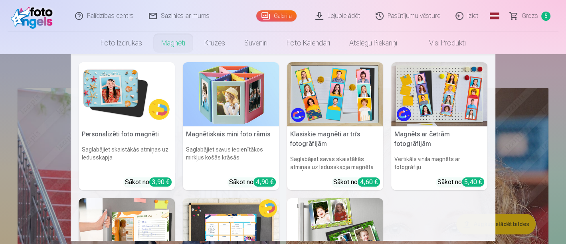
click at [168, 44] on link "Magnēti" at bounding box center [173, 43] width 43 height 22
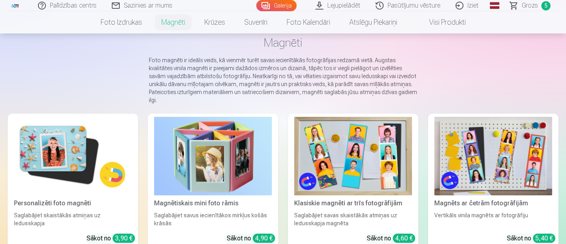
scroll to position [89, 0]
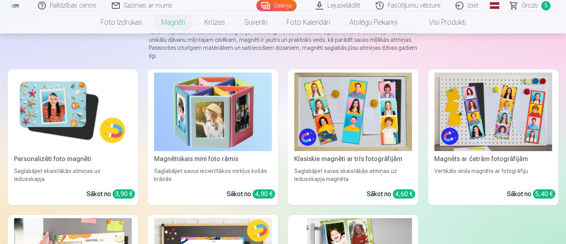
click at [78, 126] on img at bounding box center [73, 112] width 118 height 79
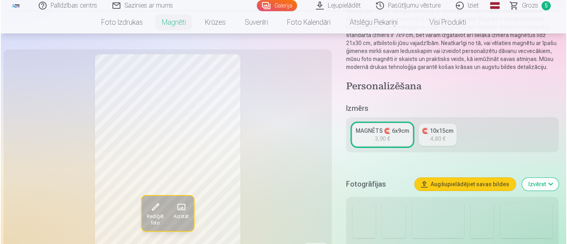
scroll to position [133, 0]
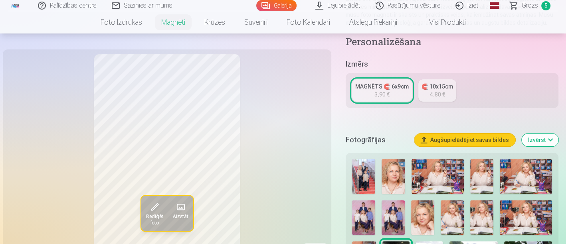
click at [183, 211] on span at bounding box center [180, 207] width 13 height 13
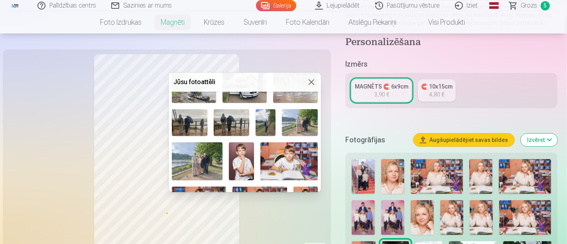
click at [262, 120] on img at bounding box center [266, 122] width 20 height 27
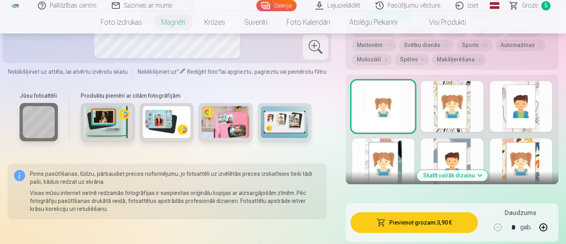
scroll to position [443, 0]
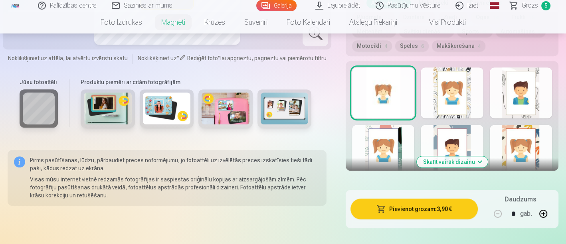
click at [474, 164] on button "Skatīt vairāk dizainu" at bounding box center [451, 161] width 71 height 11
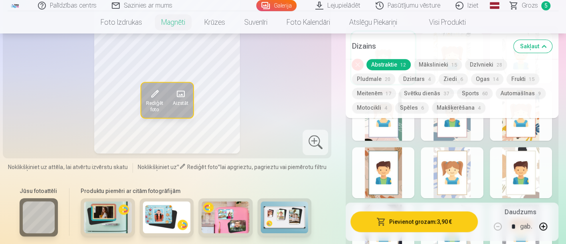
scroll to position [487, 0]
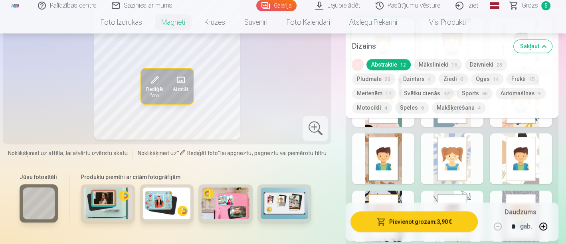
click at [108, 201] on img at bounding box center [108, 203] width 48 height 32
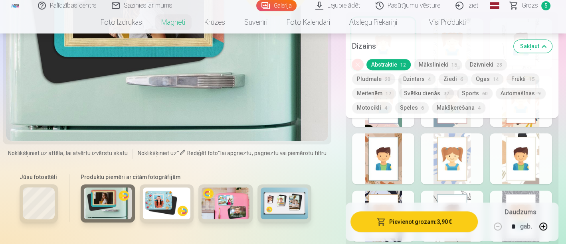
click at [166, 194] on img at bounding box center [167, 203] width 48 height 32
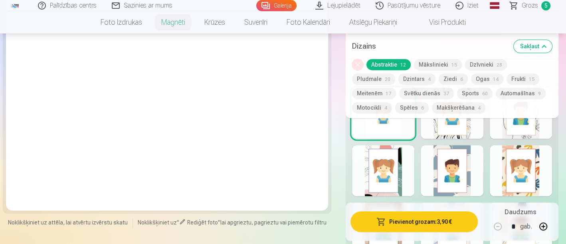
scroll to position [399, 0]
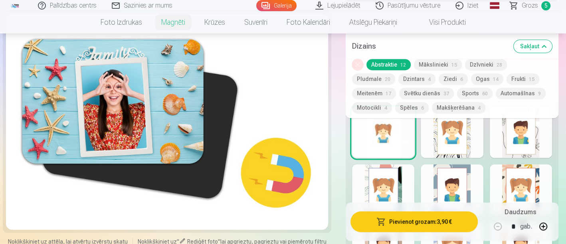
click at [279, 172] on div at bounding box center [167, 122] width 322 height 216
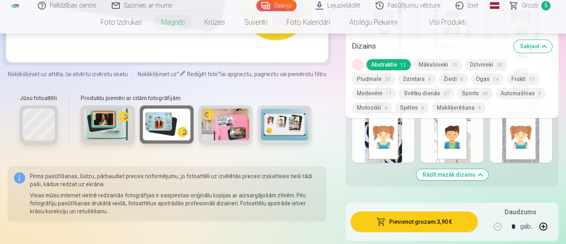
scroll to position [620, 0]
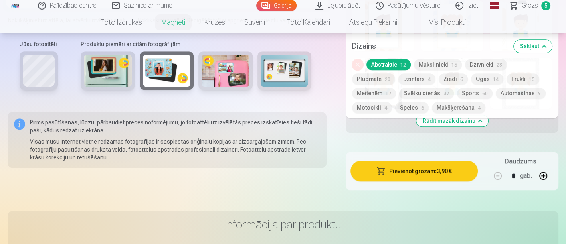
click at [243, 87] on div at bounding box center [225, 70] width 54 height 38
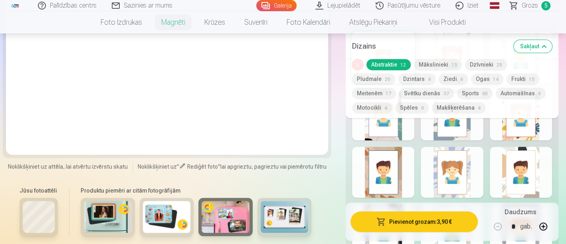
scroll to position [487, 0]
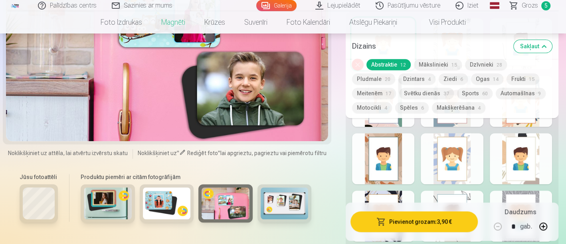
click at [282, 204] on img at bounding box center [284, 203] width 48 height 32
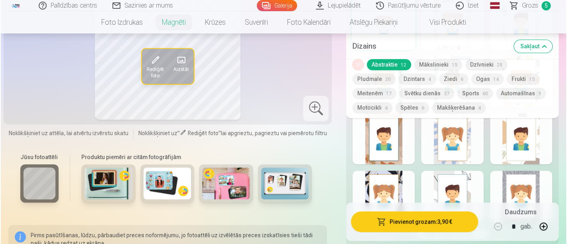
scroll to position [443, 0]
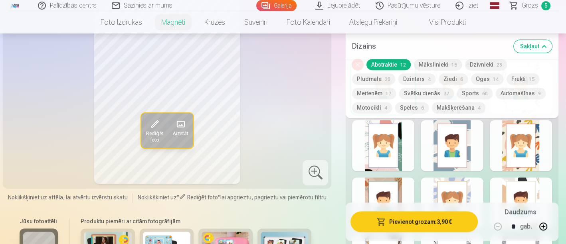
click at [161, 126] on button "Rediģēt foto" at bounding box center [154, 130] width 27 height 35
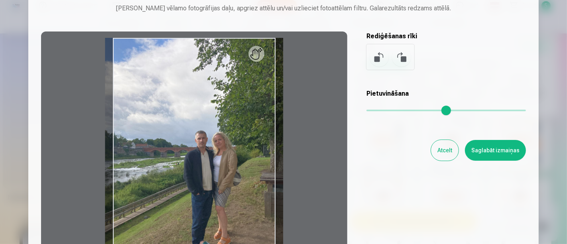
scroll to position [89, 0]
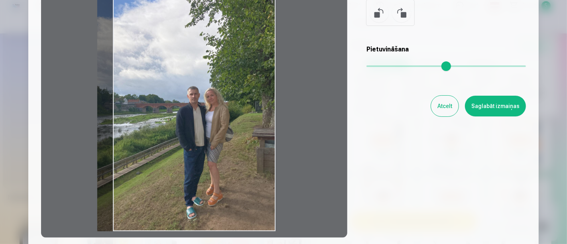
drag, startPoint x: 229, startPoint y: 134, endPoint x: 213, endPoint y: 122, distance: 19.1
click at [213, 122] on div at bounding box center [194, 112] width 306 height 250
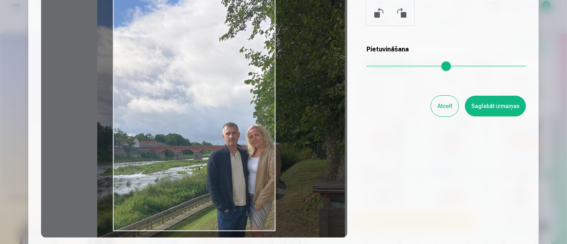
drag, startPoint x: 370, startPoint y: 67, endPoint x: 393, endPoint y: 65, distance: 22.8
click at [393, 65] on input "range" at bounding box center [447, 66] width 160 height 2
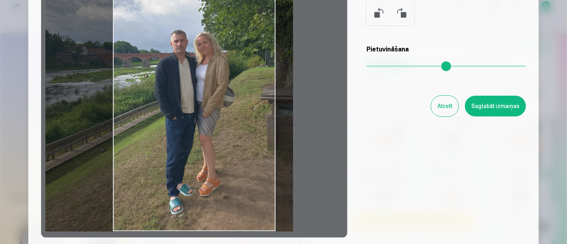
drag, startPoint x: 185, startPoint y: 172, endPoint x: 132, endPoint y: 59, distance: 123.7
click at [132, 59] on div at bounding box center [194, 112] width 306 height 250
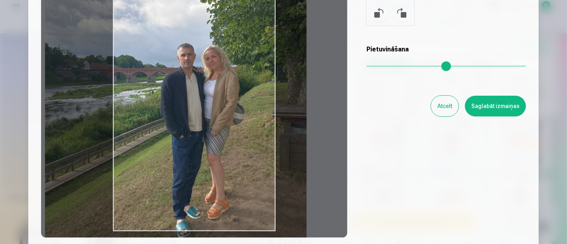
drag, startPoint x: 392, startPoint y: 67, endPoint x: 398, endPoint y: 67, distance: 6.0
type input "****"
click at [398, 67] on input "range" at bounding box center [447, 66] width 160 height 2
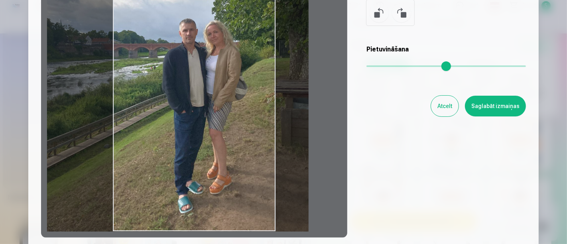
drag, startPoint x: 228, startPoint y: 135, endPoint x: 230, endPoint y: 90, distance: 45.1
click at [230, 90] on div at bounding box center [194, 112] width 306 height 250
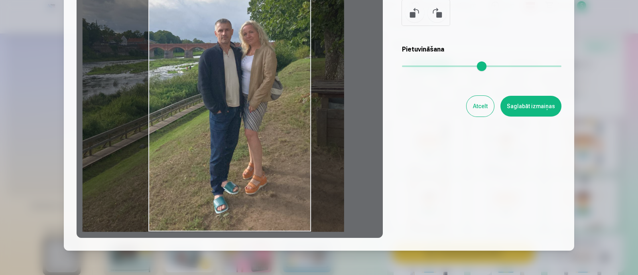
click at [565, 74] on div at bounding box center [319, 137] width 638 height 275
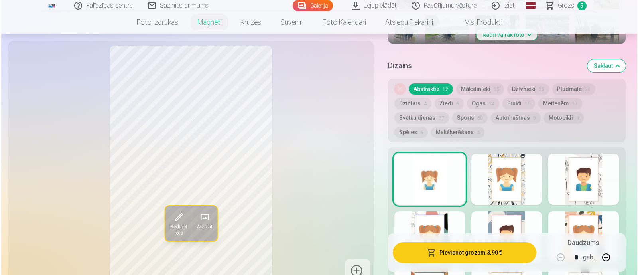
scroll to position [343, 0]
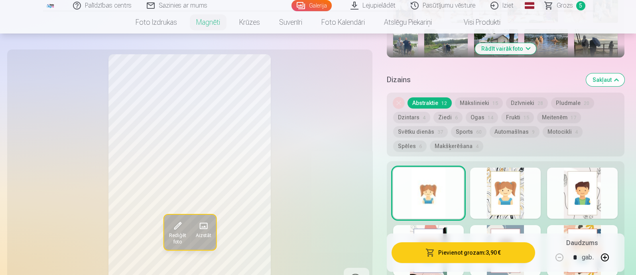
click at [181, 232] on span "Rediģēt foto" at bounding box center [177, 238] width 17 height 13
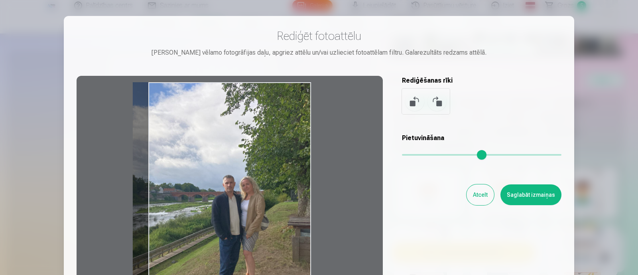
drag, startPoint x: 296, startPoint y: 105, endPoint x: 258, endPoint y: 73, distance: 49.0
click at [258, 73] on div "Rediģēt fotoattēlu [PERSON_NAME] vēlamo fotogrāfijas daļu, apgriez attēlu un/va…" at bounding box center [319, 178] width 485 height 298
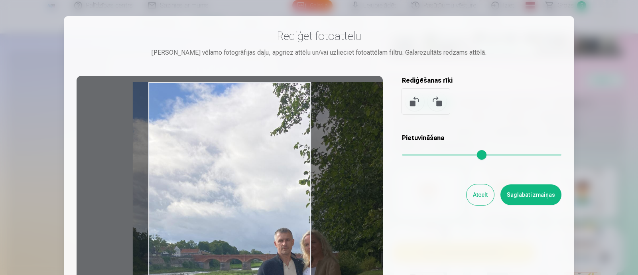
drag, startPoint x: 407, startPoint y: 153, endPoint x: 438, endPoint y: 148, distance: 31.5
click at [438, 154] on input "range" at bounding box center [482, 155] width 160 height 2
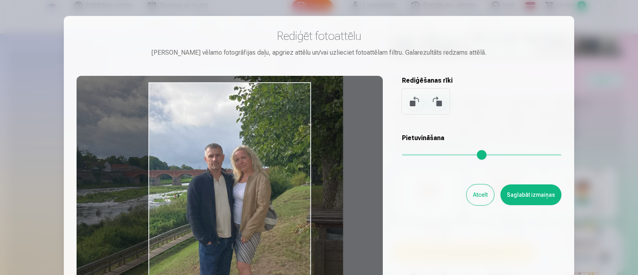
drag, startPoint x: 269, startPoint y: 190, endPoint x: 199, endPoint y: 105, distance: 110.0
click at [199, 103] on div at bounding box center [230, 201] width 306 height 250
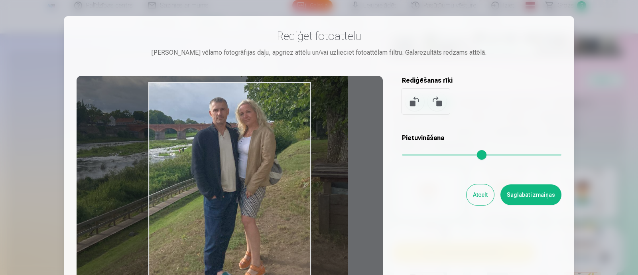
drag, startPoint x: 262, startPoint y: 174, endPoint x: 267, endPoint y: 130, distance: 44.6
click at [267, 130] on div at bounding box center [230, 201] width 306 height 250
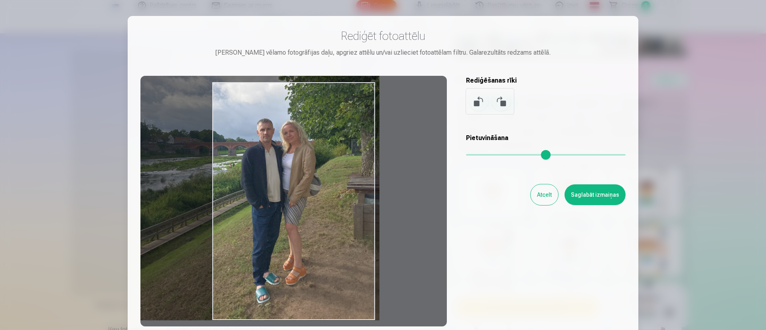
drag, startPoint x: 501, startPoint y: 154, endPoint x: 492, endPoint y: 157, distance: 10.0
click at [492, 156] on input "range" at bounding box center [546, 155] width 160 height 2
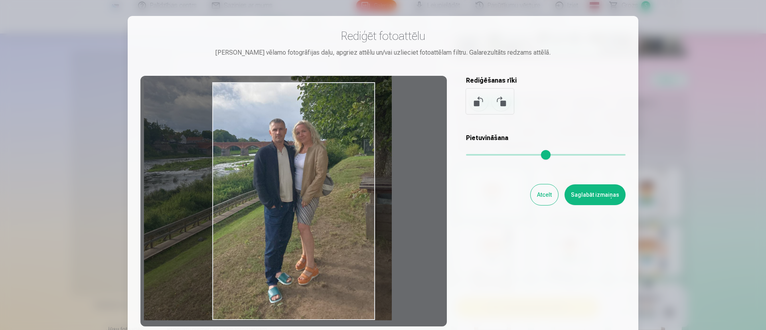
drag, startPoint x: 351, startPoint y: 212, endPoint x: 364, endPoint y: 209, distance: 12.7
click at [364, 209] on div at bounding box center [293, 201] width 306 height 250
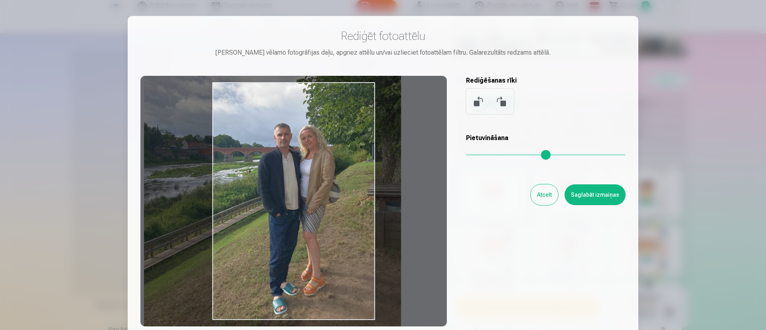
drag, startPoint x: 491, startPoint y: 157, endPoint x: 496, endPoint y: 156, distance: 4.5
click at [496, 156] on input "range" at bounding box center [546, 155] width 160 height 2
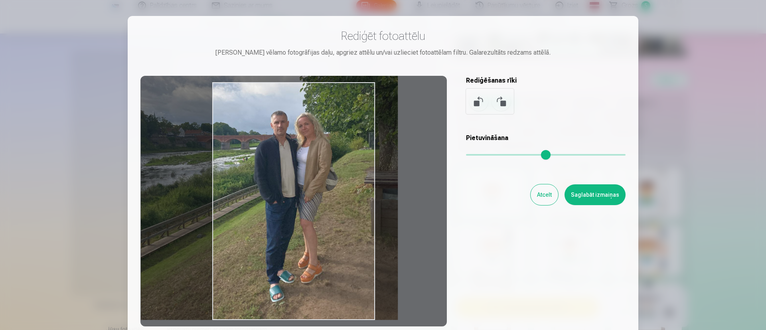
type input "****"
drag, startPoint x: 347, startPoint y: 193, endPoint x: 343, endPoint y: 164, distance: 29.7
click at [343, 164] on div at bounding box center [293, 201] width 306 height 250
click at [565, 196] on button "Saglabāt izmaiņas" at bounding box center [594, 194] width 61 height 21
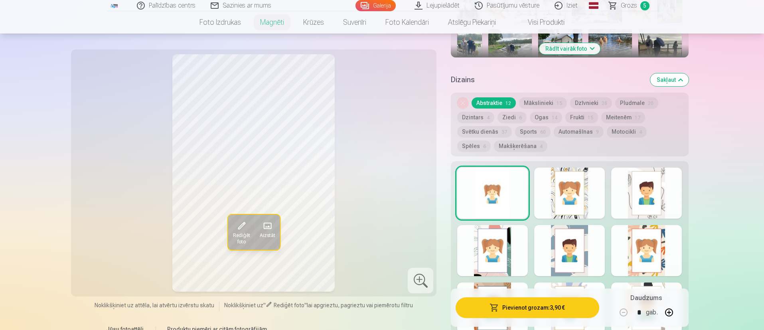
click at [565, 172] on div at bounding box center [569, 193] width 71 height 51
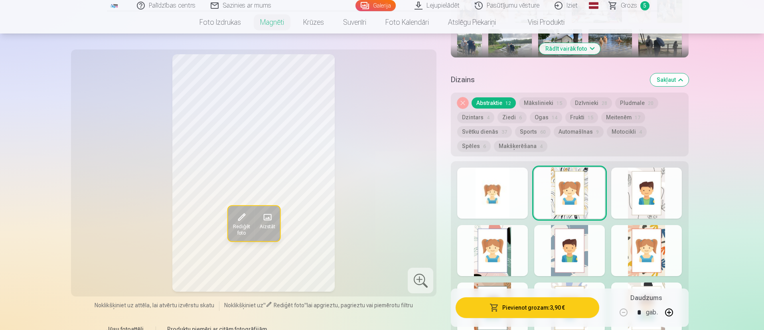
click at [565, 179] on div at bounding box center [646, 193] width 71 height 51
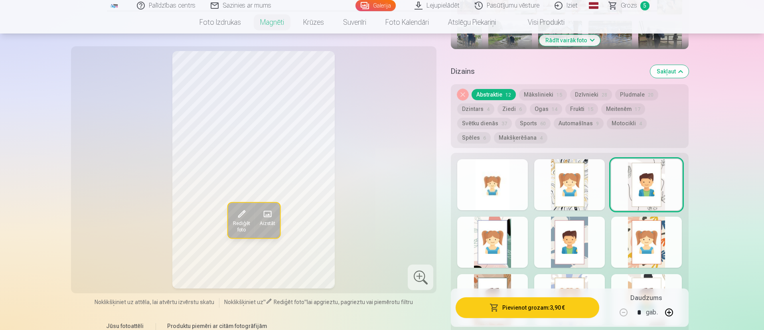
scroll to position [403, 0]
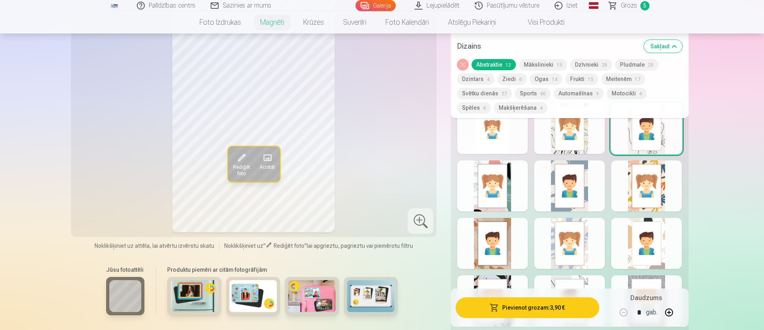
click at [503, 195] on div at bounding box center [492, 185] width 71 height 51
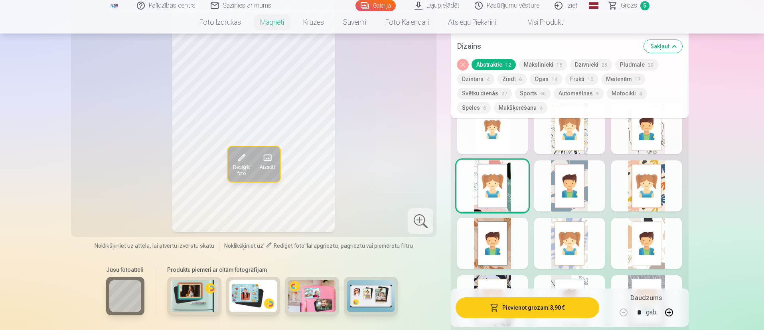
click at [561, 220] on div at bounding box center [569, 243] width 71 height 51
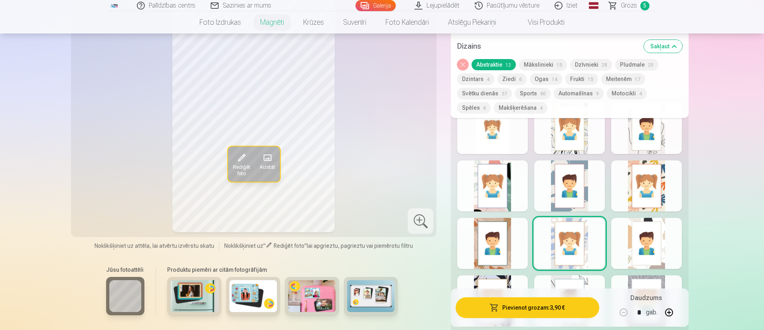
click at [499, 96] on button "Svētku dienās 37" at bounding box center [484, 93] width 55 height 11
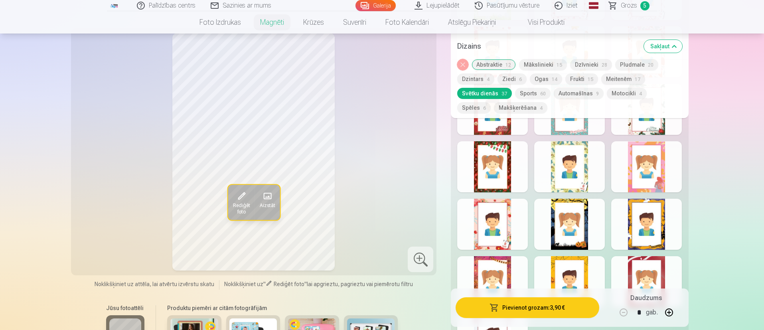
scroll to position [762, 0]
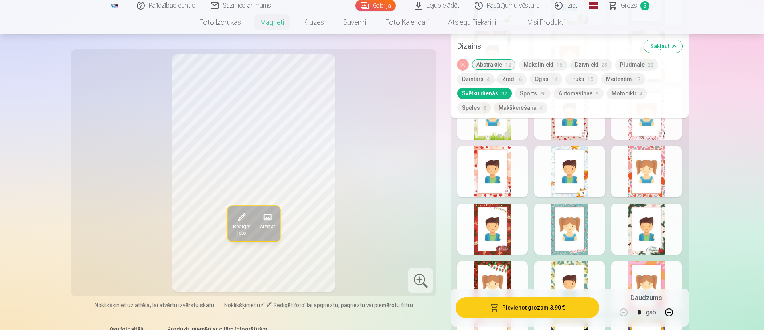
click at [500, 173] on div at bounding box center [492, 171] width 71 height 51
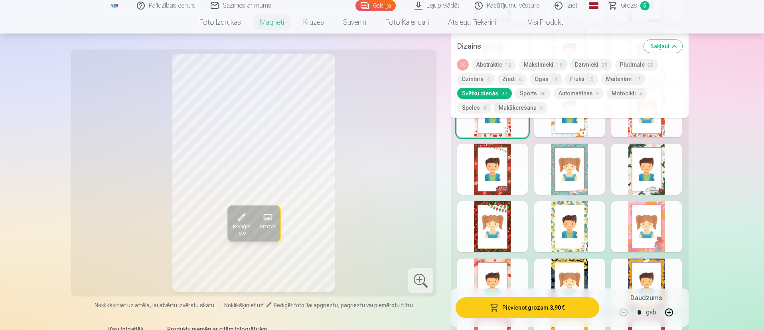
scroll to position [642, 0]
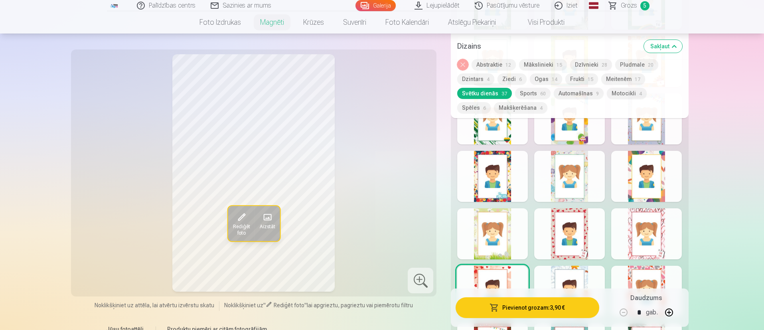
click at [462, 63] on button "Noņemiet dizainu" at bounding box center [462, 64] width 11 height 11
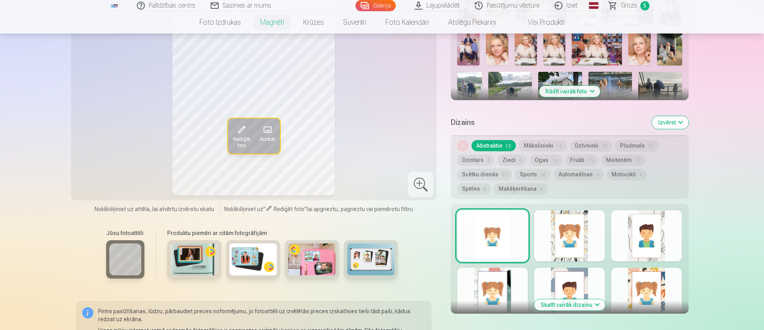
scroll to position [282, 0]
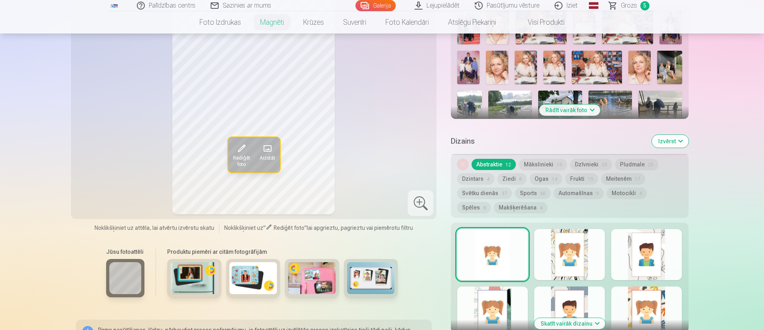
click at [247, 144] on button "Rediģēt foto" at bounding box center [241, 154] width 27 height 35
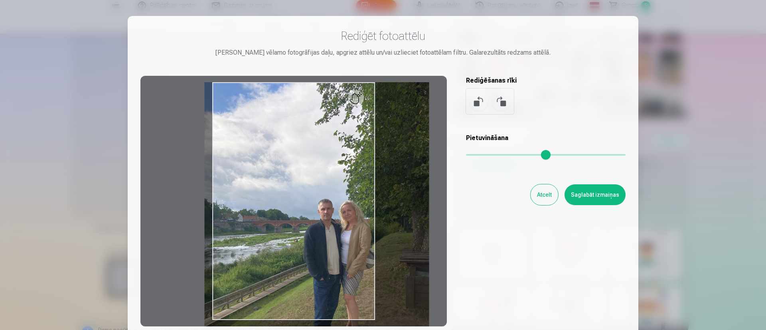
drag, startPoint x: 469, startPoint y: 155, endPoint x: 485, endPoint y: 154, distance: 15.6
click at [485, 154] on input "range" at bounding box center [546, 155] width 160 height 2
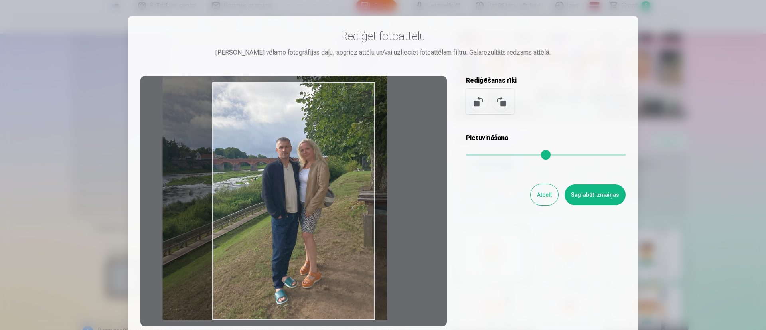
drag, startPoint x: 267, startPoint y: 214, endPoint x: 225, endPoint y: 125, distance: 98.7
click at [225, 125] on div at bounding box center [293, 201] width 306 height 250
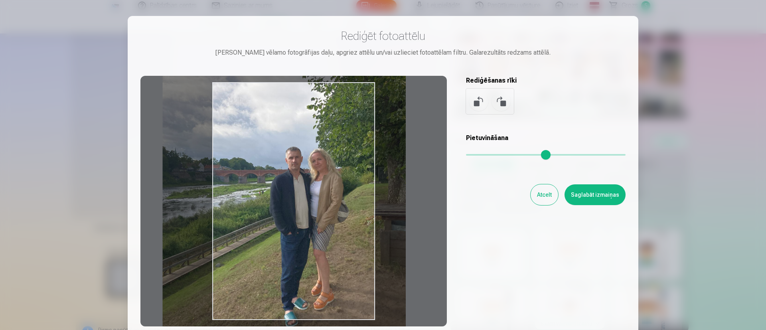
click at [491, 154] on input "range" at bounding box center [546, 155] width 160 height 2
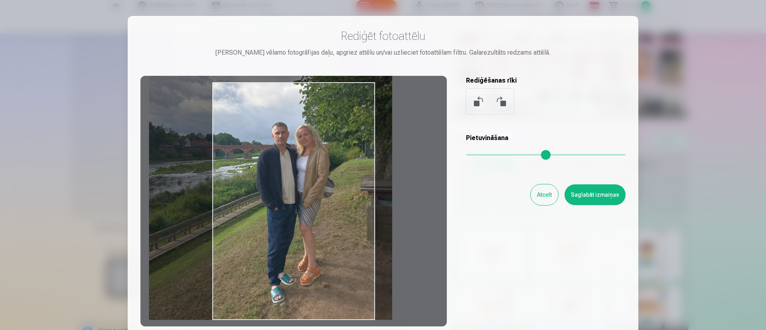
drag, startPoint x: 325, startPoint y: 191, endPoint x: 315, endPoint y: 156, distance: 37.0
click at [315, 156] on div at bounding box center [293, 201] width 306 height 250
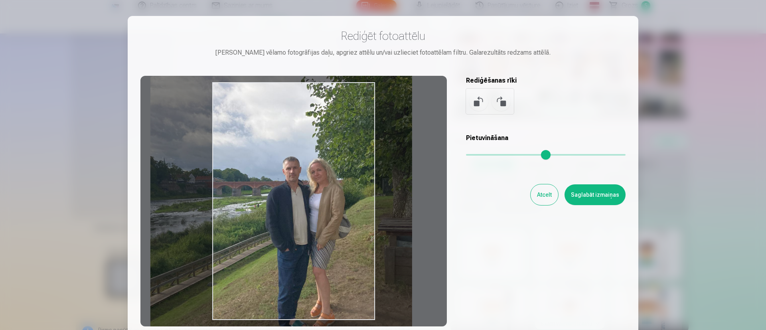
drag, startPoint x: 488, startPoint y: 153, endPoint x: 497, endPoint y: 151, distance: 9.0
click at [497, 154] on input "range" at bounding box center [546, 155] width 160 height 2
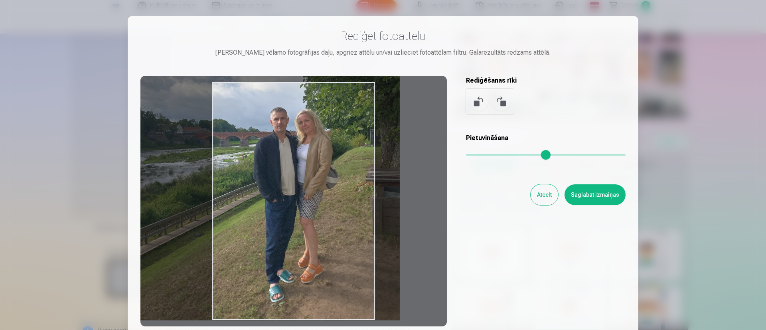
drag, startPoint x: 365, startPoint y: 194, endPoint x: 353, endPoint y: 128, distance: 67.7
click at [353, 128] on div at bounding box center [293, 201] width 306 height 250
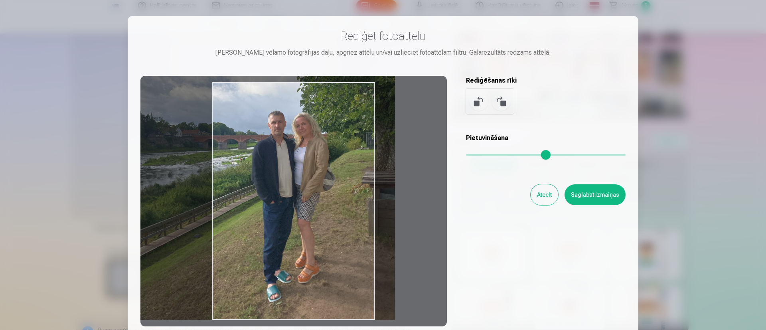
click at [495, 154] on input "range" at bounding box center [546, 155] width 160 height 2
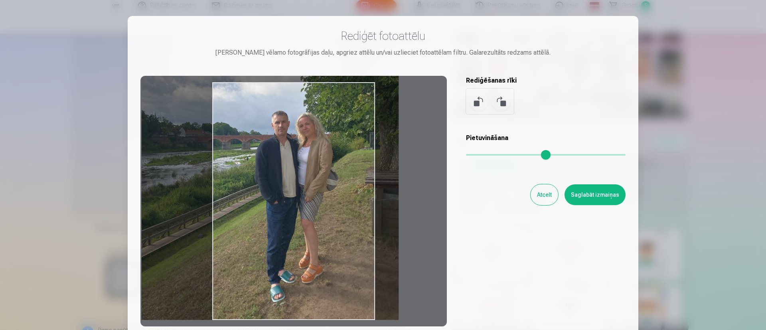
drag, startPoint x: 322, startPoint y: 227, endPoint x: 325, endPoint y: 206, distance: 21.4
click at [325, 206] on div at bounding box center [293, 201] width 306 height 250
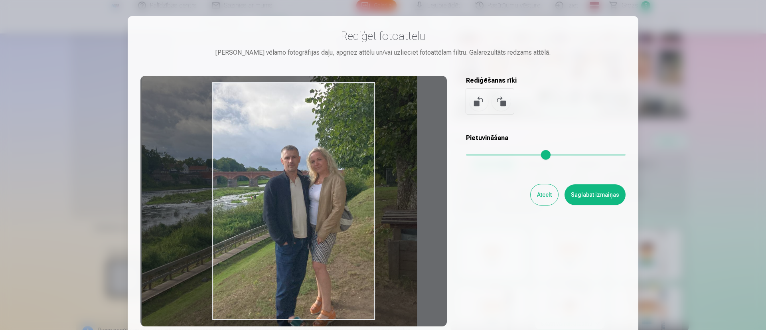
drag, startPoint x: 496, startPoint y: 156, endPoint x: 501, endPoint y: 157, distance: 5.6
click at [501, 156] on input "range" at bounding box center [546, 155] width 160 height 2
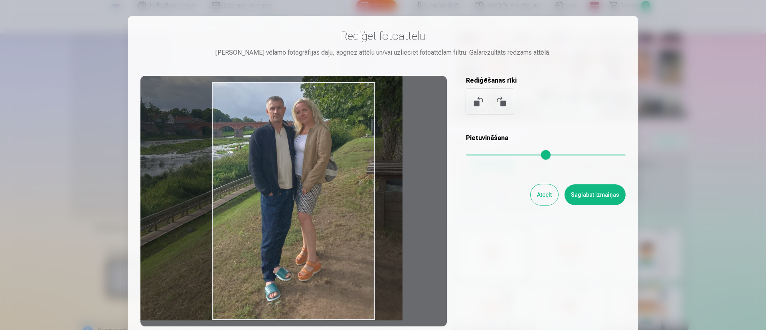
drag, startPoint x: 303, startPoint y: 221, endPoint x: 288, endPoint y: 168, distance: 55.1
click at [288, 168] on div at bounding box center [293, 201] width 306 height 250
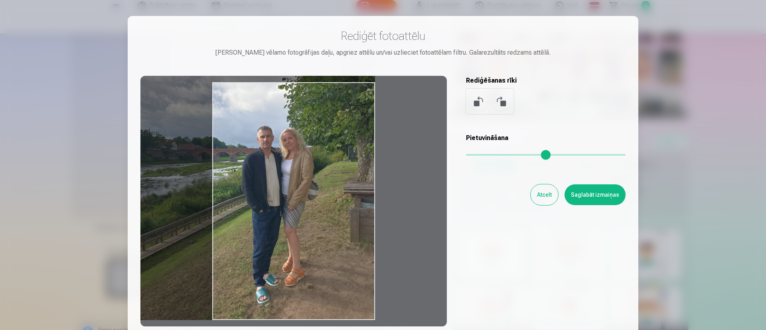
drag, startPoint x: 497, startPoint y: 151, endPoint x: 490, endPoint y: 154, distance: 8.1
click at [490, 154] on input "range" at bounding box center [546, 155] width 160 height 2
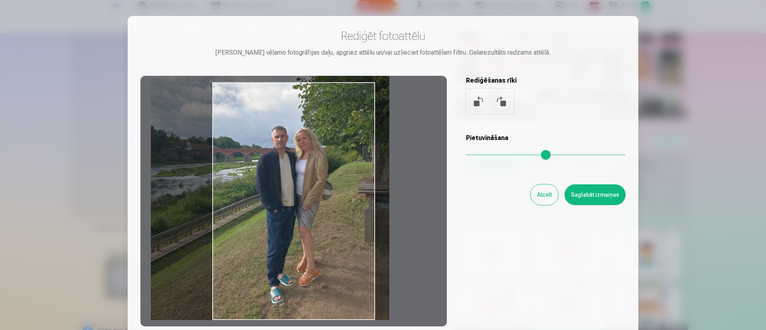
drag, startPoint x: 343, startPoint y: 212, endPoint x: 357, endPoint y: 209, distance: 14.7
click at [357, 209] on div at bounding box center [293, 201] width 306 height 250
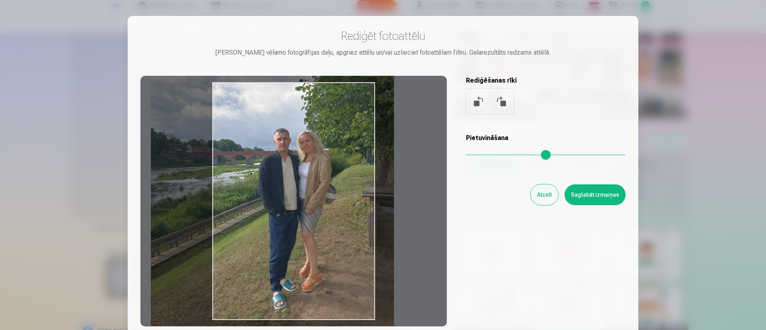
click at [491, 155] on input "range" at bounding box center [546, 155] width 160 height 2
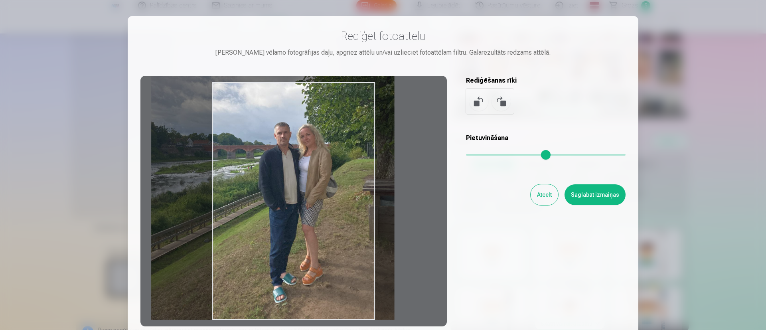
drag, startPoint x: 305, startPoint y: 211, endPoint x: 305, endPoint y: 199, distance: 12.4
click at [305, 199] on div at bounding box center [293, 201] width 306 height 250
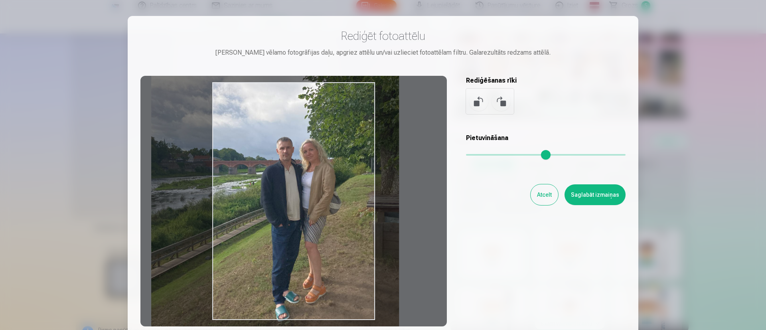
drag, startPoint x: 487, startPoint y: 154, endPoint x: 492, endPoint y: 154, distance: 5.2
click at [492, 154] on input "range" at bounding box center [546, 155] width 160 height 2
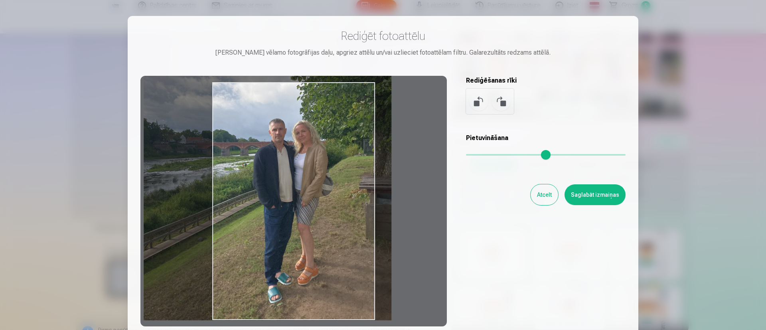
drag, startPoint x: 313, startPoint y: 206, endPoint x: 305, endPoint y: 179, distance: 28.2
click at [305, 179] on div at bounding box center [293, 201] width 306 height 250
type input "****"
click at [565, 191] on button "Saglabāt izmaiņas" at bounding box center [594, 194] width 61 height 21
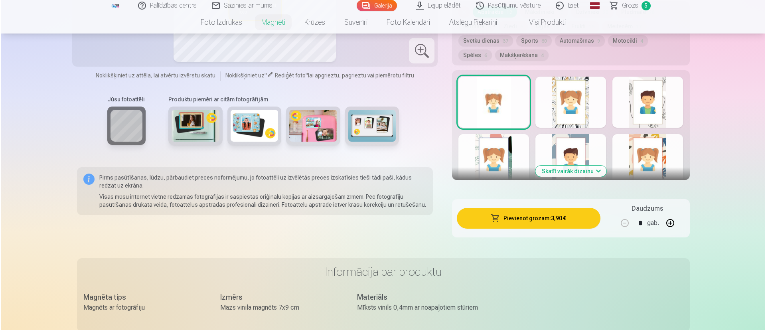
scroll to position [461, 0]
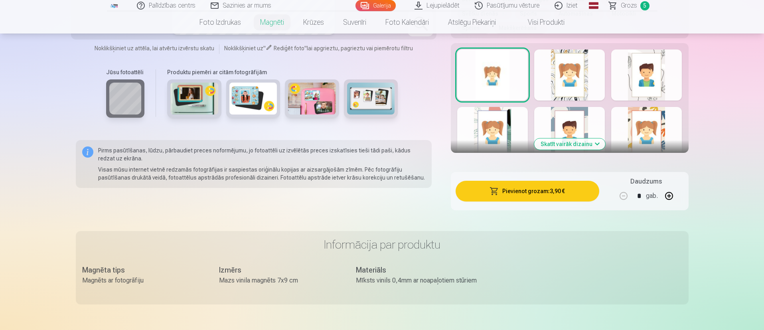
click at [532, 185] on button "Pievienot grozam : 3,90 €" at bounding box center [527, 191] width 143 height 21
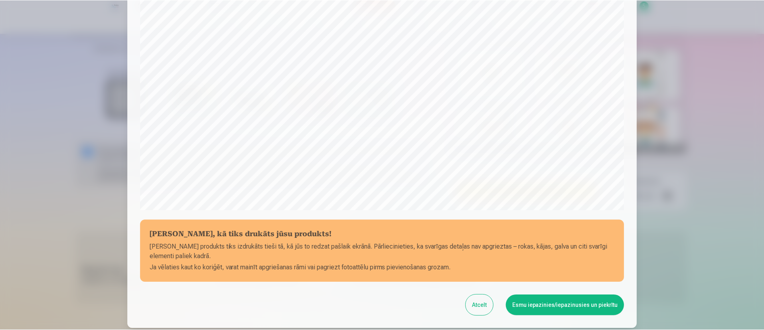
scroll to position [185, 0]
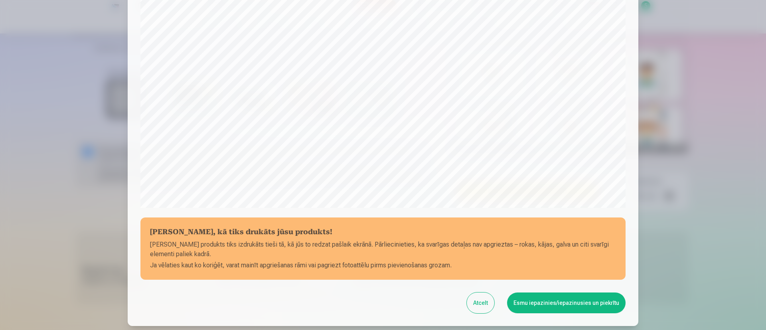
click at [565, 244] on button "Esmu iepazinies/iepazinusies un piekrītu" at bounding box center [566, 302] width 118 height 21
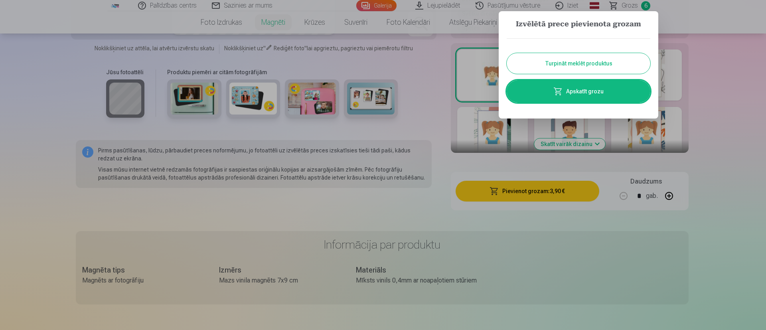
click at [565, 64] on button "Turpināt meklēt produktus" at bounding box center [579, 63] width 144 height 21
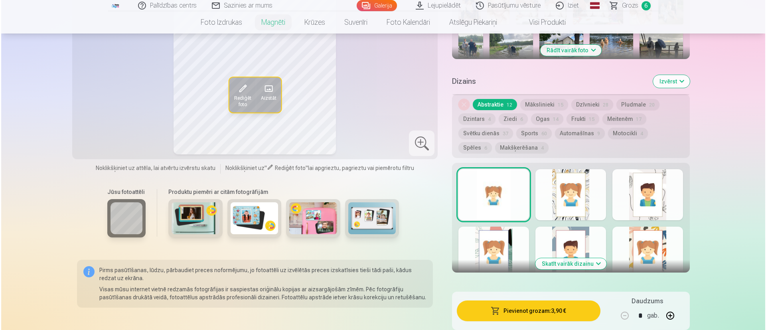
scroll to position [162, 0]
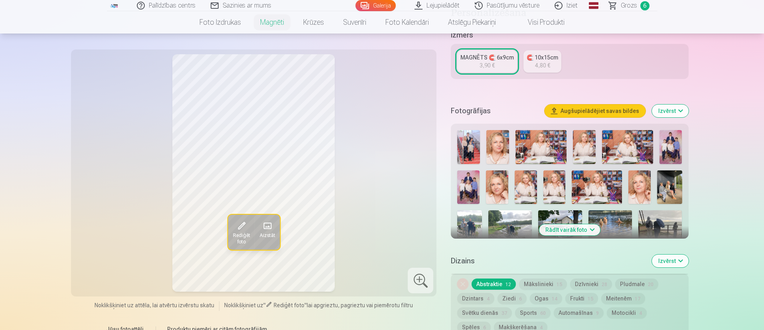
click at [267, 230] on span at bounding box center [266, 225] width 13 height 13
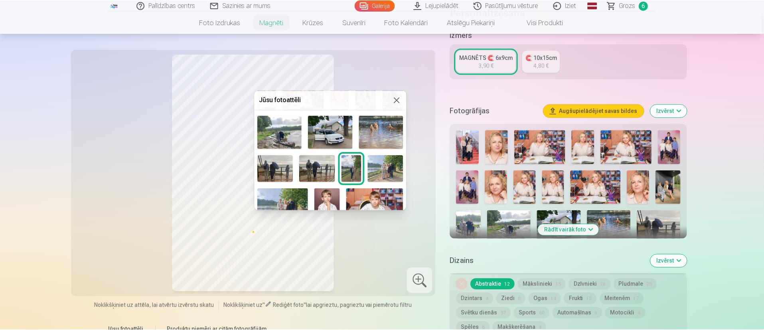
scroll to position [119, 0]
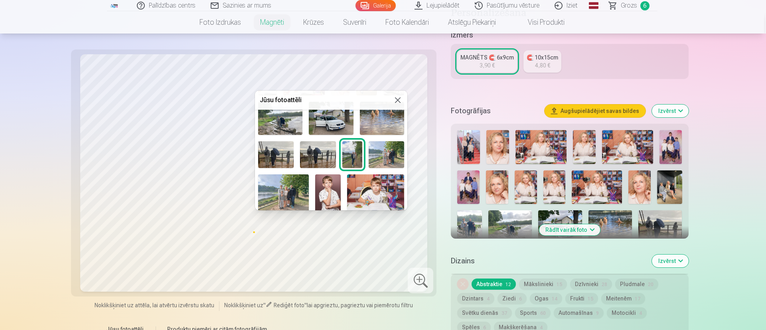
click at [387, 153] on img at bounding box center [386, 154] width 35 height 27
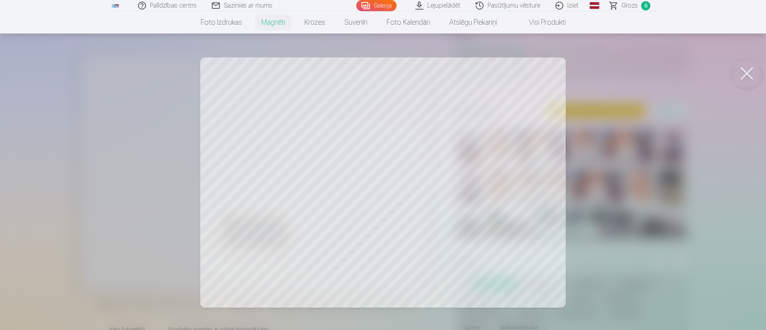
drag, startPoint x: 462, startPoint y: 182, endPoint x: 502, endPoint y: 196, distance: 42.8
click at [502, 196] on div at bounding box center [383, 165] width 766 height 330
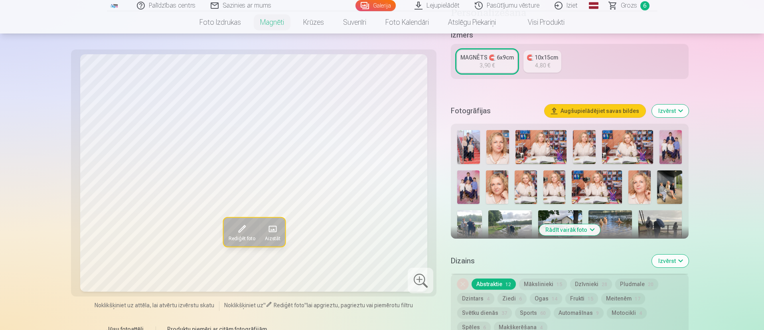
click at [235, 235] on span "Rediģēt foto" at bounding box center [241, 238] width 27 height 6
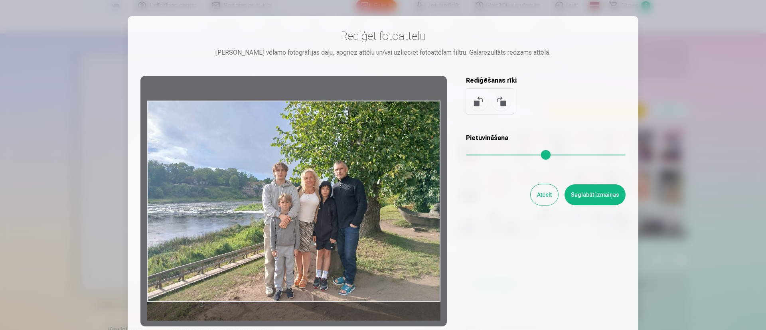
drag, startPoint x: 374, startPoint y: 213, endPoint x: 386, endPoint y: 213, distance: 11.6
click at [386, 213] on div at bounding box center [293, 201] width 306 height 250
drag, startPoint x: 377, startPoint y: 209, endPoint x: 380, endPoint y: 212, distance: 4.5
click at [380, 212] on div at bounding box center [293, 201] width 306 height 250
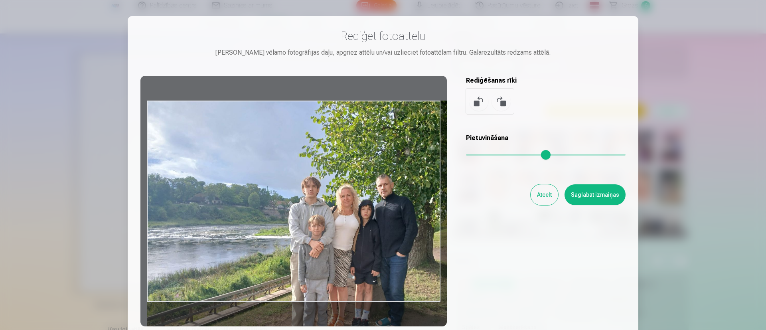
drag, startPoint x: 474, startPoint y: 153, endPoint x: 511, endPoint y: 155, distance: 37.1
click at [511, 155] on input "range" at bounding box center [546, 155] width 160 height 2
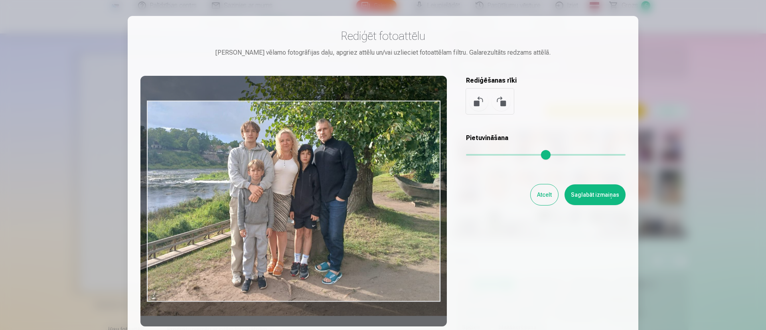
drag, startPoint x: 351, startPoint y: 233, endPoint x: 290, endPoint y: 178, distance: 81.9
click at [290, 178] on div at bounding box center [293, 201] width 306 height 250
click at [500, 106] on button at bounding box center [500, 101] width 19 height 19
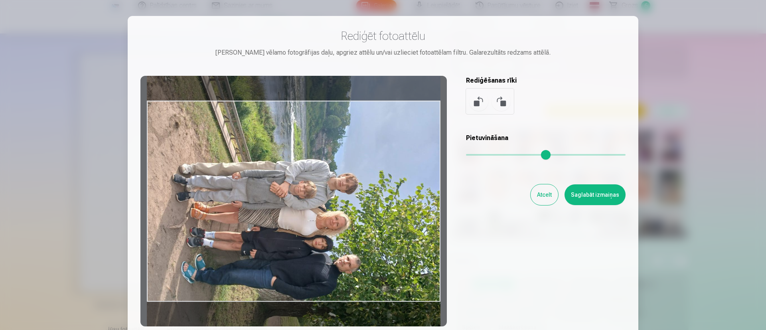
type input "*"
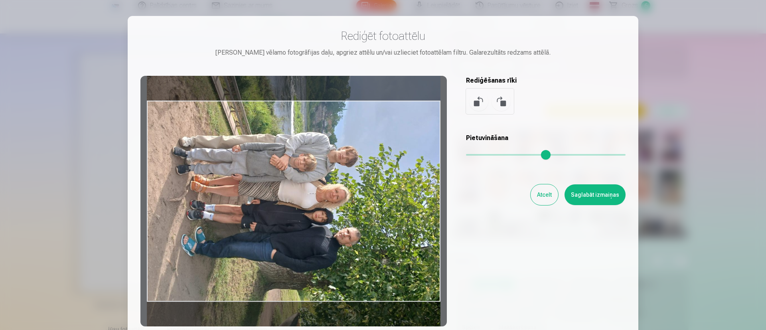
drag, startPoint x: 358, startPoint y: 224, endPoint x: 355, endPoint y: 203, distance: 20.9
click at [355, 203] on div at bounding box center [293, 201] width 306 height 250
click at [565, 191] on button "Saglabāt izmaiņas" at bounding box center [594, 194] width 61 height 21
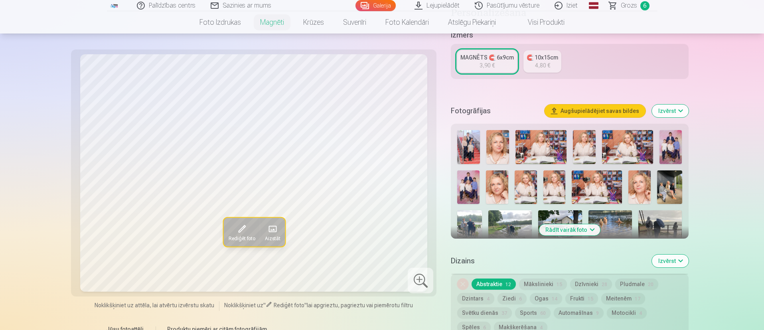
click at [541, 231] on div "Personalizēšana Izmērs MAGNĒTS 🧲 6x9cm 3,90 € 🧲 10x15cm 4,80 € Fotogrāfijas Aug…" at bounding box center [569, 258] width 237 height 502
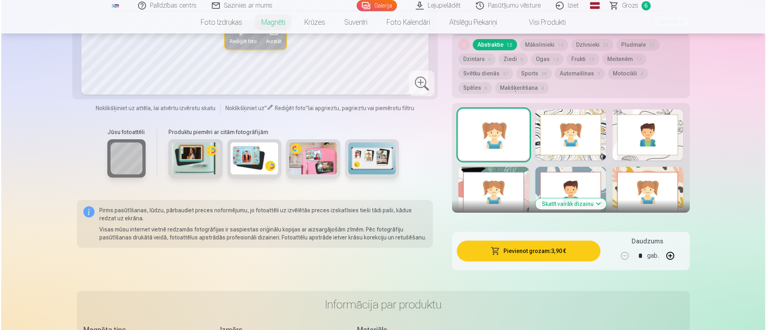
scroll to position [521, 0]
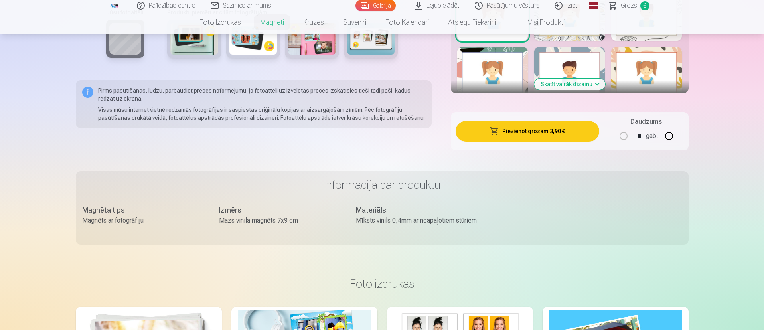
click at [534, 121] on button "Pievienot grozam : 3,90 €" at bounding box center [527, 131] width 143 height 21
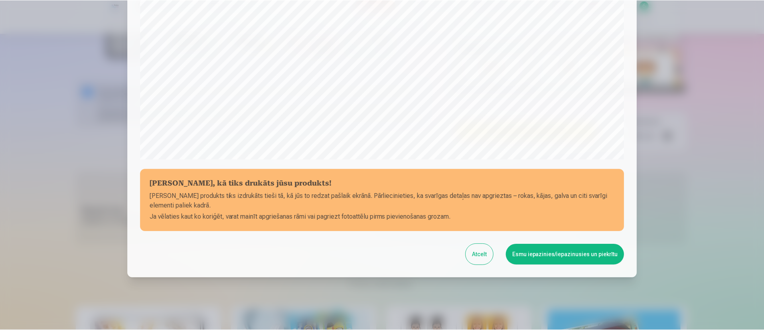
scroll to position [245, 0]
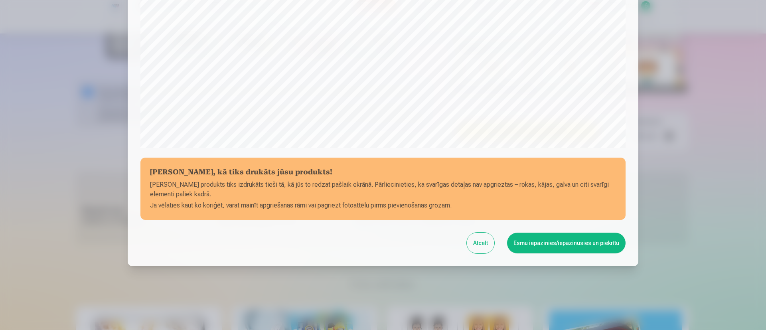
click at [565, 242] on button "Esmu iepazinies/iepazinusies un piekrītu" at bounding box center [566, 243] width 118 height 21
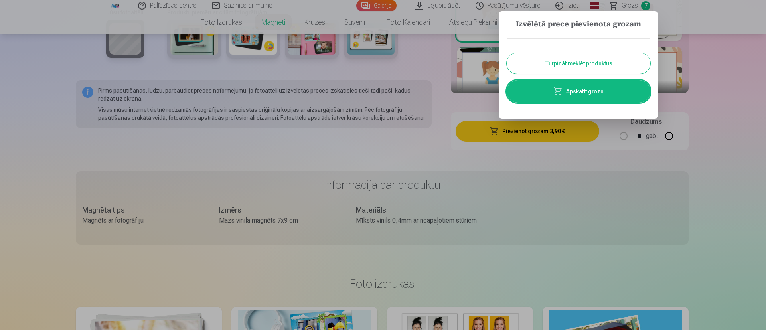
click at [565, 63] on button "Turpināt meklēt produktus" at bounding box center [579, 63] width 144 height 21
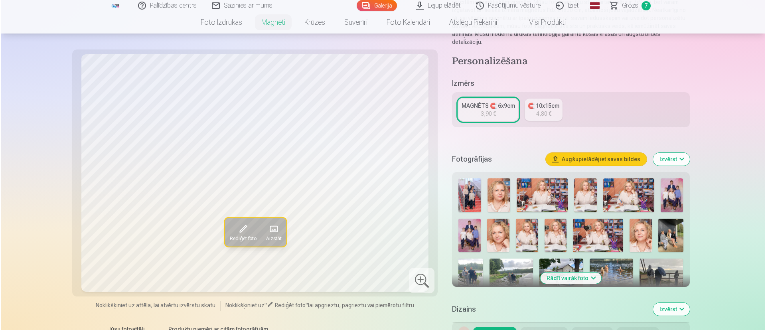
scroll to position [102, 0]
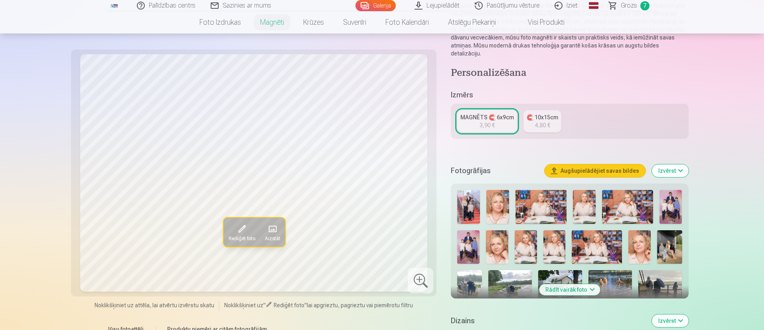
click at [274, 230] on span at bounding box center [271, 229] width 13 height 13
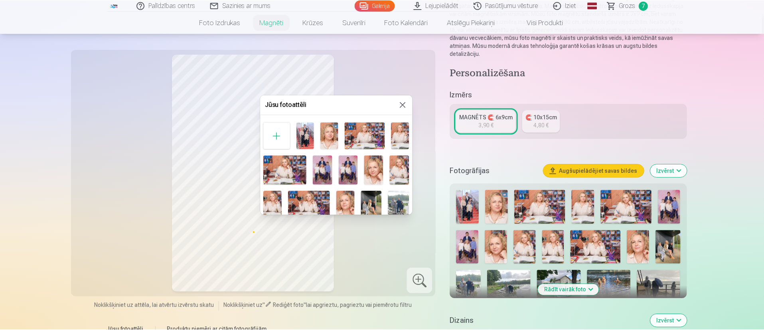
scroll to position [120, 0]
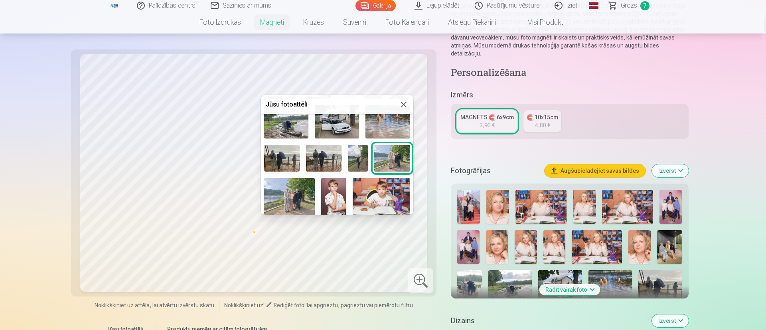
click at [387, 152] on img at bounding box center [391, 158] width 35 height 27
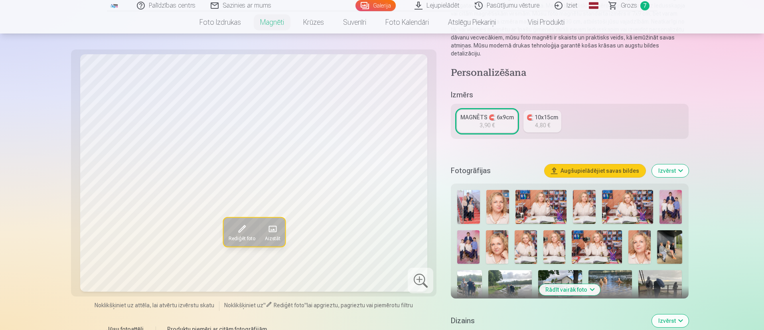
click at [241, 235] on span "Rediģēt foto" at bounding box center [241, 238] width 27 height 6
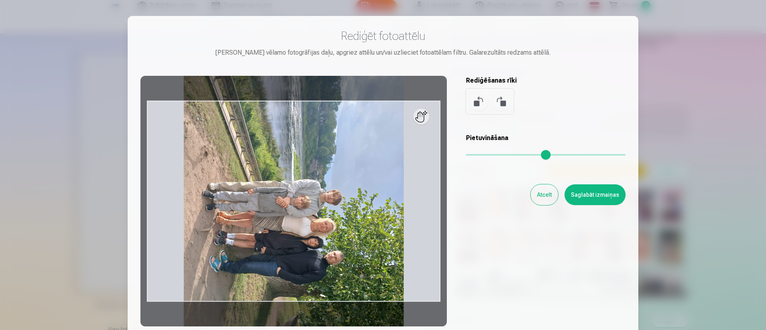
click at [474, 106] on button at bounding box center [478, 101] width 19 height 19
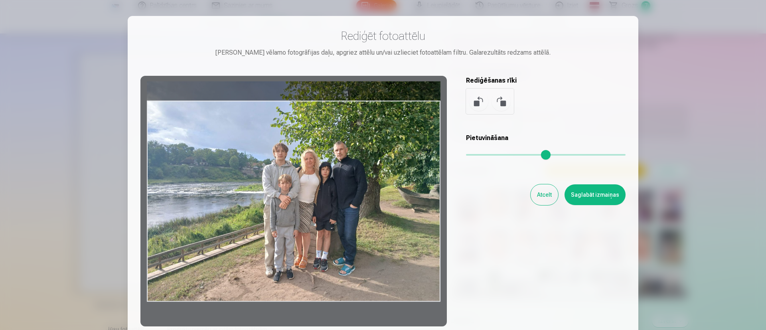
drag, startPoint x: 378, startPoint y: 231, endPoint x: 327, endPoint y: 207, distance: 55.9
click at [327, 207] on div at bounding box center [293, 201] width 306 height 250
click at [565, 192] on button "Saglabāt izmaiņas" at bounding box center [594, 194] width 61 height 21
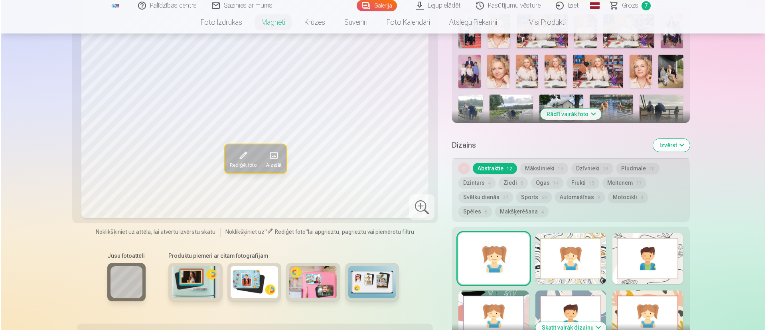
scroll to position [341, 0]
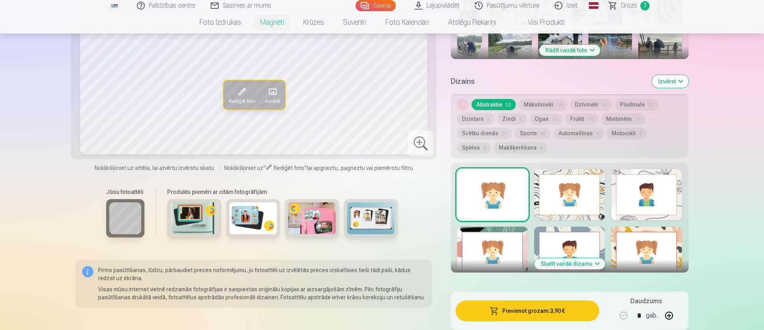
click at [529, 244] on button "Pievienot grozam : 3,90 €" at bounding box center [527, 310] width 143 height 21
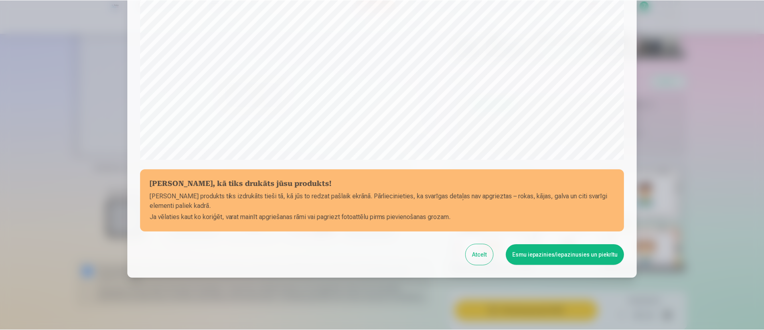
scroll to position [245, 0]
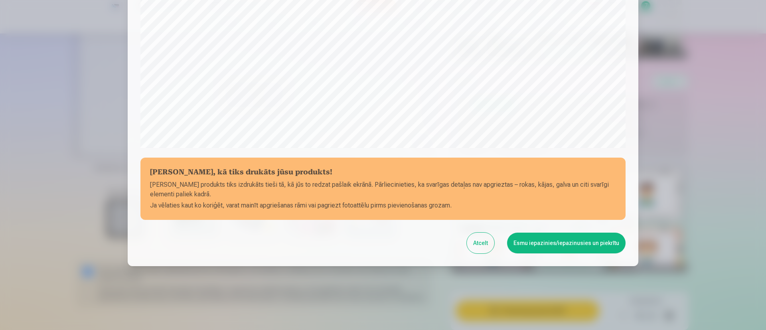
click at [565, 244] on button "Esmu iepazinies/iepazinusies un piekrītu" at bounding box center [566, 243] width 118 height 21
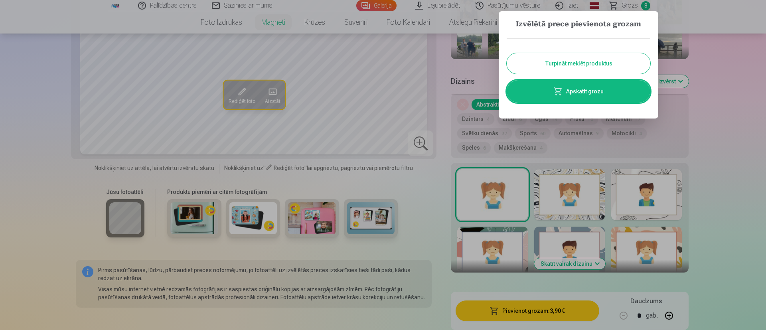
click at [565, 63] on button "Turpināt meklēt produktus" at bounding box center [579, 63] width 144 height 21
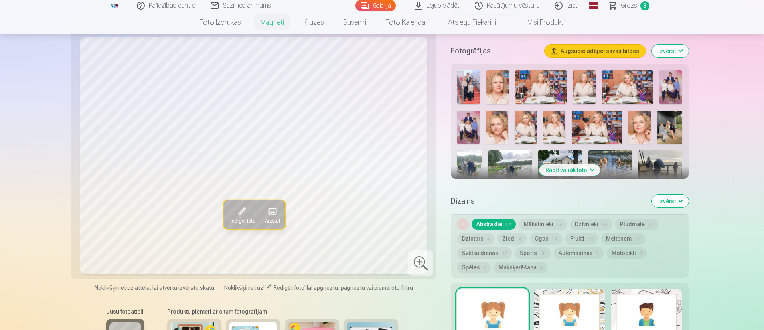
scroll to position [162, 0]
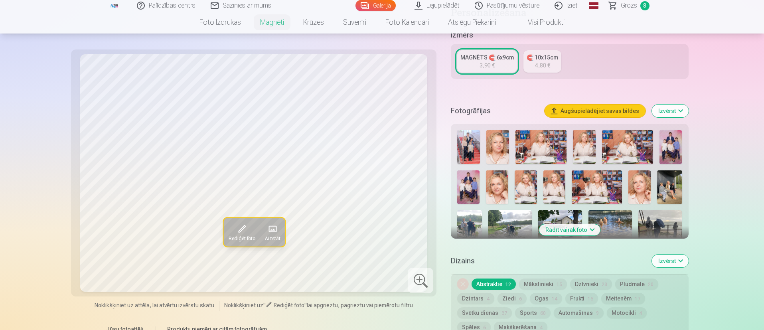
click at [565, 5] on span "Grozs" at bounding box center [629, 6] width 16 height 10
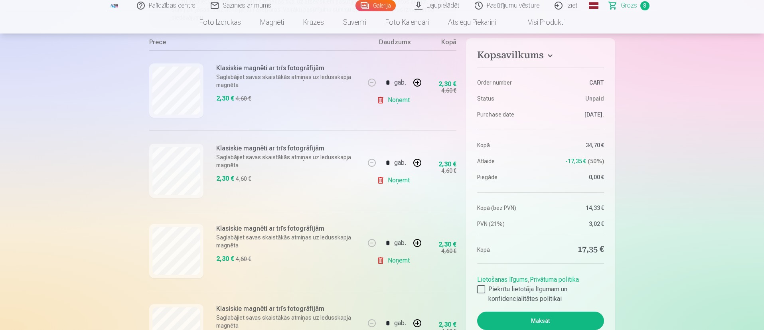
scroll to position [179, 0]
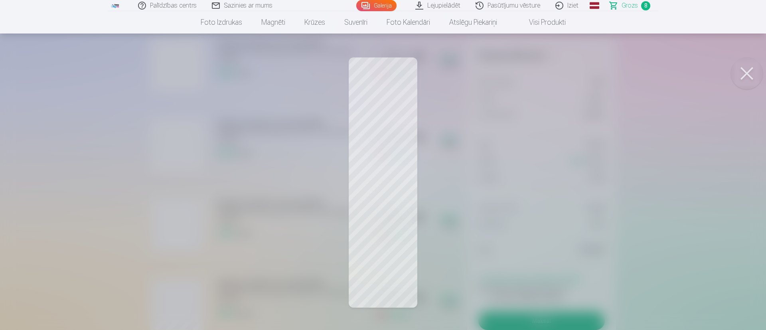
click at [565, 75] on button at bounding box center [747, 73] width 32 height 32
click at [565, 73] on button at bounding box center [747, 73] width 32 height 32
click at [565, 70] on button at bounding box center [747, 73] width 32 height 32
click at [565, 77] on button at bounding box center [747, 73] width 32 height 32
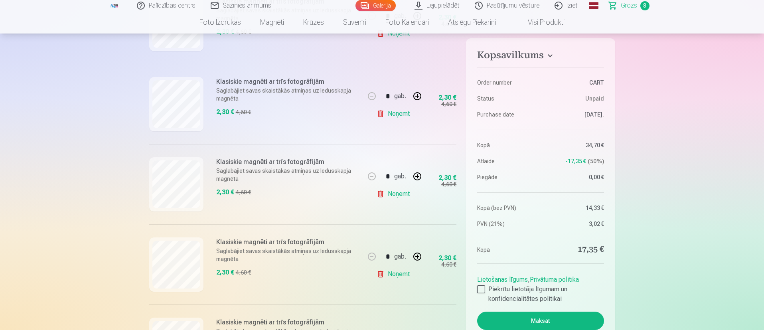
scroll to position [239, 0]
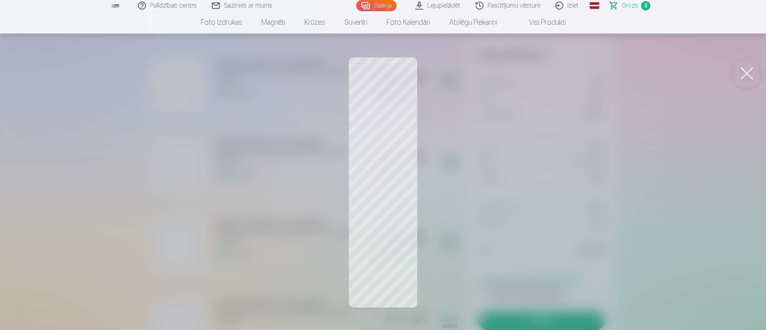
click at [565, 69] on button at bounding box center [747, 73] width 32 height 32
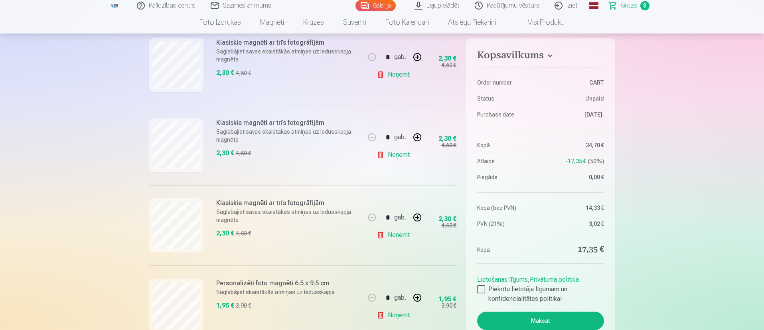
scroll to position [359, 0]
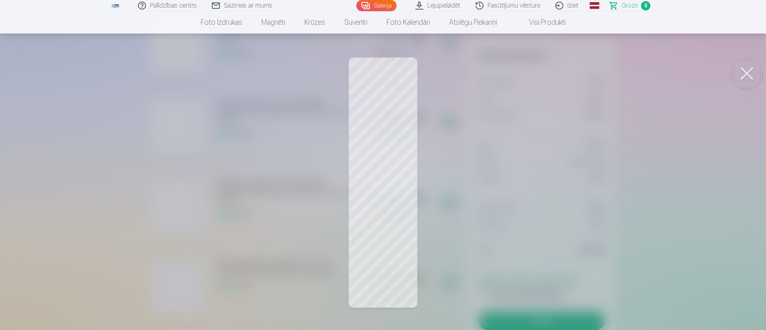
click at [565, 71] on button at bounding box center [747, 73] width 32 height 32
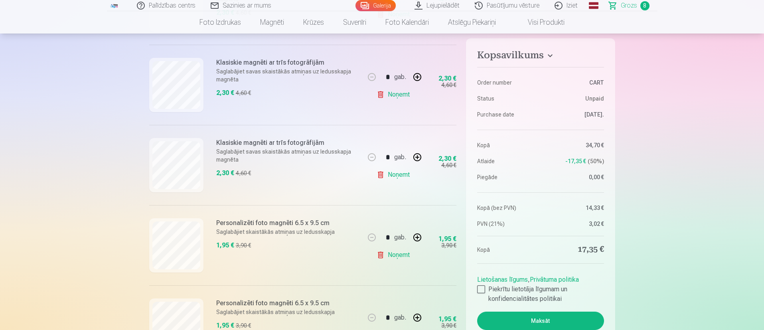
scroll to position [419, 0]
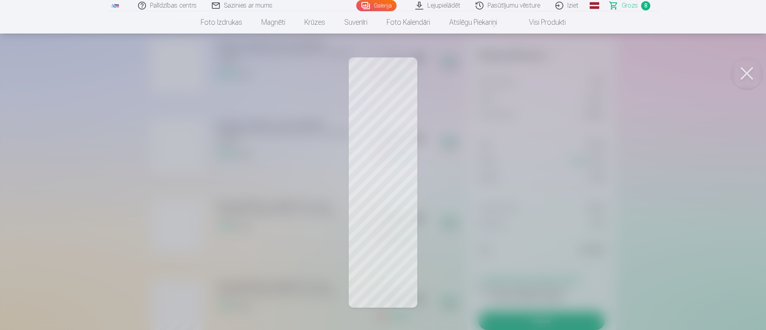
click at [565, 72] on button at bounding box center [747, 73] width 32 height 32
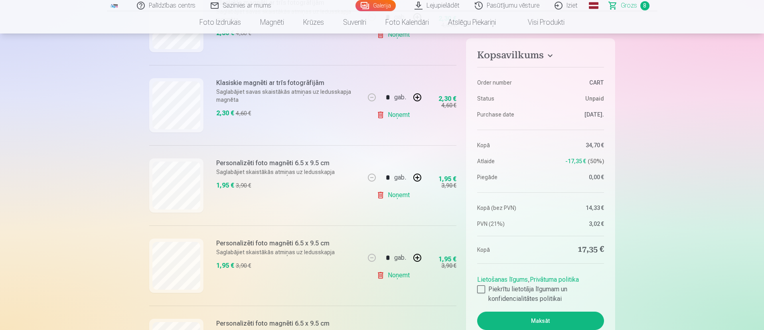
scroll to position [479, 0]
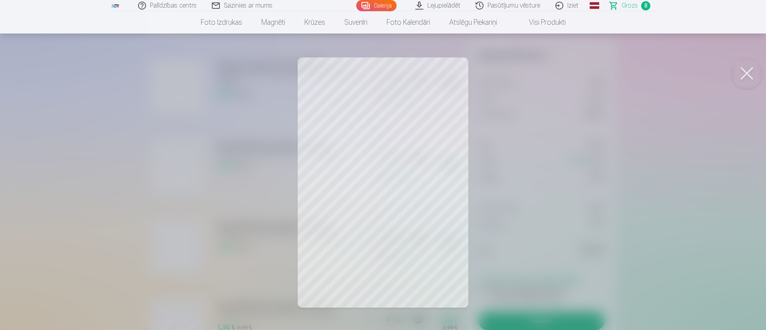
click at [565, 70] on button at bounding box center [747, 73] width 32 height 32
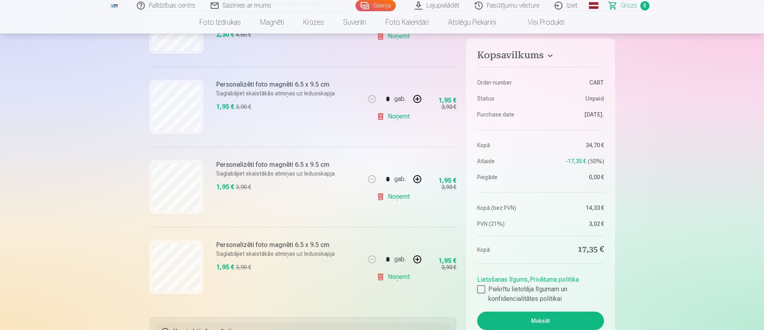
scroll to position [598, 0]
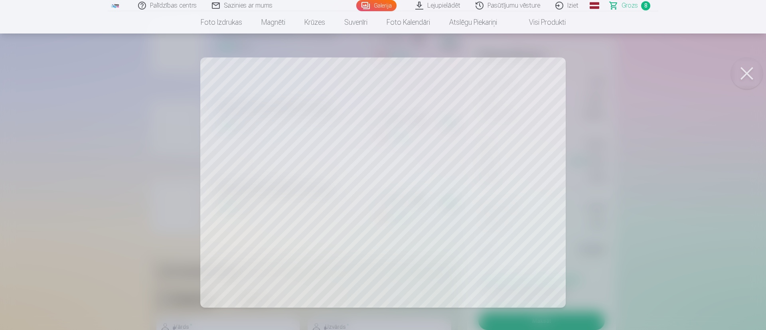
click at [565, 73] on button at bounding box center [747, 73] width 32 height 32
click at [565, 68] on button at bounding box center [747, 73] width 32 height 32
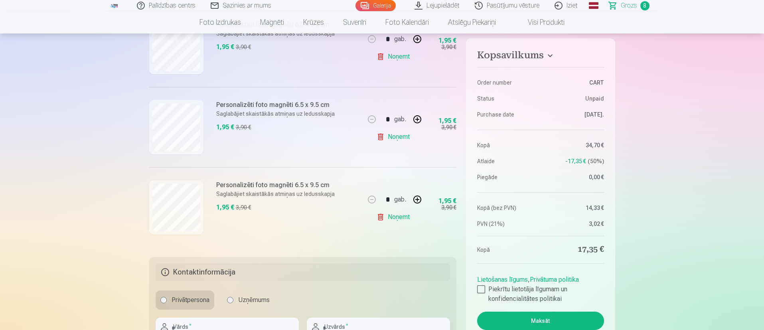
scroll to position [479, 0]
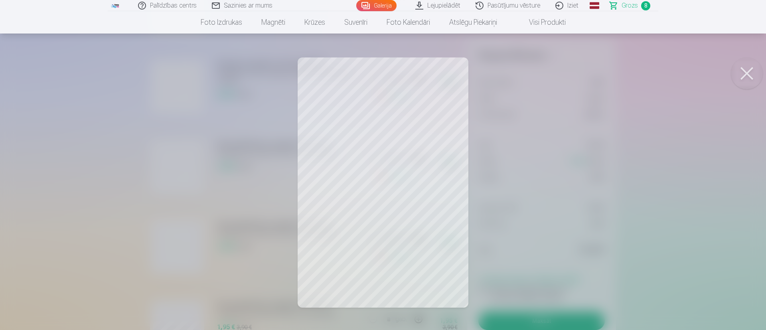
click at [565, 73] on button at bounding box center [747, 73] width 32 height 32
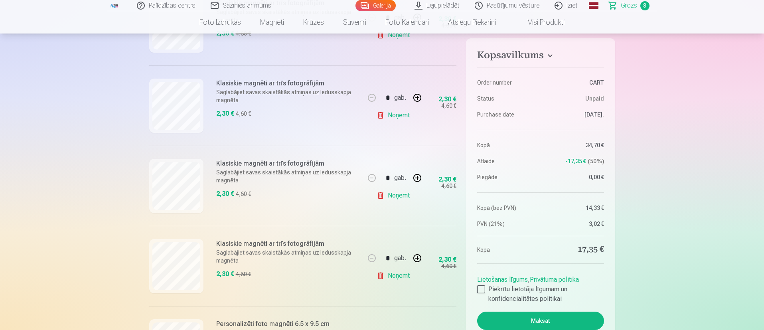
scroll to position [239, 0]
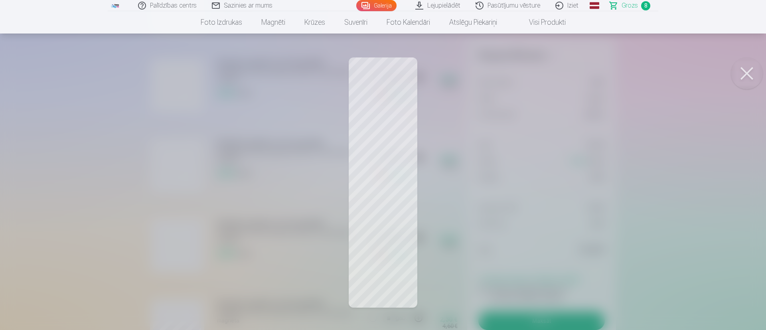
click at [565, 67] on button at bounding box center [747, 73] width 32 height 32
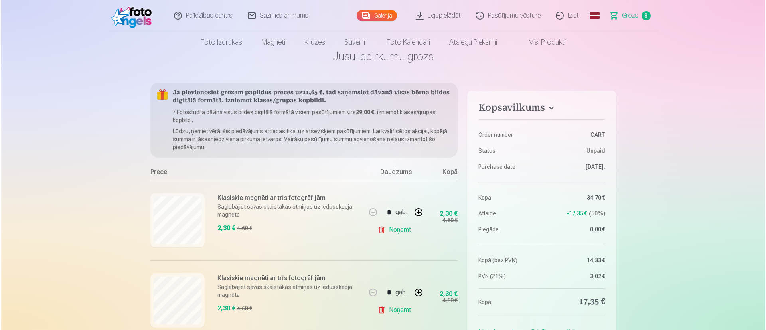
scroll to position [0, 0]
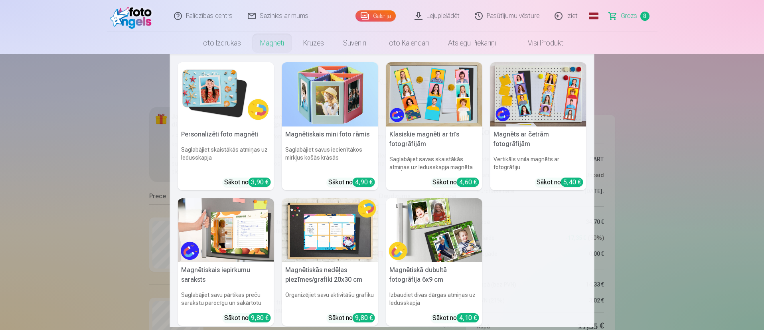
click at [283, 42] on link "Magnēti" at bounding box center [271, 43] width 43 height 22
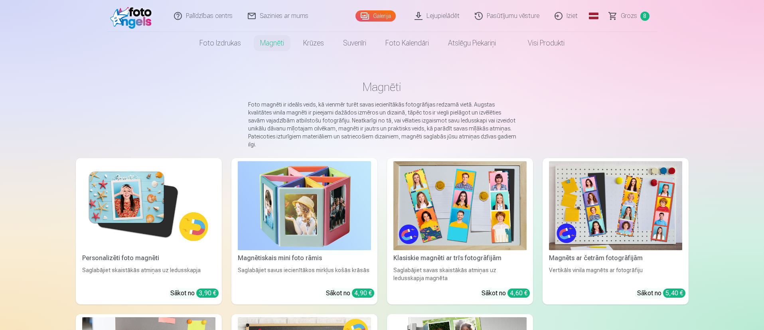
click at [431, 196] on img at bounding box center [459, 205] width 133 height 89
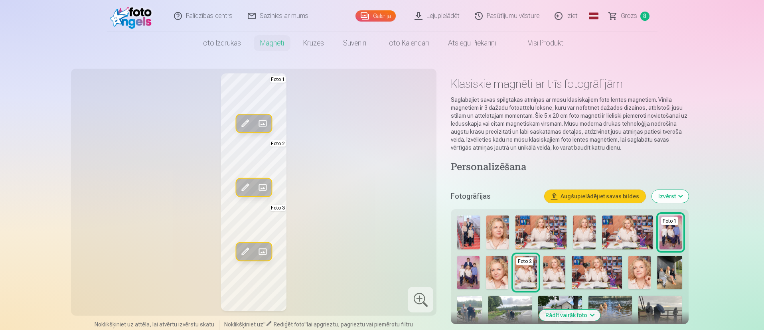
click at [261, 244] on span at bounding box center [262, 251] width 13 height 13
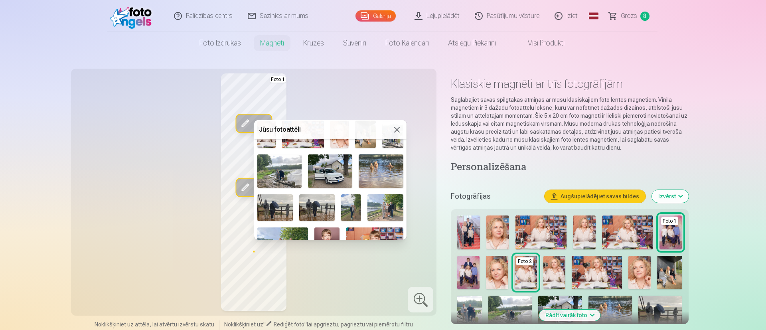
scroll to position [120, 0]
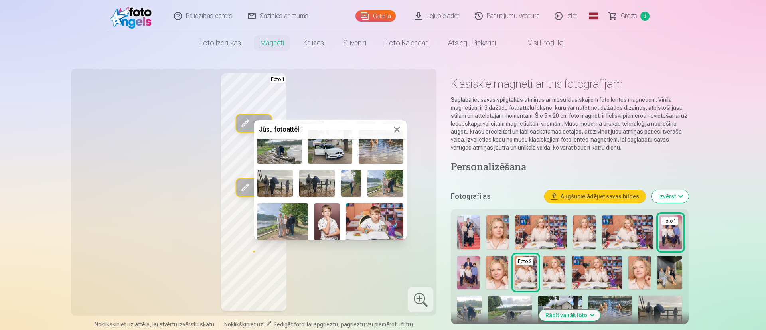
click at [347, 178] on img at bounding box center [351, 183] width 20 height 27
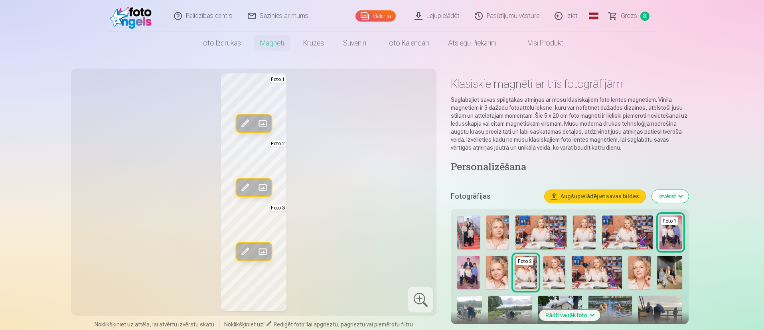
click at [246, 244] on span at bounding box center [245, 251] width 13 height 13
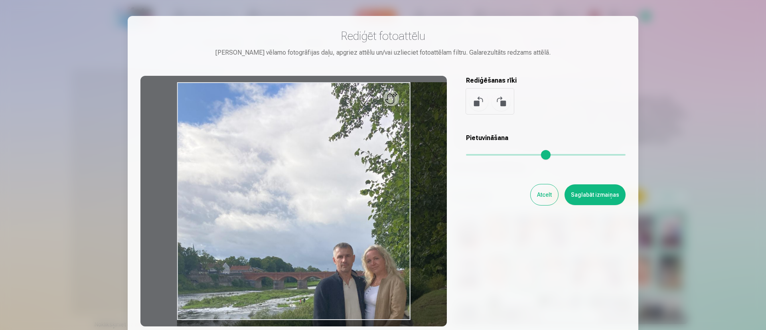
drag, startPoint x: 468, startPoint y: 154, endPoint x: 482, endPoint y: 154, distance: 13.6
click at [482, 154] on input "range" at bounding box center [546, 155] width 160 height 2
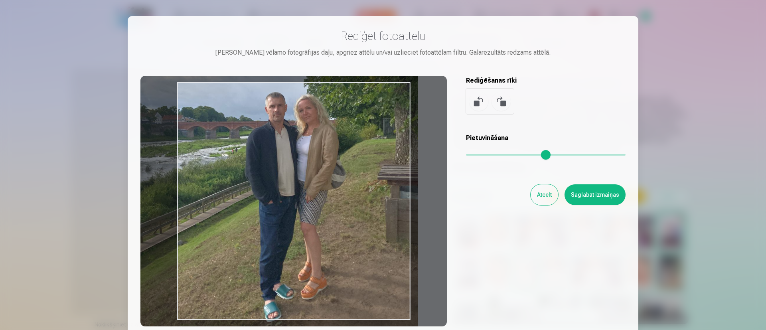
drag, startPoint x: 366, startPoint y: 219, endPoint x: 299, endPoint y: 69, distance: 164.4
click at [299, 69] on div "Rediģēt fotoattēlu [PERSON_NAME] vēlamo fotogrāfijas daļu, apgriez attēlu un/va…" at bounding box center [382, 178] width 485 height 298
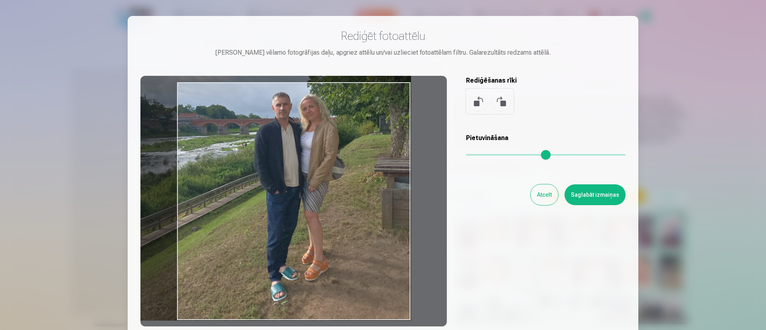
drag, startPoint x: 481, startPoint y: 154, endPoint x: 477, endPoint y: 154, distance: 4.4
click at [477, 154] on input "range" at bounding box center [546, 155] width 160 height 2
drag, startPoint x: 379, startPoint y: 180, endPoint x: 375, endPoint y: 161, distance: 19.9
click at [375, 161] on div at bounding box center [293, 201] width 306 height 250
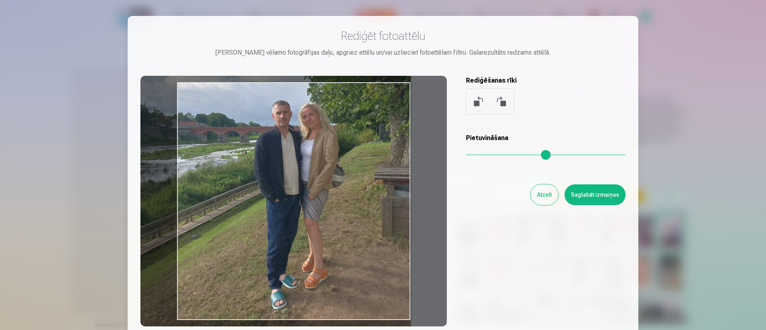
drag, startPoint x: 373, startPoint y: 163, endPoint x: 361, endPoint y: 168, distance: 13.4
click at [361, 168] on div at bounding box center [293, 201] width 306 height 250
type input "****"
click at [565, 197] on button "Saglabāt izmaiņas" at bounding box center [594, 194] width 61 height 21
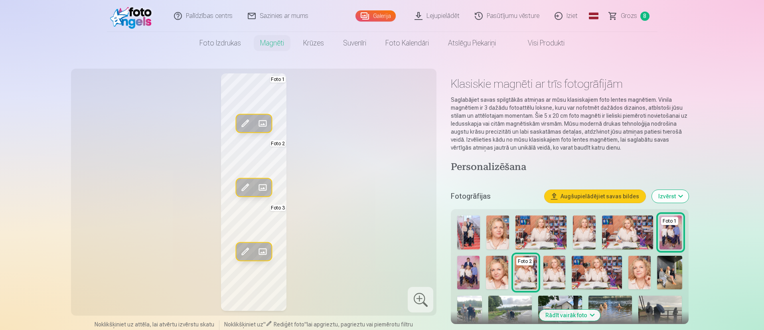
click at [262, 187] on span at bounding box center [262, 187] width 13 height 13
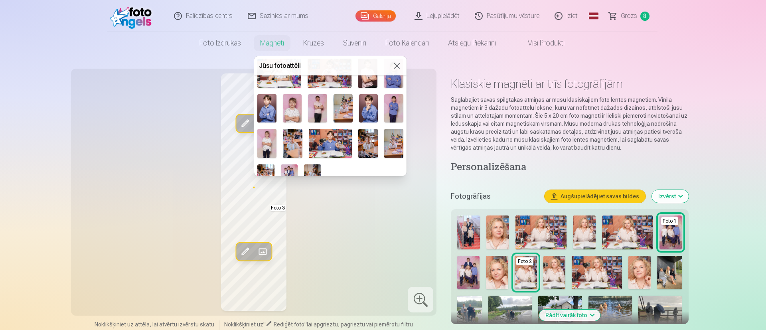
scroll to position [371, 0]
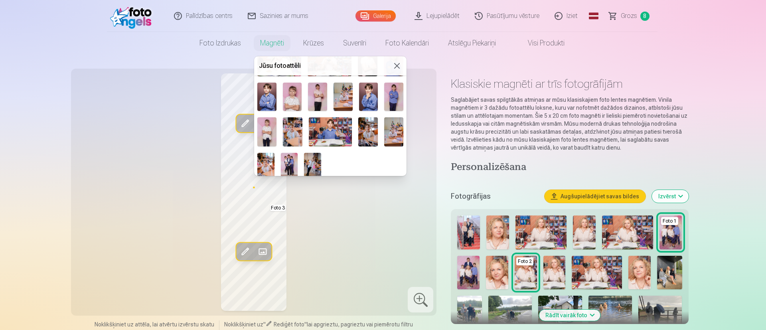
click at [295, 164] on img at bounding box center [289, 166] width 17 height 26
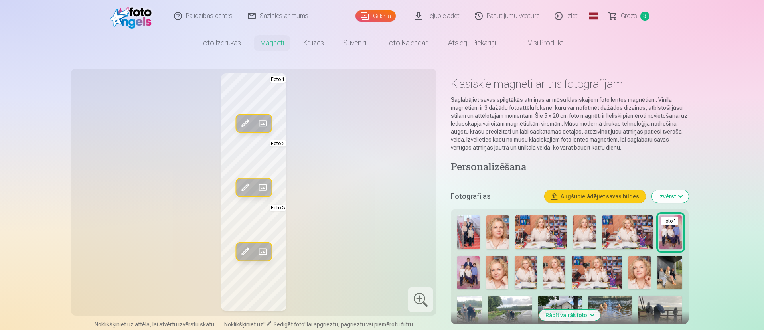
click at [263, 124] on span at bounding box center [262, 123] width 13 height 13
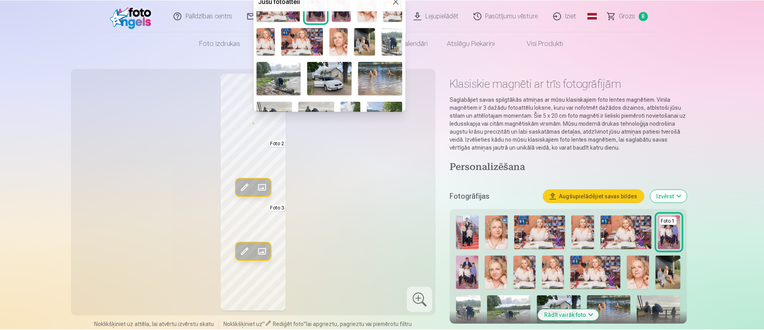
scroll to position [120, 0]
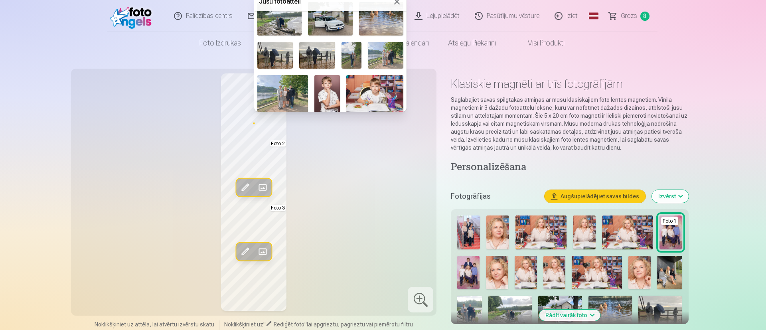
click at [284, 96] on img at bounding box center [282, 94] width 51 height 38
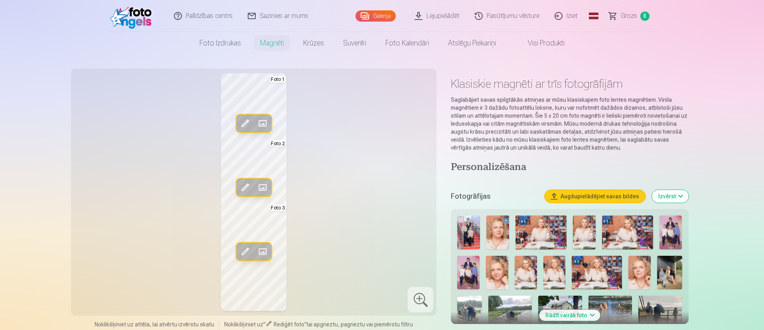
click at [246, 123] on span at bounding box center [245, 123] width 13 height 13
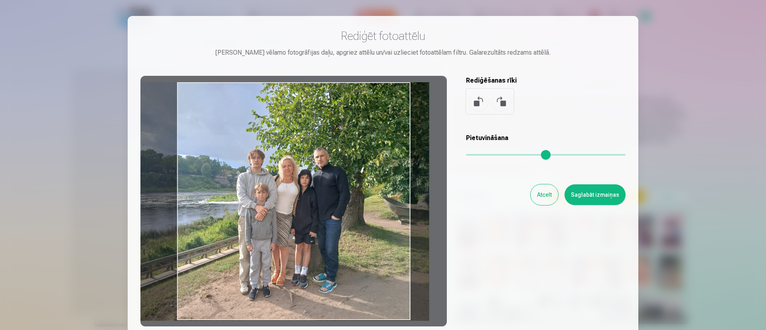
drag, startPoint x: 355, startPoint y: 186, endPoint x: 333, endPoint y: 176, distance: 24.8
click at [333, 176] on div at bounding box center [293, 201] width 306 height 250
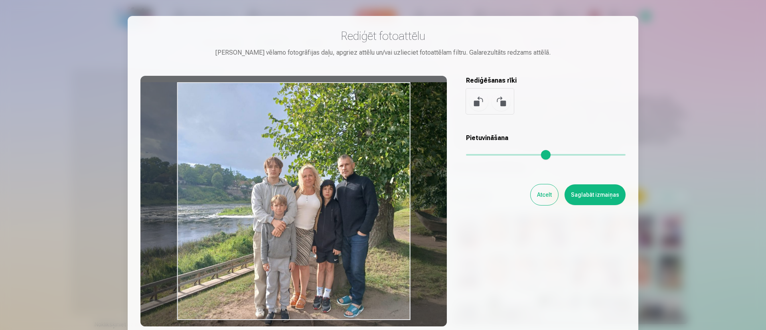
drag, startPoint x: 468, startPoint y: 154, endPoint x: 483, endPoint y: 157, distance: 14.7
click at [483, 156] on input "range" at bounding box center [546, 155] width 160 height 2
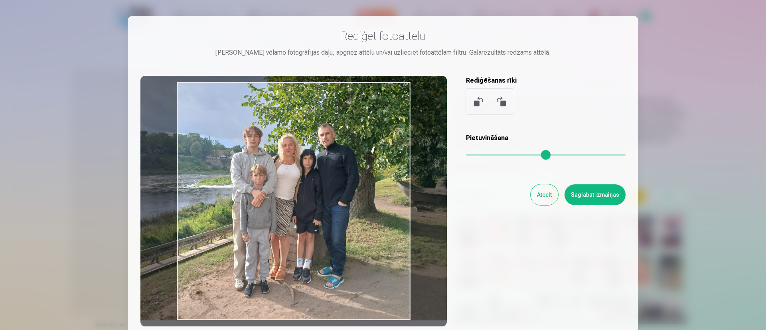
drag, startPoint x: 357, startPoint y: 209, endPoint x: 339, endPoint y: 170, distance: 43.6
click at [337, 172] on div at bounding box center [293, 201] width 306 height 250
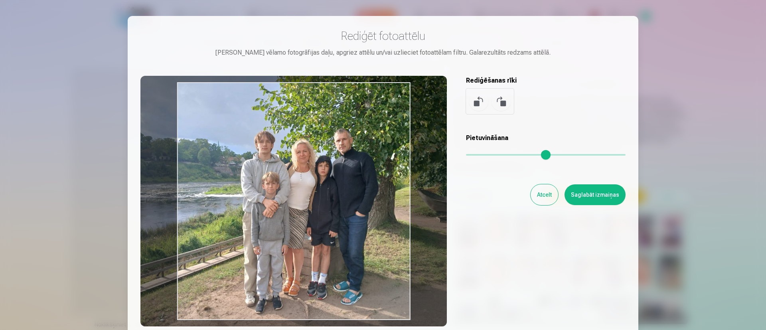
drag, startPoint x: 483, startPoint y: 154, endPoint x: 403, endPoint y: 203, distance: 93.8
click at [491, 155] on input "range" at bounding box center [546, 155] width 160 height 2
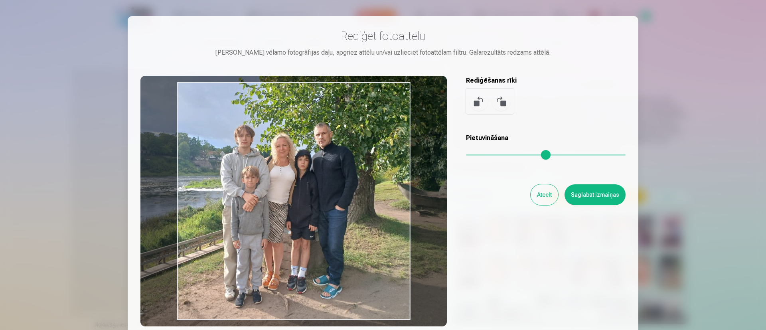
drag, startPoint x: 351, startPoint y: 216, endPoint x: 332, endPoint y: 211, distance: 20.2
click at [332, 211] on div at bounding box center [293, 201] width 306 height 250
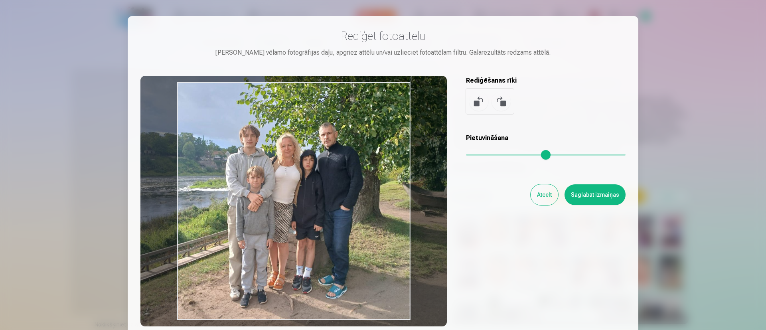
drag, startPoint x: 333, startPoint y: 211, endPoint x: 338, endPoint y: 211, distance: 5.2
click at [338, 211] on div at bounding box center [293, 201] width 306 height 250
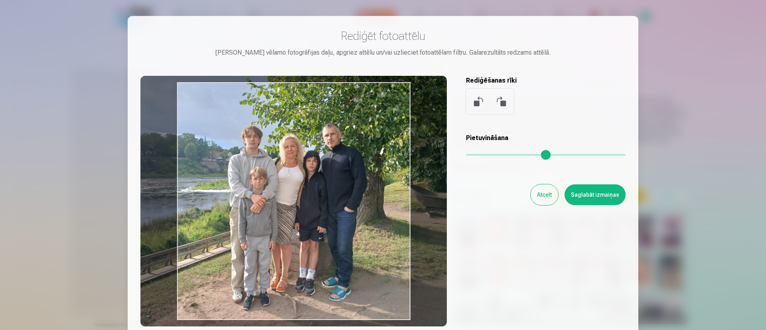
click at [492, 155] on input "range" at bounding box center [546, 155] width 160 height 2
type input "****"
click at [565, 191] on button "Saglabāt izmaiņas" at bounding box center [594, 194] width 61 height 21
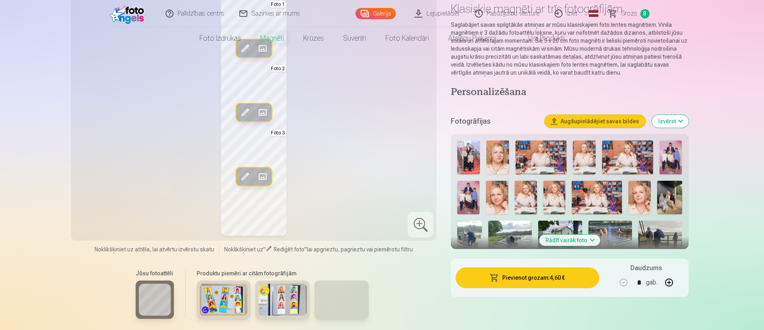
scroll to position [0, 0]
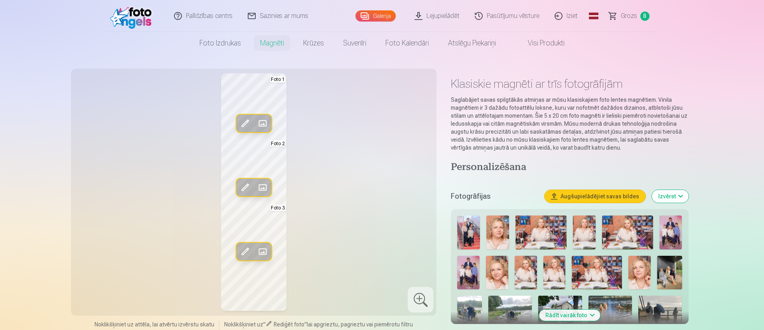
click at [422, 244] on div at bounding box center [421, 300] width 26 height 26
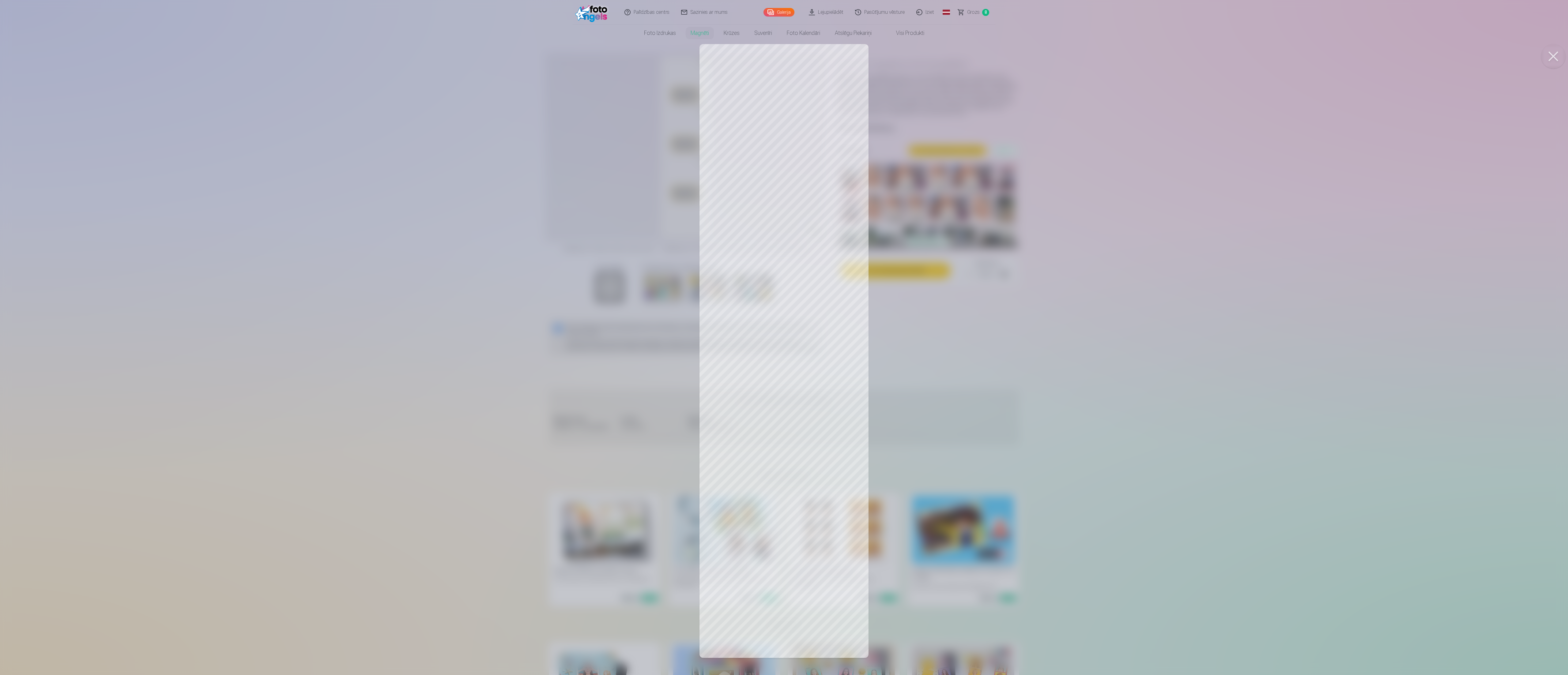
click at [434, 187] on div at bounding box center [784, 337] width 1568 height 675
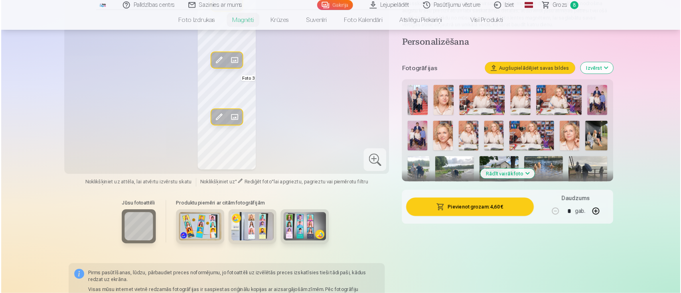
scroll to position [120, 0]
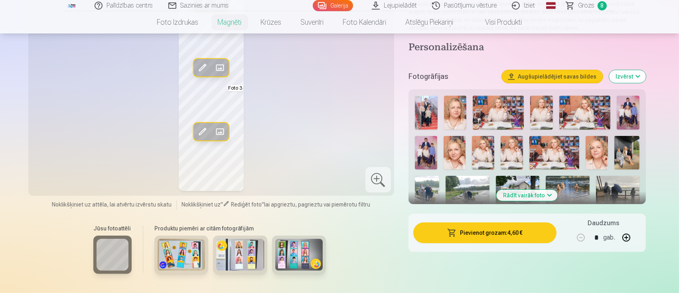
click at [371, 183] on div at bounding box center [378, 180] width 26 height 26
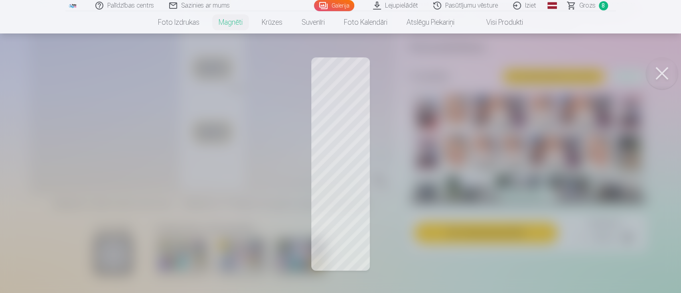
click at [565, 75] on button at bounding box center [662, 73] width 32 height 32
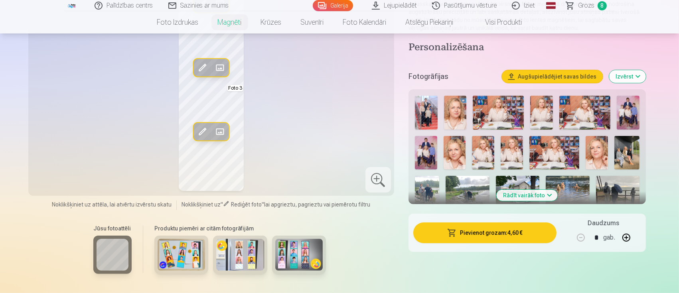
click at [469, 228] on button "Pievienot grozam : 4,60 €" at bounding box center [484, 233] width 143 height 21
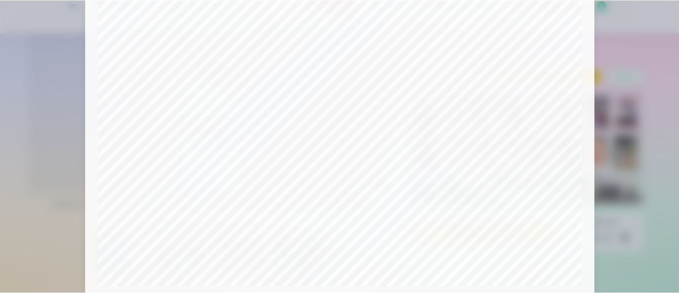
scroll to position [213, 0]
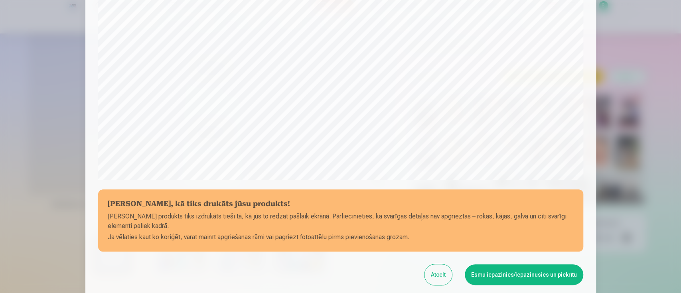
click at [505, 244] on button "Esmu iepazinies/iepazinusies un piekrītu" at bounding box center [524, 274] width 118 height 21
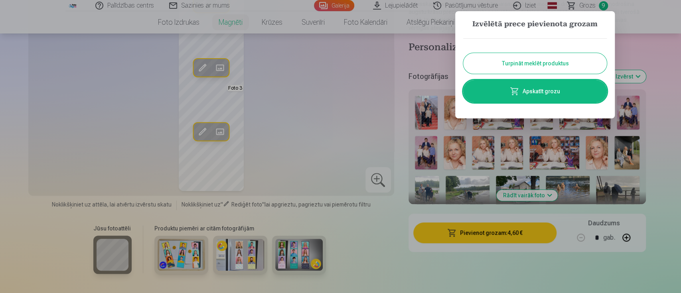
click at [539, 65] on button "Turpināt meklēt produktus" at bounding box center [535, 63] width 144 height 21
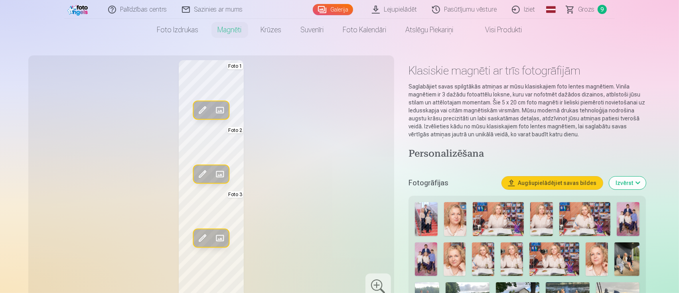
scroll to position [0, 0]
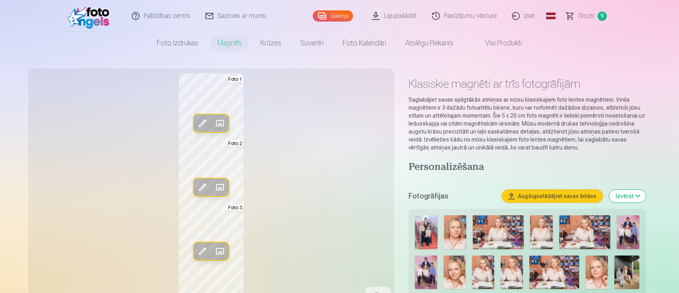
click at [565, 18] on span "Grozs" at bounding box center [586, 16] width 16 height 10
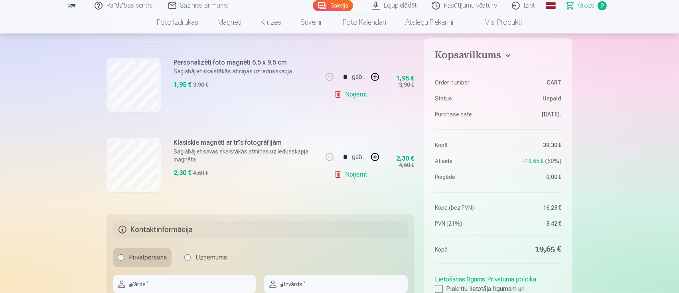
scroll to position [744, 0]
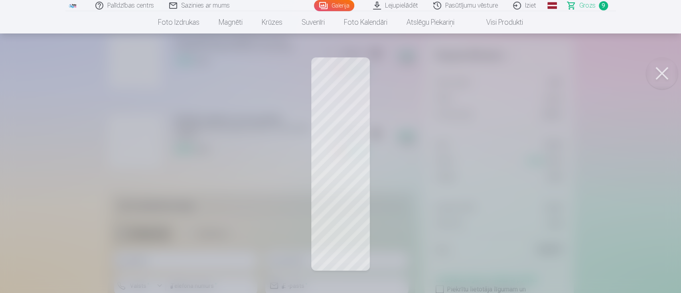
click at [565, 70] on button at bounding box center [662, 73] width 32 height 32
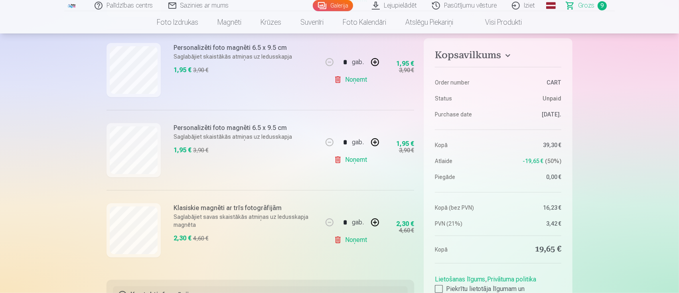
scroll to position [638, 0]
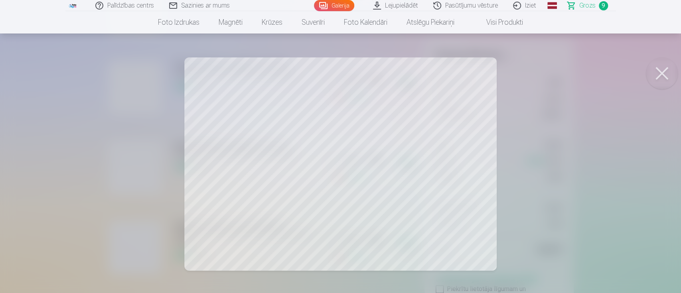
click at [565, 73] on button at bounding box center [662, 73] width 32 height 32
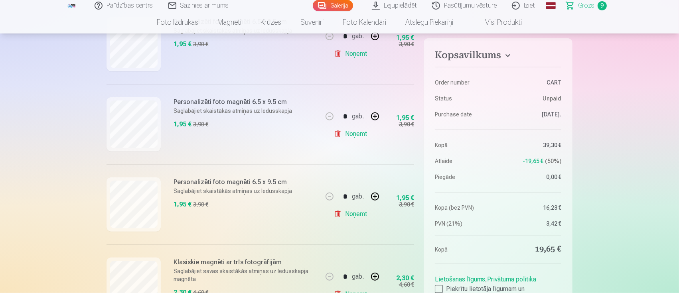
scroll to position [585, 0]
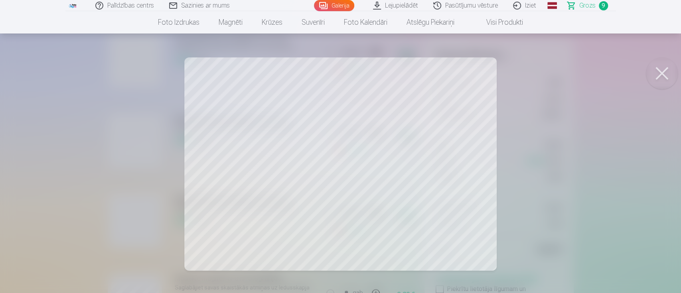
click at [565, 66] on button at bounding box center [662, 73] width 32 height 32
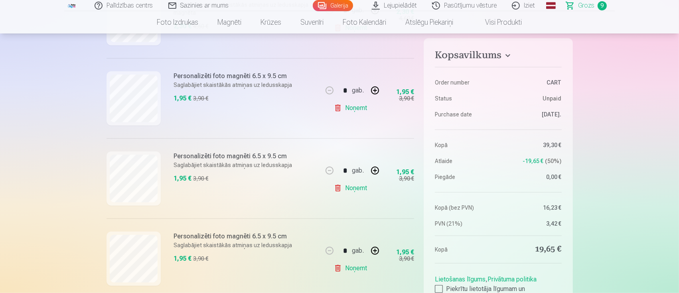
scroll to position [532, 0]
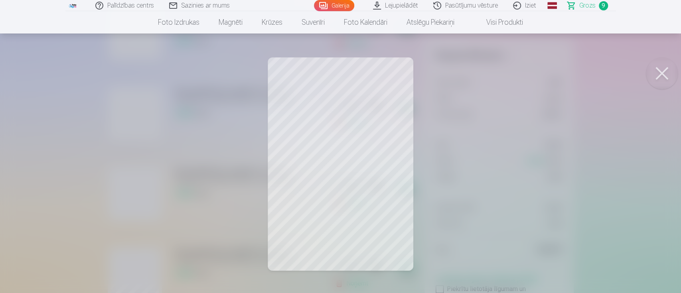
click at [565, 73] on button at bounding box center [662, 73] width 32 height 32
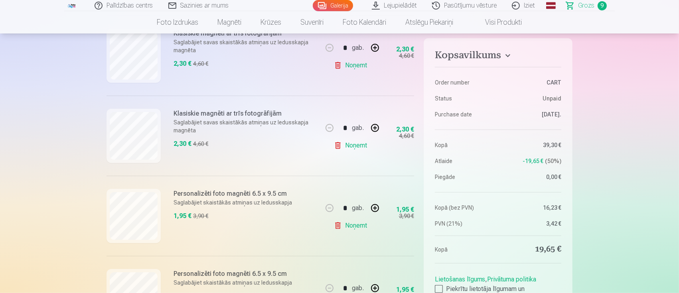
scroll to position [425, 0]
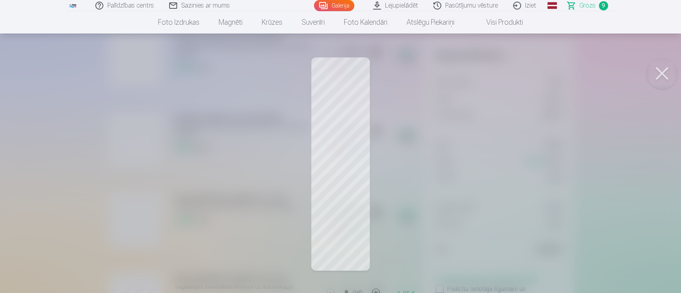
click at [565, 70] on button at bounding box center [662, 73] width 32 height 32
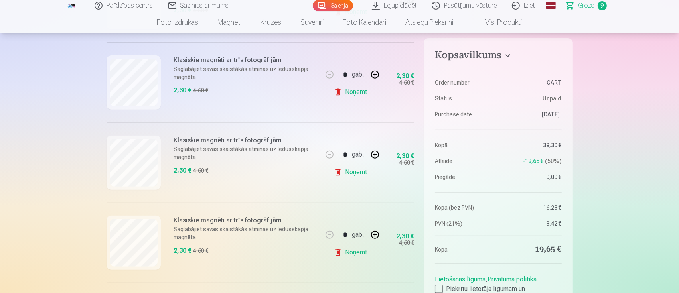
scroll to position [319, 0]
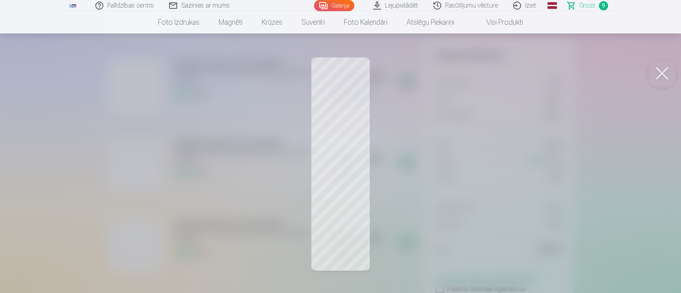
click at [565, 73] on button at bounding box center [662, 73] width 32 height 32
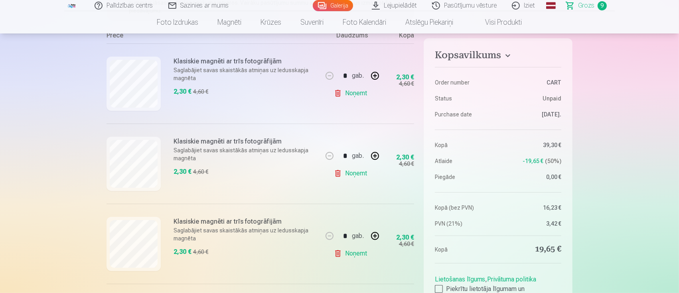
scroll to position [160, 0]
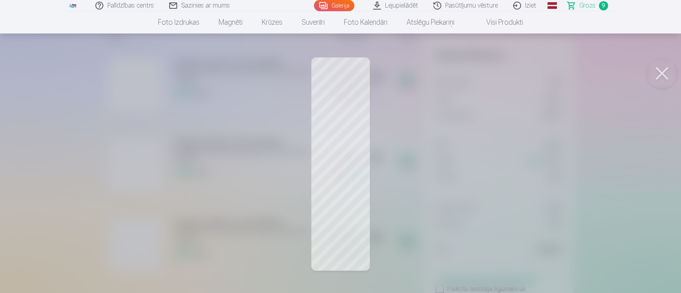
click at [565, 69] on button at bounding box center [662, 73] width 32 height 32
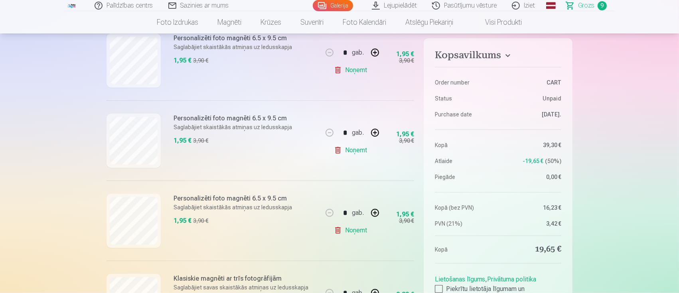
scroll to position [372, 0]
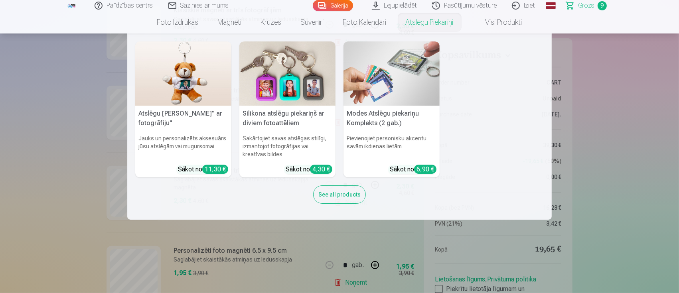
click at [437, 20] on link "Atslēgu piekariņi" at bounding box center [429, 22] width 67 height 22
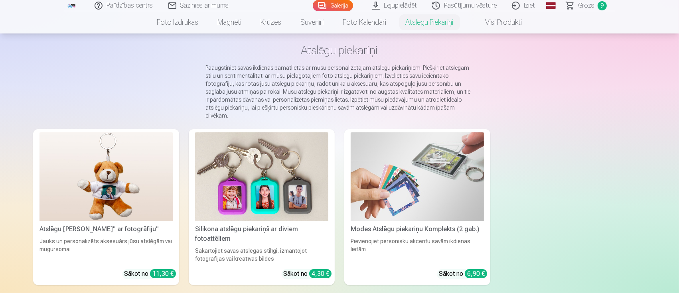
scroll to position [53, 0]
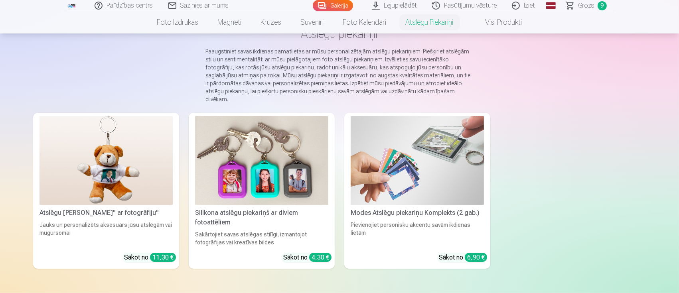
click at [271, 196] on img at bounding box center [261, 160] width 133 height 89
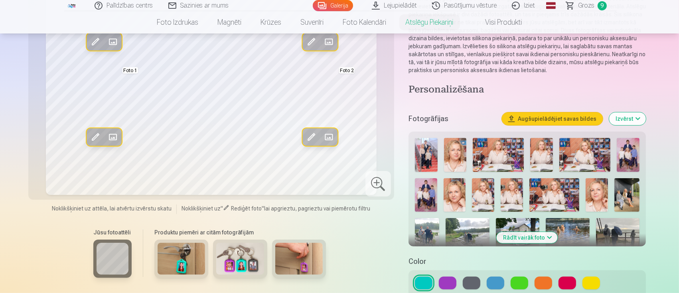
scroll to position [53, 0]
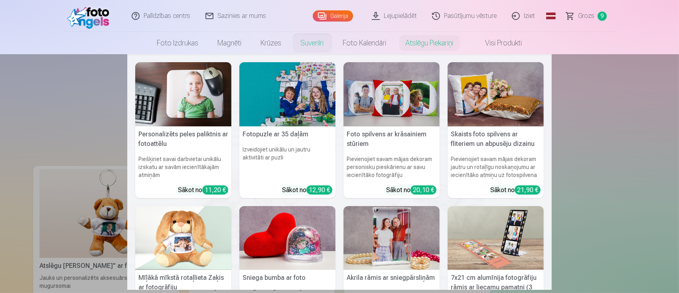
click at [313, 47] on link "Suvenīri" at bounding box center [312, 43] width 42 height 22
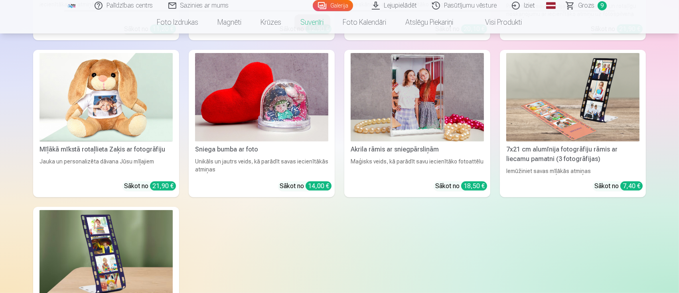
scroll to position [372, 0]
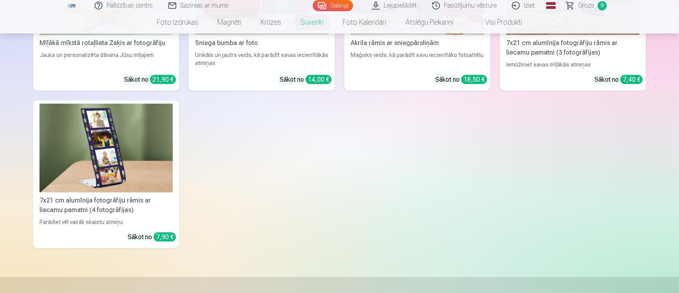
click at [106, 164] on img at bounding box center [105, 148] width 133 height 89
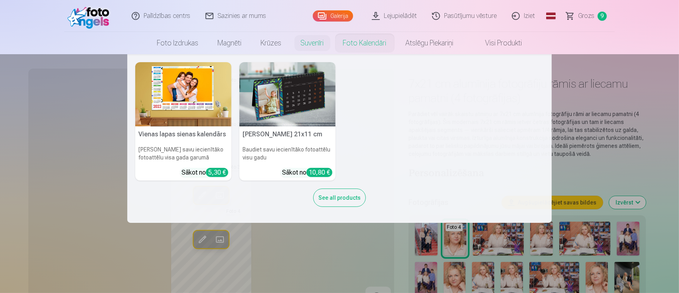
click at [369, 45] on link "Foto kalendāri" at bounding box center [364, 43] width 63 height 22
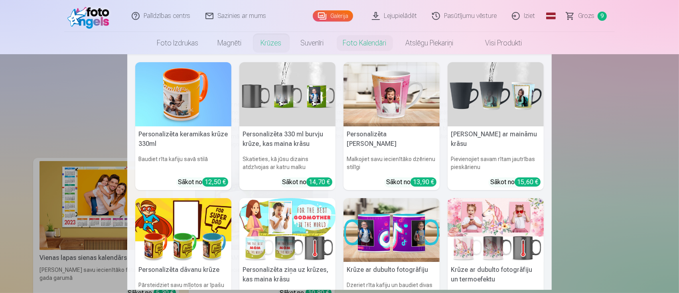
click at [257, 46] on link "Krūzes" at bounding box center [271, 43] width 40 height 22
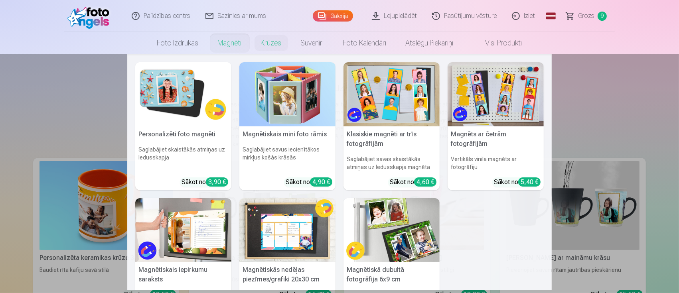
click at [229, 46] on link "Magnēti" at bounding box center [229, 43] width 43 height 22
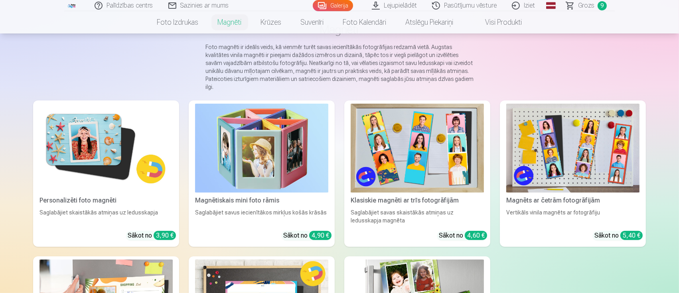
scroll to position [53, 0]
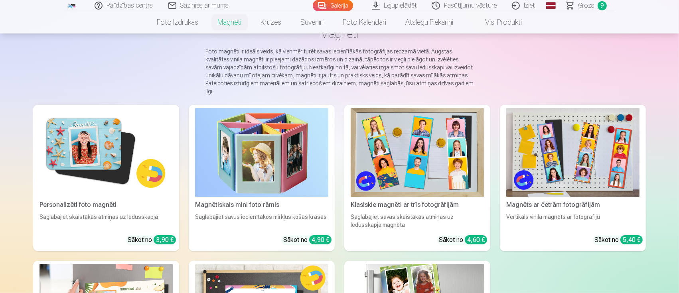
click at [565, 146] on img at bounding box center [572, 152] width 133 height 89
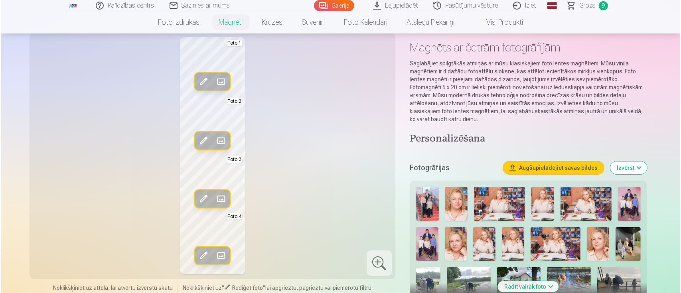
scroll to position [53, 0]
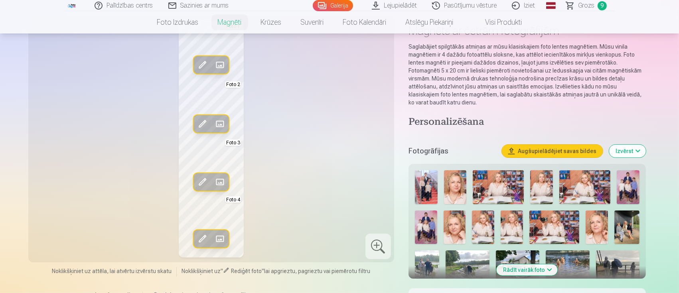
click at [225, 238] on span at bounding box center [219, 239] width 13 height 13
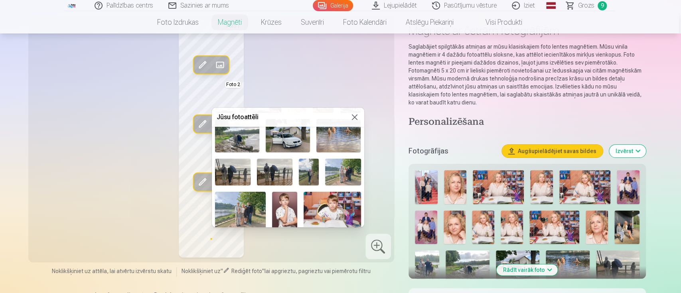
scroll to position [105, 0]
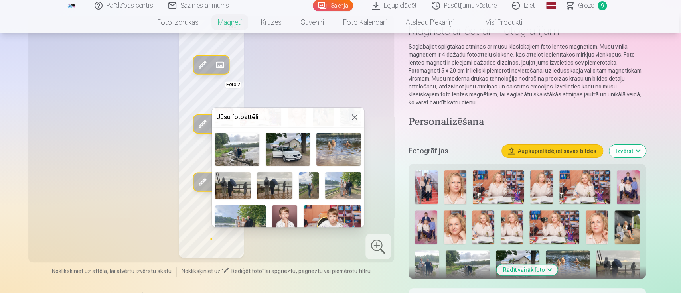
click at [291, 152] on img at bounding box center [288, 149] width 44 height 33
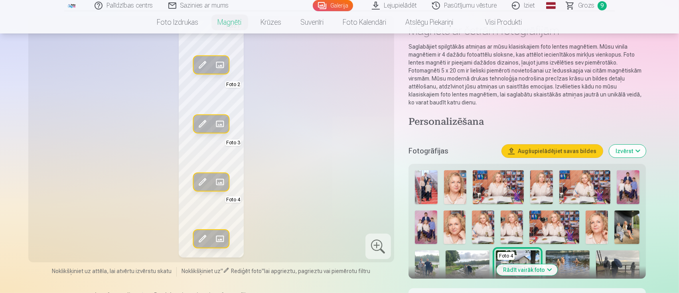
click at [198, 238] on span at bounding box center [202, 239] width 13 height 13
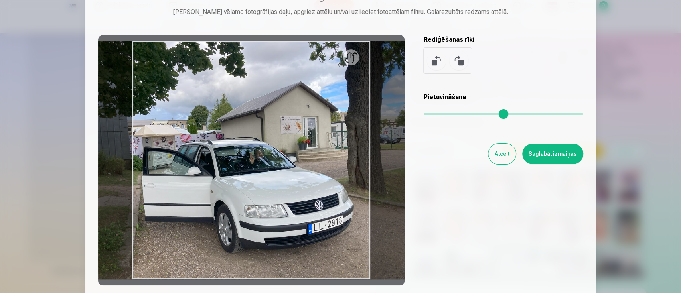
scroll to position [53, 0]
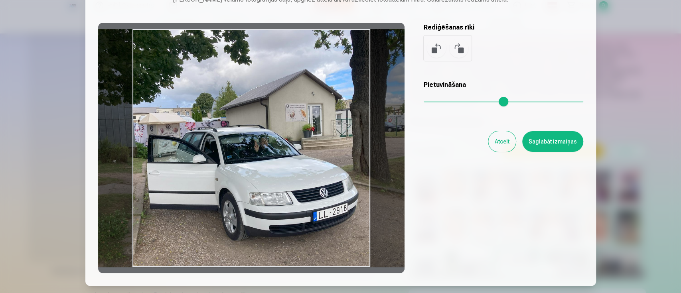
drag, startPoint x: 326, startPoint y: 197, endPoint x: 331, endPoint y: 196, distance: 4.9
click at [331, 196] on div at bounding box center [251, 148] width 306 height 250
click at [564, 144] on button "Saglabāt izmaiņas" at bounding box center [552, 141] width 61 height 21
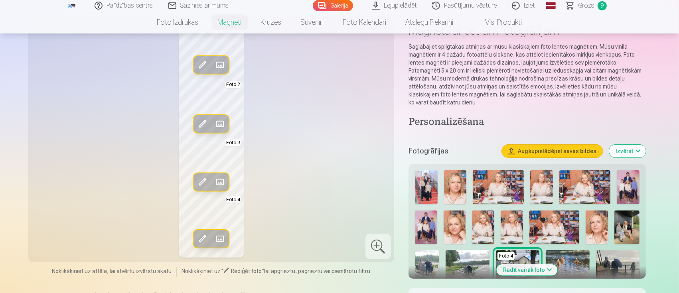
click at [217, 182] on span at bounding box center [219, 181] width 13 height 13
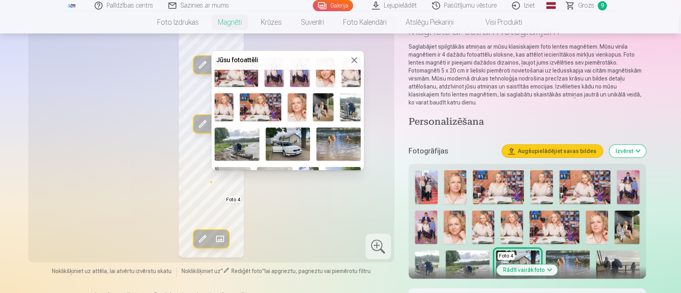
scroll to position [106, 0]
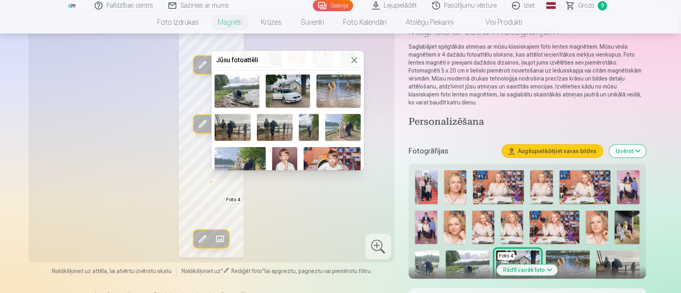
click at [344, 89] on img at bounding box center [338, 91] width 44 height 33
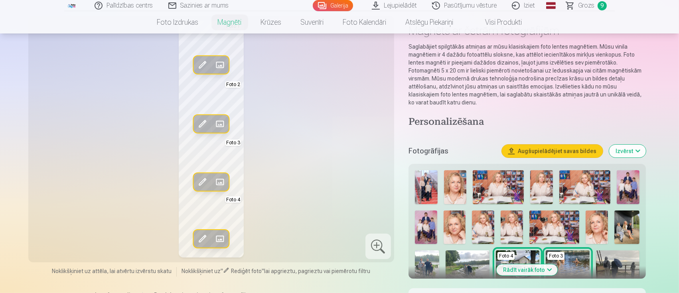
click at [206, 184] on span at bounding box center [202, 181] width 13 height 13
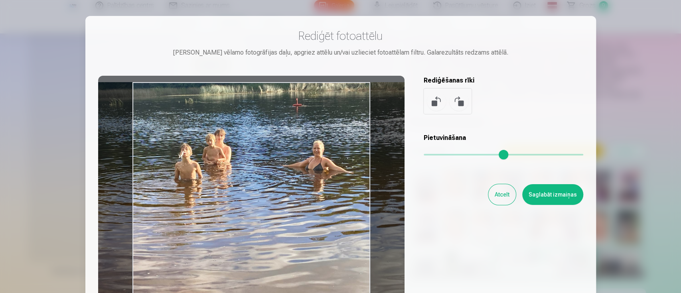
drag, startPoint x: 314, startPoint y: 208, endPoint x: 316, endPoint y: 178, distance: 30.0
click at [316, 178] on div at bounding box center [251, 201] width 306 height 250
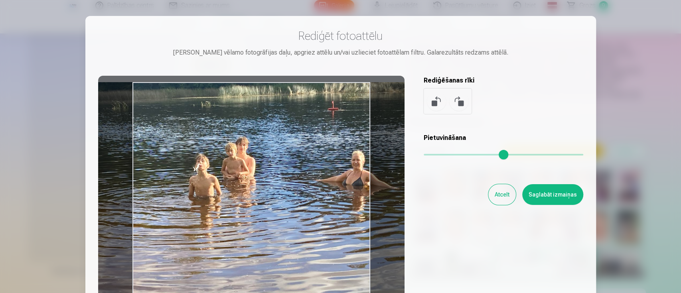
drag, startPoint x: 428, startPoint y: 153, endPoint x: 433, endPoint y: 154, distance: 5.2
click at [433, 154] on input "range" at bounding box center [504, 155] width 160 height 2
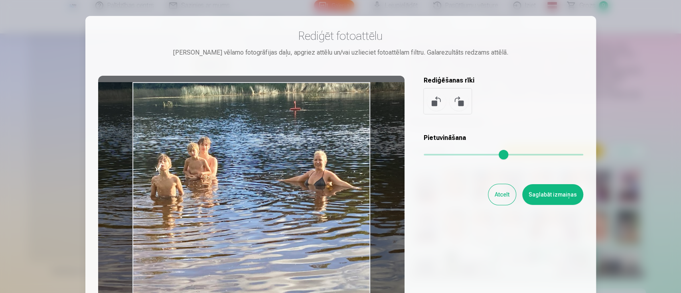
type input "****"
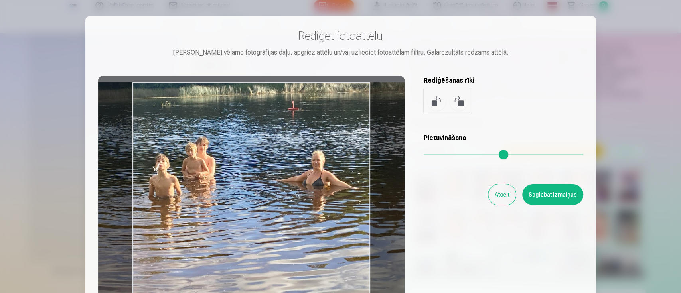
drag, startPoint x: 325, startPoint y: 206, endPoint x: 286, endPoint y: 224, distance: 43.7
click at [286, 224] on div at bounding box center [251, 201] width 306 height 250
click at [560, 198] on button "Saglabāt izmaiņas" at bounding box center [552, 194] width 61 height 21
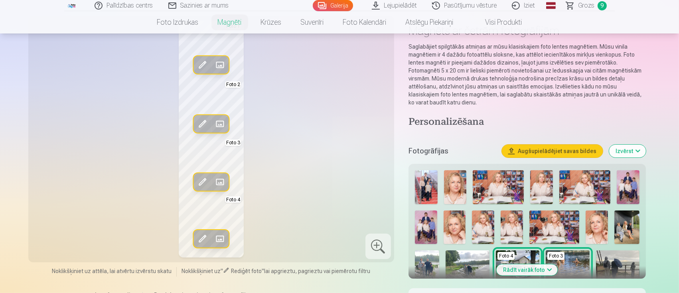
click at [220, 180] on span at bounding box center [219, 181] width 13 height 13
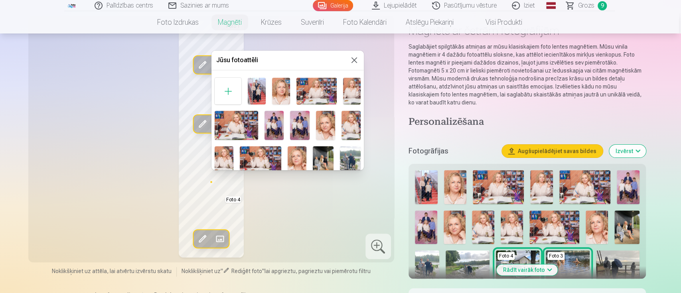
click at [354, 59] on button at bounding box center [354, 60] width 10 height 10
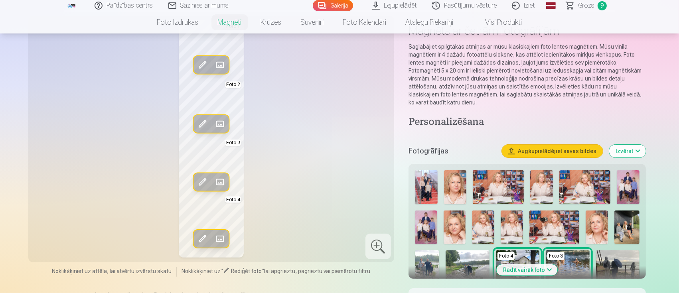
click at [202, 179] on span at bounding box center [202, 181] width 13 height 13
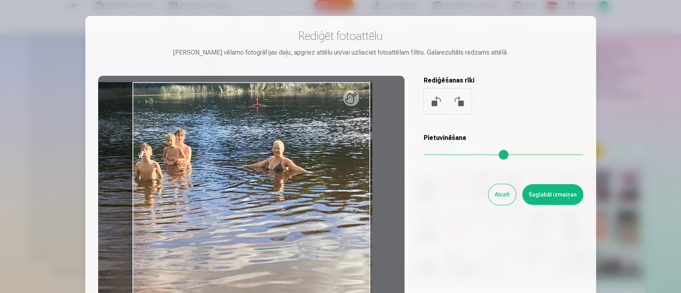
drag, startPoint x: 430, startPoint y: 158, endPoint x: 318, endPoint y: 193, distance: 117.6
type input "*"
click at [424, 156] on input "range" at bounding box center [504, 155] width 160 height 2
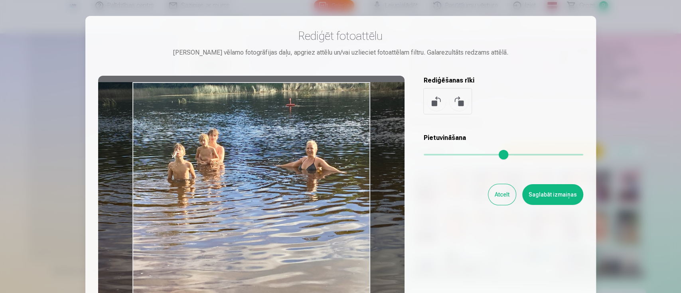
drag, startPoint x: 309, startPoint y: 205, endPoint x: 341, endPoint y: 201, distance: 32.9
click at [341, 201] on div at bounding box center [251, 201] width 306 height 250
click at [555, 191] on button "Saglabāt izmaiņas" at bounding box center [552, 194] width 61 height 21
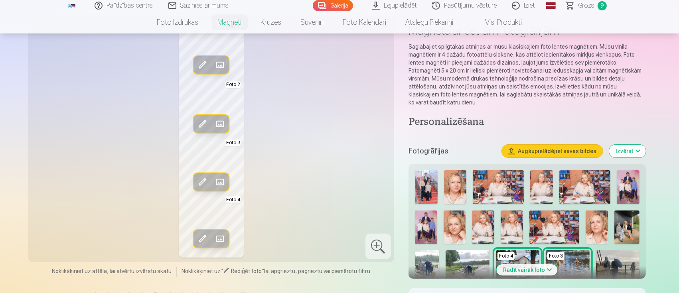
click at [220, 118] on span at bounding box center [219, 124] width 13 height 13
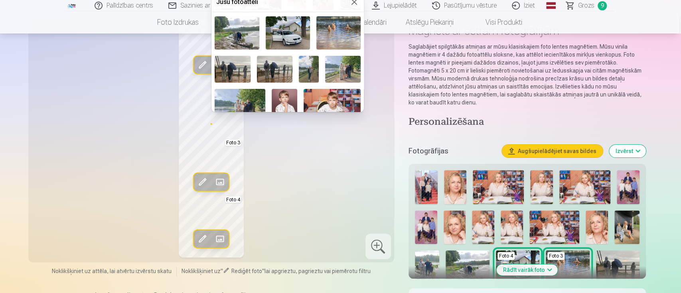
click at [265, 63] on img at bounding box center [274, 69] width 35 height 27
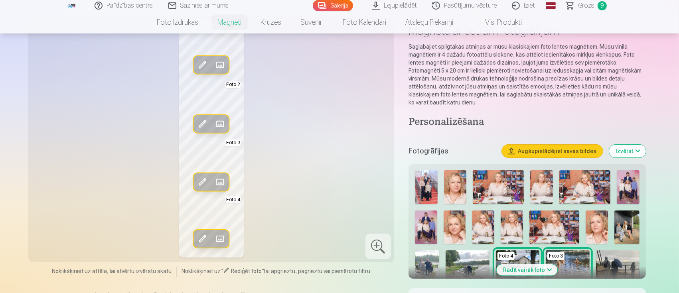
click at [224, 62] on span at bounding box center [219, 65] width 13 height 13
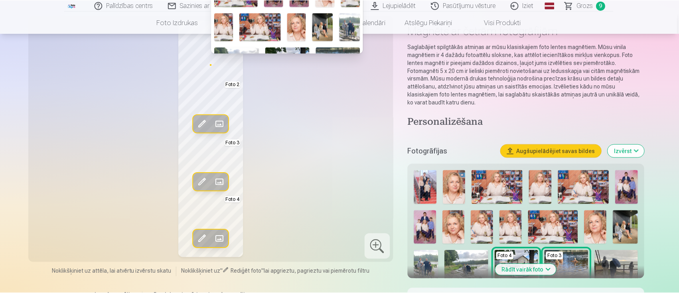
scroll to position [0, 0]
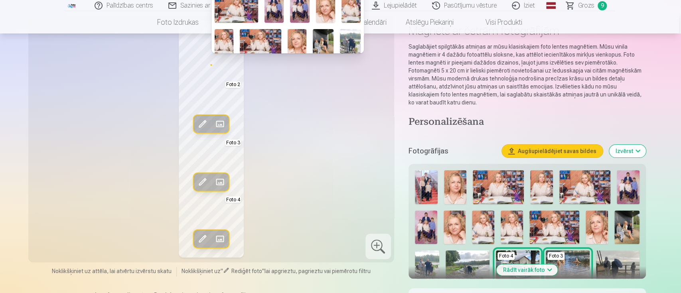
click at [319, 129] on div at bounding box center [340, 146] width 681 height 293
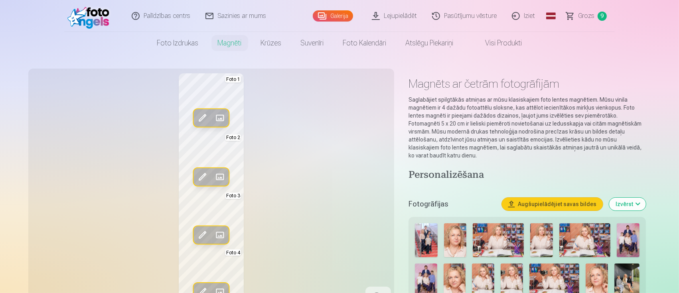
click at [226, 116] on span at bounding box center [219, 118] width 13 height 13
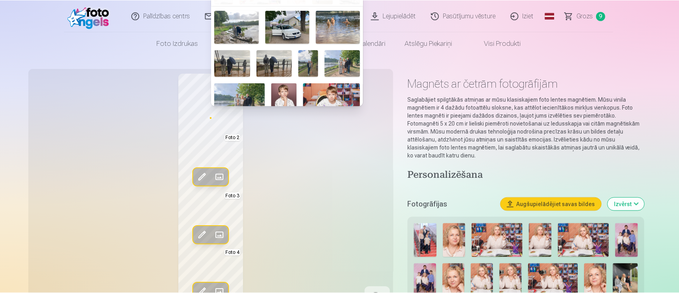
scroll to position [160, 0]
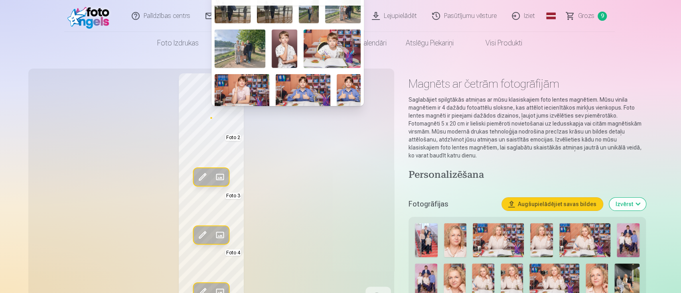
click at [245, 50] on img at bounding box center [240, 49] width 51 height 38
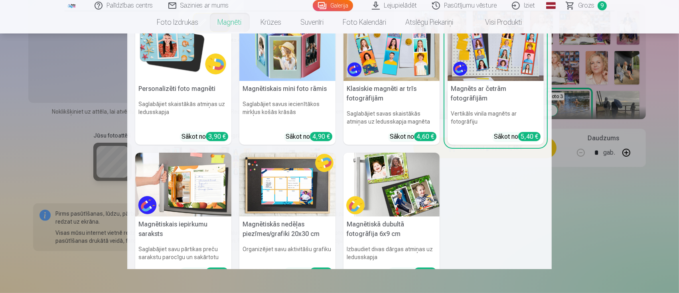
scroll to position [0, 0]
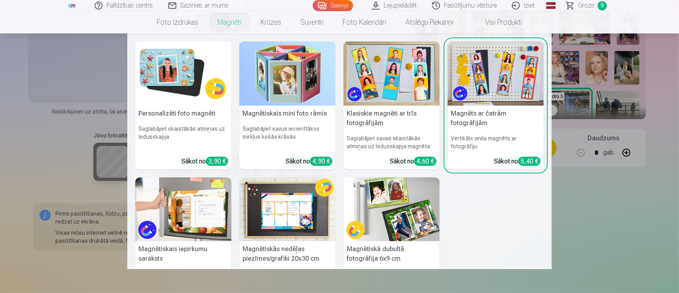
click at [565, 244] on nav "Personalizēti foto magnēti Saglabājiet skaistākās atmiņas uz ledusskapja Sākot …" at bounding box center [339, 152] width 679 height 236
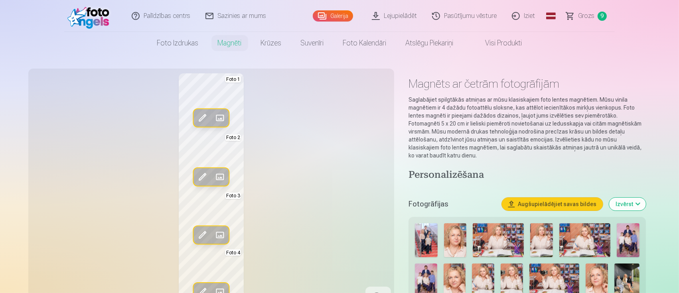
click at [203, 118] on span at bounding box center [202, 118] width 13 height 13
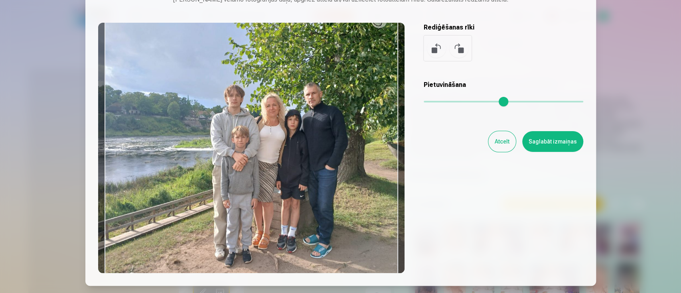
scroll to position [106, 0]
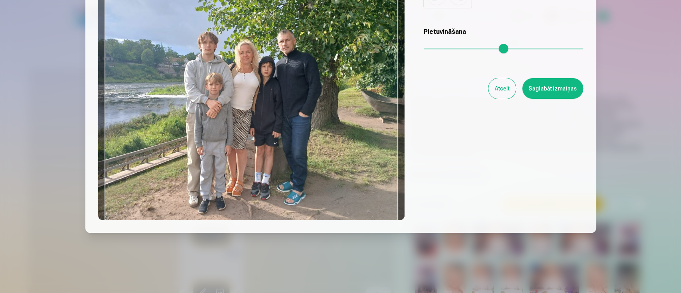
drag, startPoint x: 329, startPoint y: 114, endPoint x: 296, endPoint y: 118, distance: 33.4
click at [296, 118] on div at bounding box center [251, 95] width 306 height 250
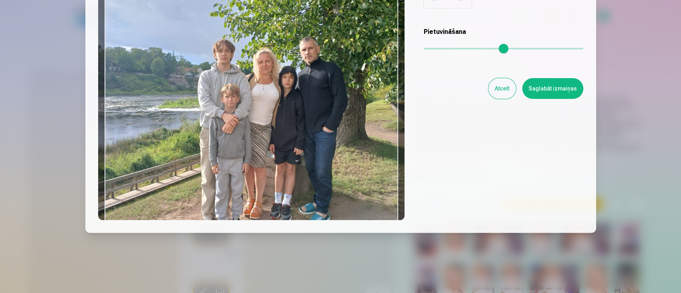
click at [434, 48] on input "range" at bounding box center [504, 49] width 160 height 2
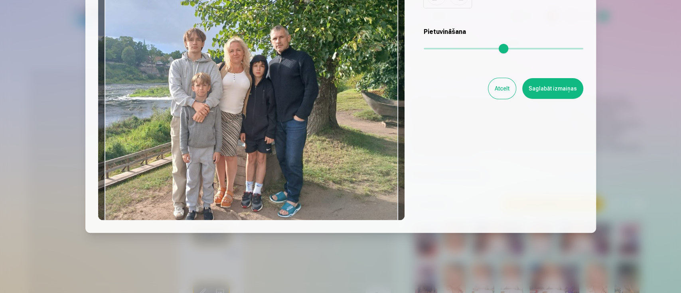
drag, startPoint x: 331, startPoint y: 97, endPoint x: 301, endPoint y: 83, distance: 33.2
click at [301, 83] on div at bounding box center [251, 95] width 306 height 250
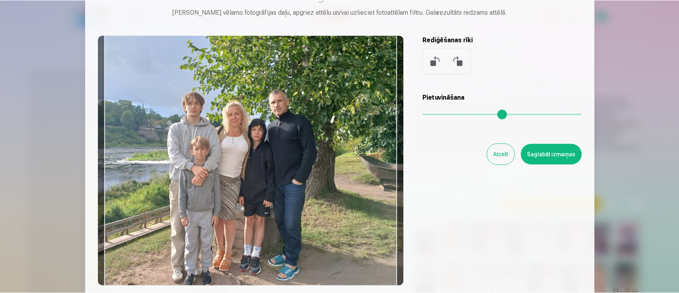
scroll to position [53, 0]
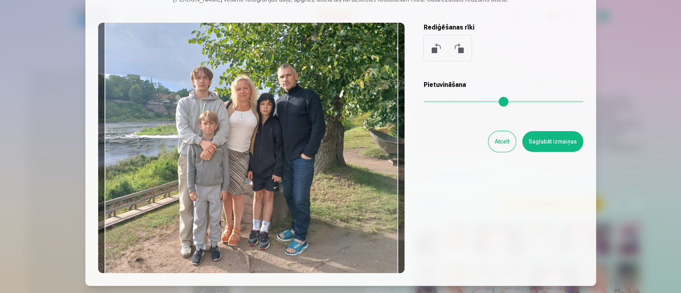
drag, startPoint x: 318, startPoint y: 129, endPoint x: 326, endPoint y: 105, distance: 26.0
click at [326, 105] on div at bounding box center [251, 148] width 306 height 250
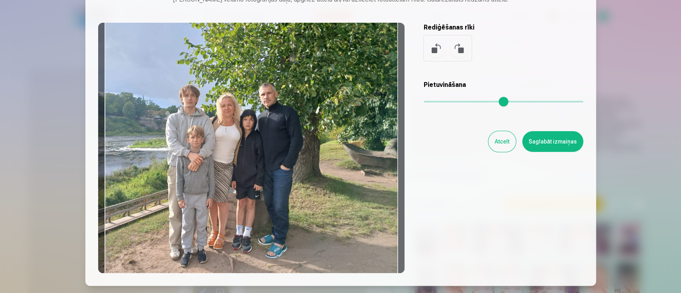
drag, startPoint x: 436, startPoint y: 97, endPoint x: 425, endPoint y: 97, distance: 10.8
click at [425, 101] on input "range" at bounding box center [504, 102] width 160 height 2
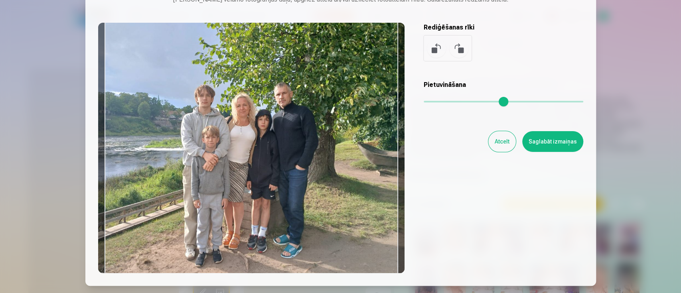
drag, startPoint x: 344, startPoint y: 169, endPoint x: 359, endPoint y: 164, distance: 16.0
click at [359, 164] on div at bounding box center [251, 148] width 306 height 250
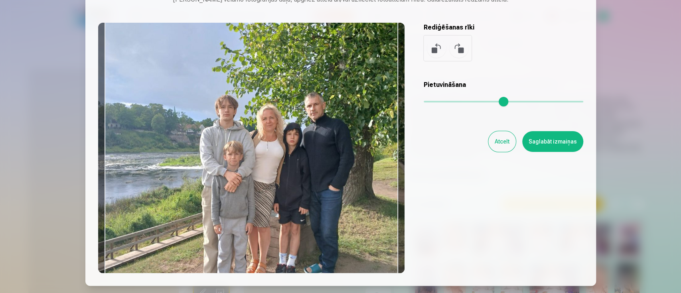
drag, startPoint x: 434, startPoint y: 102, endPoint x: 438, endPoint y: 103, distance: 4.1
click at [438, 103] on input "range" at bounding box center [504, 102] width 160 height 2
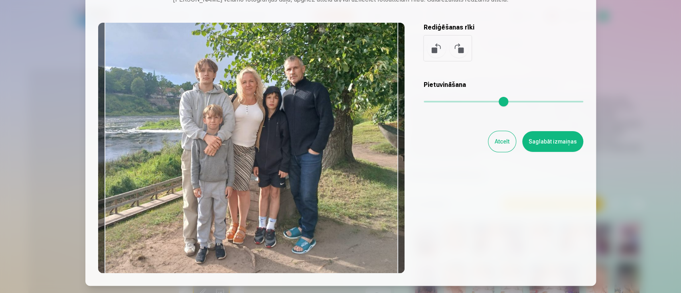
type input "****"
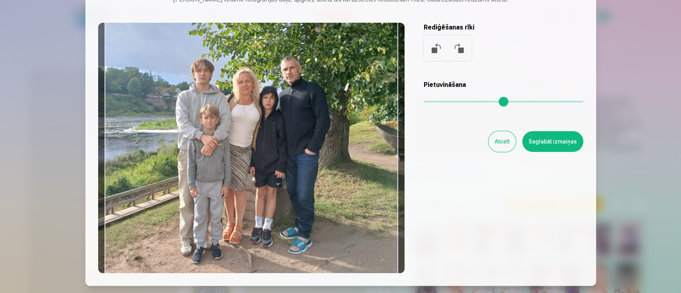
drag, startPoint x: 300, startPoint y: 200, endPoint x: 276, endPoint y: 153, distance: 53.2
click at [276, 153] on div at bounding box center [251, 148] width 306 height 250
click at [546, 136] on button "Saglabāt izmaiņas" at bounding box center [552, 141] width 61 height 21
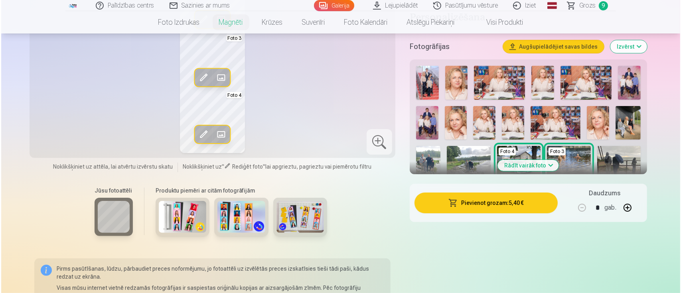
scroll to position [160, 0]
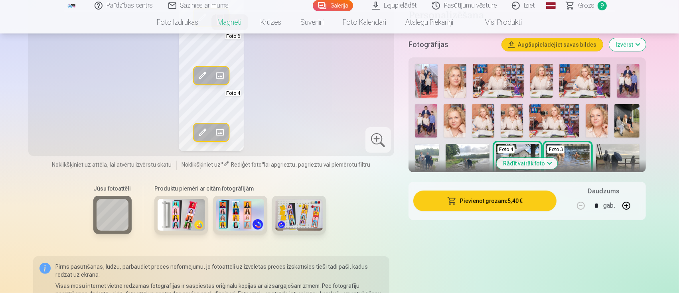
click at [498, 199] on button "Pievienot grozam : 5,40 €" at bounding box center [484, 201] width 143 height 21
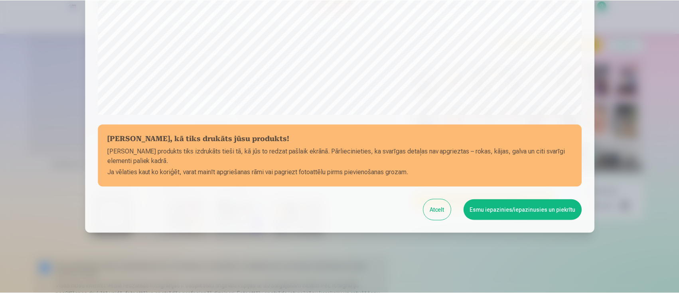
scroll to position [281, 0]
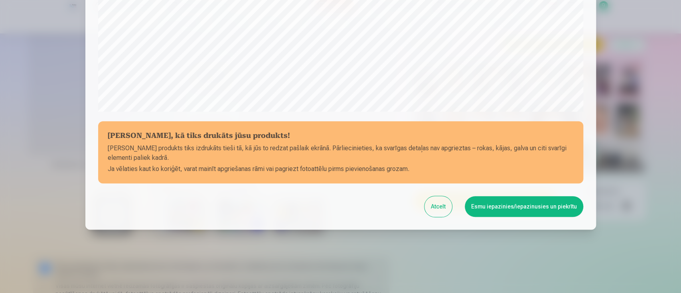
click at [505, 206] on button "Esmu iepazinies/iepazinusies un piekrītu" at bounding box center [524, 206] width 118 height 21
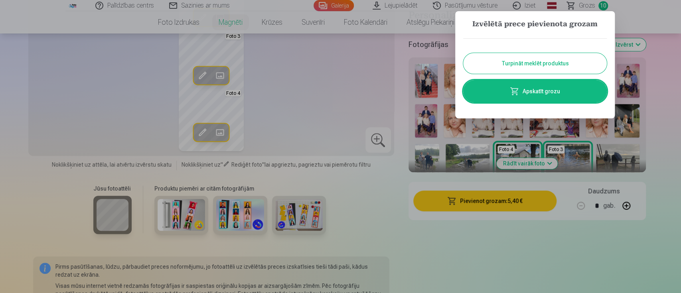
click at [543, 63] on button "Turpināt meklēt produktus" at bounding box center [535, 63] width 144 height 21
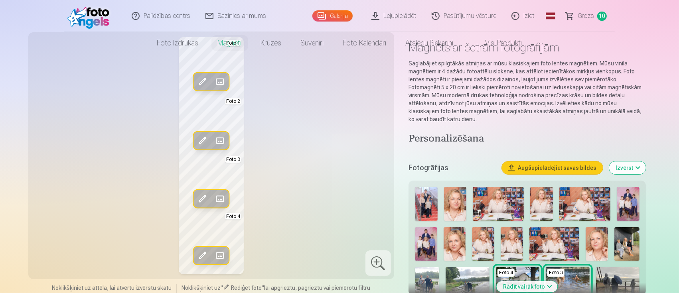
scroll to position [53, 0]
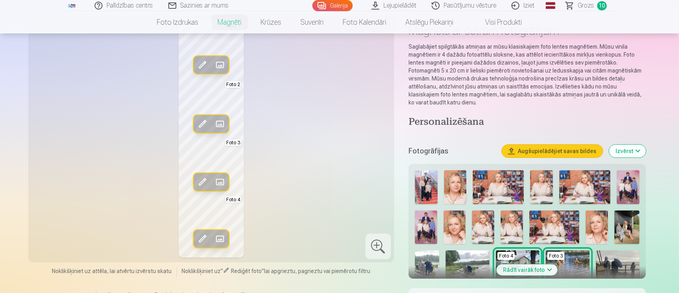
click at [565, 2] on link "Grozs 10" at bounding box center [586, 5] width 56 height 11
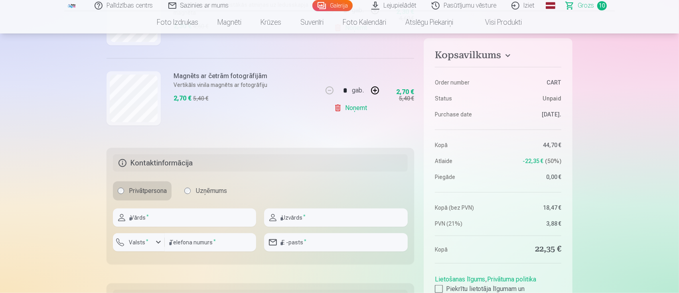
scroll to position [851, 0]
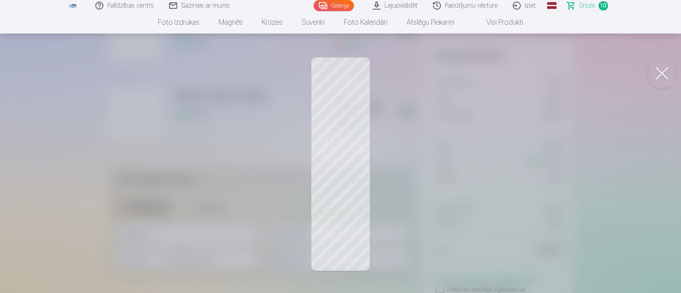
click at [565, 78] on button at bounding box center [662, 73] width 32 height 32
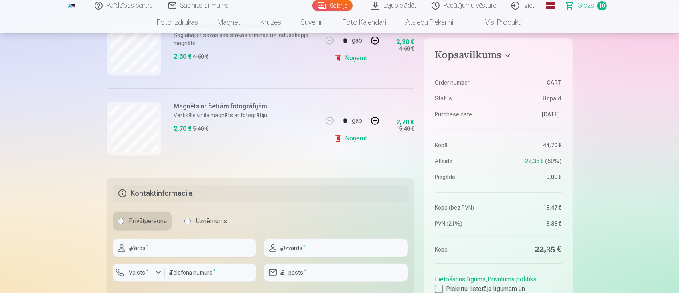
scroll to position [744, 0]
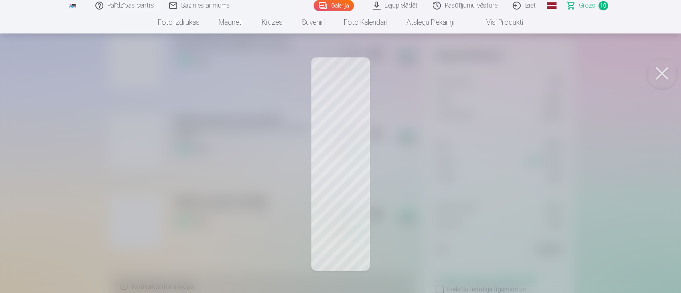
click at [565, 68] on button at bounding box center [662, 73] width 32 height 32
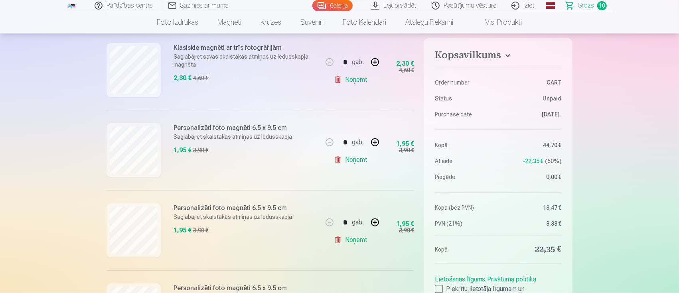
scroll to position [479, 0]
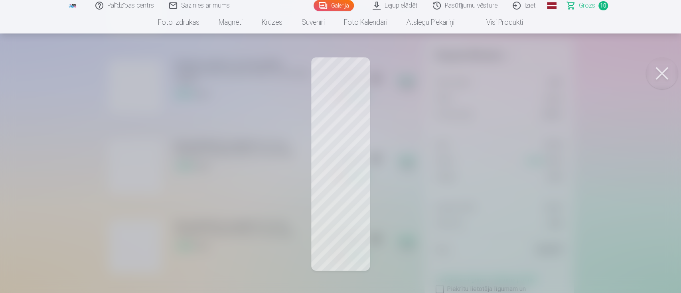
click at [565, 71] on button at bounding box center [662, 73] width 32 height 32
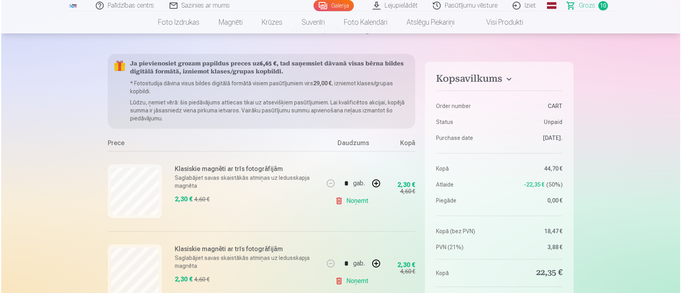
scroll to position [0, 0]
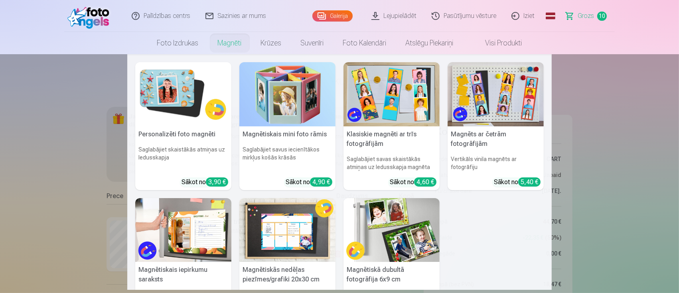
click at [230, 40] on link "Magnēti" at bounding box center [229, 43] width 43 height 22
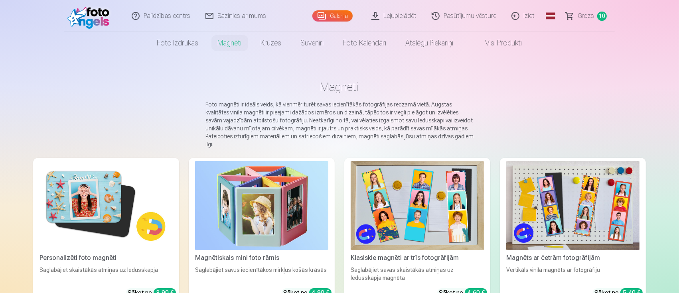
click at [396, 203] on img at bounding box center [417, 205] width 133 height 89
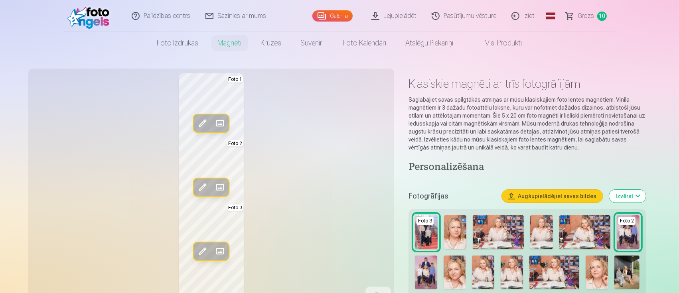
click at [223, 244] on span at bounding box center [219, 251] width 13 height 13
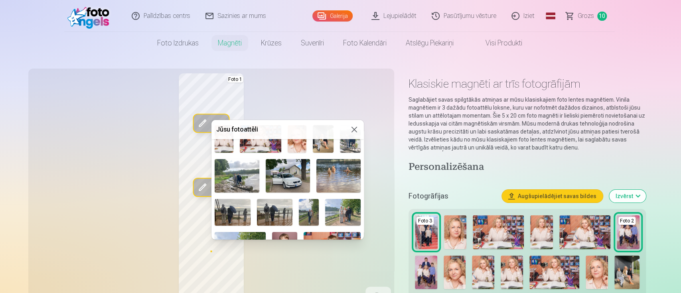
scroll to position [106, 0]
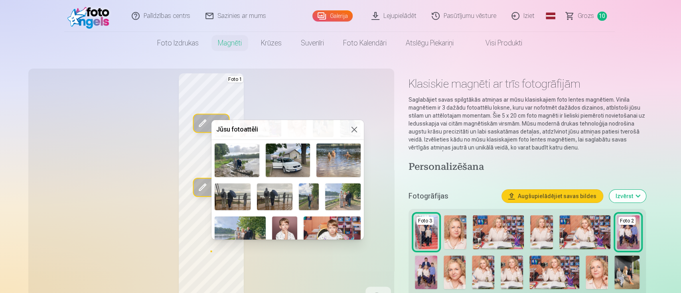
click at [285, 161] on img at bounding box center [288, 160] width 44 height 33
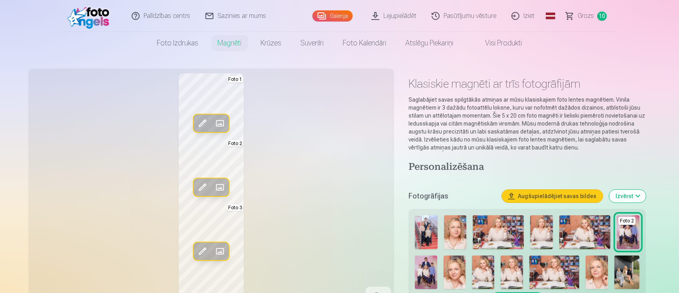
click at [205, 244] on span at bounding box center [202, 251] width 13 height 13
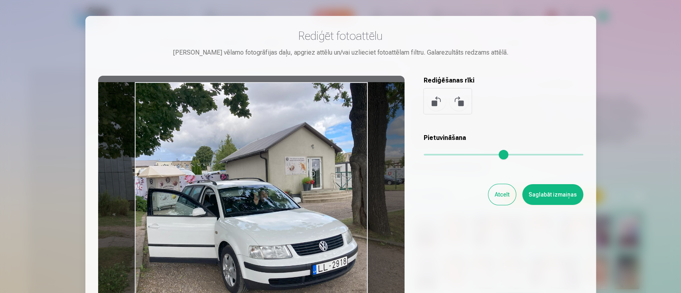
drag, startPoint x: 294, startPoint y: 211, endPoint x: 299, endPoint y: 208, distance: 5.0
click at [299, 208] on div at bounding box center [251, 201] width 306 height 250
click at [560, 193] on button "Saglabāt izmaiņas" at bounding box center [552, 194] width 61 height 21
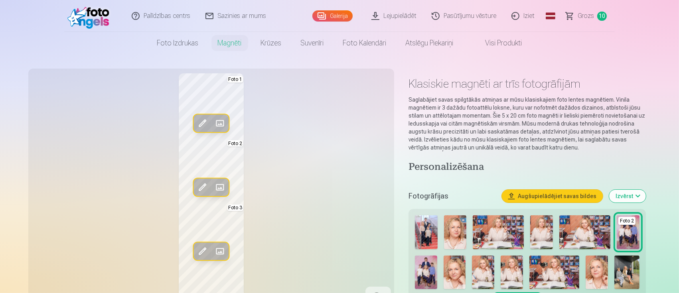
click at [221, 184] on span at bounding box center [219, 187] width 13 height 13
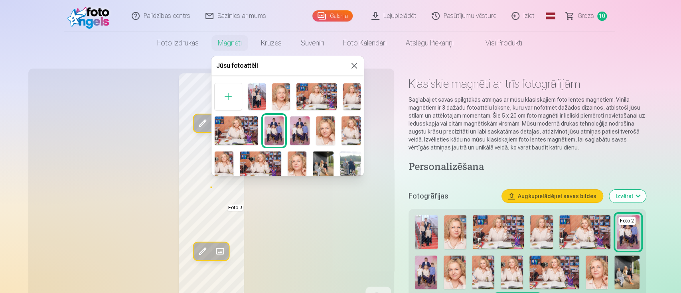
scroll to position [53, 0]
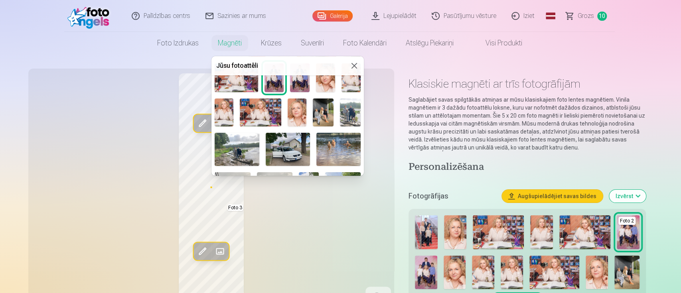
click at [349, 109] on img at bounding box center [350, 113] width 21 height 28
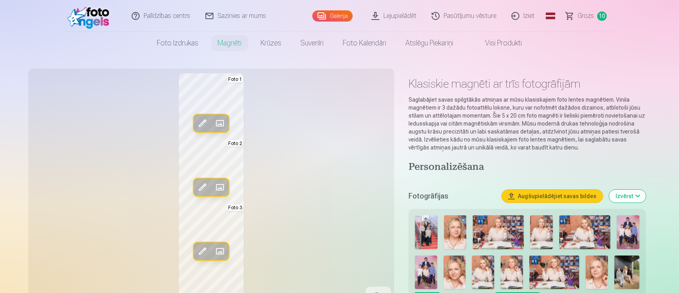
click at [202, 187] on span at bounding box center [202, 187] width 13 height 13
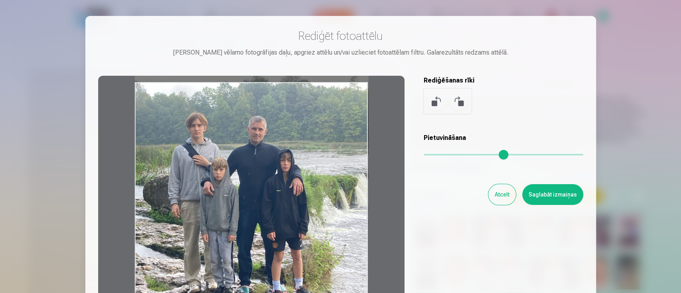
drag, startPoint x: 316, startPoint y: 217, endPoint x: 323, endPoint y: 173, distance: 44.7
click at [323, 173] on div at bounding box center [251, 201] width 306 height 250
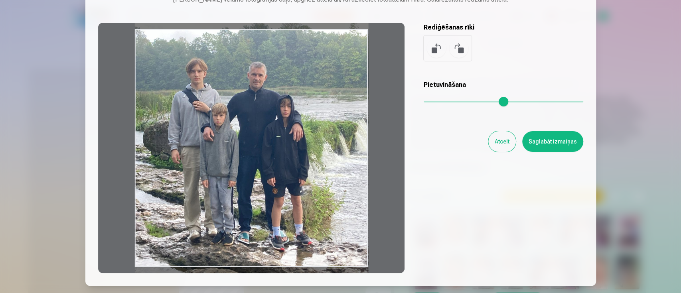
drag, startPoint x: 344, startPoint y: 191, endPoint x: 336, endPoint y: 190, distance: 8.0
click at [336, 190] on div at bounding box center [251, 148] width 306 height 250
click at [563, 147] on button "Saglabāt izmaiņas" at bounding box center [552, 141] width 61 height 21
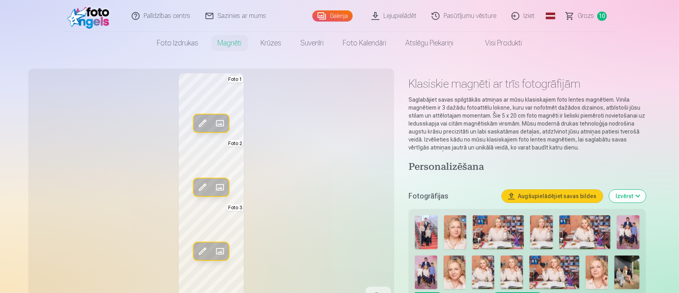
click at [221, 116] on button "Aizstāt" at bounding box center [220, 123] width 18 height 18
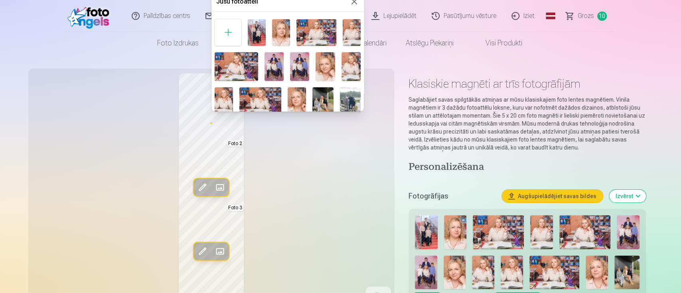
click at [353, 98] on img at bounding box center [350, 101] width 21 height 28
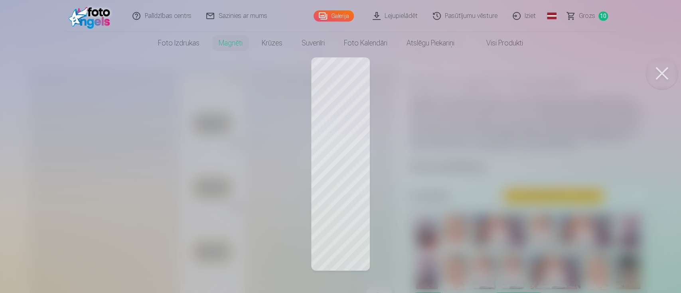
click at [565, 78] on button at bounding box center [662, 73] width 32 height 32
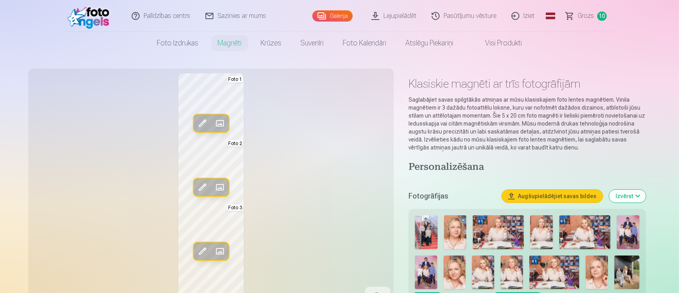
click at [204, 118] on span at bounding box center [202, 123] width 13 height 13
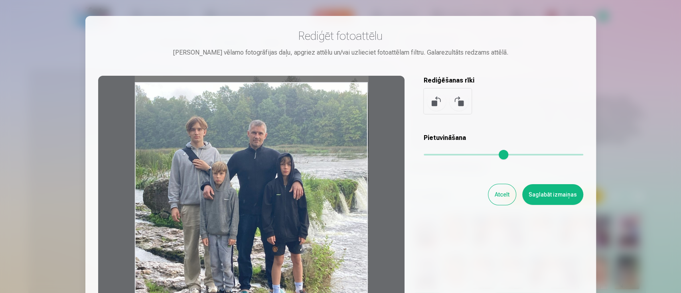
drag, startPoint x: 313, startPoint y: 195, endPoint x: 317, endPoint y: 155, distance: 40.5
click at [317, 155] on div at bounding box center [251, 201] width 306 height 250
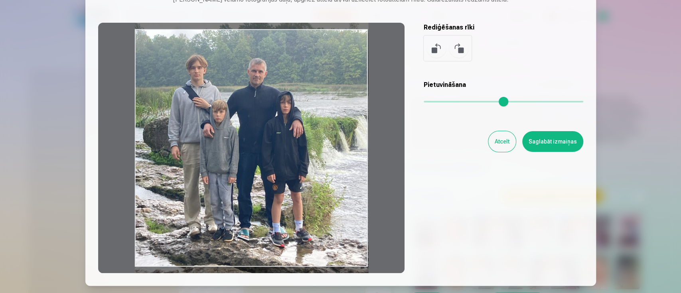
drag, startPoint x: 325, startPoint y: 168, endPoint x: 328, endPoint y: 159, distance: 9.2
click at [328, 159] on div at bounding box center [251, 148] width 306 height 250
click at [562, 139] on button "Saglabāt izmaiņas" at bounding box center [552, 141] width 61 height 21
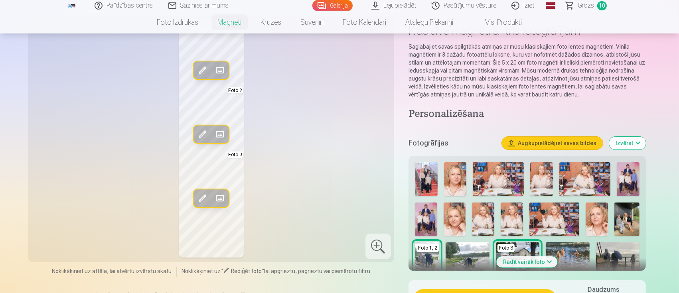
click at [221, 131] on span at bounding box center [219, 134] width 13 height 13
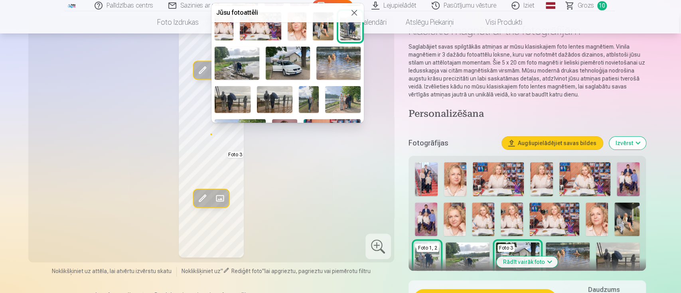
scroll to position [106, 0]
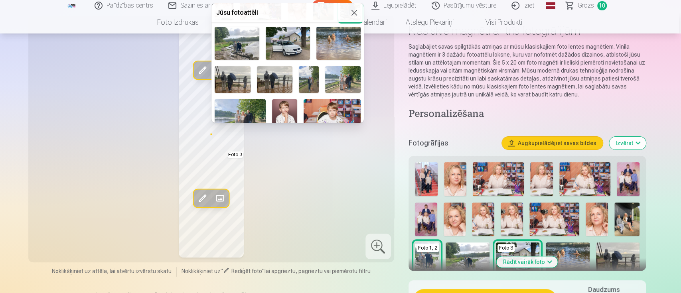
click at [266, 79] on img at bounding box center [274, 79] width 35 height 27
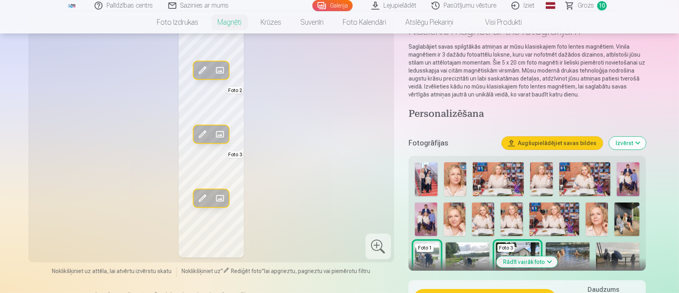
click at [203, 132] on span at bounding box center [202, 134] width 13 height 13
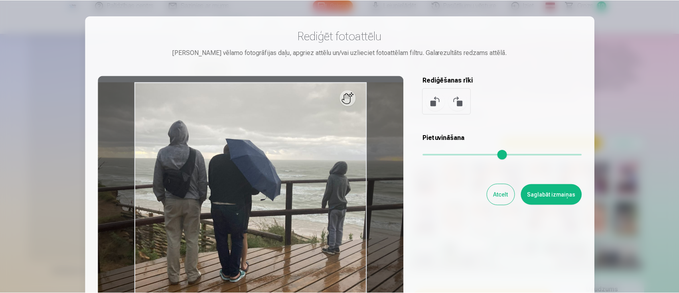
scroll to position [53, 0]
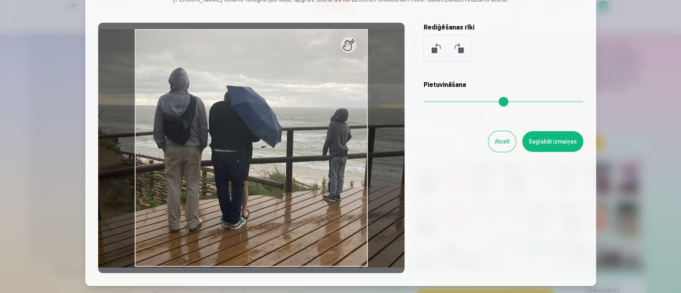
click at [545, 145] on button "Saglabāt izmaiņas" at bounding box center [552, 141] width 61 height 21
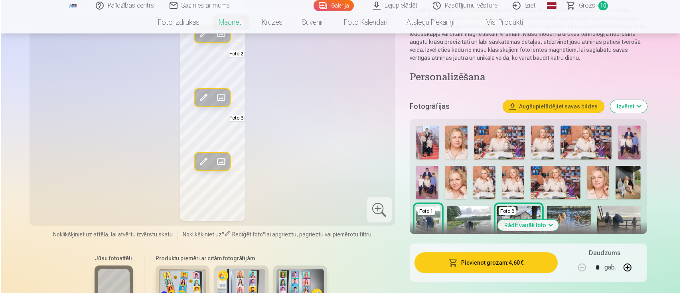
scroll to position [106, 0]
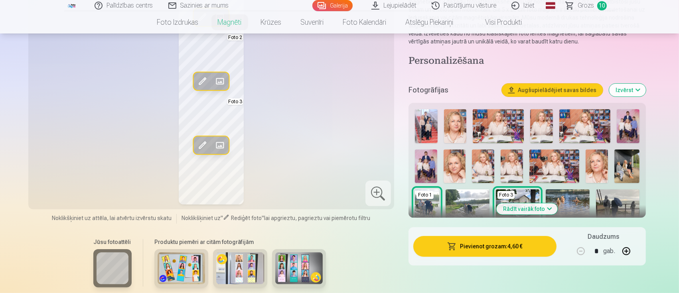
click at [460, 244] on button "Pievienot grozam : 4,60 €" at bounding box center [484, 246] width 143 height 21
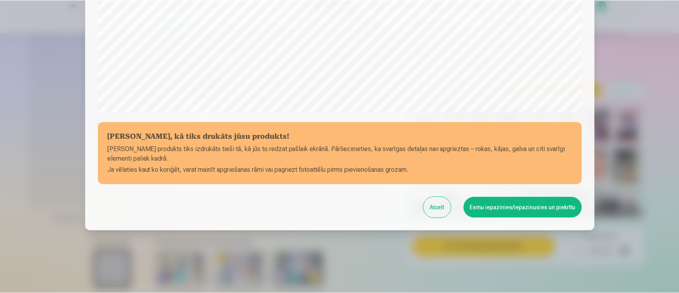
scroll to position [281, 0]
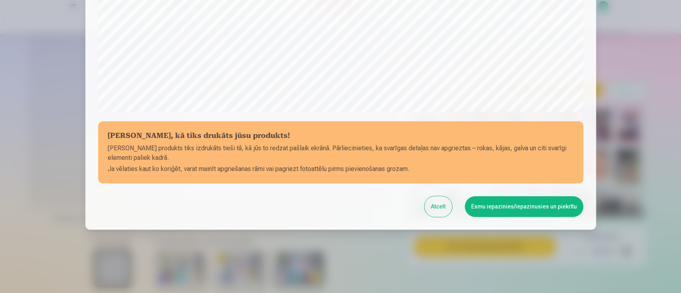
click at [523, 207] on button "Esmu iepazinies/iepazinusies un piekrītu" at bounding box center [524, 206] width 118 height 21
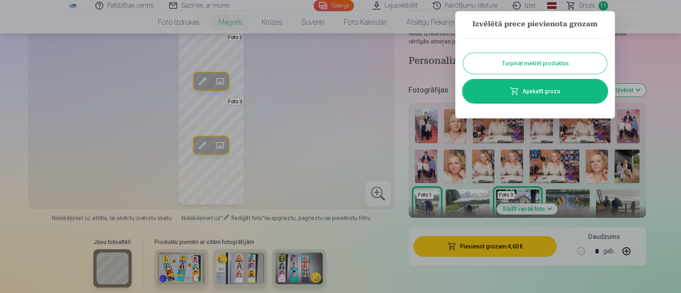
click at [541, 65] on button "Turpināt meklēt produktus" at bounding box center [535, 63] width 144 height 21
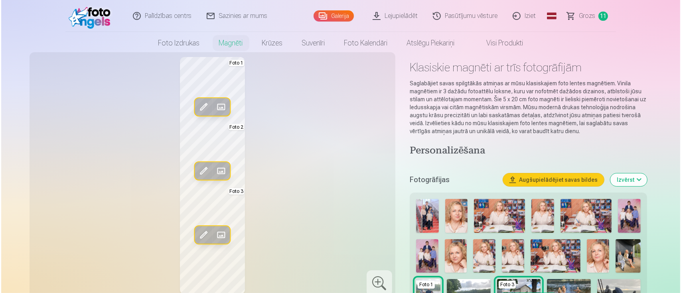
scroll to position [0, 0]
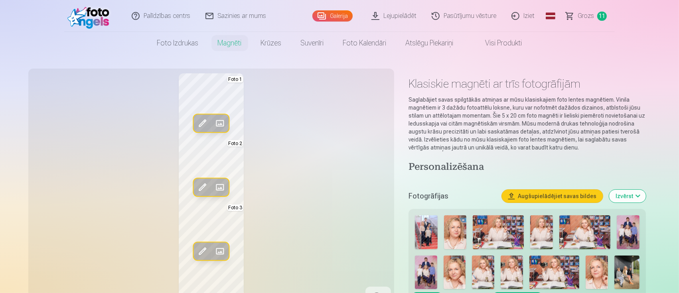
click at [337, 148] on div "Rediģēt foto Aizstāt Foto 1 Rediģēt foto Aizstāt Foto 2 Rediģēt foto Aizstāt Fo…" at bounding box center [211, 191] width 356 height 237
click at [339, 193] on div "Rediģēt foto Aizstāt Foto 1 Rediģēt foto Aizstāt Foto 2 Rediģēt foto Aizstāt Fo…" at bounding box center [211, 191] width 356 height 237
click at [203, 126] on span at bounding box center [202, 123] width 13 height 13
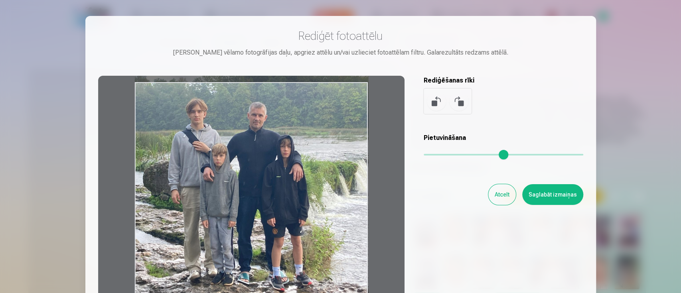
drag, startPoint x: 345, startPoint y: 195, endPoint x: 314, endPoint y: 186, distance: 31.9
click at [314, 186] on div at bounding box center [251, 201] width 306 height 250
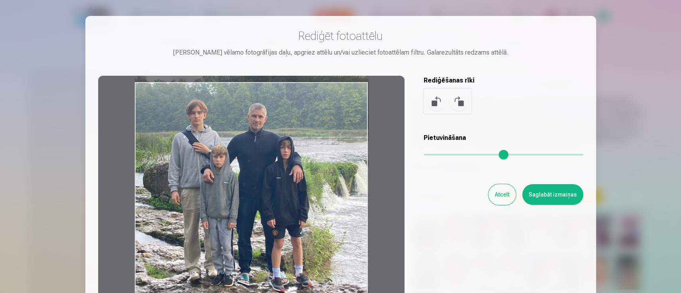
click at [279, 202] on div at bounding box center [251, 201] width 306 height 250
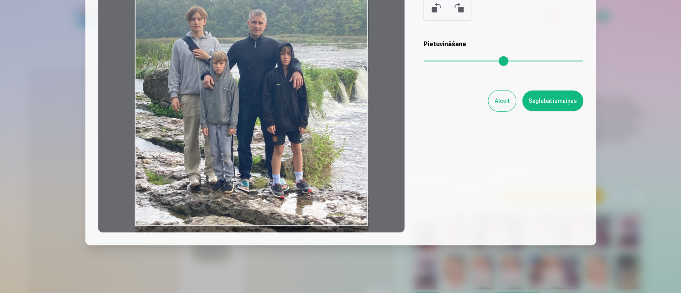
scroll to position [106, 0]
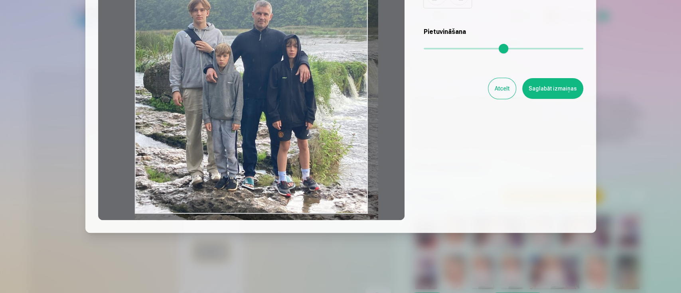
click at [429, 49] on input "range" at bounding box center [504, 49] width 160 height 2
type input "****"
drag, startPoint x: 327, startPoint y: 132, endPoint x: 332, endPoint y: 133, distance: 5.2
click at [332, 133] on div at bounding box center [251, 95] width 306 height 250
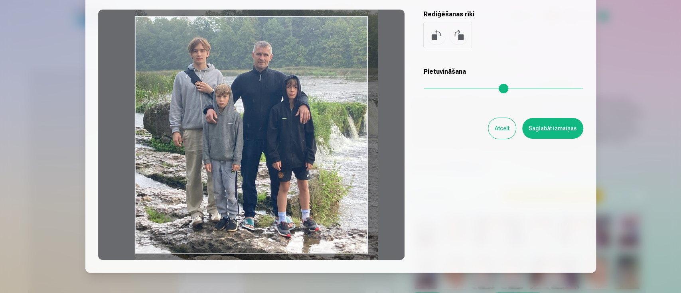
scroll to position [53, 0]
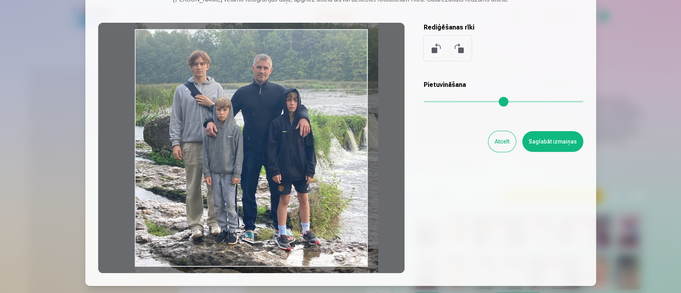
click at [506, 142] on button "Atcelt" at bounding box center [502, 141] width 28 height 21
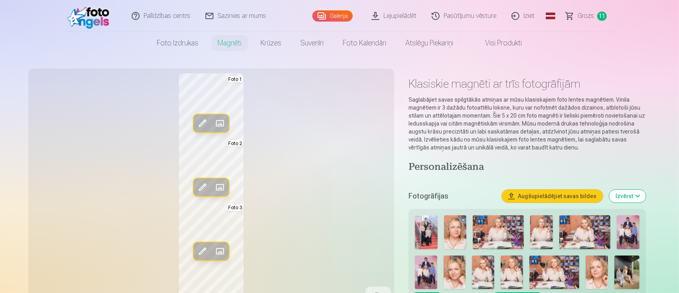
click at [326, 180] on div "Rediģēt foto Aizstāt Foto 1 Rediģēt foto Aizstāt Foto 2 Rediģēt foto Aizstāt Fo…" at bounding box center [211, 191] width 356 height 237
click at [201, 125] on span at bounding box center [202, 123] width 13 height 13
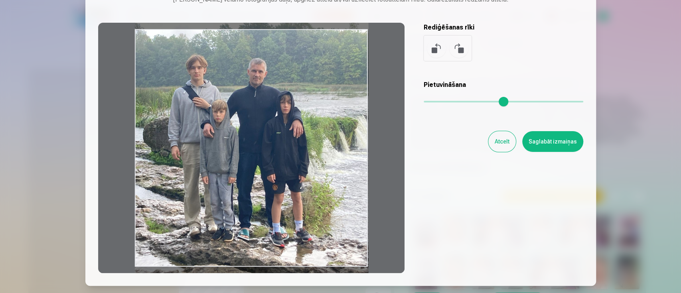
drag, startPoint x: 305, startPoint y: 205, endPoint x: 290, endPoint y: 205, distance: 15.6
click at [290, 205] on div at bounding box center [251, 148] width 306 height 250
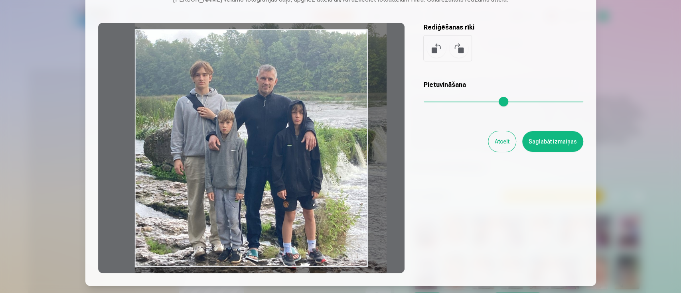
click at [430, 103] on input "range" at bounding box center [504, 102] width 160 height 2
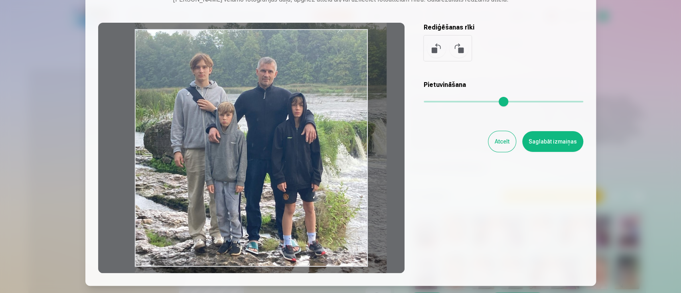
drag, startPoint x: 325, startPoint y: 168, endPoint x: 326, endPoint y: 160, distance: 7.6
click at [326, 160] on div at bounding box center [251, 148] width 306 height 250
type input "****"
click at [546, 139] on button "Saglabāt izmaiņas" at bounding box center [552, 141] width 61 height 21
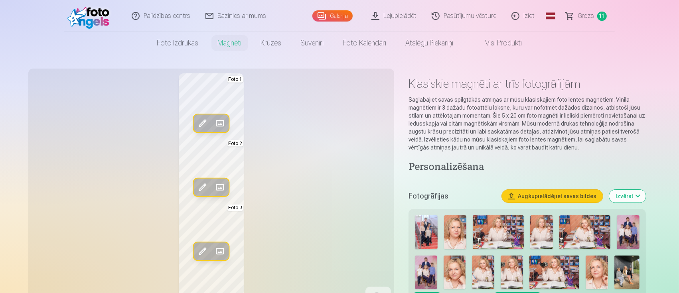
click at [354, 199] on div "Rediģēt foto Aizstāt Foto 1 Rediģēt foto Aizstāt Foto 2 Rediģēt foto Aizstāt Fo…" at bounding box center [211, 191] width 356 height 237
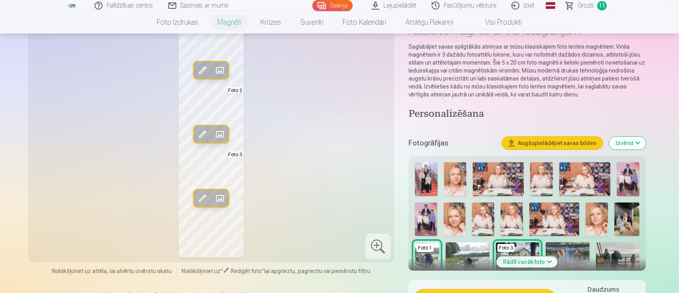
scroll to position [0, 0]
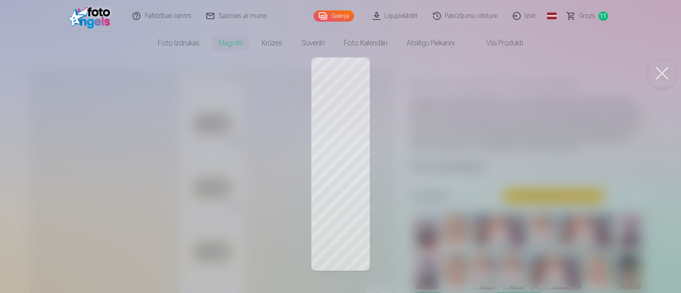
click at [565, 77] on button at bounding box center [662, 73] width 32 height 32
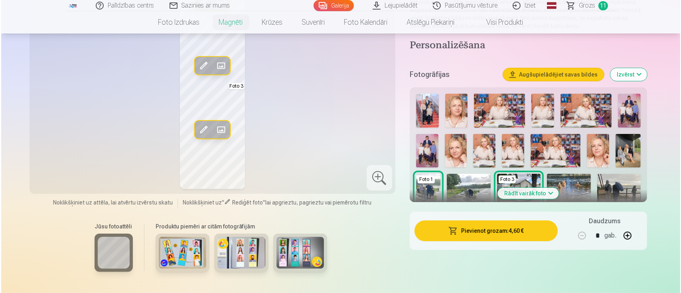
scroll to position [160, 0]
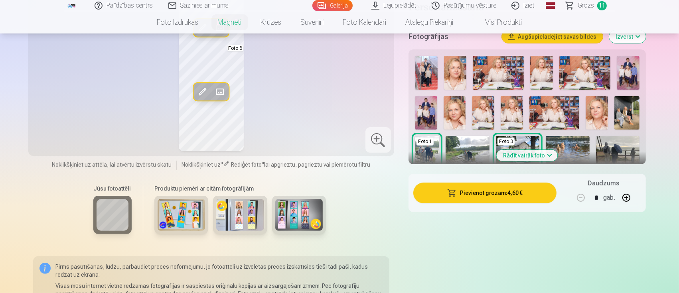
click at [492, 197] on button "Pievienot grozam : 4,60 €" at bounding box center [484, 193] width 143 height 21
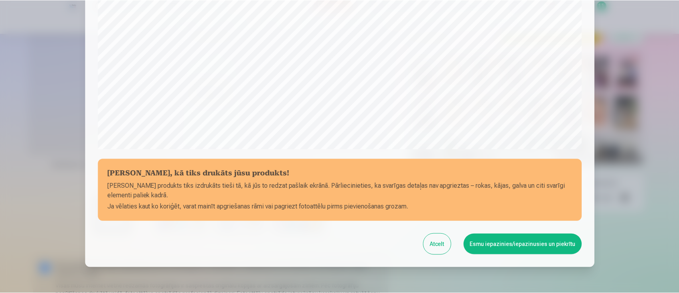
scroll to position [281, 0]
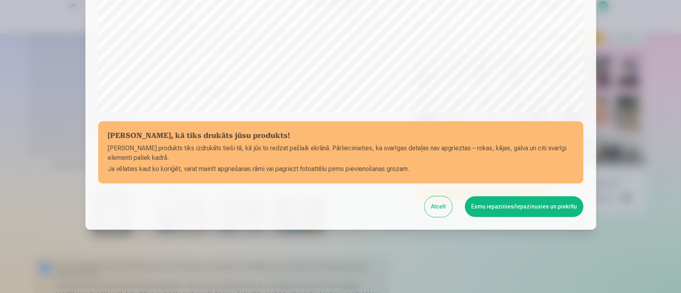
click at [532, 208] on button "Esmu iepazinies/iepazinusies un piekrītu" at bounding box center [524, 206] width 118 height 21
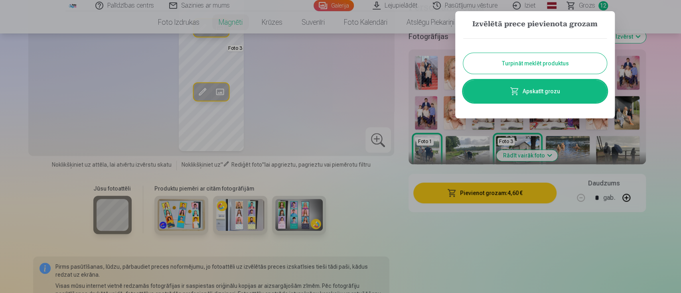
click at [548, 63] on button "Turpināt meklēt produktus" at bounding box center [535, 63] width 144 height 21
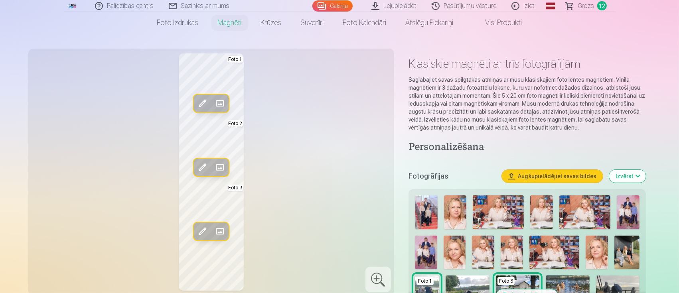
scroll to position [0, 0]
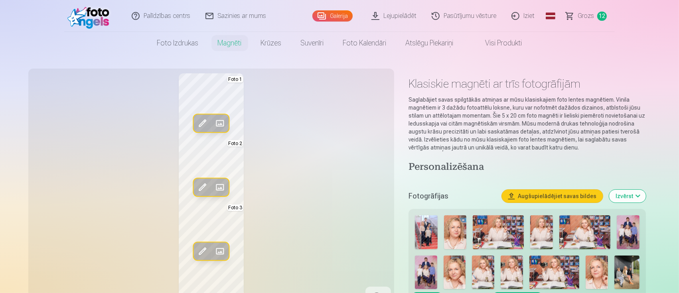
click at [565, 12] on link "Grozs 12" at bounding box center [586, 16] width 56 height 32
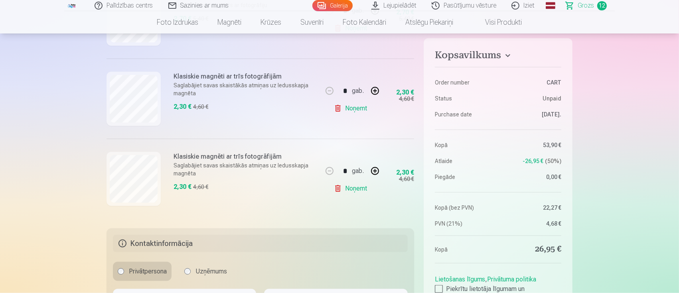
scroll to position [1010, 0]
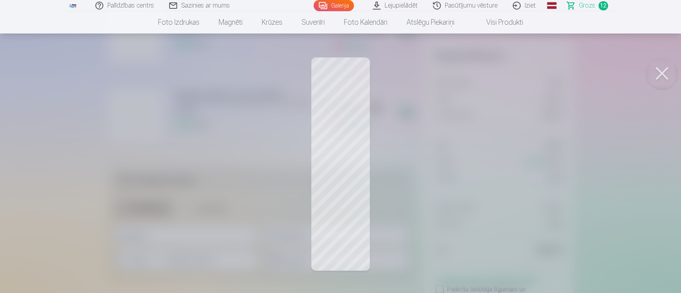
click at [565, 84] on button at bounding box center [662, 73] width 32 height 32
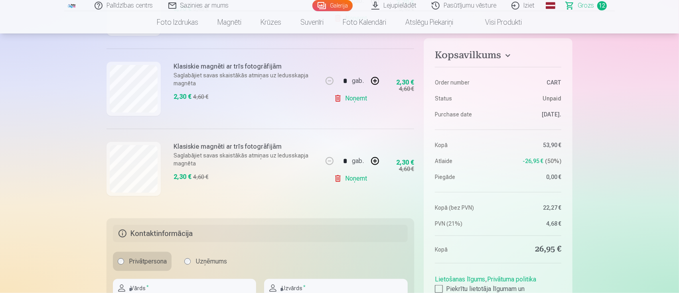
scroll to position [904, 0]
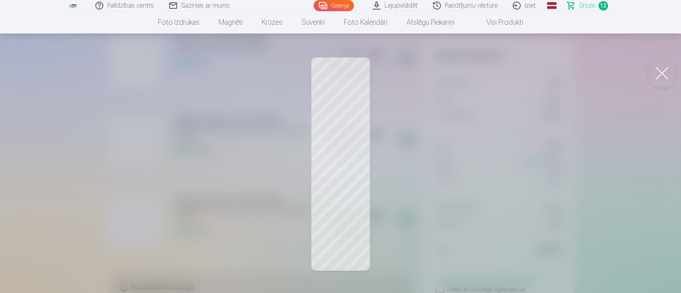
click at [565, 69] on button at bounding box center [662, 73] width 32 height 32
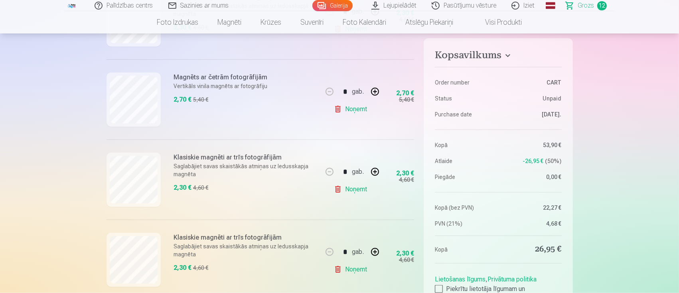
scroll to position [851, 0]
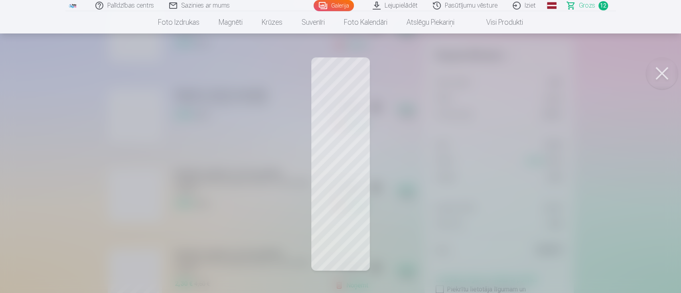
click at [565, 67] on button at bounding box center [662, 73] width 32 height 32
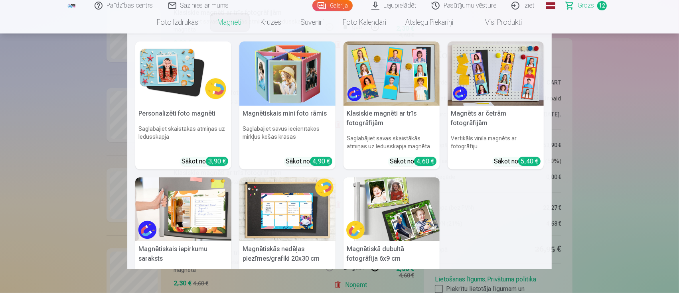
click at [225, 26] on link "Magnēti" at bounding box center [229, 22] width 43 height 22
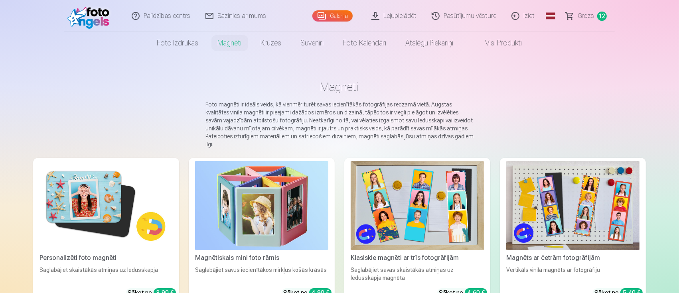
click at [435, 219] on img at bounding box center [417, 205] width 133 height 89
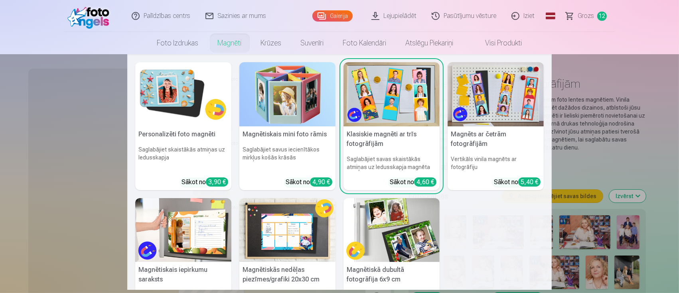
click at [219, 42] on link "Magnēti" at bounding box center [229, 43] width 43 height 22
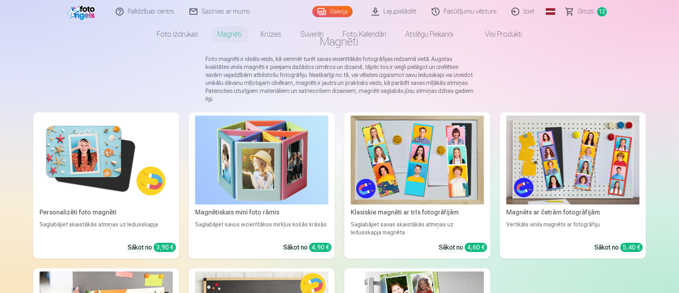
scroll to position [106, 0]
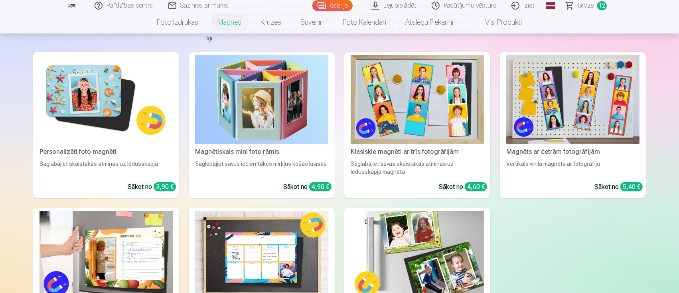
click at [562, 83] on img at bounding box center [572, 99] width 133 height 89
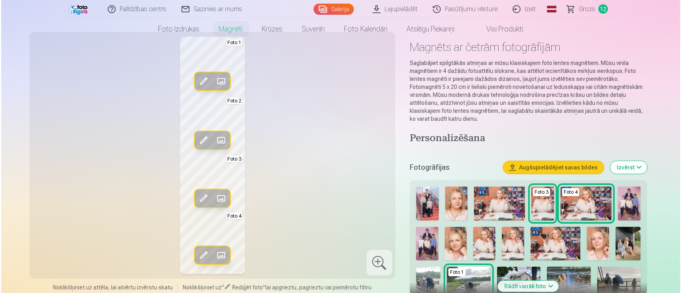
scroll to position [53, 0]
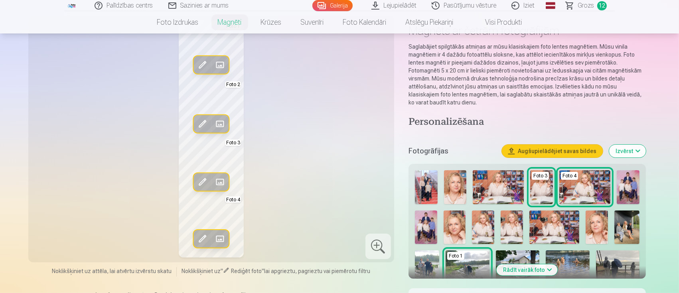
click at [223, 235] on span at bounding box center [219, 239] width 13 height 13
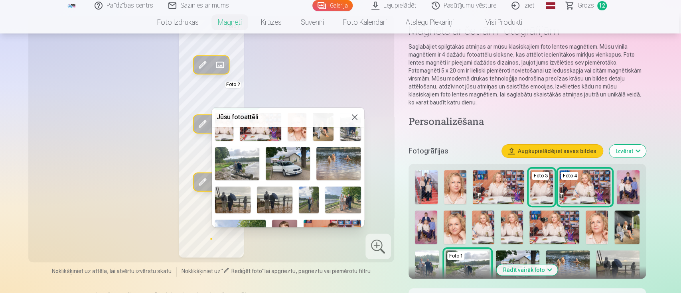
scroll to position [106, 0]
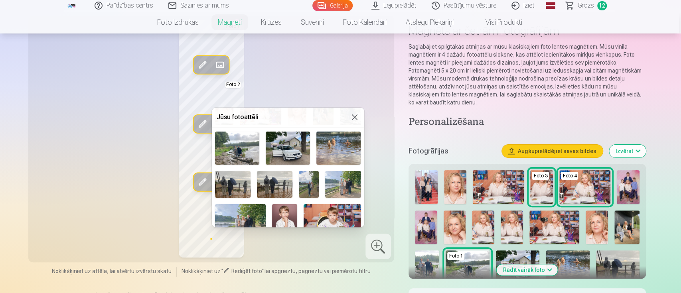
click at [281, 148] on img at bounding box center [288, 148] width 44 height 33
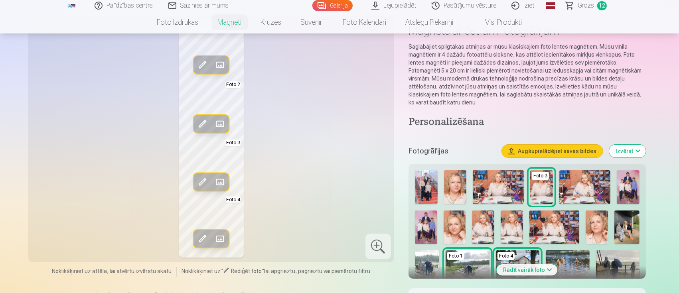
click at [205, 237] on span at bounding box center [202, 239] width 13 height 13
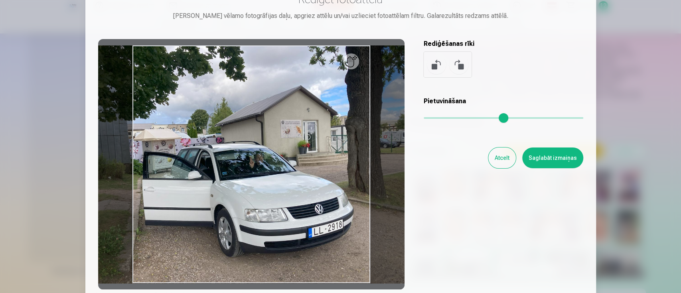
scroll to position [53, 0]
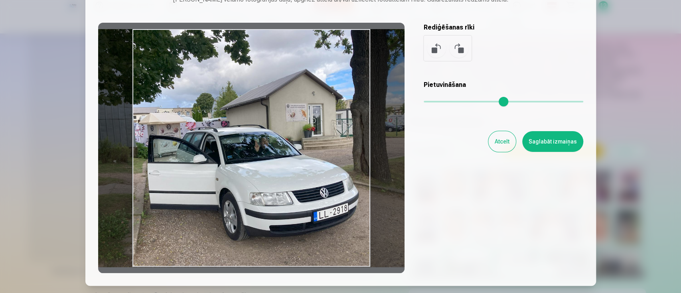
drag, startPoint x: 300, startPoint y: 211, endPoint x: 305, endPoint y: 209, distance: 5.3
click at [305, 209] on div at bounding box center [251, 148] width 306 height 250
click at [562, 146] on button "Saglabāt izmaiņas" at bounding box center [552, 141] width 61 height 21
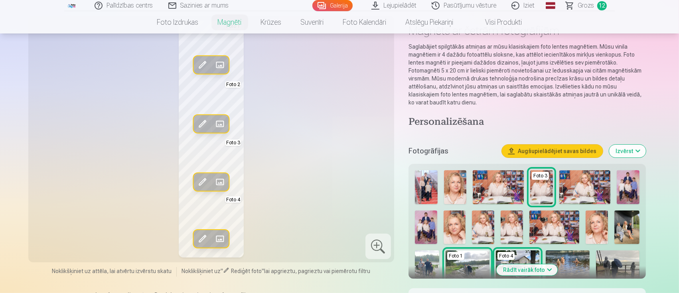
click at [217, 180] on span at bounding box center [219, 181] width 13 height 13
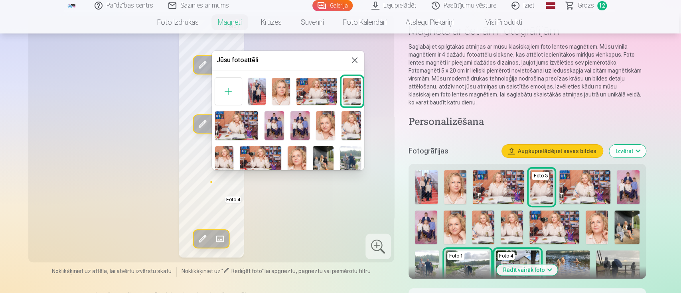
click at [347, 152] on img at bounding box center [350, 160] width 21 height 28
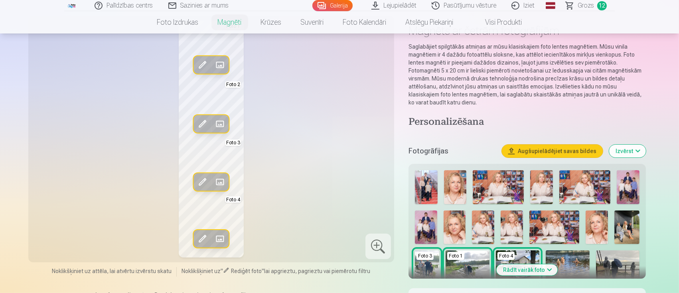
click at [202, 181] on span at bounding box center [202, 181] width 13 height 13
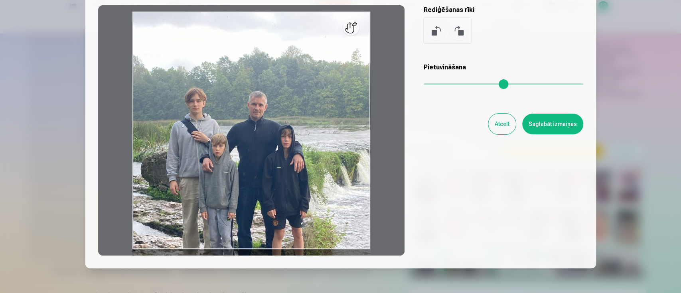
scroll to position [56, 0]
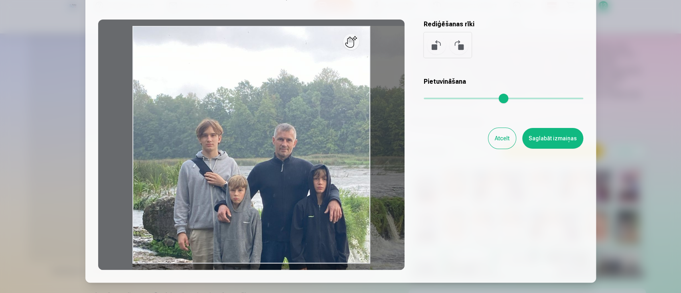
drag, startPoint x: 430, startPoint y: 98, endPoint x: 435, endPoint y: 99, distance: 5.2
click at [435, 99] on input "range" at bounding box center [504, 99] width 160 height 2
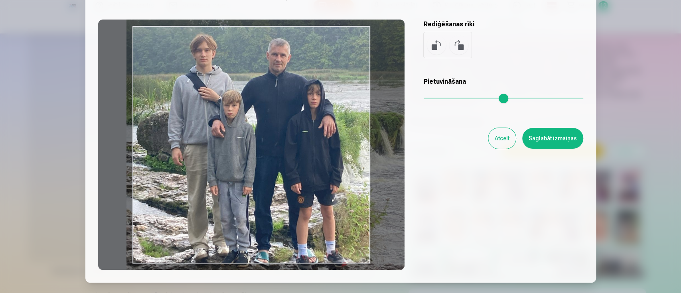
drag, startPoint x: 244, startPoint y: 186, endPoint x: 240, endPoint y: 110, distance: 75.9
click at [240, 110] on div at bounding box center [251, 145] width 306 height 250
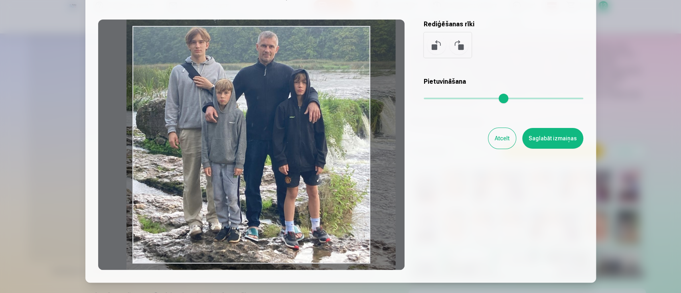
drag, startPoint x: 435, startPoint y: 101, endPoint x: 431, endPoint y: 98, distance: 4.3
click at [431, 98] on input "range" at bounding box center [504, 99] width 160 height 2
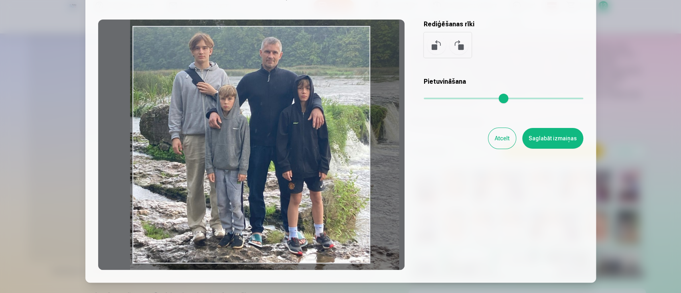
type input "****"
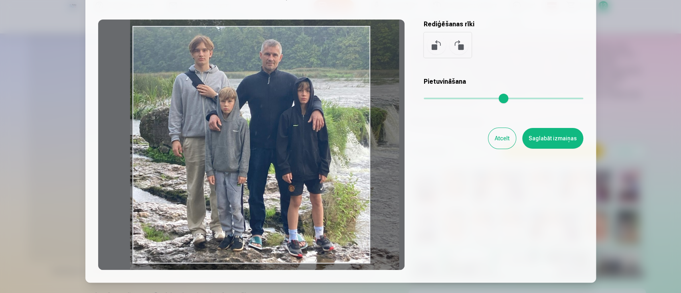
drag, startPoint x: 329, startPoint y: 135, endPoint x: 333, endPoint y: 144, distance: 9.1
click at [333, 144] on div at bounding box center [251, 145] width 306 height 250
click at [565, 144] on button "Saglabāt izmaiņas" at bounding box center [552, 138] width 61 height 21
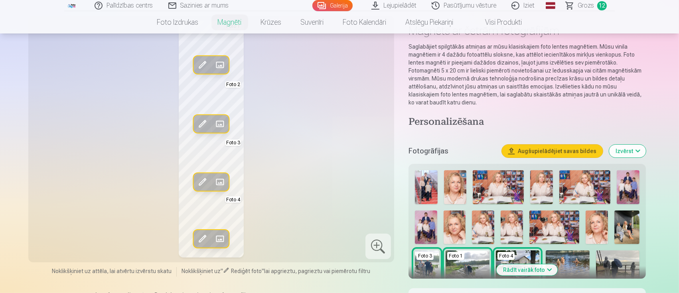
click at [220, 124] on span at bounding box center [219, 124] width 13 height 13
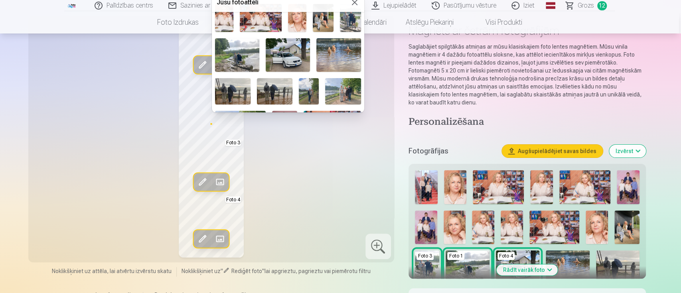
scroll to position [106, 0]
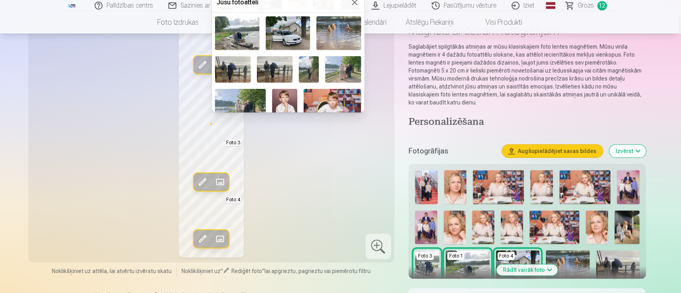
click at [278, 64] on img at bounding box center [274, 69] width 35 height 27
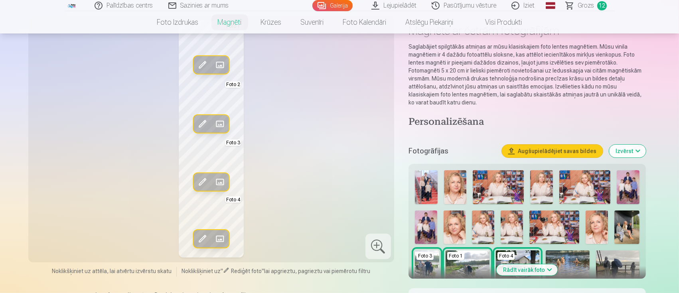
click at [203, 126] on span at bounding box center [202, 124] width 13 height 13
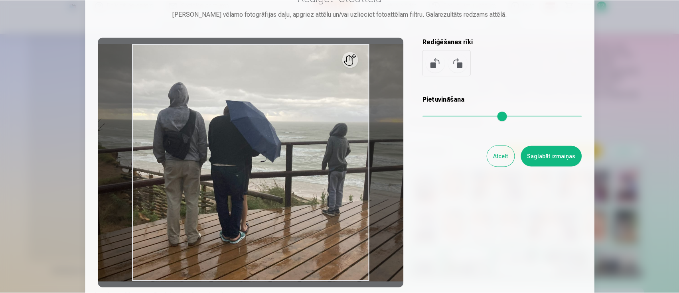
scroll to position [53, 0]
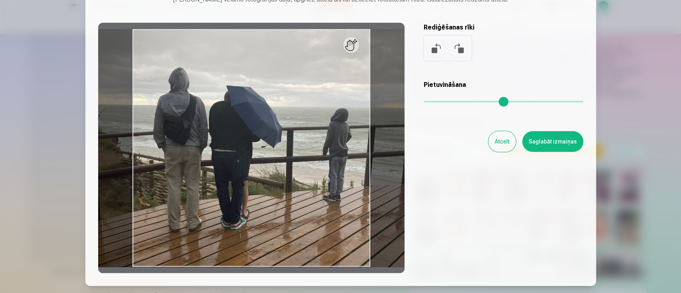
click at [563, 138] on button "Saglabāt izmaiņas" at bounding box center [552, 141] width 61 height 21
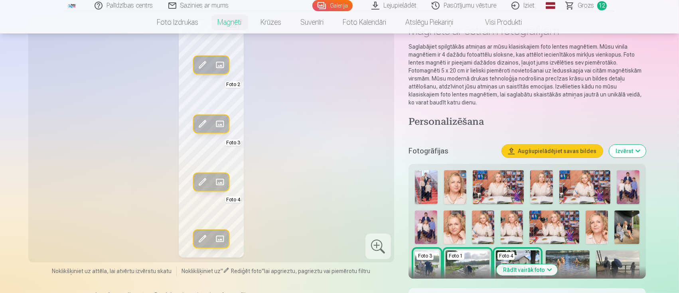
click at [219, 57] on button "Aizstāt" at bounding box center [220, 65] width 18 height 18
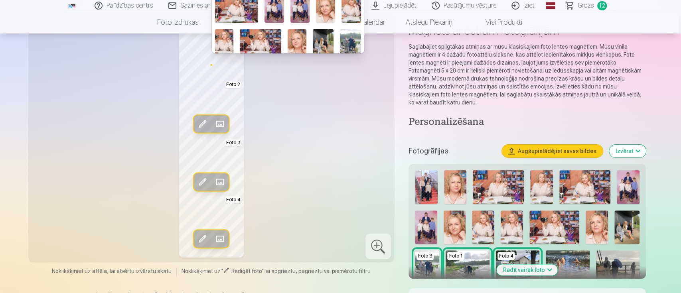
click at [335, 126] on div at bounding box center [340, 146] width 681 height 293
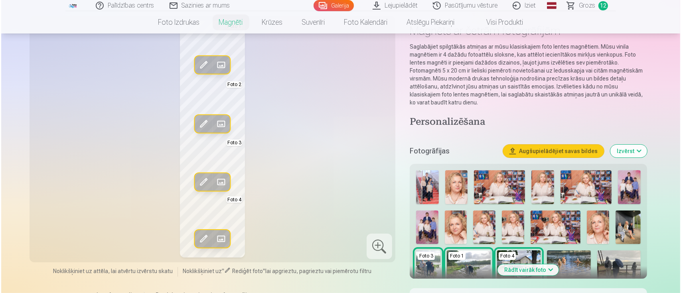
scroll to position [0, 0]
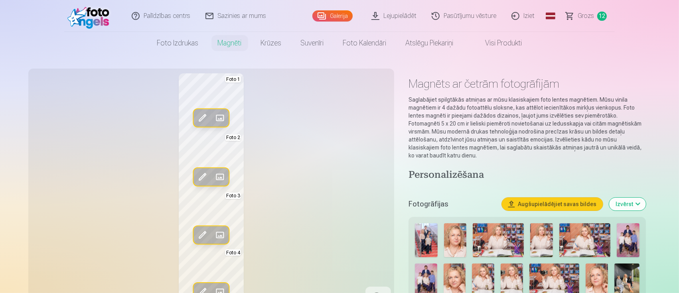
click at [223, 119] on span at bounding box center [219, 118] width 13 height 13
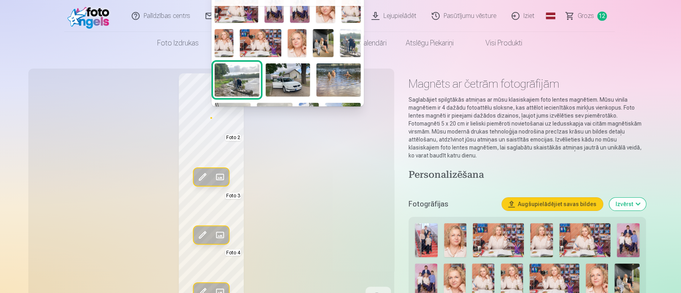
scroll to position [106, 0]
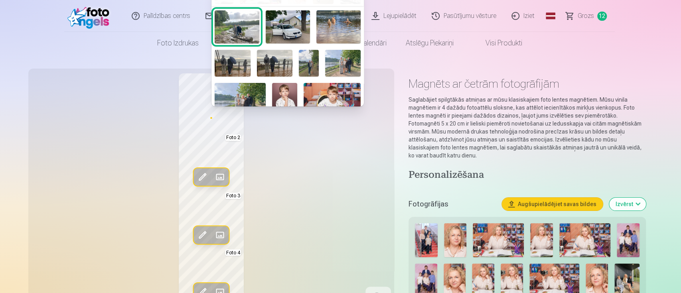
click at [339, 57] on img at bounding box center [342, 63] width 35 height 27
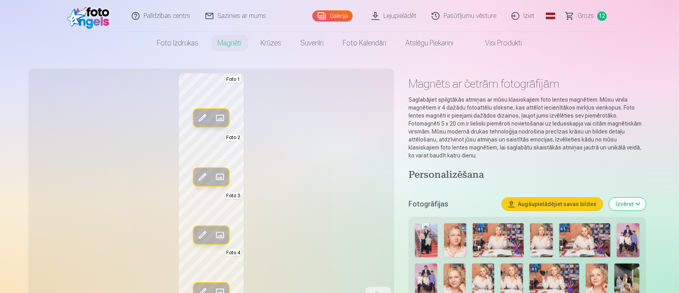
click at [201, 116] on span at bounding box center [202, 118] width 13 height 13
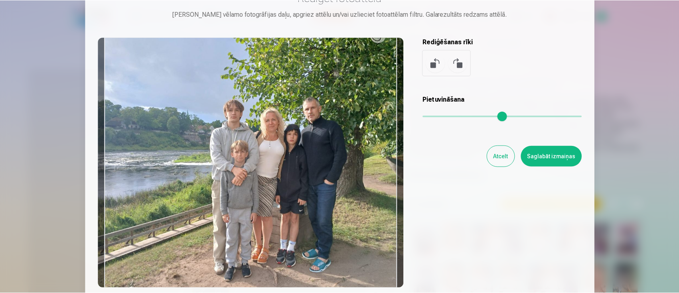
scroll to position [53, 0]
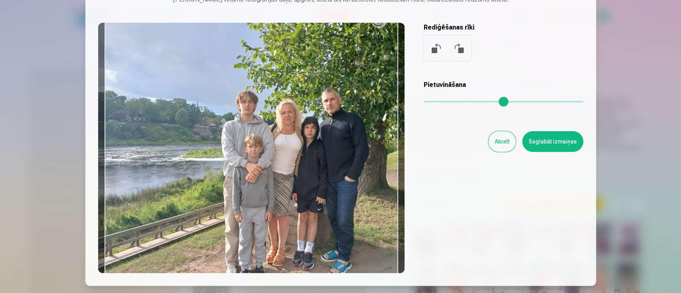
click at [432, 103] on input "range" at bounding box center [504, 102] width 160 height 2
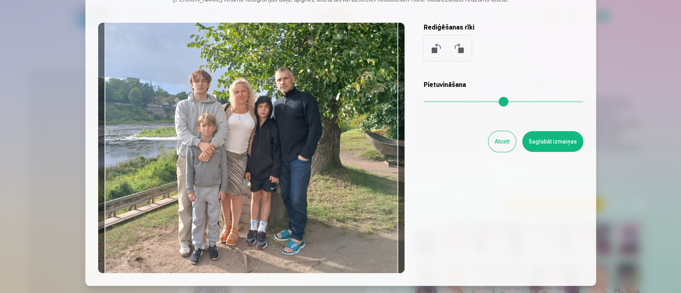
drag, startPoint x: 294, startPoint y: 229, endPoint x: 256, endPoint y: 209, distance: 42.5
click at [256, 209] on div at bounding box center [251, 148] width 306 height 250
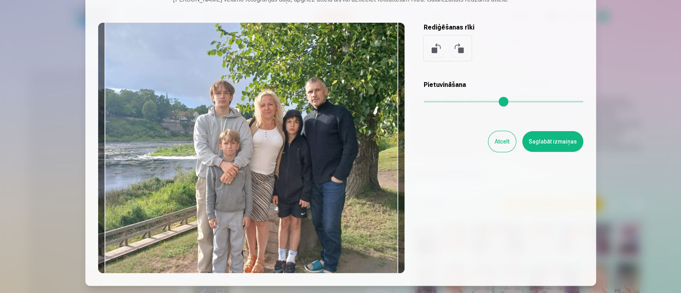
drag, startPoint x: 435, startPoint y: 102, endPoint x: 443, endPoint y: 103, distance: 8.5
click at [443, 103] on input "range" at bounding box center [504, 102] width 160 height 2
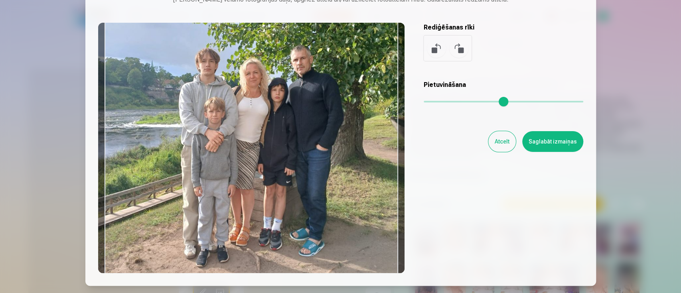
drag, startPoint x: 256, startPoint y: 220, endPoint x: 242, endPoint y: 189, distance: 34.1
click at [242, 189] on div at bounding box center [251, 148] width 306 height 250
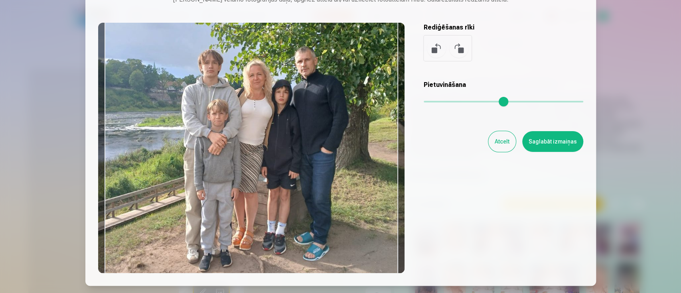
type input "****"
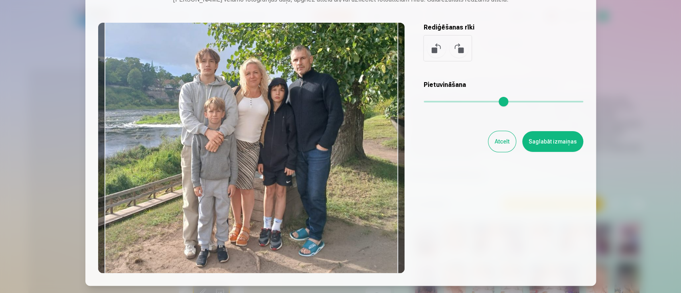
click at [444, 103] on input "range" at bounding box center [504, 102] width 160 height 2
click at [554, 136] on button "Saglabāt izmaiņas" at bounding box center [552, 141] width 61 height 21
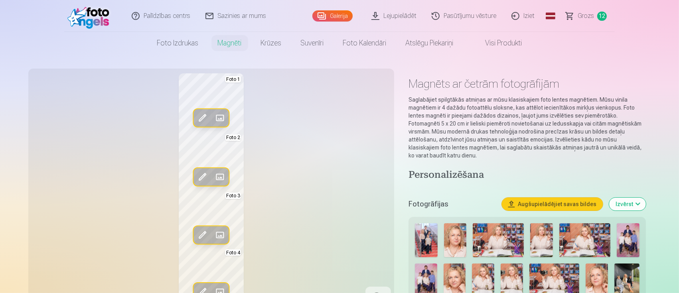
click at [339, 182] on div "Rediģēt foto Aizstāt Foto 1 Rediģēt foto Aizstāt Foto 2 Rediģēt foto Aizstāt Fo…" at bounding box center [211, 191] width 356 height 237
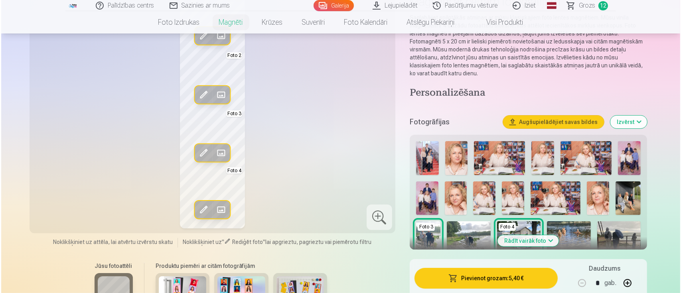
scroll to position [106, 0]
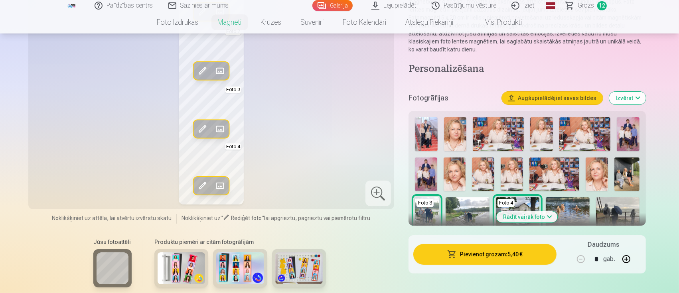
click at [501, 244] on button "Pievienot grozam : 5,40 €" at bounding box center [484, 254] width 143 height 21
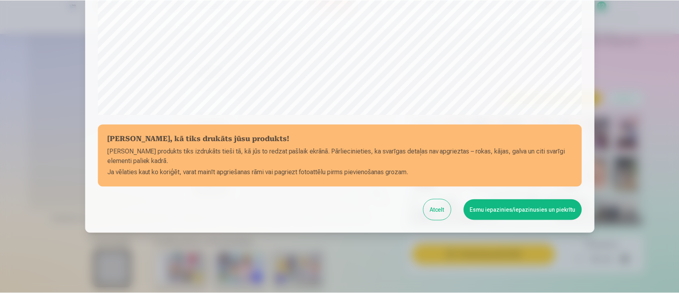
scroll to position [281, 0]
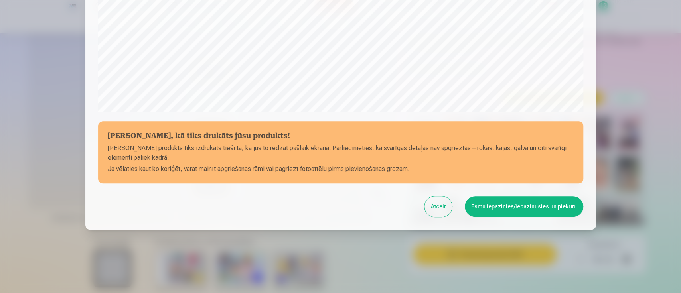
click at [508, 203] on button "Esmu iepazinies/iepazinusies un piekrītu" at bounding box center [524, 206] width 118 height 21
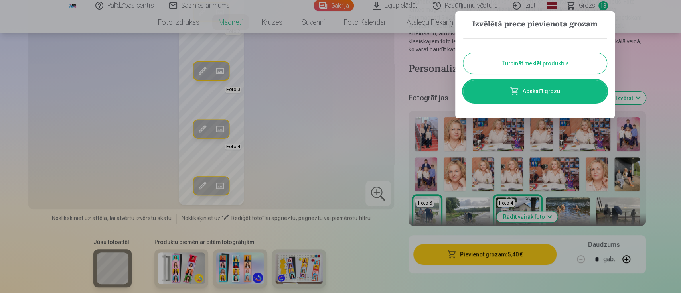
click at [548, 63] on button "Turpināt meklēt produktus" at bounding box center [535, 63] width 144 height 21
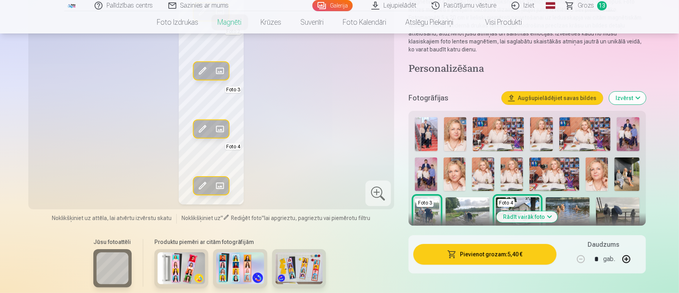
scroll to position [53, 0]
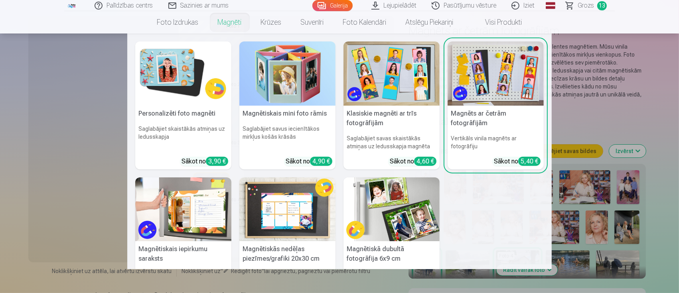
click at [224, 20] on link "Magnēti" at bounding box center [229, 22] width 43 height 22
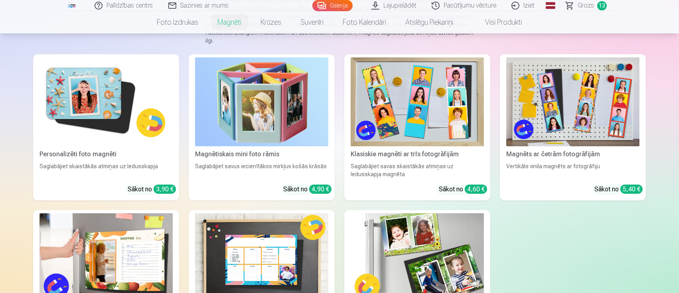
scroll to position [106, 0]
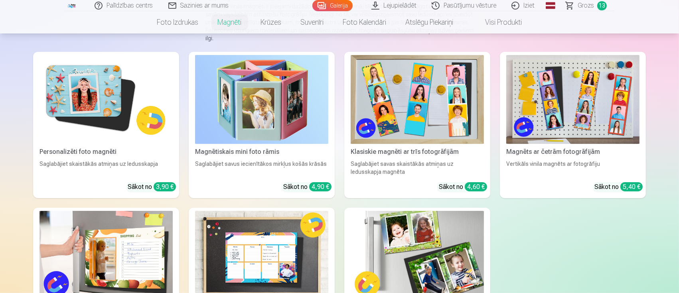
click at [565, 116] on img at bounding box center [572, 99] width 133 height 89
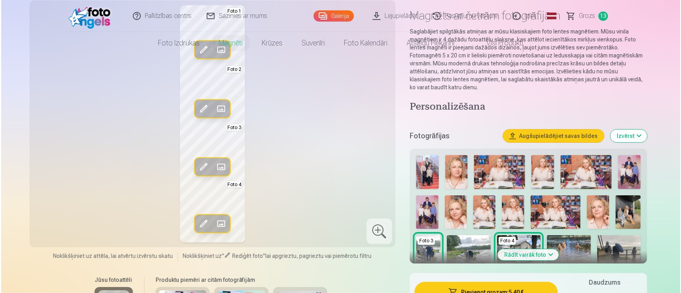
scroll to position [106, 0]
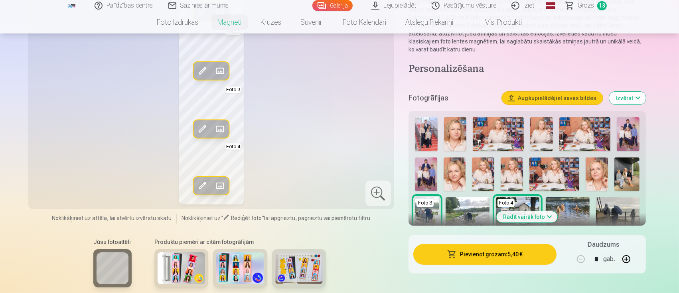
click at [217, 189] on span at bounding box center [219, 185] width 13 height 13
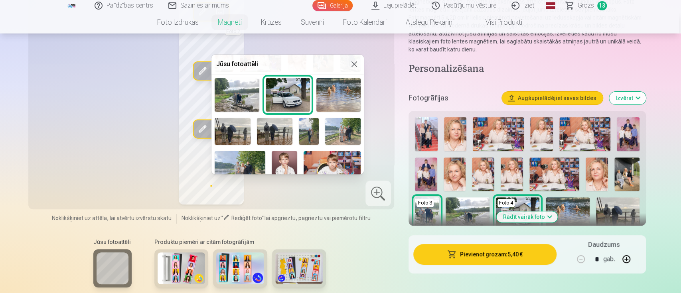
click at [299, 128] on img at bounding box center [309, 131] width 20 height 27
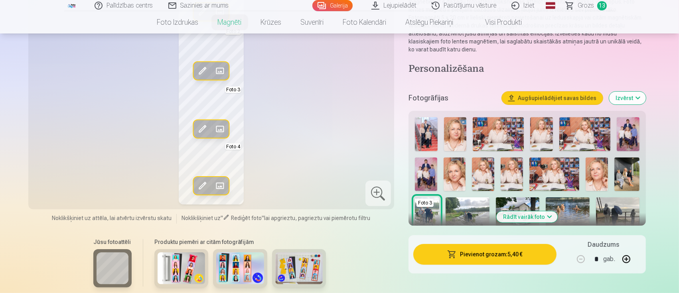
click at [297, 178] on div "Rediģēt foto Aizstāt Foto 1 Rediģēt foto Aizstāt Foto 2 Rediģēt foto Aizstāt Fo…" at bounding box center [211, 85] width 356 height 237
click at [333, 122] on div "Rediģēt foto Aizstāt Foto 1 Rediģēt foto Aizstāt Foto 2 Rediģēt foto Aizstāt Fo…" at bounding box center [211, 85] width 356 height 237
click at [224, 185] on span at bounding box center [219, 185] width 13 height 13
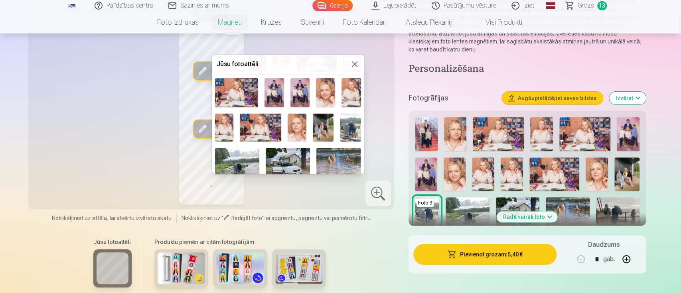
scroll to position [53, 0]
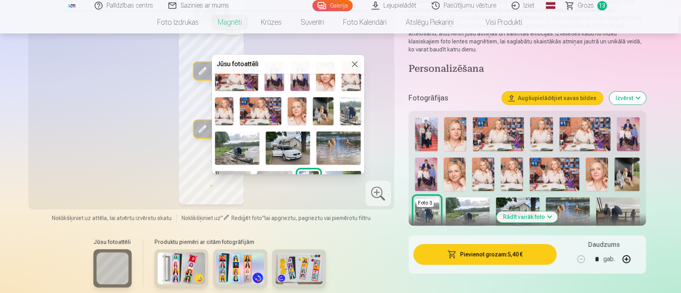
click at [349, 110] on img at bounding box center [350, 111] width 21 height 28
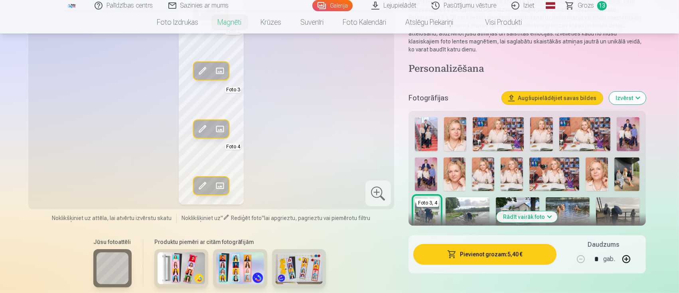
click at [205, 184] on span at bounding box center [202, 185] width 13 height 13
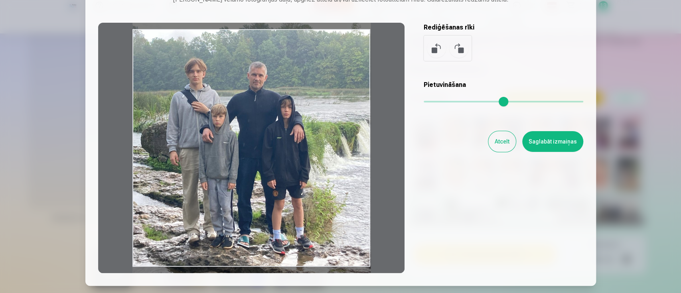
drag, startPoint x: 305, startPoint y: 175, endPoint x: 288, endPoint y: 136, distance: 43.1
click at [288, 136] on div at bounding box center [251, 148] width 306 height 250
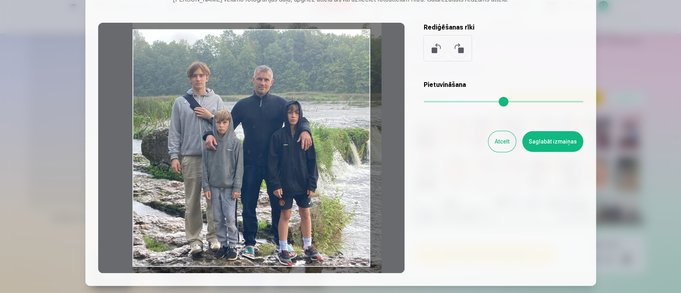
click at [429, 101] on input "range" at bounding box center [504, 102] width 160 height 2
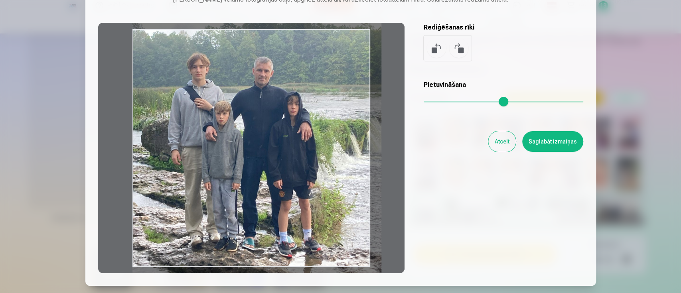
drag, startPoint x: 335, startPoint y: 157, endPoint x: 341, endPoint y: 148, distance: 10.1
click at [341, 148] on div at bounding box center [251, 148] width 306 height 250
type input "****"
click at [550, 142] on button "Saglabāt izmaiņas" at bounding box center [552, 141] width 61 height 21
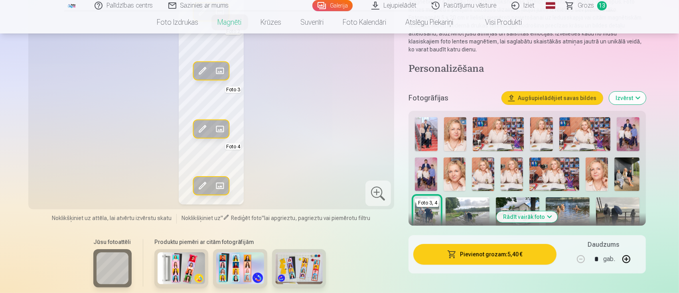
click at [219, 127] on span at bounding box center [219, 128] width 13 height 13
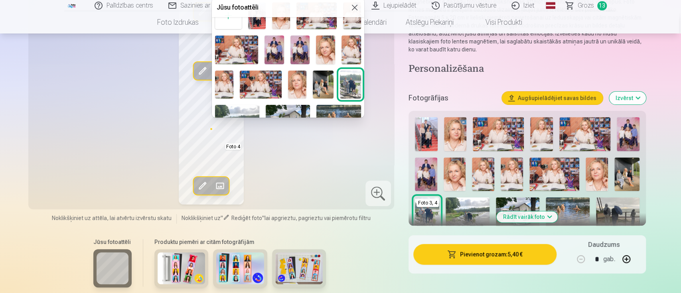
scroll to position [0, 0]
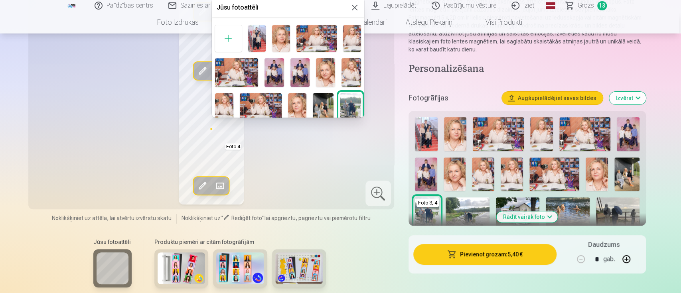
click at [274, 71] on img at bounding box center [273, 72] width 19 height 29
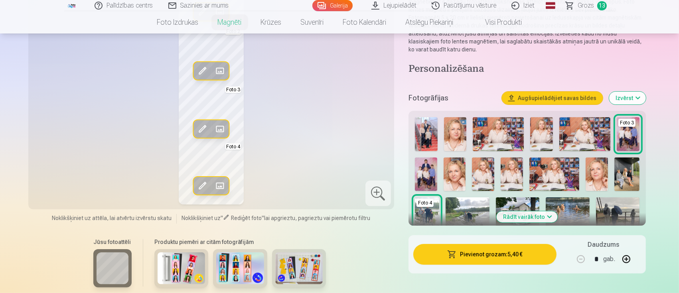
click at [203, 123] on span at bounding box center [202, 128] width 13 height 13
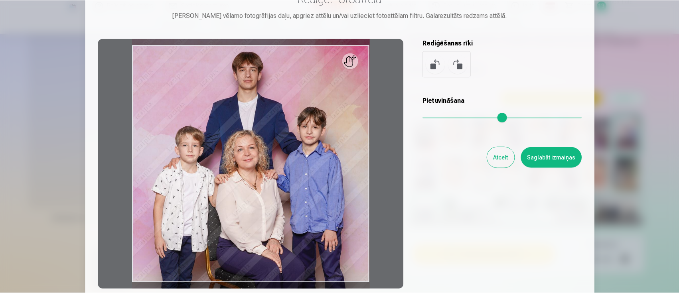
scroll to position [53, 0]
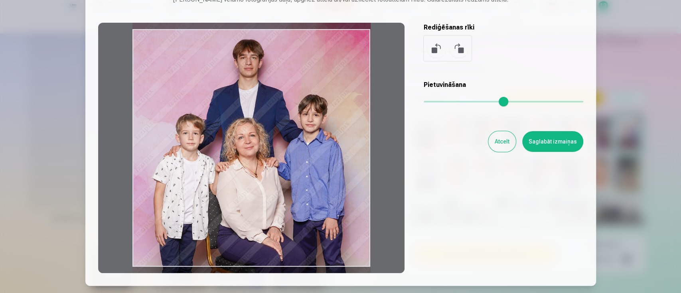
click at [345, 164] on div at bounding box center [251, 148] width 306 height 250
click at [551, 143] on button "Saglabāt izmaiņas" at bounding box center [552, 141] width 61 height 21
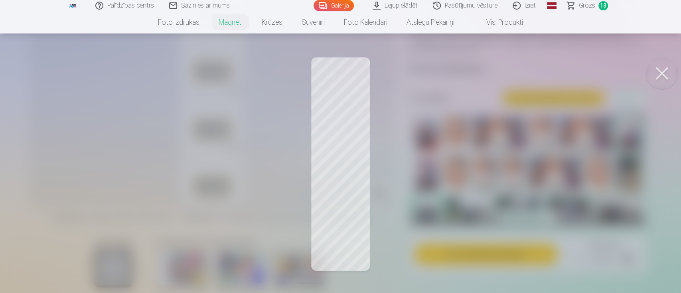
click at [565, 74] on button at bounding box center [662, 73] width 32 height 32
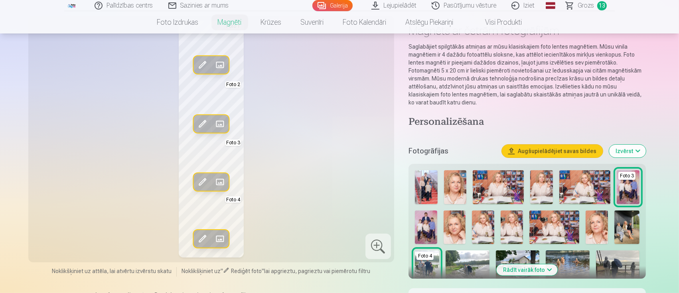
click at [202, 181] on span at bounding box center [202, 181] width 13 height 13
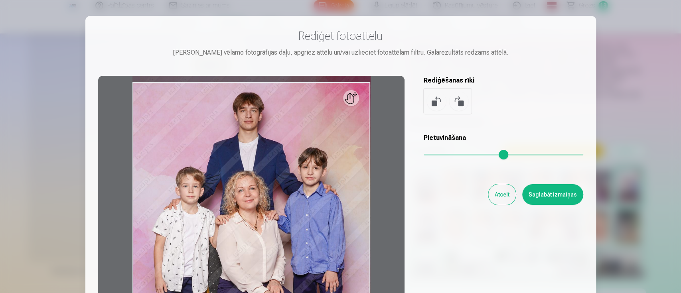
drag, startPoint x: 424, startPoint y: 155, endPoint x: 410, endPoint y: 152, distance: 15.0
click at [424, 154] on input "range" at bounding box center [504, 155] width 160 height 2
drag, startPoint x: 428, startPoint y: 151, endPoint x: 369, endPoint y: 164, distance: 60.1
click at [424, 155] on input "range" at bounding box center [504, 155] width 160 height 2
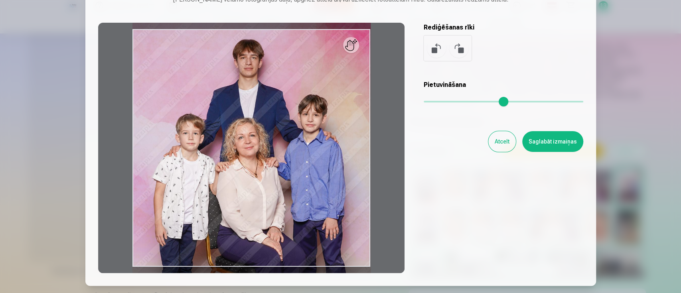
click at [499, 136] on button "Atcelt" at bounding box center [502, 141] width 28 height 21
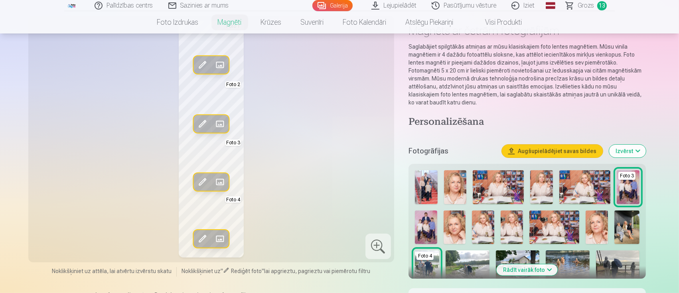
click at [201, 241] on span at bounding box center [202, 239] width 13 height 13
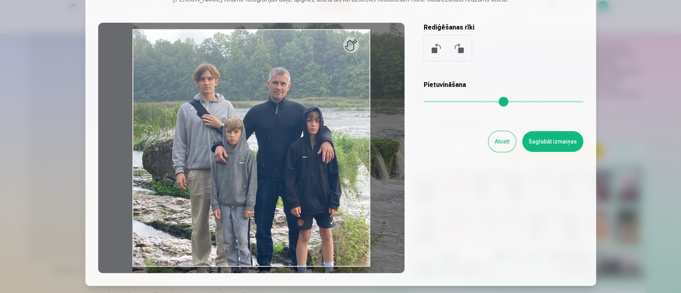
click at [433, 103] on input "range" at bounding box center [504, 102] width 160 height 2
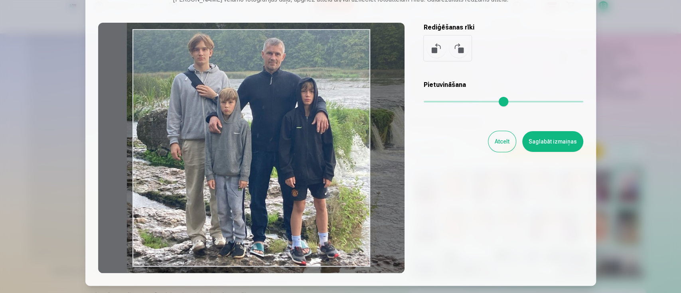
drag, startPoint x: 317, startPoint y: 149, endPoint x: 312, endPoint y: 120, distance: 29.6
click at [312, 120] on div at bounding box center [251, 148] width 306 height 250
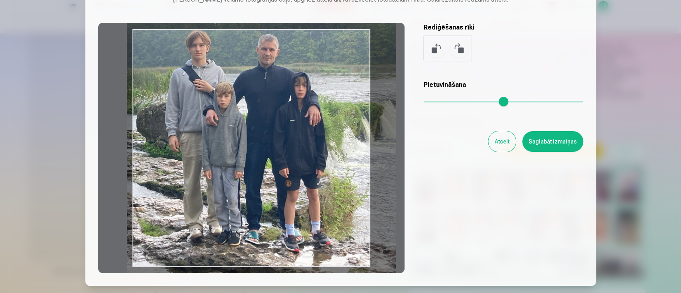
click at [432, 101] on input "range" at bounding box center [504, 102] width 160 height 2
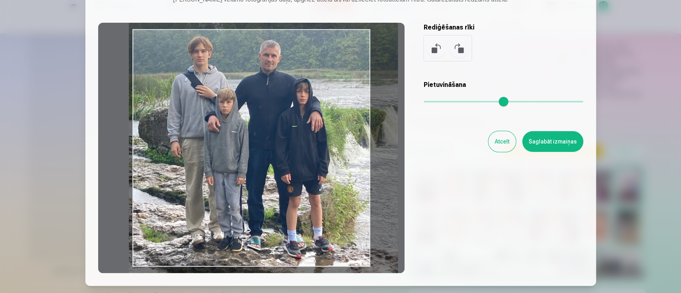
type input "****"
drag, startPoint x: 335, startPoint y: 141, endPoint x: 337, endPoint y: 148, distance: 7.1
click at [337, 148] on div at bounding box center [251, 148] width 306 height 250
click at [564, 143] on button "Saglabāt izmaiņas" at bounding box center [552, 141] width 61 height 21
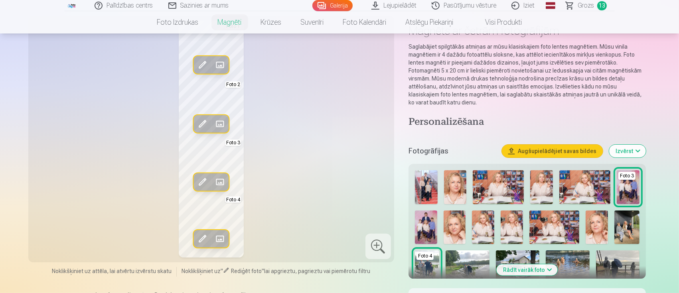
click at [221, 121] on span at bounding box center [219, 124] width 13 height 13
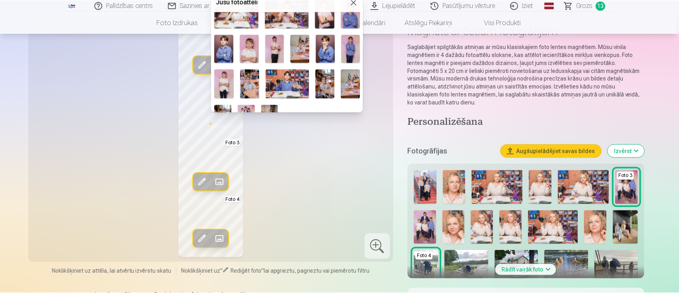
scroll to position [371, 0]
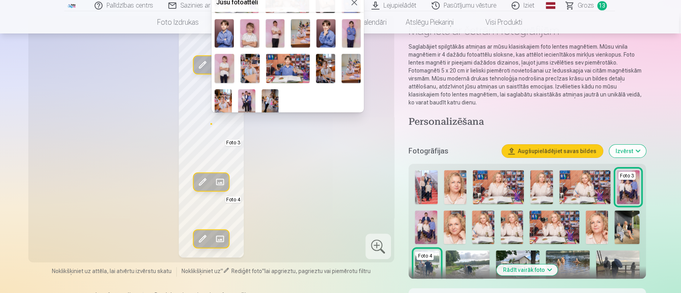
click at [248, 97] on img at bounding box center [246, 102] width 17 height 26
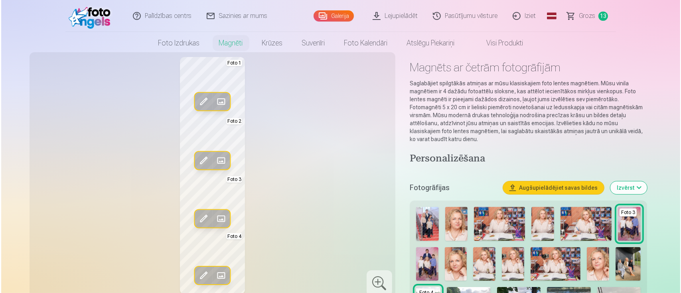
scroll to position [0, 0]
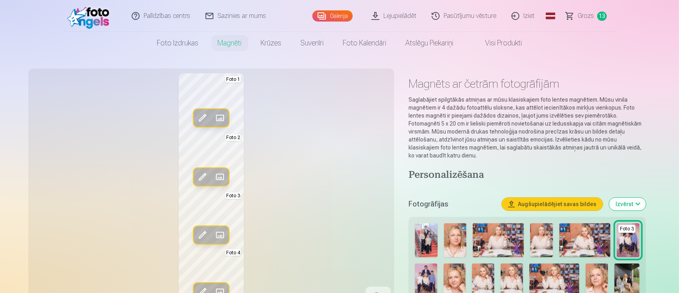
click at [219, 114] on span at bounding box center [219, 118] width 13 height 13
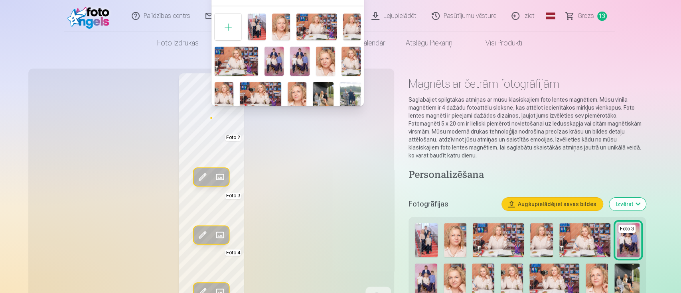
click at [277, 143] on div at bounding box center [340, 146] width 681 height 293
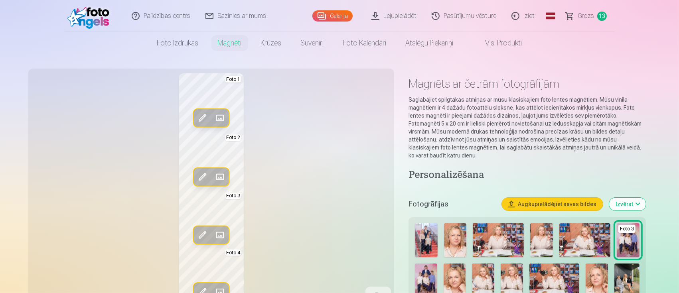
click at [206, 117] on span at bounding box center [202, 118] width 13 height 13
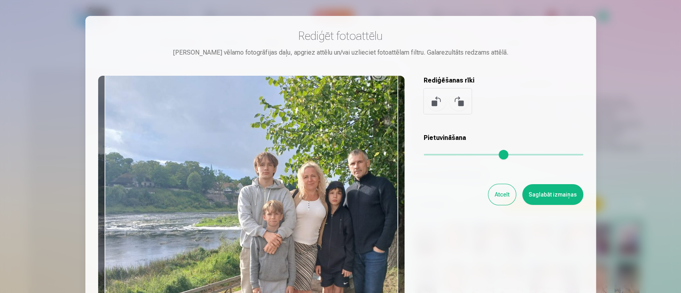
drag, startPoint x: 431, startPoint y: 154, endPoint x: 442, endPoint y: 156, distance: 11.7
click at [442, 156] on input "range" at bounding box center [504, 155] width 160 height 2
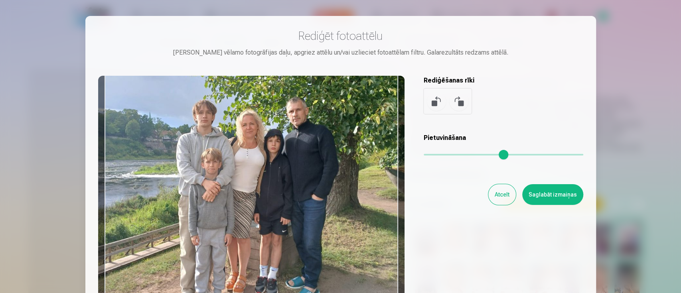
drag, startPoint x: 264, startPoint y: 217, endPoint x: 203, endPoint y: 158, distance: 84.9
click at [203, 158] on div at bounding box center [251, 201] width 306 height 250
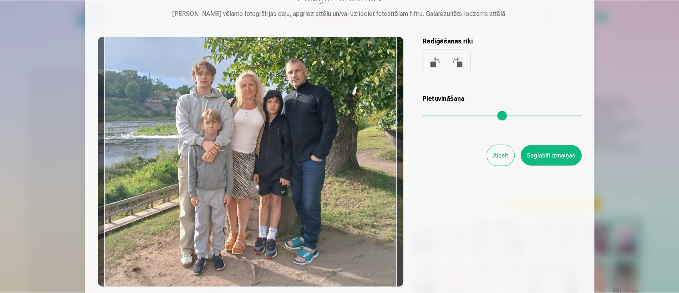
scroll to position [53, 0]
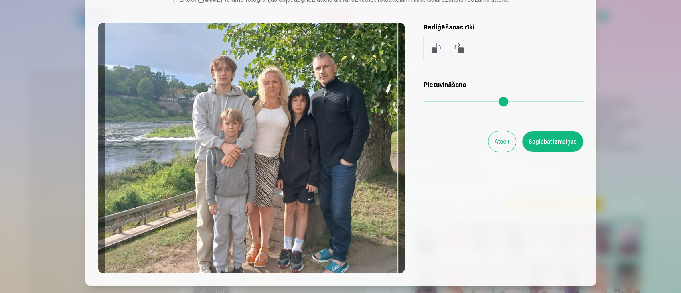
drag, startPoint x: 442, startPoint y: 101, endPoint x: 452, endPoint y: 103, distance: 9.4
click at [452, 103] on input "range" at bounding box center [504, 102] width 160 height 2
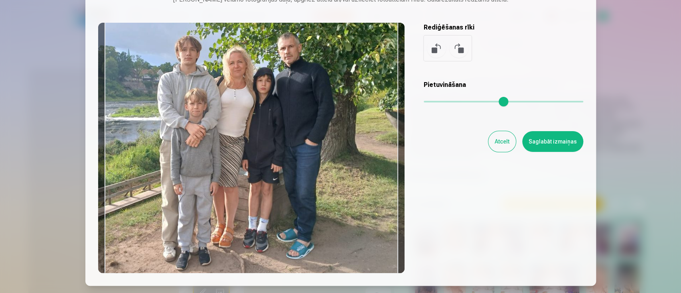
drag, startPoint x: 323, startPoint y: 164, endPoint x: 289, endPoint y: 145, distance: 39.5
click at [289, 145] on div at bounding box center [251, 148] width 306 height 250
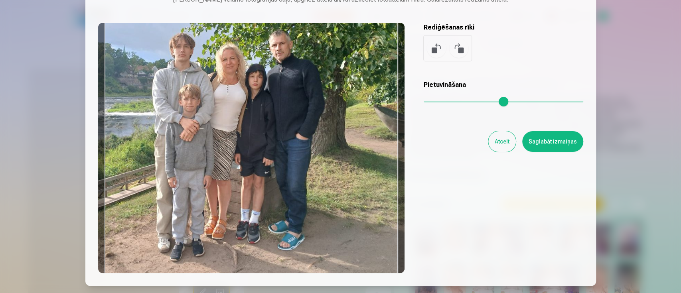
click at [448, 101] on input "range" at bounding box center [504, 102] width 160 height 2
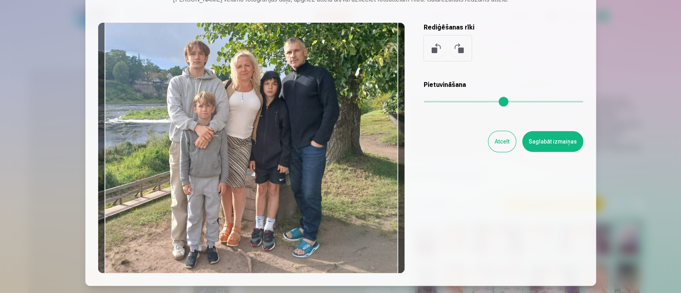
type input "****"
drag, startPoint x: 308, startPoint y: 149, endPoint x: 322, endPoint y: 156, distance: 16.4
click at [322, 156] on div at bounding box center [251, 148] width 306 height 250
click at [560, 144] on button "Saglabāt izmaiņas" at bounding box center [552, 141] width 61 height 21
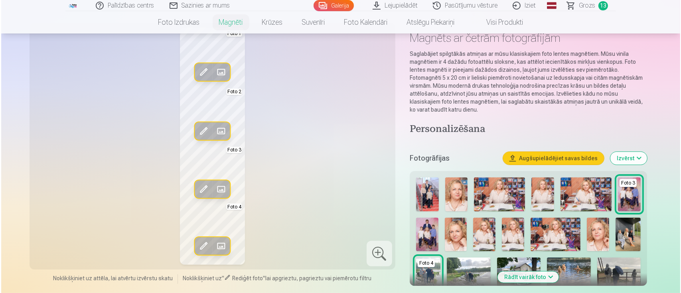
scroll to position [106, 0]
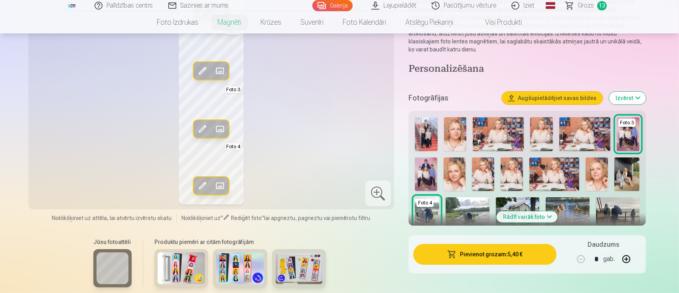
click at [475, 244] on button "Pievienot grozam : 5,40 €" at bounding box center [484, 254] width 143 height 21
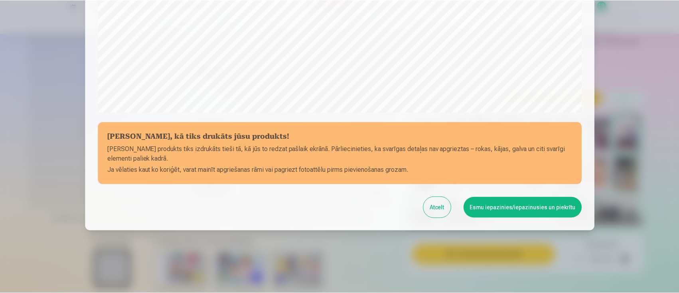
scroll to position [281, 0]
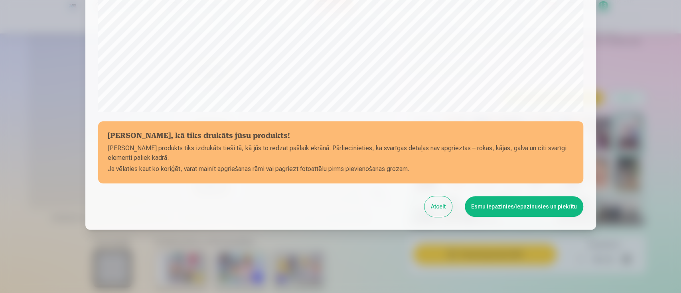
click at [524, 207] on button "Esmu iepazinies/iepazinusies un piekrītu" at bounding box center [524, 206] width 118 height 21
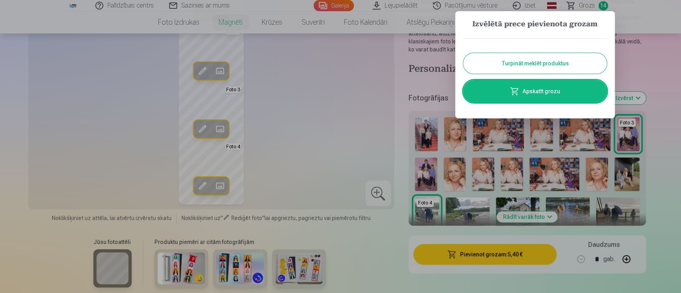
click at [548, 63] on button "Turpināt meklēt produktus" at bounding box center [535, 63] width 144 height 21
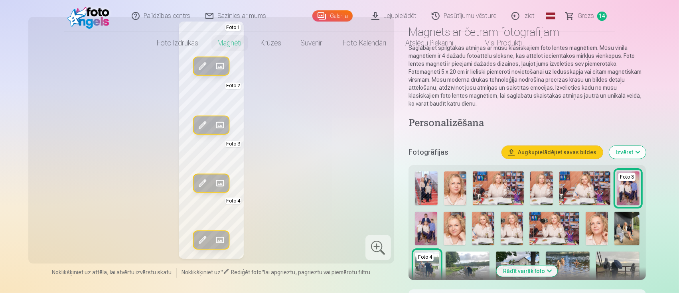
scroll to position [0, 0]
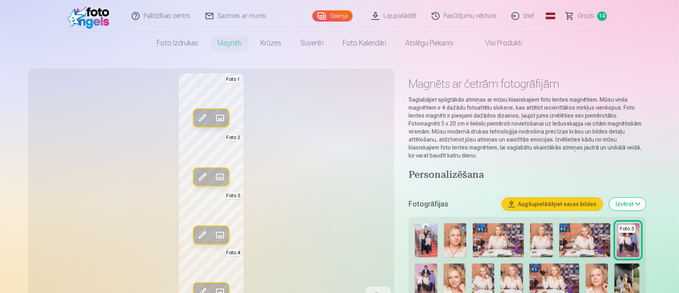
click at [565, 21] on link "Grozs 14" at bounding box center [586, 16] width 56 height 32
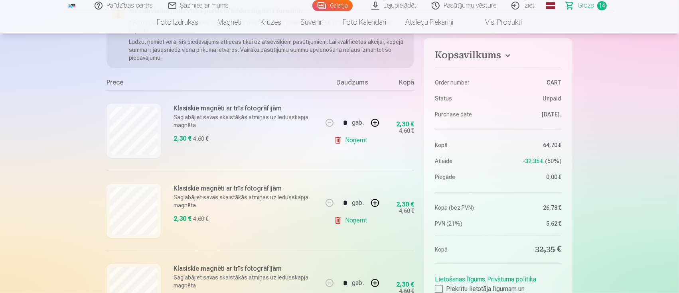
scroll to position [106, 0]
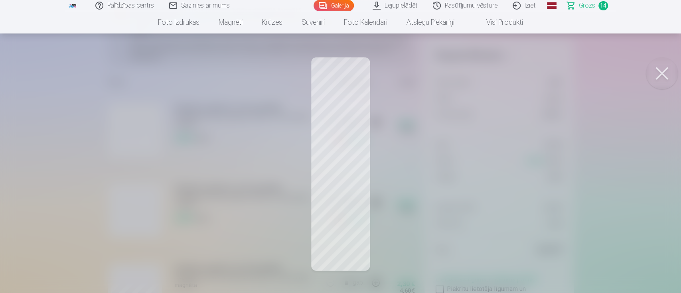
click at [565, 74] on button at bounding box center [662, 73] width 32 height 32
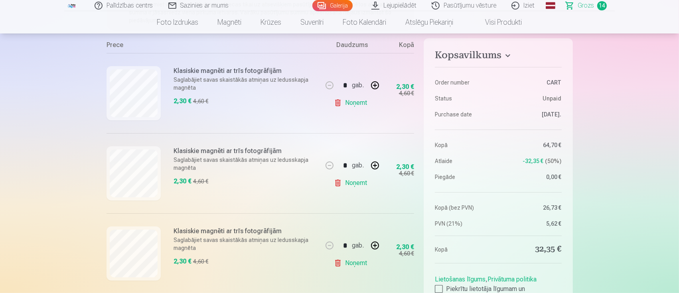
scroll to position [160, 0]
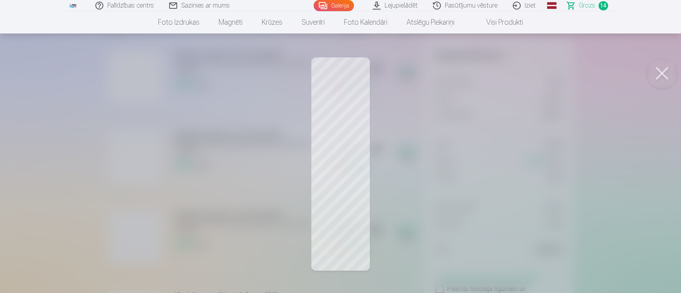
click at [565, 75] on button at bounding box center [662, 73] width 32 height 32
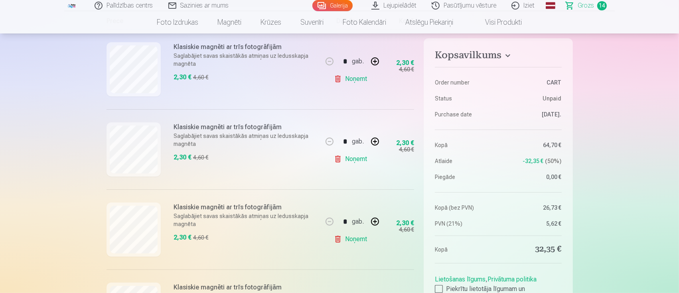
scroll to position [213, 0]
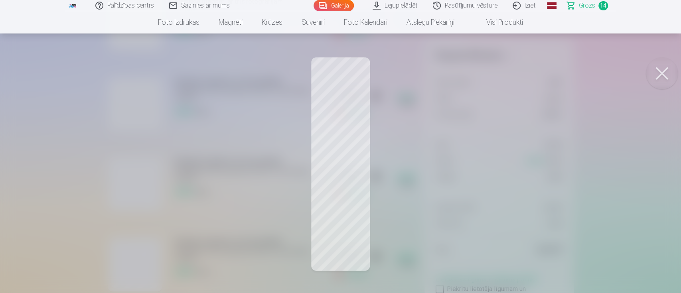
click at [565, 79] on button at bounding box center [662, 73] width 32 height 32
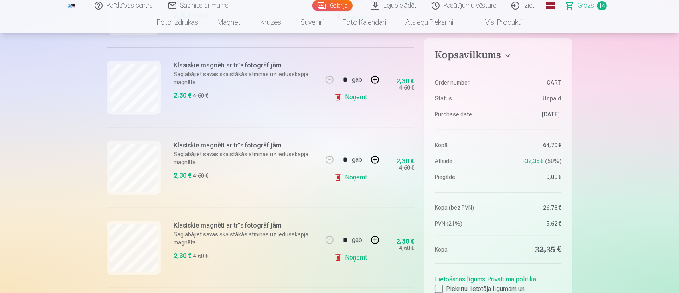
scroll to position [319, 0]
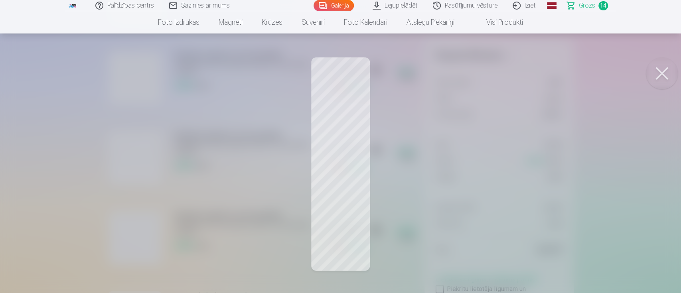
click at [565, 70] on button at bounding box center [662, 73] width 32 height 32
click at [565, 78] on button at bounding box center [662, 73] width 32 height 32
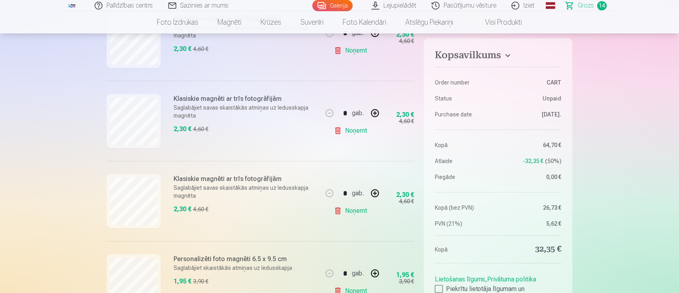
scroll to position [372, 0]
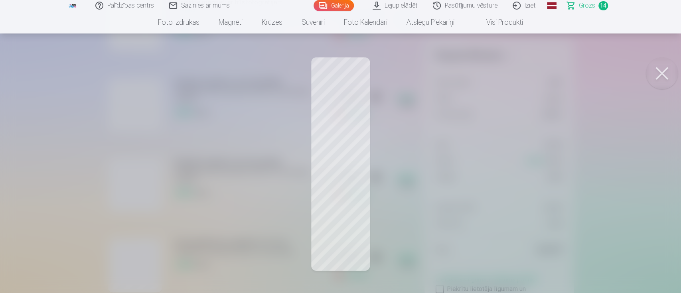
click at [565, 72] on button at bounding box center [662, 73] width 32 height 32
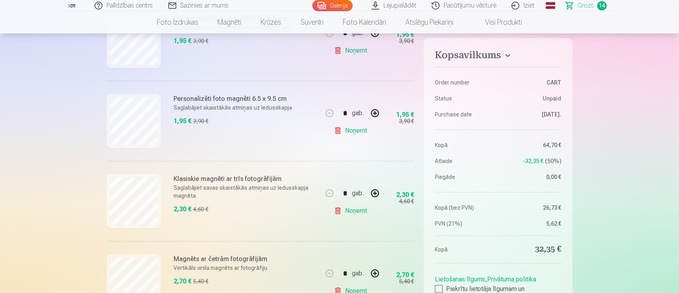
scroll to position [691, 0]
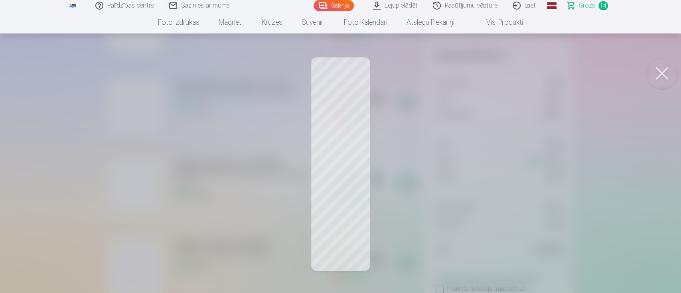
click at [565, 67] on button at bounding box center [662, 73] width 32 height 32
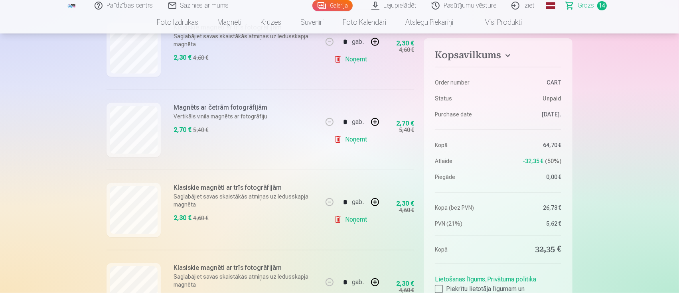
scroll to position [851, 0]
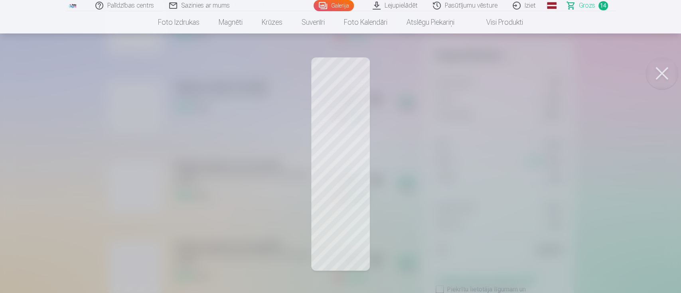
click at [357, 87] on div at bounding box center [340, 146] width 681 height 293
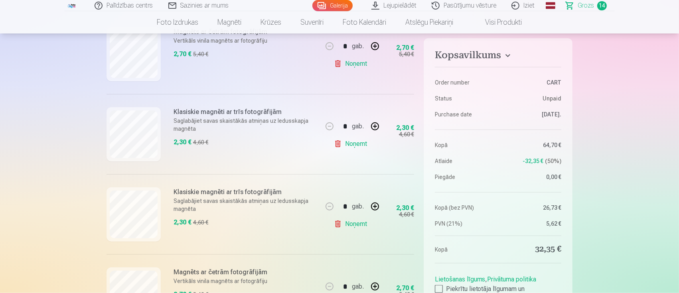
scroll to position [1010, 0]
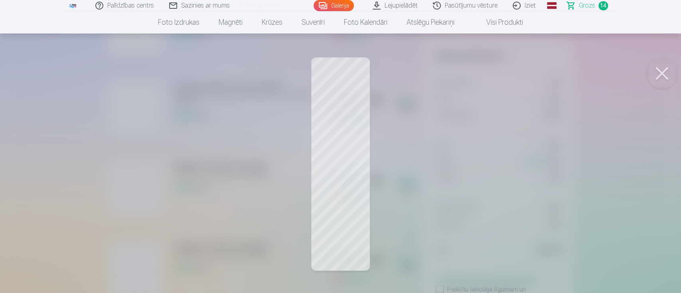
click at [565, 79] on button at bounding box center [662, 73] width 32 height 32
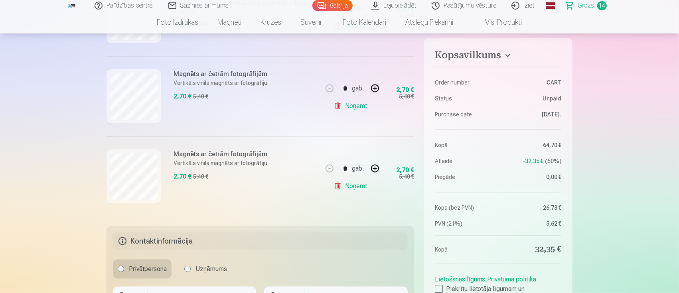
scroll to position [1117, 0]
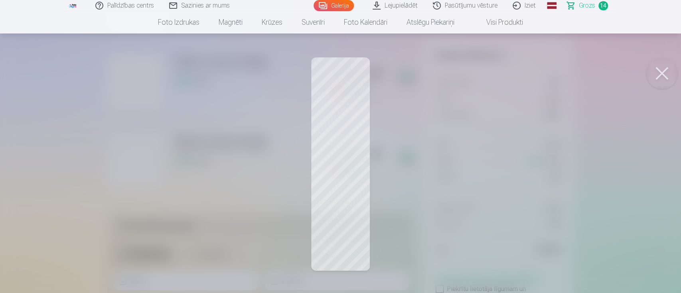
click at [565, 76] on button at bounding box center [662, 73] width 32 height 32
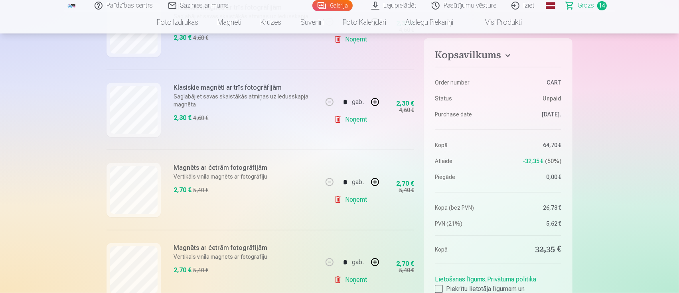
scroll to position [957, 0]
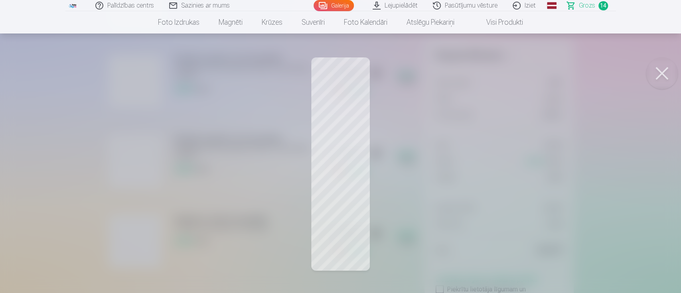
click at [565, 72] on button at bounding box center [662, 73] width 32 height 32
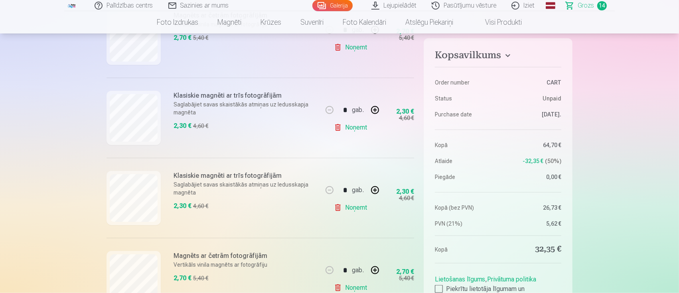
scroll to position [904, 0]
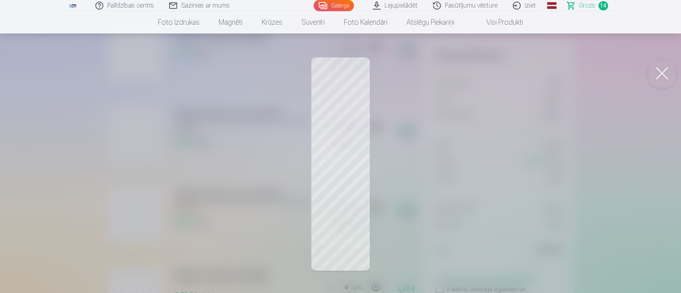
click at [565, 75] on button at bounding box center [662, 73] width 32 height 32
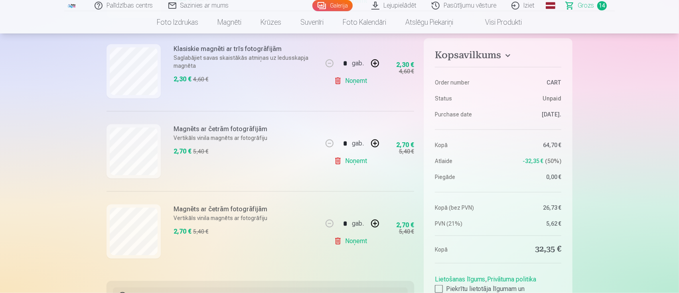
scroll to position [1063, 0]
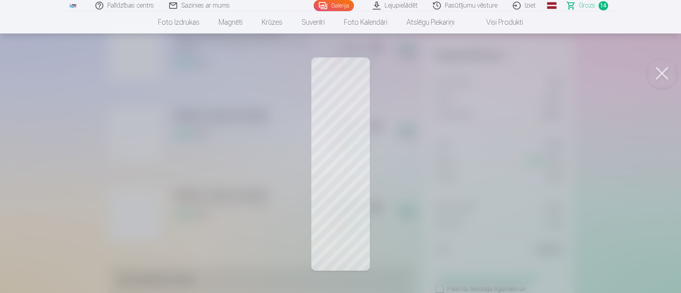
click at [565, 75] on button at bounding box center [662, 73] width 32 height 32
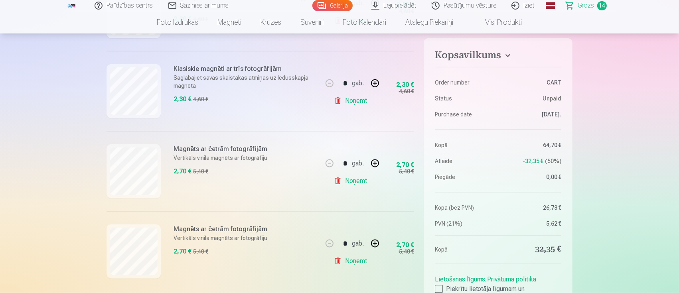
scroll to position [1010, 0]
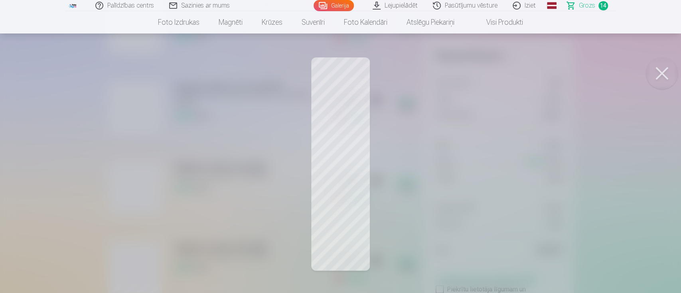
click at [565, 74] on button at bounding box center [662, 73] width 32 height 32
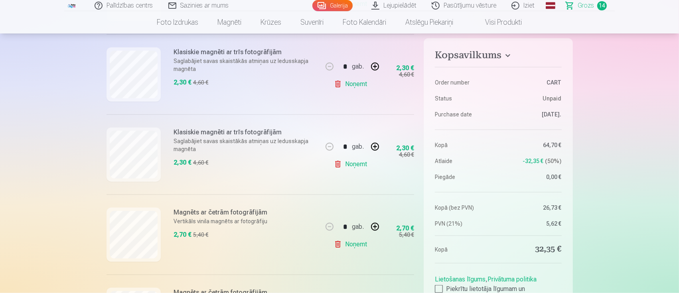
scroll to position [904, 0]
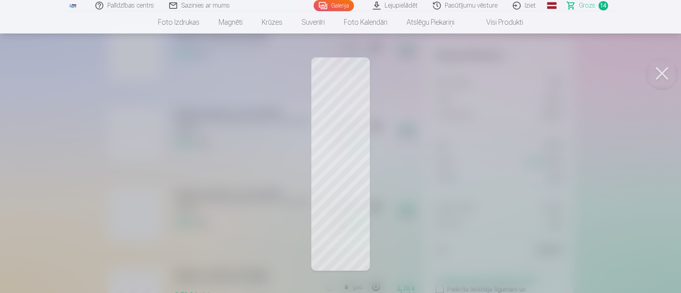
click at [565, 65] on button at bounding box center [662, 73] width 32 height 32
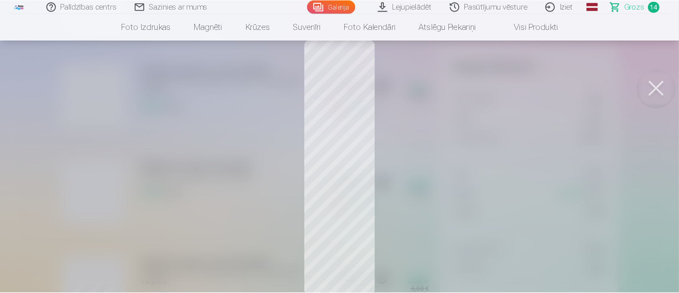
scroll to position [798, 0]
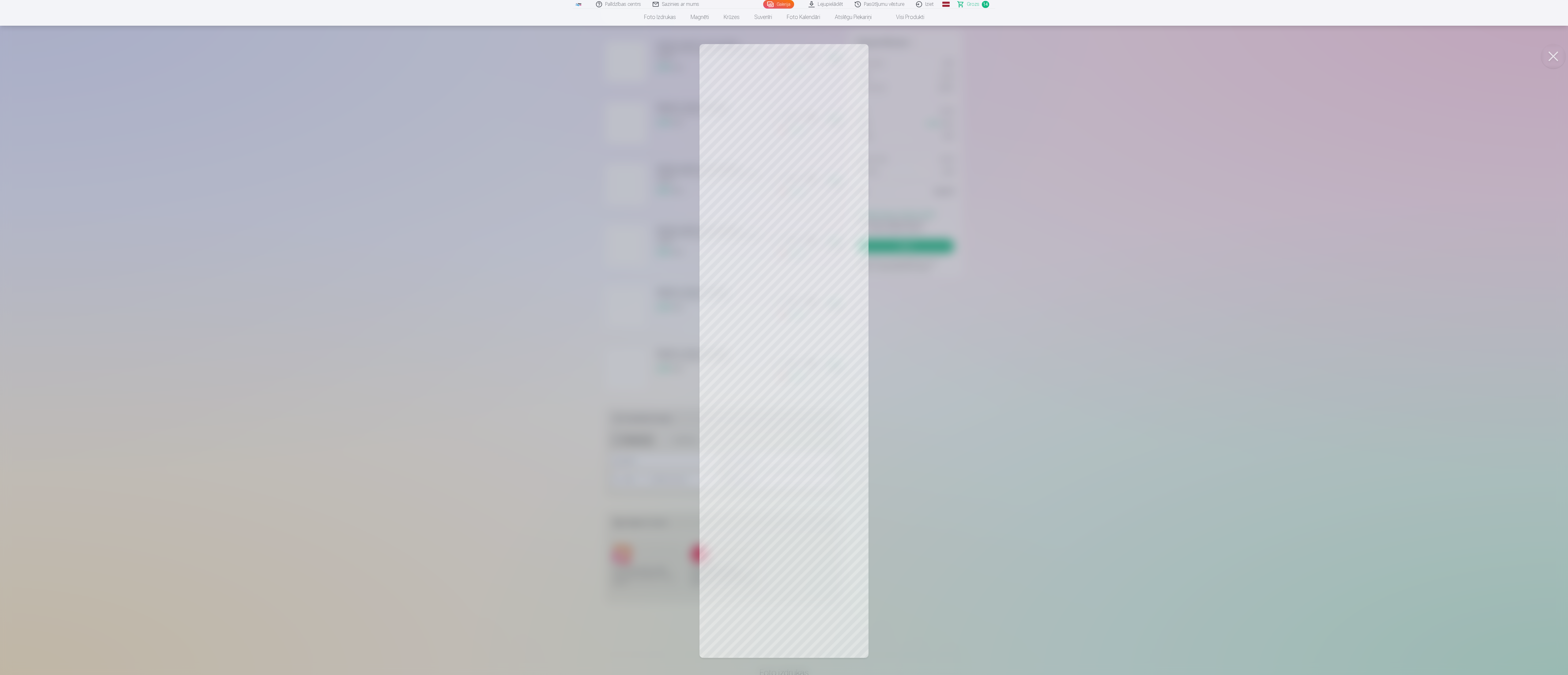
click at [434, 59] on button at bounding box center [1553, 56] width 25 height 25
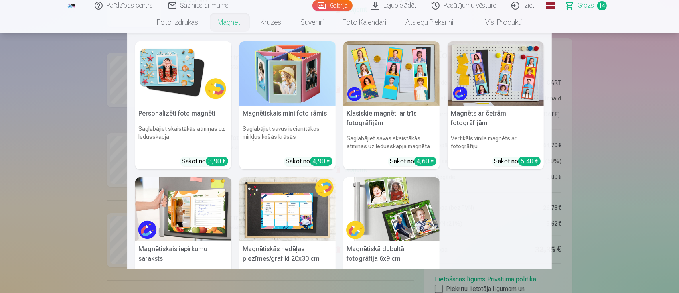
click at [477, 87] on img at bounding box center [496, 73] width 96 height 64
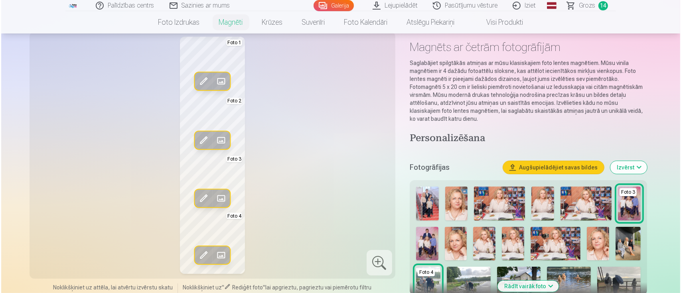
scroll to position [53, 0]
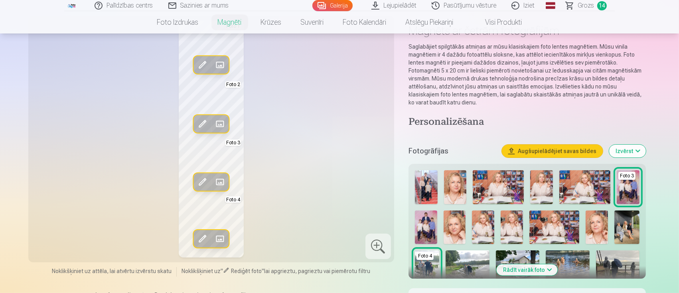
click at [218, 241] on span at bounding box center [219, 239] width 13 height 13
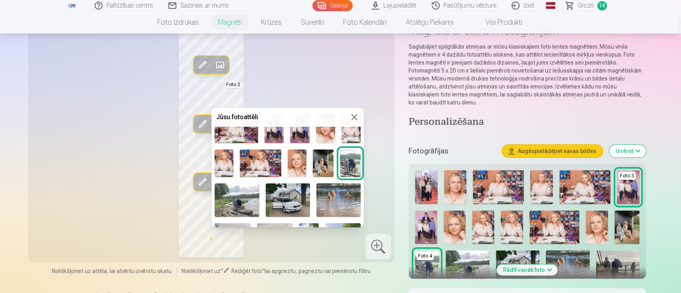
scroll to position [106, 0]
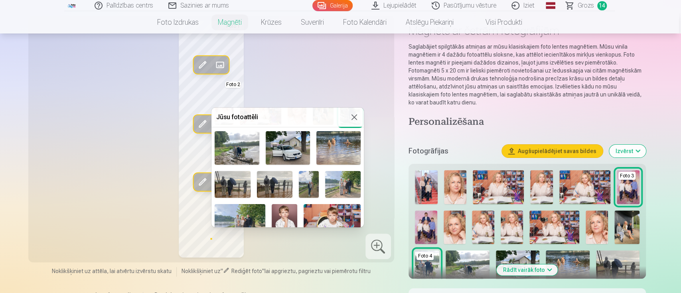
click at [282, 139] on img at bounding box center [288, 147] width 44 height 33
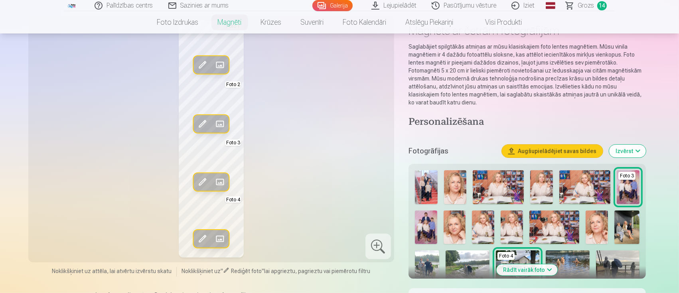
click at [201, 236] on span at bounding box center [202, 239] width 13 height 13
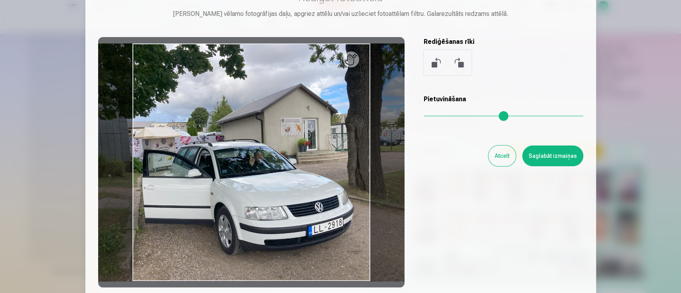
scroll to position [53, 0]
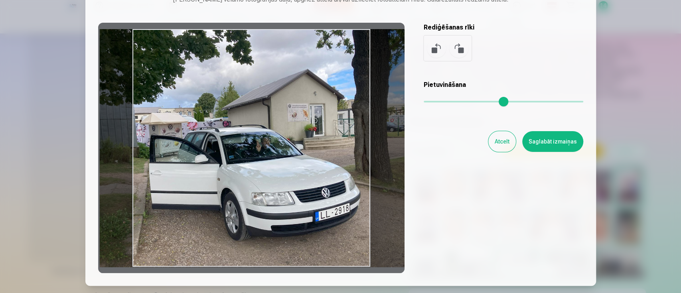
drag, startPoint x: 296, startPoint y: 221, endPoint x: 303, endPoint y: 217, distance: 7.9
click at [303, 217] on div at bounding box center [251, 148] width 306 height 250
click at [565, 143] on button "Saglabāt izmaiņas" at bounding box center [552, 141] width 61 height 21
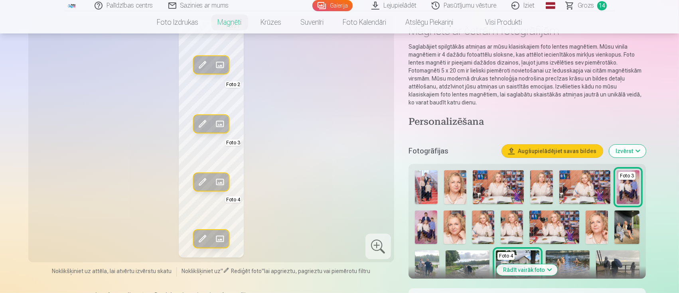
click at [224, 183] on span at bounding box center [219, 181] width 13 height 13
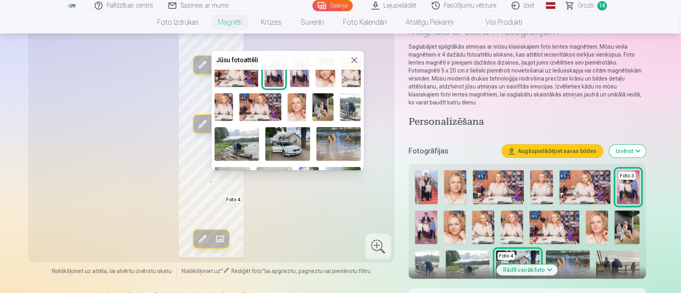
click at [333, 144] on img at bounding box center [338, 143] width 44 height 33
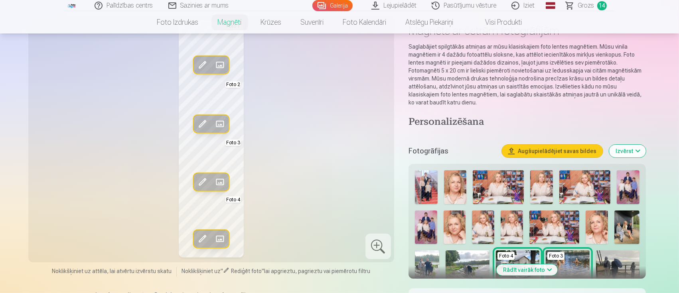
click at [205, 181] on span at bounding box center [202, 181] width 13 height 13
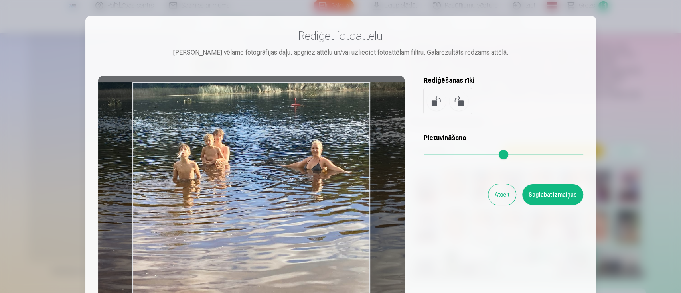
drag, startPoint x: 306, startPoint y: 191, endPoint x: 307, endPoint y: 163, distance: 28.3
click at [307, 163] on div at bounding box center [251, 201] width 306 height 250
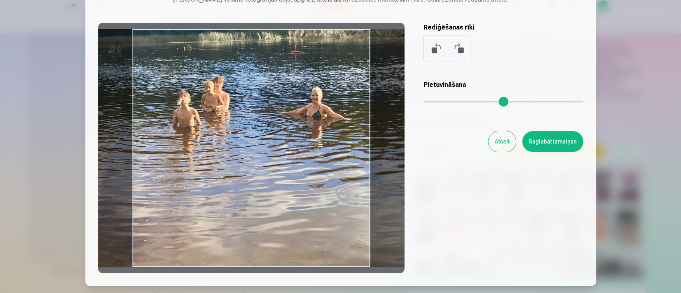
click at [457, 45] on button at bounding box center [458, 48] width 19 height 19
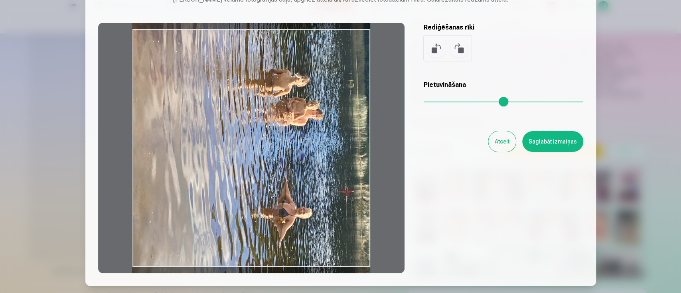
click at [457, 47] on button at bounding box center [458, 48] width 19 height 19
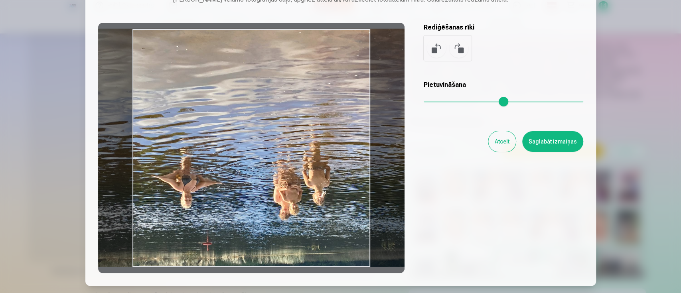
click at [457, 47] on button at bounding box center [458, 48] width 19 height 19
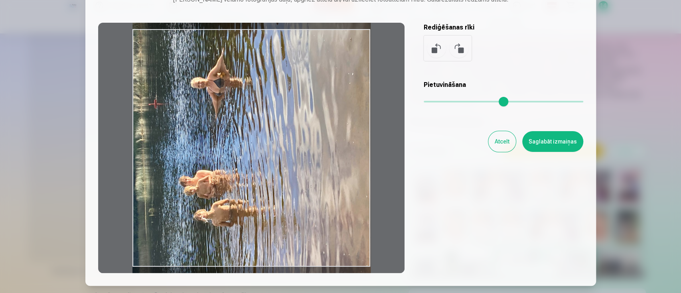
click at [457, 47] on button at bounding box center [458, 48] width 19 height 19
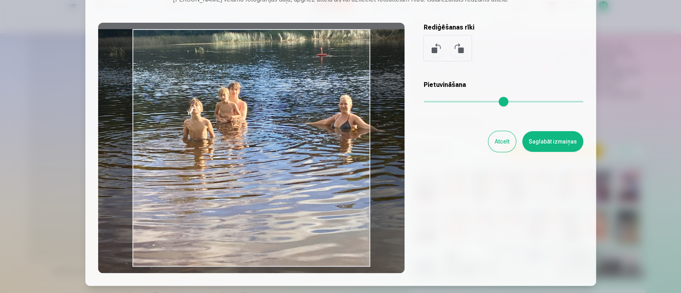
drag, startPoint x: 428, startPoint y: 101, endPoint x: 432, endPoint y: 102, distance: 4.5
click at [432, 102] on input "range" at bounding box center [504, 102] width 160 height 2
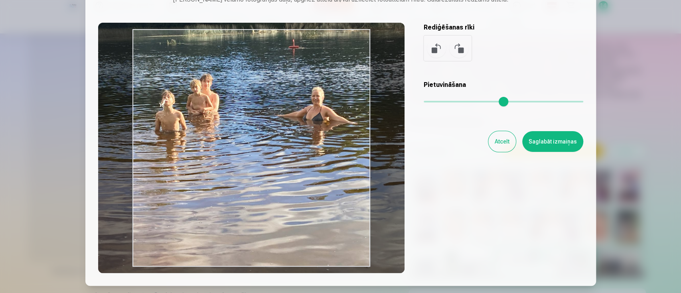
drag, startPoint x: 270, startPoint y: 178, endPoint x: 243, endPoint y: 170, distance: 29.0
click at [243, 170] on div at bounding box center [251, 148] width 306 height 250
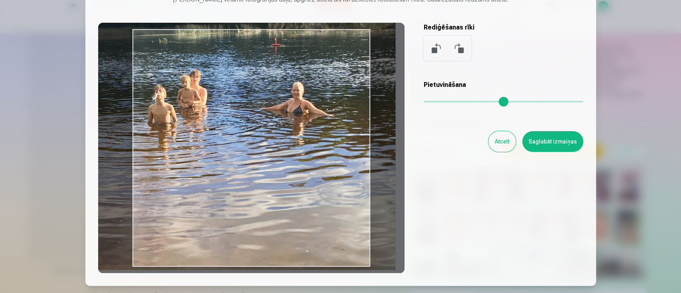
click at [428, 103] on input "range" at bounding box center [504, 102] width 160 height 2
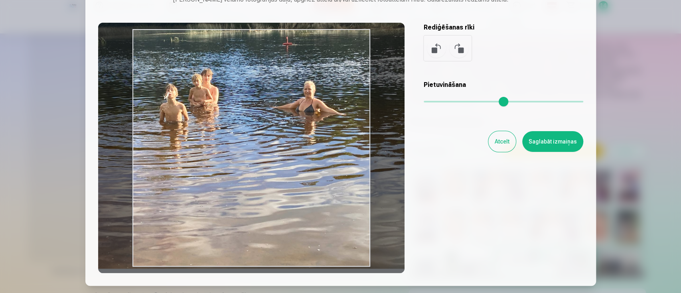
drag, startPoint x: 341, startPoint y: 152, endPoint x: 352, endPoint y: 151, distance: 11.6
click at [352, 151] on div at bounding box center [251, 148] width 306 height 250
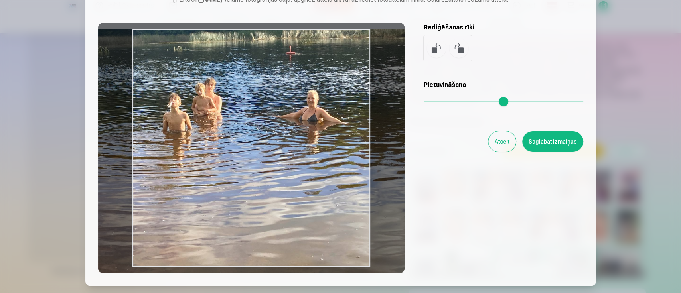
drag, startPoint x: 274, startPoint y: 192, endPoint x: 278, endPoint y: 227, distance: 34.8
click at [278, 227] on div at bounding box center [251, 148] width 306 height 250
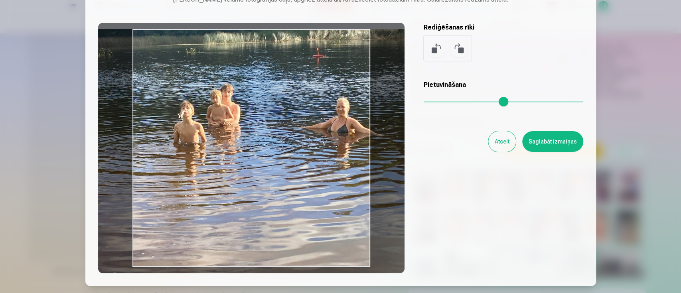
drag, startPoint x: 427, startPoint y: 103, endPoint x: 434, endPoint y: 104, distance: 6.9
click at [434, 103] on input "range" at bounding box center [504, 102] width 160 height 2
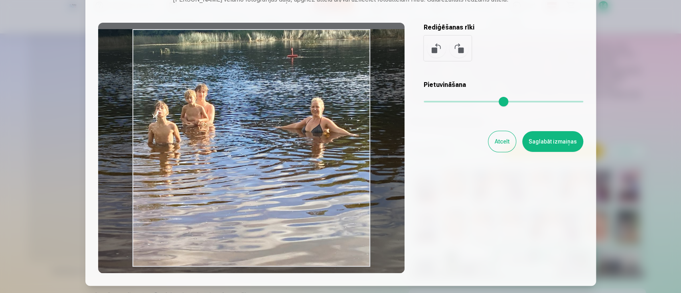
drag, startPoint x: 278, startPoint y: 198, endPoint x: 252, endPoint y: 228, distance: 39.3
click at [252, 228] on div at bounding box center [251, 148] width 306 height 250
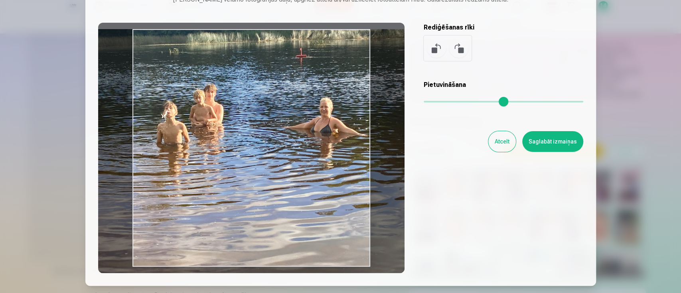
drag, startPoint x: 336, startPoint y: 176, endPoint x: 345, endPoint y: 176, distance: 8.4
click at [345, 176] on div at bounding box center [251, 148] width 306 height 250
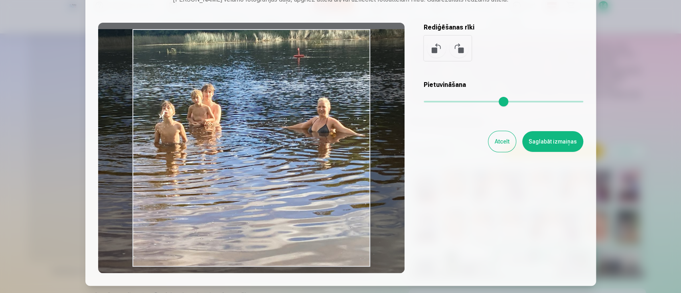
click at [342, 176] on div at bounding box center [251, 148] width 306 height 250
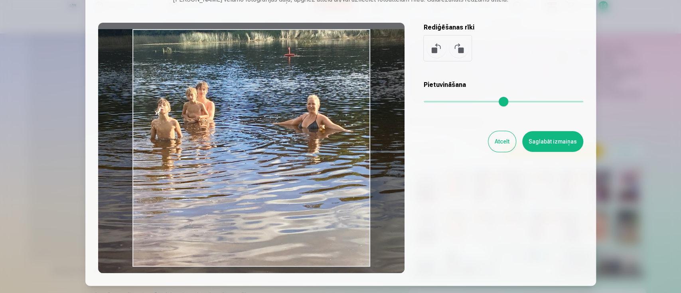
click at [432, 103] on input "range" at bounding box center [504, 102] width 160 height 2
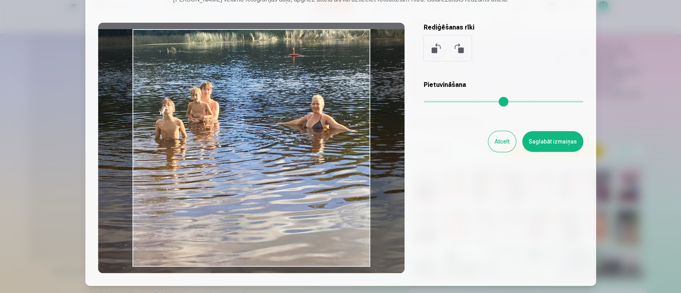
type input "****"
drag, startPoint x: 316, startPoint y: 199, endPoint x: 320, endPoint y: 215, distance: 16.5
click at [320, 215] on div at bounding box center [251, 148] width 306 height 250
click at [562, 141] on button "Saglabāt izmaiņas" at bounding box center [552, 141] width 61 height 21
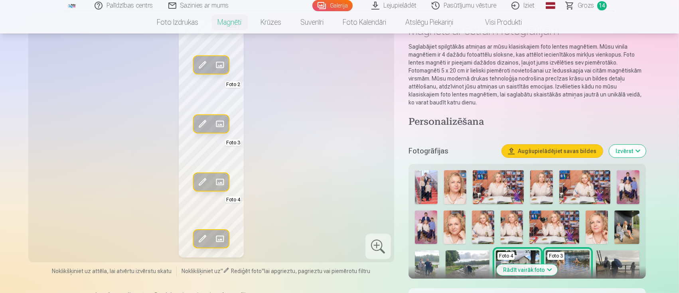
click at [219, 123] on span at bounding box center [219, 124] width 13 height 13
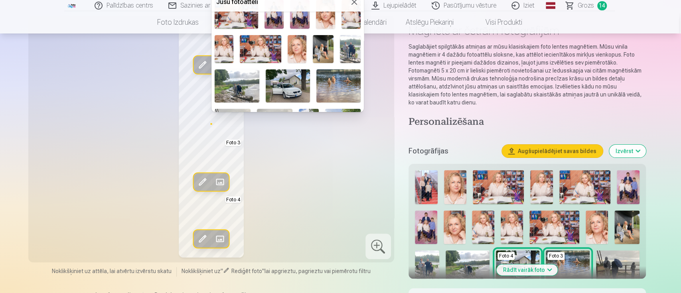
scroll to position [106, 0]
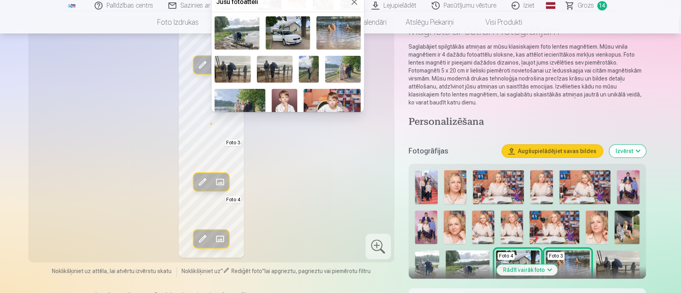
click at [277, 61] on img at bounding box center [274, 69] width 35 height 27
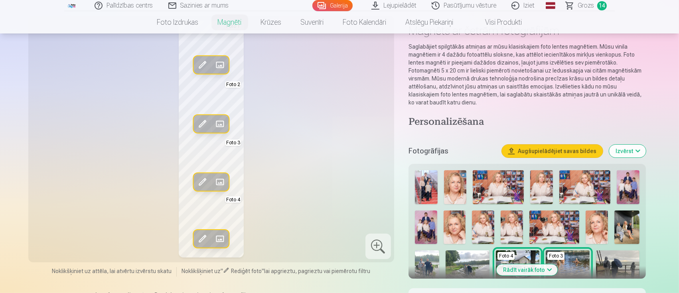
click at [201, 63] on span at bounding box center [202, 65] width 13 height 13
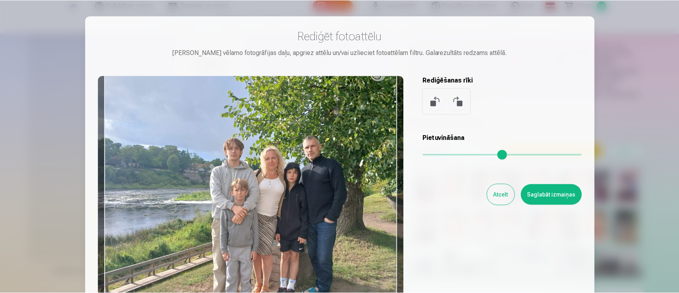
scroll to position [53, 0]
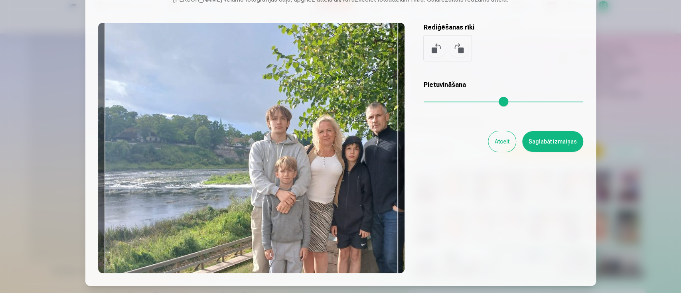
drag, startPoint x: 425, startPoint y: 99, endPoint x: 448, endPoint y: 101, distance: 22.5
click at [448, 101] on input "range" at bounding box center [504, 102] width 160 height 2
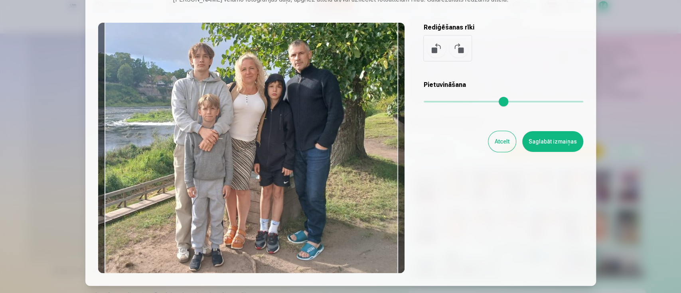
drag, startPoint x: 362, startPoint y: 164, endPoint x: 284, endPoint y: 101, distance: 99.9
click at [284, 101] on div at bounding box center [251, 148] width 306 height 250
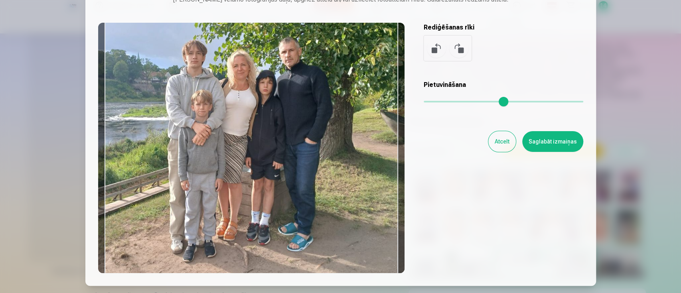
click at [445, 101] on input "range" at bounding box center [504, 102] width 160 height 2
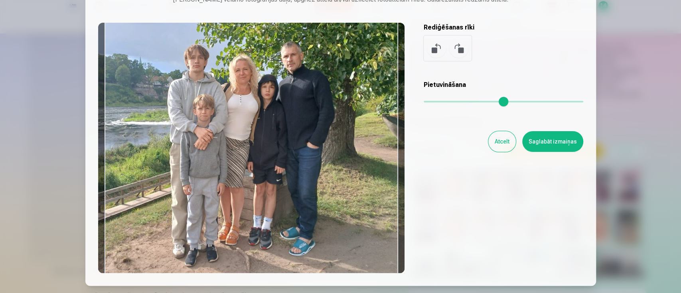
type input "****"
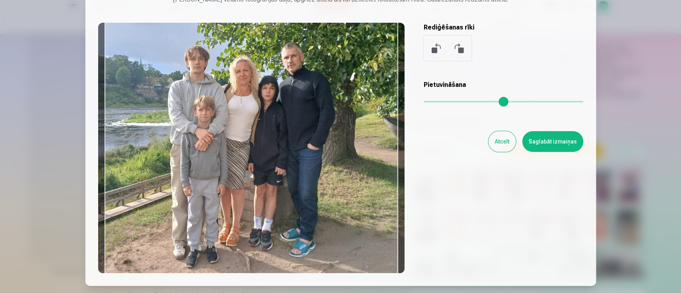
drag, startPoint x: 331, startPoint y: 167, endPoint x: 333, endPoint y: 173, distance: 5.9
click at [333, 173] on div at bounding box center [251, 148] width 306 height 250
click at [565, 145] on button "Saglabāt izmaiņas" at bounding box center [552, 141] width 61 height 21
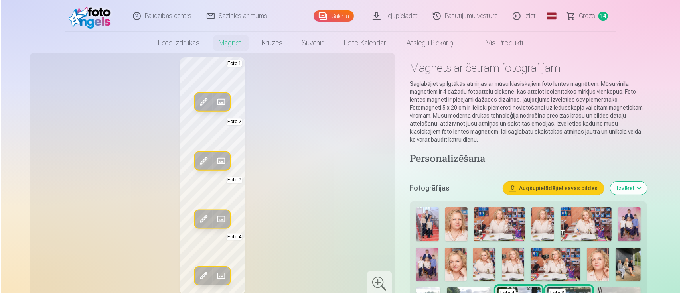
scroll to position [0, 0]
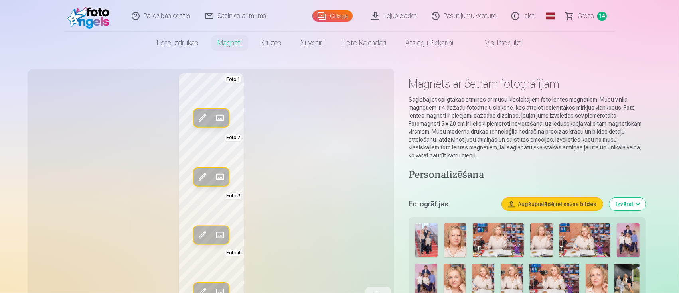
click at [197, 118] on span at bounding box center [202, 118] width 13 height 13
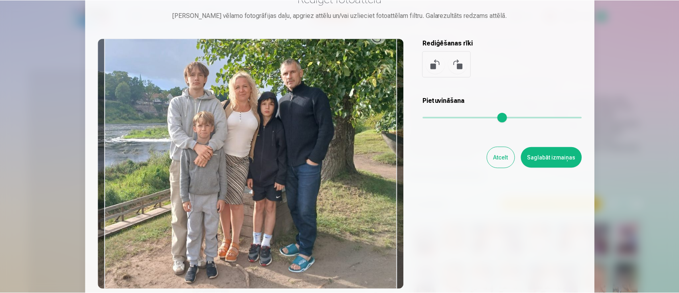
scroll to position [53, 0]
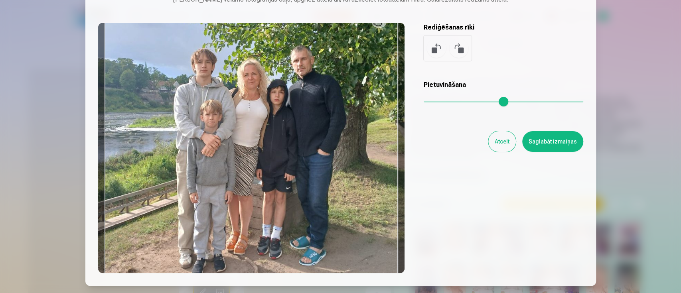
click at [448, 101] on input "range" at bounding box center [504, 102] width 160 height 2
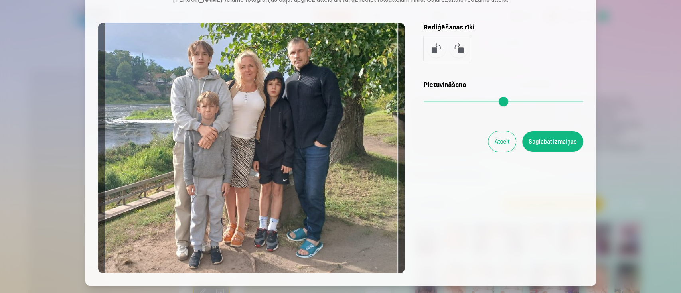
type input "****"
drag, startPoint x: 386, startPoint y: 140, endPoint x: 383, endPoint y: 132, distance: 8.5
click at [383, 132] on div at bounding box center [251, 148] width 306 height 250
click at [562, 147] on button "Saglabāt izmaiņas" at bounding box center [552, 141] width 61 height 21
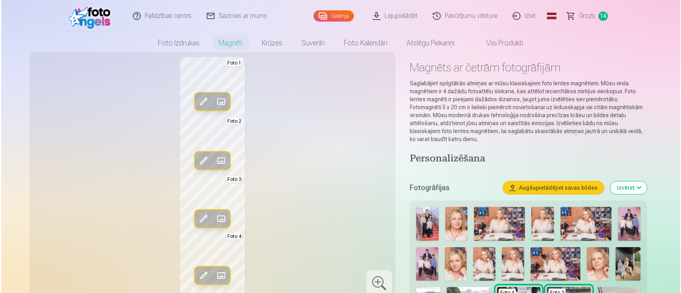
scroll to position [0, 0]
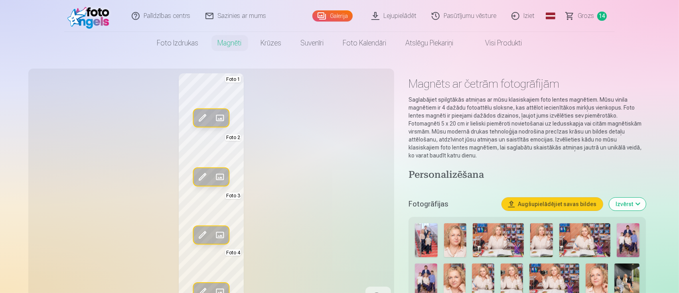
click at [200, 113] on span at bounding box center [202, 118] width 13 height 13
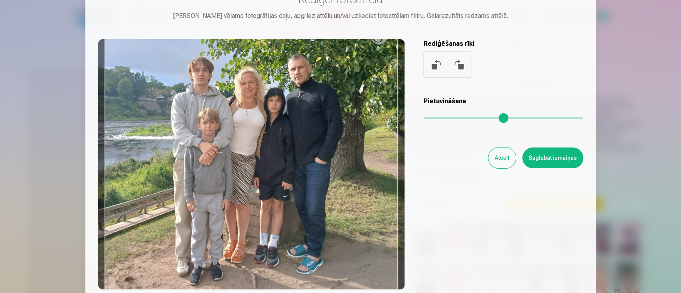
scroll to position [53, 0]
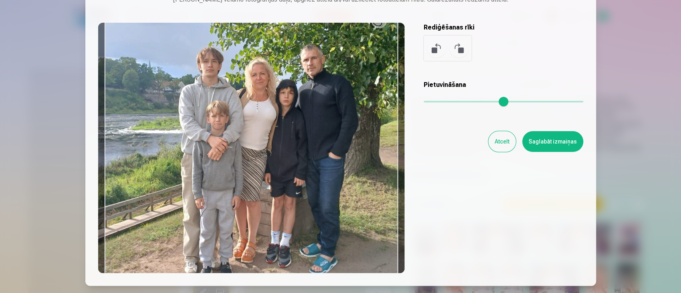
drag, startPoint x: 445, startPoint y: 101, endPoint x: 452, endPoint y: 102, distance: 6.9
click at [452, 102] on input "range" at bounding box center [504, 102] width 160 height 2
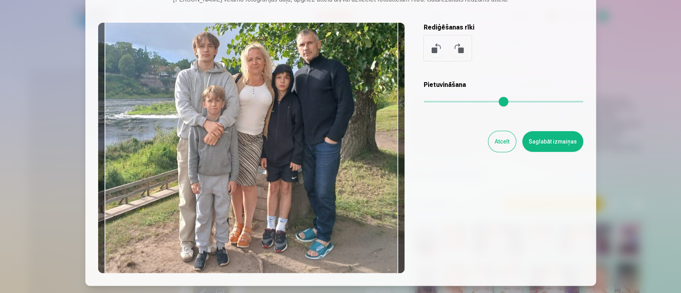
type input "****"
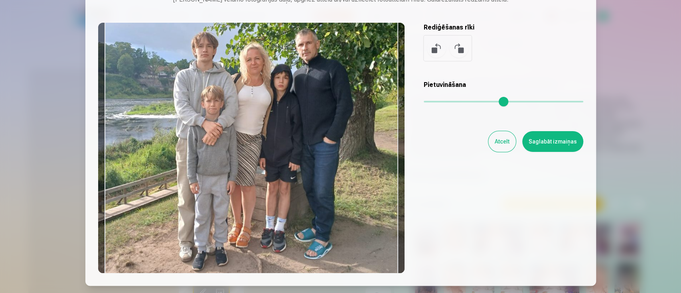
drag, startPoint x: 328, startPoint y: 151, endPoint x: 323, endPoint y: 136, distance: 16.0
click at [323, 136] on div at bounding box center [251, 148] width 306 height 250
click at [537, 140] on button "Saglabāt izmaiņas" at bounding box center [552, 141] width 61 height 21
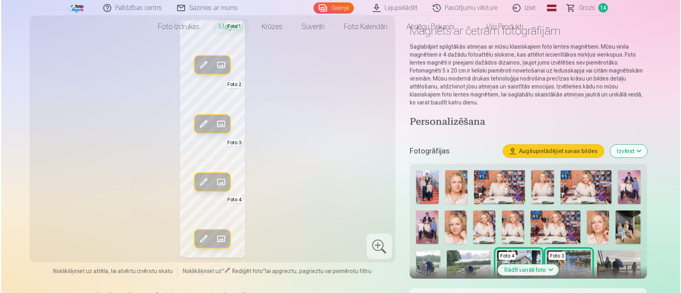
scroll to position [0, 0]
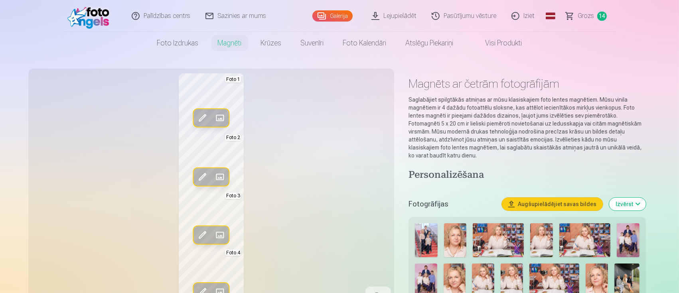
click at [201, 117] on span at bounding box center [202, 118] width 13 height 13
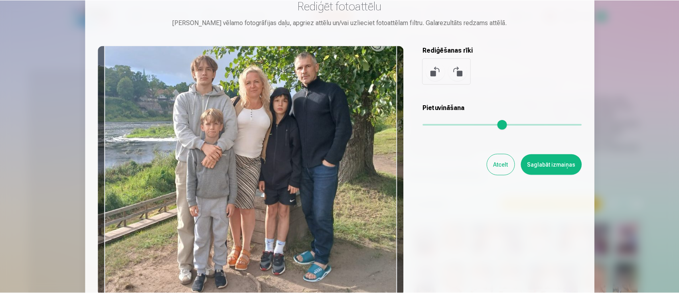
scroll to position [53, 0]
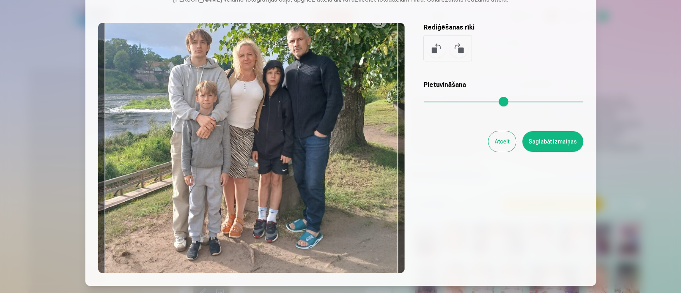
type input "****"
click at [450, 101] on input "range" at bounding box center [504, 102] width 160 height 2
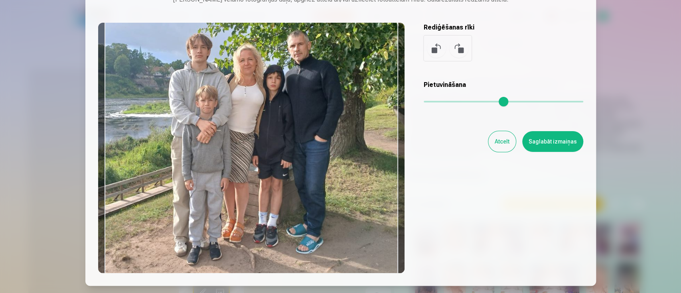
drag, startPoint x: 377, startPoint y: 138, endPoint x: 377, endPoint y: 143, distance: 5.2
click at [377, 143] on div at bounding box center [251, 148] width 306 height 250
click at [533, 144] on button "Saglabāt izmaiņas" at bounding box center [552, 141] width 61 height 21
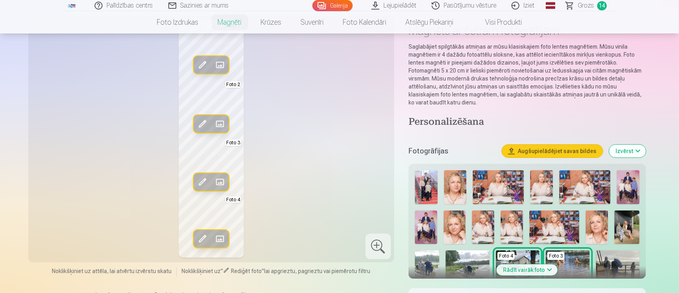
click at [380, 244] on div at bounding box center [378, 247] width 26 height 26
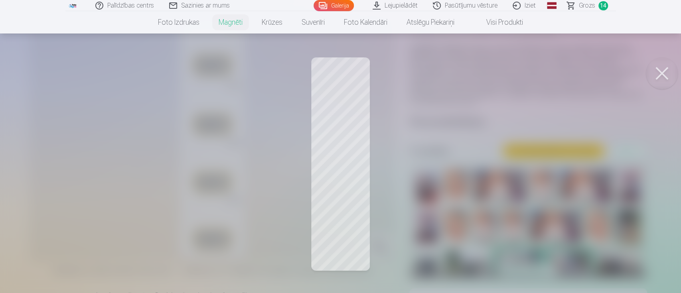
click at [565, 81] on button at bounding box center [662, 73] width 32 height 32
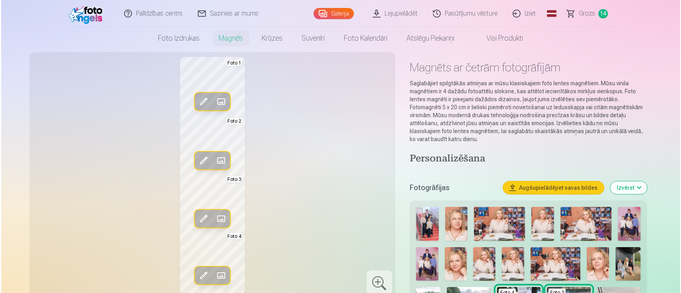
scroll to position [0, 0]
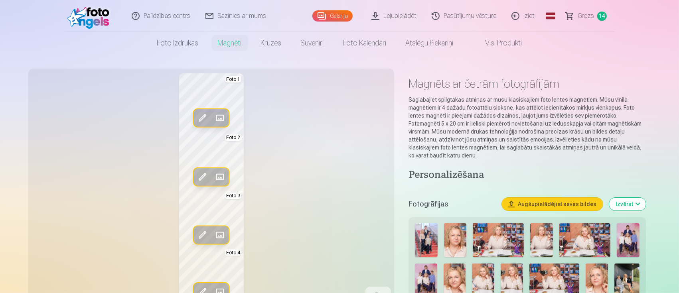
click at [201, 115] on span at bounding box center [202, 118] width 13 height 13
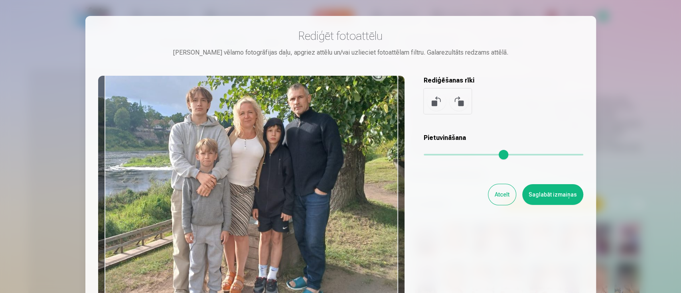
scroll to position [53, 0]
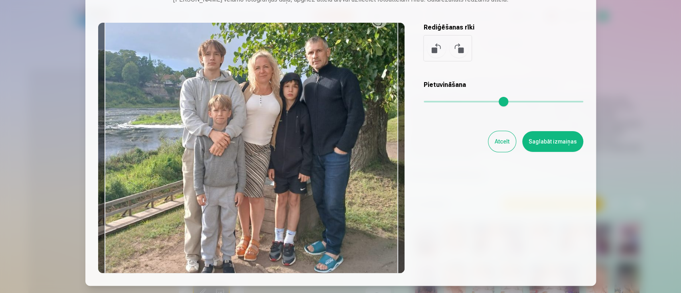
click at [456, 101] on input "range" at bounding box center [504, 102] width 160 height 2
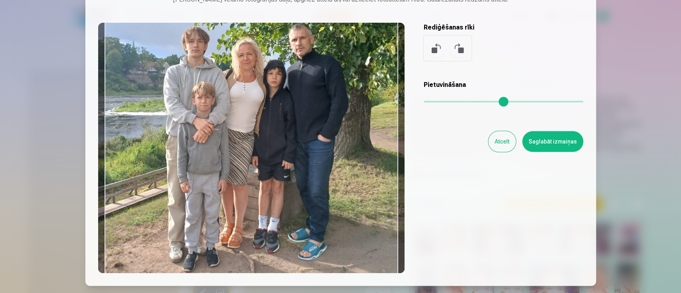
drag, startPoint x: 350, startPoint y: 158, endPoint x: 334, endPoint y: 145, distance: 20.4
click at [334, 145] on div at bounding box center [251, 148] width 306 height 250
type input "****"
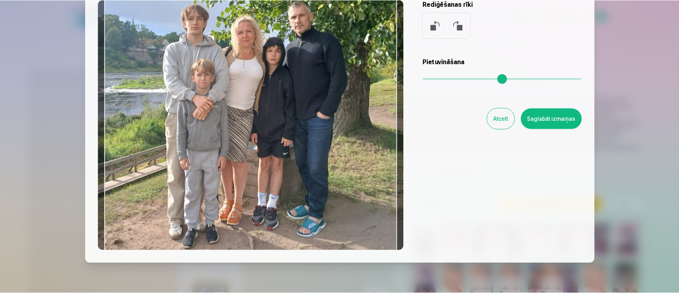
scroll to position [56, 0]
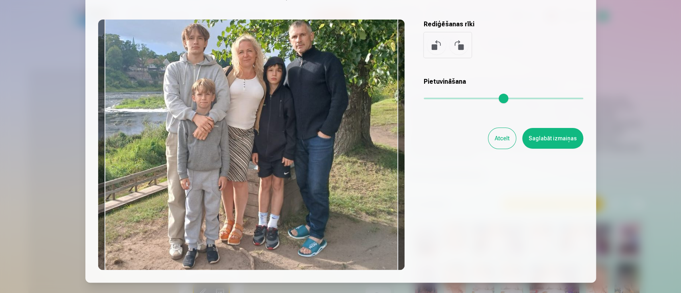
click at [549, 139] on button "Saglabāt izmaiņas" at bounding box center [552, 138] width 61 height 21
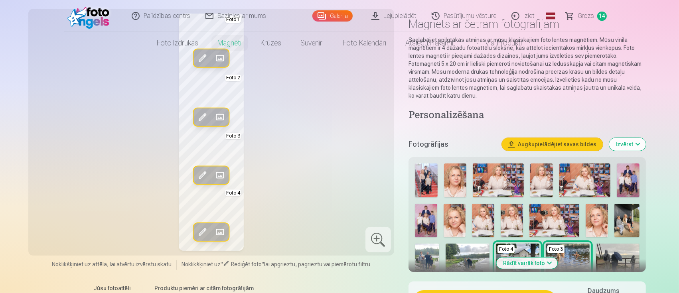
scroll to position [106, 0]
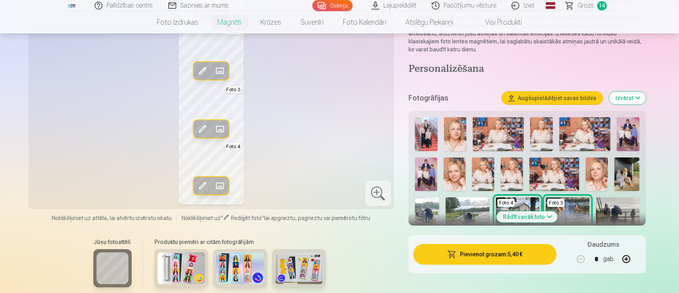
click at [377, 196] on div at bounding box center [378, 194] width 26 height 26
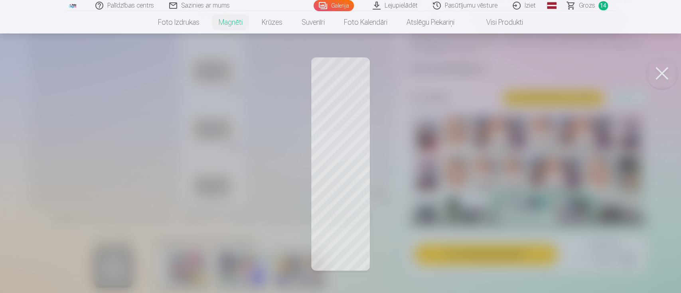
click at [351, 95] on div at bounding box center [340, 146] width 681 height 293
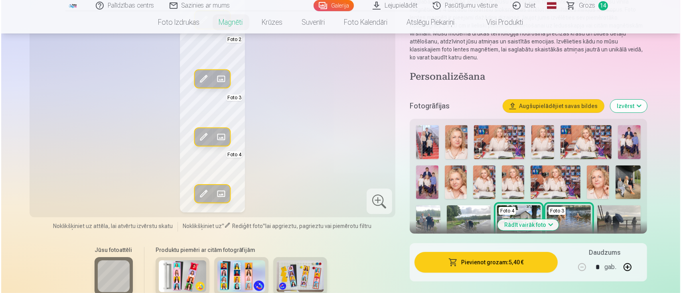
scroll to position [0, 0]
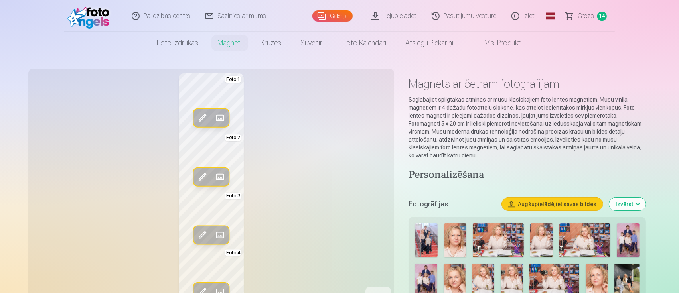
click at [199, 118] on span at bounding box center [202, 118] width 13 height 13
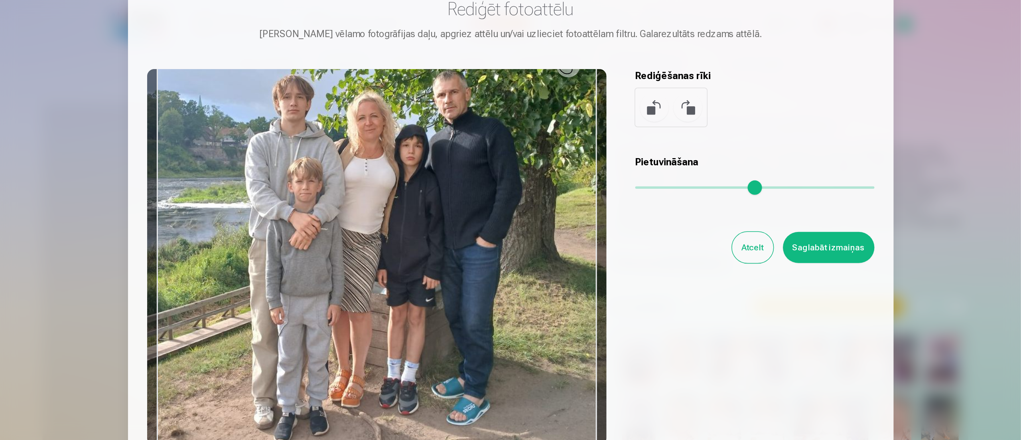
scroll to position [53, 0]
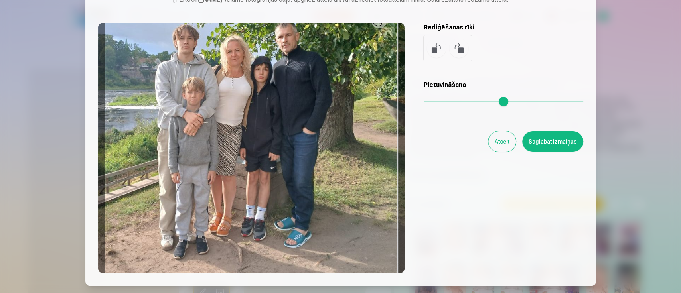
drag, startPoint x: 458, startPoint y: 101, endPoint x: 450, endPoint y: 101, distance: 7.6
click at [450, 101] on input "range" at bounding box center [504, 102] width 160 height 2
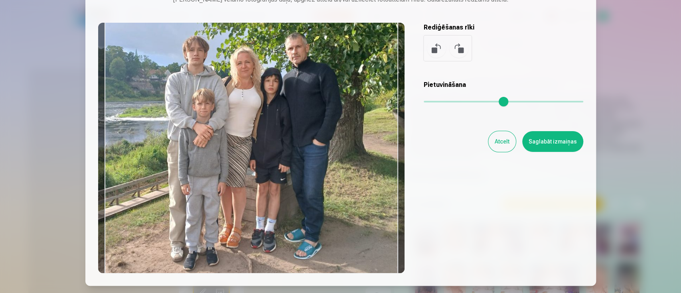
drag, startPoint x: 373, startPoint y: 114, endPoint x: 383, endPoint y: 126, distance: 15.3
click at [383, 126] on div at bounding box center [251, 148] width 306 height 250
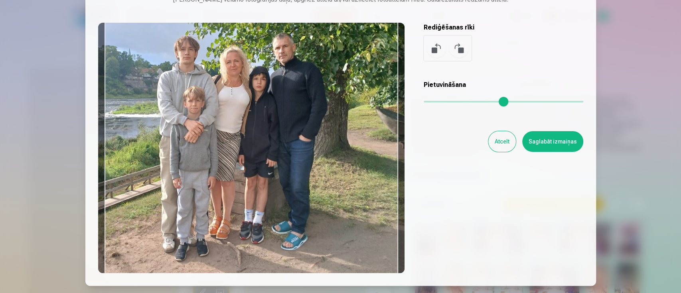
type input "****"
click at [447, 103] on input "range" at bounding box center [504, 102] width 160 height 2
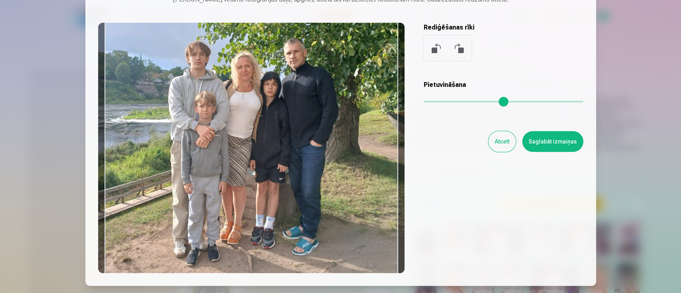
drag, startPoint x: 347, startPoint y: 127, endPoint x: 358, endPoint y: 132, distance: 12.5
click at [358, 132] on div at bounding box center [251, 148] width 306 height 250
click at [548, 146] on button "Saglabāt izmaiņas" at bounding box center [552, 141] width 61 height 21
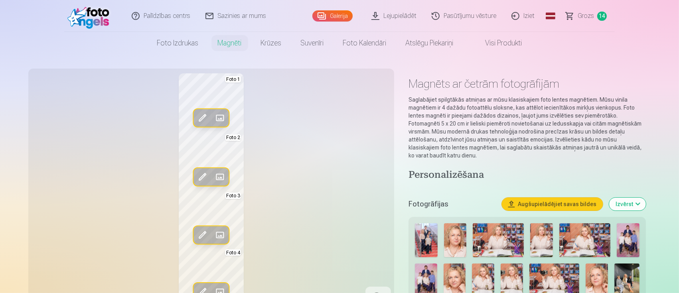
click at [203, 117] on span at bounding box center [202, 118] width 13 height 13
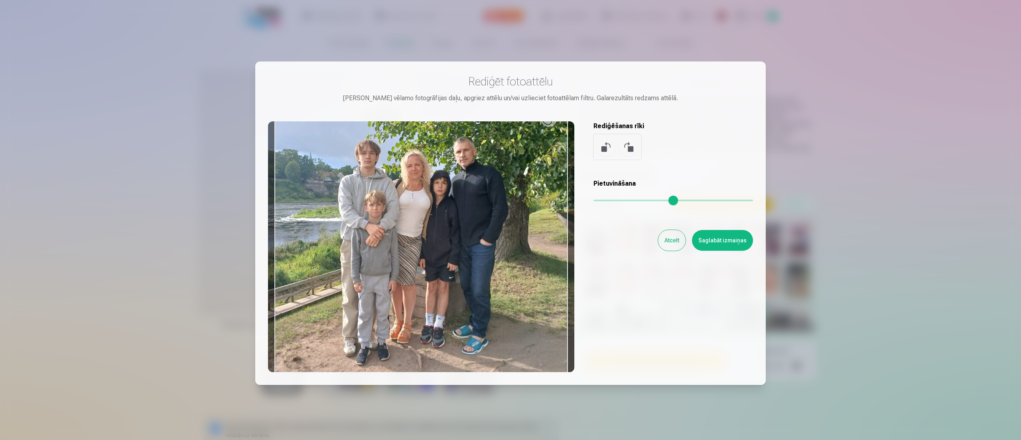
click at [557, 131] on div at bounding box center [421, 246] width 306 height 250
click at [555, 129] on div at bounding box center [421, 246] width 306 height 250
click at [565, 240] on button "Saglabāt izmaiņas" at bounding box center [722, 240] width 61 height 21
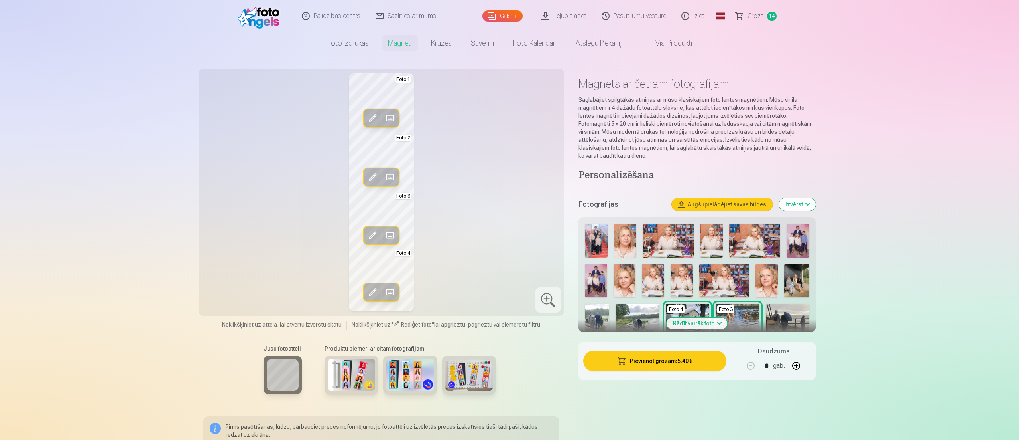
click at [370, 113] on span at bounding box center [372, 118] width 13 height 13
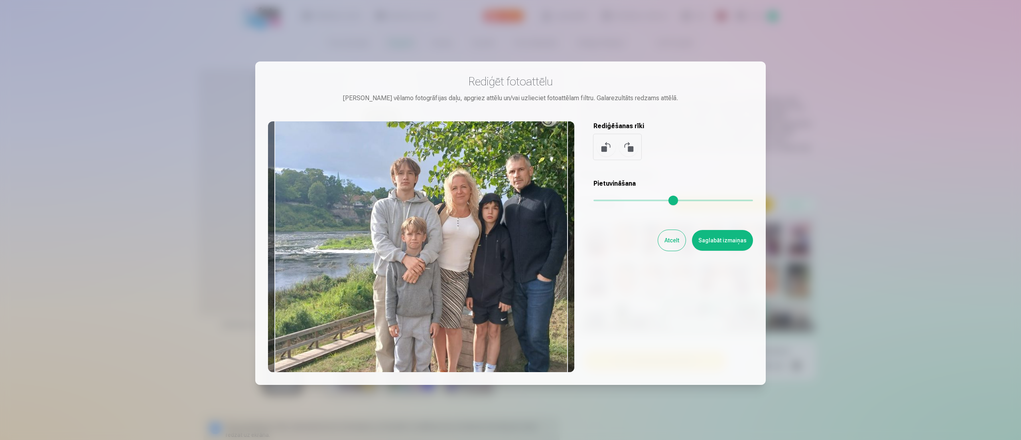
drag, startPoint x: 619, startPoint y: 196, endPoint x: 636, endPoint y: 197, distance: 16.4
click at [565, 199] on input "range" at bounding box center [674, 200] width 160 height 2
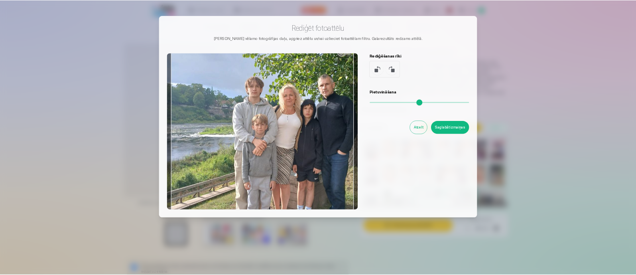
scroll to position [54, 0]
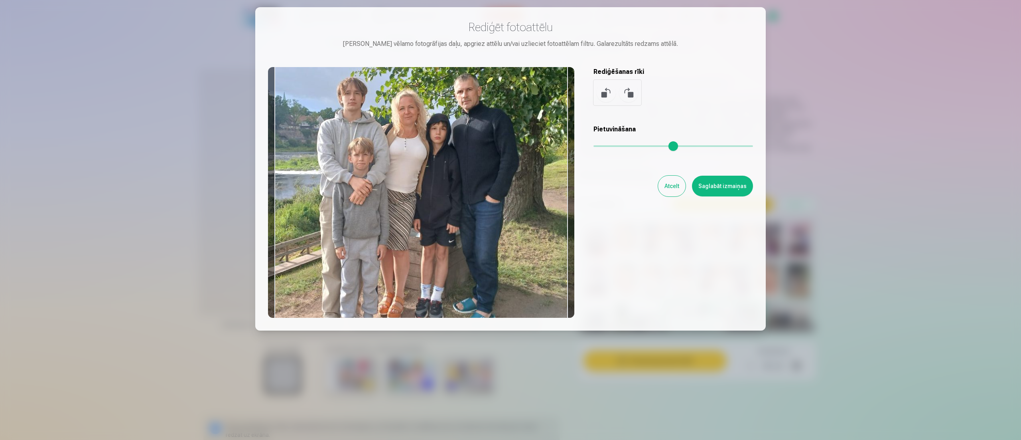
type input "****"
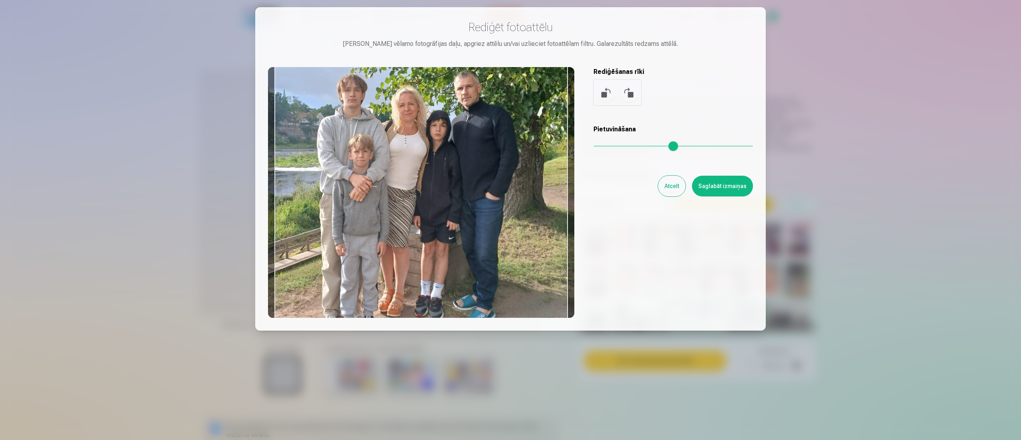
drag, startPoint x: 478, startPoint y: 220, endPoint x: 423, endPoint y: 190, distance: 62.8
click at [423, 190] on div at bounding box center [421, 192] width 306 height 250
click at [565, 187] on button "Saglabāt izmaiņas" at bounding box center [722, 185] width 61 height 21
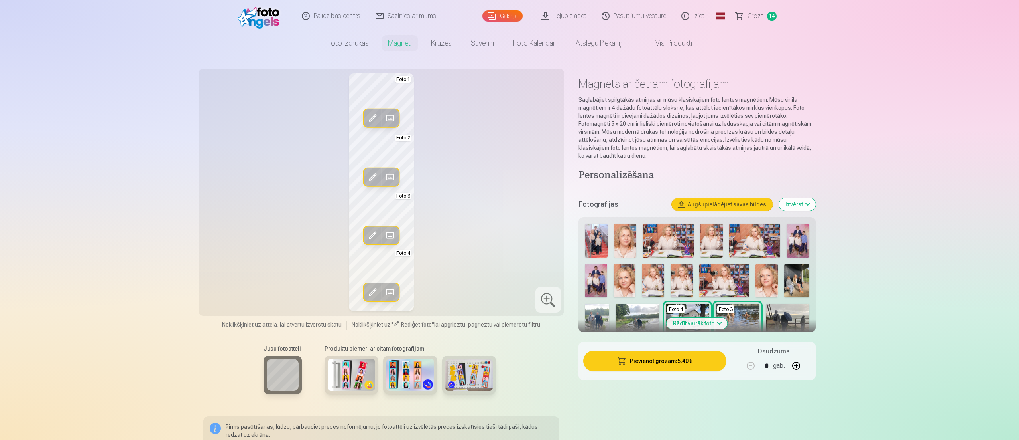
click at [547, 244] on div at bounding box center [549, 300] width 26 height 26
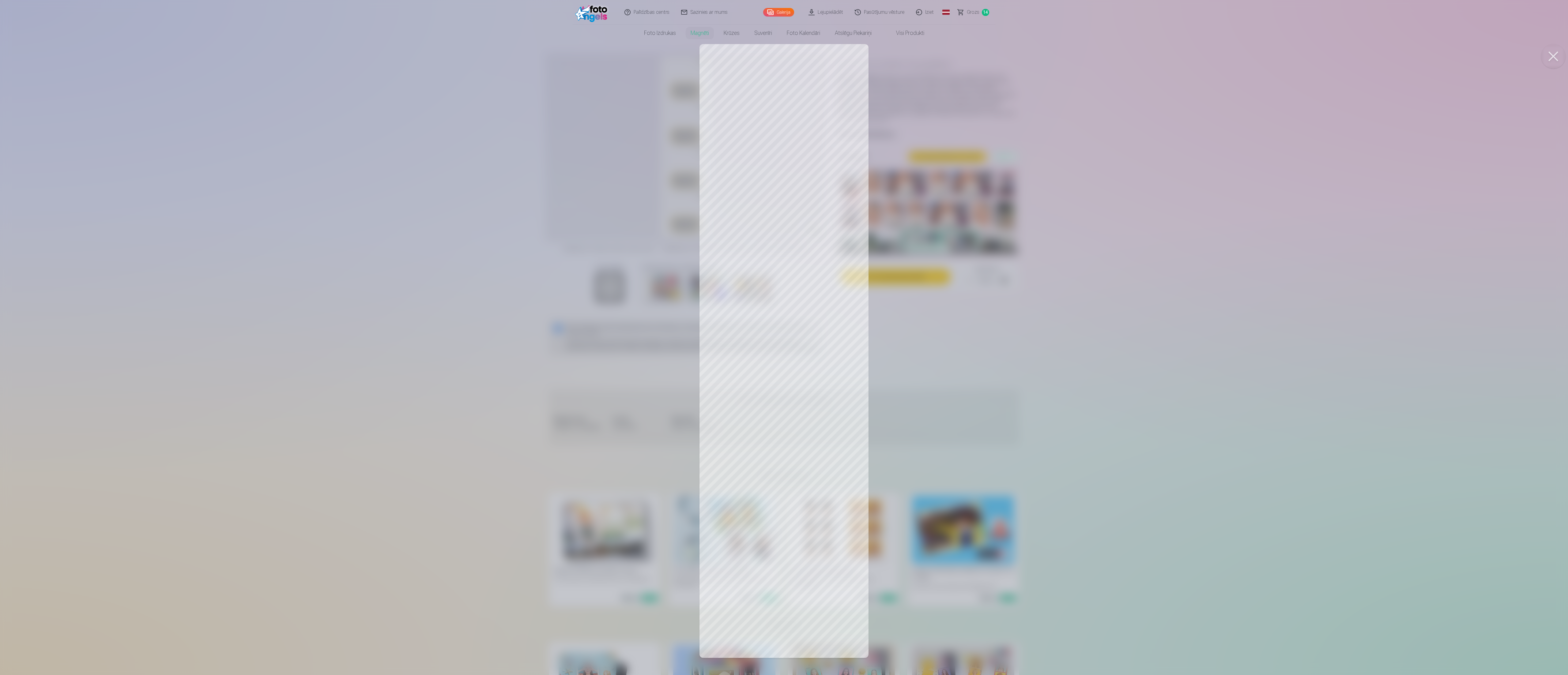
click at [434, 156] on div at bounding box center [784, 337] width 1568 height 675
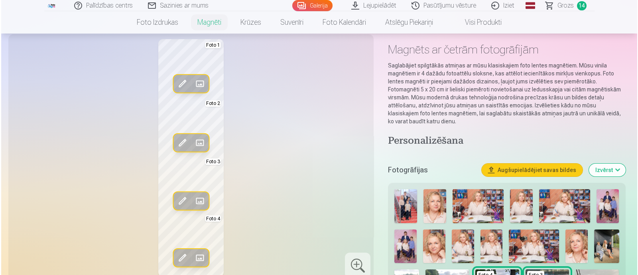
scroll to position [49, 0]
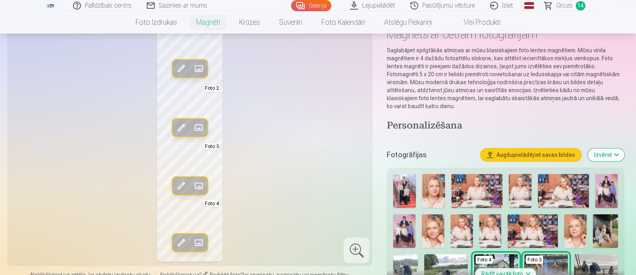
click at [179, 68] on span at bounding box center [181, 68] width 13 height 13
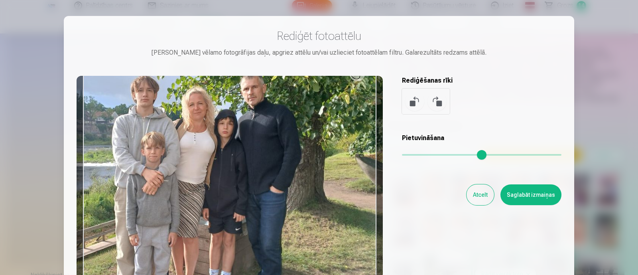
drag, startPoint x: 446, startPoint y: 154, endPoint x: 438, endPoint y: 154, distance: 8.0
click at [438, 154] on input "range" at bounding box center [482, 155] width 160 height 2
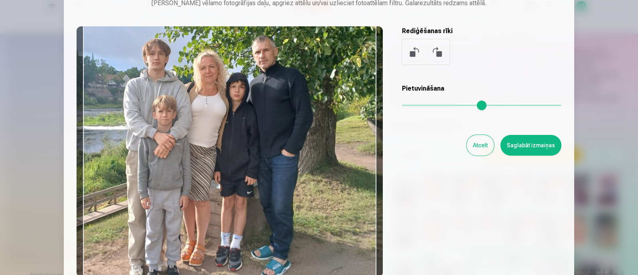
drag, startPoint x: 299, startPoint y: 171, endPoint x: 307, endPoint y: 180, distance: 11.9
click at [307, 180] on div at bounding box center [230, 151] width 306 height 250
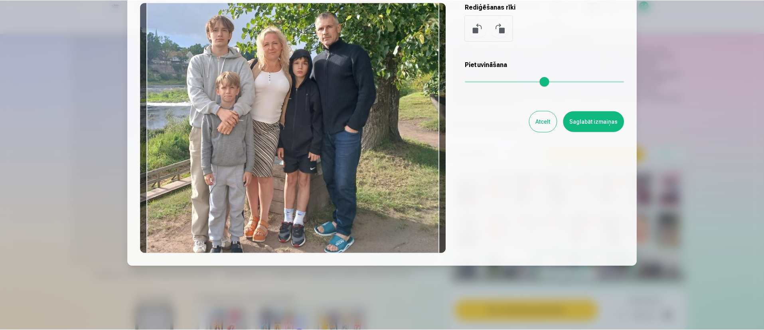
scroll to position [73, 0]
click at [372, 162] on div at bounding box center [293, 128] width 306 height 250
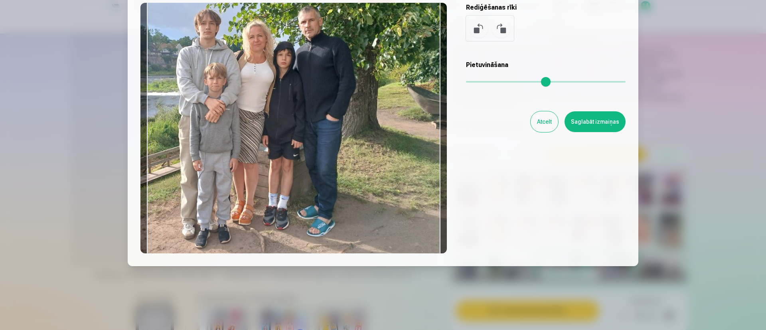
drag, startPoint x: 502, startPoint y: 81, endPoint x: 496, endPoint y: 80, distance: 6.1
click at [496, 81] on input "range" at bounding box center [546, 82] width 160 height 2
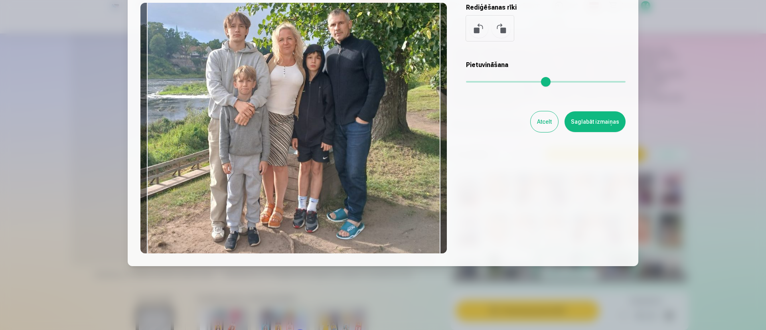
drag, startPoint x: 415, startPoint y: 123, endPoint x: 445, endPoint y: 126, distance: 30.0
click at [445, 126] on div at bounding box center [293, 128] width 306 height 250
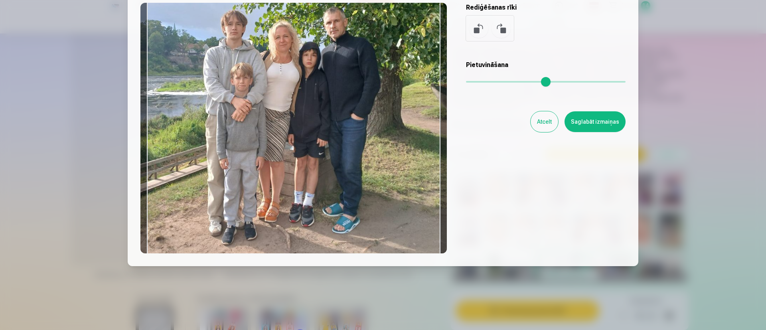
click at [494, 83] on input "range" at bounding box center [546, 82] width 160 height 2
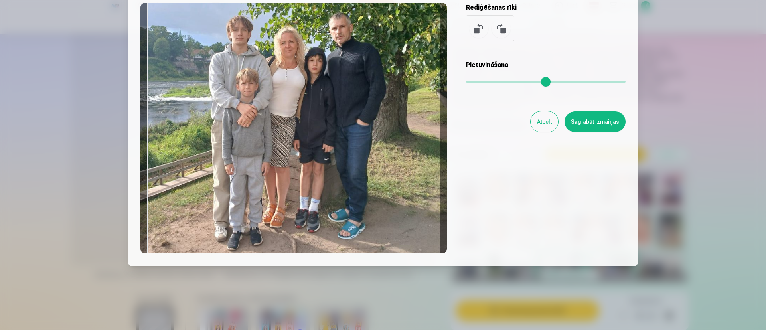
type input "****"
drag, startPoint x: 403, startPoint y: 143, endPoint x: 408, endPoint y: 148, distance: 6.8
click at [408, 148] on div at bounding box center [293, 128] width 306 height 250
click at [565, 126] on button "Saglabāt izmaiņas" at bounding box center [594, 121] width 61 height 21
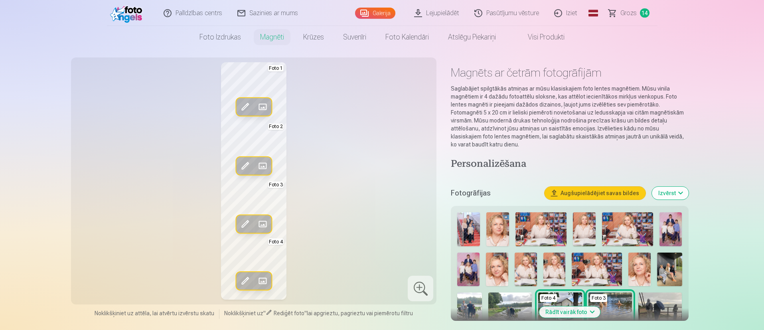
scroll to position [0, 0]
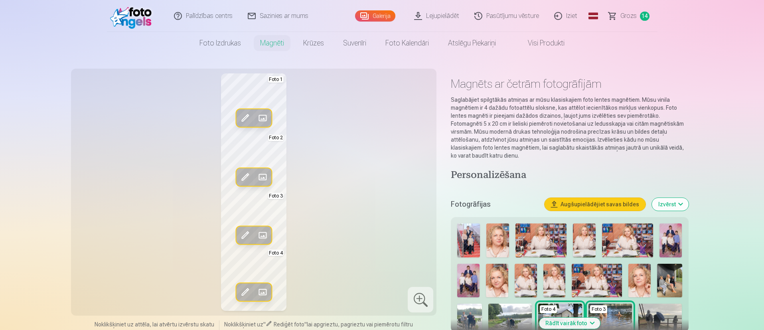
click at [385, 179] on div "Rediģēt foto Aizstāt Foto 1 Rediģēt foto Aizstāt Foto 2 Rediģēt foto Aizstāt Fo…" at bounding box center [254, 191] width 356 height 237
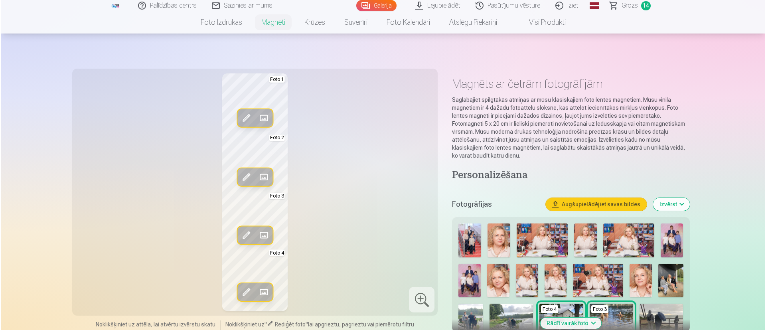
scroll to position [60, 0]
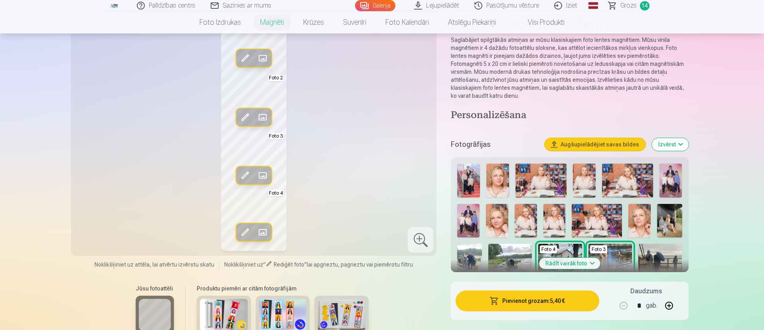
click at [421, 239] on div at bounding box center [421, 240] width 26 height 26
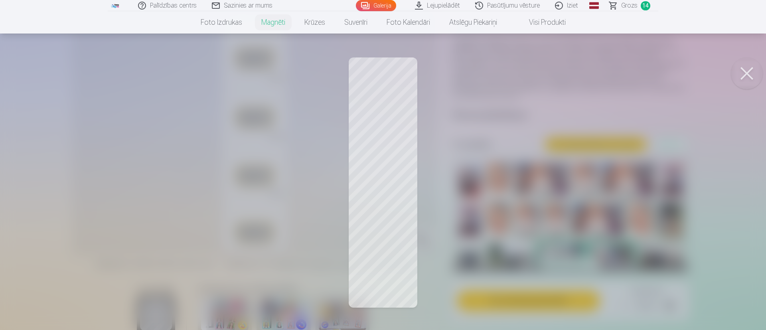
click at [565, 69] on button at bounding box center [747, 73] width 32 height 32
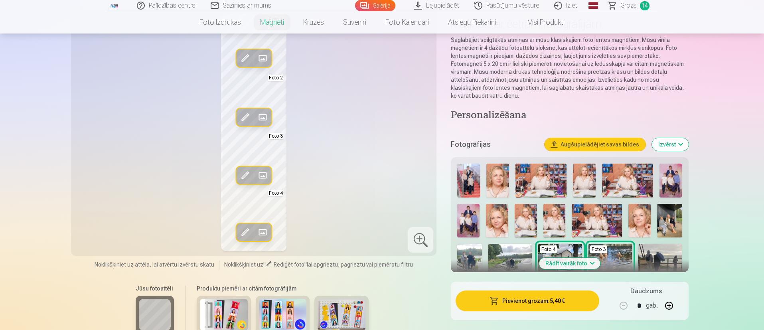
click at [518, 244] on button "Pievienot grozam : 5,40 €" at bounding box center [527, 300] width 143 height 21
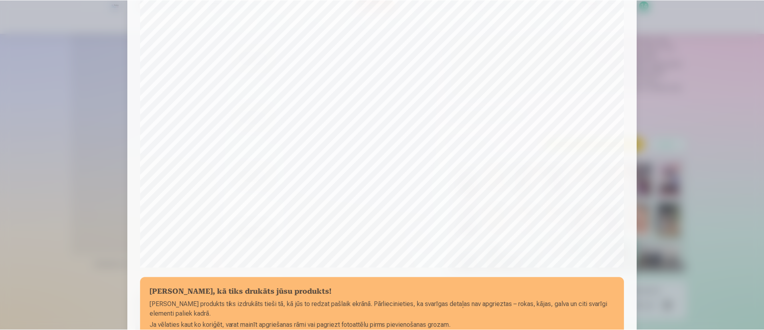
scroll to position [245, 0]
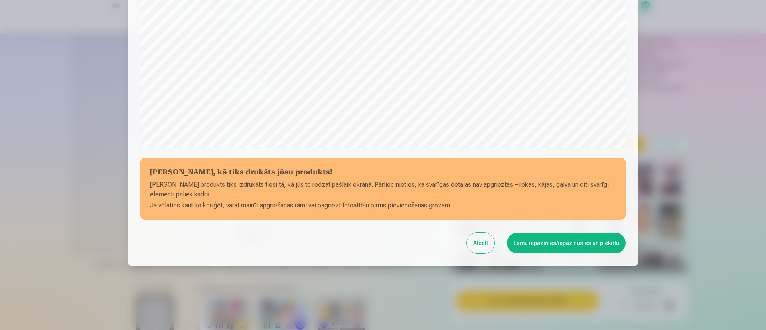
click at [487, 240] on button "Atcelt" at bounding box center [481, 243] width 28 height 21
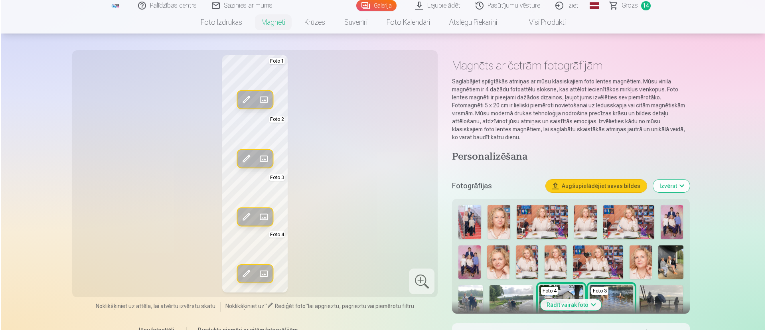
scroll to position [0, 0]
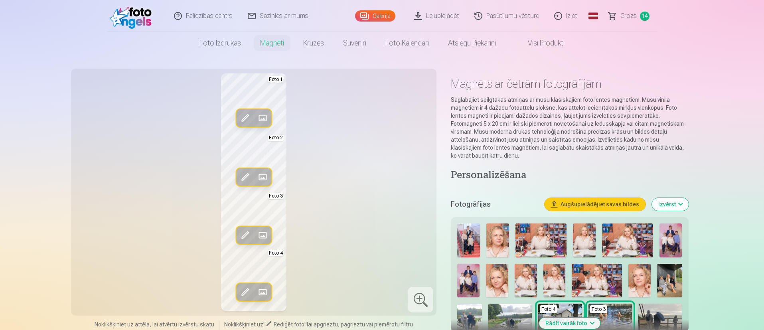
click at [243, 114] on span at bounding box center [245, 118] width 13 height 13
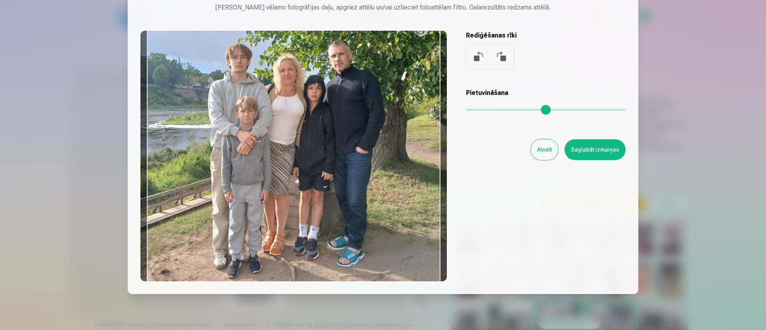
scroll to position [60, 0]
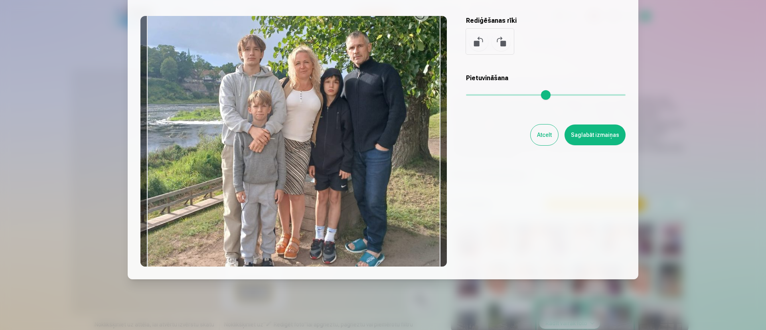
drag, startPoint x: 495, startPoint y: 97, endPoint x: 500, endPoint y: 96, distance: 4.8
click at [500, 96] on input "range" at bounding box center [546, 95] width 160 height 2
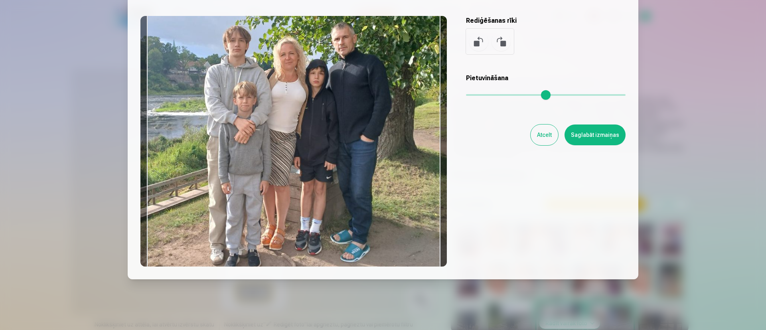
drag, startPoint x: 377, startPoint y: 157, endPoint x: 362, endPoint y: 148, distance: 17.2
click at [362, 148] on div at bounding box center [293, 141] width 306 height 250
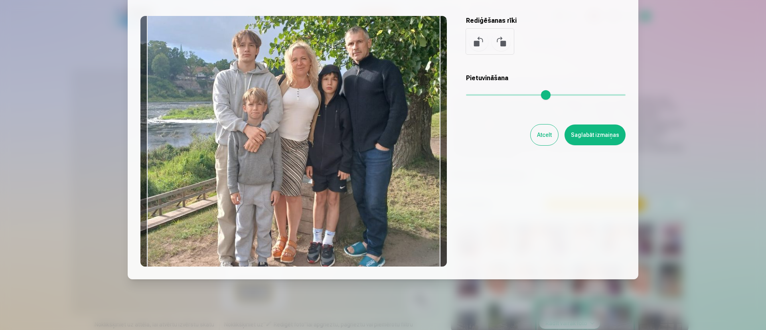
drag, startPoint x: 498, startPoint y: 95, endPoint x: 505, endPoint y: 94, distance: 6.8
click at [505, 94] on input "range" at bounding box center [546, 95] width 160 height 2
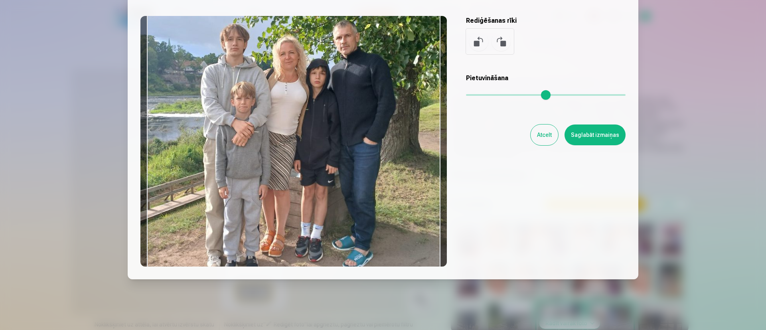
drag, startPoint x: 350, startPoint y: 155, endPoint x: 338, endPoint y: 149, distance: 13.2
click at [338, 149] on div at bounding box center [293, 141] width 306 height 250
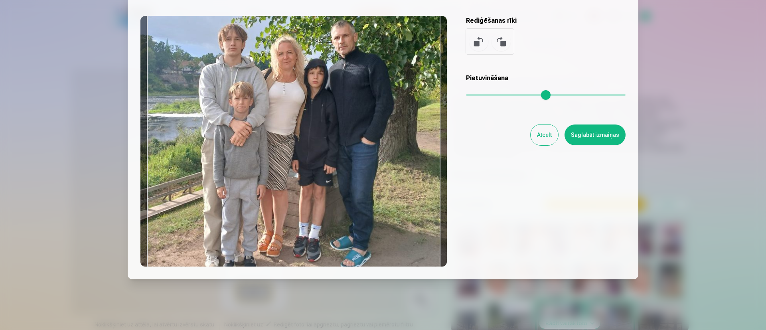
type input "****"
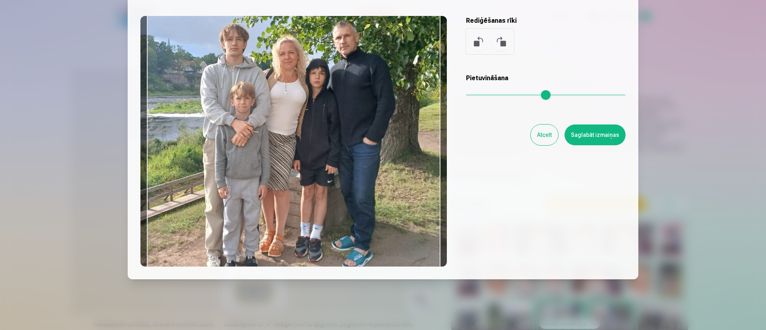
click at [333, 150] on div at bounding box center [293, 141] width 306 height 250
click at [565, 132] on button "Saglabāt izmaiņas" at bounding box center [594, 134] width 61 height 21
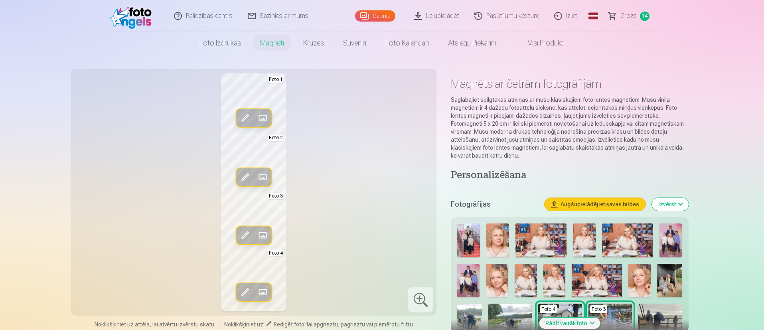
click at [243, 118] on span at bounding box center [245, 118] width 13 height 13
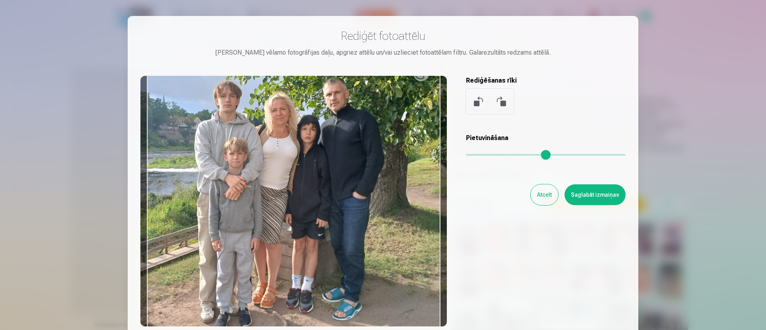
drag, startPoint x: 507, startPoint y: 155, endPoint x: 502, endPoint y: 156, distance: 4.9
click at [502, 156] on input "range" at bounding box center [546, 155] width 160 height 2
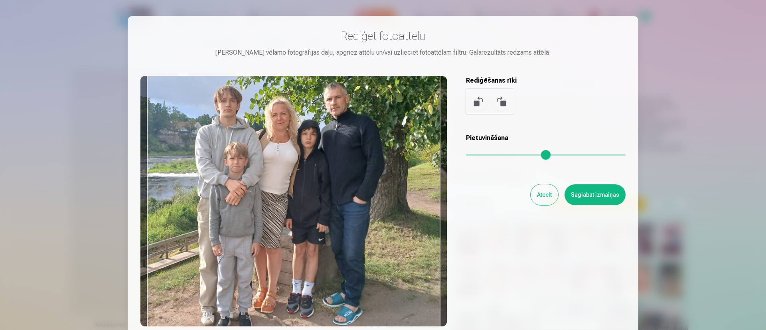
drag, startPoint x: 379, startPoint y: 205, endPoint x: 379, endPoint y: 210, distance: 4.8
click at [379, 210] on div at bounding box center [293, 201] width 306 height 250
type input "****"
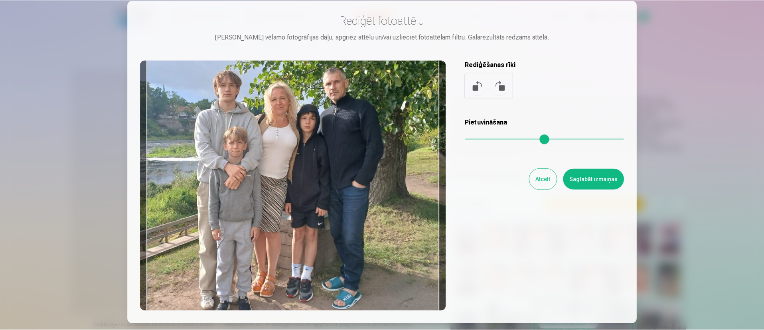
scroll to position [0, 0]
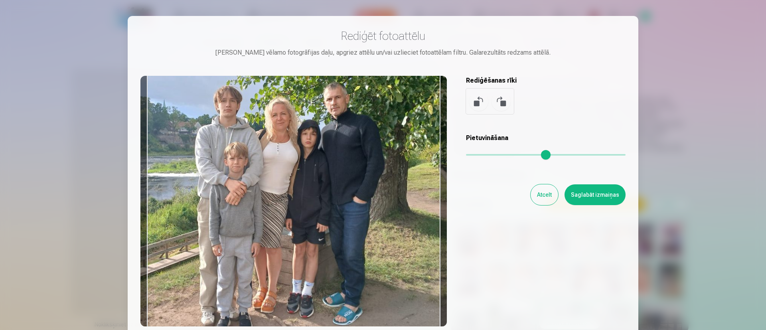
click at [565, 193] on button "Saglabāt izmaiņas" at bounding box center [594, 194] width 61 height 21
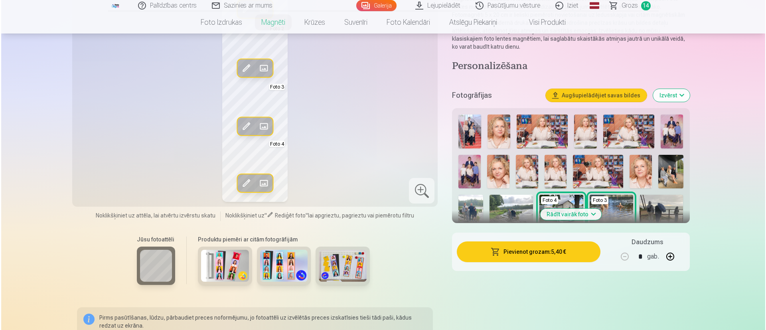
scroll to position [120, 0]
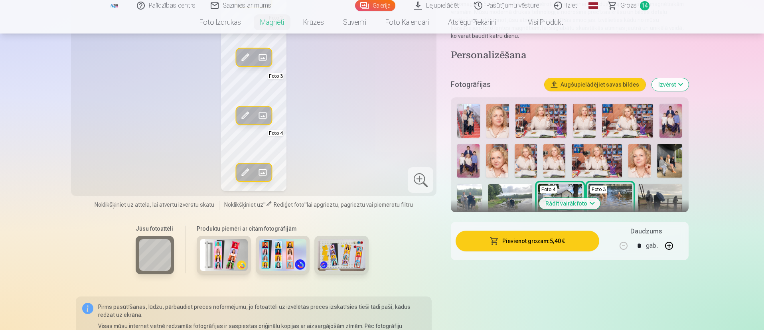
click at [515, 242] on button "Pievienot grozam : 5,40 €" at bounding box center [527, 241] width 143 height 21
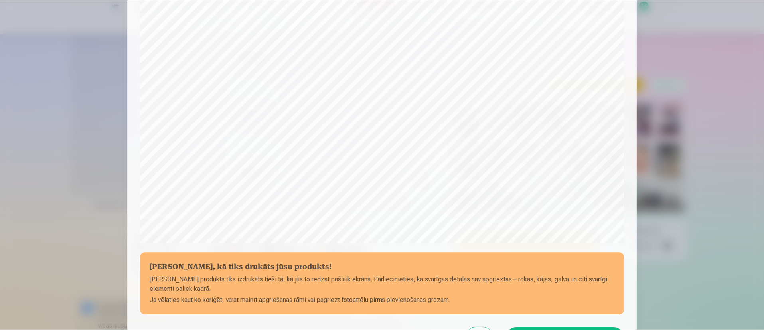
scroll to position [239, 0]
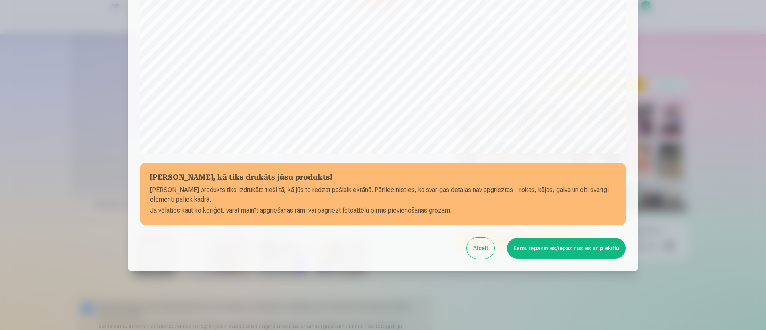
click at [484, 244] on button "Atcelt" at bounding box center [481, 248] width 28 height 21
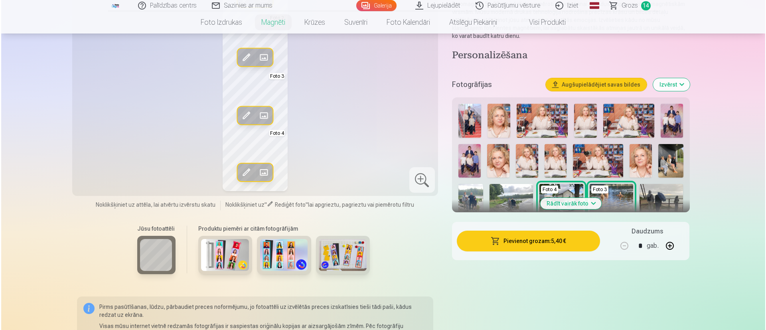
scroll to position [0, 0]
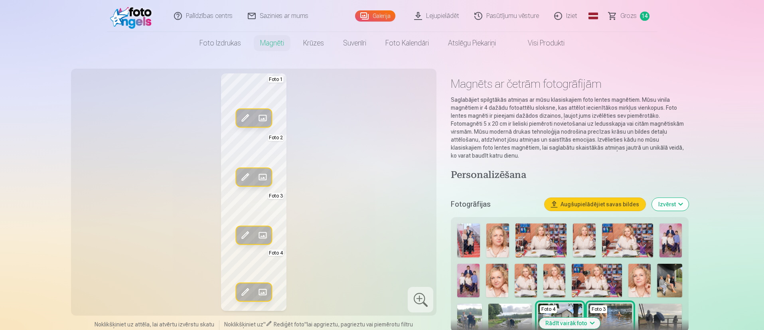
click at [245, 116] on span at bounding box center [245, 118] width 13 height 13
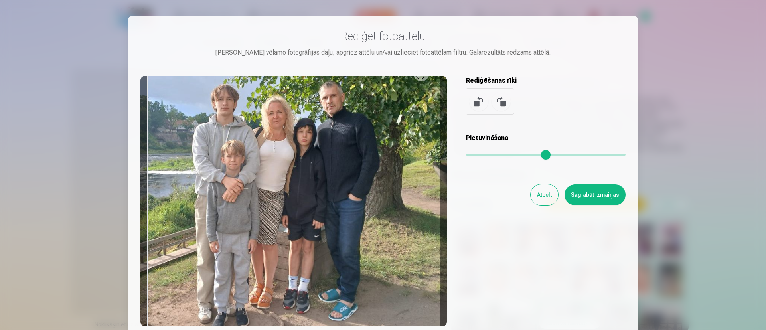
click at [500, 154] on input "range" at bounding box center [546, 155] width 160 height 2
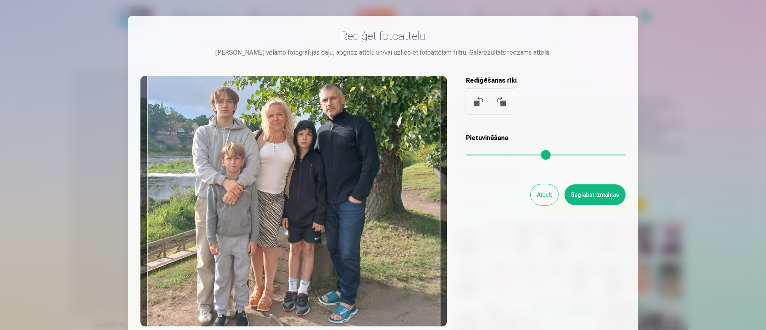
click at [413, 174] on div at bounding box center [293, 201] width 306 height 250
click at [408, 174] on div at bounding box center [293, 201] width 306 height 250
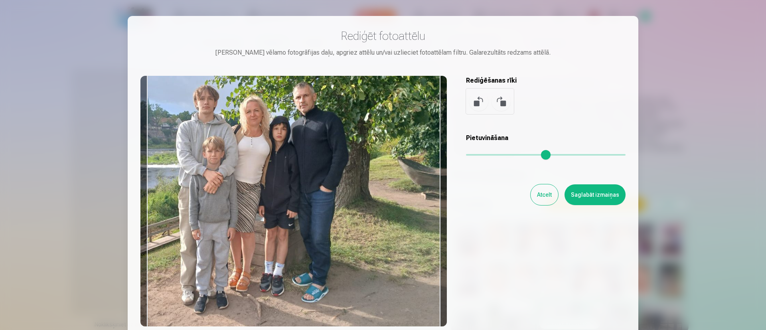
drag, startPoint x: 498, startPoint y: 154, endPoint x: 490, endPoint y: 156, distance: 7.8
click at [490, 156] on input "range" at bounding box center [546, 155] width 160 height 2
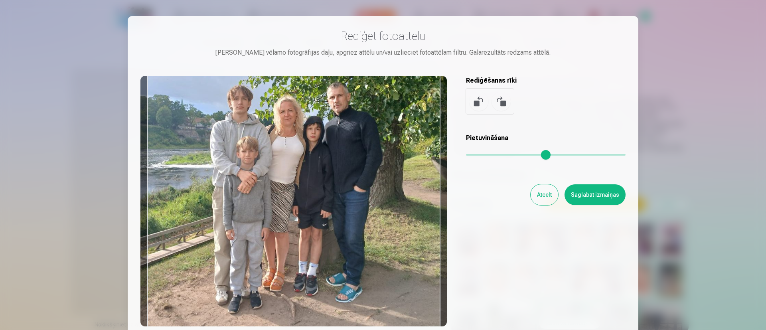
drag, startPoint x: 388, startPoint y: 182, endPoint x: 422, endPoint y: 157, distance: 42.1
click at [422, 157] on div at bounding box center [293, 201] width 306 height 250
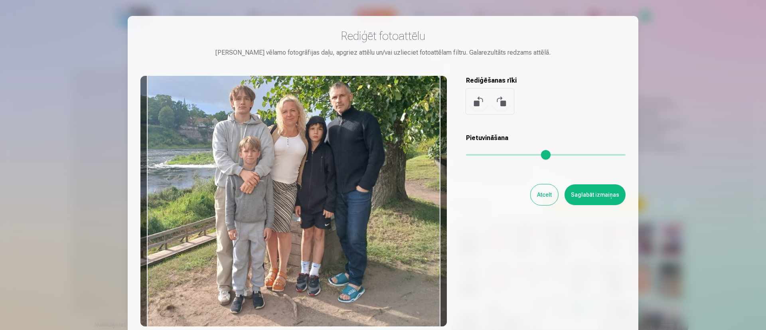
drag, startPoint x: 414, startPoint y: 172, endPoint x: 416, endPoint y: 146, distance: 25.6
click at [416, 146] on div at bounding box center [293, 201] width 306 height 250
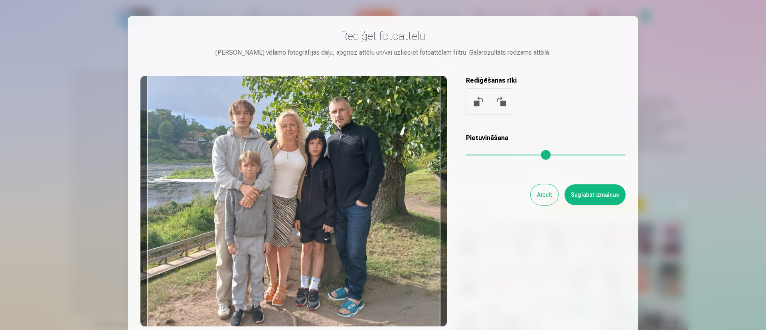
drag, startPoint x: 416, startPoint y: 167, endPoint x: 414, endPoint y: 162, distance: 5.0
click at [414, 162] on div at bounding box center [293, 201] width 306 height 250
type input "****"
click at [565, 193] on button "Saglabāt izmaiņas" at bounding box center [594, 194] width 61 height 21
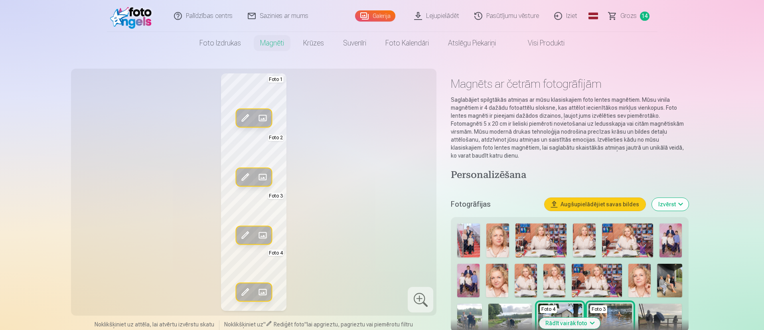
click at [247, 120] on span at bounding box center [245, 118] width 13 height 13
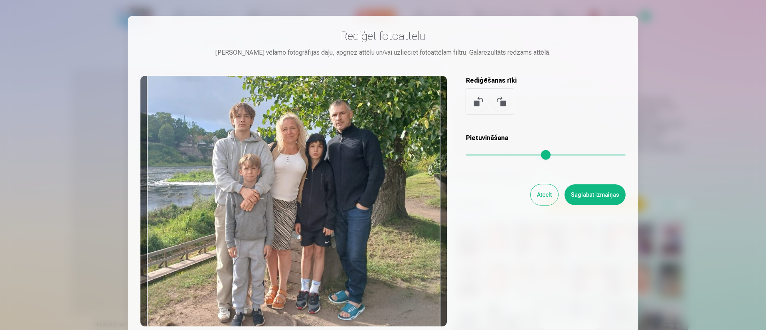
click at [345, 200] on div at bounding box center [293, 201] width 306 height 250
type input "****"
click at [565, 194] on button "Saglabāt izmaiņas" at bounding box center [594, 194] width 61 height 21
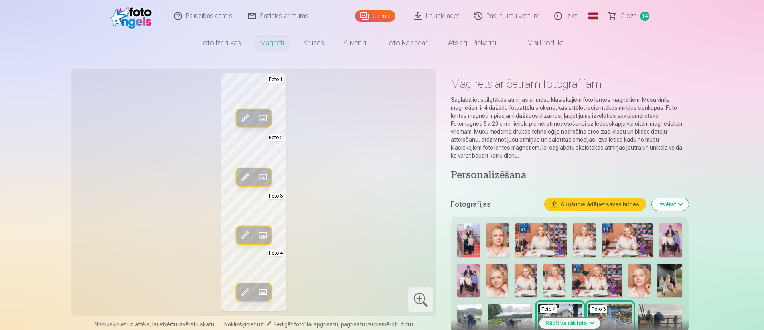
click at [420, 244] on div at bounding box center [421, 300] width 26 height 26
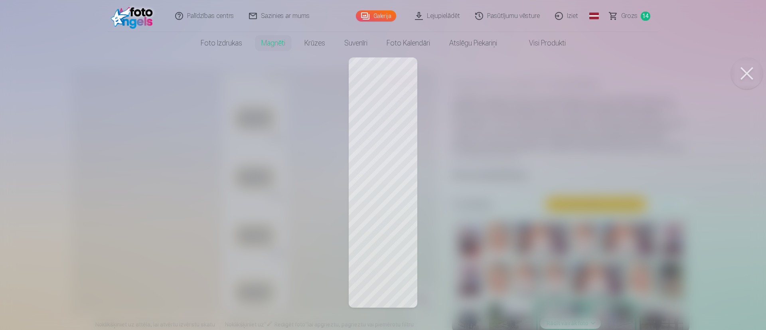
click at [565, 65] on button at bounding box center [747, 73] width 32 height 32
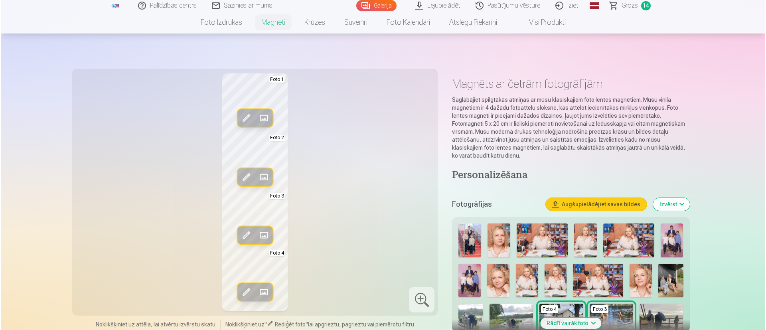
scroll to position [120, 0]
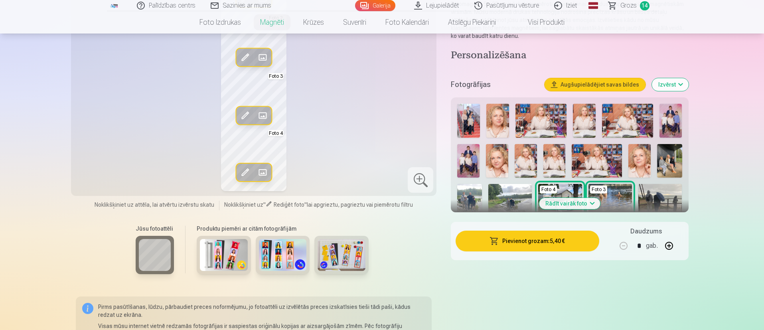
click at [521, 239] on button "Pievienot grozam : 5,40 €" at bounding box center [527, 241] width 143 height 21
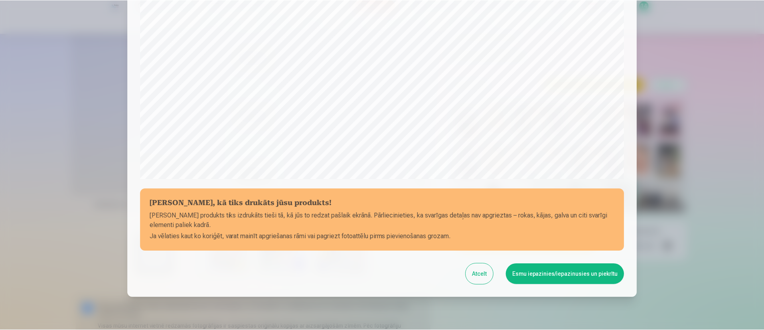
scroll to position [239, 0]
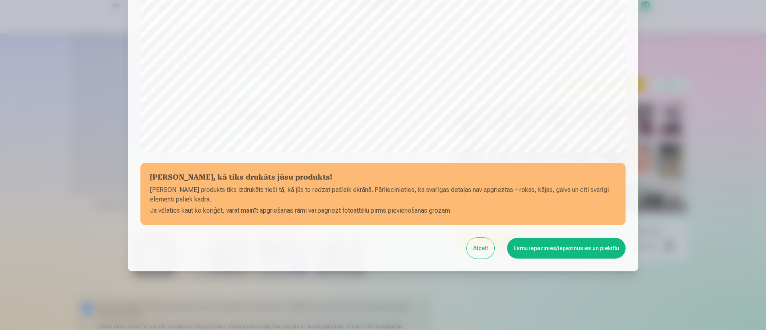
click at [560, 244] on button "Esmu iepazinies/iepazinusies un piekrītu" at bounding box center [566, 248] width 118 height 21
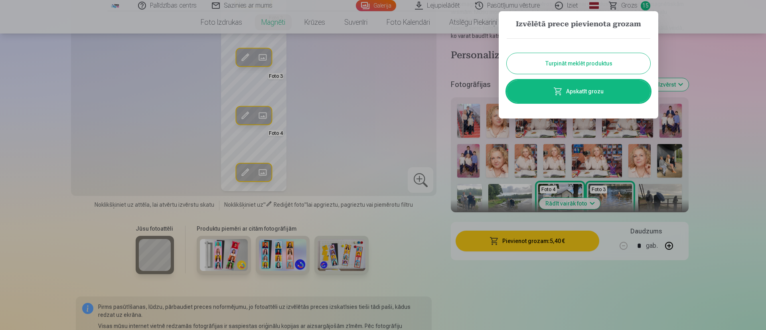
click at [565, 59] on button "Turpināt meklēt produktus" at bounding box center [579, 63] width 144 height 21
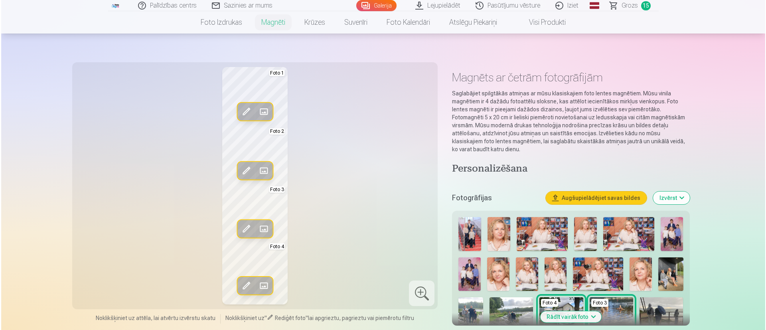
scroll to position [0, 0]
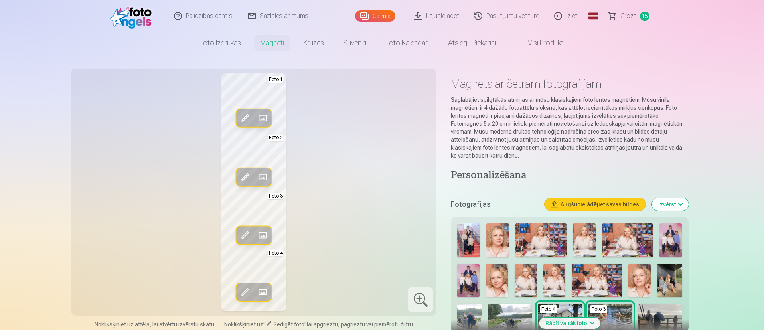
click at [244, 116] on span at bounding box center [245, 118] width 13 height 13
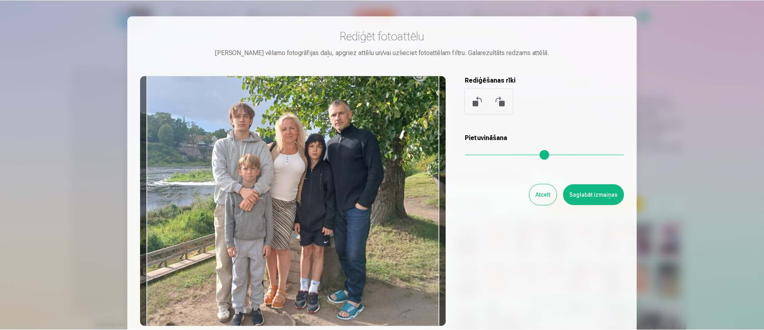
scroll to position [60, 0]
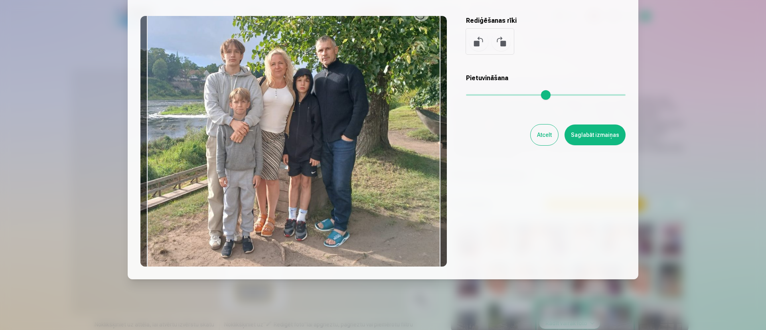
drag, startPoint x: 489, startPoint y: 94, endPoint x: 485, endPoint y: 94, distance: 4.0
click at [485, 94] on input "range" at bounding box center [546, 95] width 160 height 2
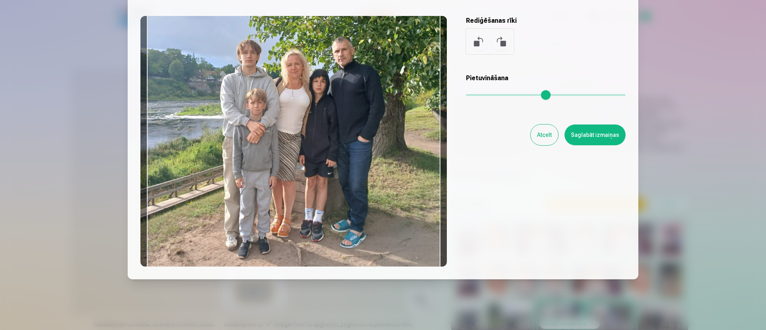
drag, startPoint x: 292, startPoint y: 171, endPoint x: 308, endPoint y: 172, distance: 16.4
click at [308, 172] on div at bounding box center [293, 141] width 306 height 250
type input "****"
click at [565, 138] on button "Saglabāt izmaiņas" at bounding box center [594, 134] width 61 height 21
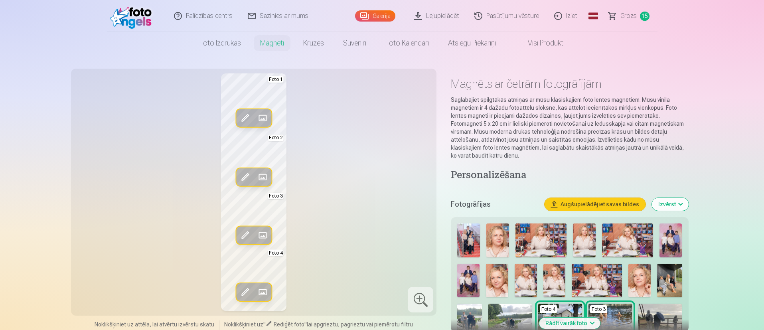
click at [412, 244] on div at bounding box center [421, 300] width 26 height 26
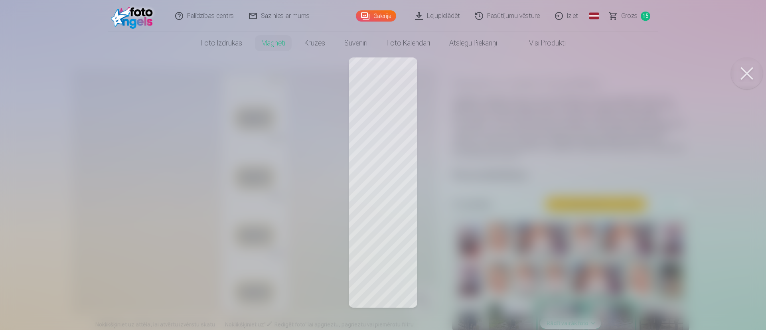
click at [565, 69] on button at bounding box center [747, 73] width 32 height 32
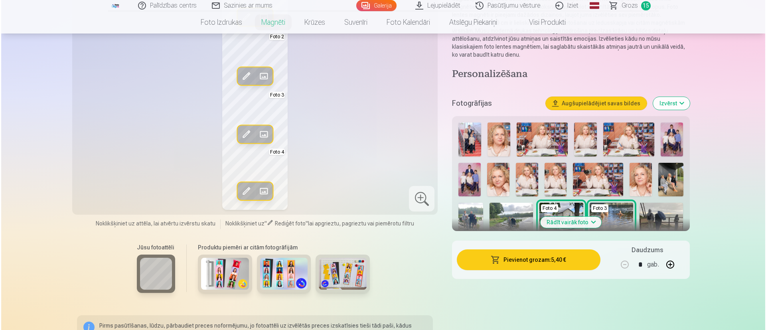
scroll to position [120, 0]
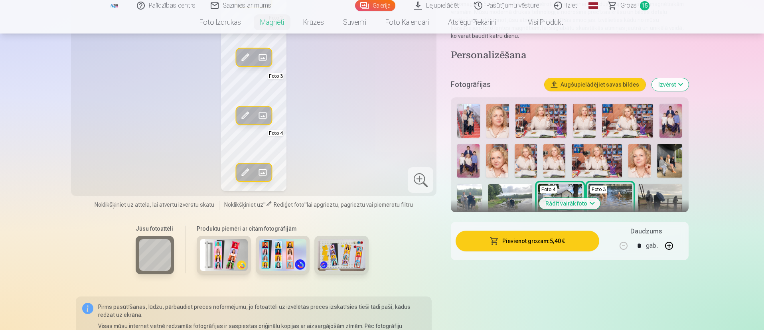
click at [537, 242] on button "Pievienot grozam : 5,40 €" at bounding box center [527, 241] width 143 height 21
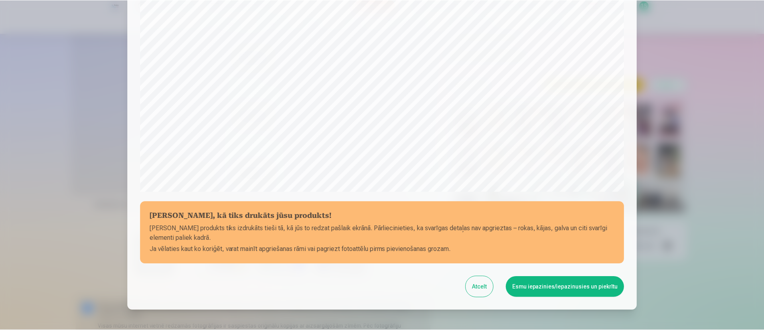
scroll to position [245, 0]
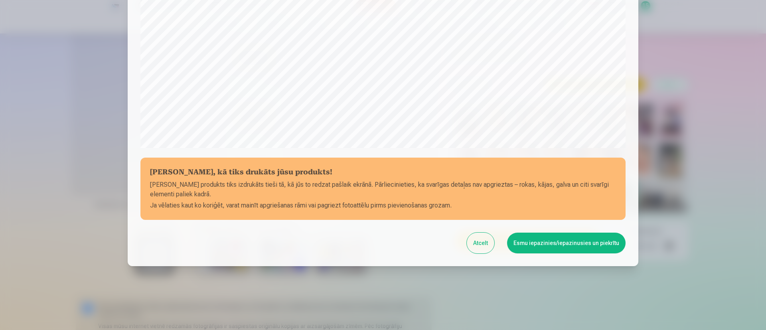
click at [485, 244] on button "Atcelt" at bounding box center [481, 243] width 28 height 21
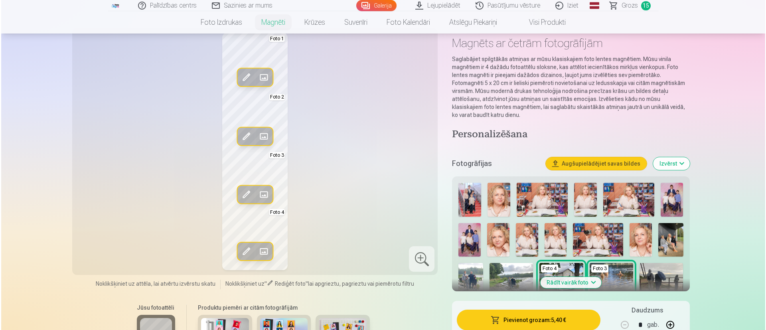
scroll to position [0, 0]
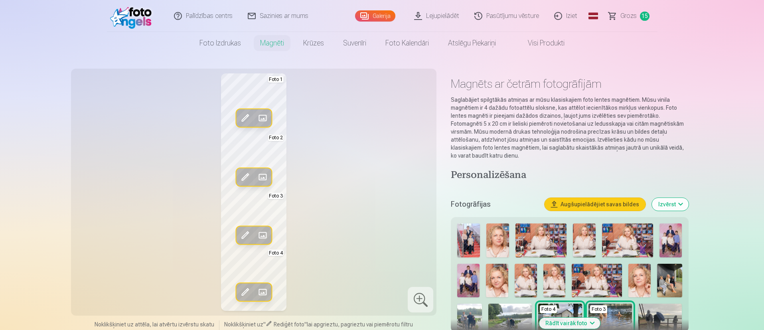
click at [239, 116] on span at bounding box center [245, 118] width 13 height 13
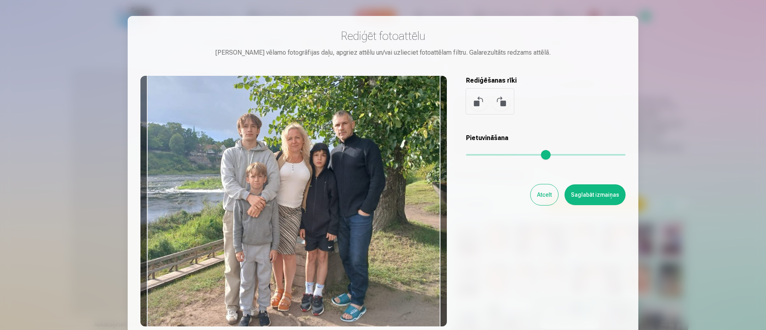
type input "****"
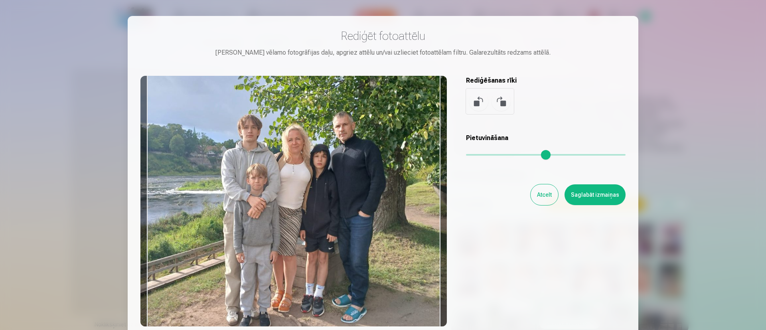
drag, startPoint x: 387, startPoint y: 172, endPoint x: 388, endPoint y: 187, distance: 15.2
click at [388, 187] on div at bounding box center [293, 201] width 306 height 250
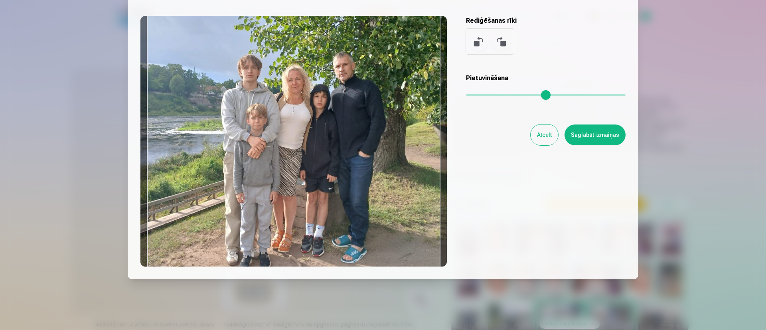
click at [565, 140] on button "Saglabāt izmaiņas" at bounding box center [594, 134] width 61 height 21
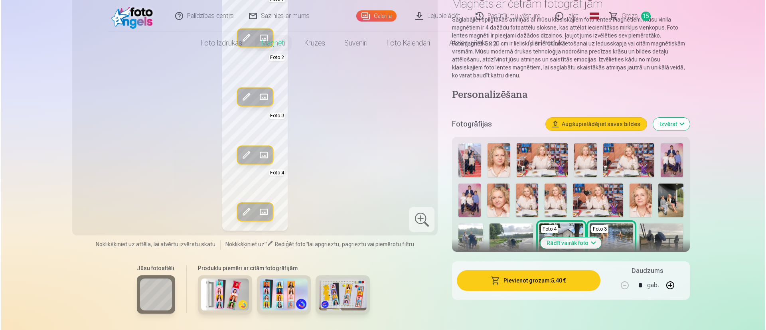
scroll to position [120, 0]
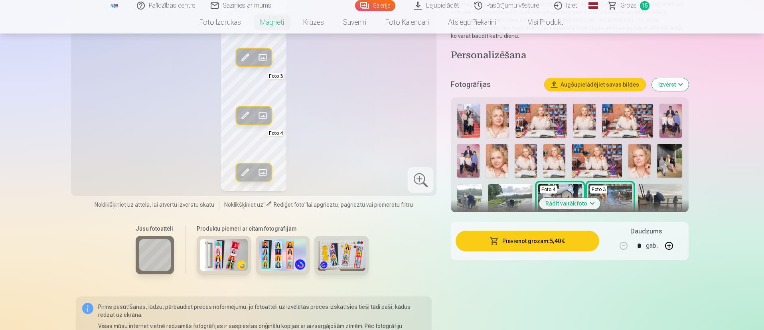
click at [509, 238] on button "Pievienot grozam : 5,40 €" at bounding box center [527, 241] width 143 height 21
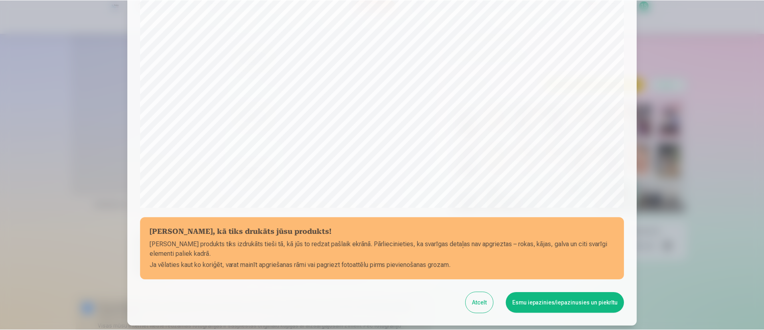
scroll to position [245, 0]
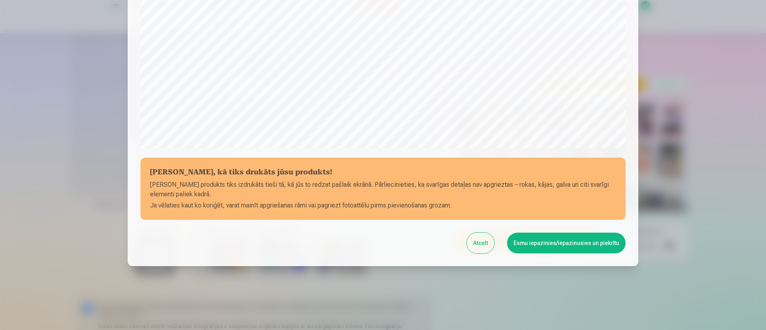
click at [493, 244] on button "Atcelt" at bounding box center [481, 243] width 28 height 21
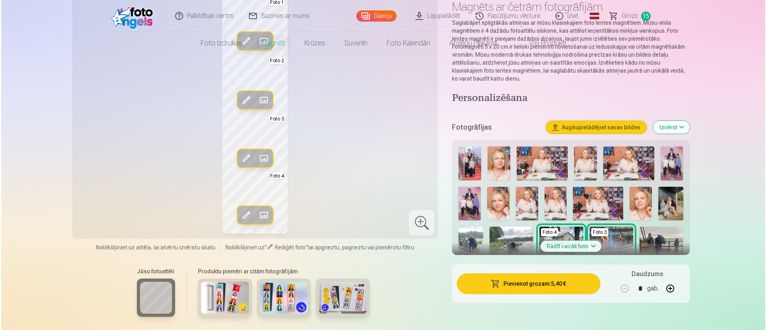
scroll to position [120, 0]
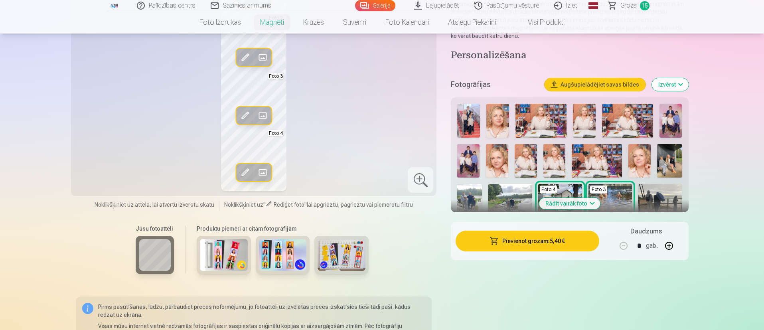
click at [488, 233] on button "Pievienot grozam : 5,40 €" at bounding box center [527, 241] width 143 height 21
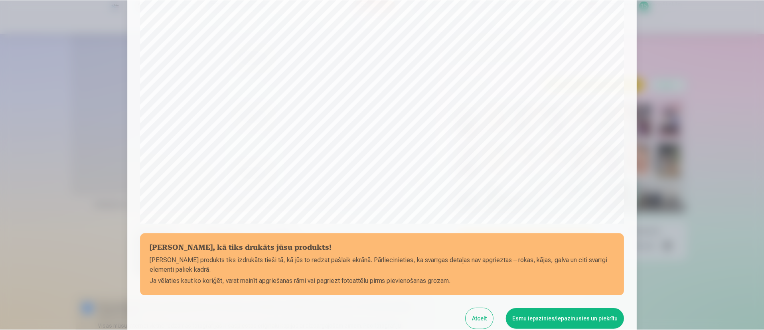
scroll to position [239, 0]
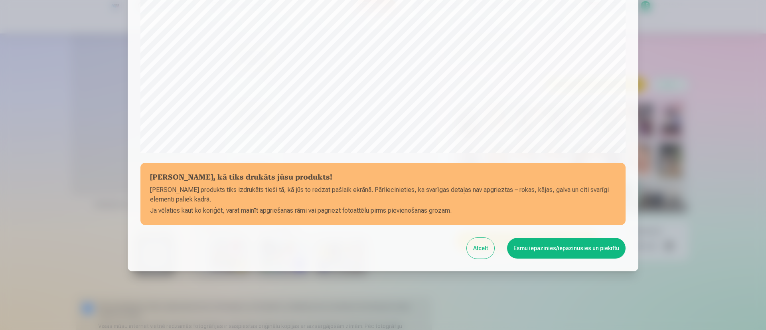
click at [485, 244] on button "Atcelt" at bounding box center [481, 248] width 28 height 21
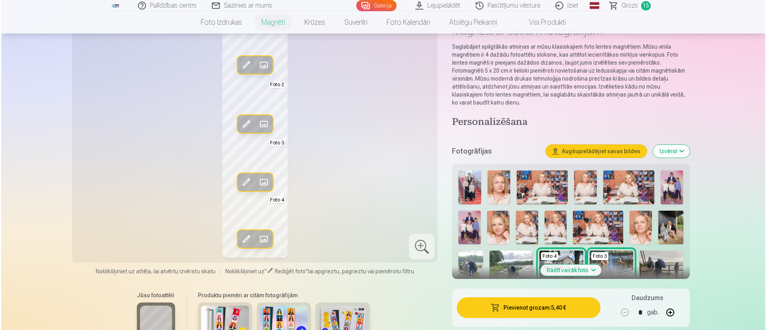
scroll to position [120, 0]
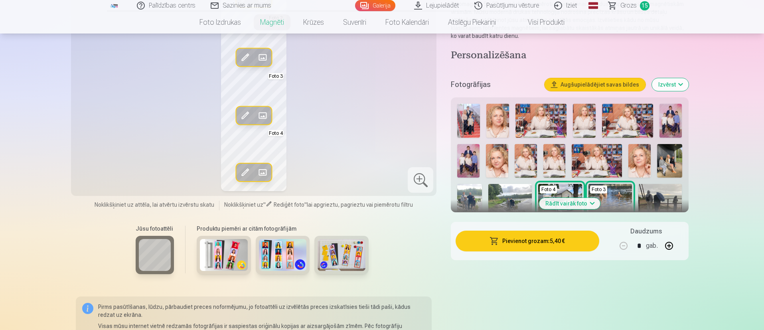
click at [554, 243] on button "Pievienot grozam : 5,40 €" at bounding box center [527, 241] width 143 height 21
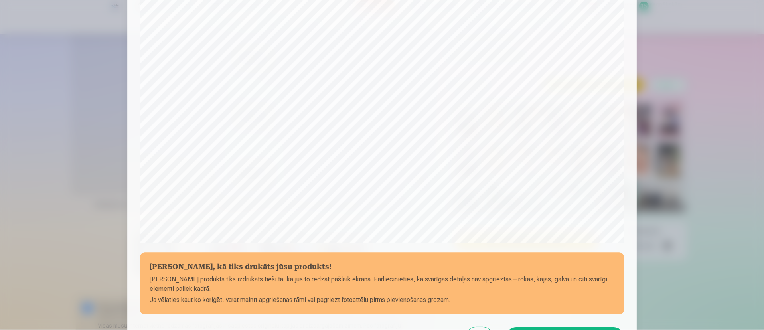
scroll to position [245, 0]
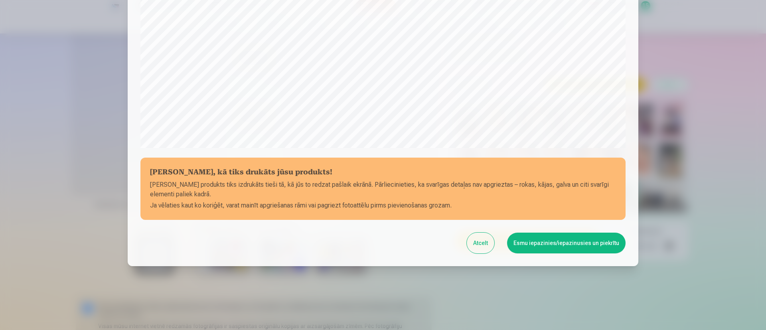
click at [542, 244] on button "Esmu iepazinies/iepazinusies un piekrītu" at bounding box center [566, 243] width 118 height 21
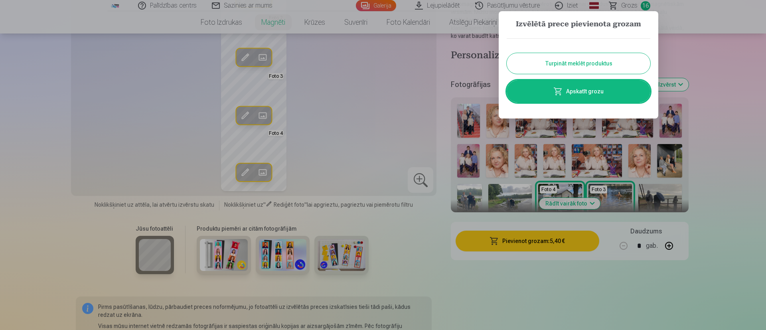
click at [565, 59] on button "Turpināt meklēt produktus" at bounding box center [579, 63] width 144 height 21
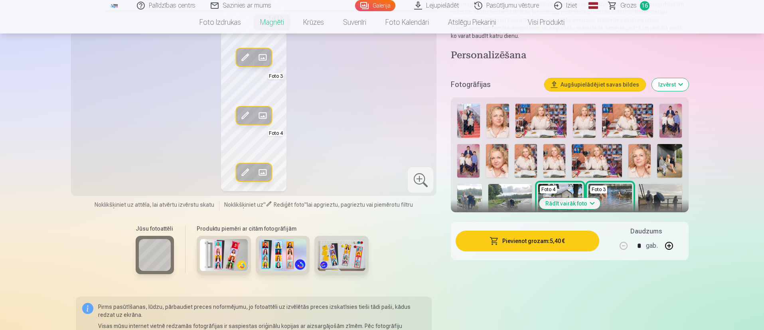
scroll to position [0, 0]
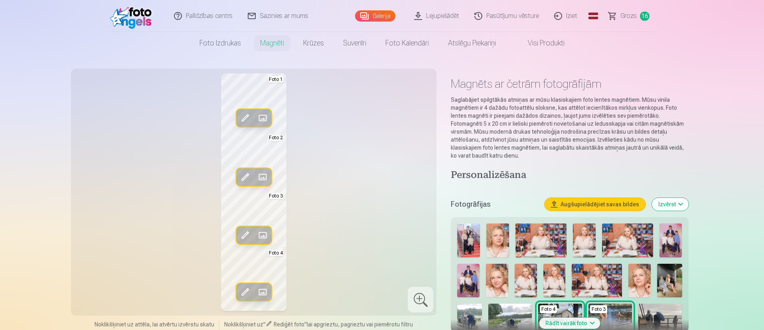
click at [565, 13] on link "Grozs 16" at bounding box center [629, 16] width 56 height 32
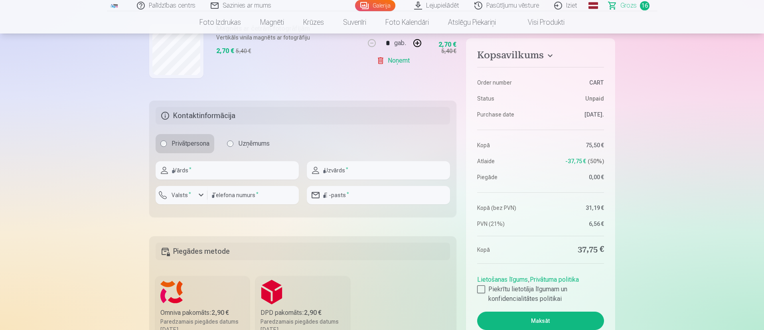
scroll to position [1256, 0]
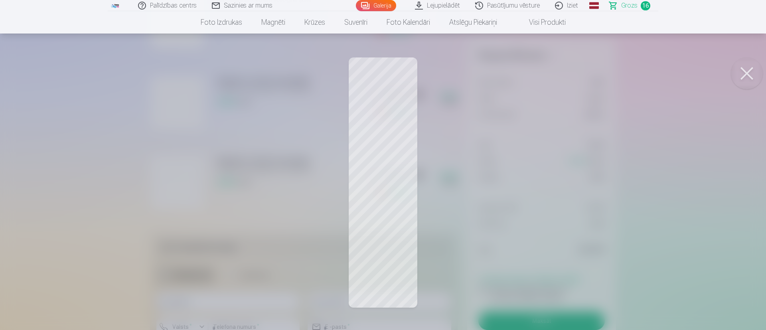
click at [565, 72] on button at bounding box center [747, 73] width 32 height 32
click at [565, 74] on button at bounding box center [747, 73] width 32 height 32
click at [565, 69] on button at bounding box center [747, 73] width 32 height 32
click at [565, 70] on button at bounding box center [747, 73] width 32 height 32
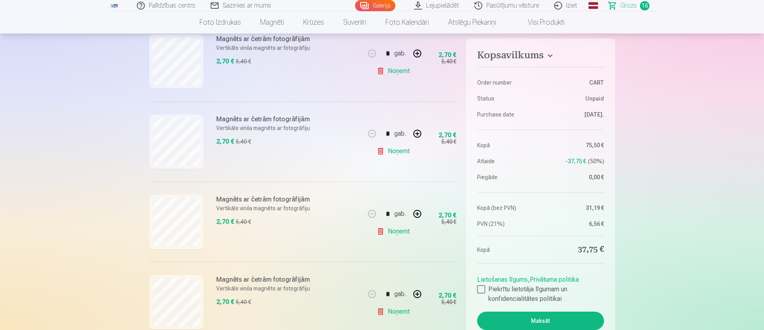
scroll to position [1137, 0]
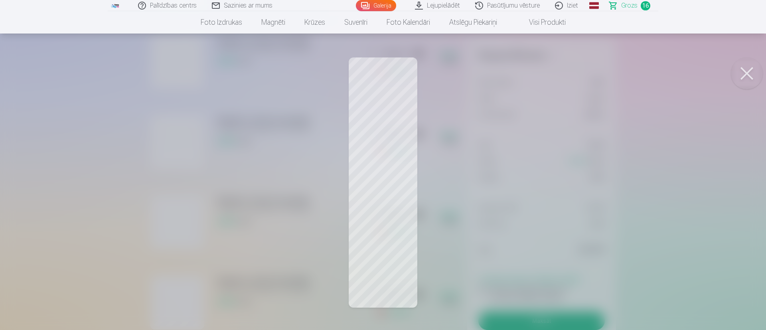
click at [565, 74] on button at bounding box center [747, 73] width 32 height 32
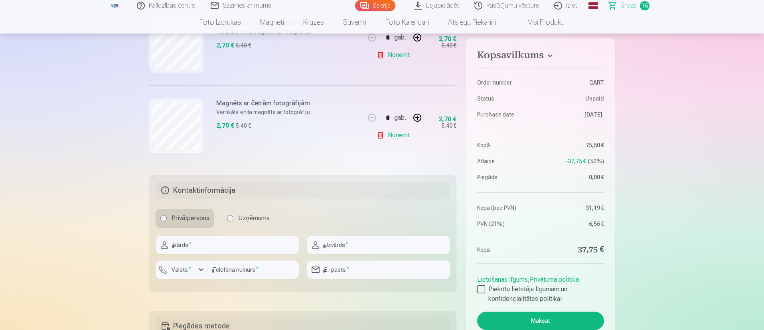
scroll to position [1316, 0]
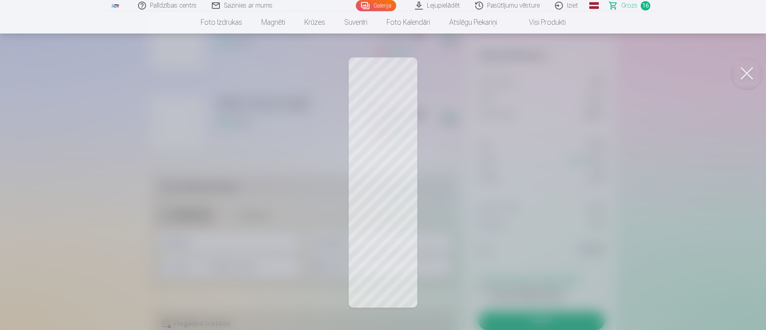
click at [565, 75] on button at bounding box center [747, 73] width 32 height 32
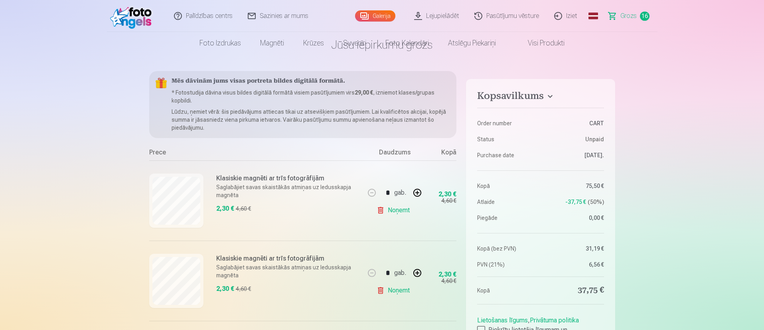
scroll to position [0, 0]
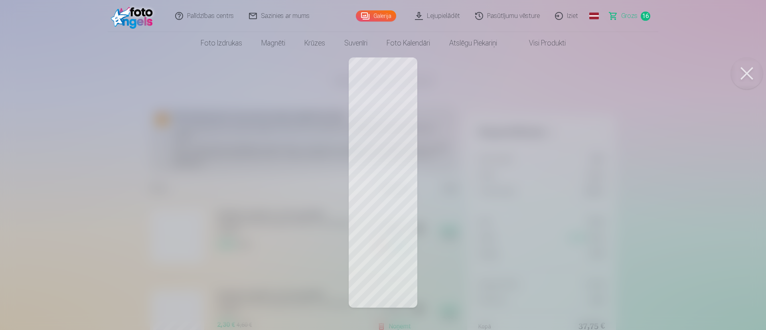
click at [565, 75] on button at bounding box center [747, 73] width 32 height 32
click at [565, 70] on button at bounding box center [747, 73] width 32 height 32
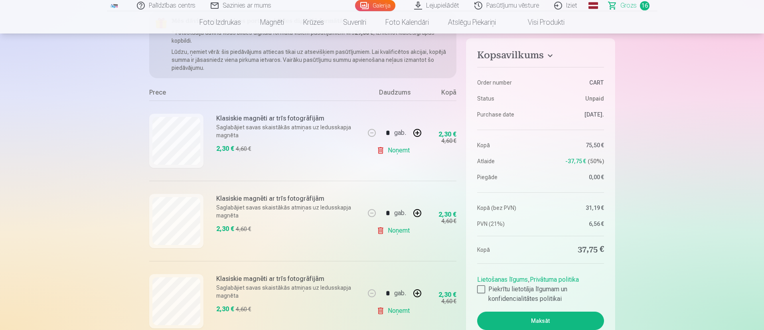
scroll to position [120, 0]
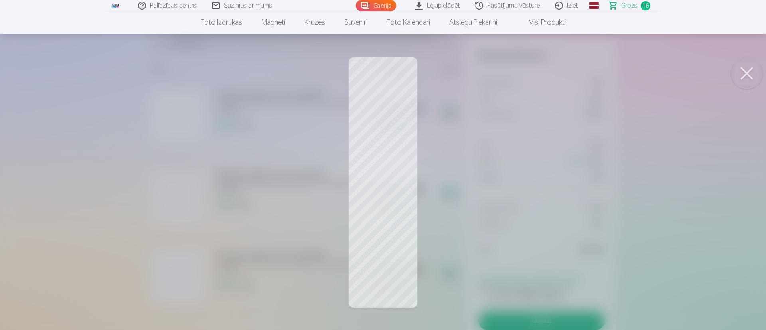
click at [565, 77] on button at bounding box center [747, 73] width 32 height 32
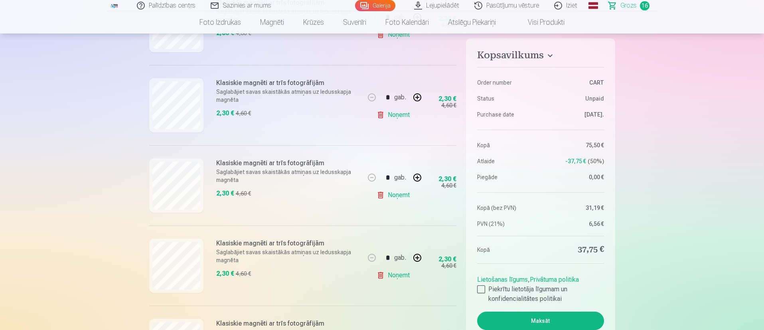
scroll to position [299, 0]
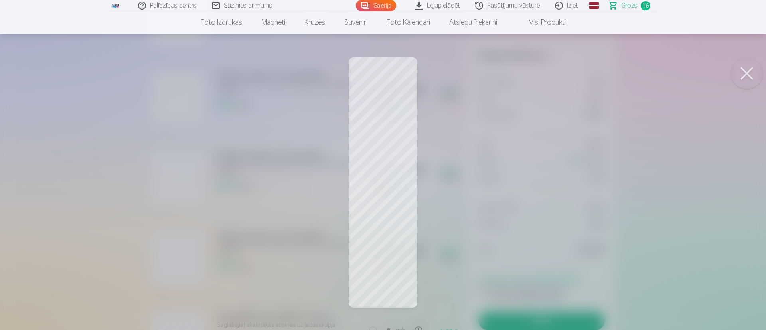
click at [565, 74] on button at bounding box center [747, 73] width 32 height 32
click at [565, 78] on button at bounding box center [747, 73] width 32 height 32
click at [565, 67] on button at bounding box center [747, 73] width 32 height 32
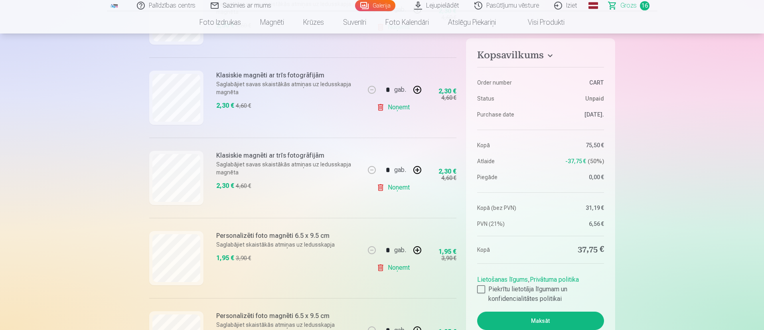
scroll to position [419, 0]
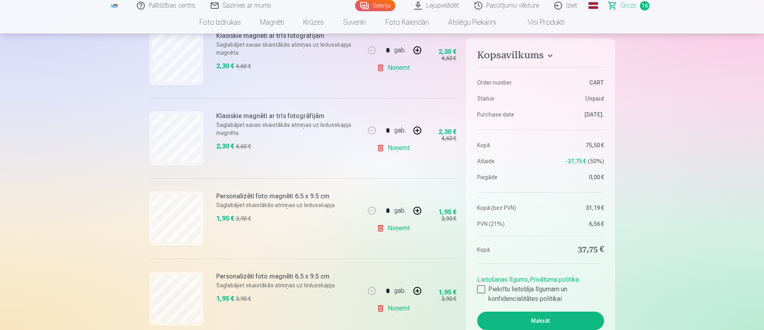
click at [193, 165] on div at bounding box center [176, 138] width 54 height 54
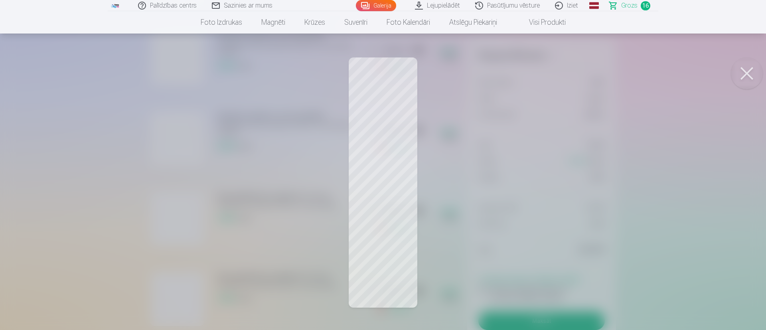
click at [565, 75] on button at bounding box center [747, 73] width 32 height 32
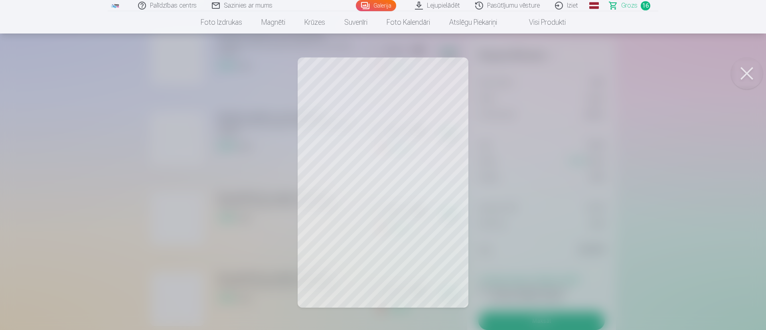
click at [565, 70] on button at bounding box center [747, 73] width 32 height 32
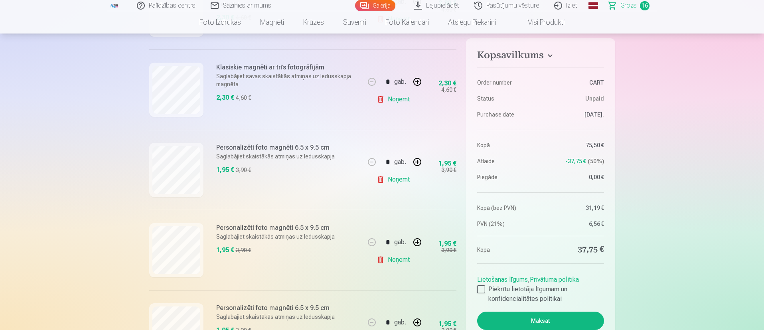
scroll to position [479, 0]
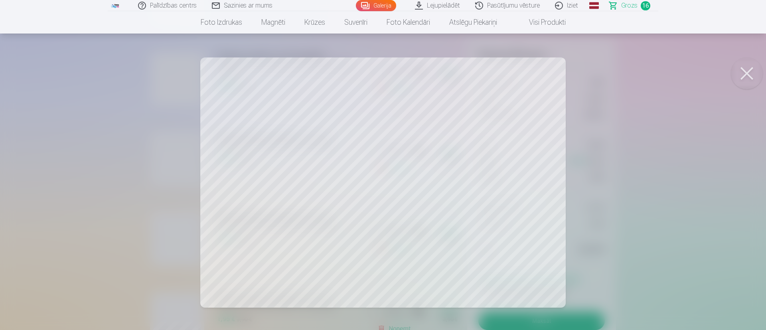
click at [565, 78] on button at bounding box center [747, 73] width 32 height 32
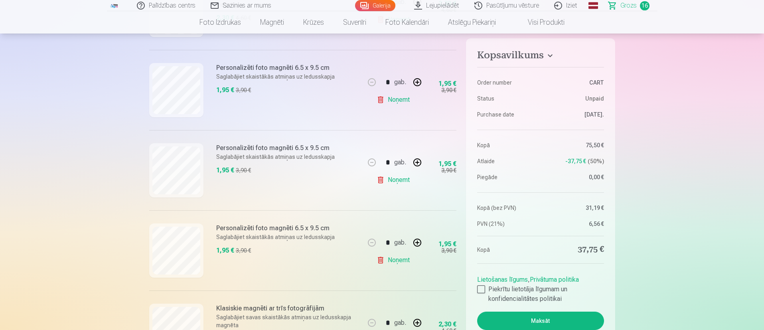
scroll to position [598, 0]
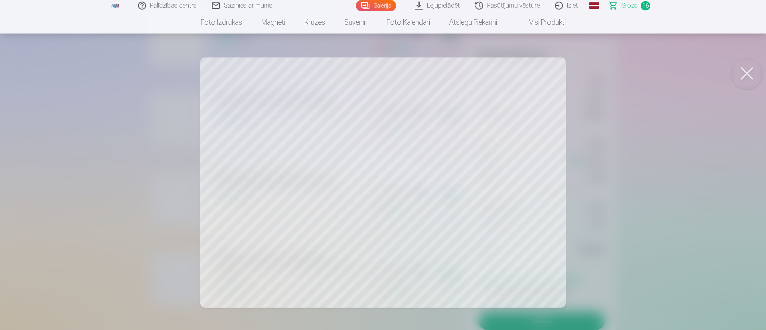
click at [565, 75] on button at bounding box center [747, 73] width 32 height 32
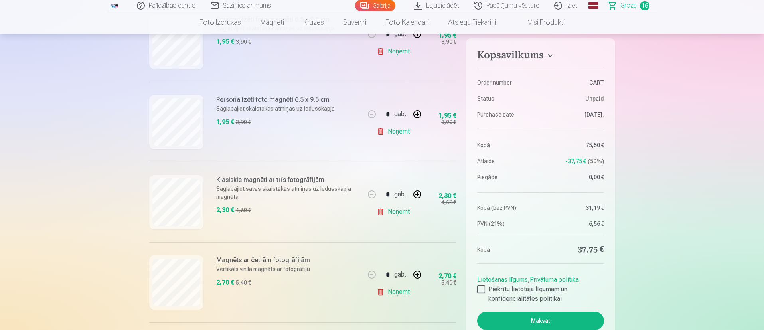
scroll to position [718, 0]
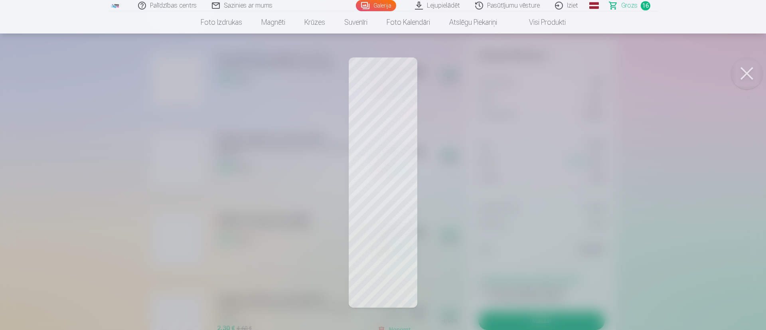
click at [565, 75] on button at bounding box center [747, 73] width 32 height 32
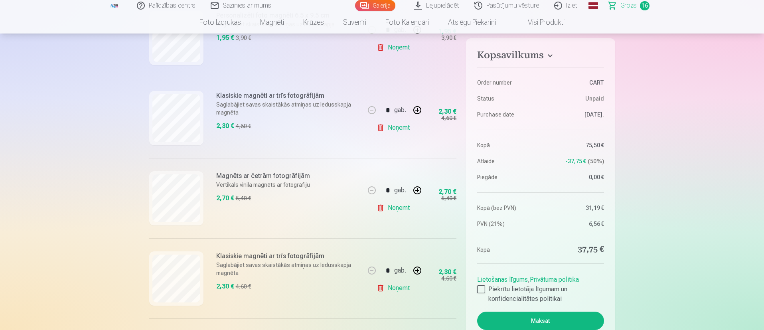
scroll to position [778, 0]
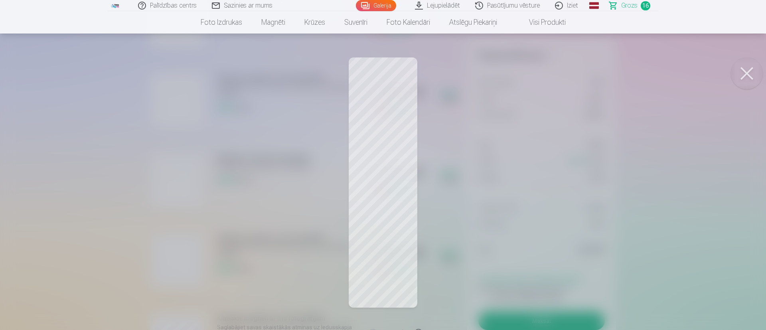
click at [565, 77] on button at bounding box center [747, 73] width 32 height 32
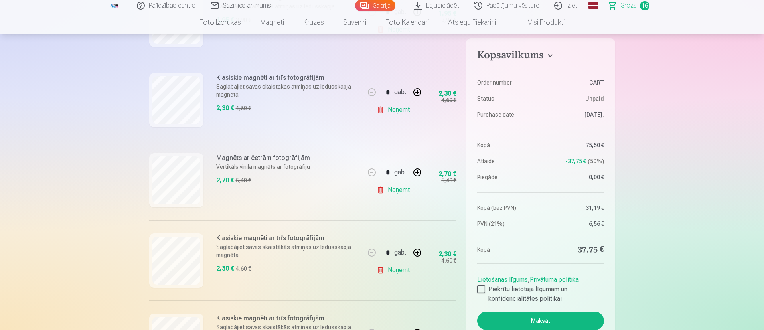
scroll to position [838, 0]
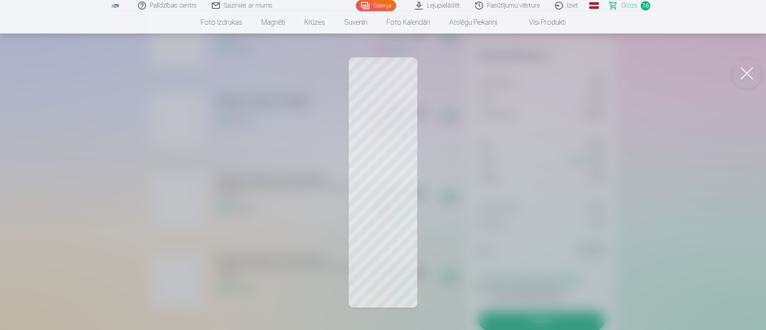
click at [565, 74] on button at bounding box center [747, 73] width 32 height 32
click at [565, 68] on button at bounding box center [747, 73] width 32 height 32
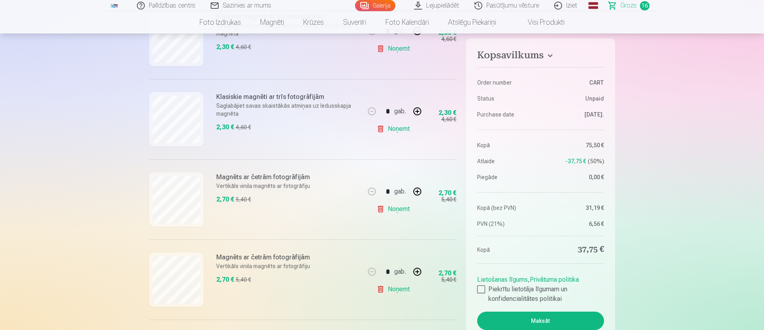
scroll to position [1017, 0]
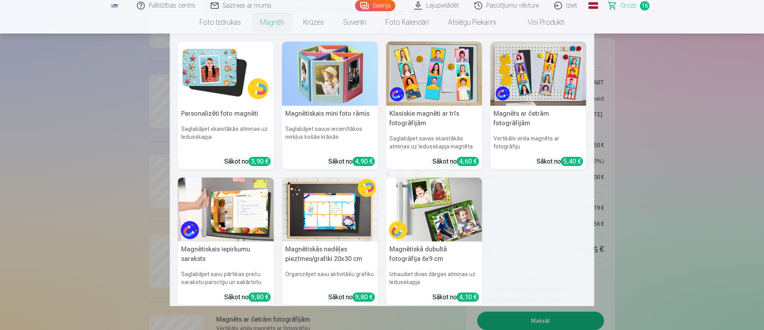
click at [274, 27] on link "Magnēti" at bounding box center [271, 22] width 43 height 22
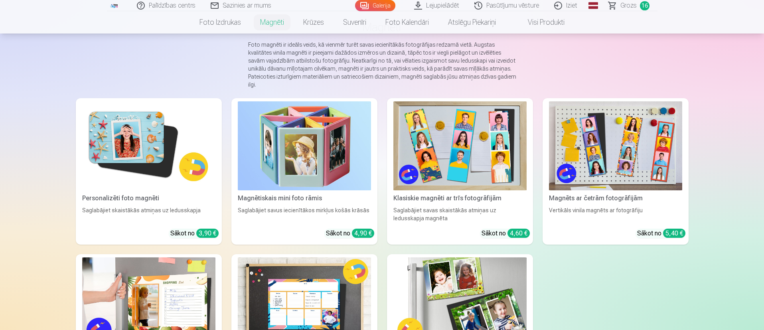
scroll to position [120, 0]
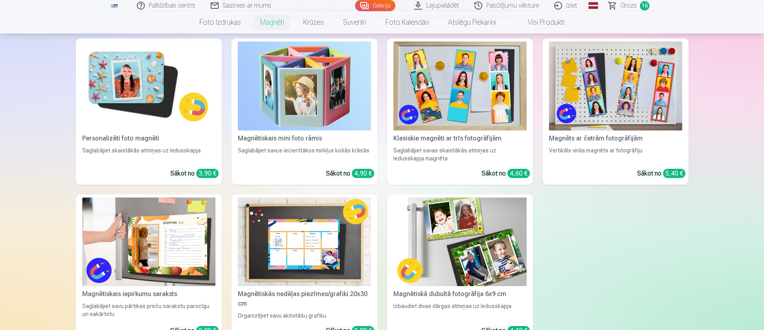
click at [565, 244] on div "Palīdzības centrs Sazinies ar mums Galerija Lejupielādēt Pasūtījumu vēsture Izi…" at bounding box center [382, 235] width 764 height 710
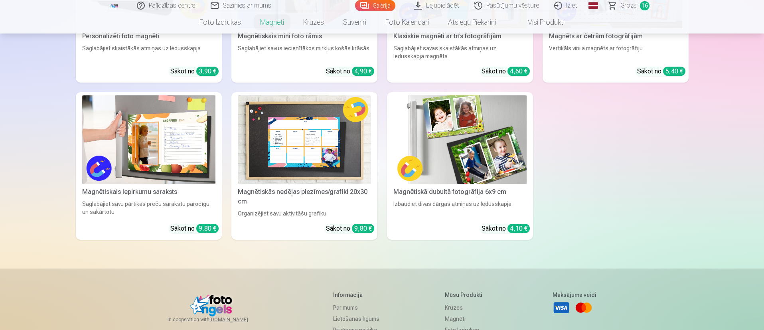
scroll to position [239, 0]
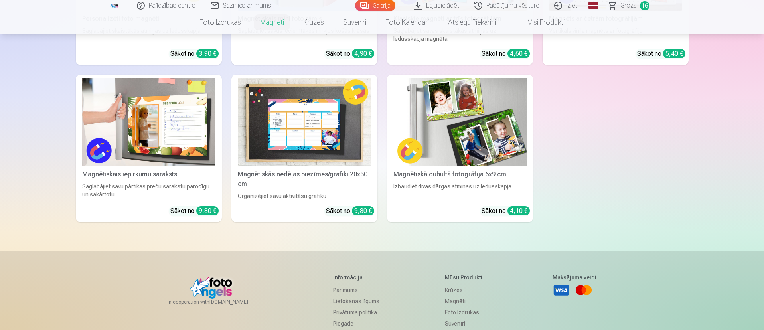
click at [565, 6] on span "Grozs" at bounding box center [628, 6] width 16 height 10
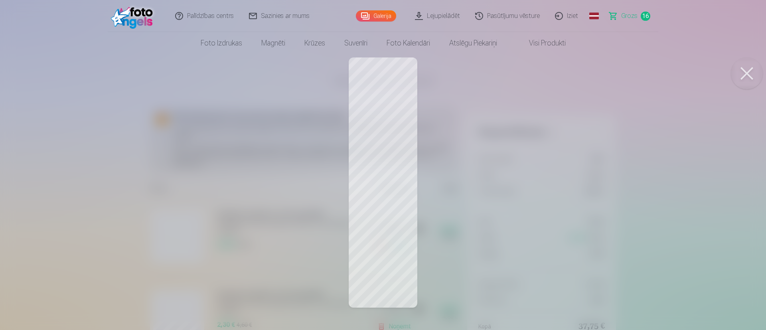
click at [565, 74] on button at bounding box center [747, 73] width 32 height 32
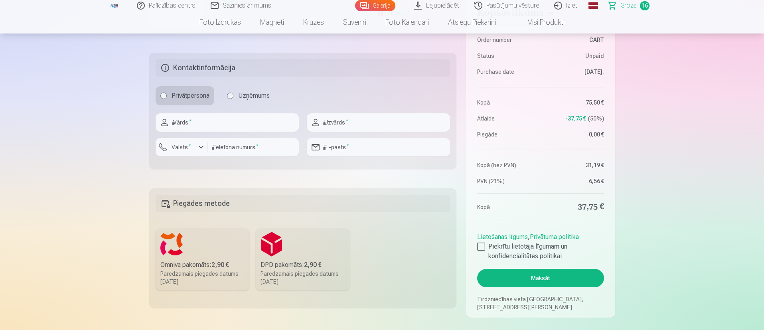
scroll to position [1256, 0]
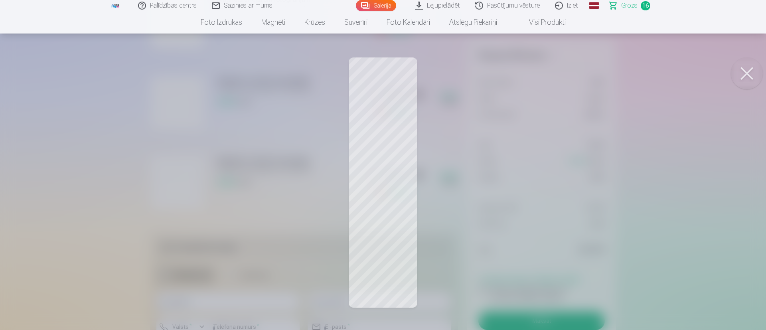
click at [401, 215] on div at bounding box center [383, 165] width 766 height 330
click at [565, 81] on button at bounding box center [747, 73] width 32 height 32
click at [565, 69] on button at bounding box center [747, 73] width 32 height 32
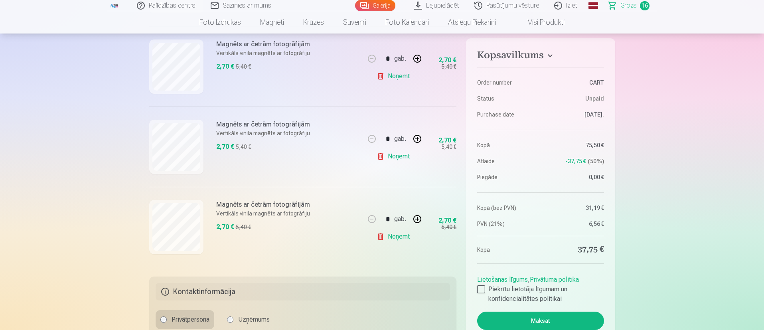
scroll to position [1197, 0]
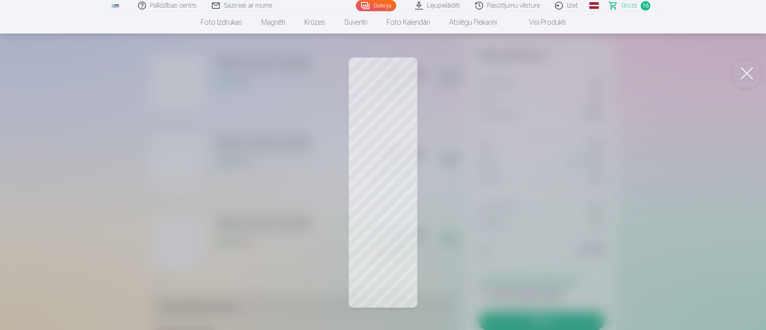
click at [565, 69] on button at bounding box center [747, 73] width 32 height 32
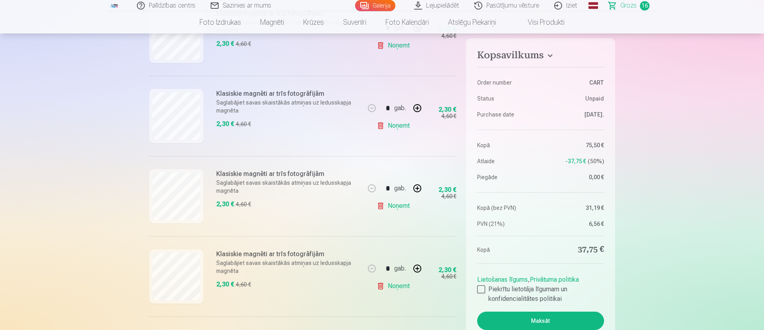
scroll to position [299, 0]
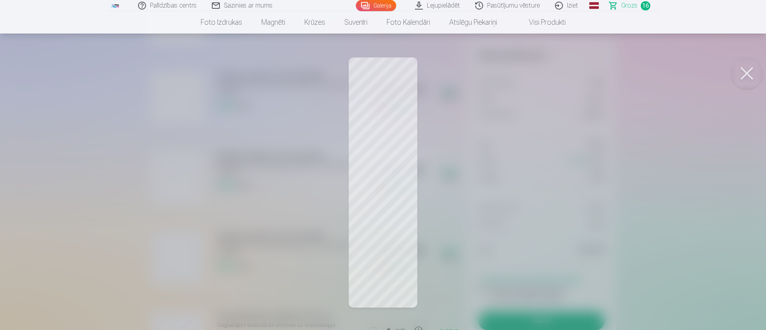
click at [565, 66] on button at bounding box center [747, 73] width 32 height 32
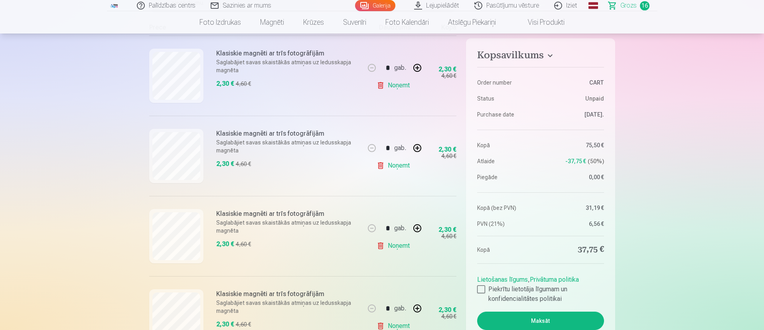
scroll to position [179, 0]
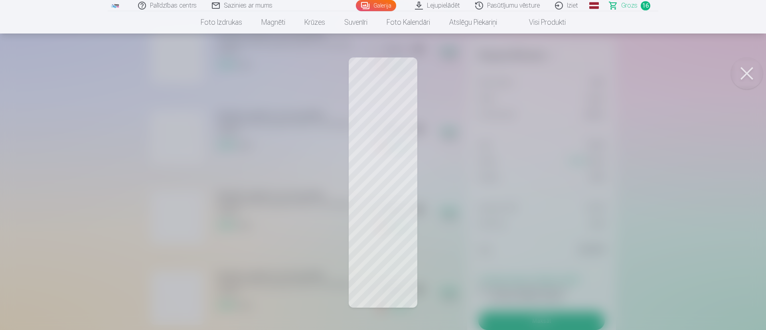
click at [565, 67] on button at bounding box center [747, 73] width 32 height 32
click at [565, 70] on button at bounding box center [747, 73] width 32 height 32
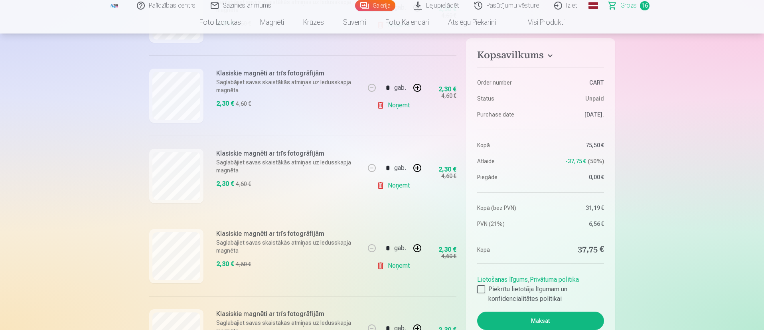
scroll to position [239, 0]
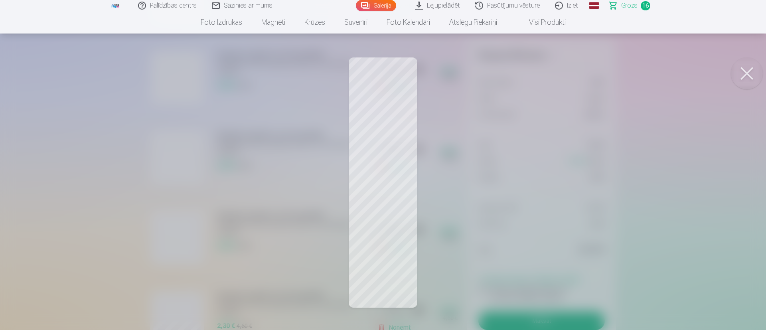
click at [565, 69] on button at bounding box center [747, 73] width 32 height 32
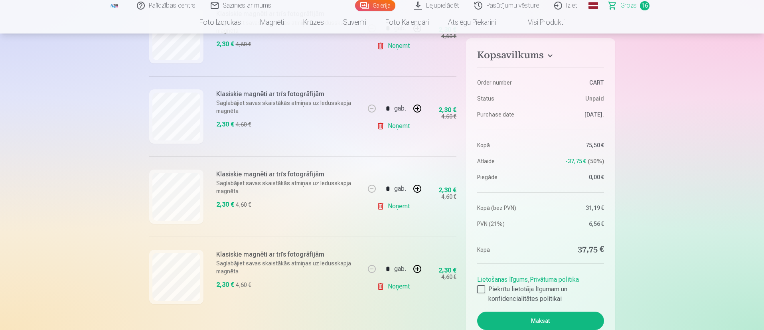
scroll to position [299, 0]
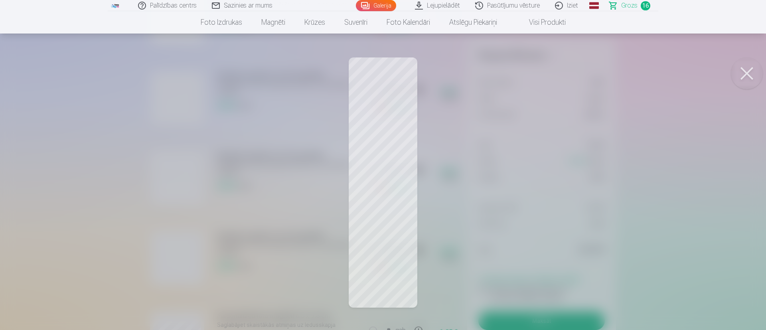
click at [565, 85] on button at bounding box center [747, 73] width 32 height 32
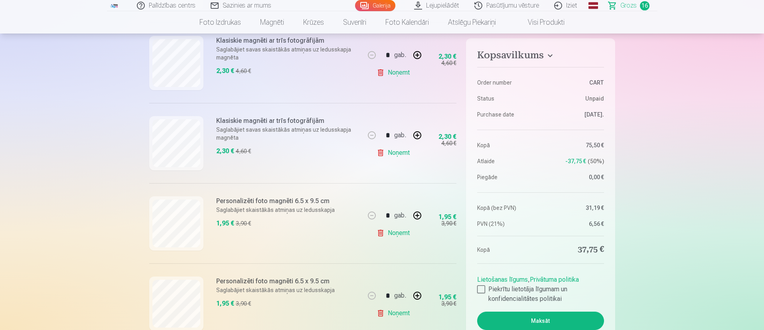
scroll to position [419, 0]
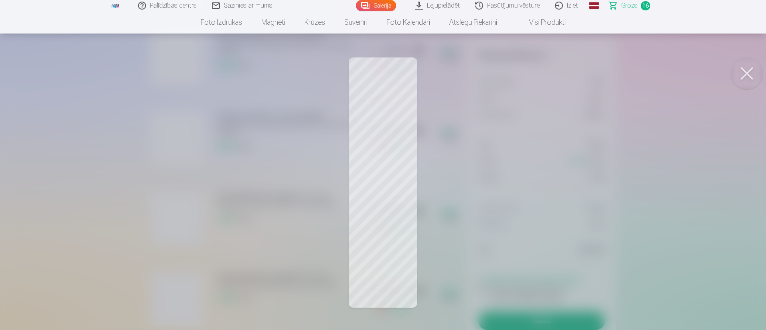
click at [565, 71] on button at bounding box center [747, 73] width 32 height 32
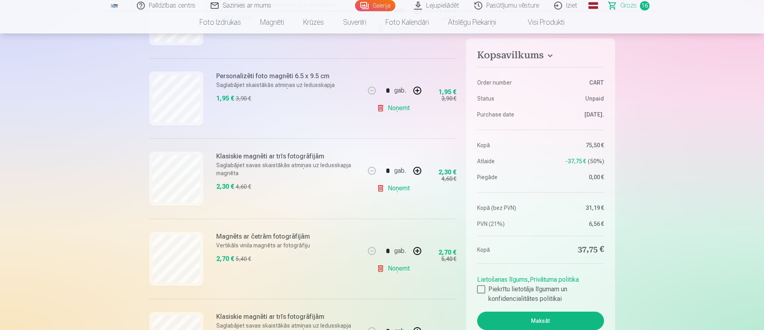
scroll to position [718, 0]
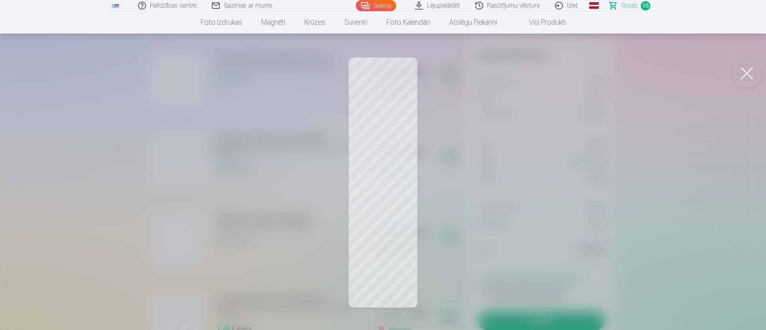
click at [565, 75] on button at bounding box center [747, 73] width 32 height 32
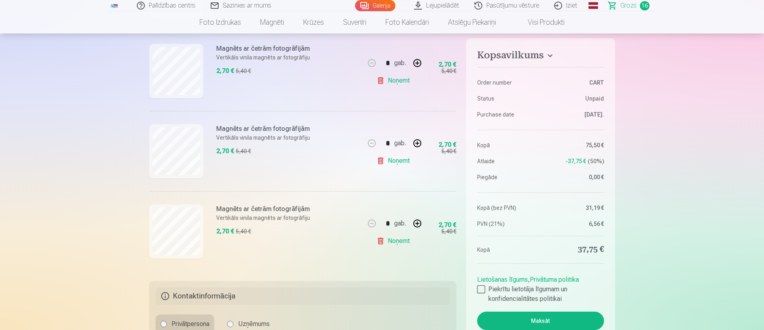
scroll to position [1197, 0]
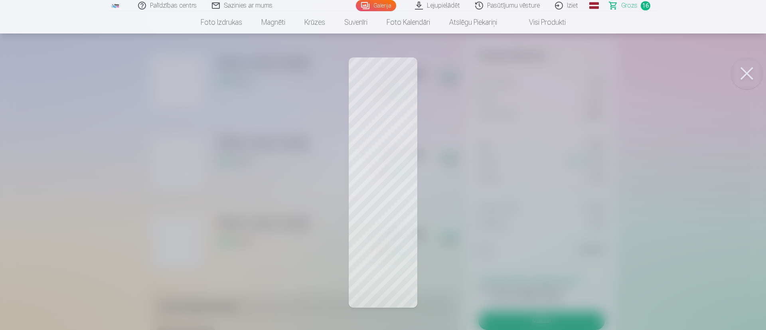
click at [565, 65] on button at bounding box center [747, 73] width 32 height 32
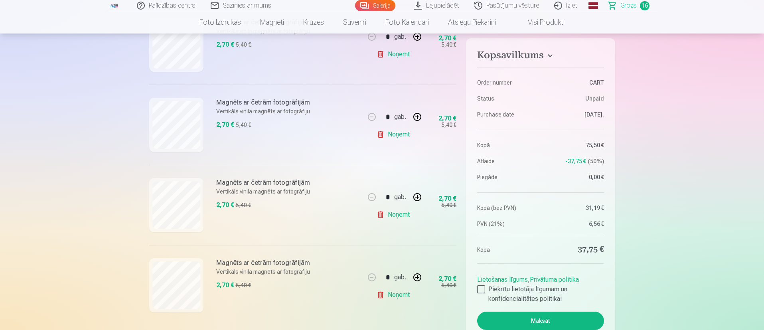
scroll to position [1137, 0]
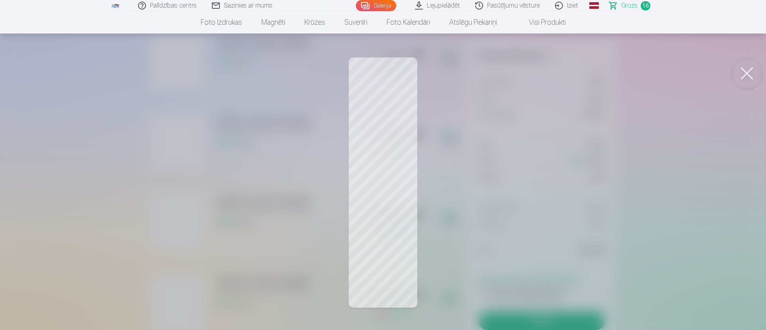
click at [565, 69] on button at bounding box center [747, 73] width 32 height 32
click at [565, 76] on button at bounding box center [747, 73] width 32 height 32
click at [565, 71] on button at bounding box center [747, 73] width 32 height 32
click at [565, 66] on button at bounding box center [747, 73] width 32 height 32
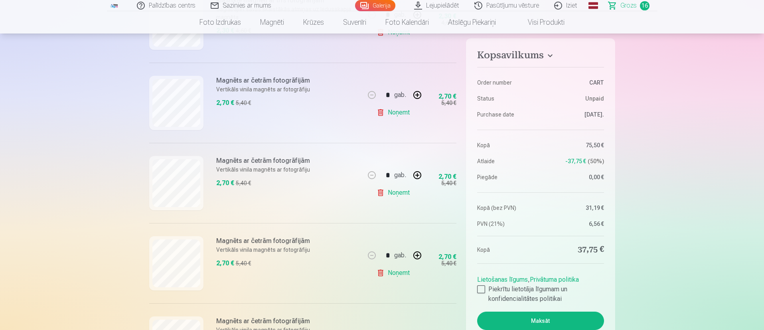
scroll to position [1077, 0]
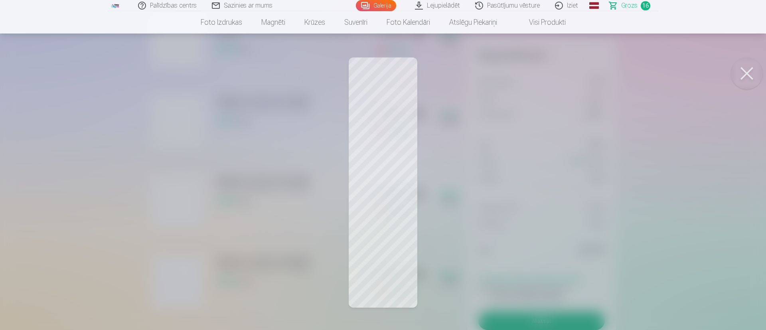
click at [565, 70] on button at bounding box center [747, 73] width 32 height 32
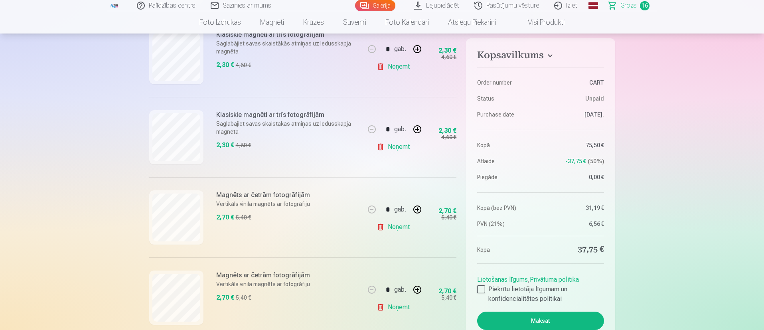
scroll to position [957, 0]
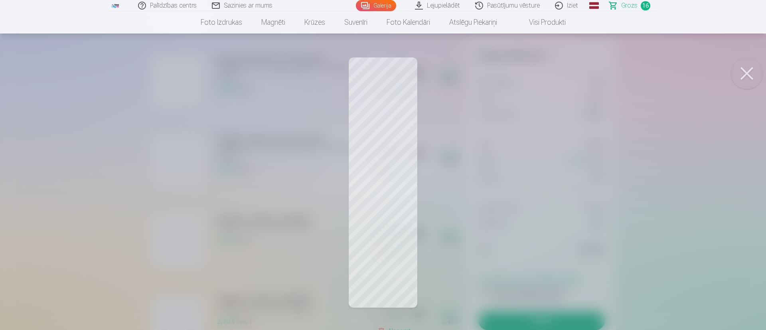
click at [565, 70] on button at bounding box center [747, 73] width 32 height 32
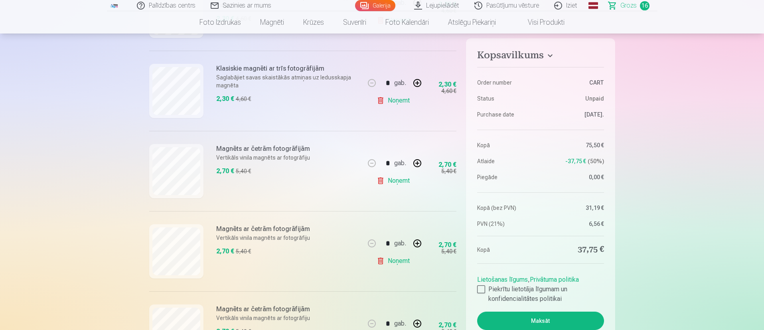
scroll to position [1077, 0]
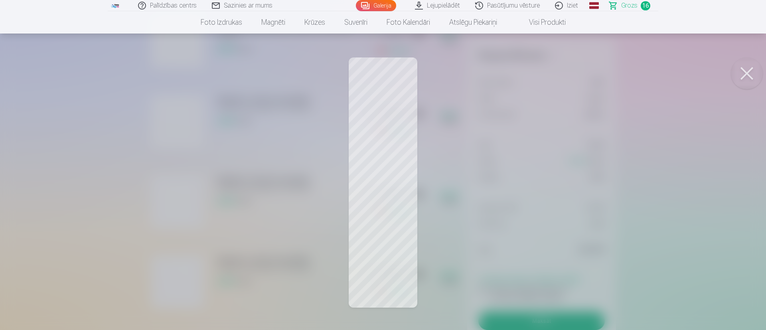
click at [565, 72] on button at bounding box center [747, 73] width 32 height 32
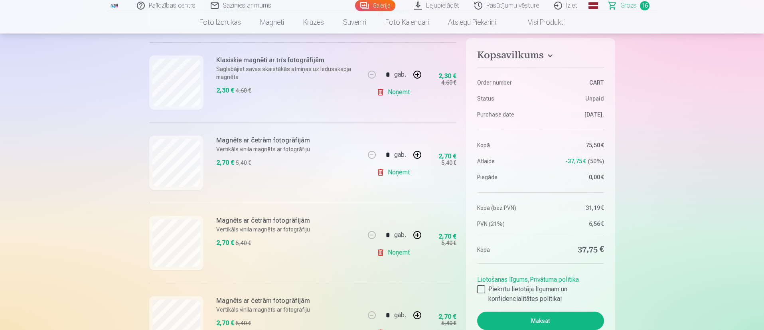
scroll to position [1017, 0]
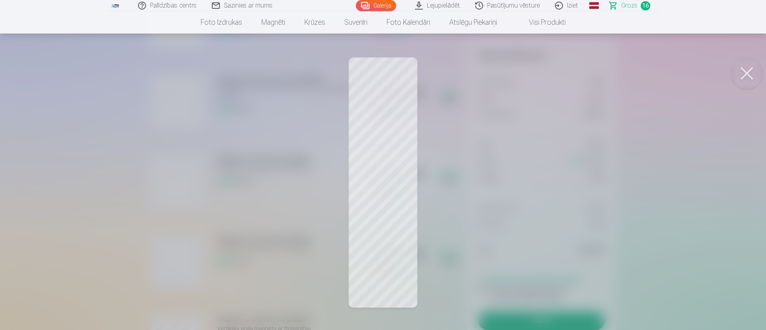
click at [565, 74] on button at bounding box center [747, 73] width 32 height 32
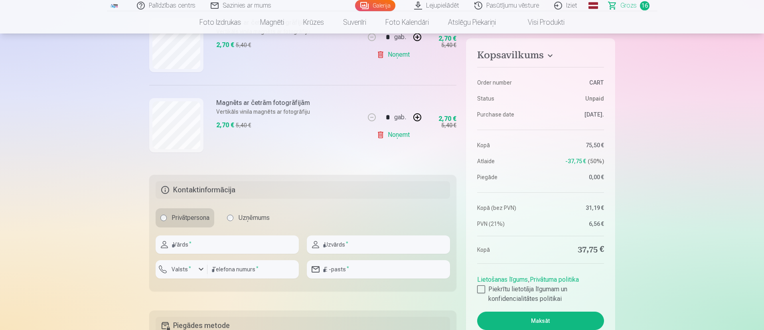
scroll to position [1256, 0]
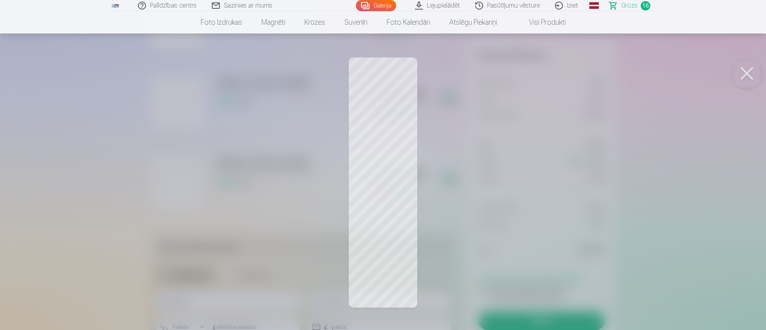
click at [565, 138] on div at bounding box center [383, 165] width 766 height 330
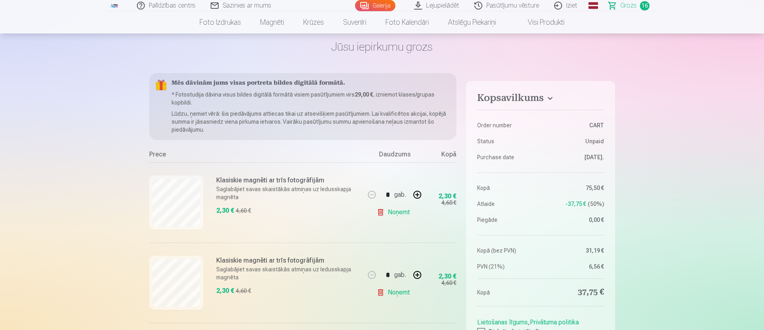
scroll to position [60, 0]
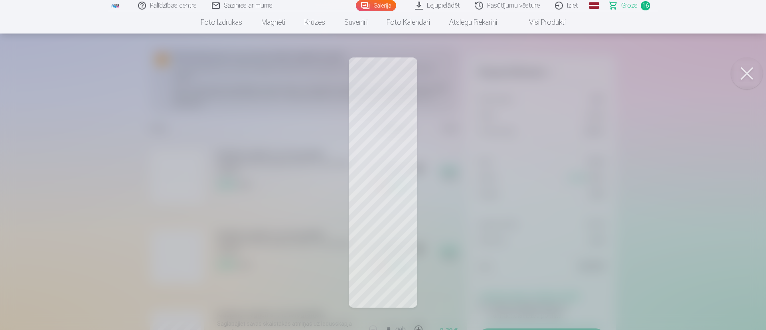
click at [565, 75] on button at bounding box center [747, 73] width 32 height 32
click at [565, 69] on button at bounding box center [747, 73] width 32 height 32
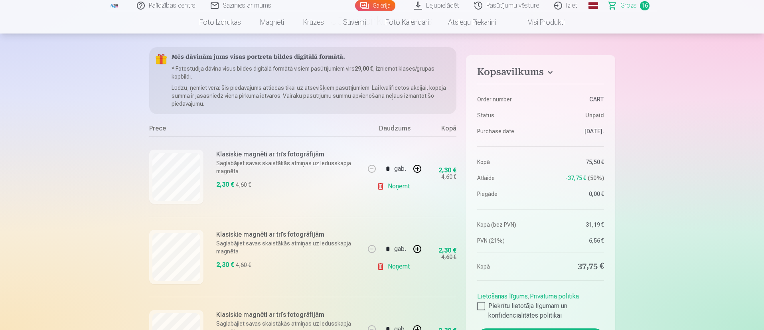
click at [404, 244] on link "Noņemt" at bounding box center [395, 266] width 36 height 16
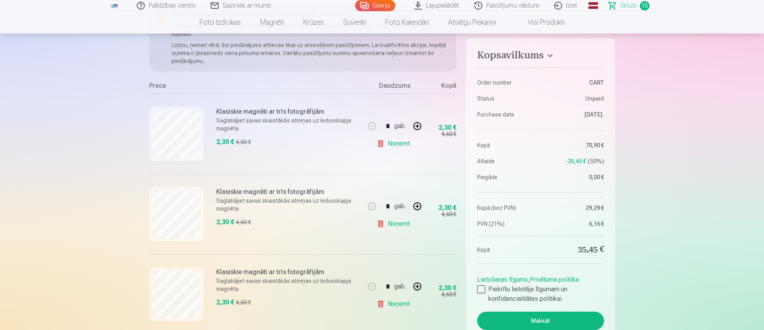
scroll to position [120, 0]
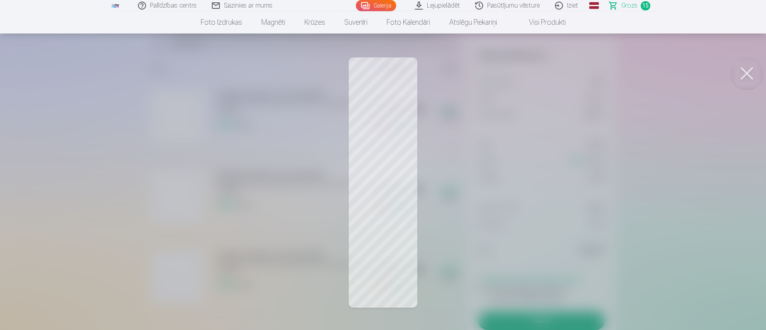
click at [565, 72] on button at bounding box center [747, 73] width 32 height 32
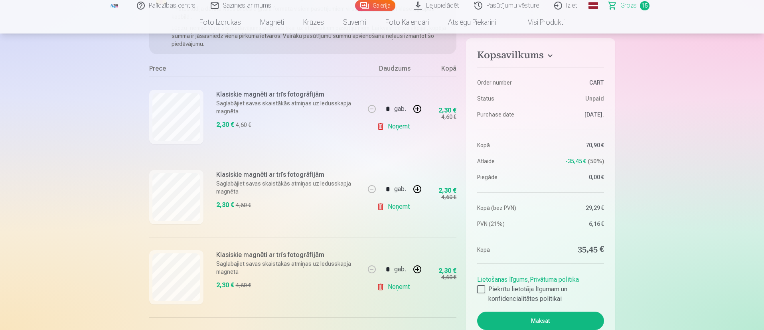
click at [401, 207] on link "Noņemt" at bounding box center [395, 207] width 36 height 16
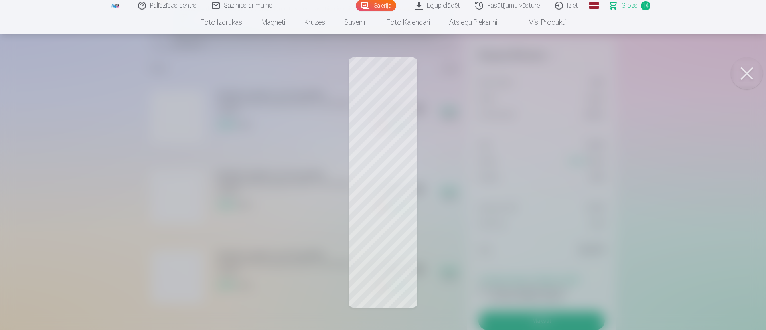
click at [565, 77] on button at bounding box center [747, 73] width 32 height 32
click at [565, 74] on button at bounding box center [747, 73] width 32 height 32
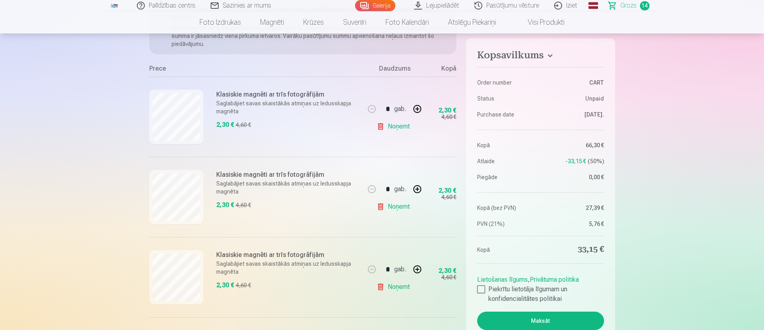
scroll to position [179, 0]
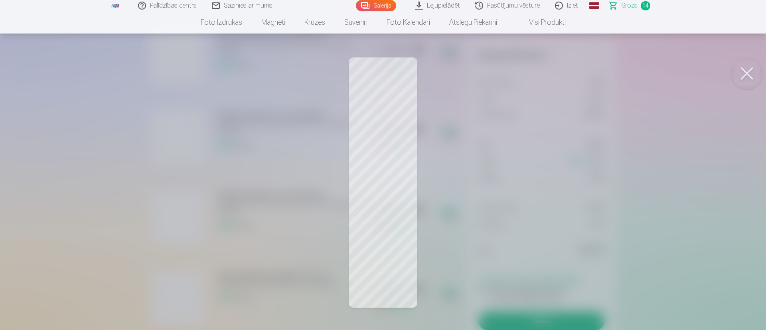
click at [565, 75] on button at bounding box center [747, 73] width 32 height 32
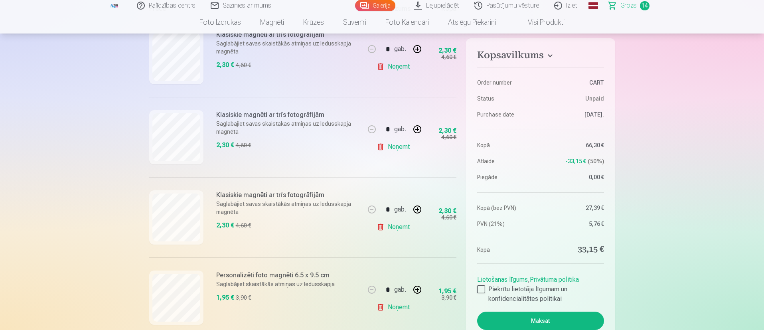
click at [400, 227] on link "Noņemt" at bounding box center [395, 227] width 36 height 16
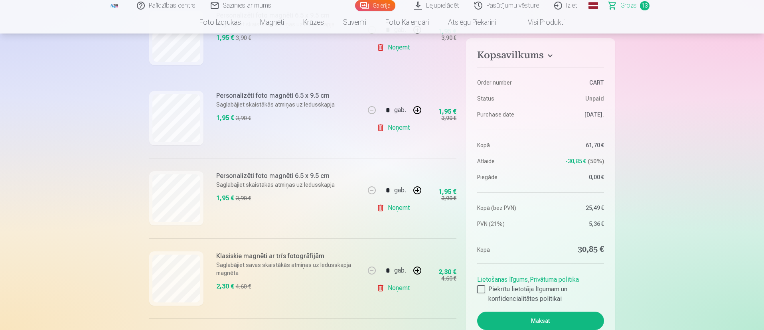
scroll to position [419, 0]
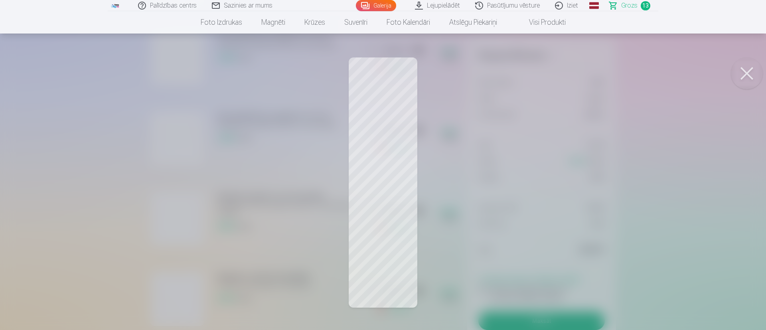
click at [565, 76] on button at bounding box center [747, 73] width 32 height 32
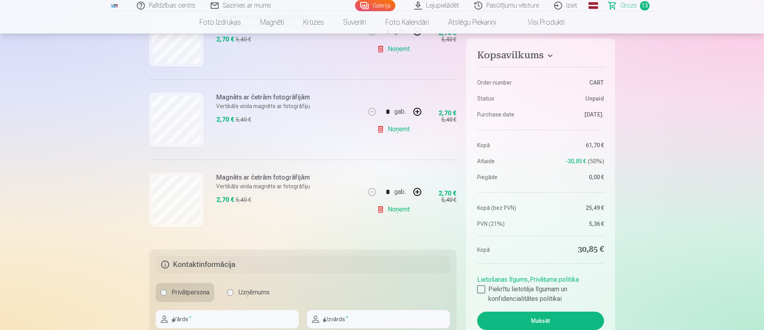
scroll to position [1017, 0]
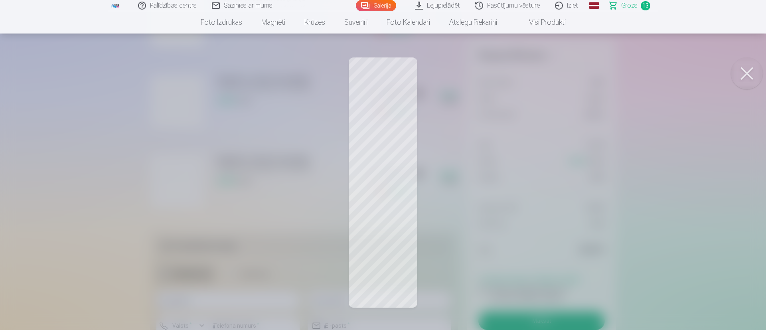
click at [565, 73] on button at bounding box center [747, 73] width 32 height 32
click at [565, 76] on button at bounding box center [747, 73] width 32 height 32
click at [565, 74] on button at bounding box center [747, 73] width 32 height 32
click at [565, 82] on button at bounding box center [747, 73] width 32 height 32
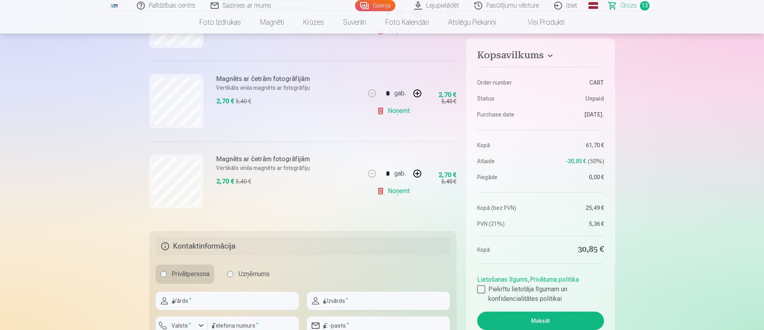
scroll to position [897, 0]
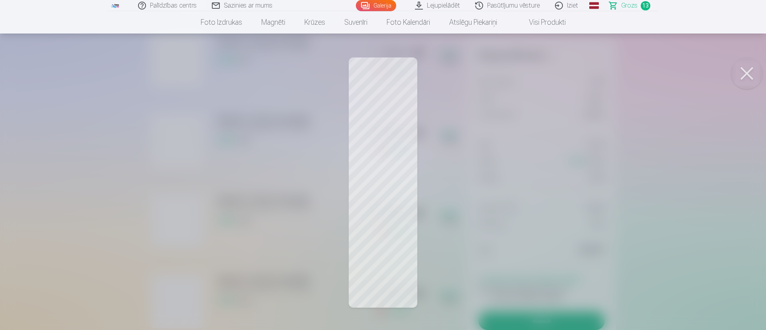
click at [565, 76] on button at bounding box center [747, 73] width 32 height 32
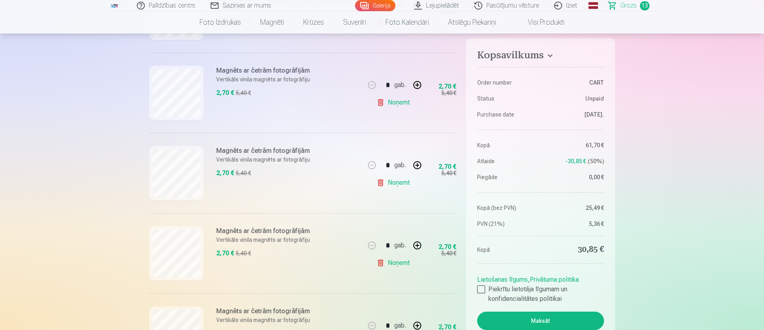
scroll to position [838, 0]
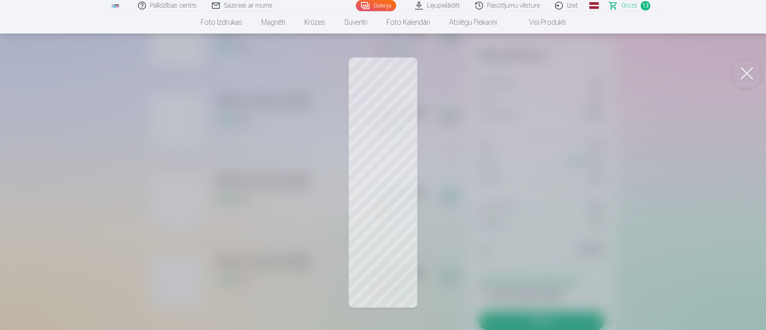
click at [565, 73] on button at bounding box center [747, 73] width 32 height 32
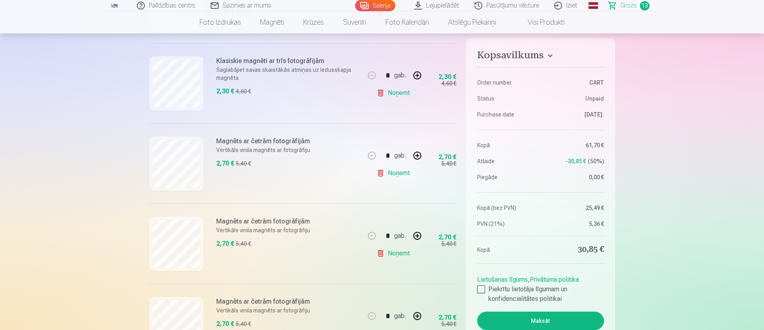
scroll to position [778, 0]
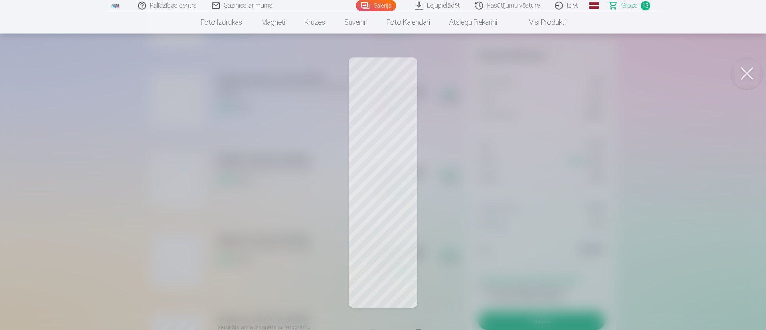
click at [565, 72] on button at bounding box center [747, 73] width 32 height 32
click at [565, 73] on button at bounding box center [747, 73] width 32 height 32
click at [565, 67] on button at bounding box center [747, 73] width 32 height 32
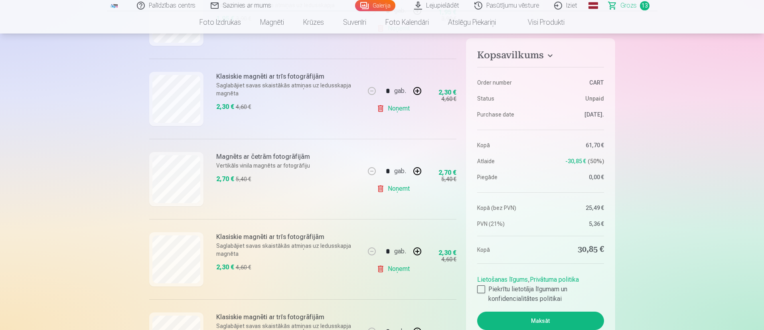
scroll to position [598, 0]
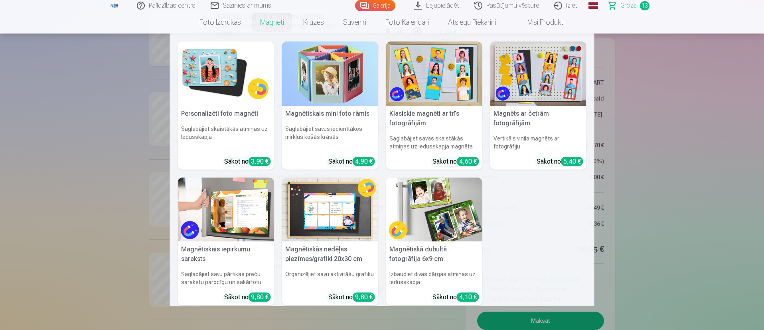
click at [274, 25] on link "Magnēti" at bounding box center [271, 22] width 43 height 22
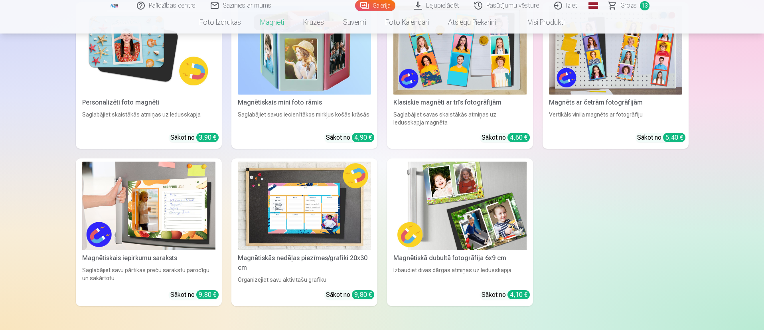
scroll to position [179, 0]
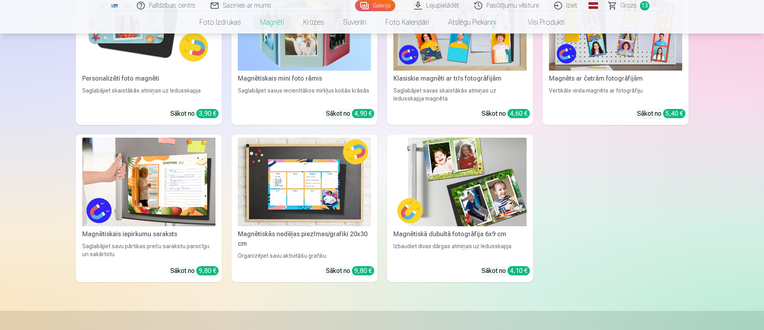
click at [481, 186] on img at bounding box center [459, 182] width 133 height 89
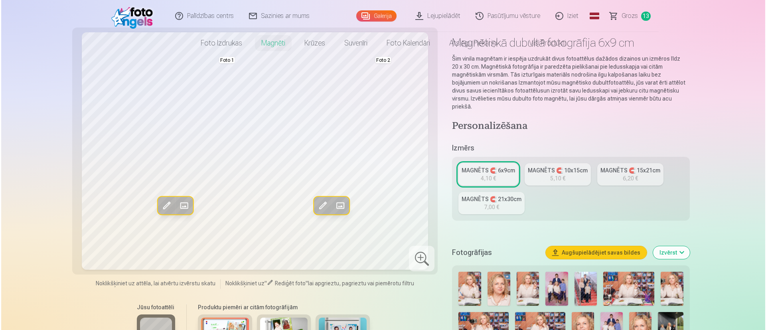
scroll to position [60, 0]
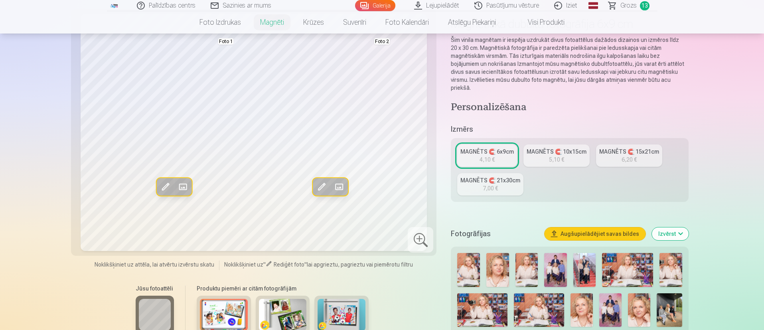
click at [190, 187] on button "Aizstāt" at bounding box center [183, 187] width 18 height 18
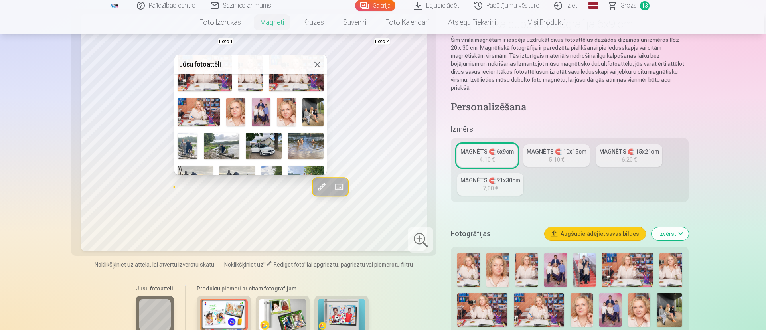
click at [261, 120] on img at bounding box center [261, 112] width 19 height 28
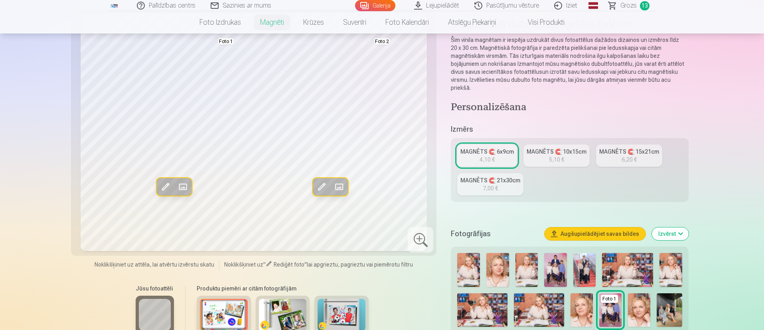
click at [341, 185] on span at bounding box center [338, 186] width 13 height 13
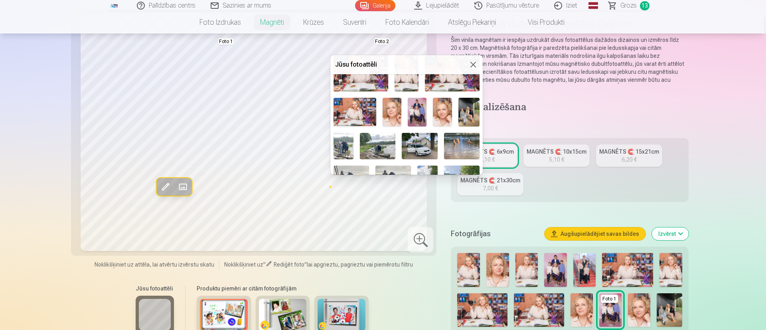
click at [338, 142] on img at bounding box center [343, 146] width 20 height 27
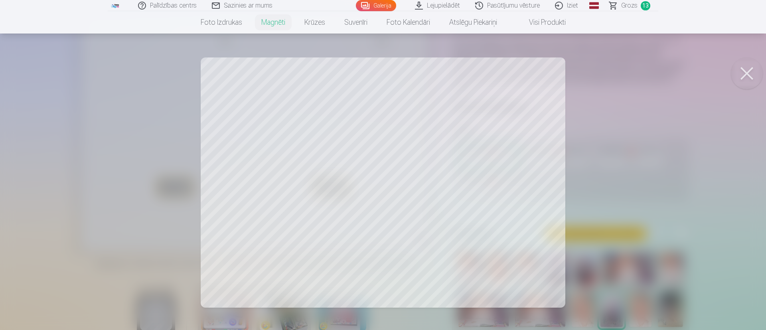
click at [565, 79] on button at bounding box center [747, 73] width 32 height 32
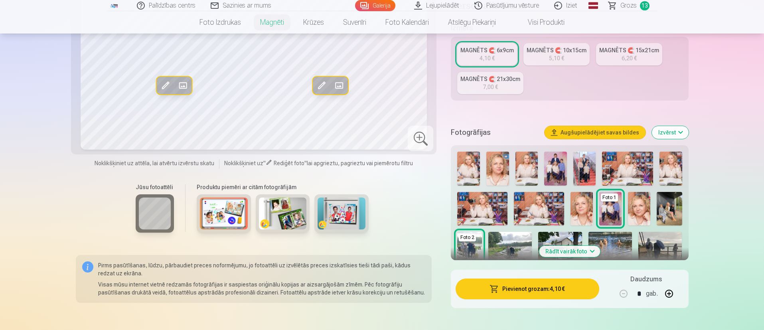
scroll to position [179, 0]
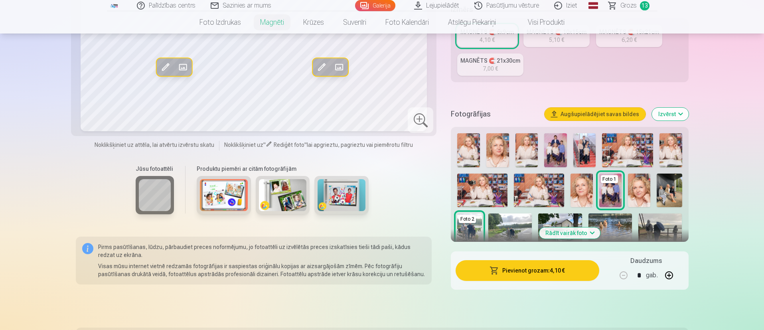
click at [251, 193] on div at bounding box center [282, 199] width 178 height 46
click at [235, 192] on img at bounding box center [224, 195] width 48 height 32
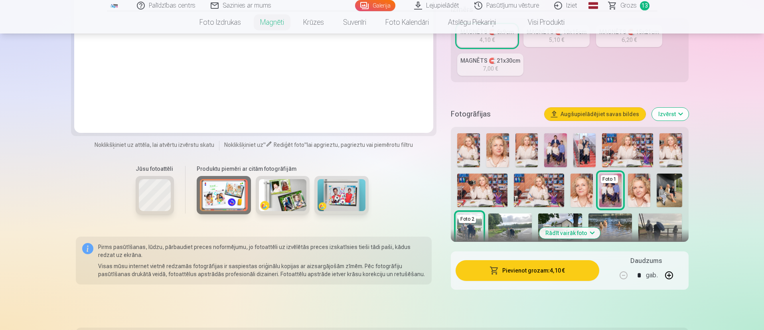
scroll to position [60, 0]
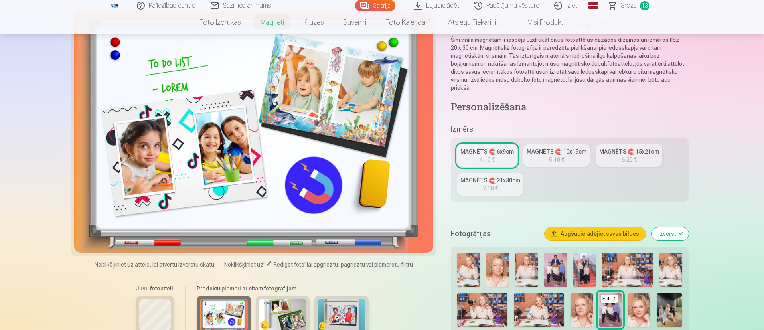
click at [282, 244] on img at bounding box center [283, 315] width 48 height 32
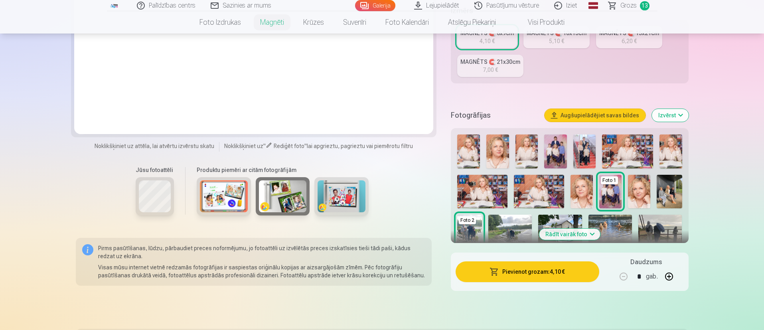
scroll to position [179, 0]
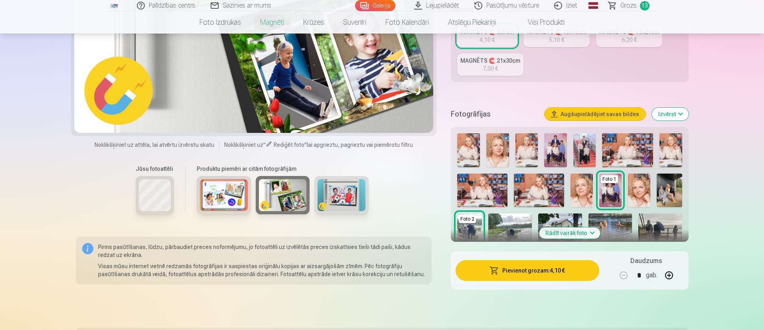
click at [343, 201] on img at bounding box center [341, 195] width 48 height 32
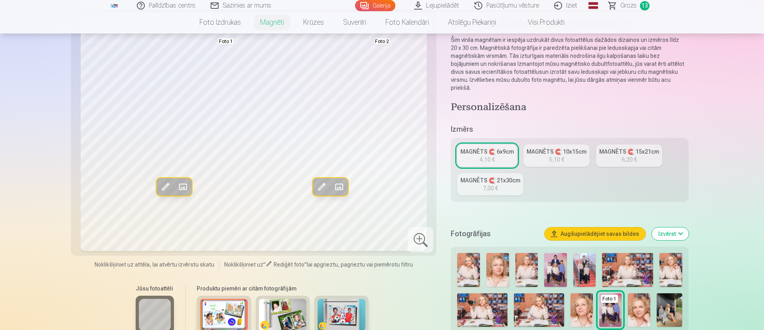
scroll to position [0, 0]
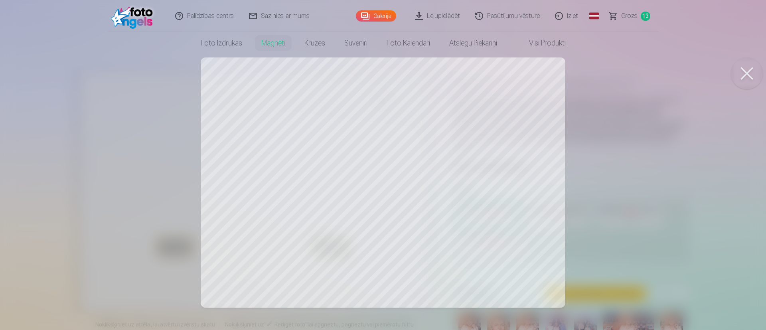
click at [565, 66] on button at bounding box center [747, 73] width 32 height 32
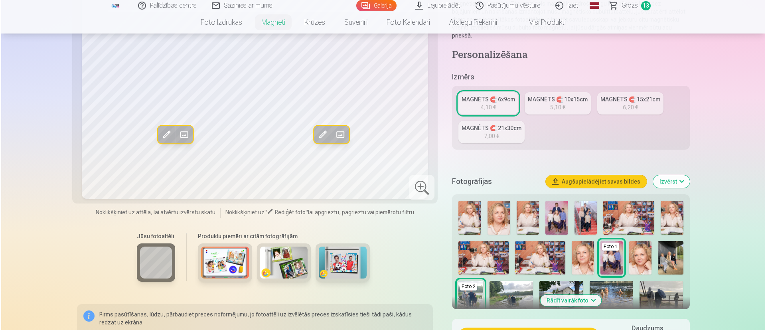
scroll to position [120, 0]
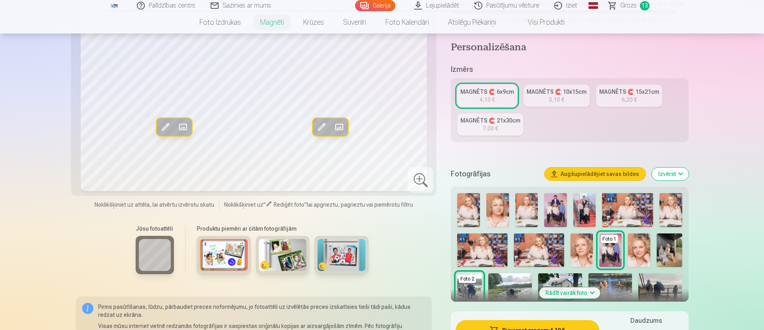
click at [166, 127] on span at bounding box center [165, 126] width 13 height 13
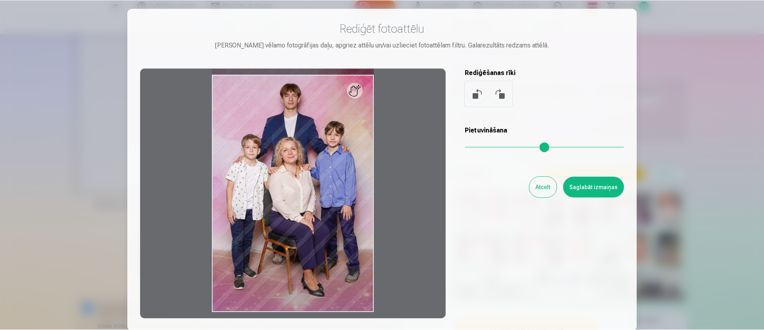
scroll to position [0, 0]
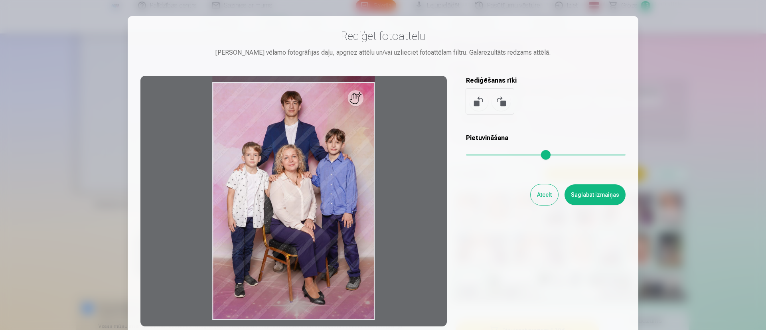
click at [545, 197] on button "Atcelt" at bounding box center [544, 194] width 28 height 21
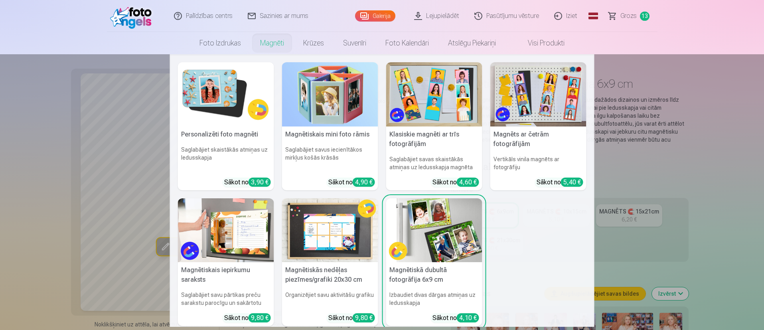
click at [267, 44] on link "Magnēti" at bounding box center [271, 43] width 43 height 22
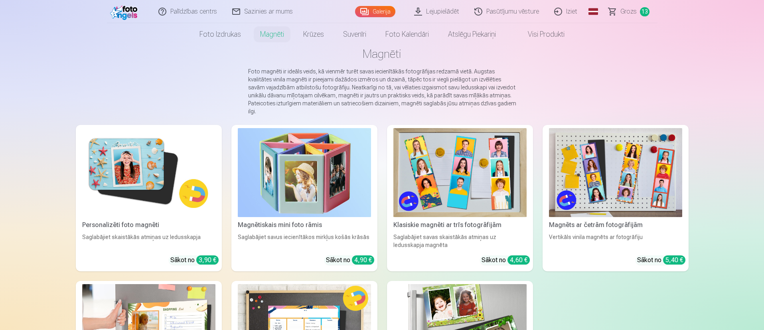
scroll to position [60, 0]
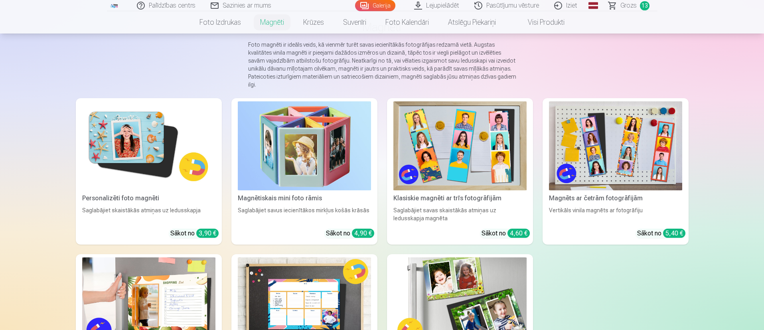
click at [565, 140] on img at bounding box center [615, 145] width 133 height 89
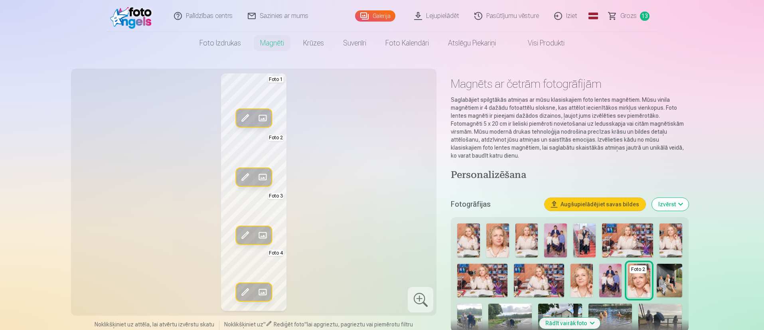
click at [265, 244] on span at bounding box center [262, 292] width 13 height 13
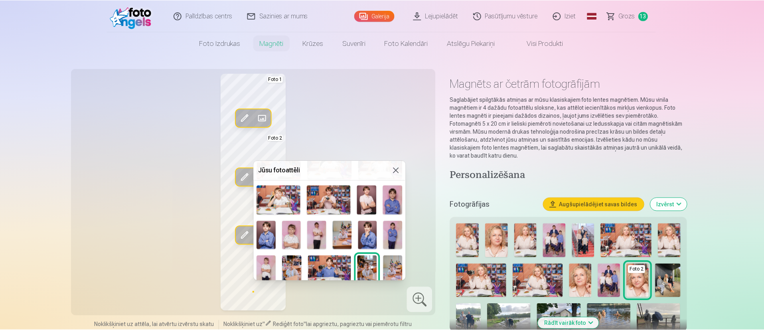
scroll to position [371, 0]
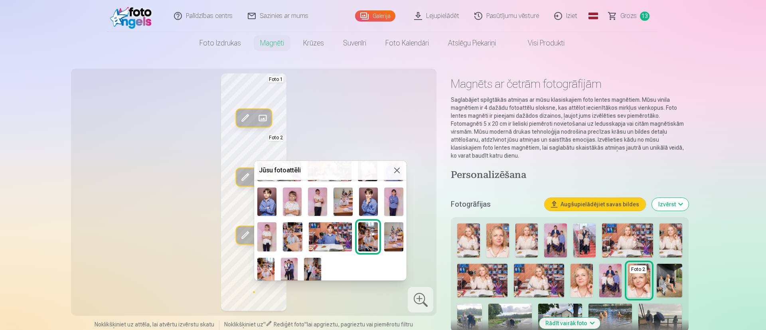
click at [369, 132] on div at bounding box center [383, 165] width 766 height 330
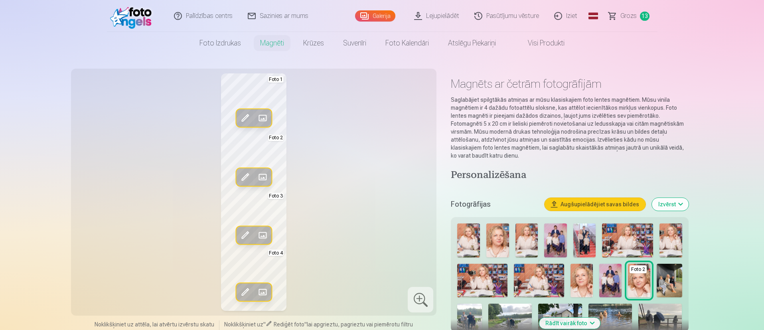
click at [261, 244] on span at bounding box center [262, 292] width 13 height 13
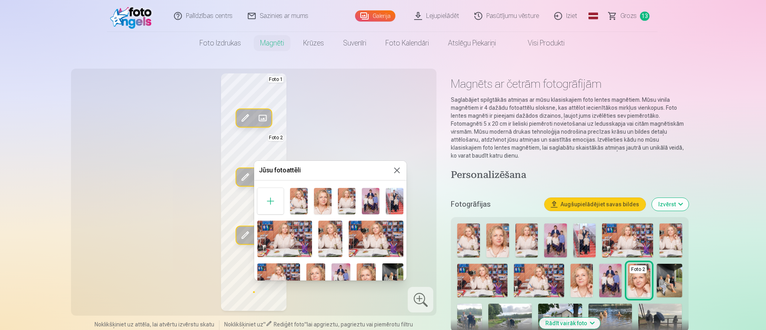
click at [374, 105] on div at bounding box center [383, 165] width 766 height 330
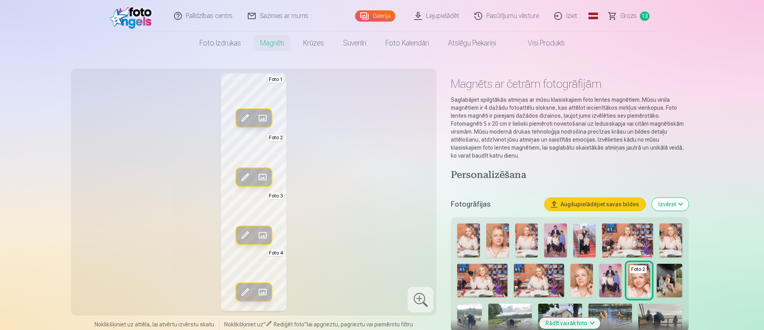
click at [565, 18] on span "Grozs" at bounding box center [628, 16] width 16 height 10
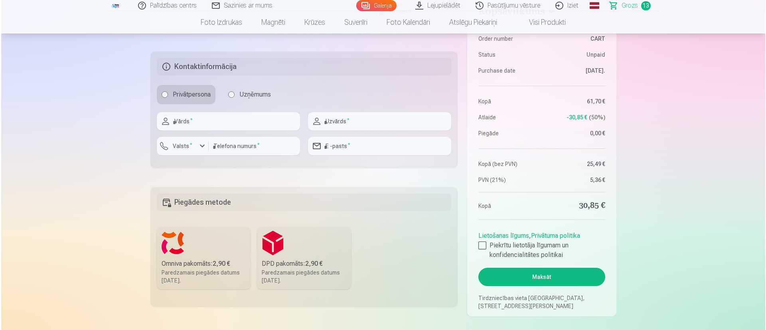
scroll to position [1017, 0]
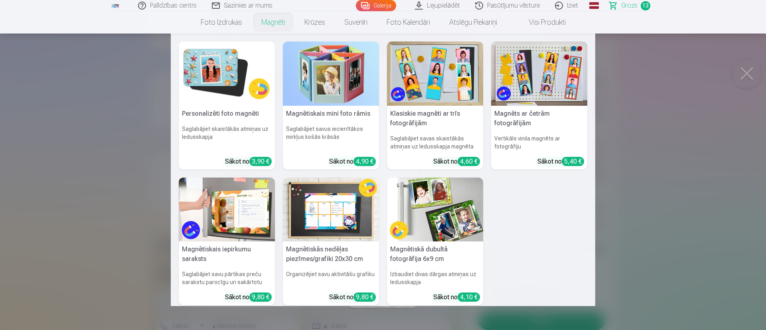
click at [273, 24] on link "Magnēti" at bounding box center [273, 22] width 43 height 22
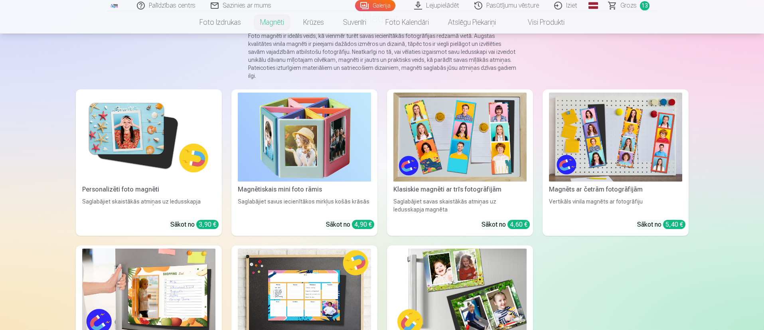
scroll to position [179, 0]
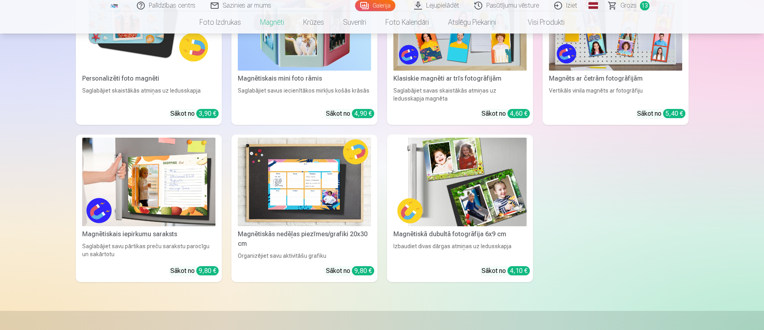
click at [451, 187] on img at bounding box center [459, 182] width 133 height 89
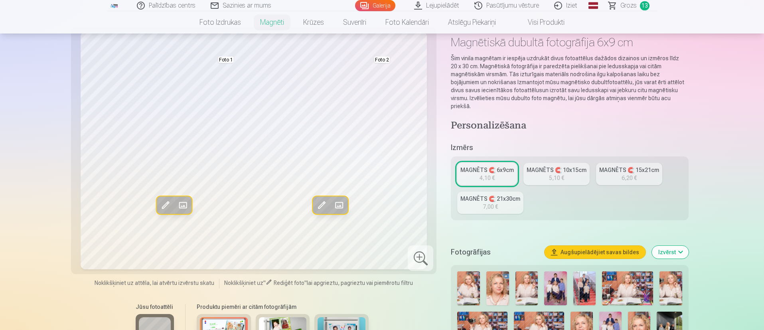
scroll to position [60, 0]
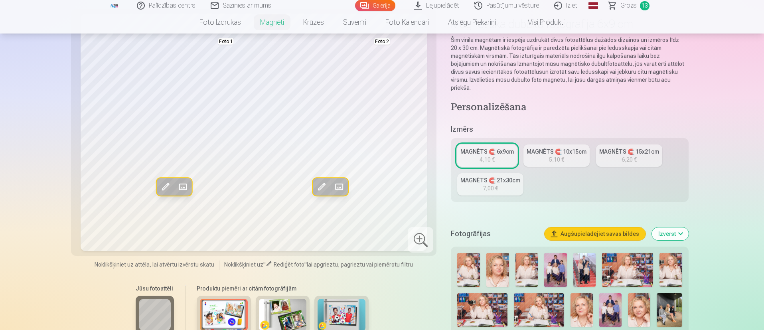
click at [549, 148] on div "MAGNĒTS 🧲 10x15cm" at bounding box center [556, 152] width 60 height 8
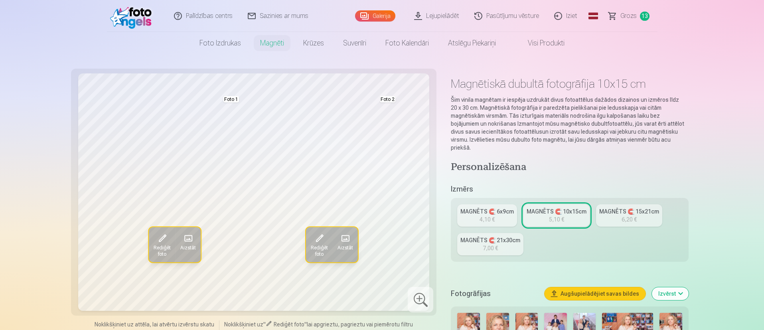
click at [565, 214] on link "MAGNĒTS 🧲 15x21cm 6,20 €" at bounding box center [629, 215] width 66 height 22
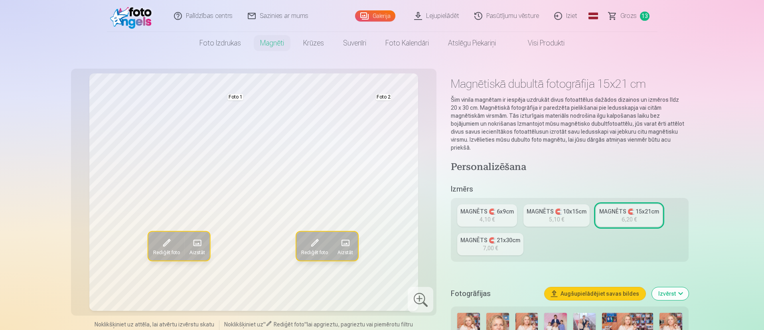
click at [498, 236] on link "MAGNĒTS 🧲 21x30cm 7,00 €" at bounding box center [490, 244] width 66 height 22
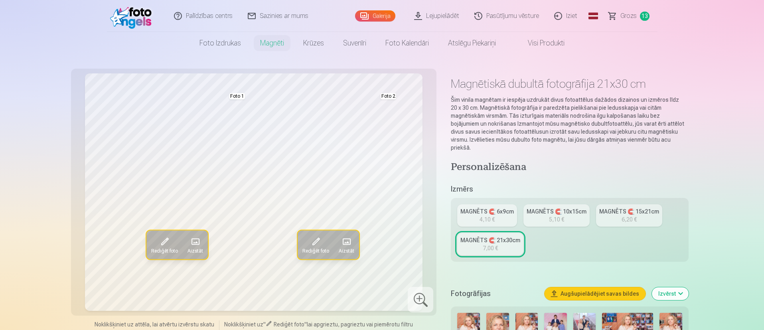
click at [491, 207] on div "MAGNĒTS 🧲 6x9cm" at bounding box center [486, 211] width 53 height 8
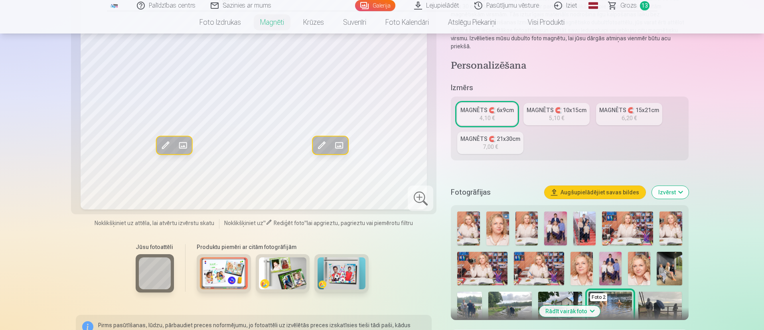
scroll to position [120, 0]
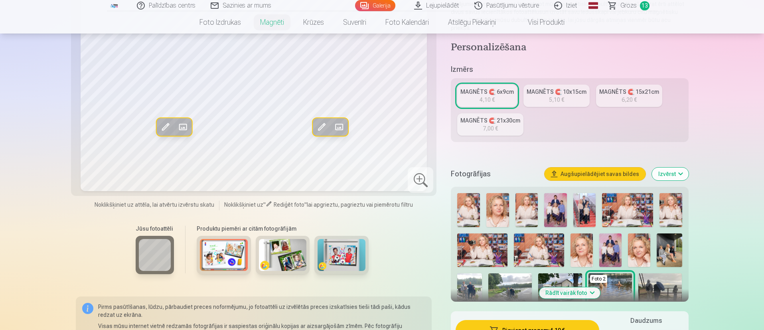
click at [565, 244] on button "Rādīt vairāk foto" at bounding box center [569, 292] width 61 height 11
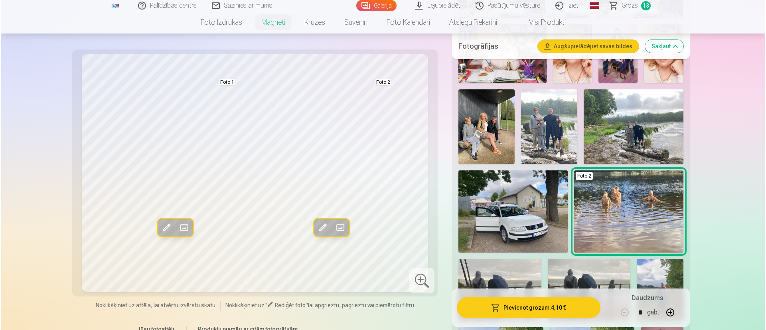
scroll to position [479, 0]
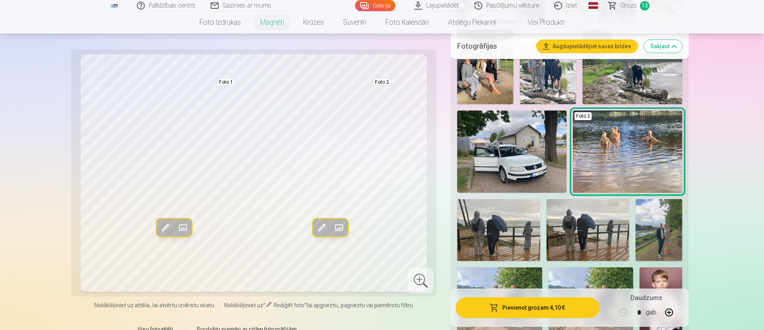
click at [184, 222] on span at bounding box center [182, 227] width 13 height 13
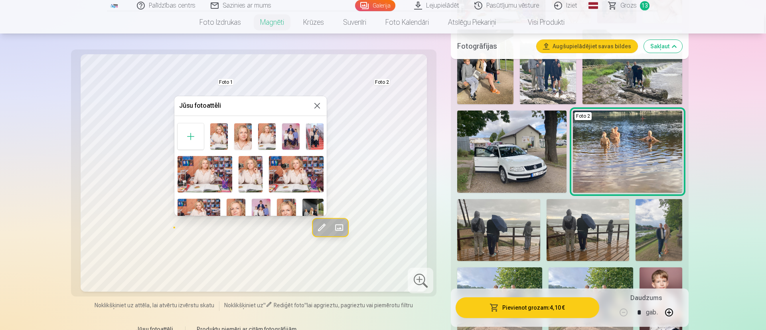
click at [312, 136] on img at bounding box center [315, 136] width 18 height 26
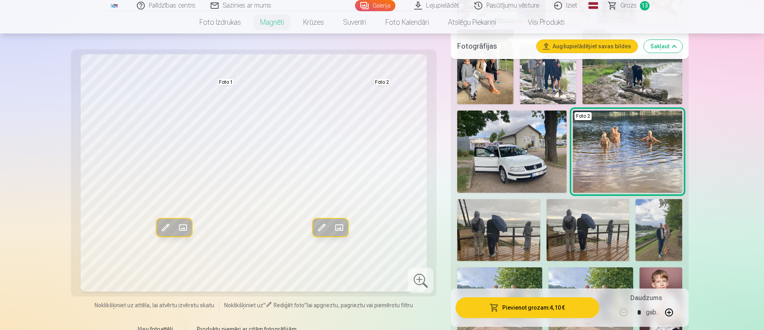
click at [339, 228] on span at bounding box center [338, 227] width 13 height 13
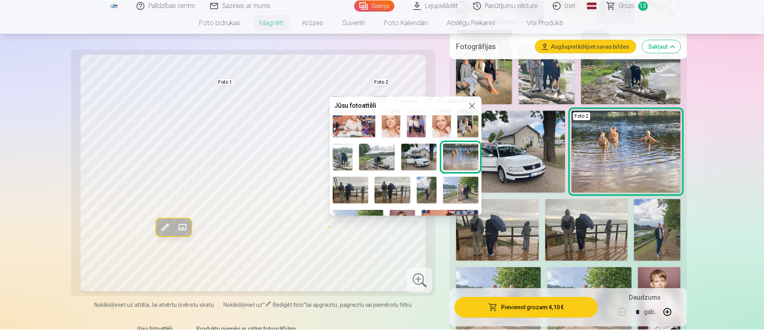
scroll to position [72, 0]
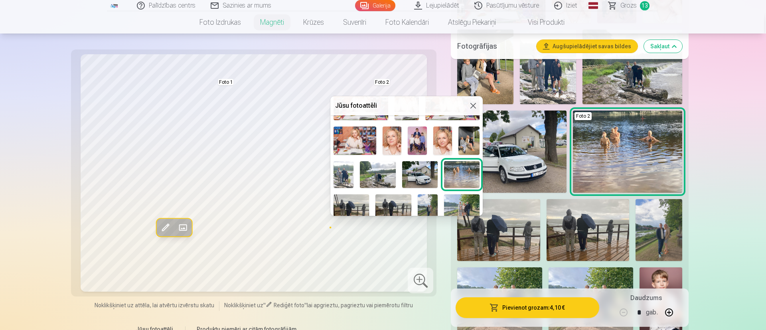
click at [341, 164] on img at bounding box center [343, 174] width 20 height 27
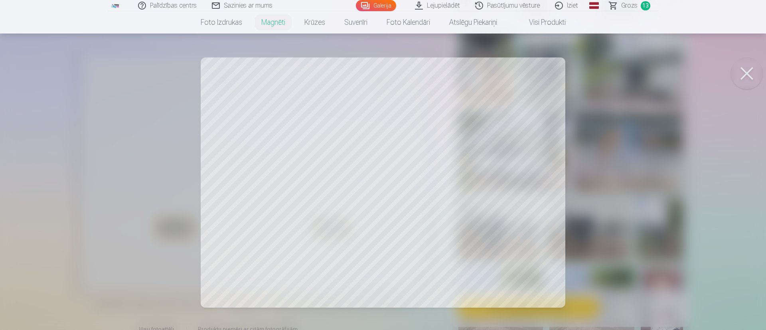
click at [565, 75] on button at bounding box center [747, 73] width 32 height 32
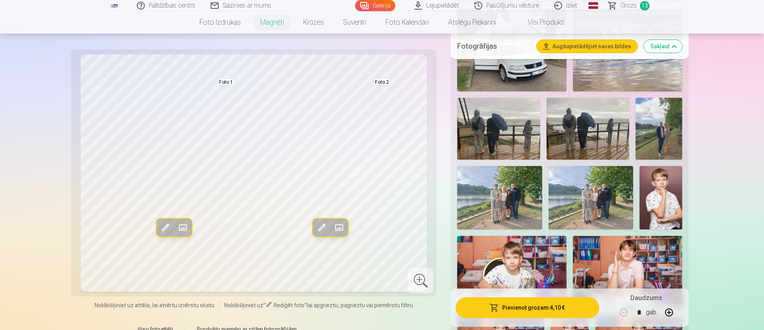
scroll to position [598, 0]
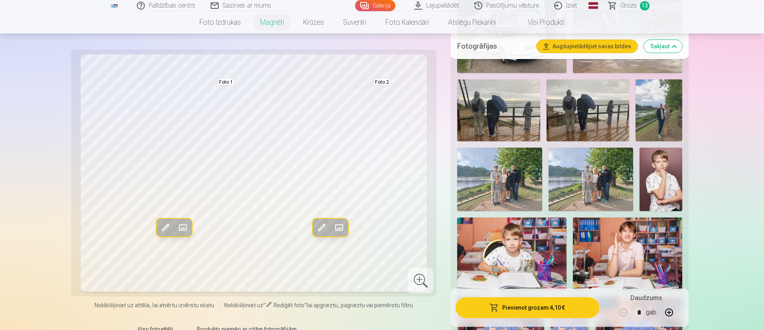
click at [163, 244] on span "Noklikšķiniet uz attēla, lai atvērtu izvērstu skatu" at bounding box center [155, 305] width 120 height 8
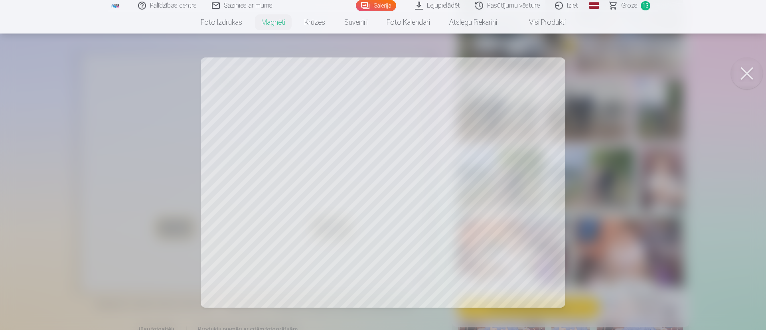
click at [394, 234] on div at bounding box center [383, 165] width 766 height 330
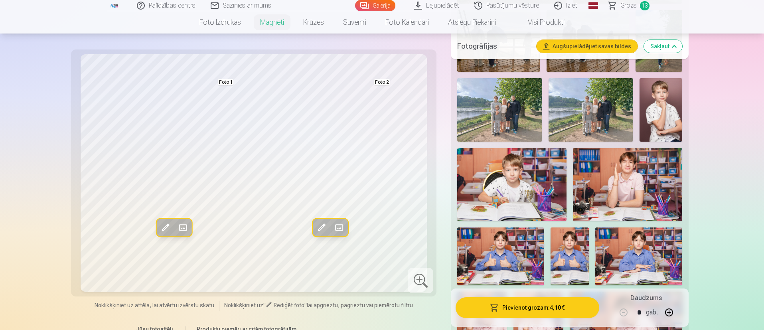
scroll to position [718, 0]
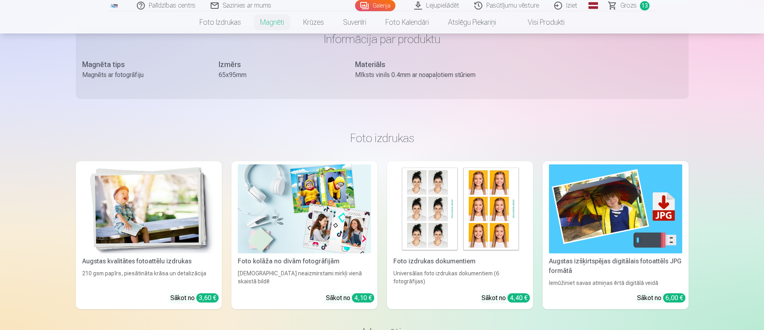
scroll to position [1496, 0]
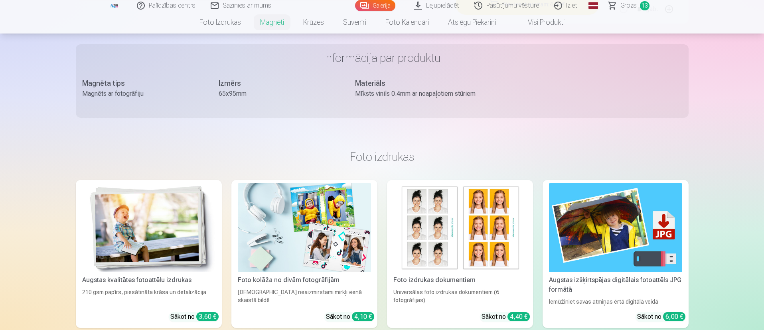
click at [299, 243] on img at bounding box center [304, 227] width 133 height 89
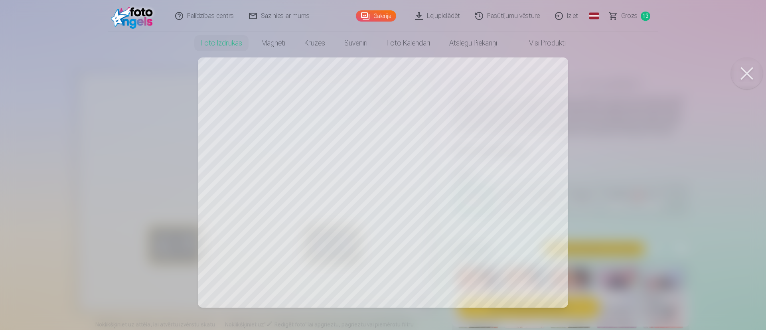
click at [299, 68] on div at bounding box center [383, 165] width 766 height 330
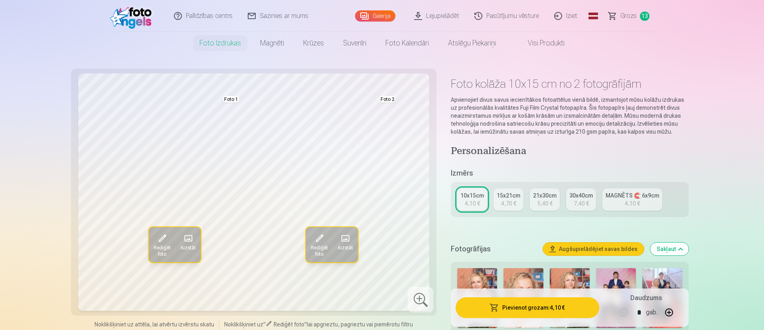
click at [299, 73] on div "Rediģēt foto Aizstāt Foto 1 Rediģēt foto Aizstāt Foto 2" at bounding box center [254, 191] width 356 height 237
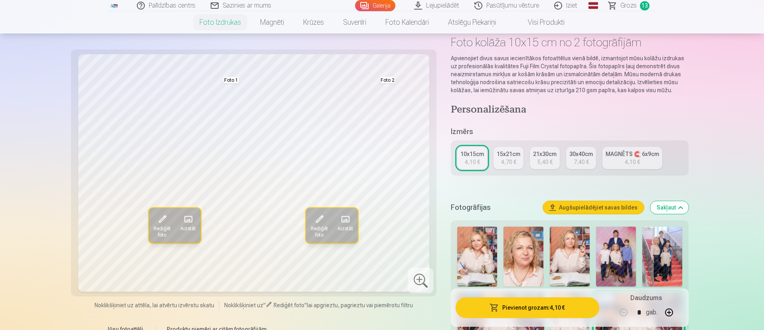
scroll to position [60, 0]
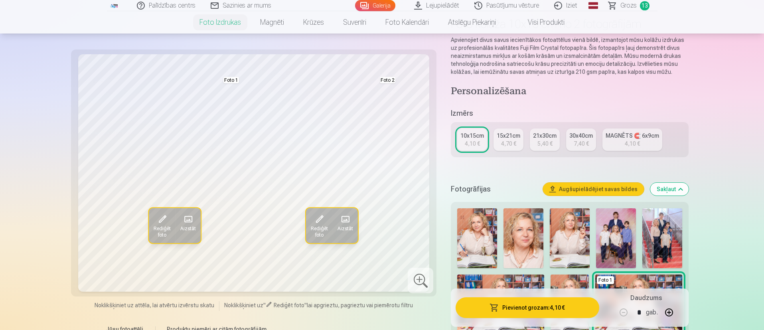
click at [503, 139] on div "15x21cm" at bounding box center [509, 136] width 24 height 8
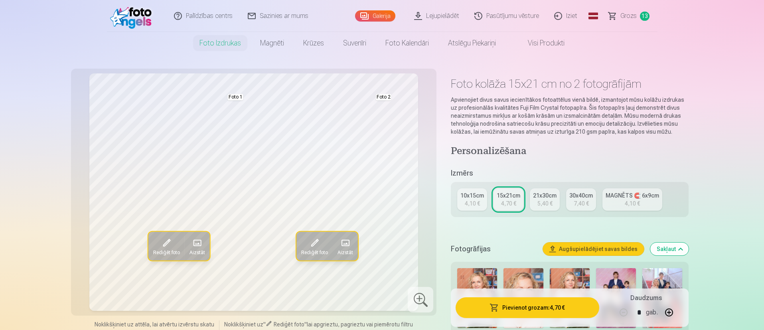
click at [541, 198] on div "21x30cm" at bounding box center [545, 195] width 24 height 8
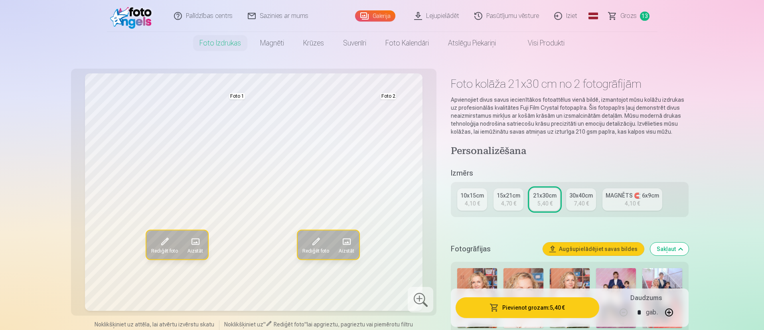
click at [565, 198] on div "MAGNĒTS 🧲 6x9cm" at bounding box center [631, 195] width 53 height 8
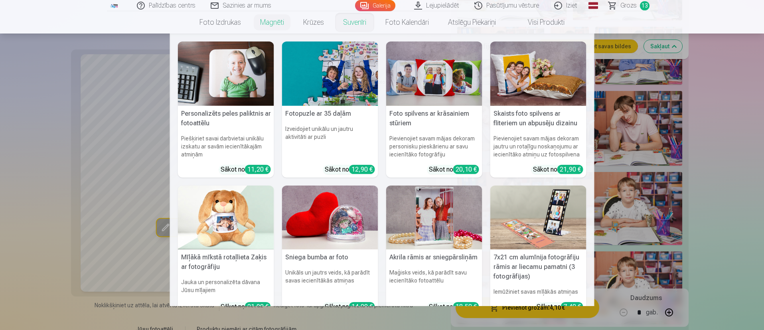
scroll to position [778, 0]
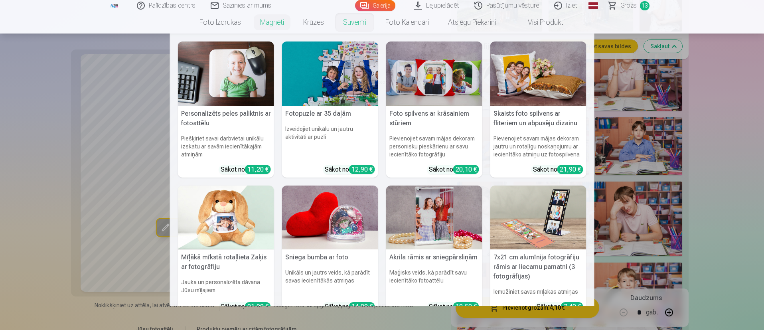
click at [565, 102] on nav "Personalizēts peles paliktnis ar fotoattēlu Piešķiriet savai darbvietai unikālu…" at bounding box center [382, 170] width 764 height 272
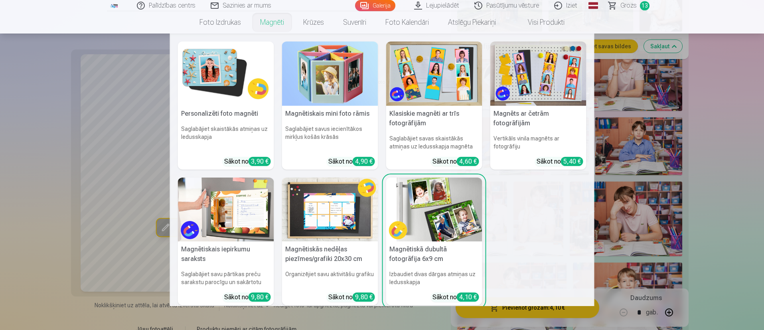
click at [277, 23] on link "Magnēti" at bounding box center [271, 22] width 43 height 22
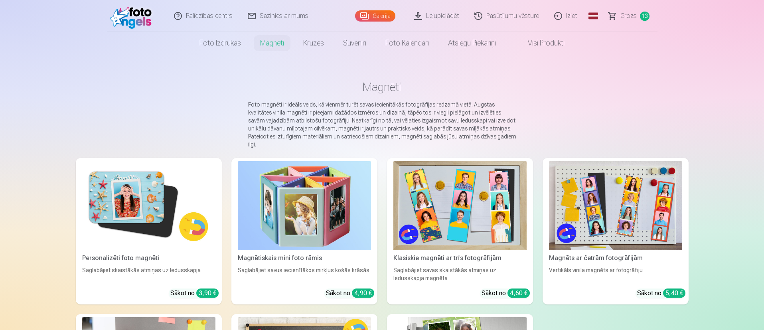
click at [276, 189] on img at bounding box center [304, 205] width 133 height 89
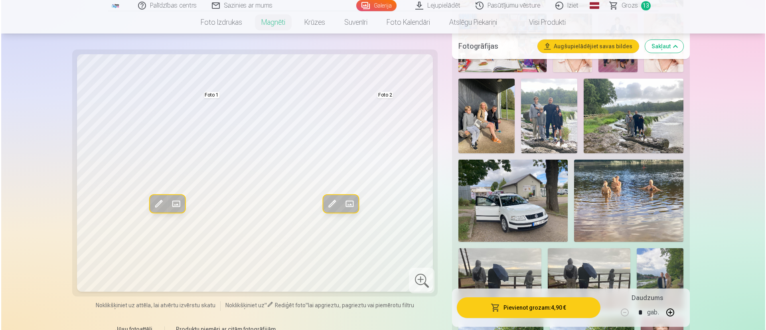
scroll to position [359, 0]
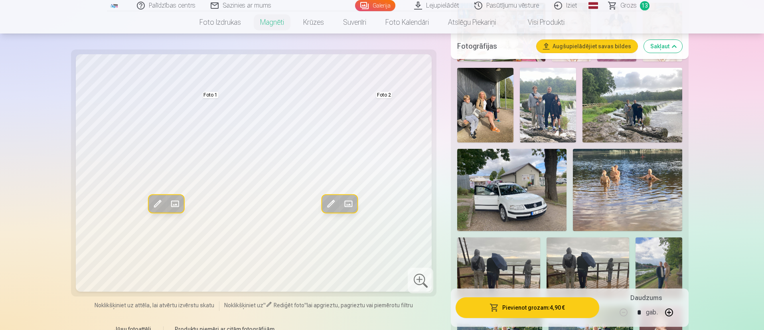
click at [175, 204] on span at bounding box center [174, 203] width 13 height 13
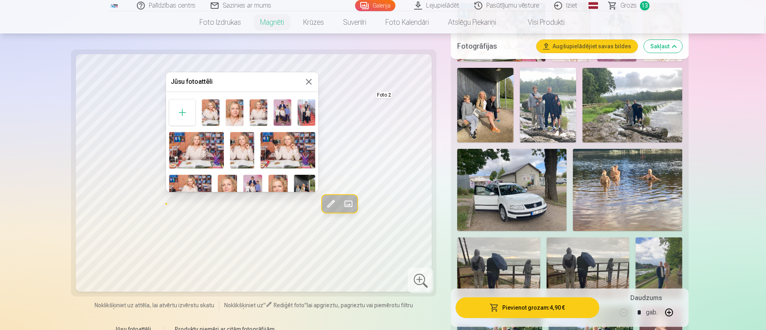
click at [305, 110] on img at bounding box center [307, 112] width 18 height 26
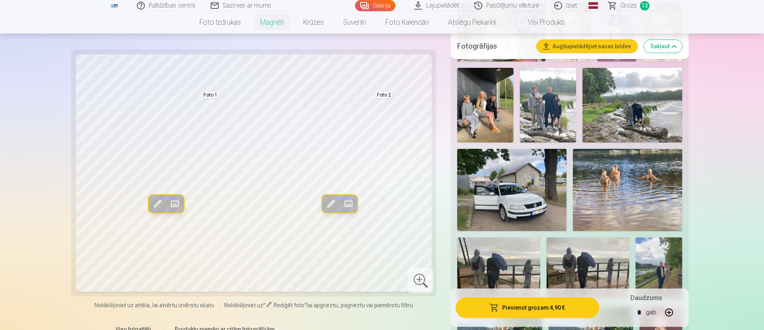
click at [161, 201] on span at bounding box center [157, 203] width 13 height 13
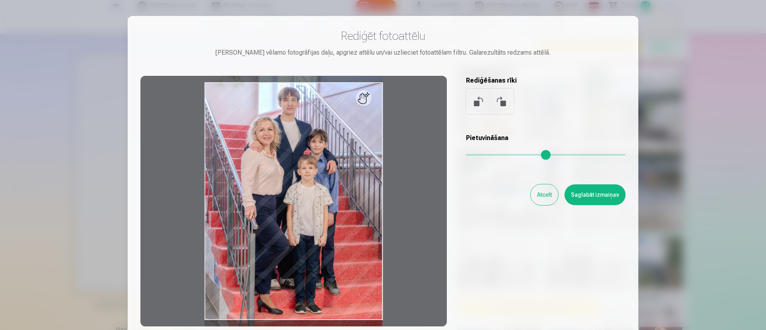
click at [349, 234] on div at bounding box center [293, 201] width 306 height 250
click at [470, 155] on input "range" at bounding box center [546, 155] width 160 height 2
click at [565, 191] on button "Saglabāt izmaiņas" at bounding box center [594, 194] width 61 height 21
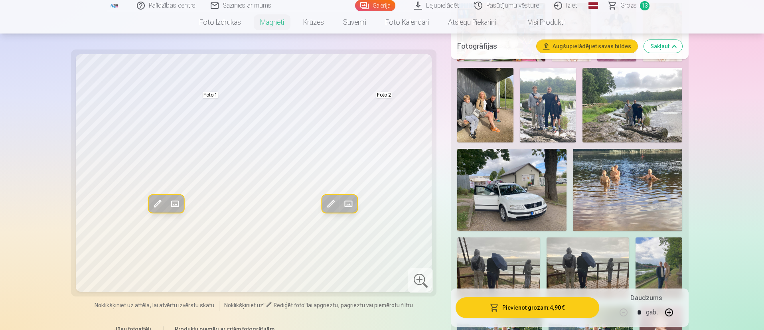
click at [159, 206] on span at bounding box center [157, 203] width 13 height 13
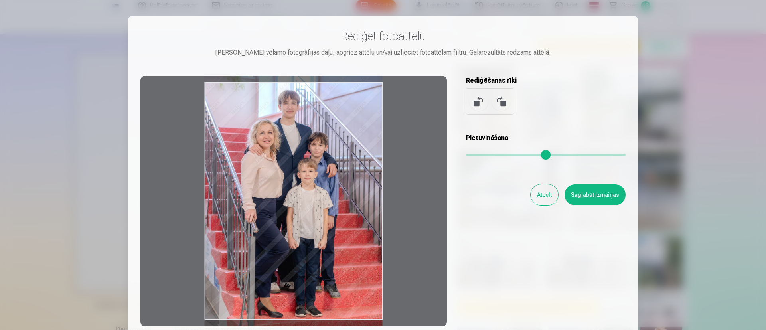
drag, startPoint x: 337, startPoint y: 208, endPoint x: 342, endPoint y: 211, distance: 5.8
click at [342, 211] on div at bounding box center [293, 201] width 306 height 250
click at [565, 192] on button "Saglabāt izmaiņas" at bounding box center [594, 194] width 61 height 21
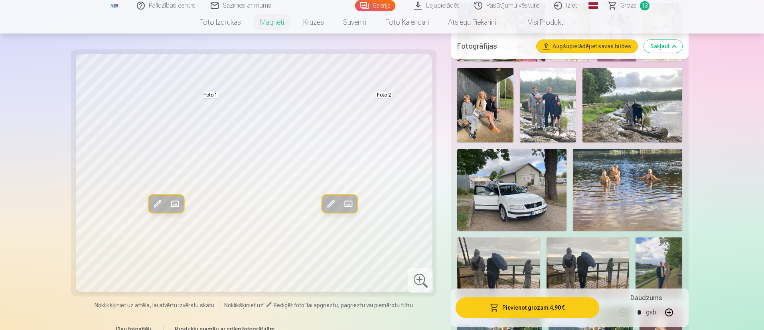
click at [152, 203] on span at bounding box center [157, 203] width 13 height 13
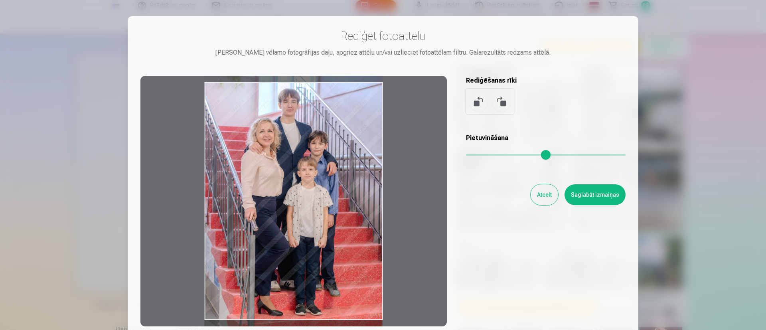
click at [332, 241] on div at bounding box center [293, 201] width 306 height 250
click at [565, 190] on button "Saglabāt izmaiņas" at bounding box center [594, 194] width 61 height 21
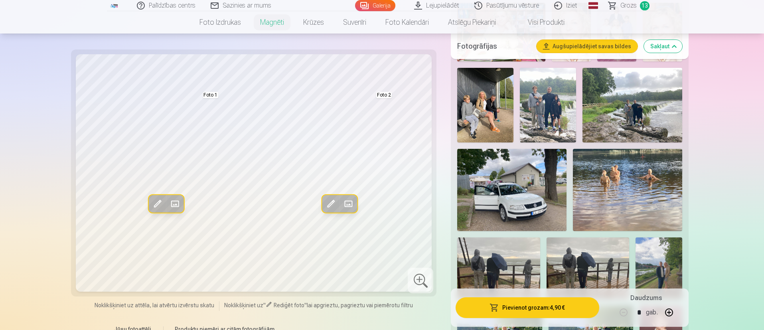
click at [348, 203] on span at bounding box center [347, 203] width 13 height 13
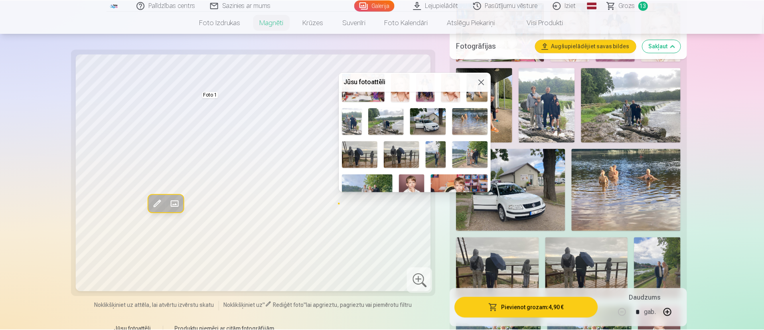
scroll to position [120, 0]
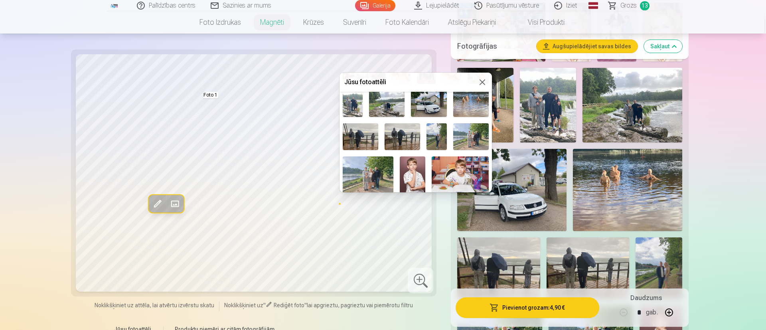
click at [357, 103] on img at bounding box center [353, 103] width 20 height 27
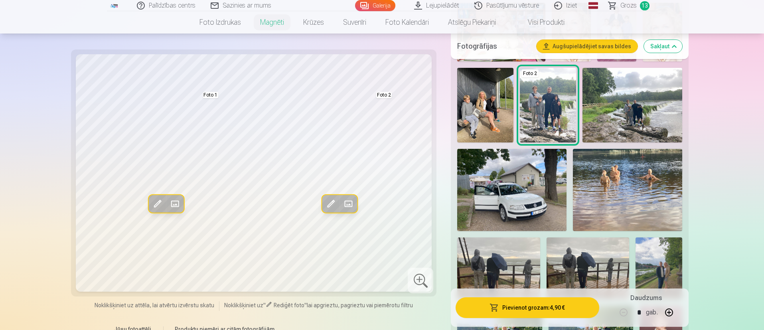
click at [334, 201] on span at bounding box center [330, 203] width 13 height 13
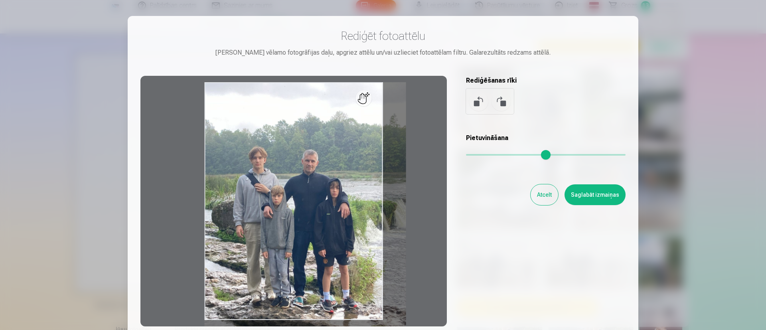
click at [474, 154] on input "range" at bounding box center [546, 155] width 160 height 2
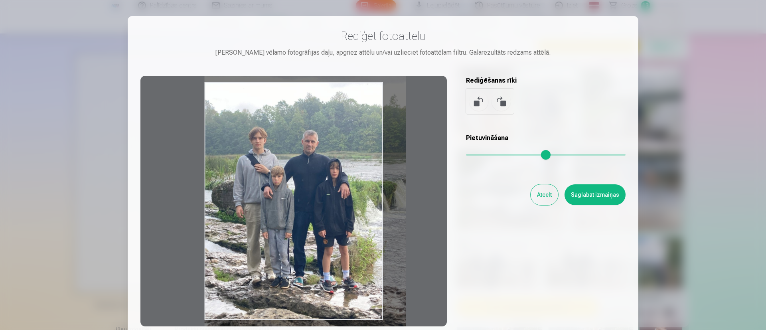
drag, startPoint x: 335, startPoint y: 235, endPoint x: 339, endPoint y: 215, distance: 19.8
click at [339, 215] on div at bounding box center [293, 201] width 306 height 250
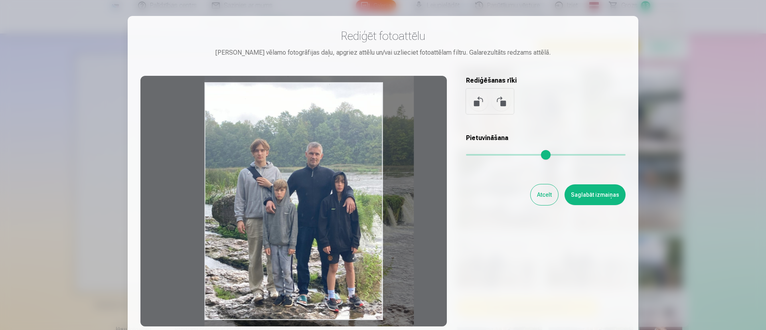
drag, startPoint x: 471, startPoint y: 156, endPoint x: 476, endPoint y: 156, distance: 4.4
click at [476, 156] on input "range" at bounding box center [546, 155] width 160 height 2
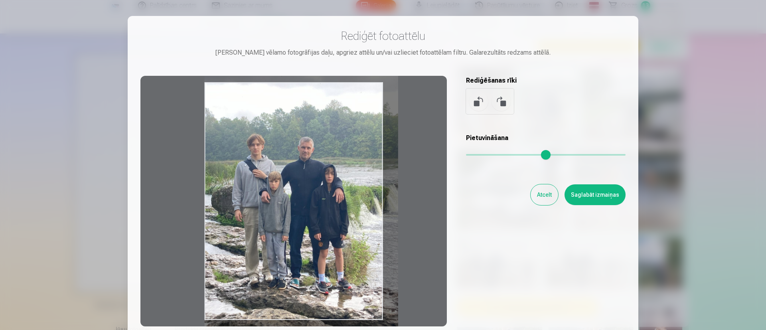
drag, startPoint x: 479, startPoint y: 154, endPoint x: 473, endPoint y: 156, distance: 6.7
click at [473, 156] on input "range" at bounding box center [546, 155] width 160 height 2
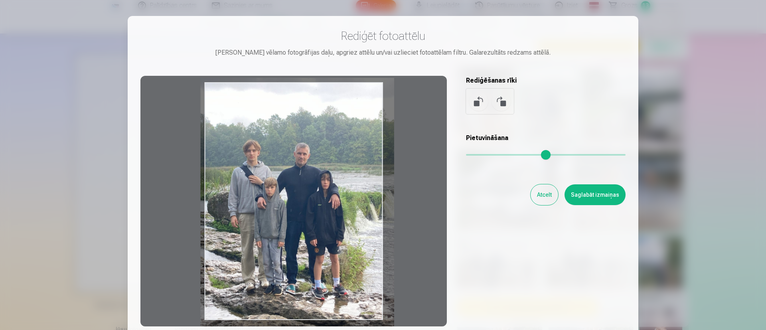
type input "****"
drag, startPoint x: 344, startPoint y: 223, endPoint x: 340, endPoint y: 229, distance: 7.9
click at [340, 229] on div at bounding box center [293, 201] width 306 height 250
click at [565, 195] on button "Saglabāt izmaiņas" at bounding box center [594, 194] width 61 height 21
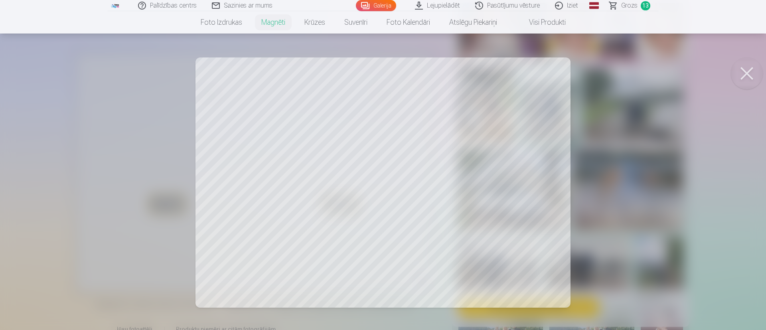
click at [390, 168] on div at bounding box center [383, 165] width 766 height 330
click at [292, 188] on div at bounding box center [383, 165] width 766 height 330
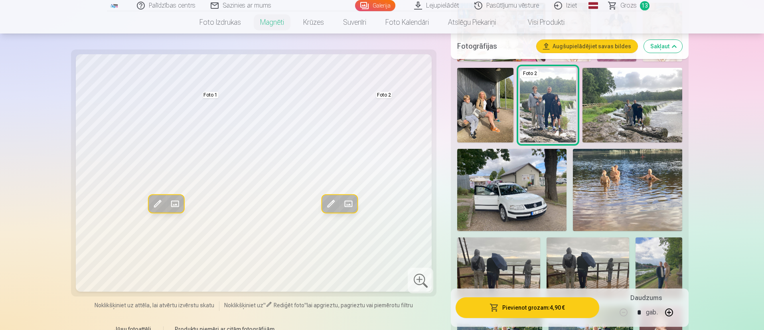
scroll to position [299, 0]
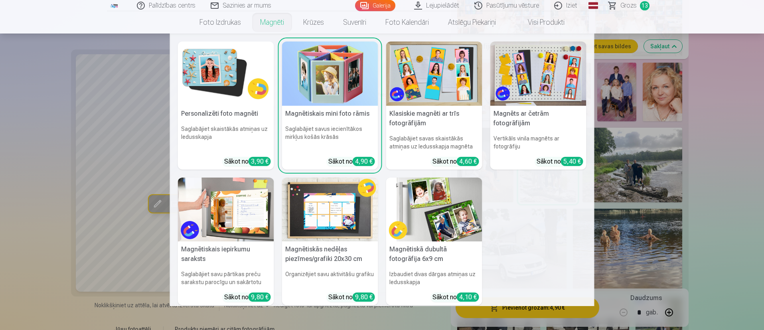
click at [274, 27] on link "Magnēti" at bounding box center [271, 22] width 43 height 22
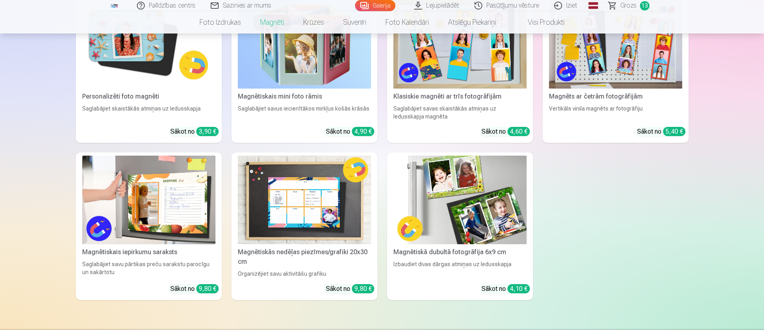
scroll to position [179, 0]
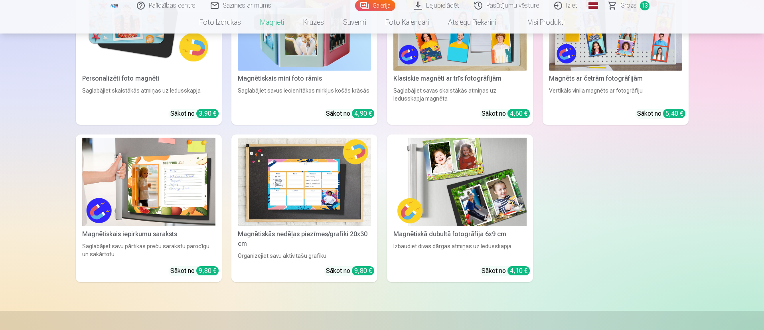
click at [439, 242] on div "Izbaudiet divas dārgas atmiņas uz ledusskapja" at bounding box center [460, 251] width 140 height 18
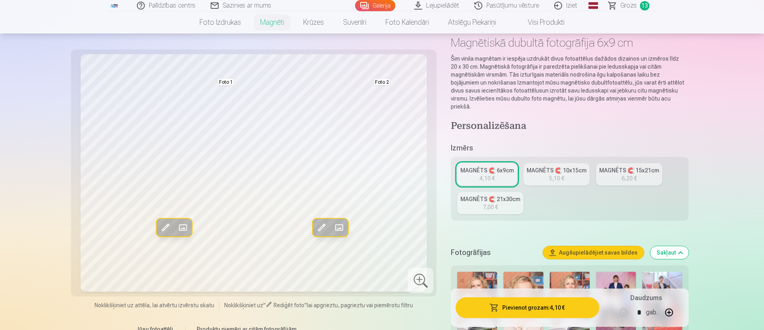
scroll to position [60, 0]
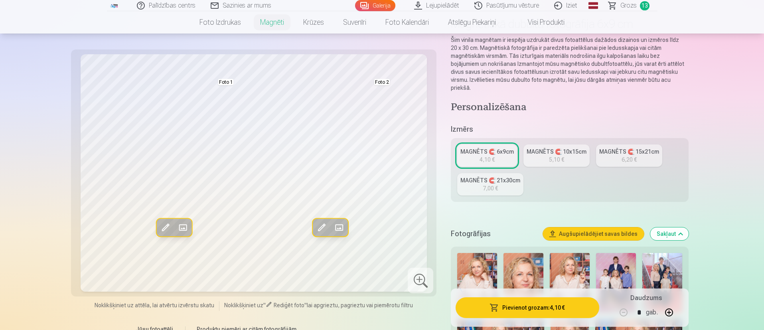
click at [565, 227] on button "Sakļaut" at bounding box center [669, 233] width 38 height 13
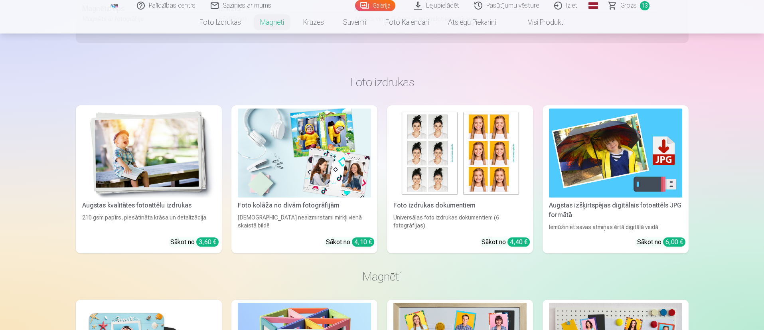
scroll to position [657, 0]
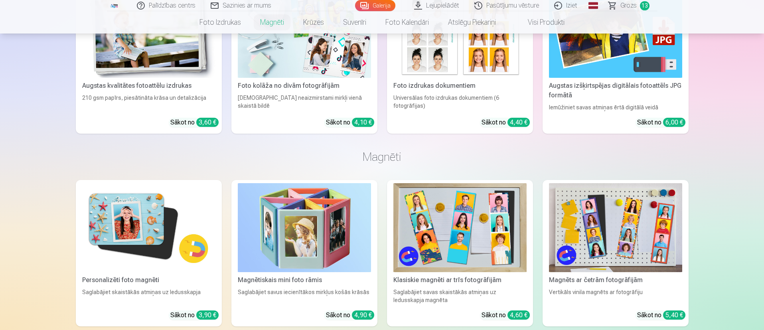
click at [565, 8] on span "Grozs" at bounding box center [628, 6] width 16 height 10
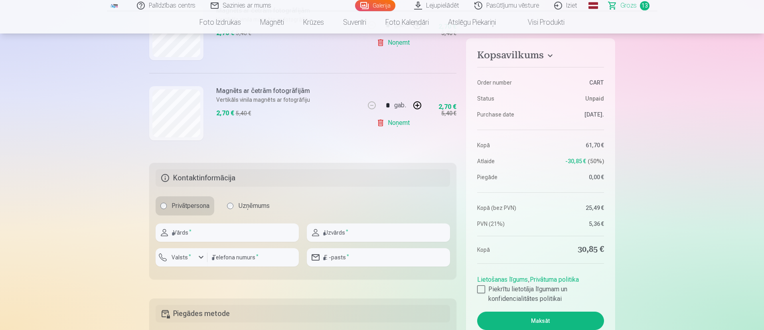
scroll to position [1017, 0]
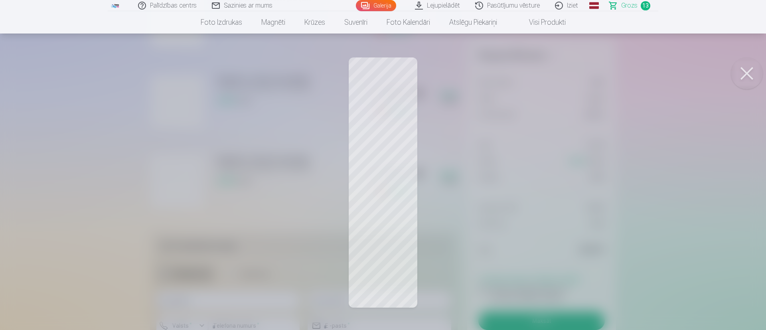
click at [565, 75] on button at bounding box center [747, 73] width 32 height 32
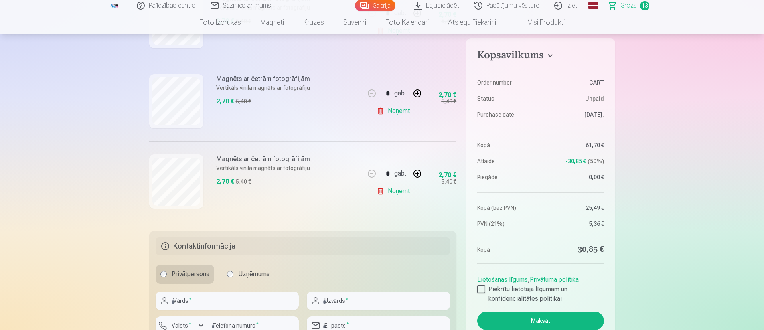
scroll to position [957, 0]
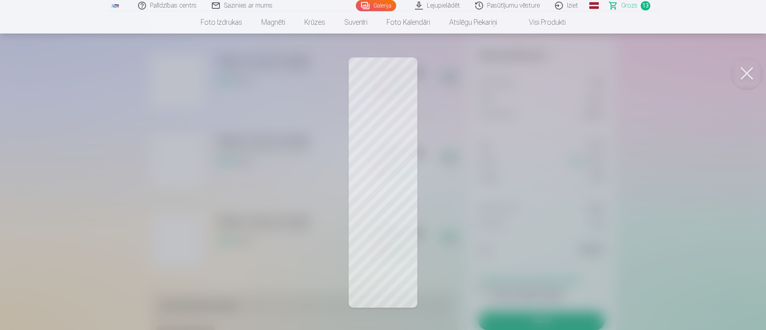
click at [565, 75] on button at bounding box center [747, 73] width 32 height 32
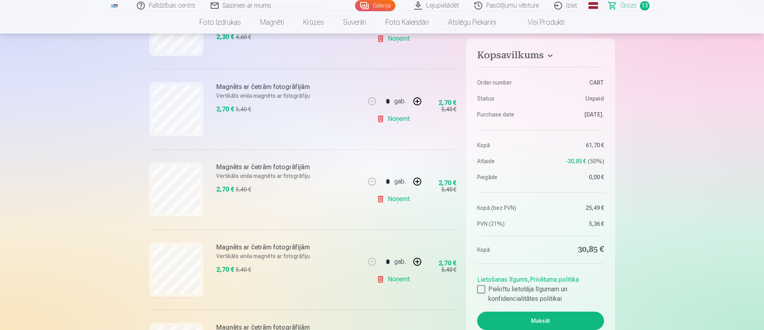
scroll to position [838, 0]
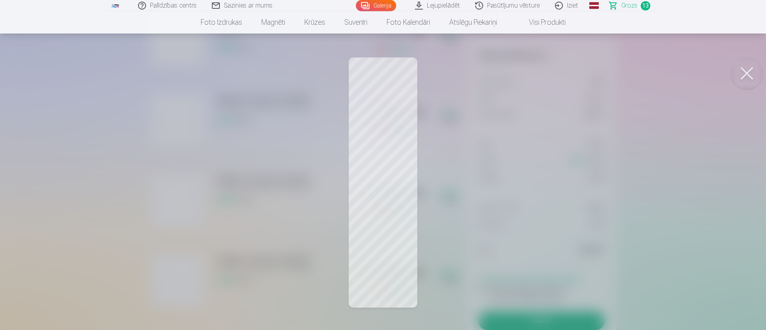
click at [565, 67] on button at bounding box center [747, 73] width 32 height 32
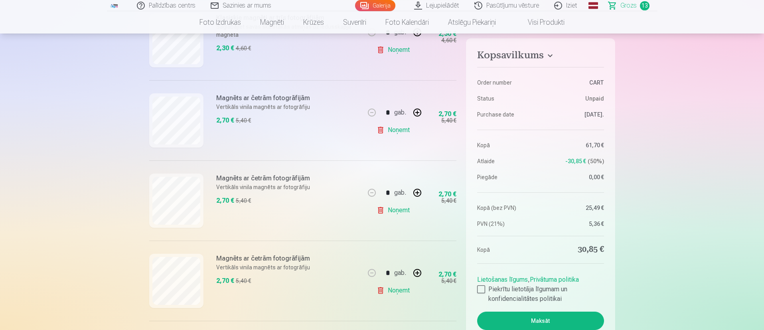
scroll to position [778, 0]
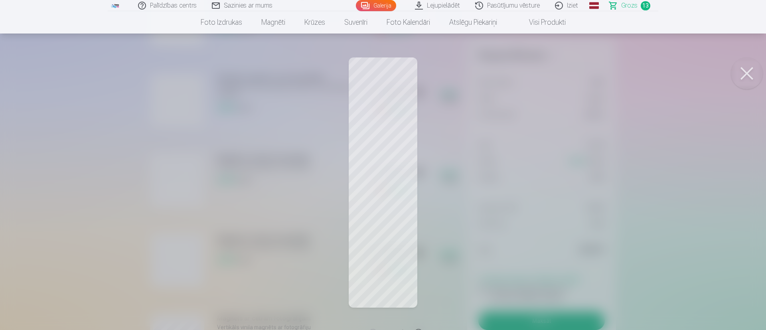
click at [565, 66] on button at bounding box center [747, 73] width 32 height 32
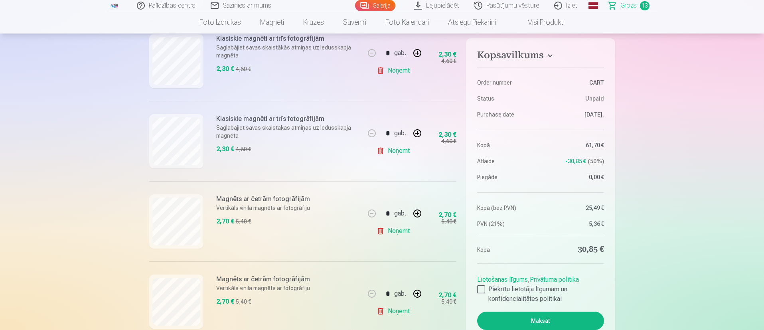
scroll to position [718, 0]
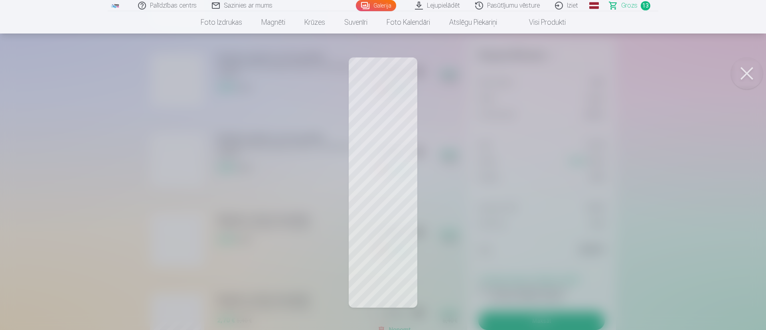
click at [565, 81] on button at bounding box center [747, 73] width 32 height 32
click at [565, 79] on button at bounding box center [747, 73] width 32 height 32
click at [565, 69] on button at bounding box center [747, 73] width 32 height 32
click at [565, 73] on button at bounding box center [747, 73] width 32 height 32
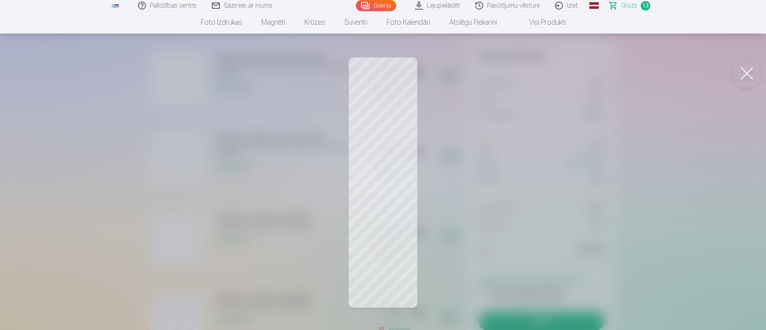
click at [565, 82] on button at bounding box center [747, 73] width 32 height 32
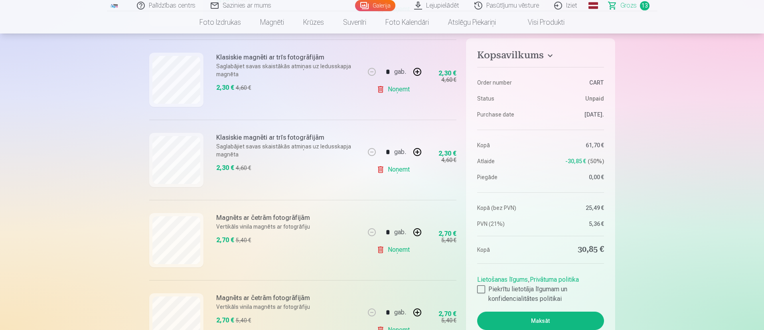
click at [393, 90] on link "Noņemt" at bounding box center [395, 89] width 36 height 16
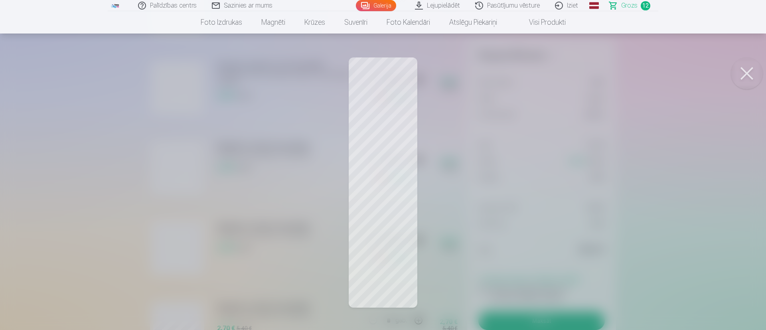
click at [565, 80] on button at bounding box center [747, 73] width 32 height 32
click at [565, 78] on button at bounding box center [747, 73] width 32 height 32
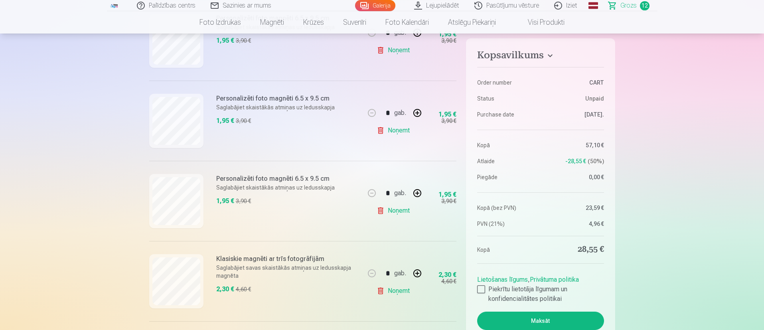
scroll to position [299, 0]
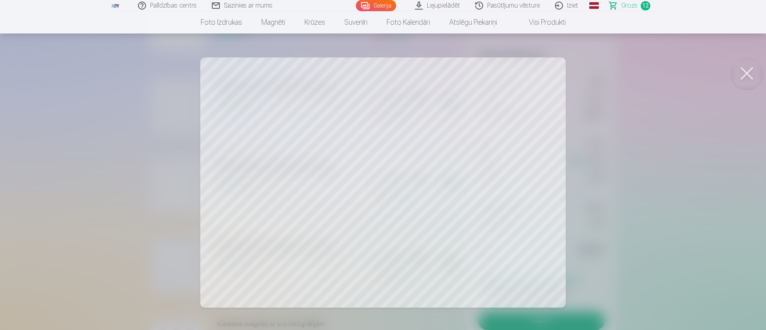
click at [565, 75] on button at bounding box center [747, 73] width 32 height 32
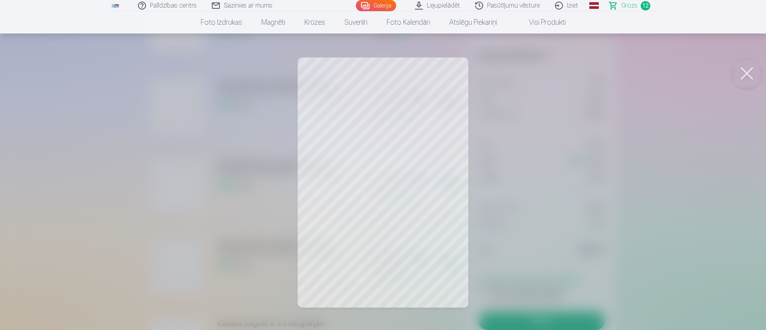
click at [565, 72] on button at bounding box center [747, 73] width 32 height 32
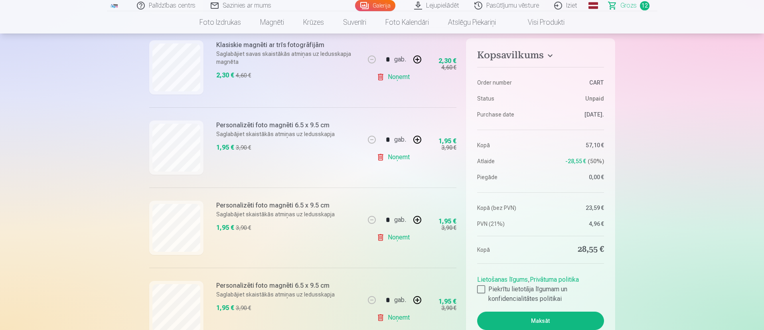
scroll to position [239, 0]
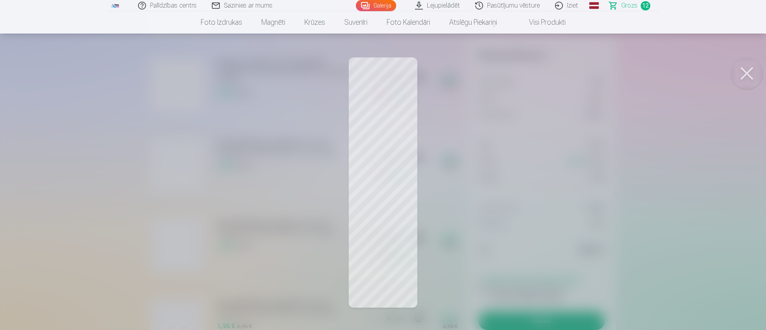
click at [565, 78] on button at bounding box center [747, 73] width 32 height 32
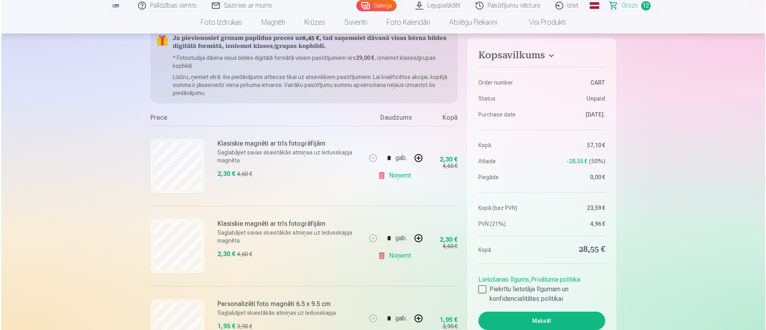
scroll to position [60, 0]
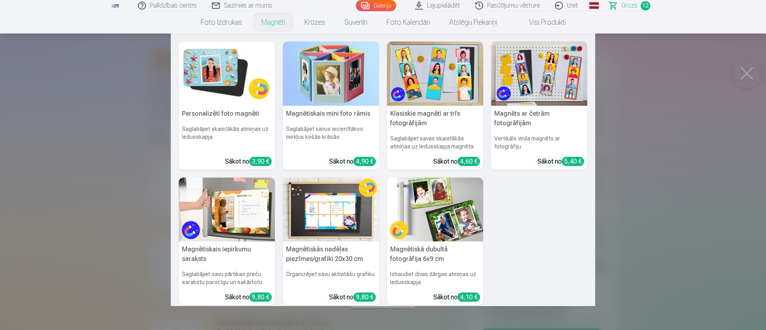
click at [272, 25] on link "Magnēti" at bounding box center [273, 22] width 43 height 22
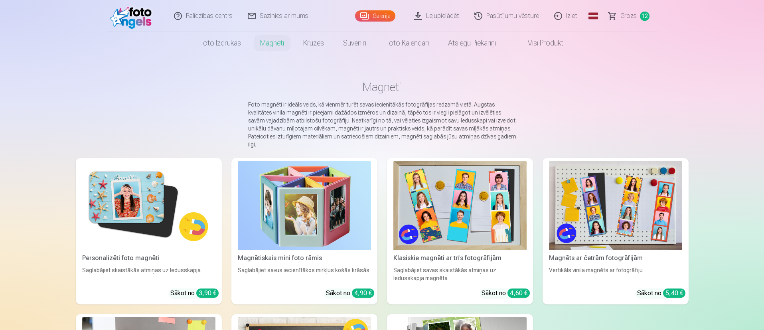
click at [565, 201] on img at bounding box center [615, 205] width 133 height 89
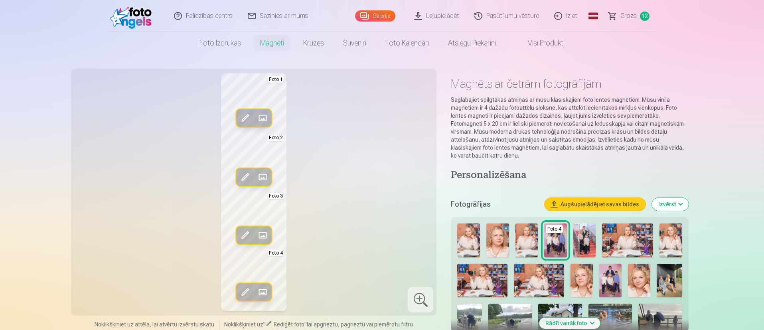
click at [264, 244] on span at bounding box center [262, 292] width 13 height 13
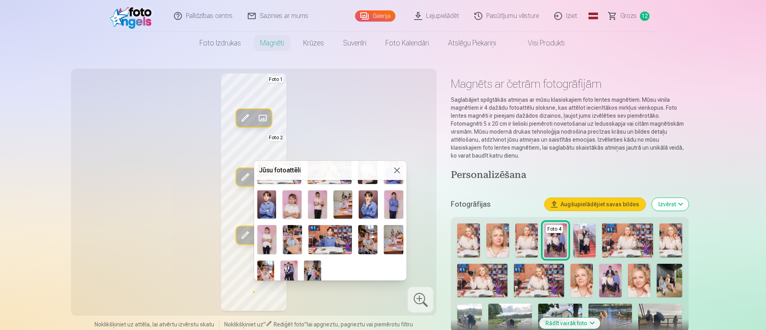
scroll to position [371, 0]
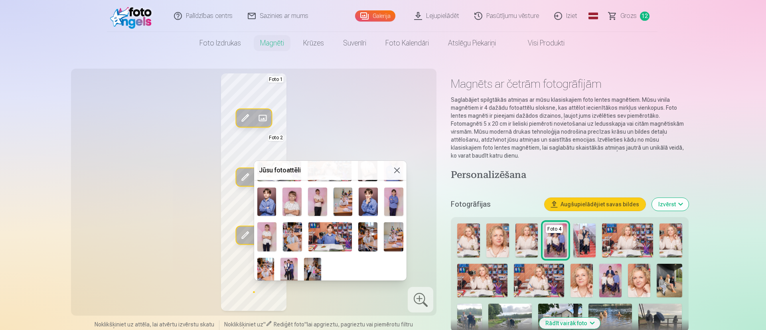
click at [288, 244] on img at bounding box center [288, 271] width 17 height 26
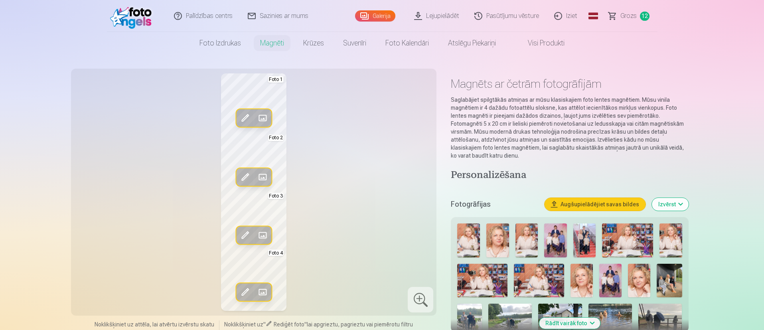
click at [265, 233] on span at bounding box center [262, 235] width 13 height 13
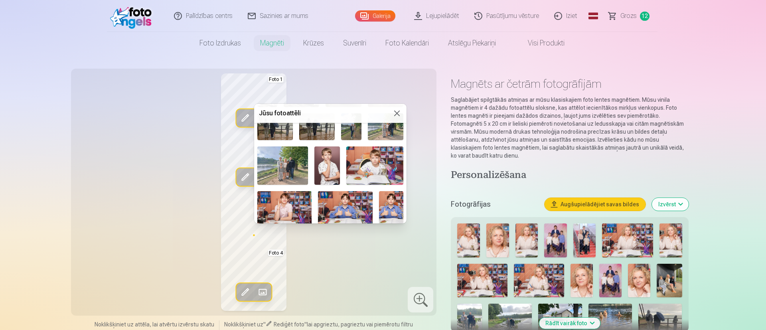
scroll to position [179, 0]
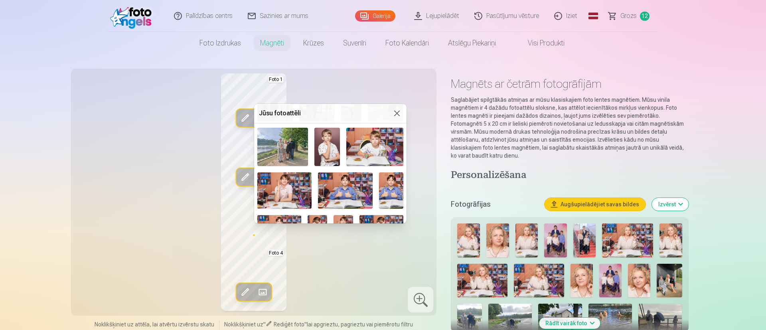
click at [286, 190] on img at bounding box center [284, 190] width 55 height 36
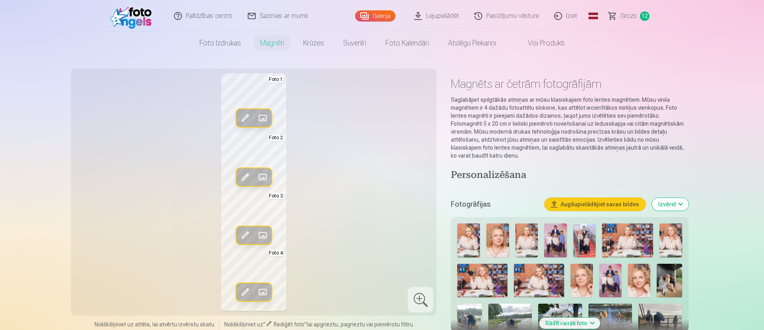
click at [259, 175] on span at bounding box center [262, 177] width 13 height 13
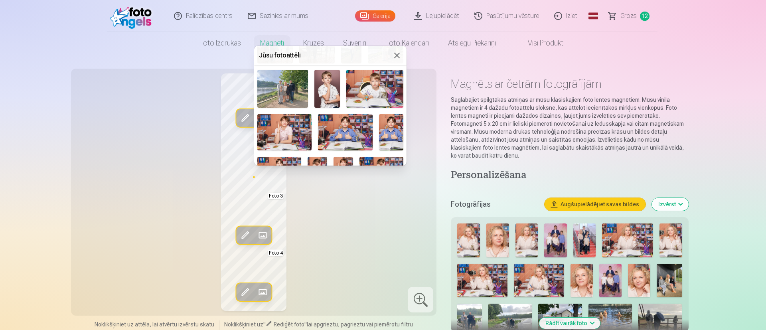
click at [352, 132] on img at bounding box center [345, 132] width 55 height 36
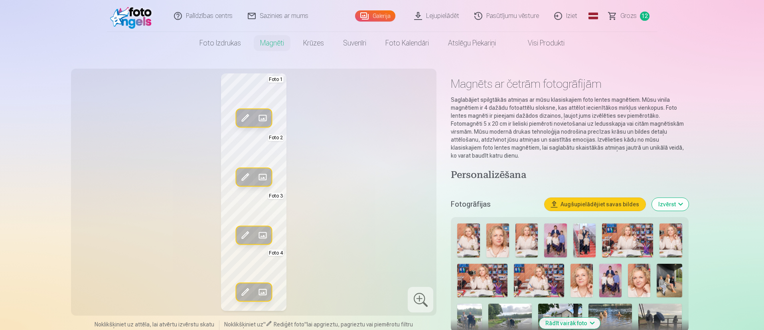
click at [260, 119] on span at bounding box center [262, 118] width 13 height 13
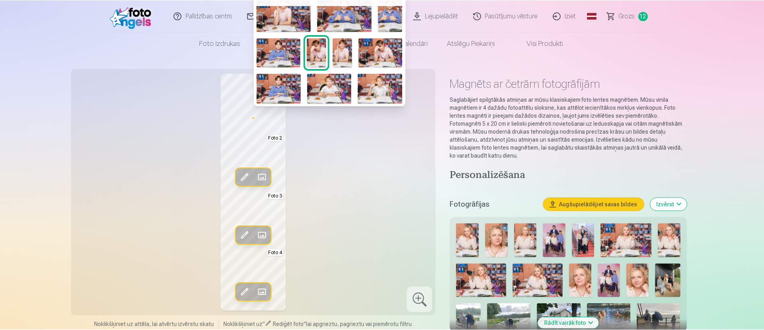
scroll to position [299, 0]
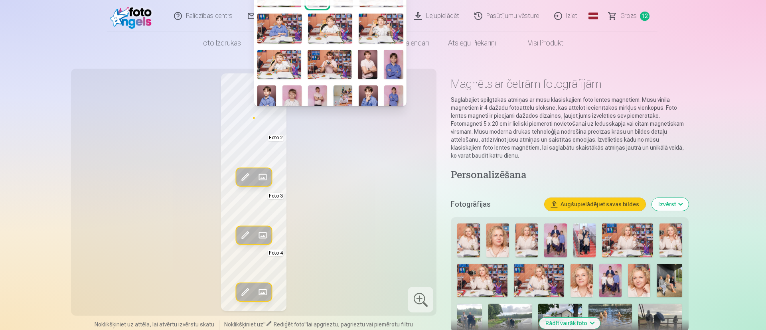
click at [274, 62] on img at bounding box center [279, 64] width 44 height 29
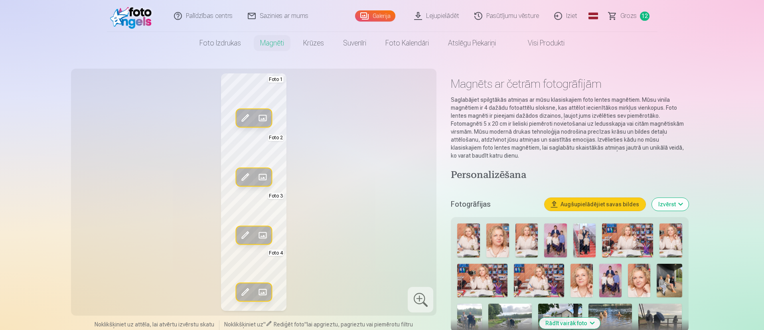
click at [422, 244] on div at bounding box center [421, 300] width 26 height 26
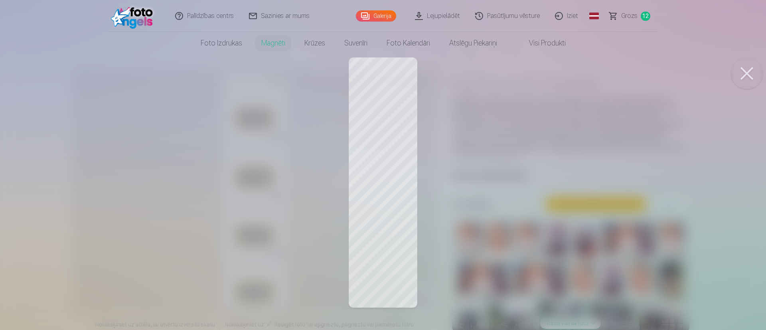
click at [565, 75] on button at bounding box center [747, 73] width 32 height 32
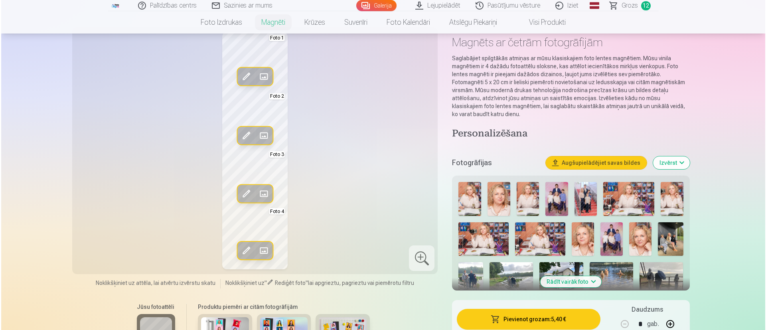
scroll to position [60, 0]
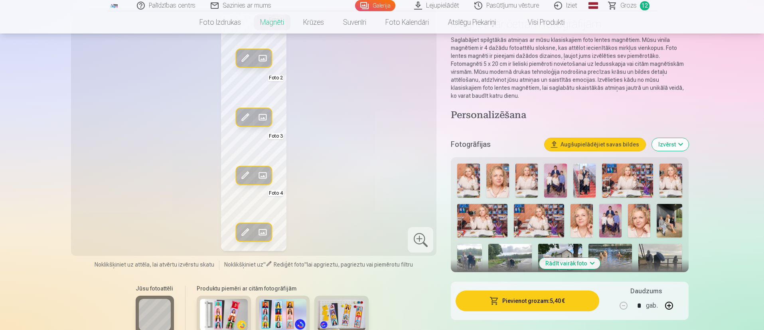
click at [247, 231] on span at bounding box center [245, 232] width 13 height 13
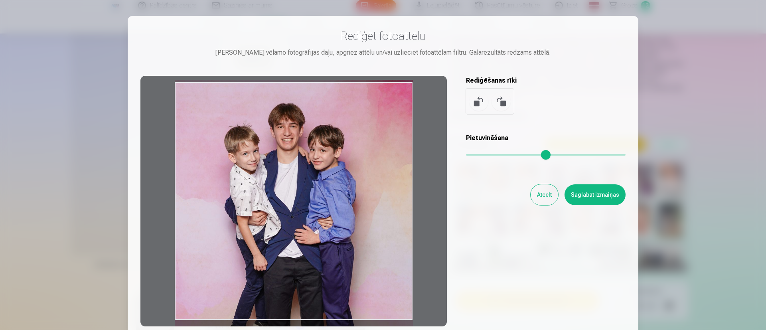
drag, startPoint x: 364, startPoint y: 242, endPoint x: 377, endPoint y: 240, distance: 12.9
click at [377, 240] on div at bounding box center [293, 201] width 306 height 250
drag, startPoint x: 377, startPoint y: 240, endPoint x: 372, endPoint y: 240, distance: 4.8
click at [372, 240] on div at bounding box center [293, 201] width 306 height 250
click at [470, 154] on input "range" at bounding box center [546, 155] width 160 height 2
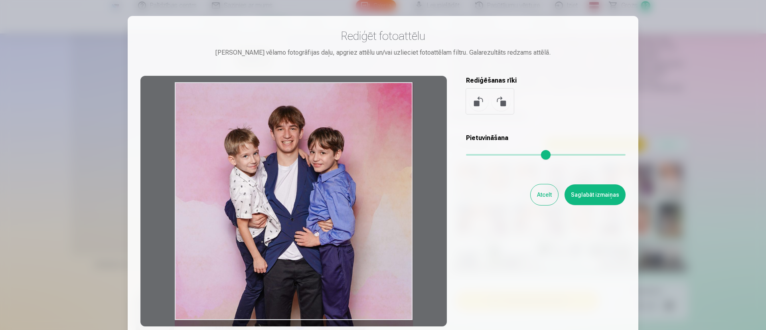
drag, startPoint x: 357, startPoint y: 211, endPoint x: 345, endPoint y: 217, distance: 13.9
click at [345, 217] on div at bounding box center [293, 201] width 306 height 250
drag, startPoint x: 375, startPoint y: 223, endPoint x: 368, endPoint y: 223, distance: 6.8
click at [368, 223] on div at bounding box center [293, 201] width 306 height 250
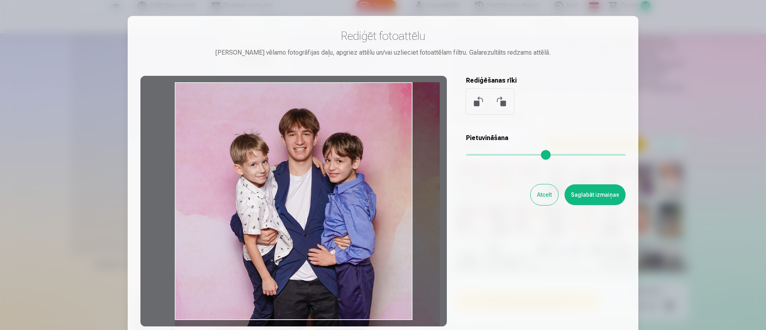
drag, startPoint x: 469, startPoint y: 154, endPoint x: 474, endPoint y: 155, distance: 5.2
click at [474, 155] on input "range" at bounding box center [546, 155] width 160 height 2
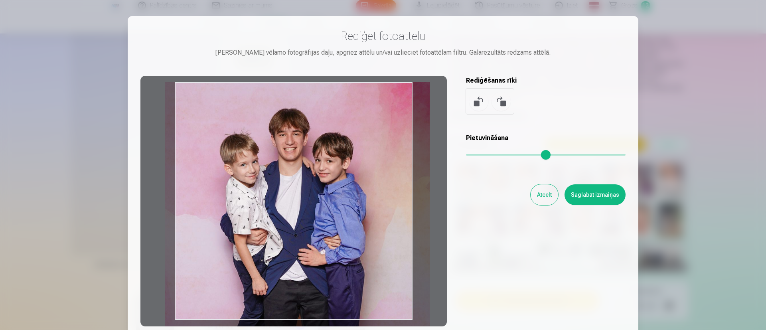
drag, startPoint x: 385, startPoint y: 215, endPoint x: 374, endPoint y: 218, distance: 10.6
click at [374, 218] on div at bounding box center [293, 201] width 306 height 250
type input "****"
click at [565, 191] on button "Saglabāt izmaiņas" at bounding box center [594, 194] width 61 height 21
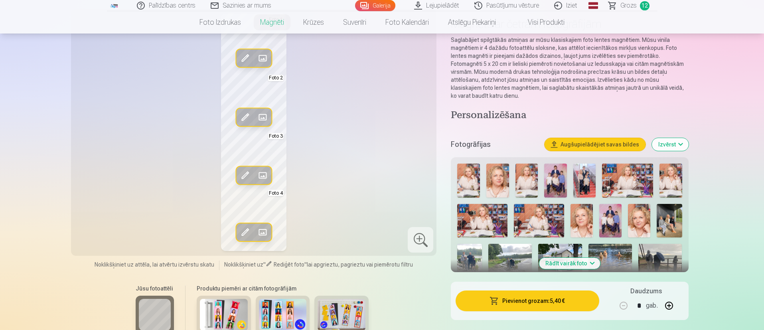
click at [245, 173] on span at bounding box center [245, 175] width 13 height 13
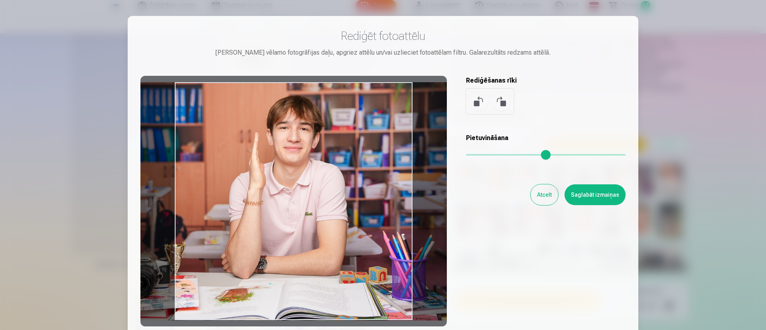
click at [349, 218] on div at bounding box center [293, 201] width 306 height 250
click at [565, 193] on button "Saglabāt izmaiņas" at bounding box center [594, 194] width 61 height 21
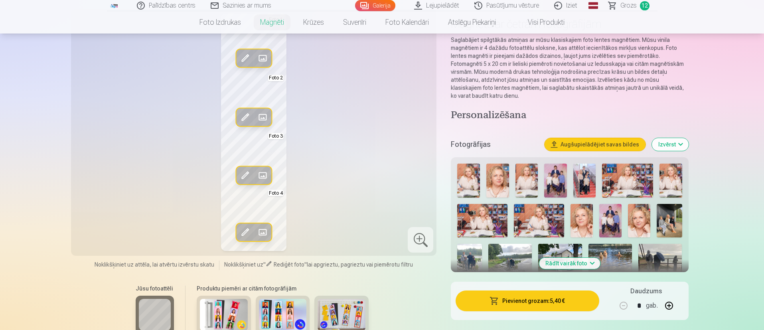
click at [248, 116] on span at bounding box center [245, 117] width 13 height 13
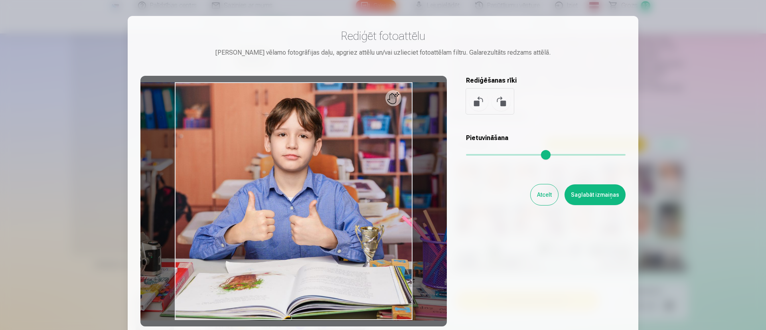
click at [565, 197] on button "Saglabāt izmaiņas" at bounding box center [594, 194] width 61 height 21
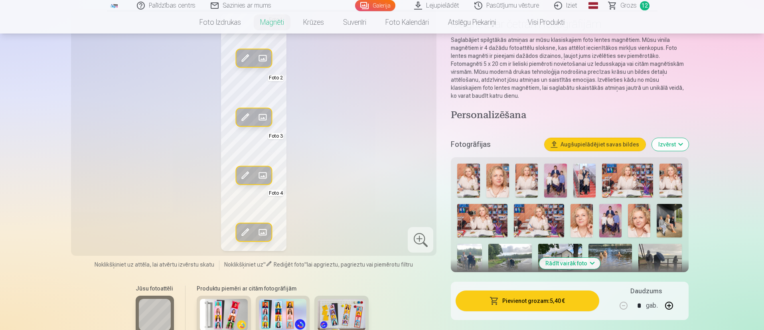
click at [248, 57] on span at bounding box center [245, 58] width 13 height 13
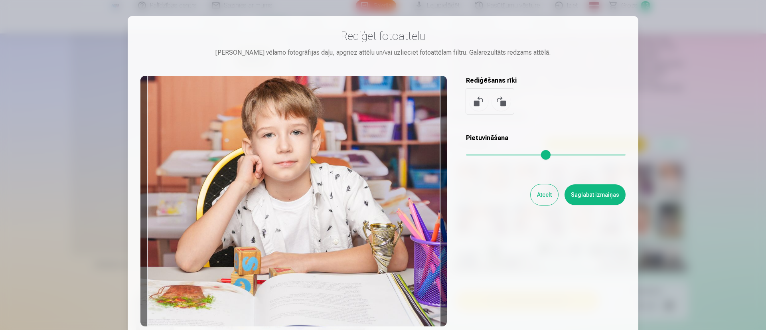
drag, startPoint x: 356, startPoint y: 280, endPoint x: 345, endPoint y: 278, distance: 11.0
click at [345, 244] on div at bounding box center [293, 201] width 306 height 250
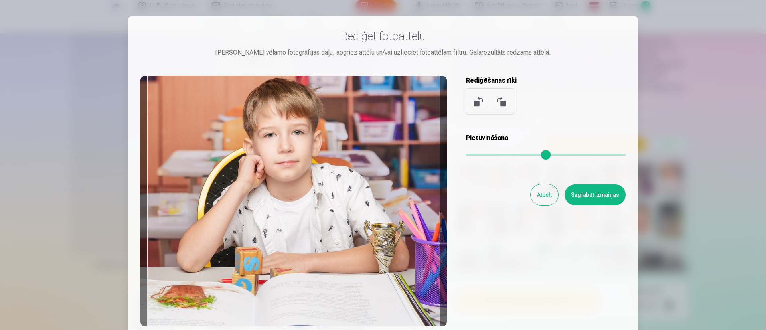
click at [347, 244] on div at bounding box center [293, 201] width 306 height 250
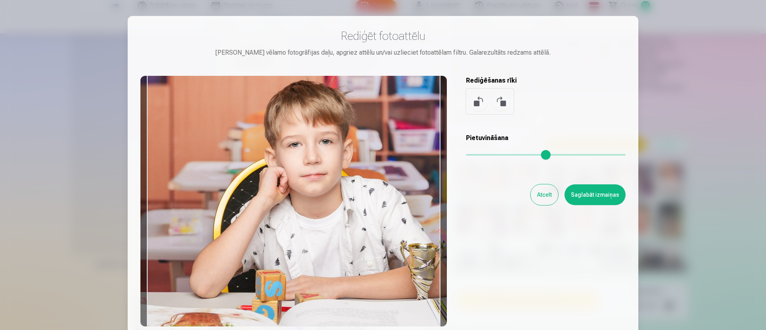
type input "*"
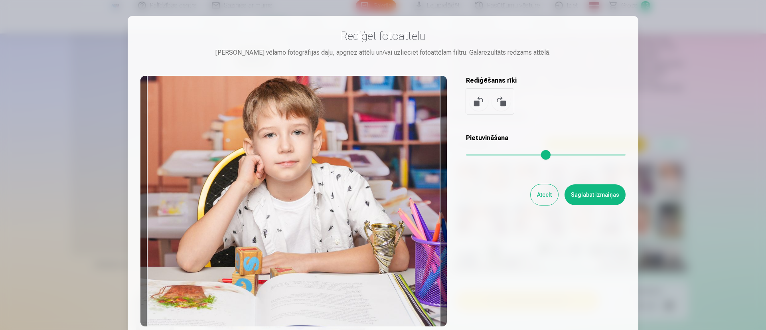
drag, startPoint x: 468, startPoint y: 158, endPoint x: 452, endPoint y: 156, distance: 16.0
click at [466, 156] on input "range" at bounding box center [546, 155] width 160 height 2
click at [382, 244] on div at bounding box center [293, 201] width 306 height 250
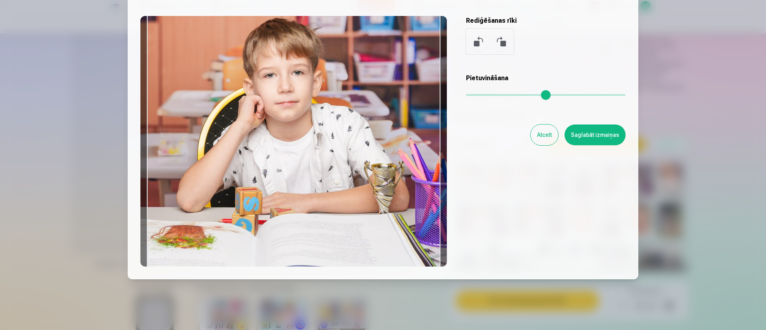
click at [565, 133] on button "Saglabāt izmaiņas" at bounding box center [594, 134] width 61 height 21
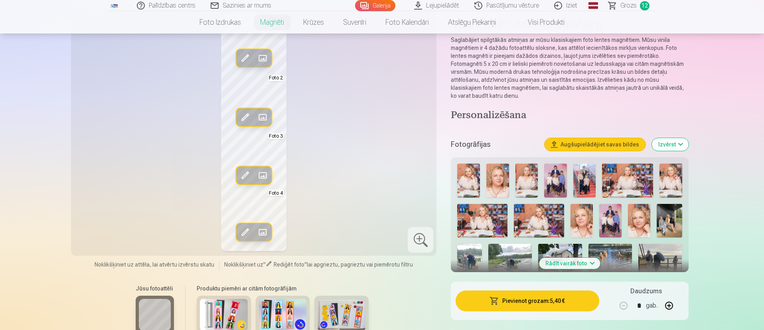
click at [264, 56] on span at bounding box center [262, 58] width 13 height 13
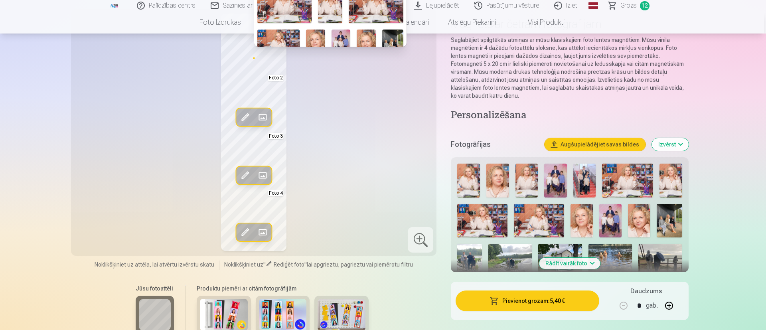
click at [372, 153] on div at bounding box center [383, 165] width 766 height 330
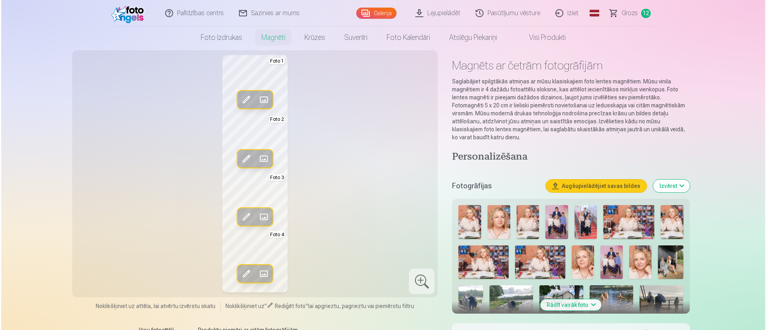
scroll to position [0, 0]
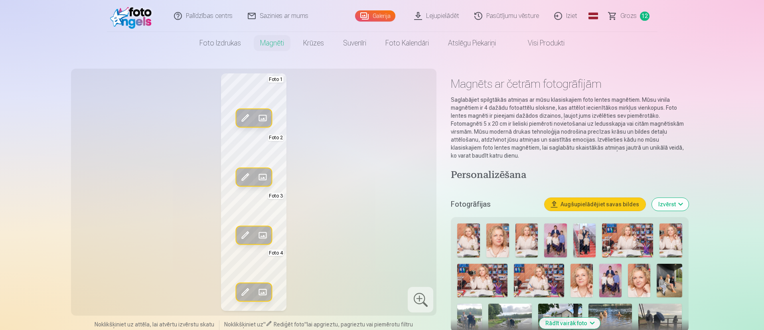
click at [267, 114] on span at bounding box center [262, 118] width 13 height 13
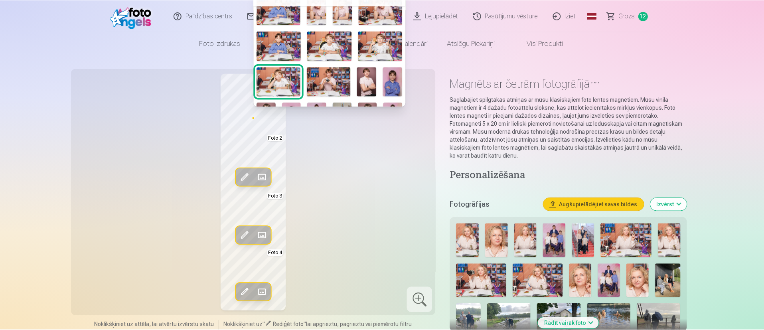
scroll to position [299, 0]
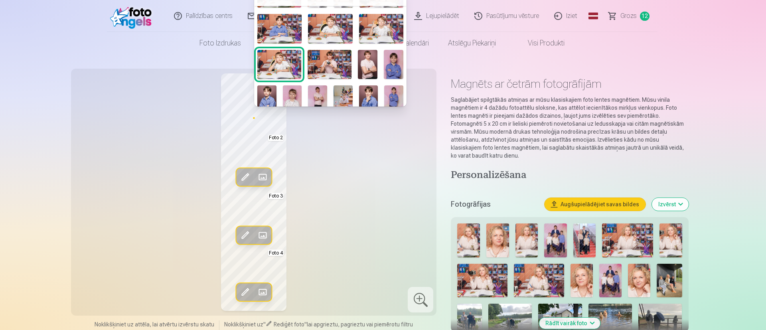
click at [279, 55] on img at bounding box center [279, 64] width 44 height 29
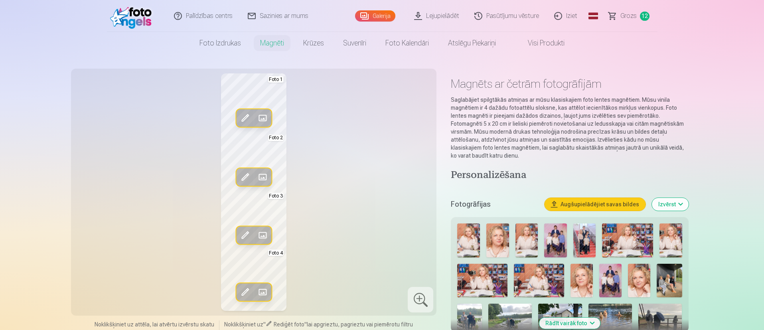
click at [314, 145] on div "Rediģēt foto Aizstāt Foto 1 Rediģēt foto Aizstāt Foto 2 Rediģēt foto Aizstāt Fo…" at bounding box center [254, 191] width 356 height 237
click at [243, 116] on span at bounding box center [245, 118] width 13 height 13
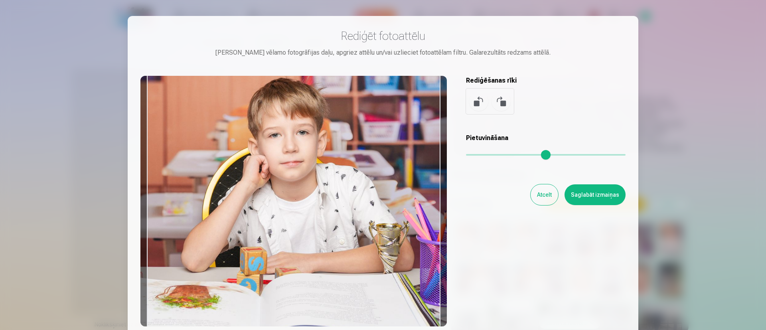
drag, startPoint x: 408, startPoint y: 277, endPoint x: 404, endPoint y: 276, distance: 4.9
click at [404, 244] on div at bounding box center [293, 201] width 306 height 250
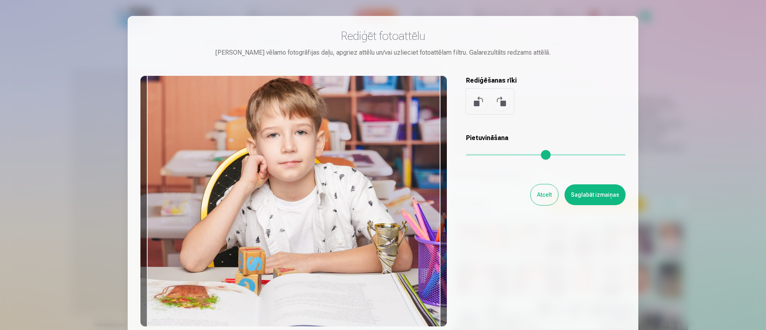
click at [402, 244] on div at bounding box center [293, 201] width 306 height 250
click at [565, 199] on button "Saglabāt izmaiņas" at bounding box center [594, 194] width 61 height 21
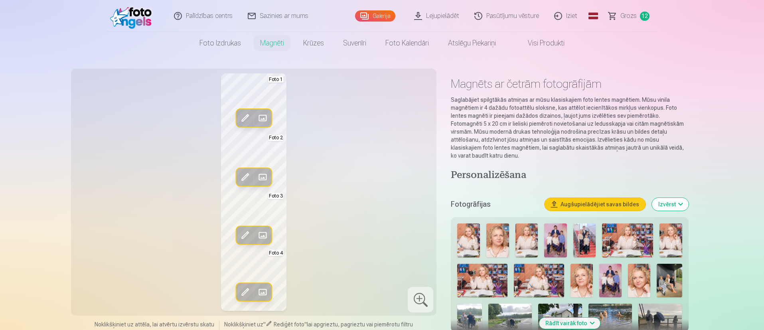
click at [421, 244] on div at bounding box center [421, 300] width 26 height 26
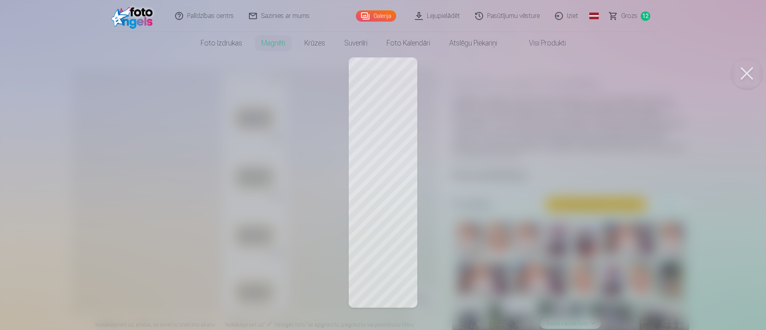
click at [565, 71] on button at bounding box center [747, 73] width 32 height 32
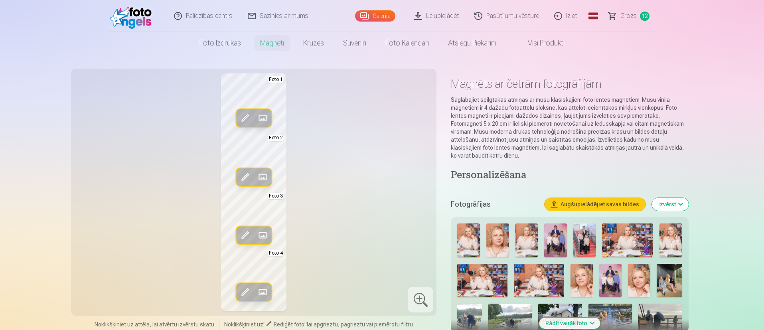
click at [245, 111] on button "Rediģēt foto" at bounding box center [245, 118] width 18 height 18
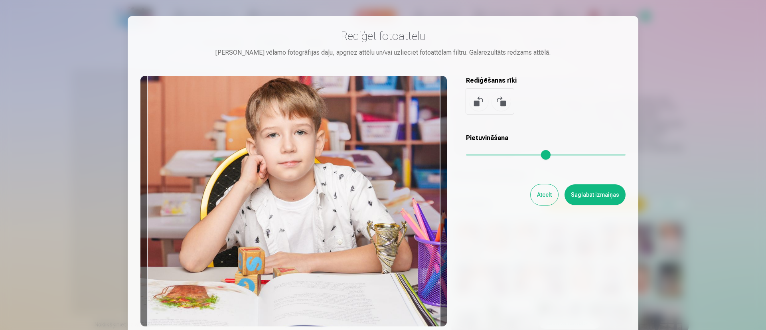
click at [353, 209] on div at bounding box center [293, 201] width 306 height 250
click at [565, 193] on button "Saglabāt izmaiņas" at bounding box center [594, 194] width 61 height 21
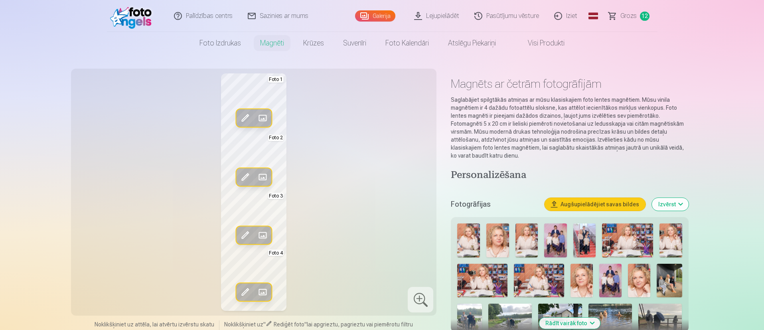
click at [416, 244] on div at bounding box center [421, 300] width 26 height 26
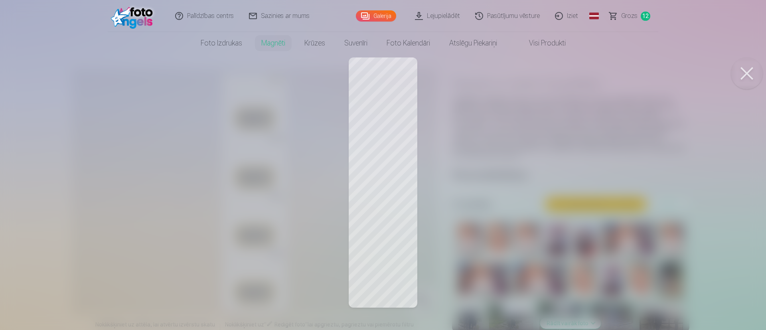
click at [565, 72] on button at bounding box center [747, 73] width 32 height 32
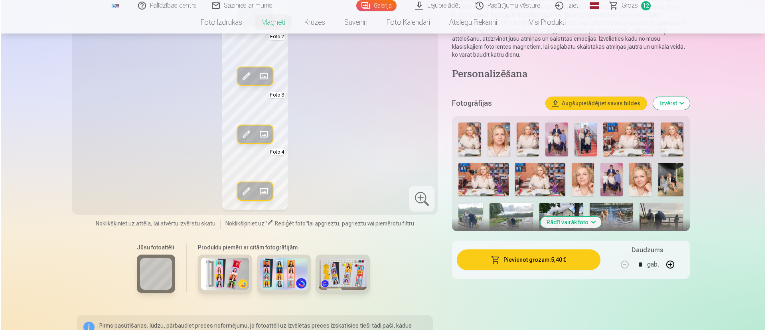
scroll to position [120, 0]
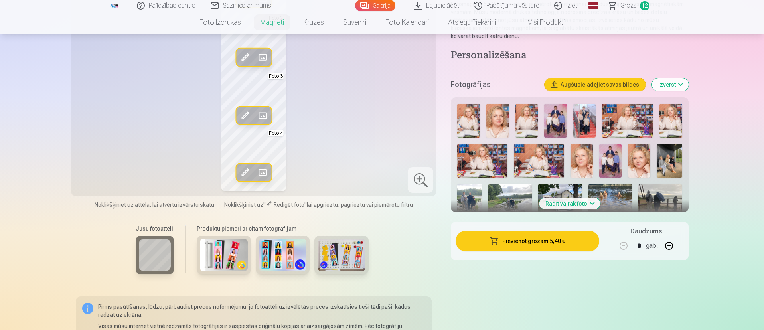
click at [516, 241] on button "Pievienot grozam : 5,40 €" at bounding box center [527, 241] width 143 height 21
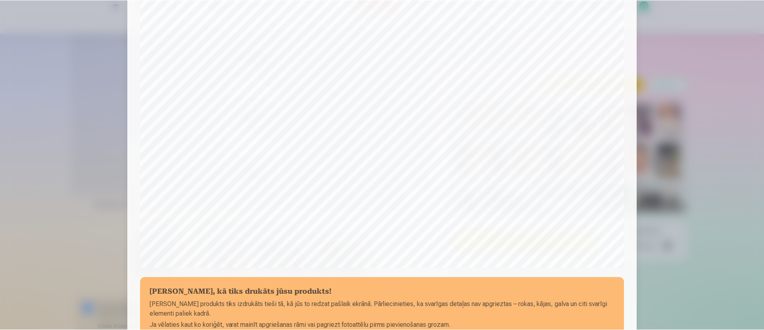
scroll to position [245, 0]
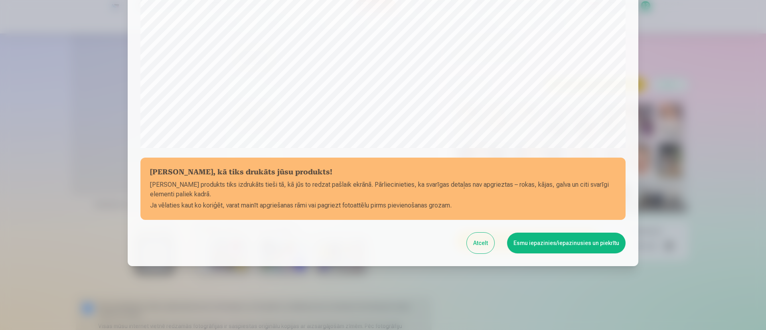
click at [543, 243] on button "Esmu iepazinies/iepazinusies un piekrītu" at bounding box center [566, 243] width 118 height 21
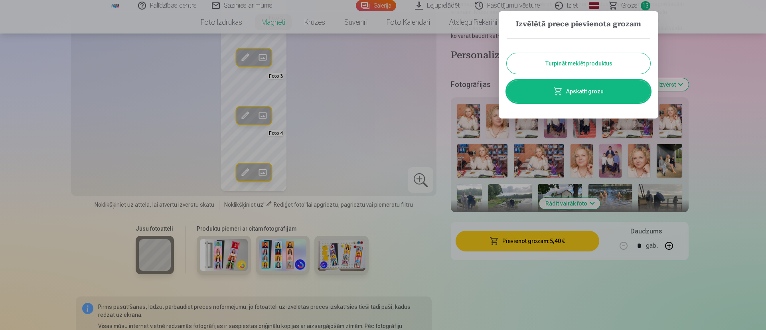
click at [565, 55] on button "Turpināt meklēt produktus" at bounding box center [579, 63] width 144 height 21
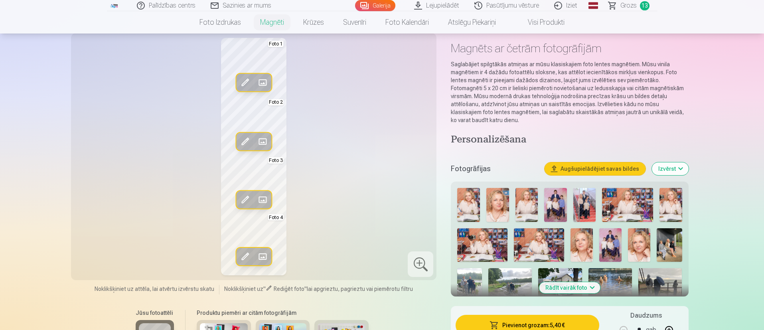
scroll to position [0, 0]
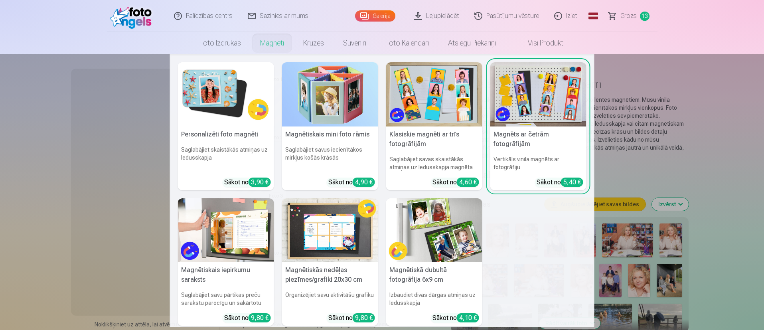
click at [511, 93] on img at bounding box center [538, 94] width 96 height 64
click at [275, 44] on link "Magnēti" at bounding box center [271, 43] width 43 height 22
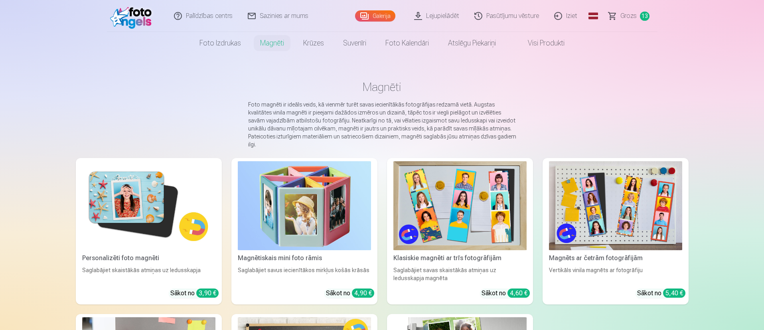
click at [275, 44] on link "Magnēti" at bounding box center [271, 43] width 43 height 22
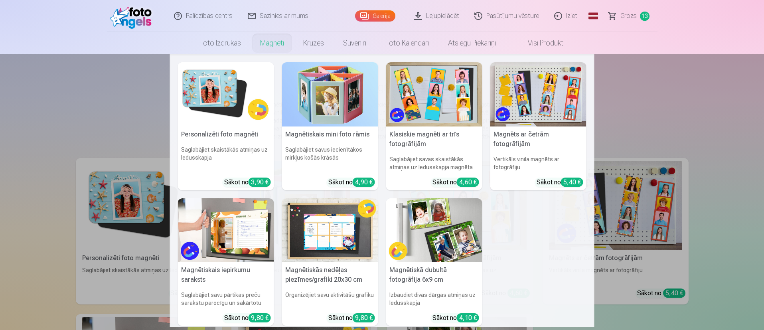
click at [532, 94] on img at bounding box center [538, 94] width 96 height 64
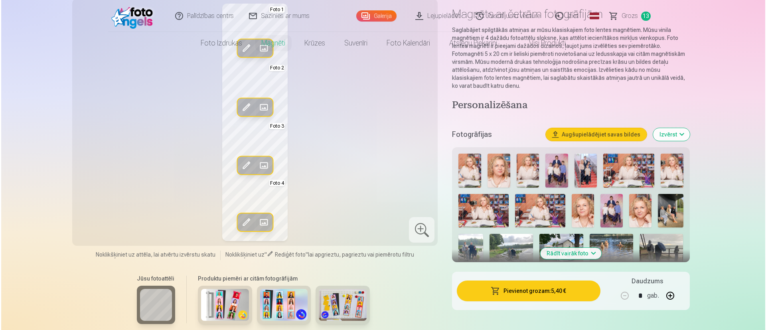
scroll to position [120, 0]
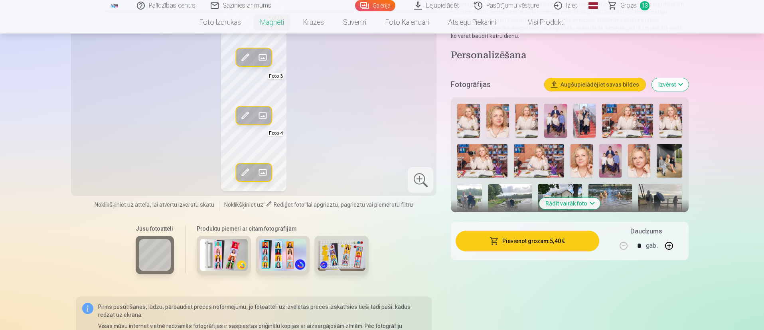
click at [265, 173] on span at bounding box center [262, 172] width 13 height 13
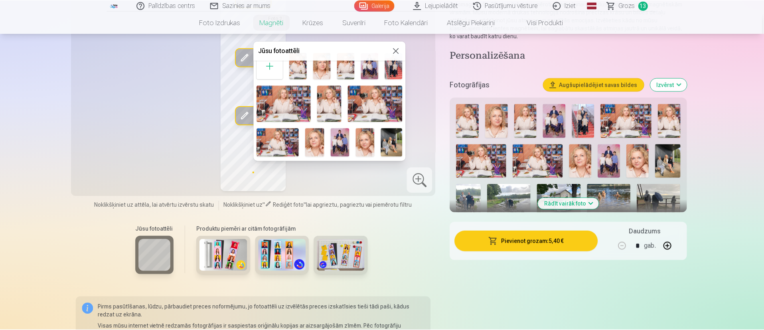
scroll to position [0, 0]
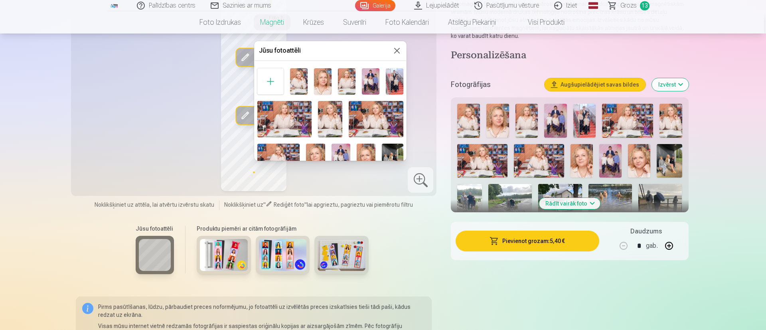
click at [367, 85] on img at bounding box center [371, 81] width 18 height 26
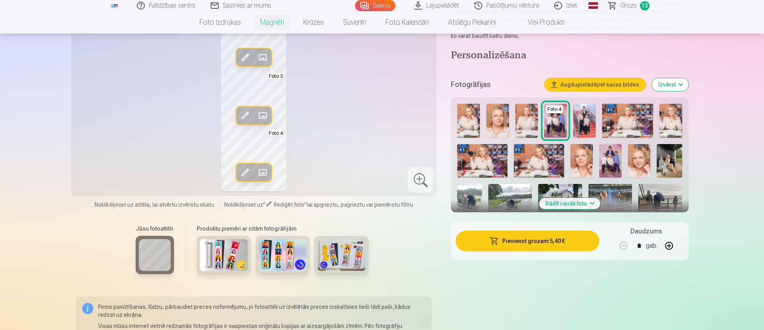
click at [243, 170] on span at bounding box center [245, 172] width 13 height 13
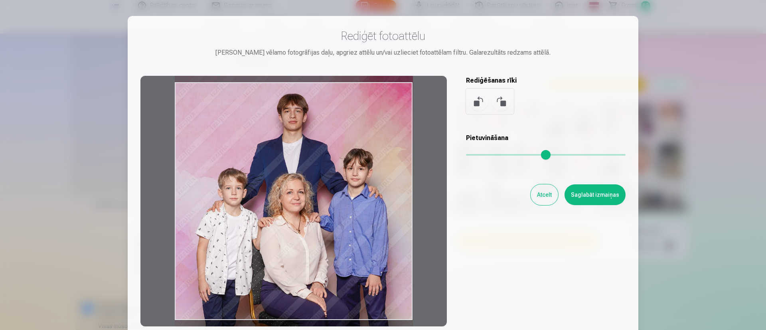
click at [362, 212] on div at bounding box center [293, 201] width 306 height 250
click at [565, 191] on button "Saglabāt izmaiņas" at bounding box center [594, 194] width 61 height 21
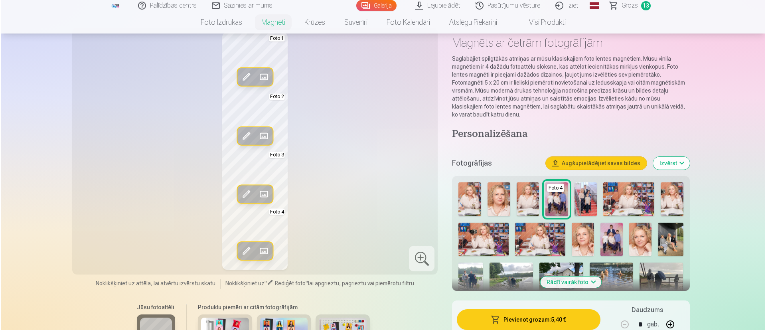
scroll to position [60, 0]
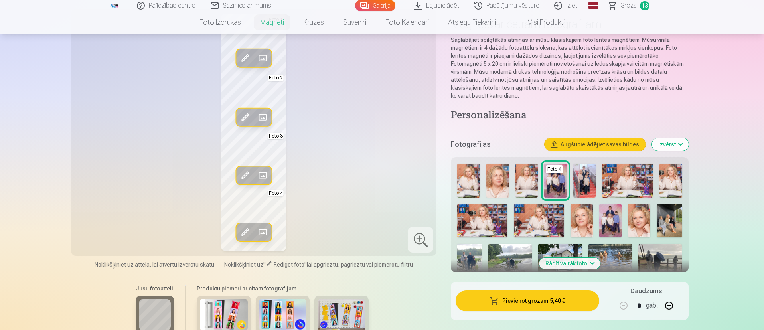
click at [423, 241] on div at bounding box center [421, 240] width 26 height 26
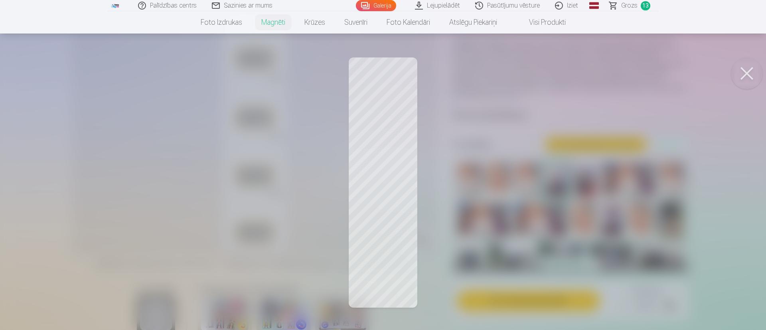
click at [565, 69] on button at bounding box center [747, 73] width 32 height 32
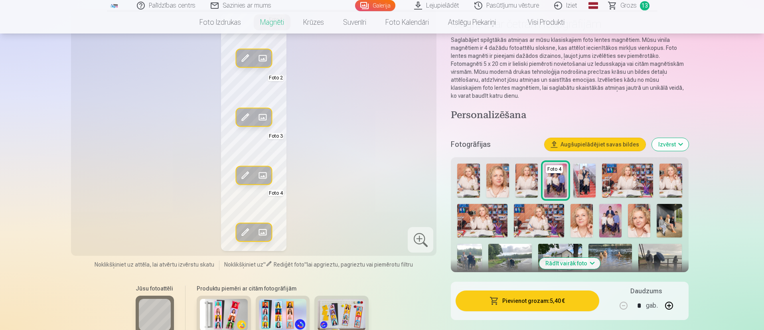
click at [521, 244] on button "Pievienot grozam : 5,40 €" at bounding box center [527, 300] width 143 height 21
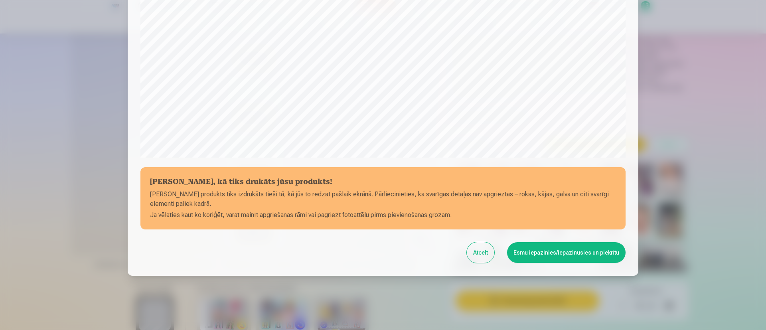
scroll to position [245, 0]
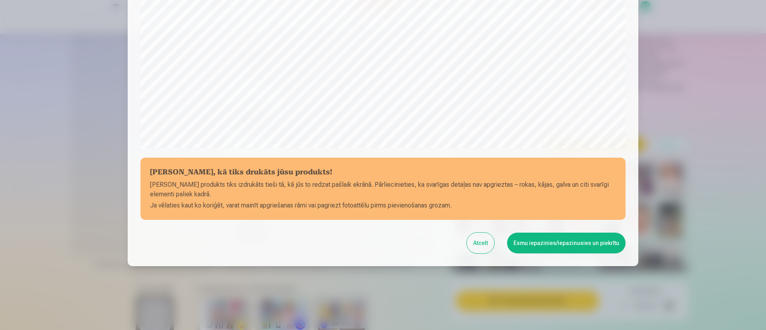
click at [481, 244] on button "Atcelt" at bounding box center [481, 243] width 28 height 21
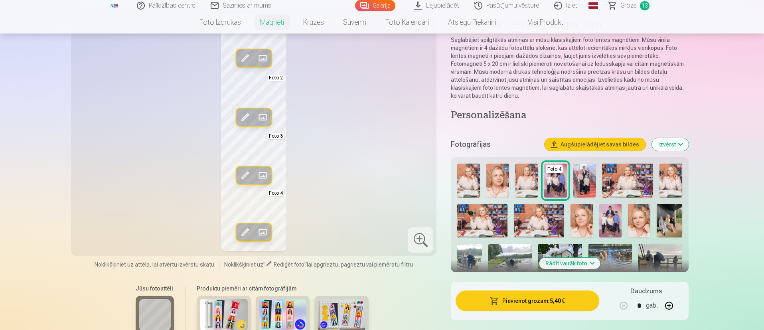
click at [243, 227] on span at bounding box center [245, 232] width 13 height 13
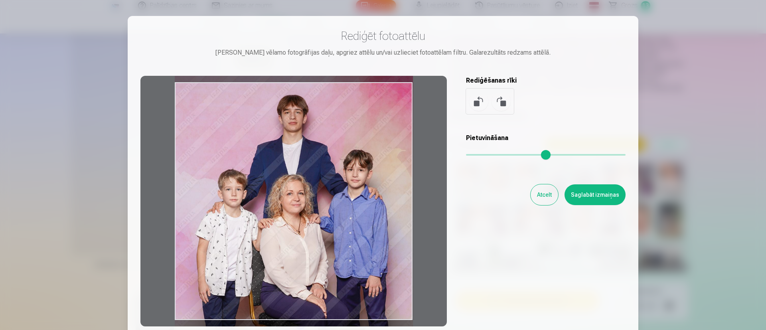
click at [335, 225] on div at bounding box center [293, 201] width 306 height 250
click at [565, 199] on button "Saglabāt izmaiņas" at bounding box center [594, 194] width 61 height 21
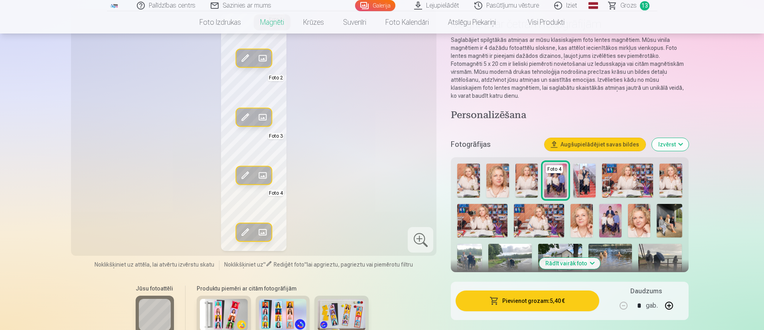
click at [521, 244] on button "Pievienot grozam : 5,40 €" at bounding box center [527, 300] width 143 height 21
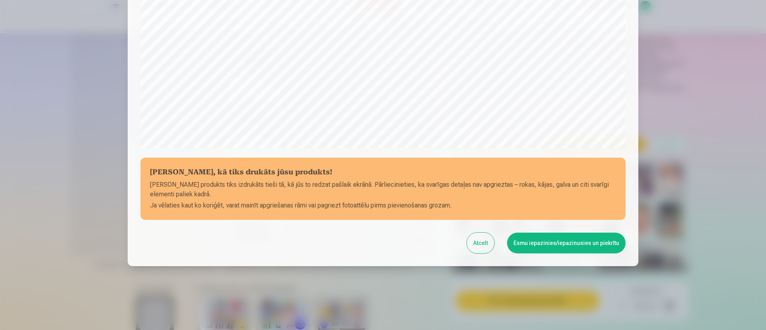
click at [563, 240] on button "Esmu iepazinies/iepazinusies un piekrītu" at bounding box center [566, 243] width 118 height 21
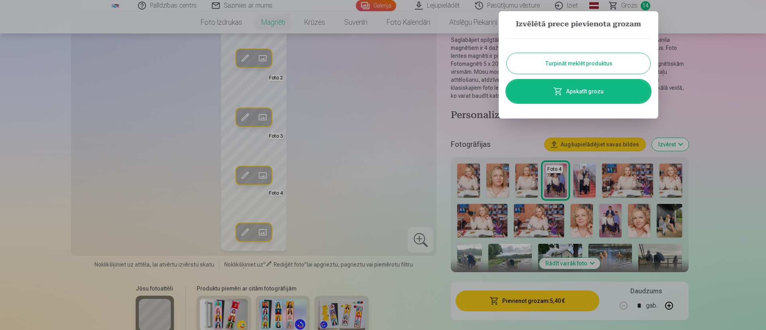
click at [565, 67] on button "Turpināt meklēt produktus" at bounding box center [579, 63] width 144 height 21
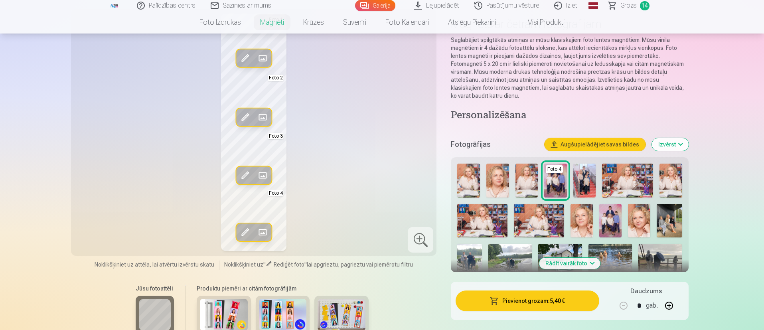
click at [565, 5] on span "Grozs" at bounding box center [628, 6] width 16 height 10
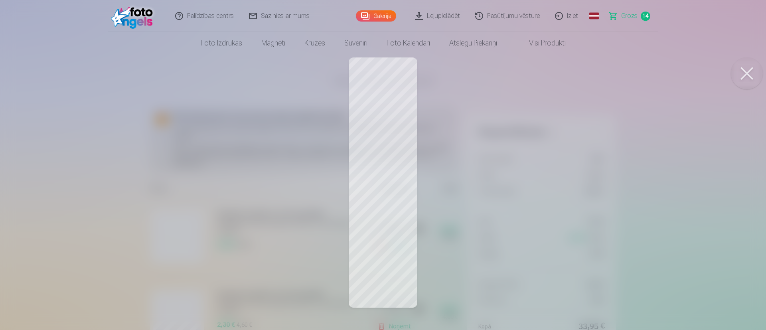
click at [565, 13] on span "Grozs" at bounding box center [629, 16] width 16 height 10
click at [565, 16] on span "Grozs" at bounding box center [629, 16] width 16 height 10
click at [565, 63] on button at bounding box center [747, 73] width 32 height 32
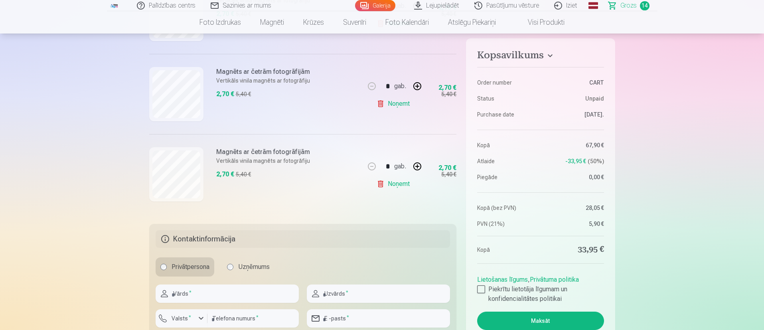
scroll to position [1077, 0]
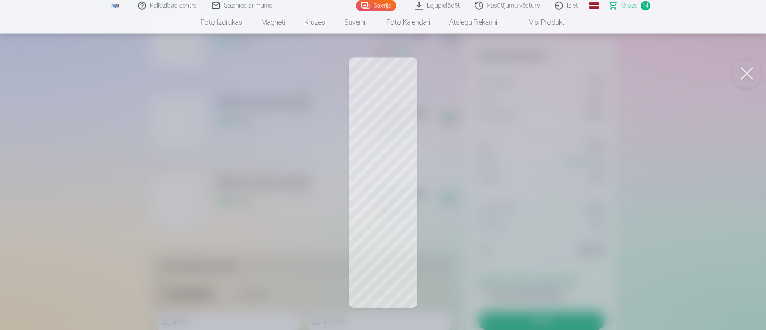
click at [565, 65] on button at bounding box center [747, 73] width 32 height 32
click at [565, 76] on button at bounding box center [747, 73] width 32 height 32
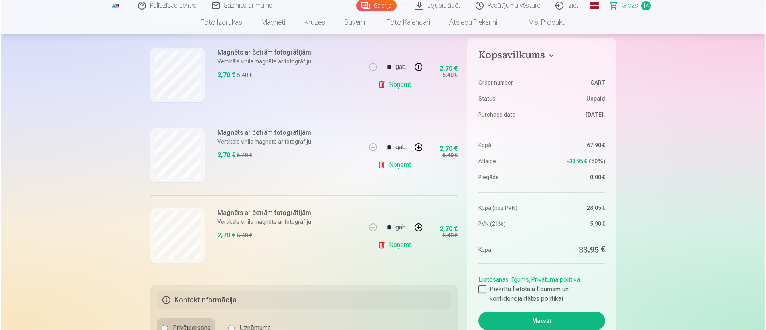
scroll to position [1017, 0]
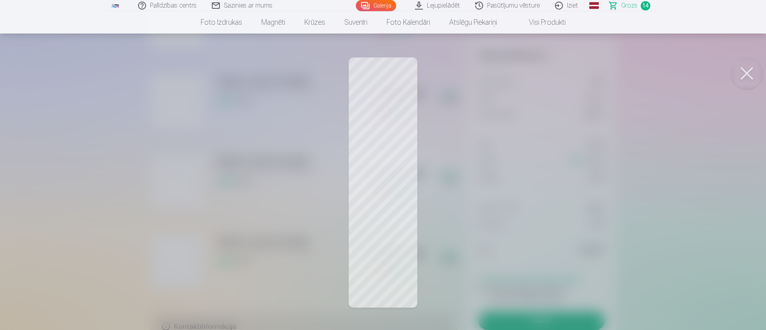
click at [371, 5] on link "Galerija" at bounding box center [376, 5] width 40 height 11
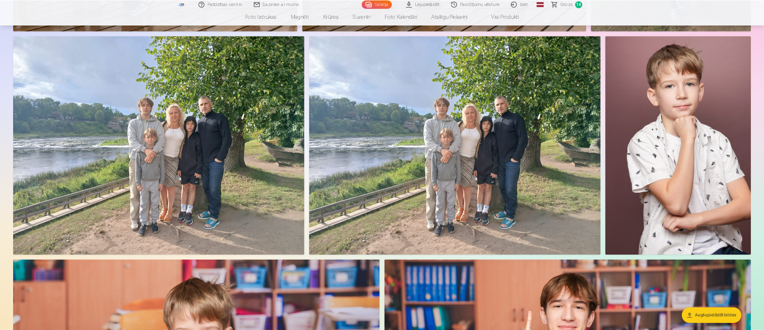
scroll to position [1901, 0]
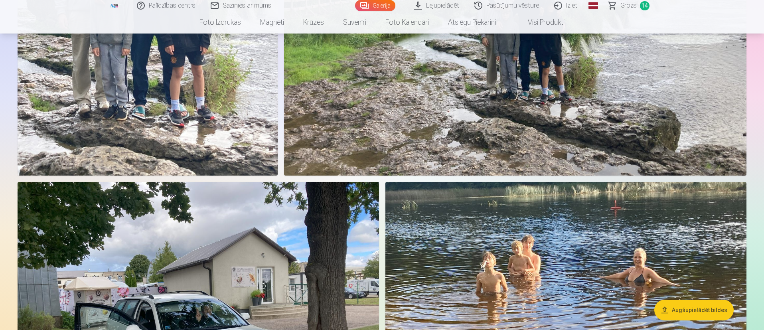
click at [565, 16] on nav "Foto izdrukas Augstas kvalitātes fotoattēlu izdrukas 210 gsm papīrs, piesātināt…" at bounding box center [382, 22] width 764 height 22
click at [565, 5] on span "Grozs" at bounding box center [628, 6] width 16 height 10
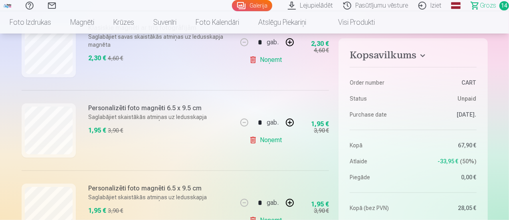
scroll to position [279, 0]
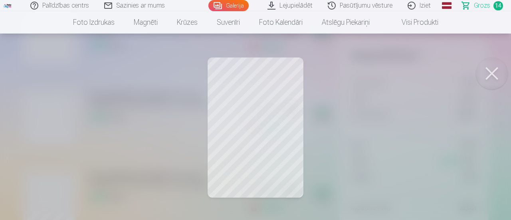
click at [492, 83] on button at bounding box center [491, 73] width 32 height 32
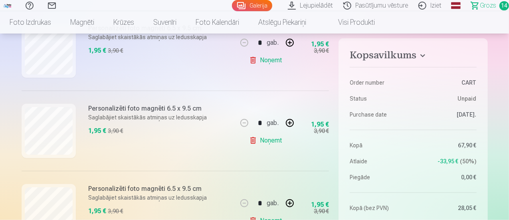
scroll to position [359, 0]
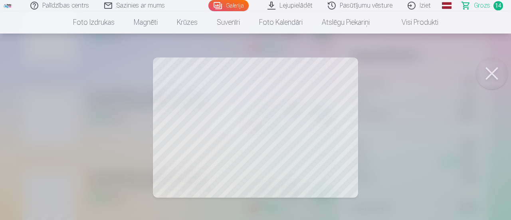
click at [482, 66] on button at bounding box center [491, 73] width 32 height 32
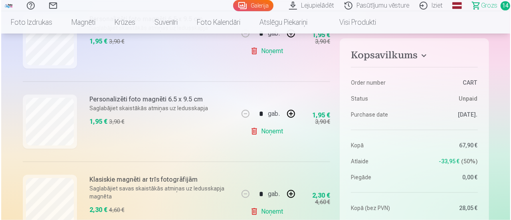
scroll to position [439, 0]
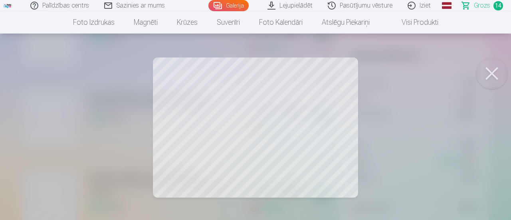
click at [480, 9] on span "Grozs" at bounding box center [481, 6] width 16 height 10
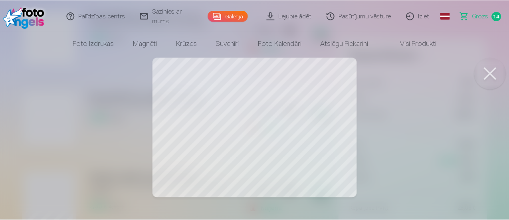
scroll to position [0, 0]
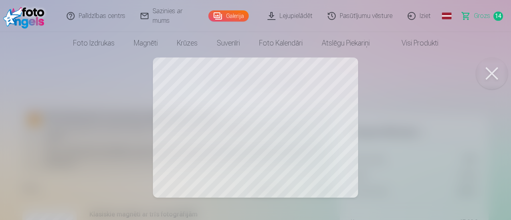
click at [482, 14] on span "Grozs" at bounding box center [481, 16] width 16 height 10
click at [482, 79] on button at bounding box center [491, 73] width 32 height 32
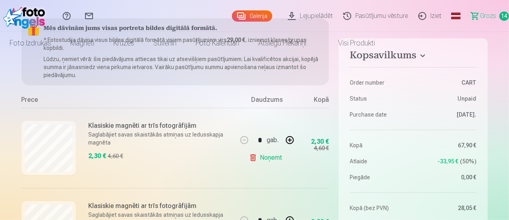
scroll to position [120, 0]
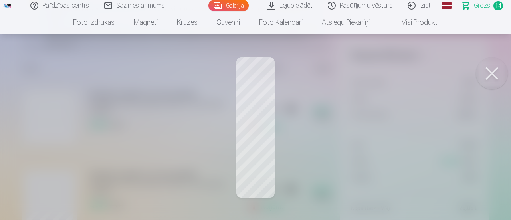
click at [491, 76] on button at bounding box center [491, 73] width 32 height 32
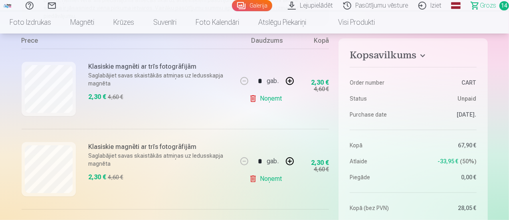
scroll to position [160, 0]
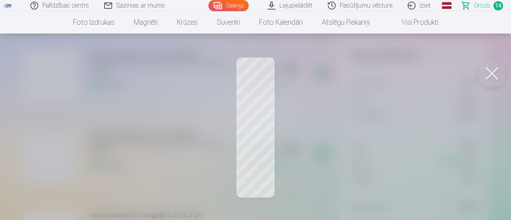
click at [498, 72] on button at bounding box center [491, 73] width 32 height 32
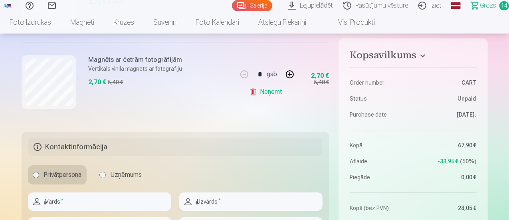
scroll to position [1117, 0]
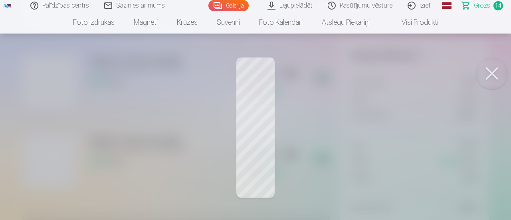
click at [492, 82] on button at bounding box center [491, 73] width 32 height 32
click at [495, 75] on button at bounding box center [491, 73] width 32 height 32
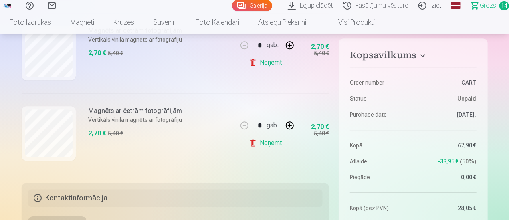
scroll to position [1157, 0]
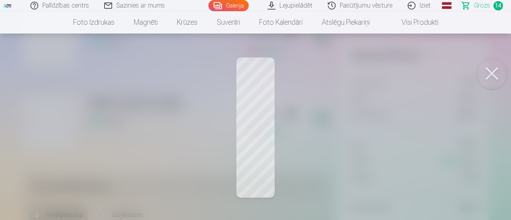
click at [490, 72] on button at bounding box center [491, 73] width 32 height 32
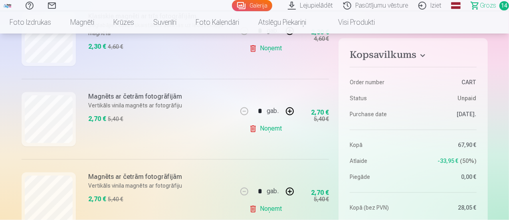
scroll to position [758, 0]
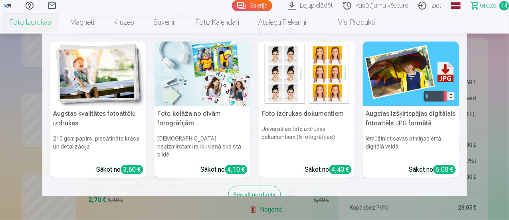
click at [61, 25] on link "Foto izdrukas" at bounding box center [30, 22] width 61 height 22
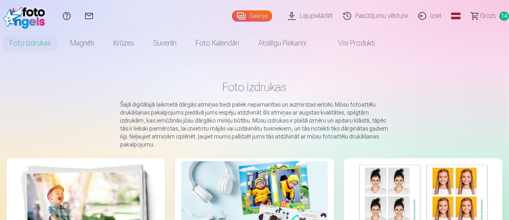
click at [232, 15] on link "Galerija" at bounding box center [252, 15] width 40 height 11
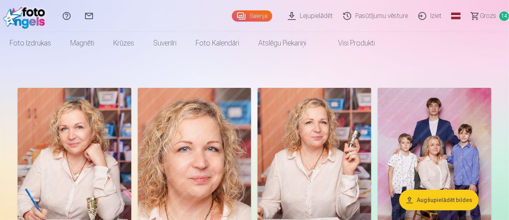
click at [440, 201] on button "Augšupielādēt bildes" at bounding box center [438, 199] width 79 height 21
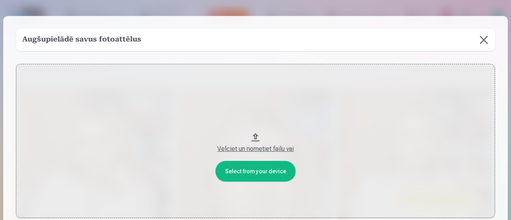
click at [254, 148] on div "Velciet un nometiet failu vai" at bounding box center [255, 149] width 463 height 10
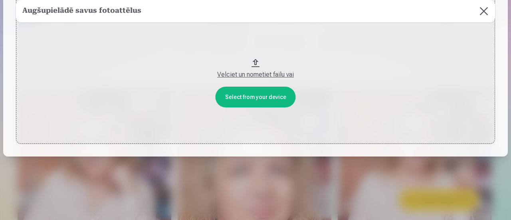
scroll to position [34, 0]
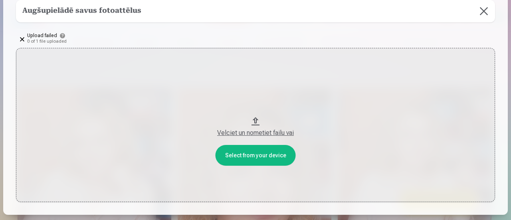
click at [277, 128] on div "Velciet un nometiet failu vai" at bounding box center [255, 133] width 463 height 10
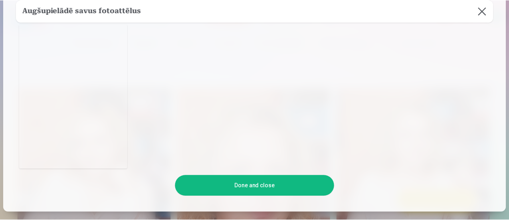
scroll to position [120, 0]
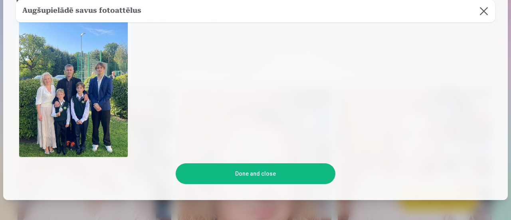
click at [261, 176] on button "Done and close" at bounding box center [255, 173] width 160 height 21
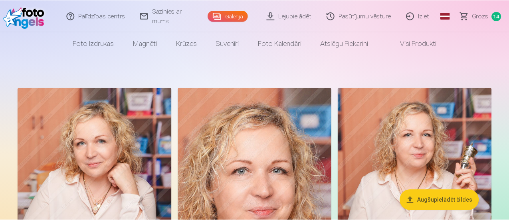
scroll to position [54, 0]
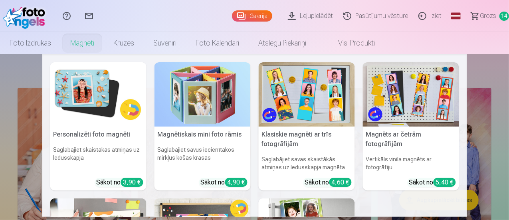
click at [104, 45] on link "Magnēti" at bounding box center [82, 43] width 43 height 22
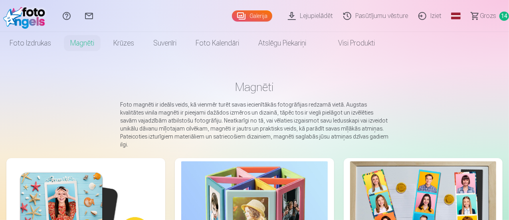
click at [104, 45] on link "Magnēti" at bounding box center [82, 43] width 43 height 22
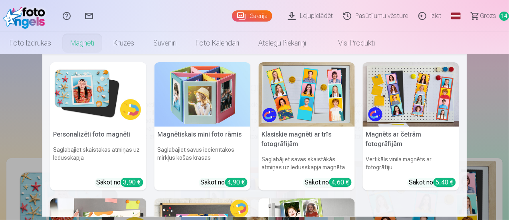
click at [396, 109] on img at bounding box center [411, 94] width 96 height 64
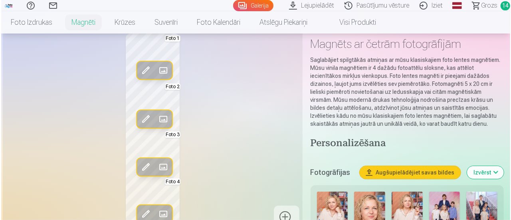
scroll to position [80, 0]
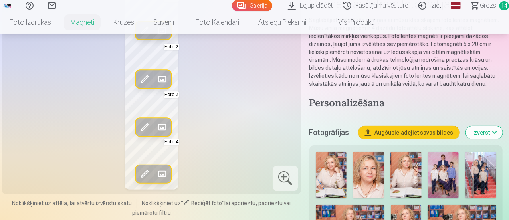
click at [161, 174] on span at bounding box center [162, 174] width 13 height 13
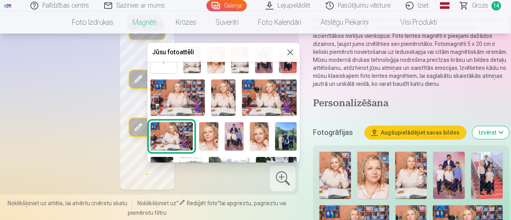
scroll to position [40, 0]
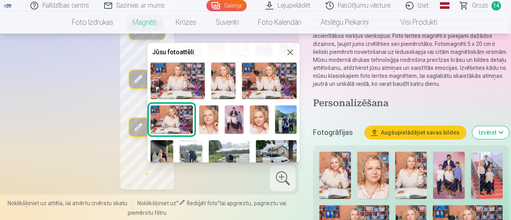
click at [281, 122] on img at bounding box center [285, 119] width 21 height 28
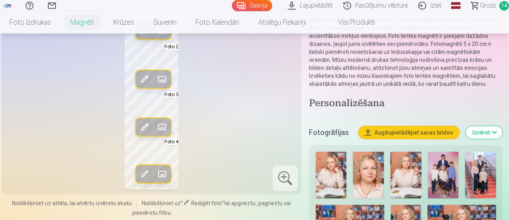
click at [142, 171] on span at bounding box center [144, 174] width 13 height 13
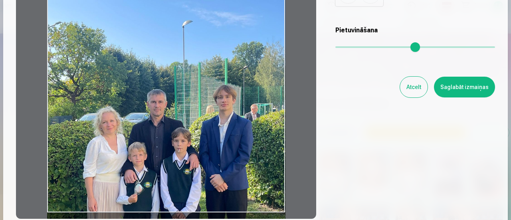
scroll to position [120, 0]
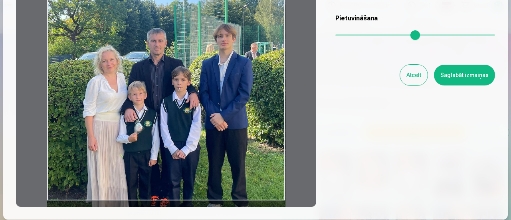
drag, startPoint x: 229, startPoint y: 136, endPoint x: 230, endPoint y: 86, distance: 49.9
click at [230, 86] on div at bounding box center [166, 81] width 300 height 250
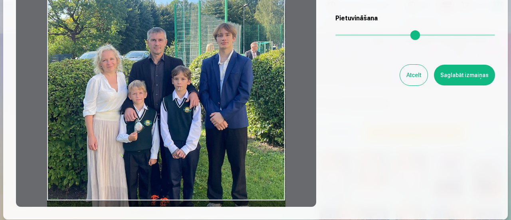
click at [230, 86] on div at bounding box center [166, 81] width 300 height 250
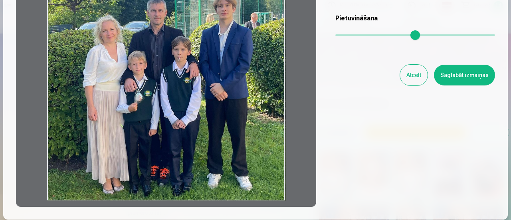
drag, startPoint x: 231, startPoint y: 124, endPoint x: 229, endPoint y: 66, distance: 58.2
click at [229, 66] on div at bounding box center [166, 81] width 300 height 250
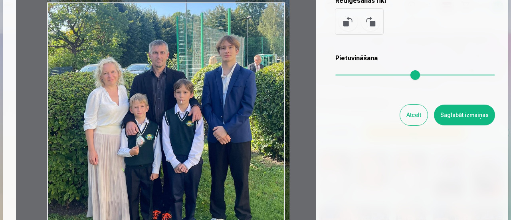
click at [339, 76] on input "range" at bounding box center [415, 75] width 160 height 2
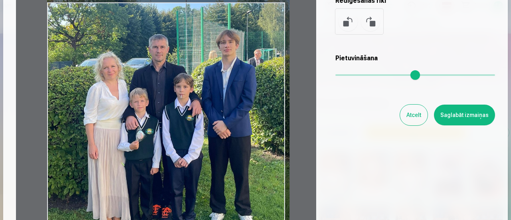
drag, startPoint x: 245, startPoint y: 114, endPoint x: 247, endPoint y: 83, distance: 32.0
click at [247, 83] on div at bounding box center [166, 121] width 300 height 250
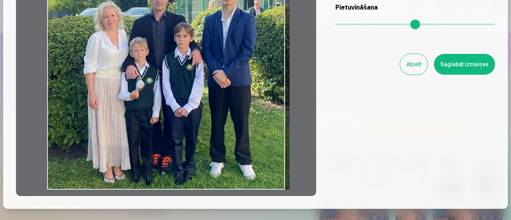
scroll to position [120, 0]
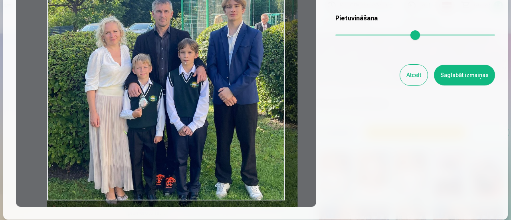
click at [342, 36] on input "range" at bounding box center [415, 35] width 160 height 2
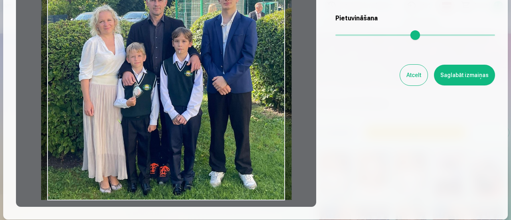
drag, startPoint x: 199, startPoint y: 133, endPoint x: 193, endPoint y: 91, distance: 42.7
click at [193, 91] on div at bounding box center [166, 81] width 300 height 250
type input "****"
click at [459, 75] on button "Saglabāt izmaiņas" at bounding box center [464, 75] width 61 height 21
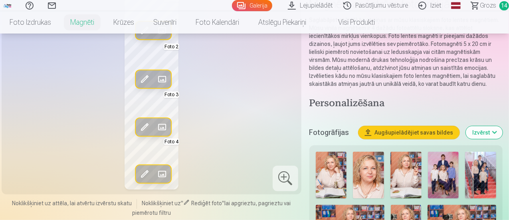
click at [156, 128] on span at bounding box center [162, 126] width 13 height 13
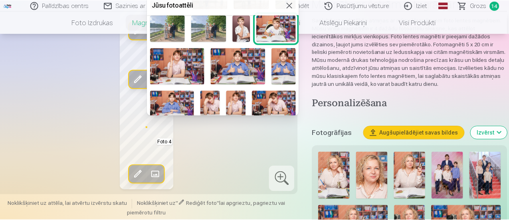
scroll to position [199, 0]
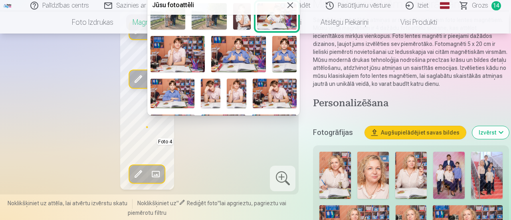
click at [182, 47] on img at bounding box center [177, 54] width 55 height 36
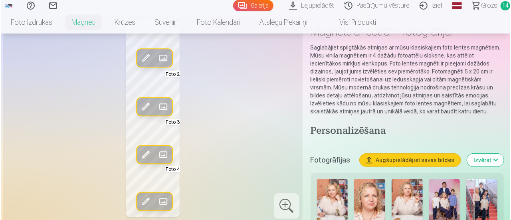
scroll to position [40, 0]
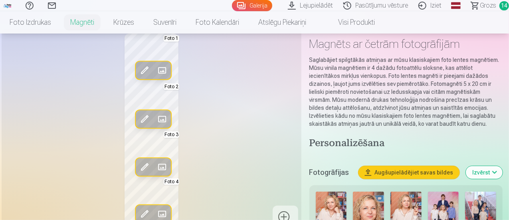
click at [159, 121] on span at bounding box center [162, 118] width 13 height 13
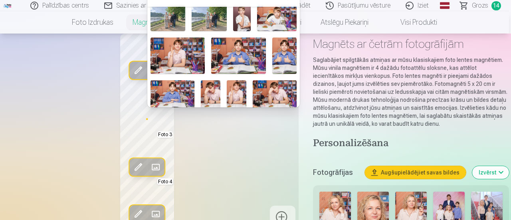
scroll to position [199, 0]
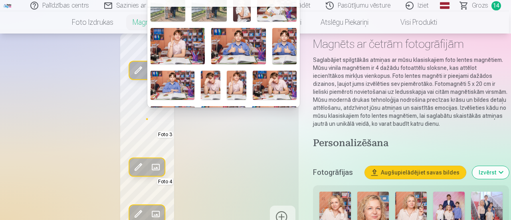
click at [235, 37] on img at bounding box center [238, 46] width 55 height 36
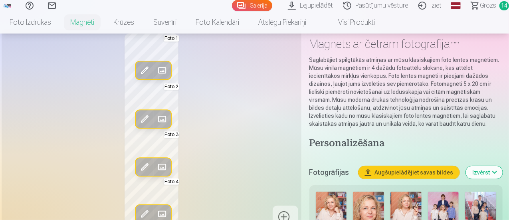
click at [157, 69] on span at bounding box center [162, 70] width 13 height 13
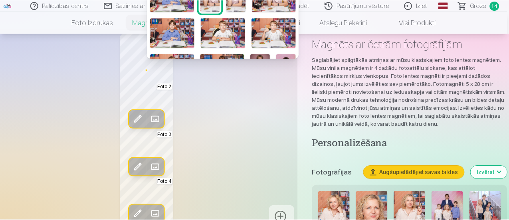
scroll to position [279, 0]
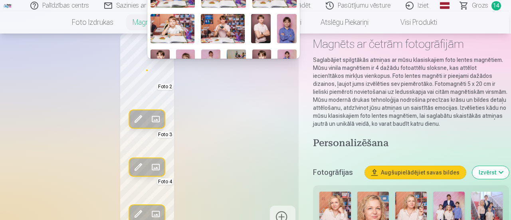
click at [177, 25] on img at bounding box center [172, 28] width 44 height 29
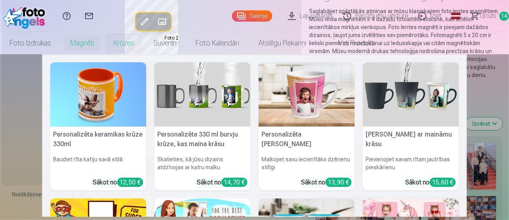
scroll to position [160, 0]
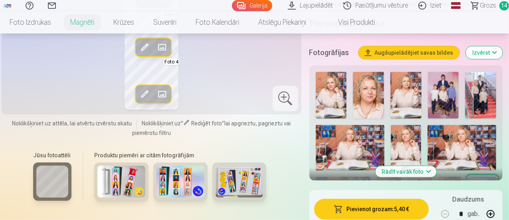
click at [274, 212] on div "Jūsu fotoattēli Produktu piemēri ar citām fotogrāfijām" at bounding box center [151, 179] width 290 height 67
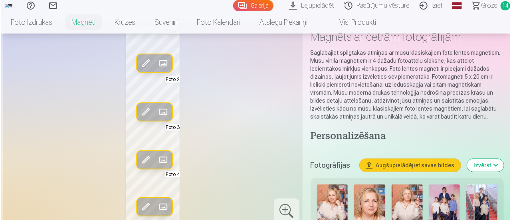
scroll to position [40, 0]
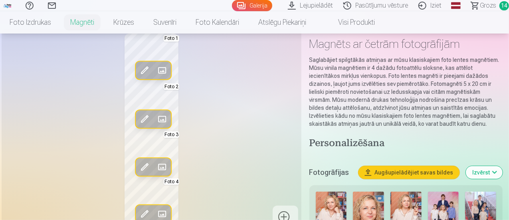
click at [141, 74] on span at bounding box center [144, 70] width 13 height 13
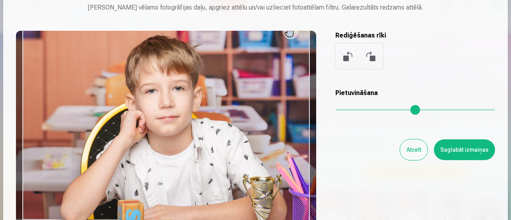
scroll to position [80, 0]
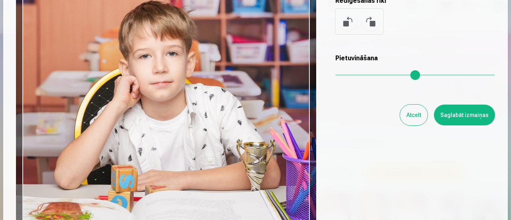
drag, startPoint x: 295, startPoint y: 162, endPoint x: 289, endPoint y: 162, distance: 6.4
click at [289, 162] on div at bounding box center [166, 121] width 300 height 250
click at [469, 117] on button "Saglabāt izmaiņas" at bounding box center [464, 115] width 61 height 21
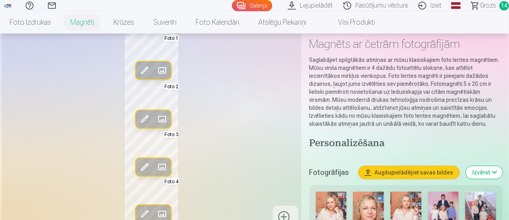
click at [138, 120] on span at bounding box center [144, 118] width 13 height 13
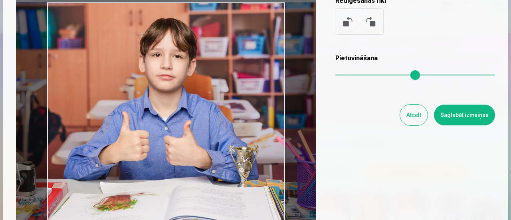
click at [267, 184] on div at bounding box center [166, 121] width 300 height 250
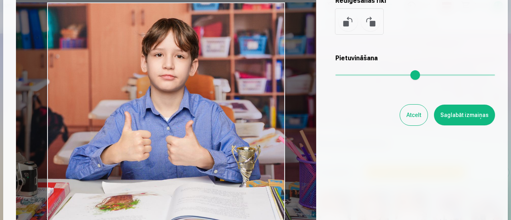
click at [269, 185] on div at bounding box center [166, 121] width 300 height 250
click at [479, 116] on button "Saglabāt izmaiņas" at bounding box center [464, 115] width 61 height 21
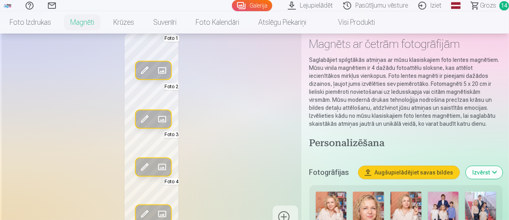
click at [140, 166] on span at bounding box center [144, 166] width 13 height 13
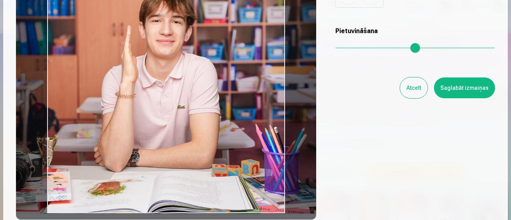
scroll to position [120, 0]
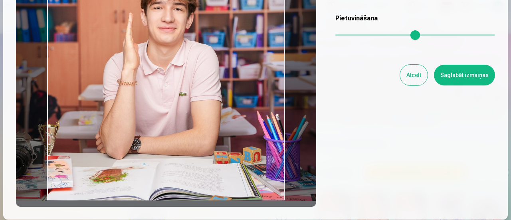
click at [256, 179] on div at bounding box center [166, 81] width 300 height 250
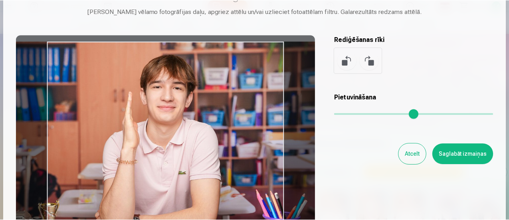
scroll to position [40, 0]
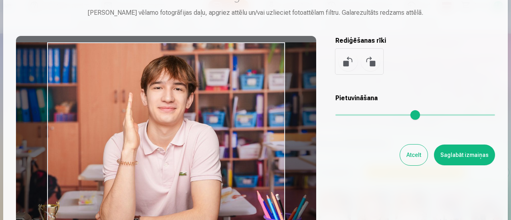
click at [448, 156] on button "Saglabāt izmaiņas" at bounding box center [464, 154] width 61 height 21
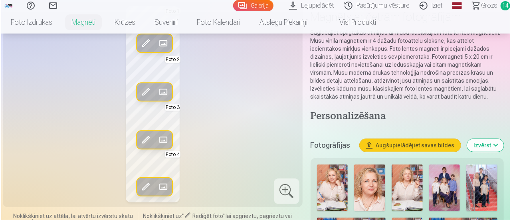
scroll to position [80, 0]
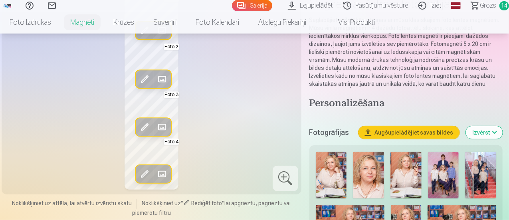
click at [138, 176] on span at bounding box center [144, 174] width 13 height 13
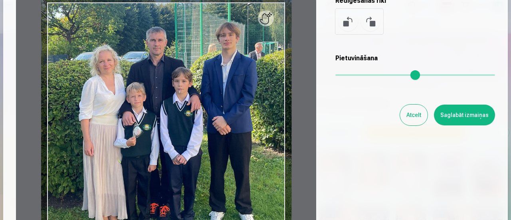
click at [464, 114] on button "Saglabāt izmaiņas" at bounding box center [464, 115] width 61 height 21
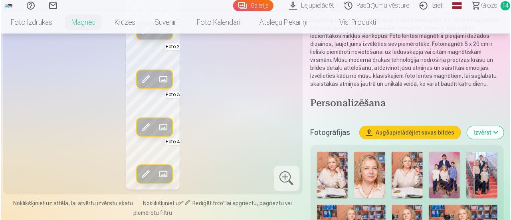
scroll to position [160, 0]
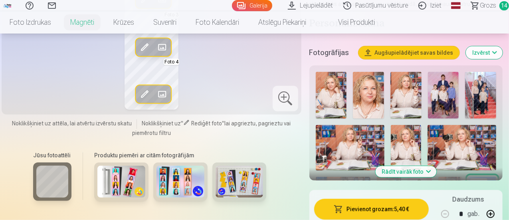
click at [354, 212] on button "Pievienot grozam : 5,40 €" at bounding box center [371, 209] width 114 height 21
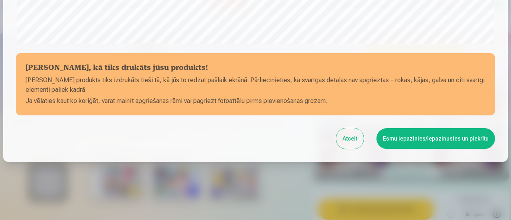
scroll to position [348, 0]
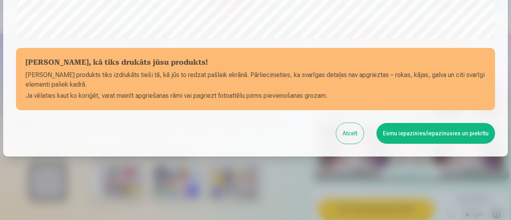
click at [428, 137] on button "Esmu iepazinies/iepazinusies un piekrītu" at bounding box center [435, 133] width 118 height 21
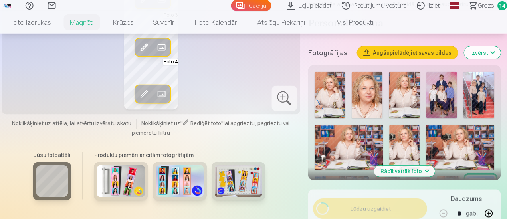
scroll to position [347, 0]
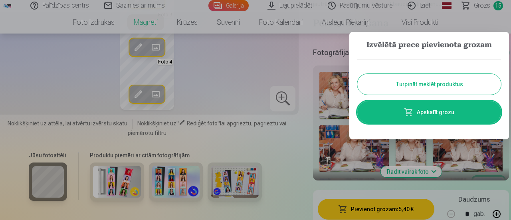
click at [407, 79] on button "Turpināt meklēt produktus" at bounding box center [429, 84] width 144 height 21
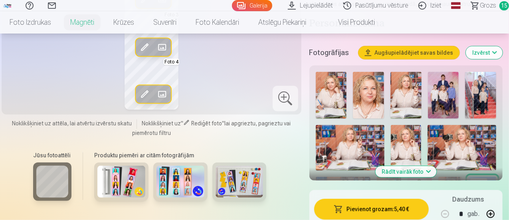
scroll to position [80, 0]
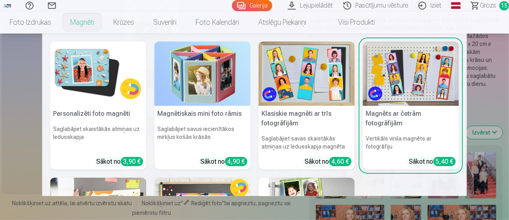
click at [104, 26] on link "Magnēti" at bounding box center [82, 22] width 43 height 22
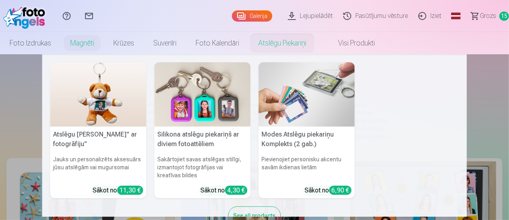
click at [478, 190] on nav "Atslēgu piekariņš Lācītis" ar fotogrāfiju" Jauks un personalizēts aksesuārs jūs…" at bounding box center [254, 135] width 509 height 162
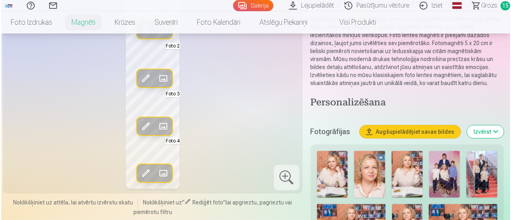
scroll to position [120, 0]
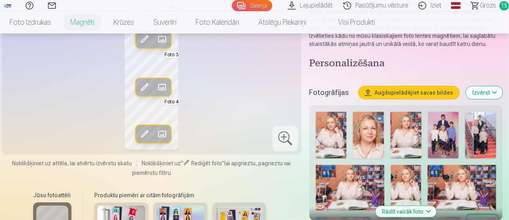
click at [156, 131] on span at bounding box center [162, 134] width 13 height 13
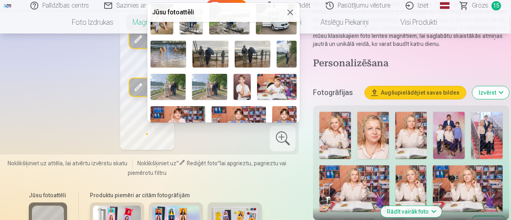
scroll to position [124, 0]
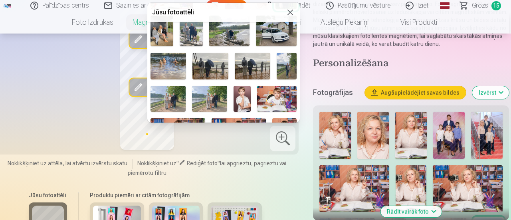
click at [286, 71] on img at bounding box center [286, 66] width 20 height 27
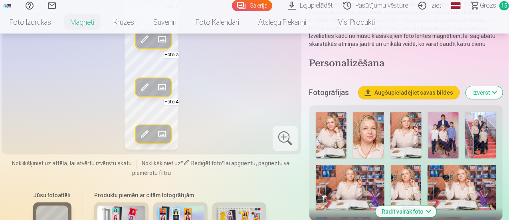
click at [138, 132] on span at bounding box center [144, 134] width 13 height 13
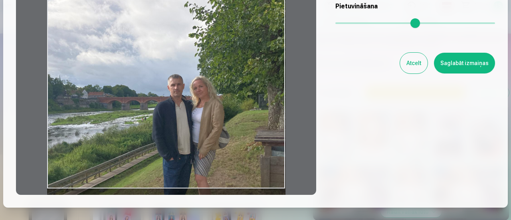
scroll to position [120, 0]
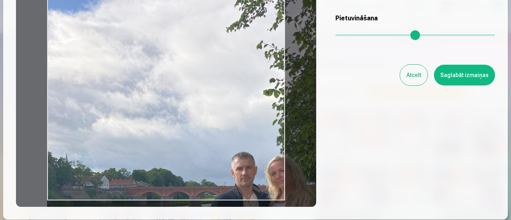
drag, startPoint x: 338, startPoint y: 34, endPoint x: 357, endPoint y: 35, distance: 18.8
click at [357, 35] on input "range" at bounding box center [415, 35] width 160 height 2
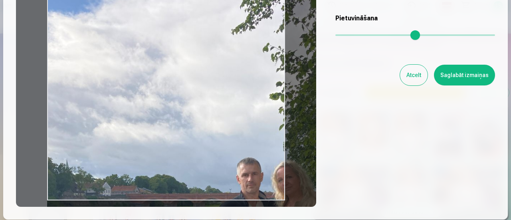
click at [145, 202] on div "Rediģēt fotoattēlu [PERSON_NAME] vēlamo fotogrāfijas daļu, apgriez attēlu un/va…" at bounding box center [255, 57] width 504 height 323
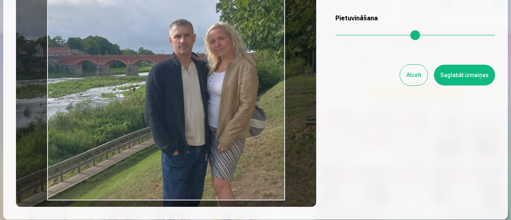
drag, startPoint x: 173, startPoint y: 172, endPoint x: 106, endPoint y: 35, distance: 152.0
click at [106, 35] on div at bounding box center [166, 81] width 300 height 250
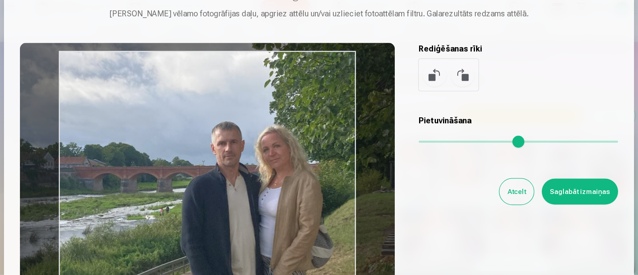
scroll to position [40, 0]
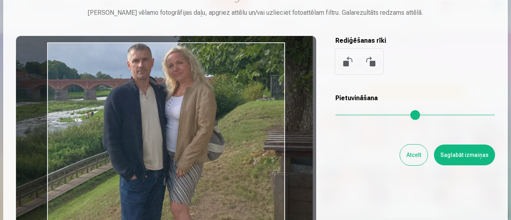
drag, startPoint x: 241, startPoint y: 149, endPoint x: 204, endPoint y: 95, distance: 64.8
click at [204, 95] on div at bounding box center [166, 161] width 300 height 250
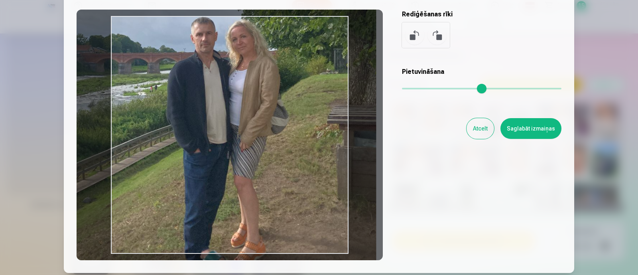
scroll to position [39, 0]
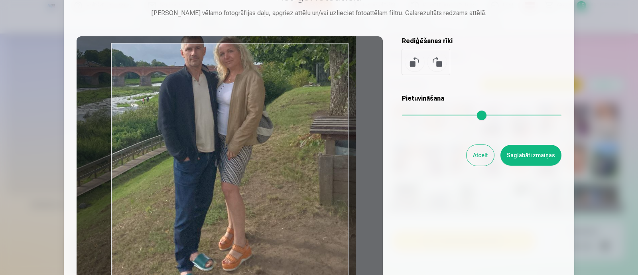
click at [422, 116] on input "range" at bounding box center [482, 115] width 160 height 2
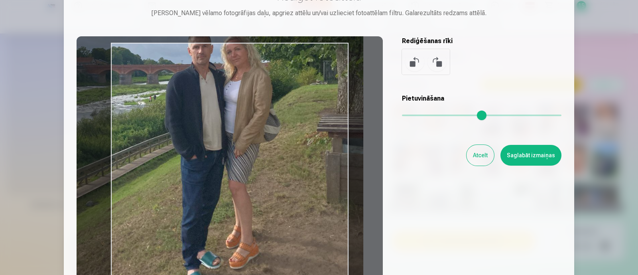
drag, startPoint x: 281, startPoint y: 167, endPoint x: 290, endPoint y: 167, distance: 8.8
click at [288, 167] on div at bounding box center [230, 161] width 306 height 250
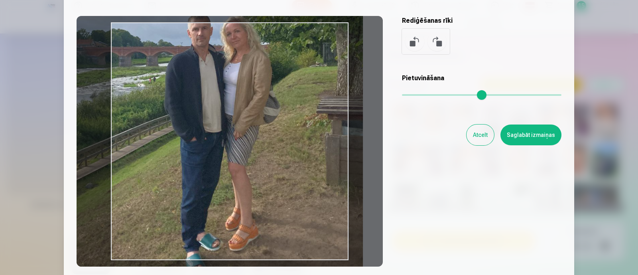
scroll to position [89, 0]
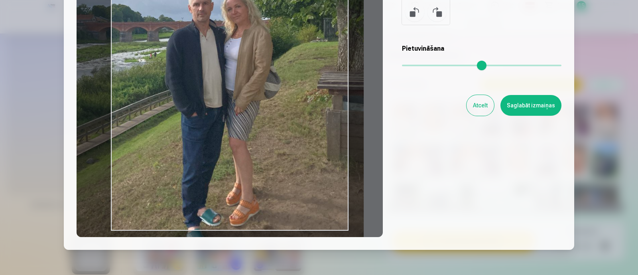
drag, startPoint x: 294, startPoint y: 144, endPoint x: 294, endPoint y: 148, distance: 4.9
click at [294, 148] on div at bounding box center [230, 111] width 306 height 250
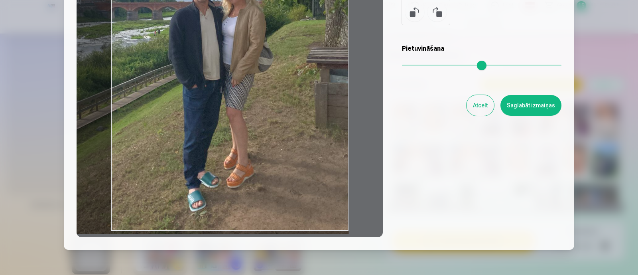
click at [417, 65] on input "range" at bounding box center [482, 66] width 160 height 2
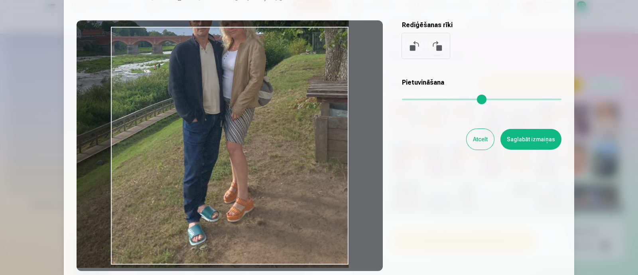
scroll to position [39, 0]
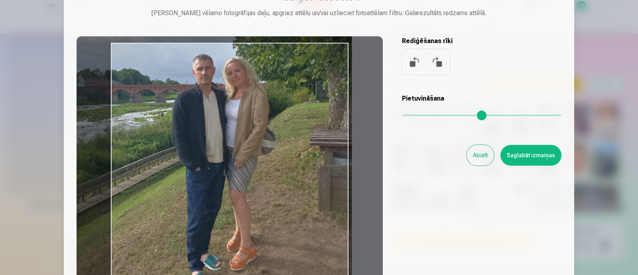
drag, startPoint x: 302, startPoint y: 141, endPoint x: 305, endPoint y: 174, distance: 32.8
click at [305, 174] on div at bounding box center [230, 161] width 306 height 250
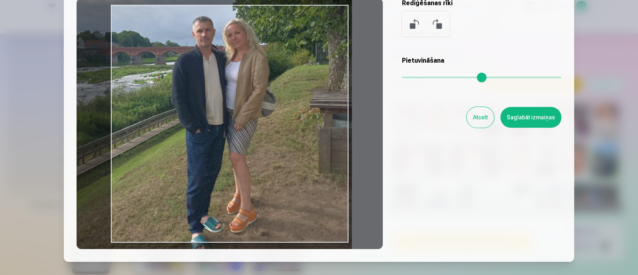
scroll to position [89, 0]
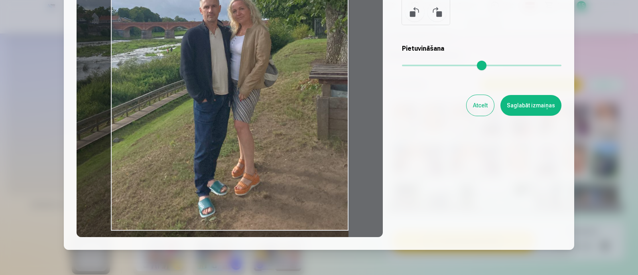
click at [415, 65] on input "range" at bounding box center [482, 66] width 160 height 2
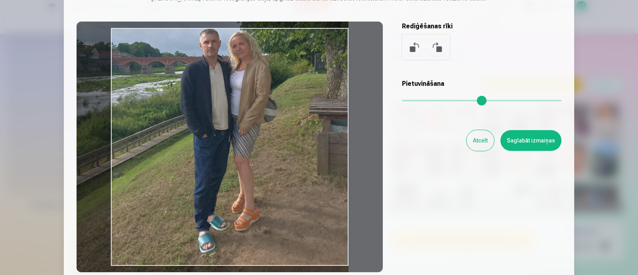
scroll to position [39, 0]
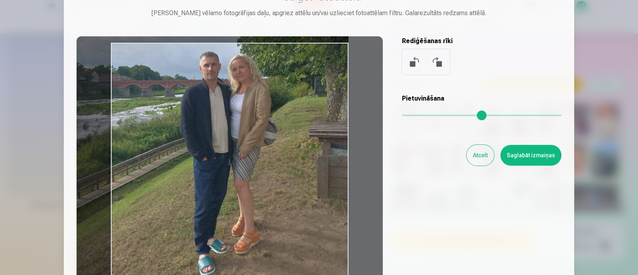
type input "****"
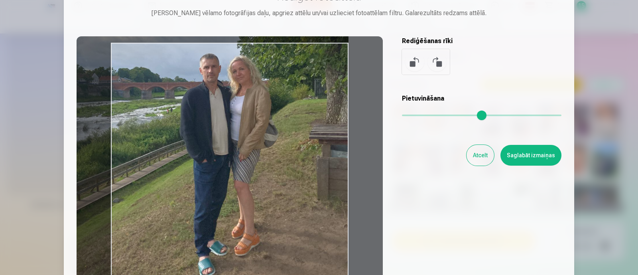
drag, startPoint x: 309, startPoint y: 156, endPoint x: 309, endPoint y: 167, distance: 10.4
click at [309, 167] on div at bounding box center [230, 161] width 306 height 250
click at [549, 155] on button "Saglabāt izmaiņas" at bounding box center [531, 155] width 61 height 21
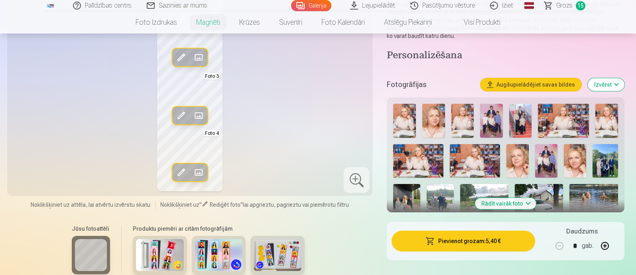
click at [183, 172] on span at bounding box center [181, 172] width 13 height 13
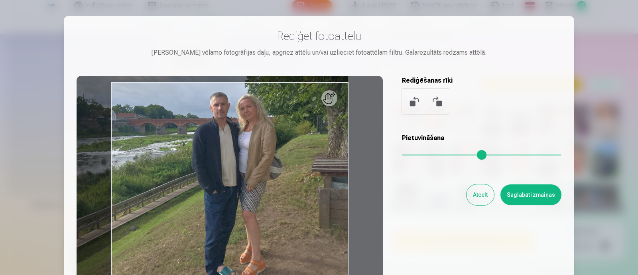
click at [411, 154] on input "range" at bounding box center [482, 155] width 160 height 2
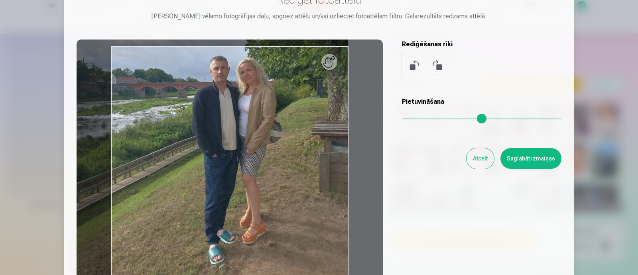
scroll to position [49, 0]
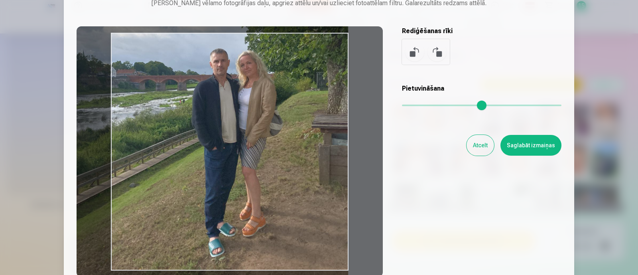
drag, startPoint x: 314, startPoint y: 166, endPoint x: 307, endPoint y: 170, distance: 7.9
click at [310, 172] on div at bounding box center [230, 151] width 306 height 250
type input "****"
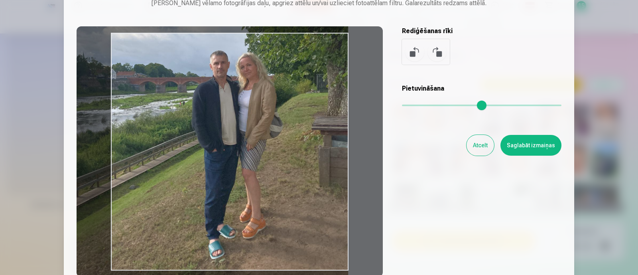
click at [290, 166] on div at bounding box center [230, 151] width 306 height 250
click at [536, 151] on button "Saglabāt izmaiņas" at bounding box center [531, 145] width 61 height 21
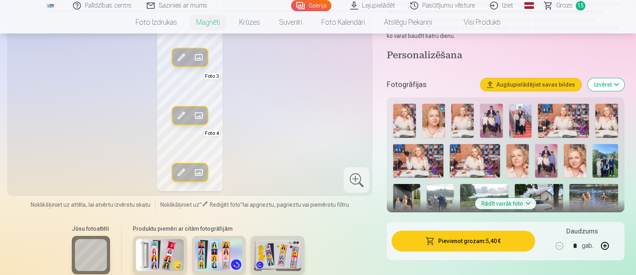
click at [198, 116] on span at bounding box center [198, 115] width 13 height 13
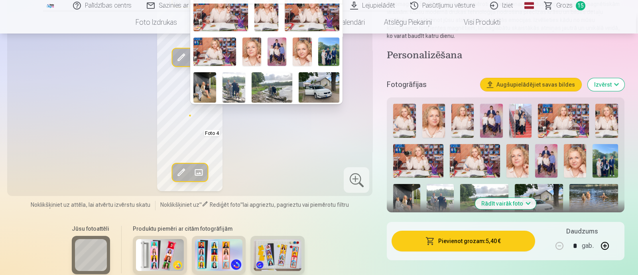
click at [237, 81] on img at bounding box center [234, 87] width 23 height 30
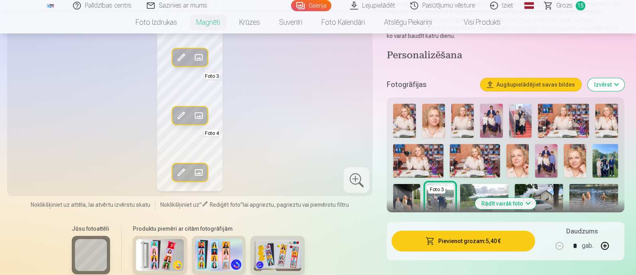
click at [180, 114] on span at bounding box center [181, 115] width 13 height 13
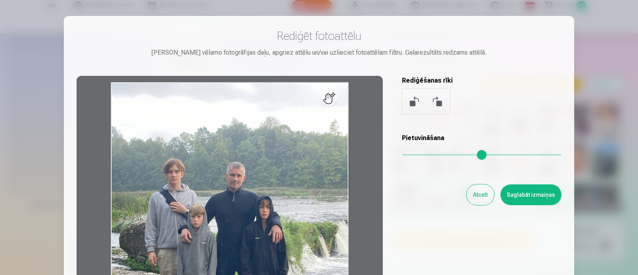
scroll to position [99, 0]
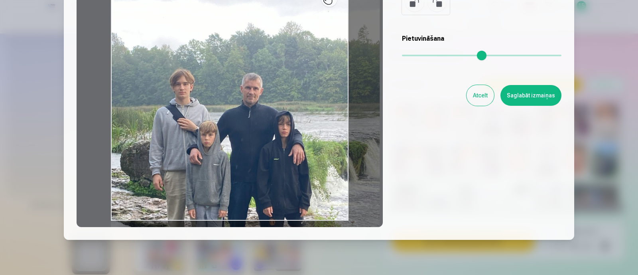
click at [410, 55] on input "range" at bounding box center [482, 56] width 160 height 2
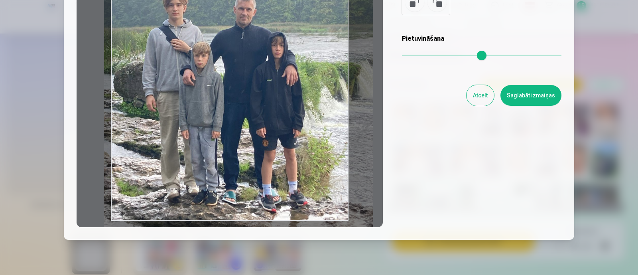
drag, startPoint x: 302, startPoint y: 128, endPoint x: 295, endPoint y: 49, distance: 79.7
click at [295, 49] on div at bounding box center [230, 101] width 306 height 250
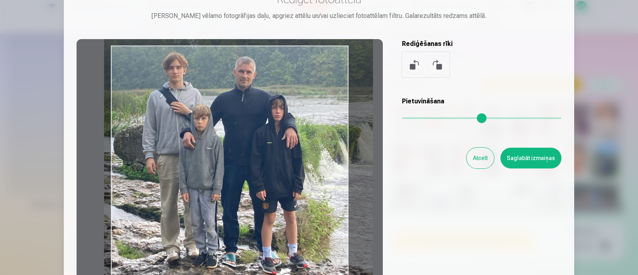
scroll to position [49, 0]
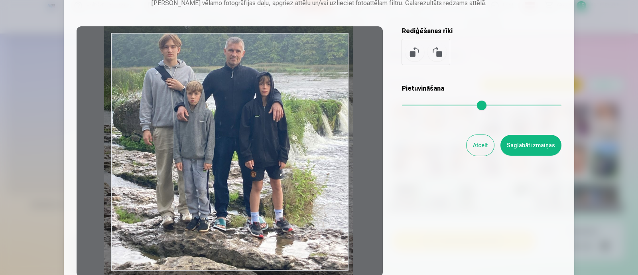
click at [407, 106] on input "range" at bounding box center [482, 106] width 160 height 2
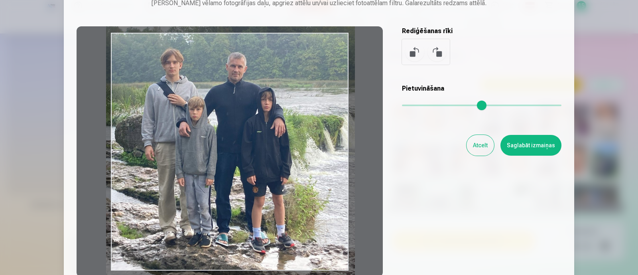
type input "****"
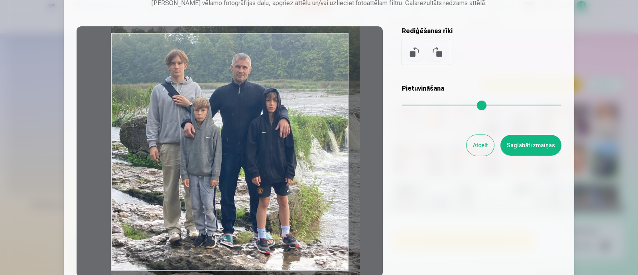
drag, startPoint x: 303, startPoint y: 137, endPoint x: 312, endPoint y: 154, distance: 18.6
click at [312, 154] on div at bounding box center [230, 151] width 306 height 250
click at [513, 146] on button "Saglabāt izmaiņas" at bounding box center [531, 145] width 61 height 21
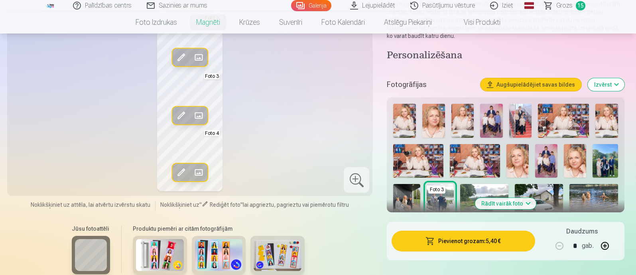
click at [200, 116] on span at bounding box center [198, 115] width 13 height 13
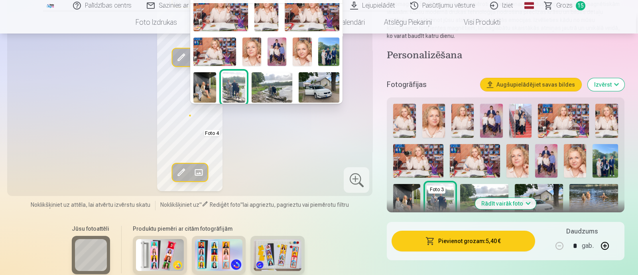
scroll to position [0, 0]
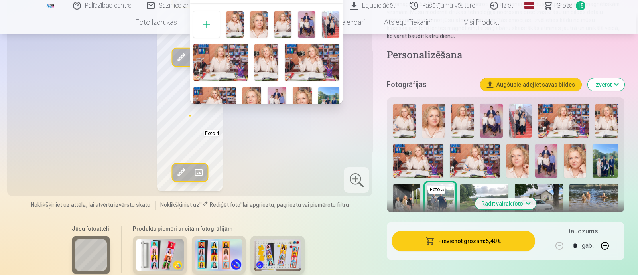
click at [330, 25] on img at bounding box center [331, 24] width 18 height 26
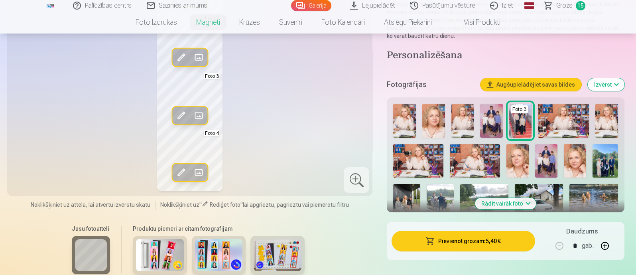
click at [357, 244] on div "Jūsu fotoattēli Produktu piemēri ar citām fotogrāfijām" at bounding box center [190, 253] width 356 height 67
click at [181, 116] on span at bounding box center [181, 115] width 13 height 13
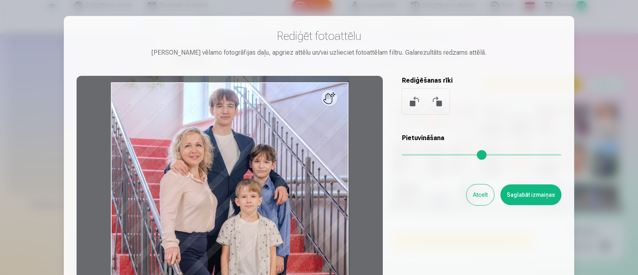
drag, startPoint x: 406, startPoint y: 154, endPoint x: 398, endPoint y: 154, distance: 8.0
click at [402, 154] on input "range" at bounding box center [482, 155] width 160 height 2
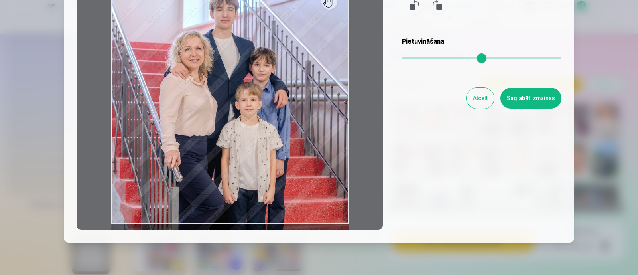
scroll to position [99, 0]
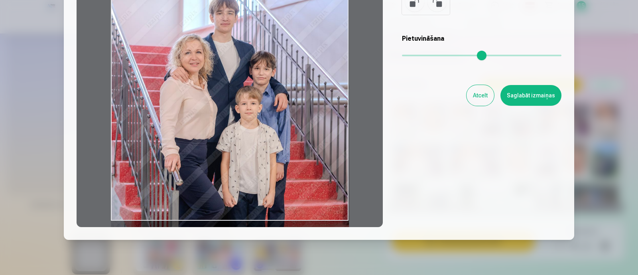
drag, startPoint x: 305, startPoint y: 154, endPoint x: 307, endPoint y: 160, distance: 6.6
click at [307, 160] on div at bounding box center [230, 101] width 306 height 250
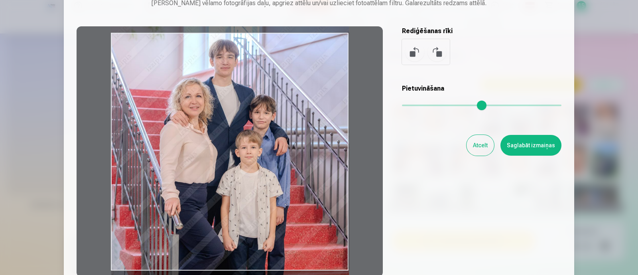
drag, startPoint x: 309, startPoint y: 168, endPoint x: 308, endPoint y: 162, distance: 6.2
click at [308, 162] on div at bounding box center [230, 151] width 306 height 250
click at [531, 146] on button "Saglabāt izmaiņas" at bounding box center [531, 145] width 61 height 21
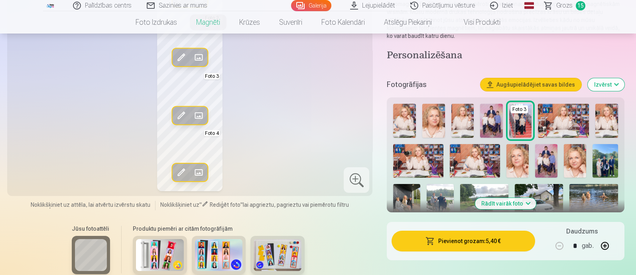
click at [180, 116] on span at bounding box center [181, 115] width 13 height 13
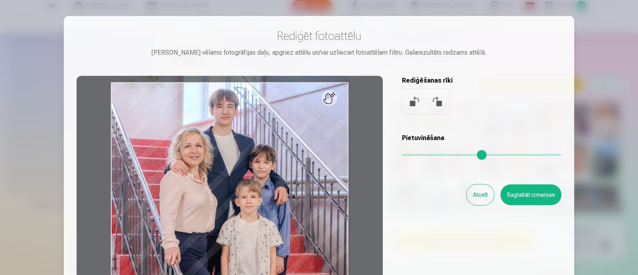
drag, startPoint x: 405, startPoint y: 154, endPoint x: 391, endPoint y: 154, distance: 14.4
click at [402, 154] on input "range" at bounding box center [482, 155] width 160 height 2
click at [530, 195] on button "Saglabāt izmaiņas" at bounding box center [531, 194] width 61 height 21
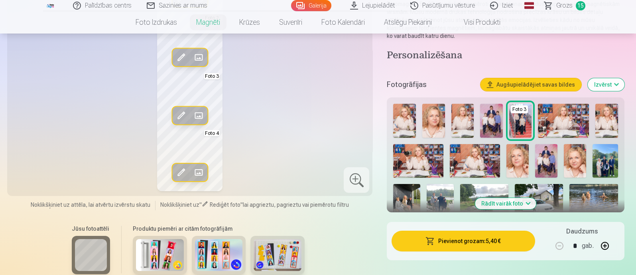
click at [197, 171] on span at bounding box center [198, 172] width 13 height 13
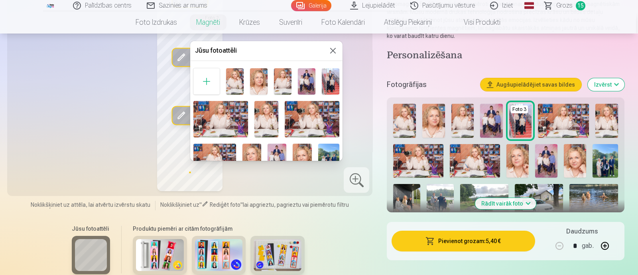
click at [332, 48] on button at bounding box center [333, 51] width 10 height 10
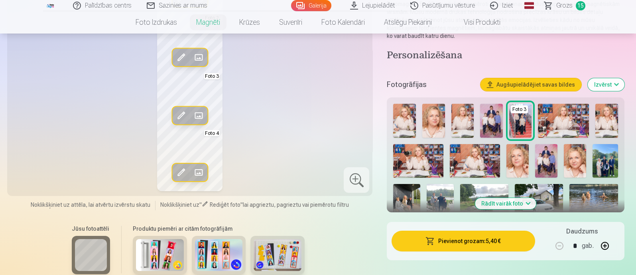
click at [179, 169] on span at bounding box center [181, 172] width 13 height 13
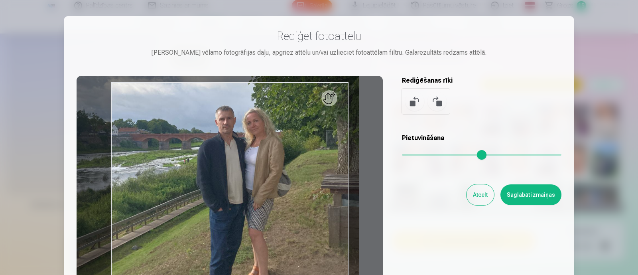
click at [413, 154] on input "range" at bounding box center [482, 155] width 160 height 2
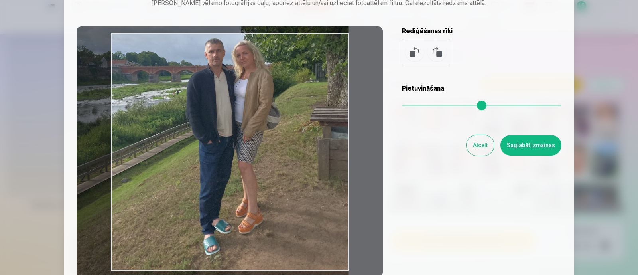
drag, startPoint x: 307, startPoint y: 174, endPoint x: 293, endPoint y: 156, distance: 23.0
click at [293, 156] on div at bounding box center [230, 151] width 306 height 250
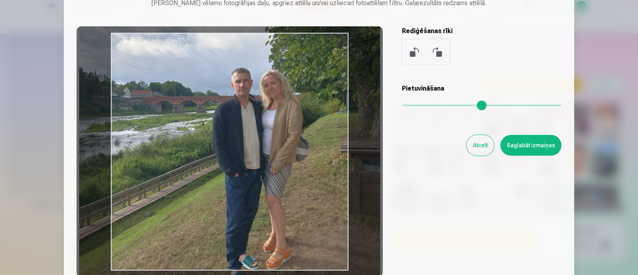
drag, startPoint x: 411, startPoint y: 103, endPoint x: 415, endPoint y: 105, distance: 4.5
click at [415, 105] on input "range" at bounding box center [482, 106] width 160 height 2
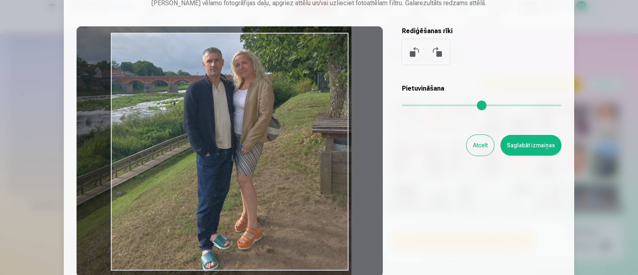
drag, startPoint x: 281, startPoint y: 166, endPoint x: 253, endPoint y: 146, distance: 34.3
click at [253, 146] on div at bounding box center [230, 151] width 306 height 250
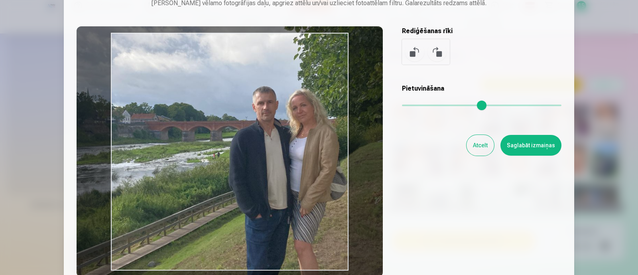
drag, startPoint x: 411, startPoint y: 106, endPoint x: 423, endPoint y: 106, distance: 11.6
click at [423, 106] on input "range" at bounding box center [482, 106] width 160 height 2
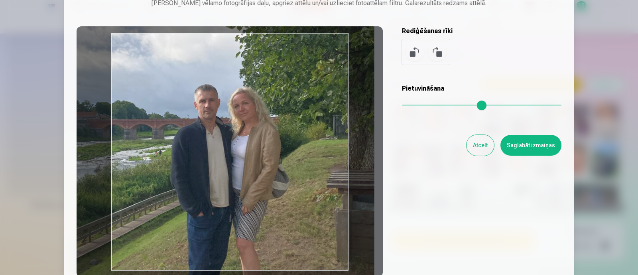
drag, startPoint x: 306, startPoint y: 164, endPoint x: 247, endPoint y: 162, distance: 59.1
click at [247, 162] on div at bounding box center [230, 151] width 306 height 250
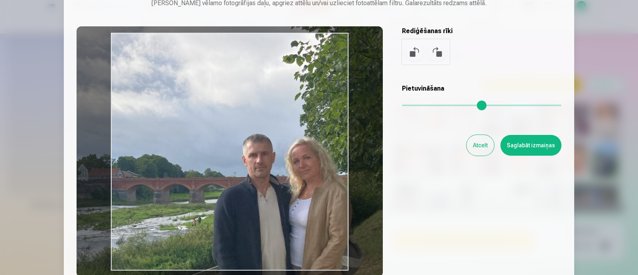
drag, startPoint x: 424, startPoint y: 105, endPoint x: 438, endPoint y: 107, distance: 13.7
click at [438, 106] on input "range" at bounding box center [482, 106] width 160 height 2
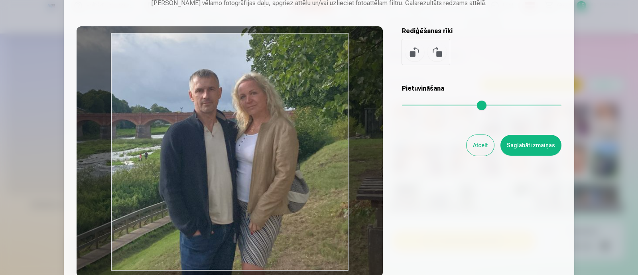
drag, startPoint x: 307, startPoint y: 181, endPoint x: 253, endPoint y: 116, distance: 83.9
click at [253, 116] on div at bounding box center [230, 151] width 306 height 250
click at [437, 105] on input "range" at bounding box center [482, 106] width 160 height 2
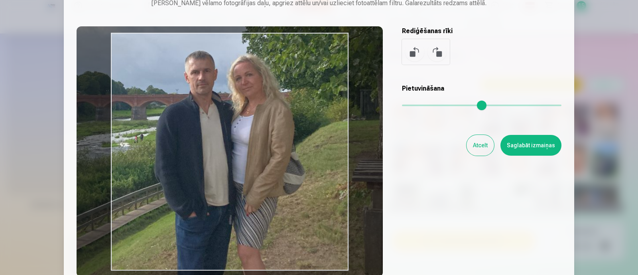
drag, startPoint x: 298, startPoint y: 202, endPoint x: 293, endPoint y: 183, distance: 19.3
click at [293, 183] on div at bounding box center [230, 151] width 306 height 250
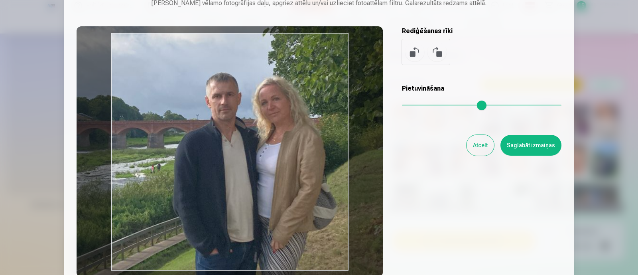
drag, startPoint x: 438, startPoint y: 104, endPoint x: 443, endPoint y: 106, distance: 4.7
type input "****"
click at [443, 106] on input "range" at bounding box center [482, 106] width 160 height 2
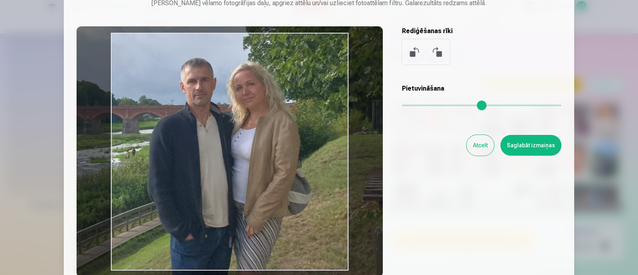
drag, startPoint x: 340, startPoint y: 178, endPoint x: 319, endPoint y: 164, distance: 25.0
click at [319, 164] on div at bounding box center [230, 151] width 306 height 250
click at [515, 144] on button "Saglabāt izmaiņas" at bounding box center [531, 145] width 61 height 21
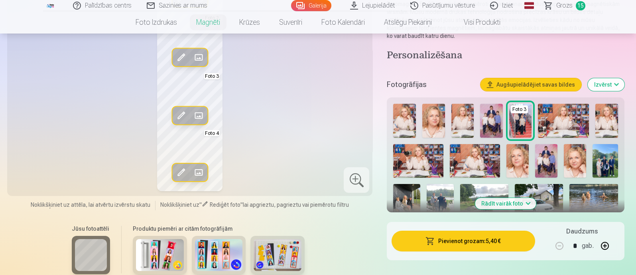
click at [181, 172] on span at bounding box center [181, 172] width 13 height 13
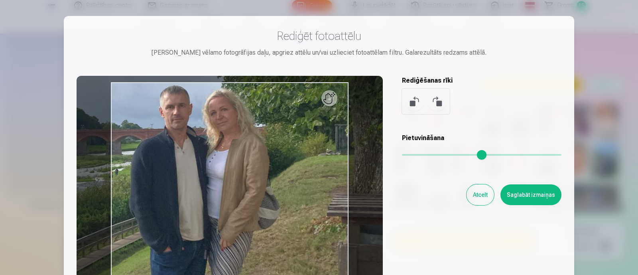
drag, startPoint x: 442, startPoint y: 155, endPoint x: 438, endPoint y: 154, distance: 4.5
click at [438, 154] on input "range" at bounding box center [482, 155] width 160 height 2
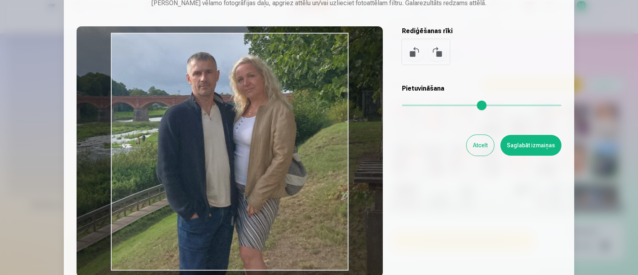
drag, startPoint x: 279, startPoint y: 170, endPoint x: 306, endPoint y: 185, distance: 31.5
click at [306, 185] on div at bounding box center [230, 151] width 306 height 250
type input "****"
click at [541, 146] on button "Saglabāt izmaiņas" at bounding box center [531, 145] width 61 height 21
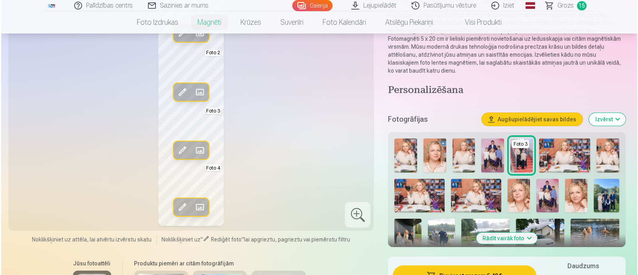
scroll to position [70, 0]
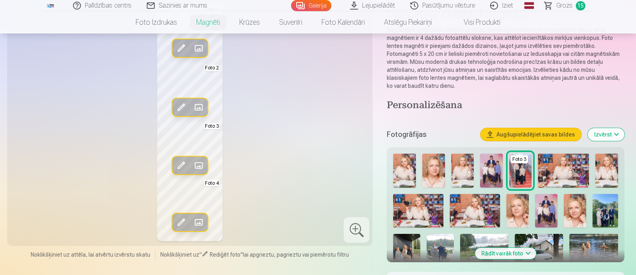
click at [195, 104] on span at bounding box center [198, 107] width 13 height 13
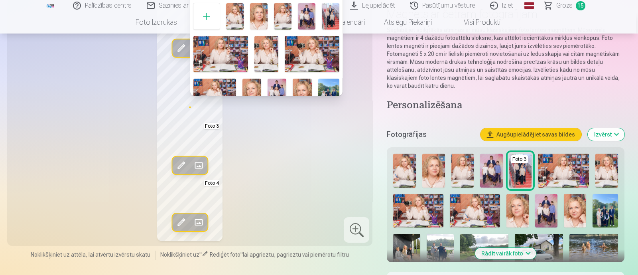
scroll to position [49, 0]
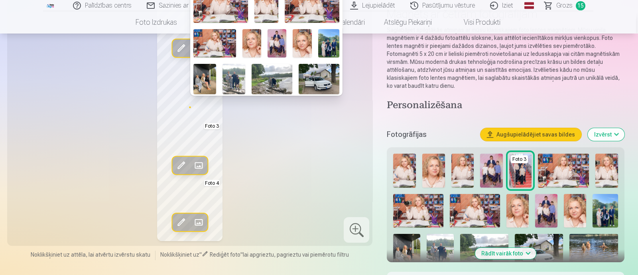
click at [231, 73] on img at bounding box center [234, 79] width 23 height 30
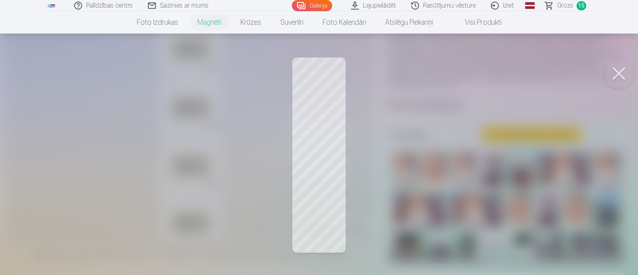
click at [565, 75] on button at bounding box center [619, 73] width 32 height 32
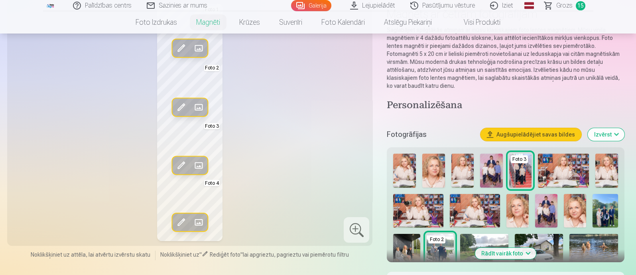
click at [179, 108] on span at bounding box center [181, 107] width 13 height 13
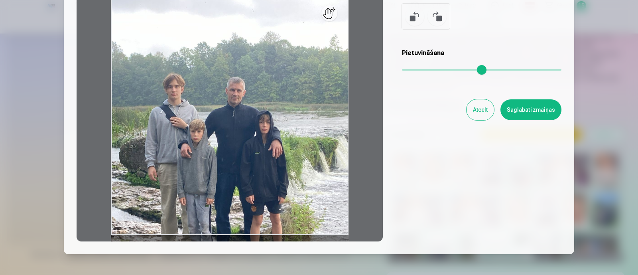
scroll to position [99, 0]
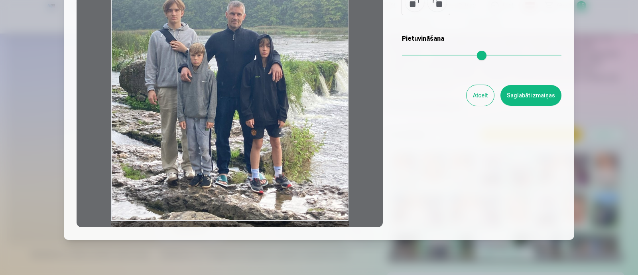
drag, startPoint x: 279, startPoint y: 125, endPoint x: 278, endPoint y: 74, distance: 51.5
click at [278, 74] on div at bounding box center [230, 101] width 306 height 250
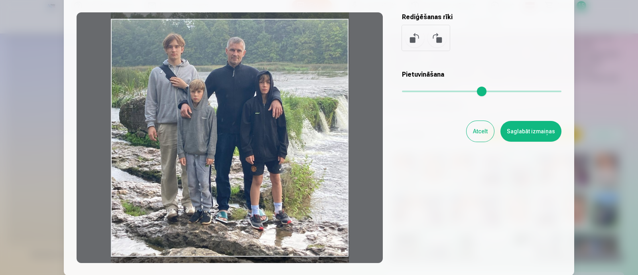
scroll to position [49, 0]
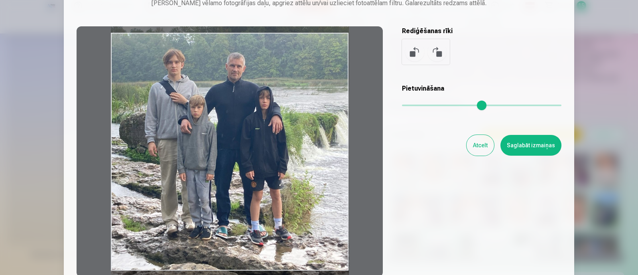
drag, startPoint x: 249, startPoint y: 143, endPoint x: 273, endPoint y: 144, distance: 24.0
click at [273, 144] on div at bounding box center [230, 151] width 306 height 250
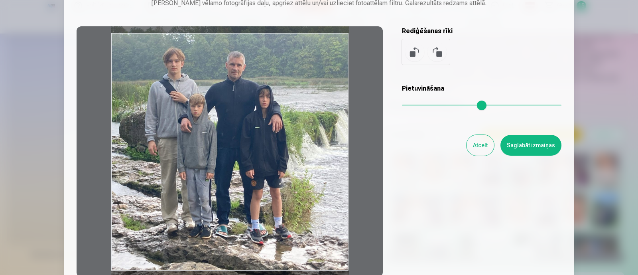
drag, startPoint x: 283, startPoint y: 144, endPoint x: 264, endPoint y: 143, distance: 19.2
click at [264, 143] on div at bounding box center [230, 151] width 306 height 250
drag, startPoint x: 264, startPoint y: 142, endPoint x: 254, endPoint y: 142, distance: 9.6
click at [254, 142] on div at bounding box center [230, 151] width 306 height 250
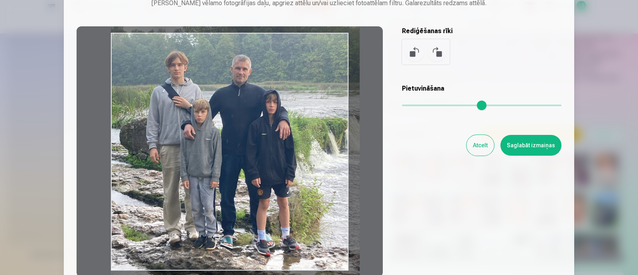
drag, startPoint x: 403, startPoint y: 104, endPoint x: 408, endPoint y: 105, distance: 5.3
click at [408, 105] on input "range" at bounding box center [482, 106] width 160 height 2
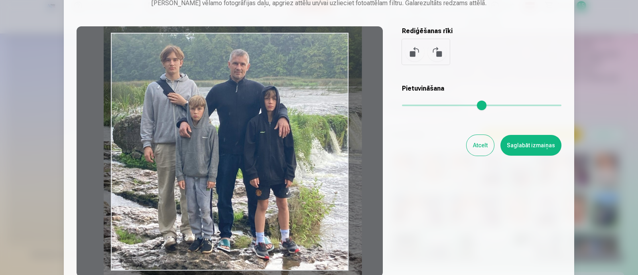
type input "****"
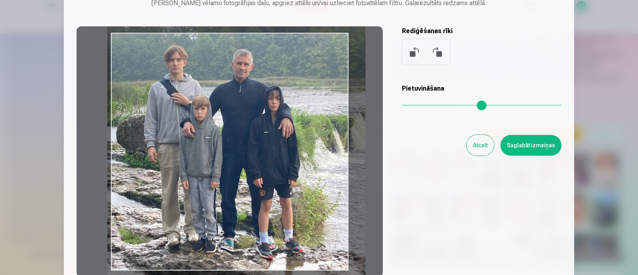
drag, startPoint x: 310, startPoint y: 147, endPoint x: 306, endPoint y: 138, distance: 10.0
click at [306, 138] on div at bounding box center [230, 151] width 306 height 250
click at [534, 146] on button "Saglabāt izmaiņas" at bounding box center [531, 145] width 61 height 21
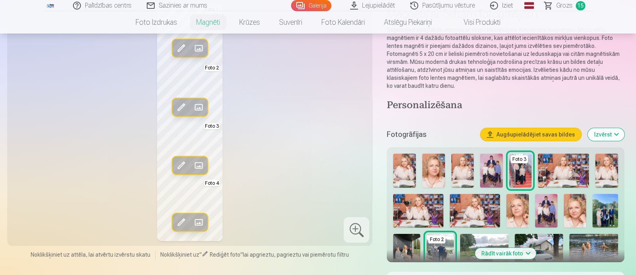
click at [180, 222] on span at bounding box center [181, 222] width 13 height 13
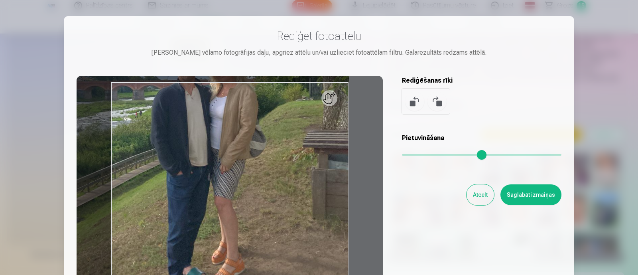
drag, startPoint x: 439, startPoint y: 154, endPoint x: 388, endPoint y: 168, distance: 52.2
click at [423, 154] on input "range" at bounding box center [482, 155] width 160 height 2
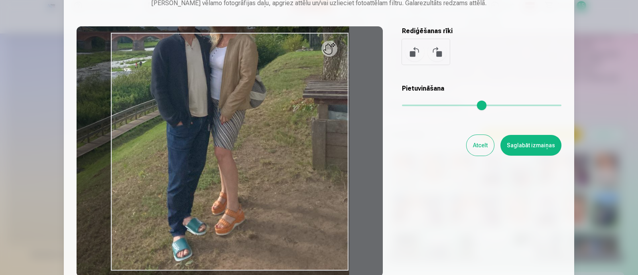
scroll to position [0, 0]
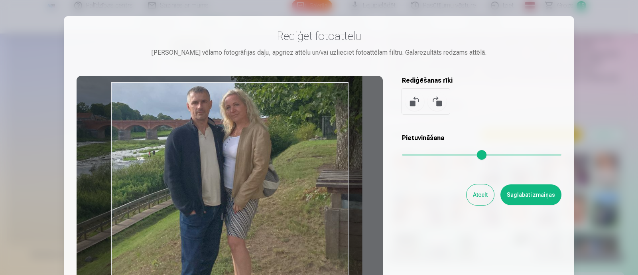
drag, startPoint x: 270, startPoint y: 193, endPoint x: 283, endPoint y: 235, distance: 43.8
click at [283, 235] on div at bounding box center [230, 201] width 306 height 250
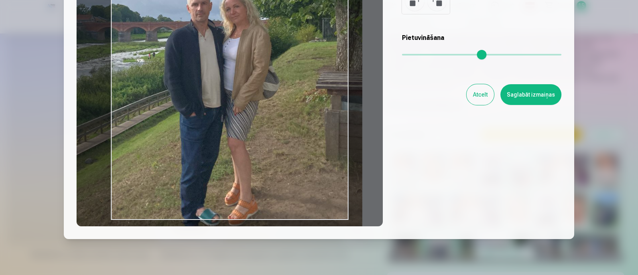
scroll to position [78, 0]
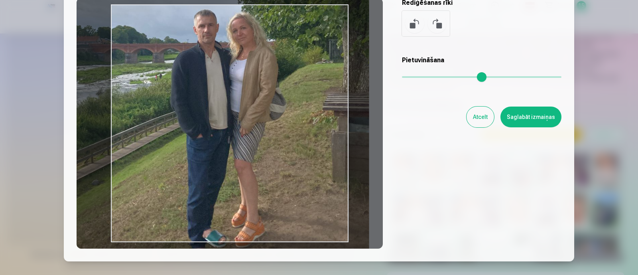
drag, startPoint x: 268, startPoint y: 157, endPoint x: 275, endPoint y: 156, distance: 6.8
click at [275, 156] on div at bounding box center [230, 123] width 306 height 250
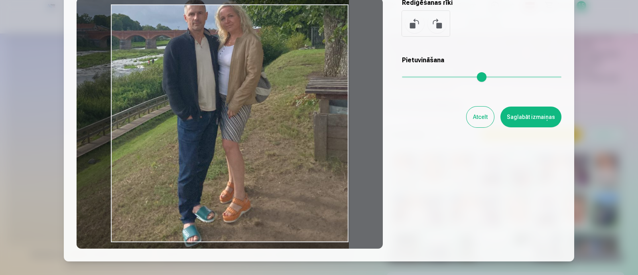
click at [419, 76] on input "range" at bounding box center [482, 77] width 160 height 2
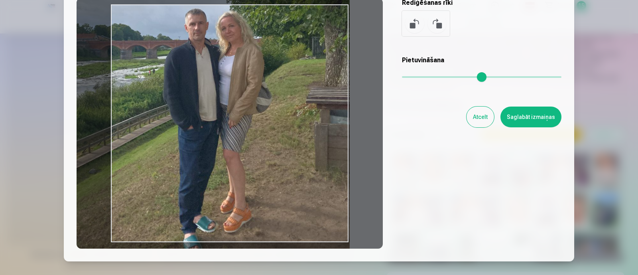
drag, startPoint x: 311, startPoint y: 87, endPoint x: 312, endPoint y: 97, distance: 10.0
click at [312, 97] on div at bounding box center [230, 123] width 306 height 250
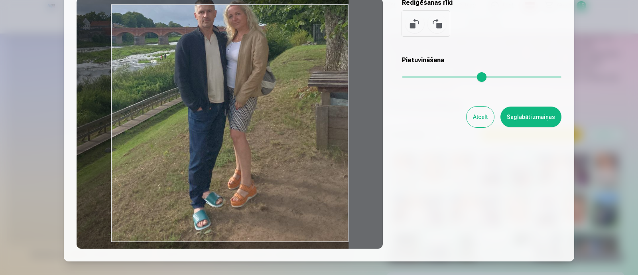
click at [416, 76] on input "range" at bounding box center [482, 77] width 160 height 2
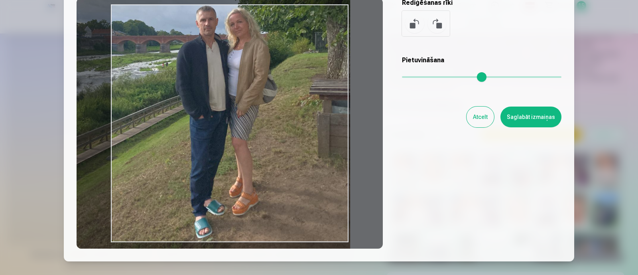
drag, startPoint x: 327, startPoint y: 97, endPoint x: 329, endPoint y: 105, distance: 7.7
click at [329, 105] on div at bounding box center [230, 123] width 306 height 250
type input "****"
click at [523, 117] on button "Saglabāt izmaiņas" at bounding box center [531, 116] width 61 height 21
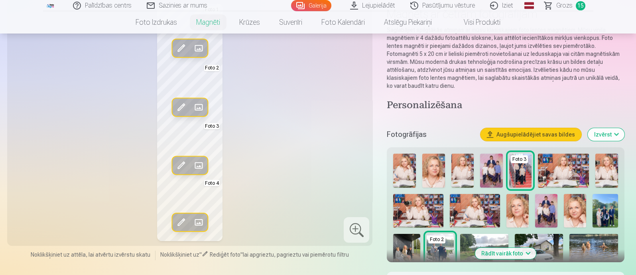
click at [182, 224] on span at bounding box center [181, 222] width 13 height 13
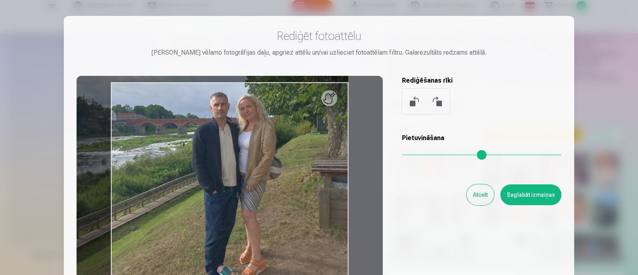
click at [412, 154] on input "range" at bounding box center [482, 155] width 160 height 2
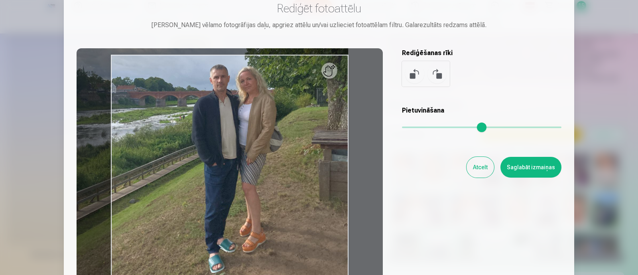
scroll to position [49, 0]
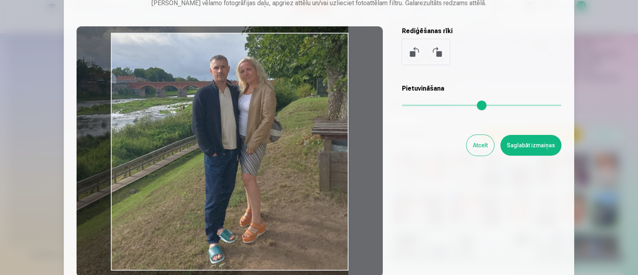
drag, startPoint x: 273, startPoint y: 166, endPoint x: 248, endPoint y: 178, distance: 28.2
click at [248, 178] on div at bounding box center [230, 151] width 306 height 250
type input "****"
click at [540, 150] on button "Saglabāt izmaiņas" at bounding box center [531, 145] width 61 height 21
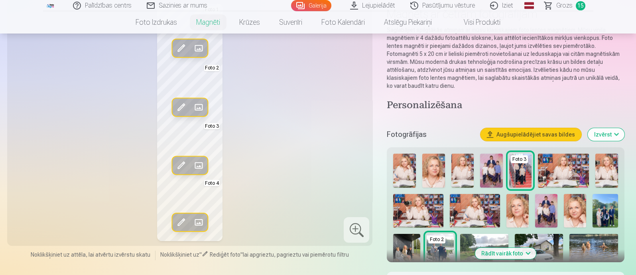
click at [181, 220] on span at bounding box center [181, 222] width 13 height 13
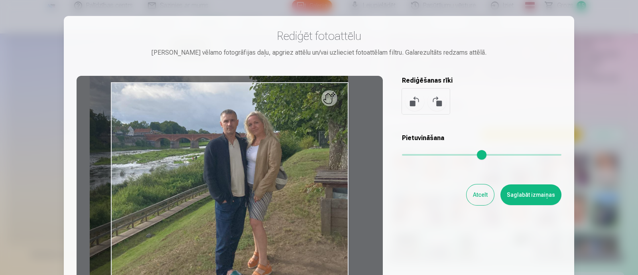
click at [409, 154] on input "range" at bounding box center [482, 155] width 160 height 2
drag, startPoint x: 293, startPoint y: 175, endPoint x: 266, endPoint y: 171, distance: 27.5
click at [266, 171] on div at bounding box center [230, 201] width 306 height 250
click at [411, 156] on input "range" at bounding box center [482, 155] width 160 height 2
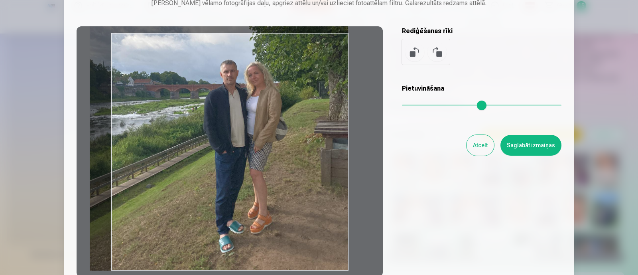
type input "****"
drag, startPoint x: 298, startPoint y: 171, endPoint x: 285, endPoint y: 170, distance: 12.4
click at [285, 170] on div at bounding box center [230, 151] width 306 height 250
click at [526, 145] on button "Saglabāt izmaiņas" at bounding box center [531, 145] width 61 height 21
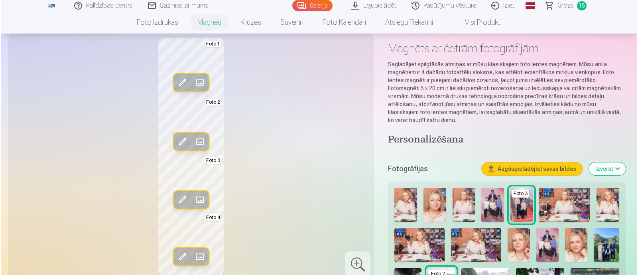
scroll to position [20, 0]
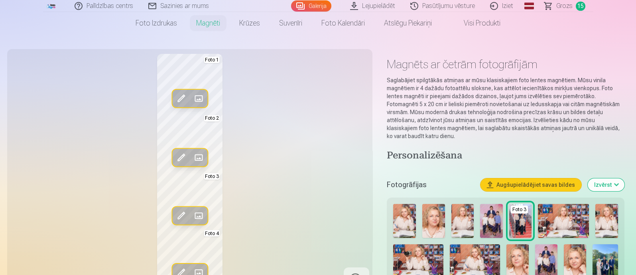
click at [183, 97] on span at bounding box center [181, 98] width 13 height 13
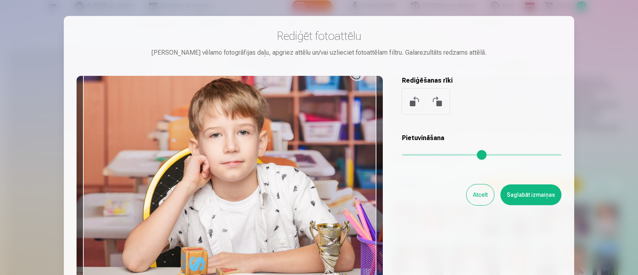
click at [479, 196] on button "Atcelt" at bounding box center [481, 194] width 28 height 21
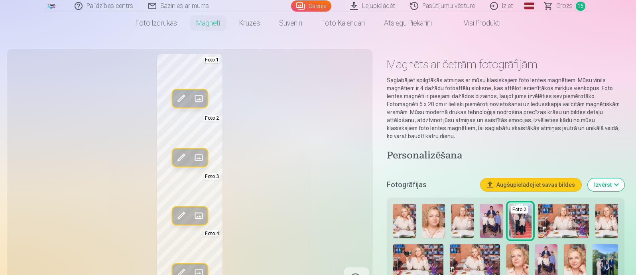
click at [200, 97] on span at bounding box center [198, 98] width 13 height 13
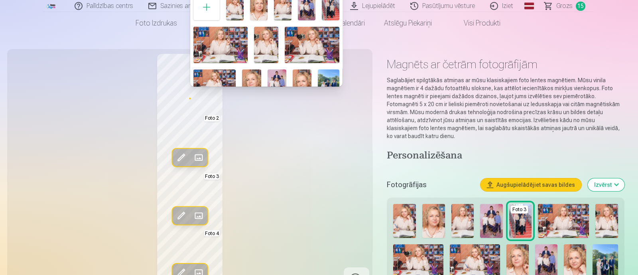
click at [332, 79] on img at bounding box center [328, 83] width 21 height 28
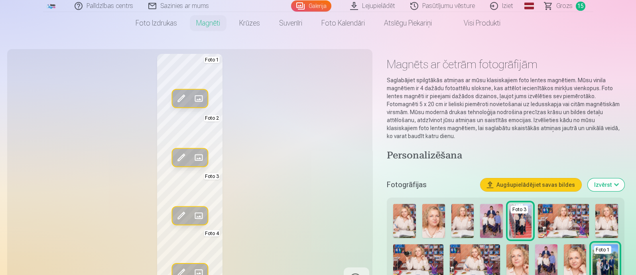
click at [177, 99] on span at bounding box center [181, 98] width 13 height 13
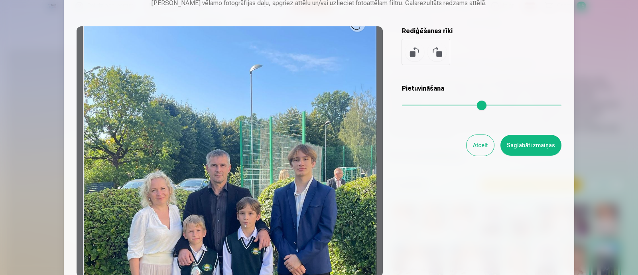
scroll to position [128, 0]
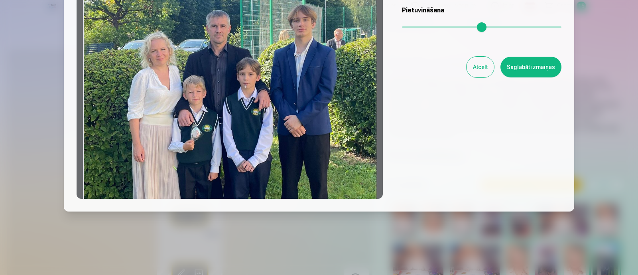
drag, startPoint x: 319, startPoint y: 120, endPoint x: 315, endPoint y: 59, distance: 61.2
click at [315, 59] on div at bounding box center [230, 73] width 306 height 250
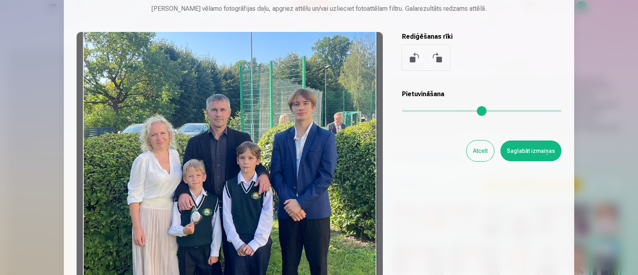
scroll to position [28, 0]
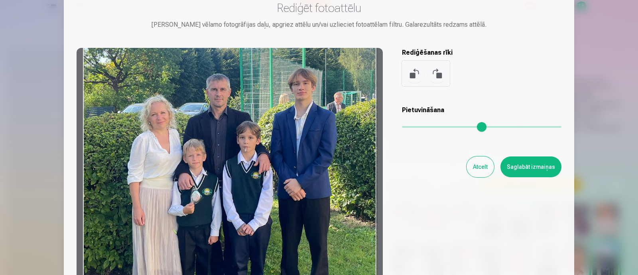
drag, startPoint x: 321, startPoint y: 158, endPoint x: 319, endPoint y: 122, distance: 35.9
click at [319, 122] on div at bounding box center [230, 173] width 306 height 250
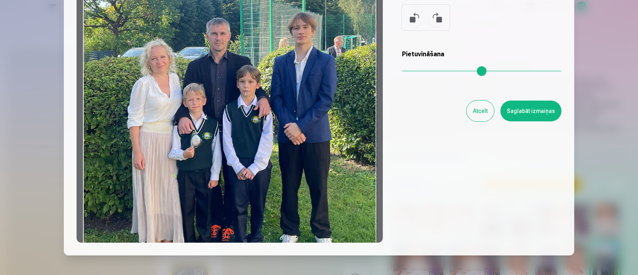
scroll to position [128, 0]
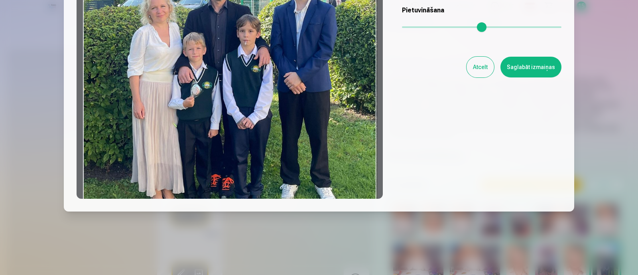
drag, startPoint x: 319, startPoint y: 128, endPoint x: 317, endPoint y: 103, distance: 26.0
click at [317, 103] on div at bounding box center [230, 73] width 306 height 250
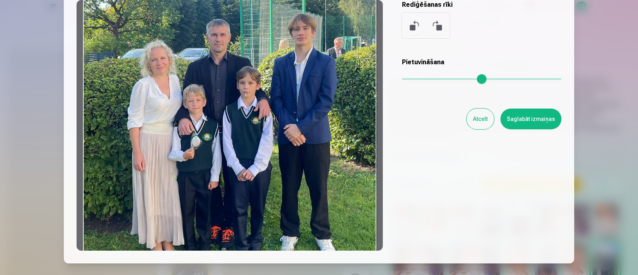
scroll to position [28, 0]
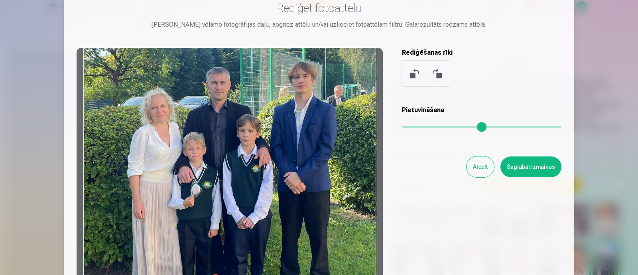
drag, startPoint x: 408, startPoint y: 126, endPoint x: 403, endPoint y: 126, distance: 4.8
click at [403, 126] on input "range" at bounding box center [482, 127] width 160 height 2
drag, startPoint x: 403, startPoint y: 124, endPoint x: 389, endPoint y: 124, distance: 14.4
click at [402, 126] on input "range" at bounding box center [482, 127] width 160 height 2
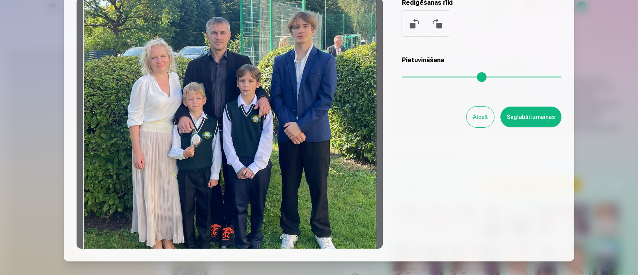
drag, startPoint x: 288, startPoint y: 152, endPoint x: 284, endPoint y: 126, distance: 26.3
click at [284, 126] on div at bounding box center [230, 123] width 306 height 250
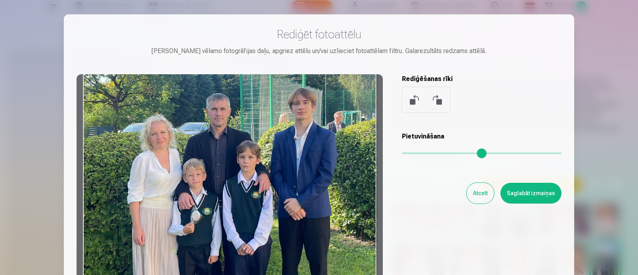
scroll to position [0, 0]
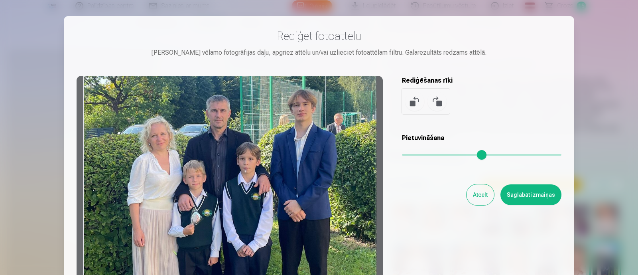
drag, startPoint x: 290, startPoint y: 140, endPoint x: 299, endPoint y: 98, distance: 42.9
click at [299, 98] on div at bounding box center [230, 201] width 306 height 250
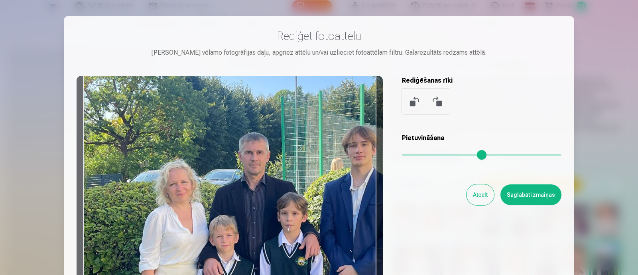
drag, startPoint x: 406, startPoint y: 154, endPoint x: 428, endPoint y: 152, distance: 22.0
click at [428, 154] on input "range" at bounding box center [482, 155] width 160 height 2
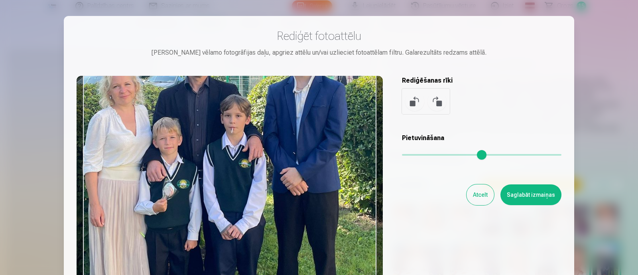
drag, startPoint x: 285, startPoint y: 176, endPoint x: 238, endPoint y: 81, distance: 106.3
click at [238, 81] on div at bounding box center [230, 201] width 306 height 250
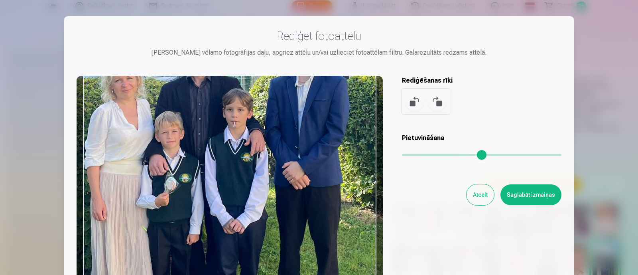
drag, startPoint x: 289, startPoint y: 146, endPoint x: 288, endPoint y: 84, distance: 62.6
click at [287, 84] on div at bounding box center [230, 201] width 306 height 250
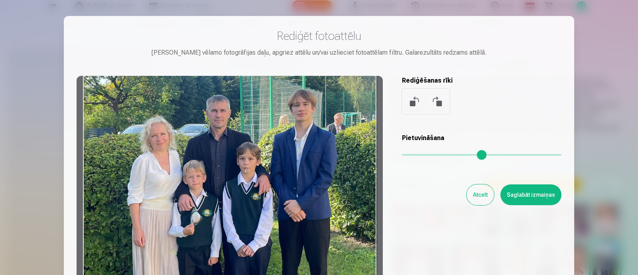
drag, startPoint x: 425, startPoint y: 154, endPoint x: 331, endPoint y: 175, distance: 97.0
type input "*"
click at [402, 156] on input "range" at bounding box center [482, 155] width 160 height 2
drag, startPoint x: 304, startPoint y: 193, endPoint x: 322, endPoint y: 150, distance: 46.1
click at [322, 150] on div at bounding box center [230, 201] width 306 height 250
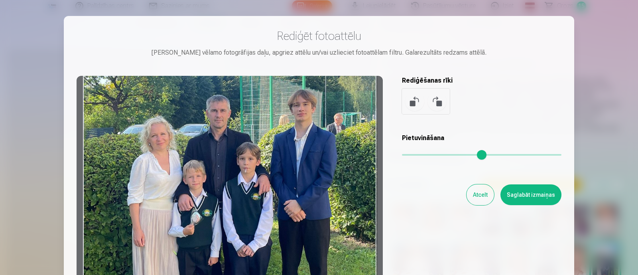
drag, startPoint x: 282, startPoint y: 177, endPoint x: 300, endPoint y: 175, distance: 18.1
click at [300, 175] on div at bounding box center [230, 201] width 306 height 250
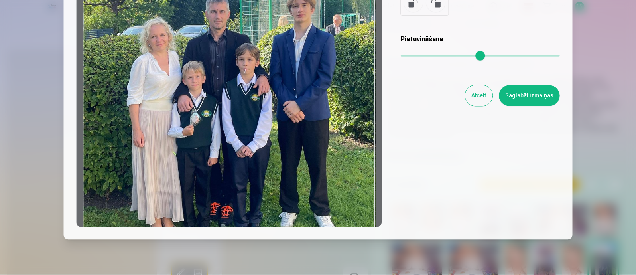
scroll to position [49, 0]
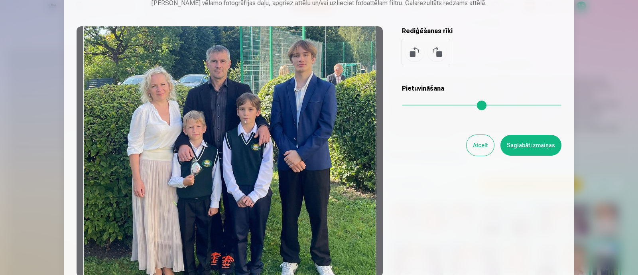
click at [529, 152] on button "Saglabāt izmaiņas" at bounding box center [531, 145] width 61 height 21
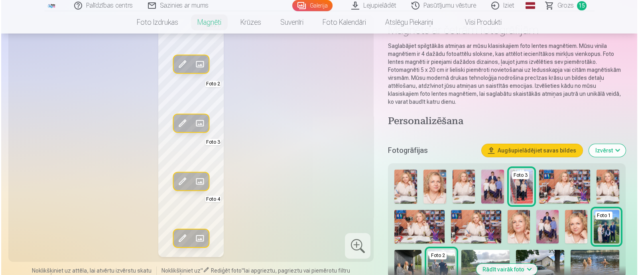
scroll to position [70, 0]
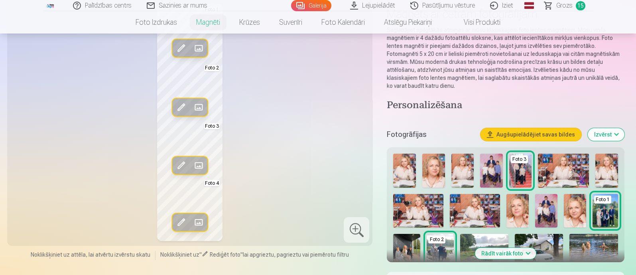
click at [197, 168] on span at bounding box center [198, 165] width 13 height 13
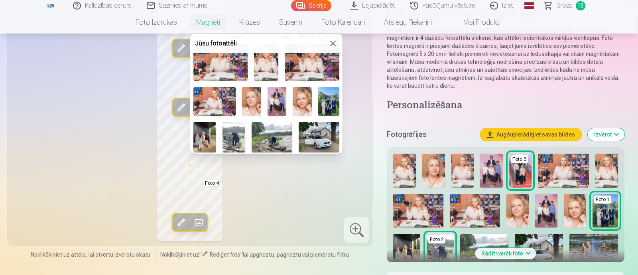
scroll to position [0, 0]
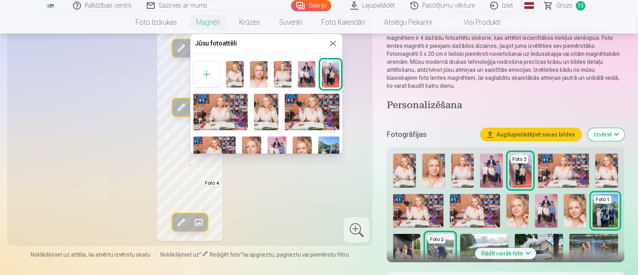
click at [310, 73] on img at bounding box center [307, 74] width 18 height 26
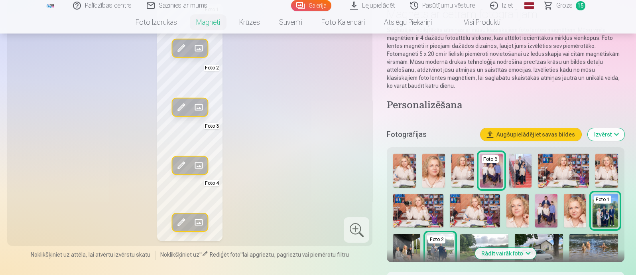
click at [180, 161] on span at bounding box center [181, 165] width 13 height 13
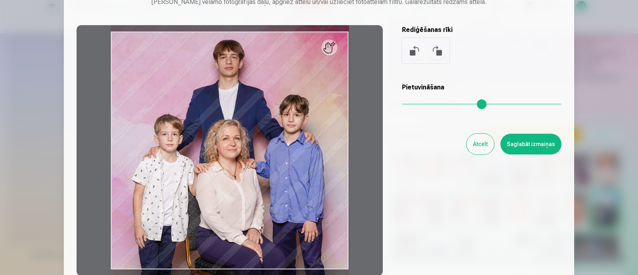
scroll to position [99, 0]
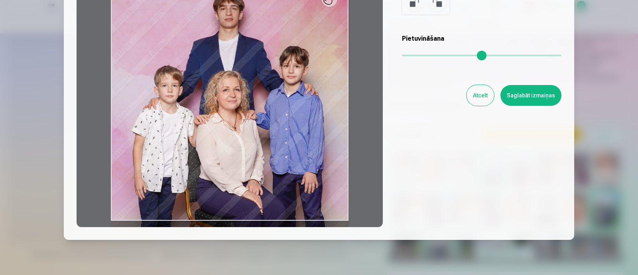
type input "*"
drag, startPoint x: 408, startPoint y: 52, endPoint x: 380, endPoint y: 64, distance: 30.5
click at [402, 55] on input "range" at bounding box center [482, 56] width 160 height 2
click at [525, 91] on button "Saglabāt izmaiņas" at bounding box center [531, 95] width 61 height 21
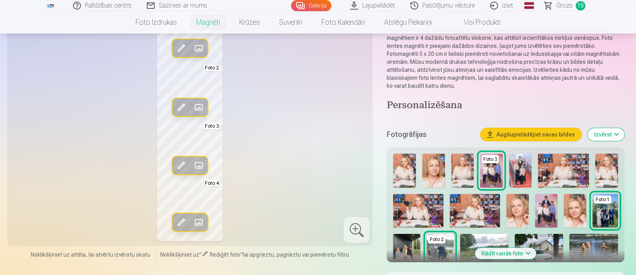
click at [182, 162] on span at bounding box center [181, 165] width 13 height 13
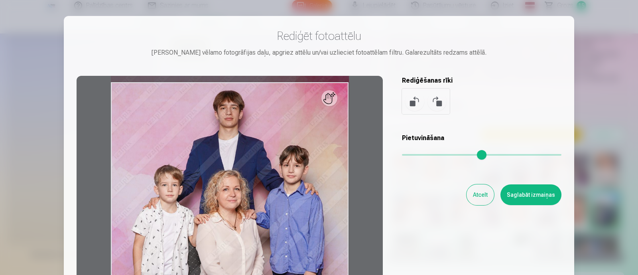
click at [475, 192] on button "Atcelt" at bounding box center [481, 194] width 28 height 21
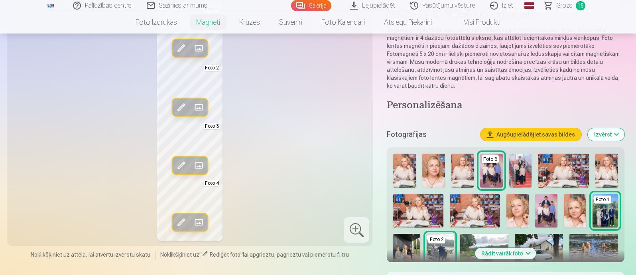
click at [203, 169] on span at bounding box center [198, 165] width 13 height 13
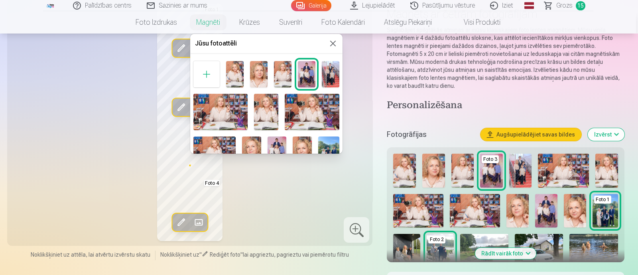
click at [331, 69] on img at bounding box center [331, 74] width 18 height 26
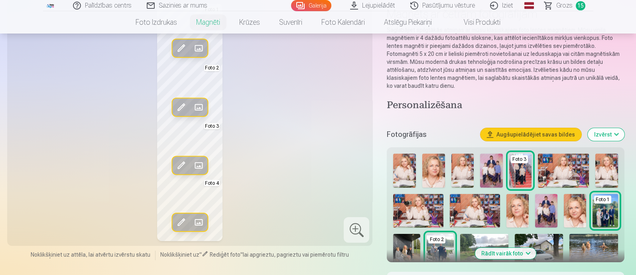
click at [185, 161] on span at bounding box center [181, 165] width 13 height 13
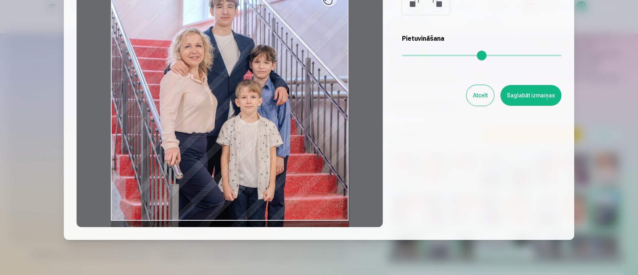
scroll to position [49, 0]
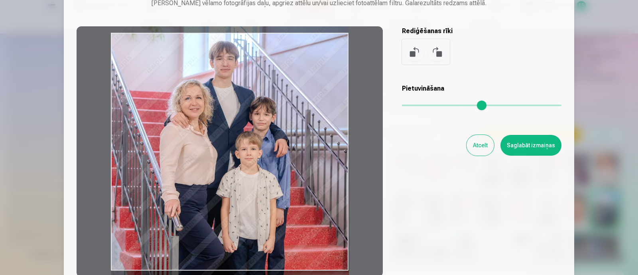
drag, startPoint x: 315, startPoint y: 183, endPoint x: 315, endPoint y: 189, distance: 6.4
click at [315, 189] on div at bounding box center [230, 151] width 306 height 250
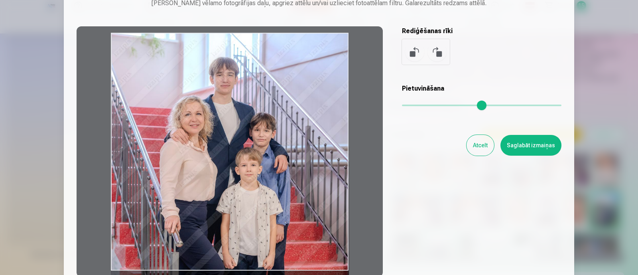
drag, startPoint x: 315, startPoint y: 189, endPoint x: 326, endPoint y: 228, distance: 40.3
click at [326, 228] on div at bounding box center [230, 151] width 306 height 250
drag, startPoint x: 315, startPoint y: 214, endPoint x: 401, endPoint y: 182, distance: 91.5
click at [324, 215] on div at bounding box center [230, 151] width 306 height 250
click at [534, 146] on button "Saglabāt izmaiņas" at bounding box center [531, 145] width 61 height 21
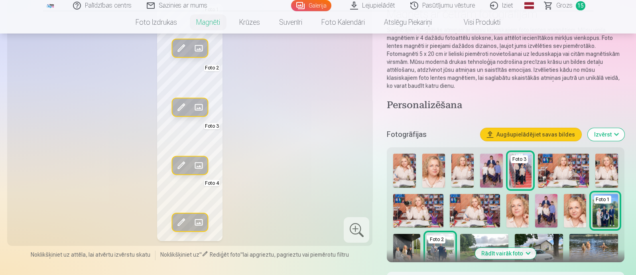
click at [182, 161] on span at bounding box center [181, 165] width 13 height 13
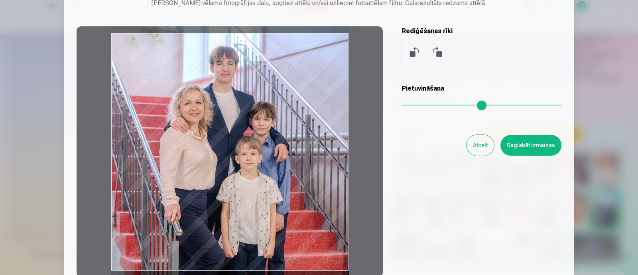
drag, startPoint x: 300, startPoint y: 195, endPoint x: 298, endPoint y: 184, distance: 11.3
click at [298, 184] on div at bounding box center [230, 151] width 306 height 250
click at [532, 147] on button "Saglabāt izmaiņas" at bounding box center [531, 145] width 61 height 21
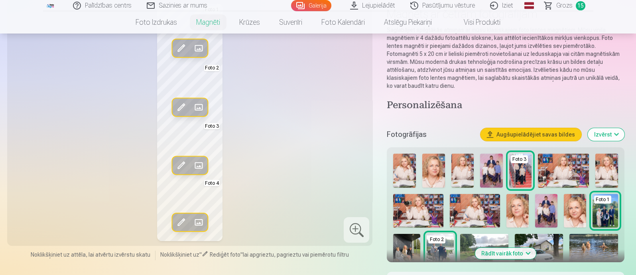
click at [286, 187] on div "Rediģēt foto Aizstāt Foto 1 Rediģēt foto Aizstāt Foto 2 Rediģēt foto Aizstāt Fo…" at bounding box center [190, 122] width 356 height 237
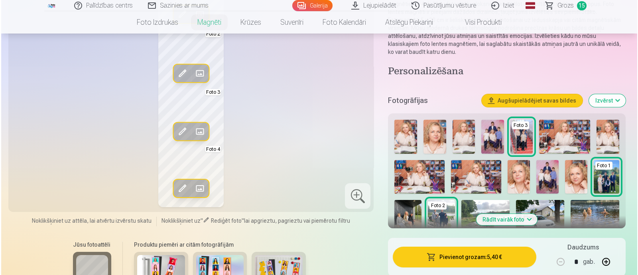
scroll to position [120, 0]
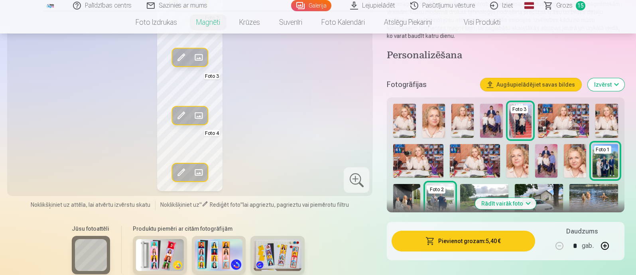
click at [445, 241] on button "Pievienot grozam : 5,40 €" at bounding box center [463, 241] width 143 height 21
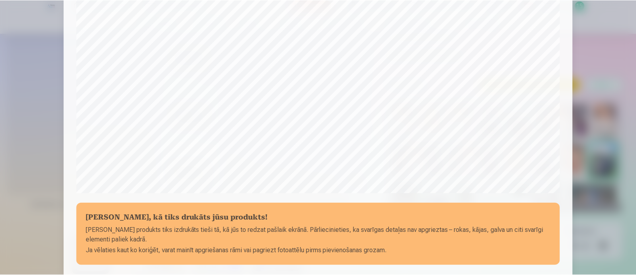
scroll to position [299, 0]
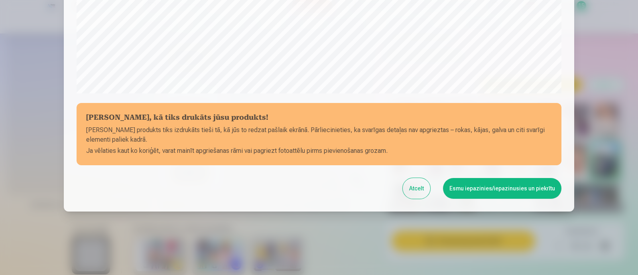
click at [485, 186] on button "Esmu iepazinies/iepazinusies un piekrītu" at bounding box center [502, 188] width 118 height 21
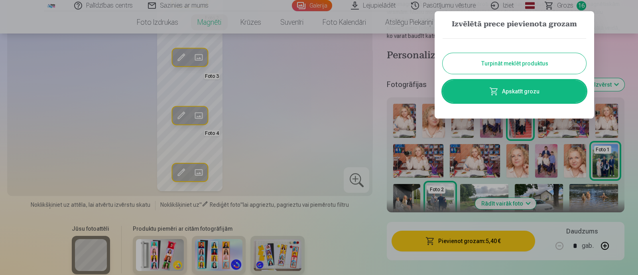
click at [534, 59] on button "Turpināt meklēt produktus" at bounding box center [515, 63] width 144 height 21
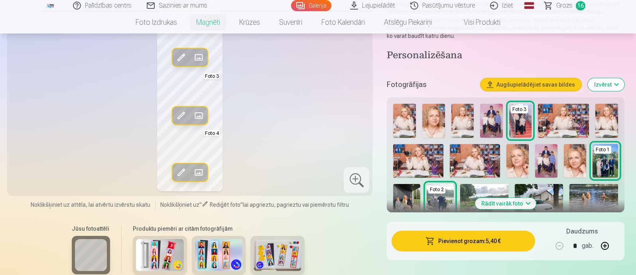
click at [333, 244] on div "Jūsu fotoattēli Produktu piemēri ar citām fotogrāfijām" at bounding box center [190, 253] width 356 height 67
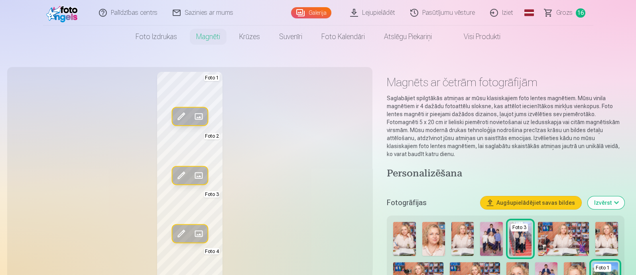
scroll to position [0, 0]
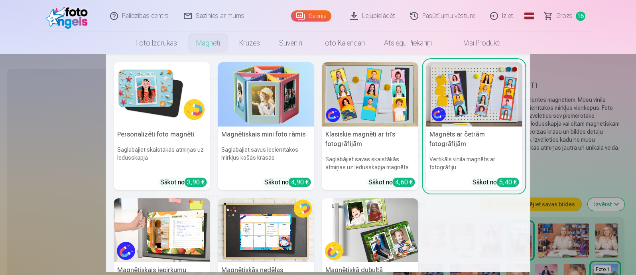
click at [203, 45] on link "Magnēti" at bounding box center [208, 43] width 43 height 22
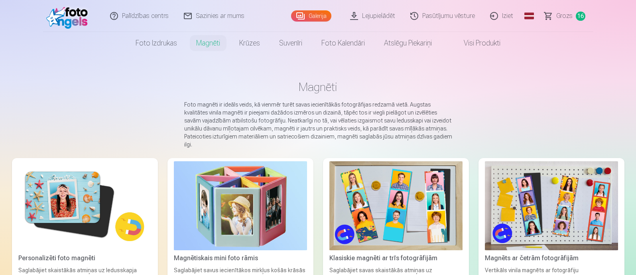
click at [203, 45] on link "Magnēti" at bounding box center [208, 43] width 43 height 22
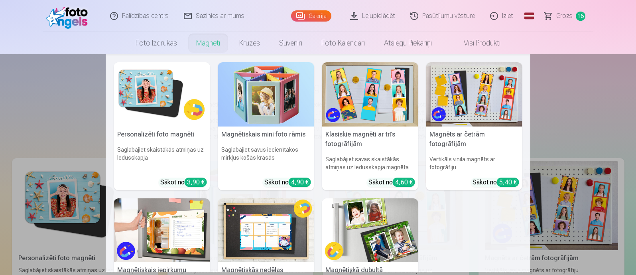
click at [207, 49] on link "Magnēti" at bounding box center [208, 43] width 43 height 22
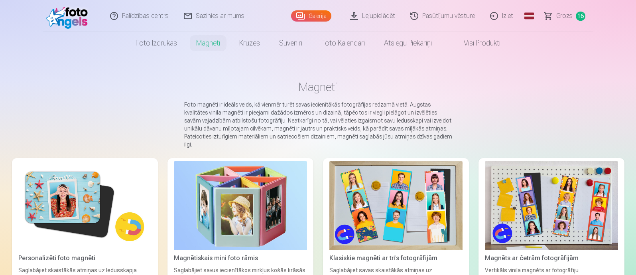
click at [206, 47] on link "Magnēti" at bounding box center [208, 43] width 43 height 22
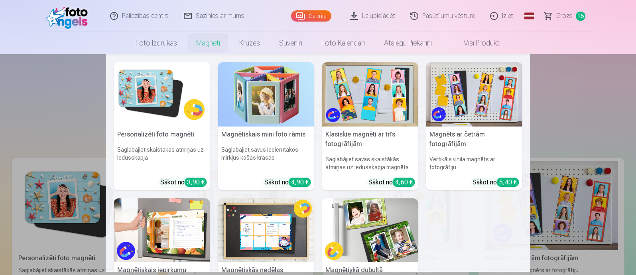
click at [381, 95] on img at bounding box center [370, 94] width 96 height 64
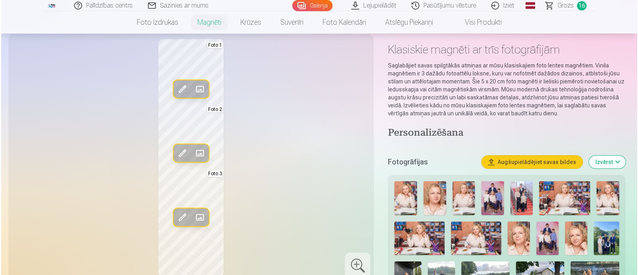
scroll to position [49, 0]
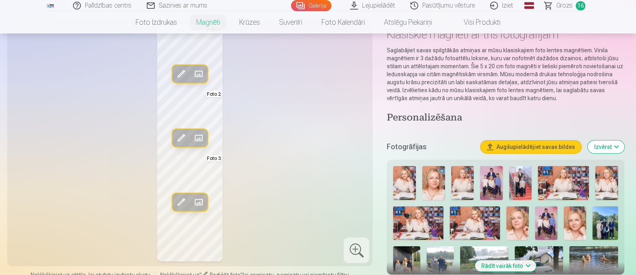
click at [197, 202] on span at bounding box center [198, 201] width 13 height 13
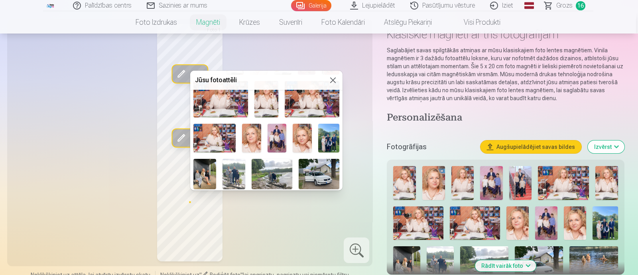
scroll to position [99, 0]
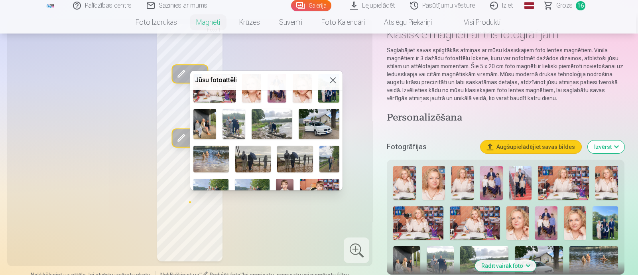
click at [237, 120] on img at bounding box center [234, 124] width 23 height 30
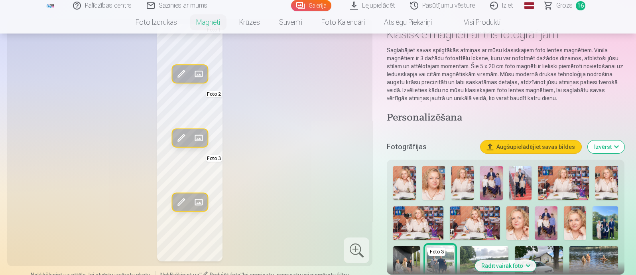
click at [183, 198] on span at bounding box center [181, 201] width 13 height 13
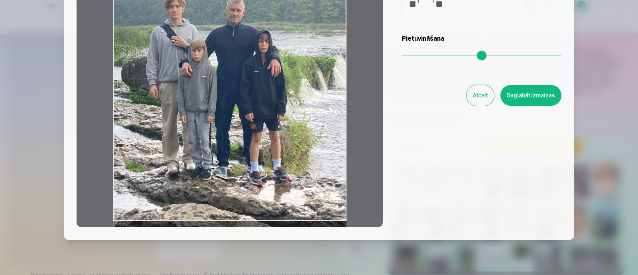
drag, startPoint x: 245, startPoint y: 172, endPoint x: 244, endPoint y: 101, distance: 71.8
click at [244, 101] on div at bounding box center [230, 101] width 306 height 250
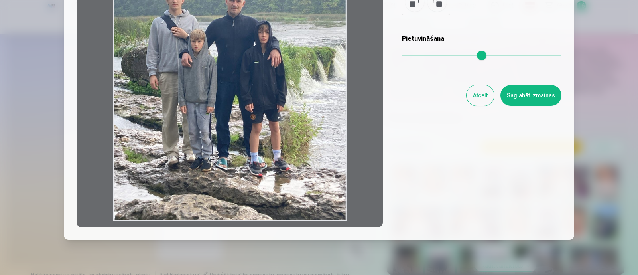
scroll to position [0, 0]
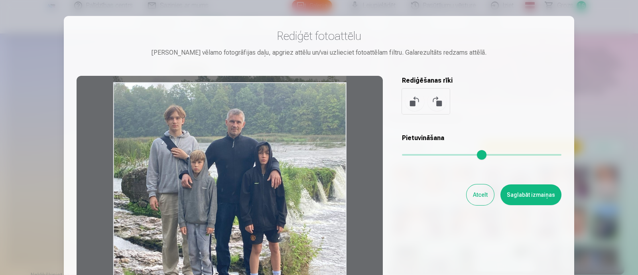
drag, startPoint x: 261, startPoint y: 154, endPoint x: 268, endPoint y: 175, distance: 22.6
click at [268, 175] on div at bounding box center [230, 201] width 306 height 250
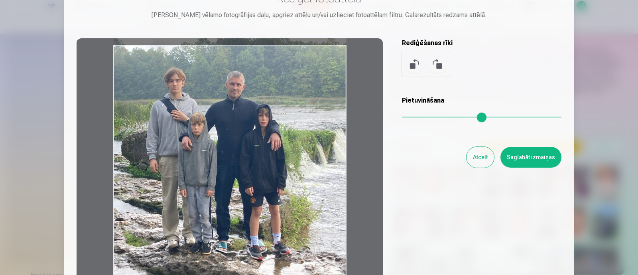
scroll to position [49, 0]
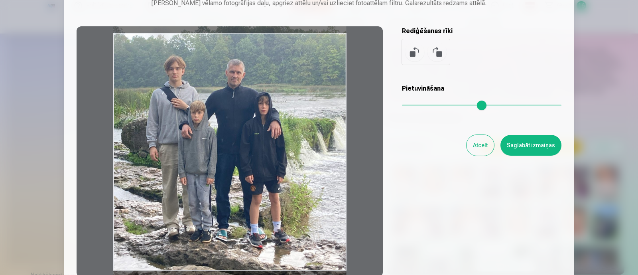
click at [525, 143] on button "Saglabāt izmaiņas" at bounding box center [531, 145] width 61 height 21
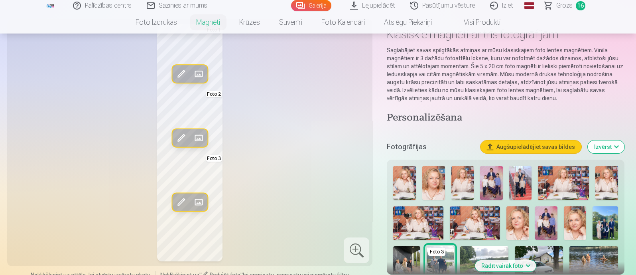
click at [202, 137] on span at bounding box center [198, 138] width 13 height 13
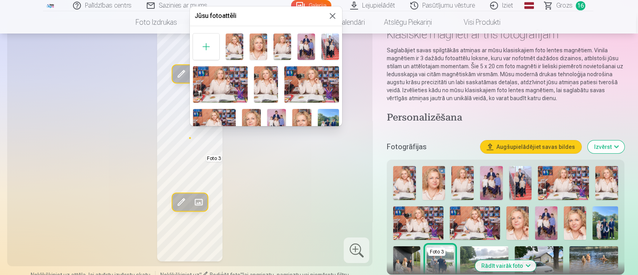
click at [327, 47] on img at bounding box center [330, 47] width 18 height 26
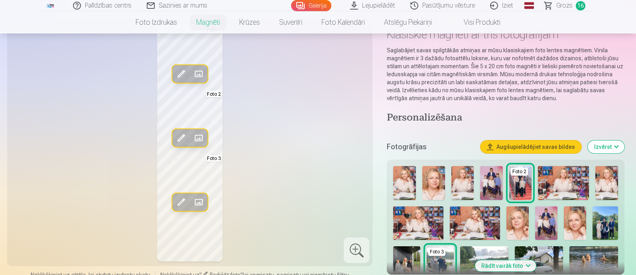
click at [184, 134] on span at bounding box center [181, 138] width 13 height 13
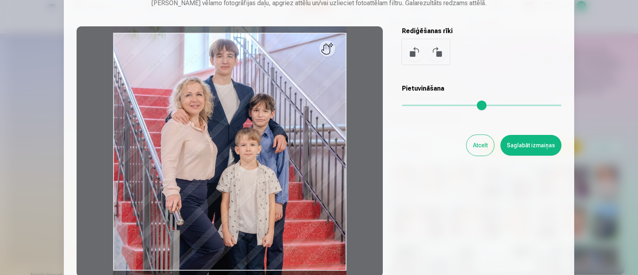
drag, startPoint x: 405, startPoint y: 103, endPoint x: 392, endPoint y: 103, distance: 12.4
click at [402, 105] on input "range" at bounding box center [482, 106] width 160 height 2
click at [478, 145] on button "Atcelt" at bounding box center [481, 145] width 28 height 21
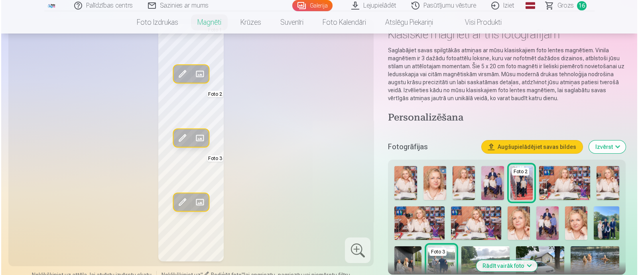
scroll to position [0, 0]
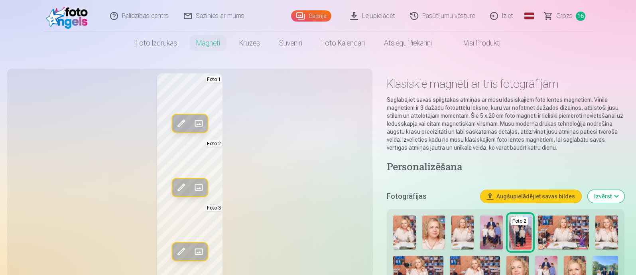
click at [201, 123] on span at bounding box center [198, 123] width 13 height 13
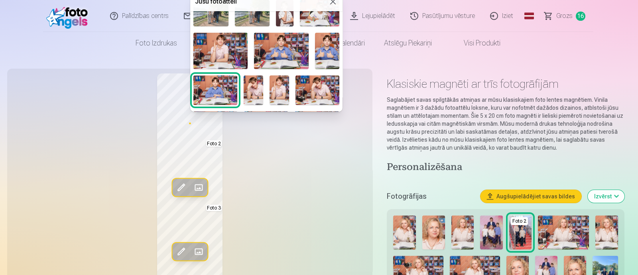
scroll to position [49, 0]
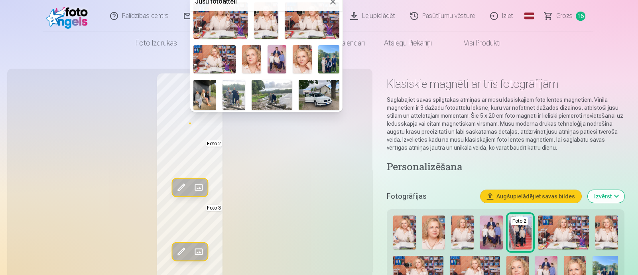
click at [329, 52] on img at bounding box center [328, 59] width 21 height 28
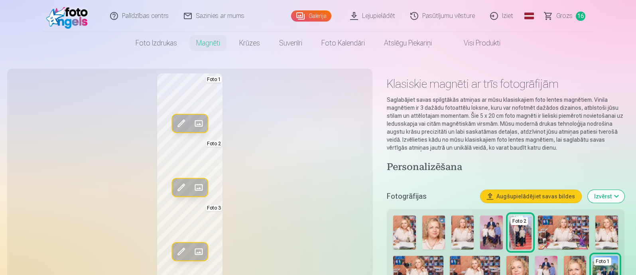
click at [314, 244] on div "Rediģēt foto Aizstāt Foto 1 Rediģēt foto Aizstāt Foto 2 Rediģēt foto Aizstāt Fo…" at bounding box center [190, 191] width 356 height 237
click at [184, 118] on span at bounding box center [181, 123] width 13 height 13
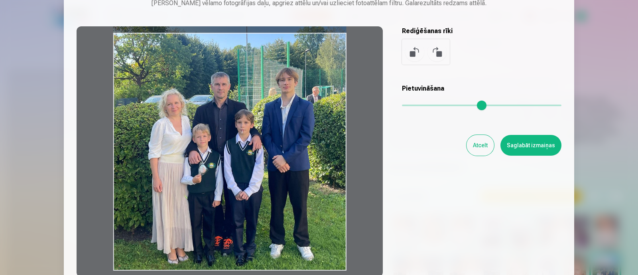
drag, startPoint x: 293, startPoint y: 185, endPoint x: 296, endPoint y: 80, distance: 105.3
click at [296, 80] on div at bounding box center [230, 151] width 306 height 250
click at [524, 142] on button "Saglabāt izmaiņas" at bounding box center [531, 145] width 61 height 21
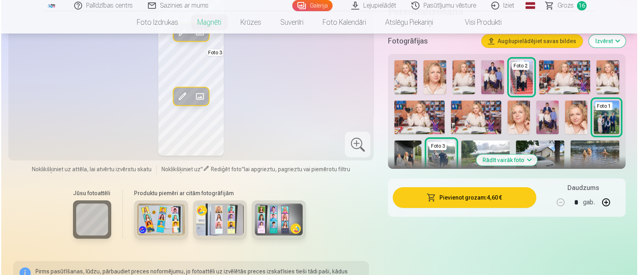
scroll to position [199, 0]
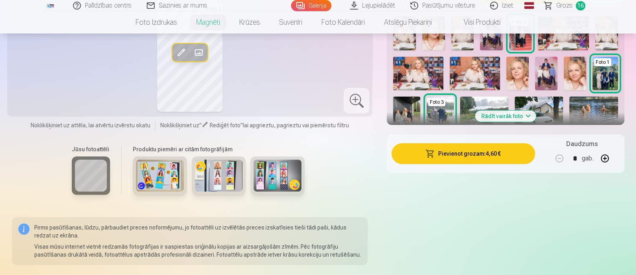
click at [448, 150] on button "Pievienot grozam : 4,60 €" at bounding box center [463, 153] width 143 height 21
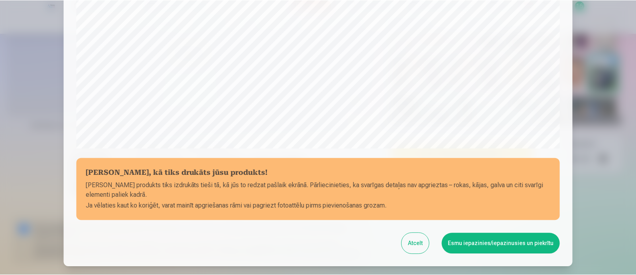
scroll to position [249, 0]
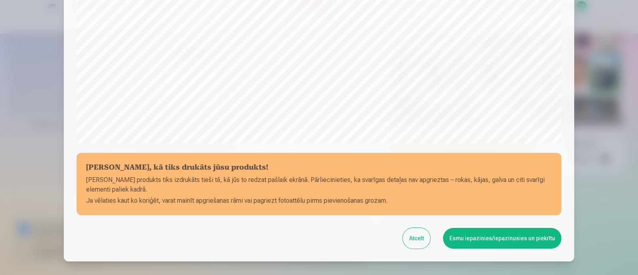
click at [484, 238] on button "Esmu iepazinies/iepazinusies un piekrītu" at bounding box center [502, 238] width 118 height 21
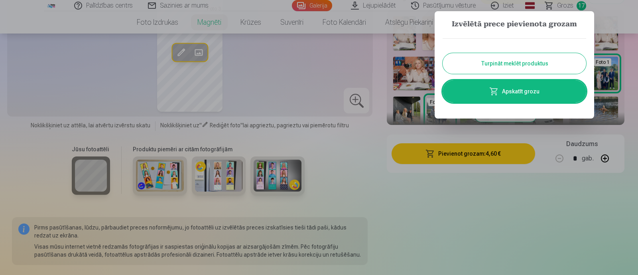
click at [501, 61] on button "Turpināt meklēt produktus" at bounding box center [515, 63] width 144 height 21
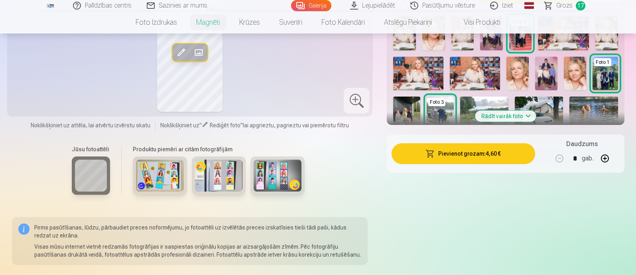
click at [564, 6] on span "Grozs" at bounding box center [564, 6] width 16 height 10
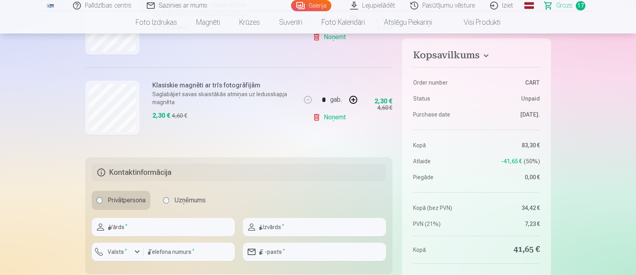
scroll to position [1396, 0]
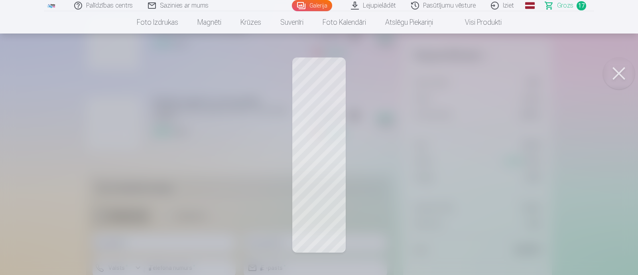
click at [565, 77] on button at bounding box center [619, 73] width 32 height 32
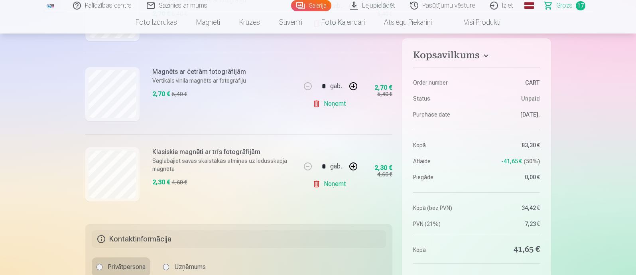
scroll to position [1296, 0]
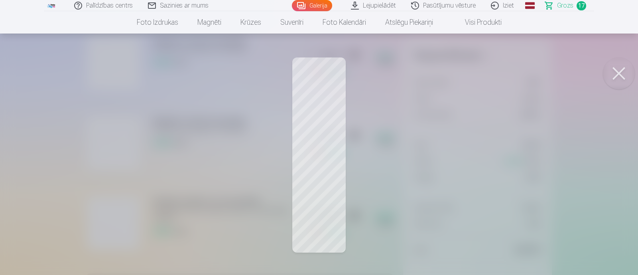
click at [565, 72] on button at bounding box center [619, 73] width 32 height 32
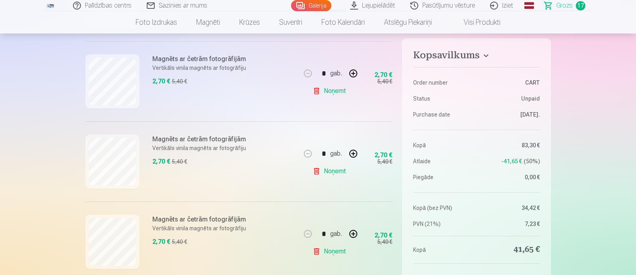
scroll to position [1197, 0]
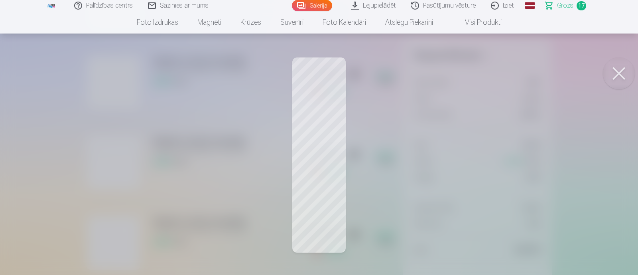
click at [565, 74] on button at bounding box center [619, 73] width 32 height 32
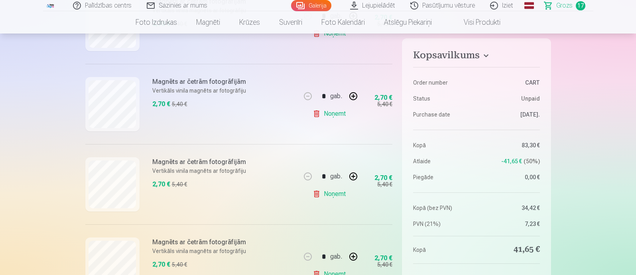
scroll to position [1147, 0]
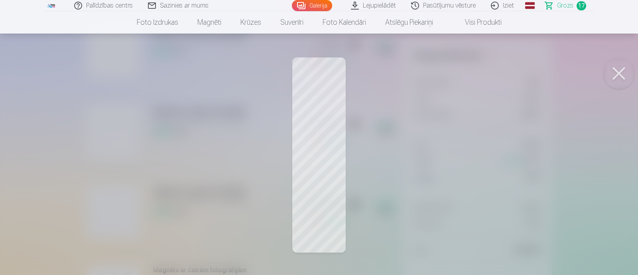
click at [565, 73] on button at bounding box center [619, 73] width 32 height 32
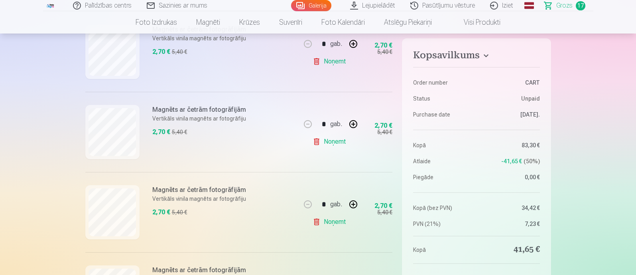
scroll to position [1097, 0]
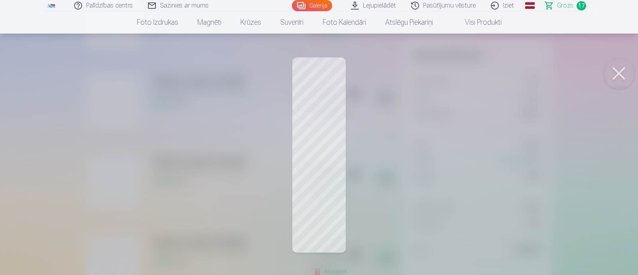
click at [565, 72] on button at bounding box center [619, 73] width 32 height 32
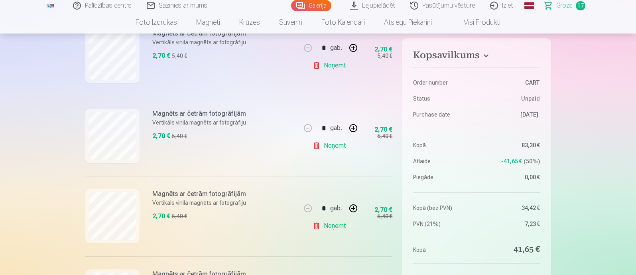
scroll to position [1047, 0]
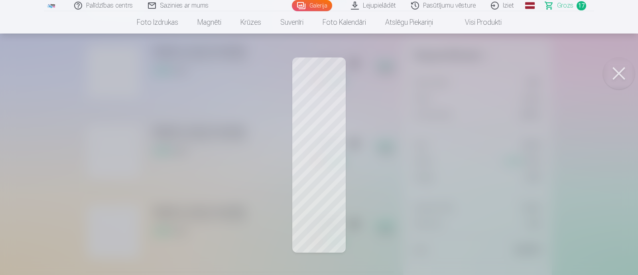
click at [565, 73] on button at bounding box center [619, 73] width 32 height 32
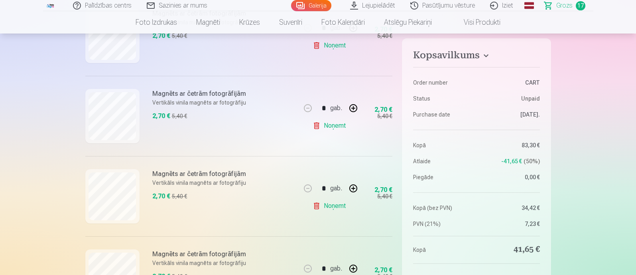
scroll to position [947, 0]
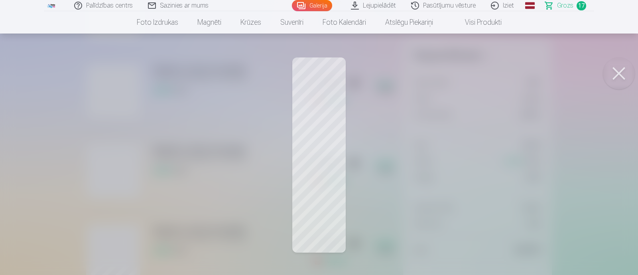
click at [565, 75] on button at bounding box center [619, 73] width 32 height 32
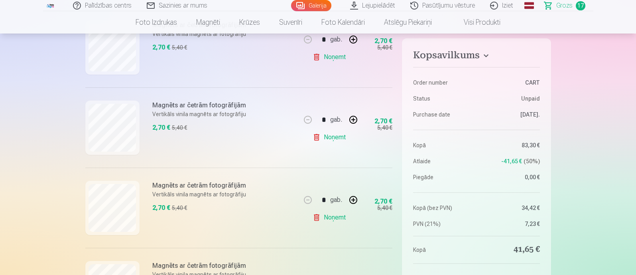
scroll to position [848, 0]
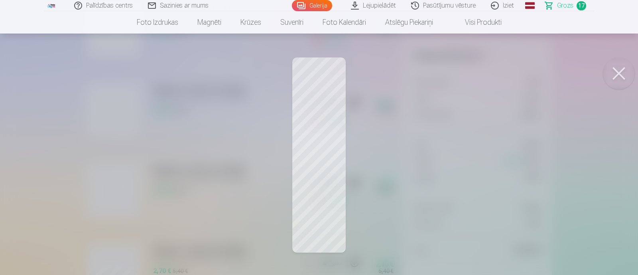
click at [565, 77] on button at bounding box center [619, 73] width 32 height 32
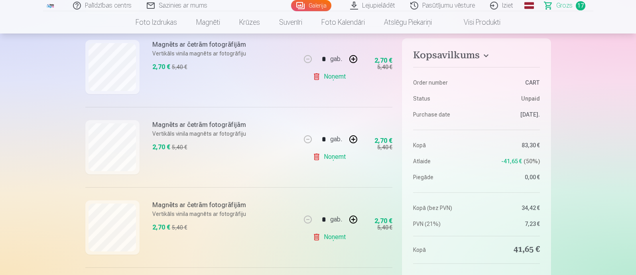
scroll to position [797, 0]
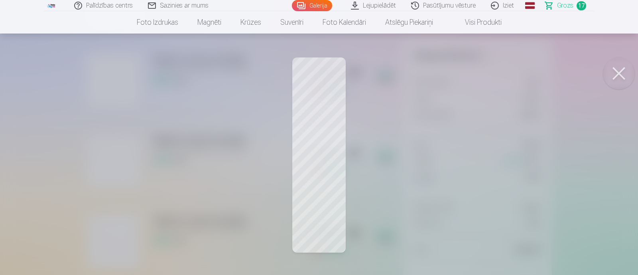
click at [565, 64] on button at bounding box center [619, 73] width 32 height 32
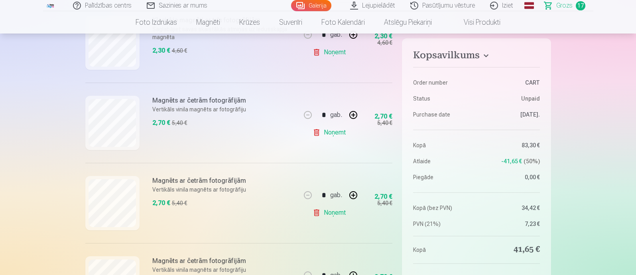
scroll to position [698, 0]
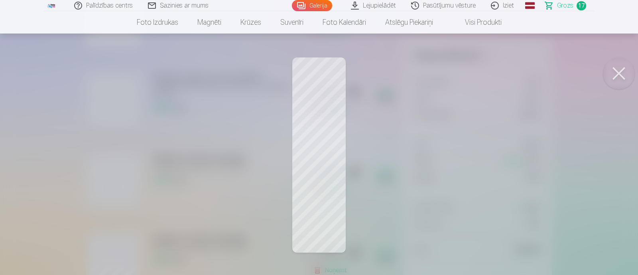
click at [565, 77] on button at bounding box center [619, 73] width 32 height 32
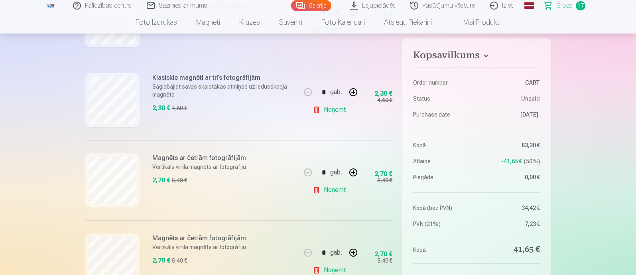
scroll to position [598, 0]
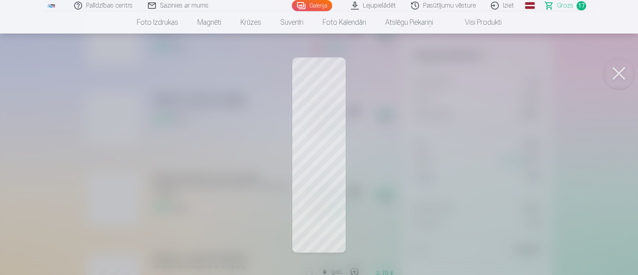
click at [565, 75] on button at bounding box center [619, 73] width 32 height 32
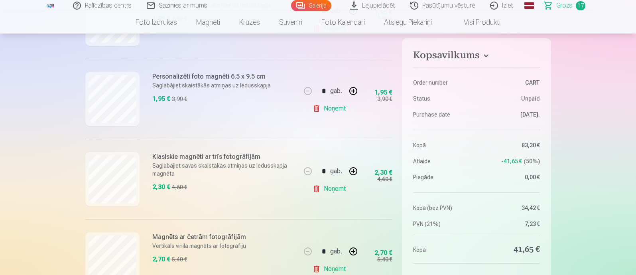
scroll to position [449, 0]
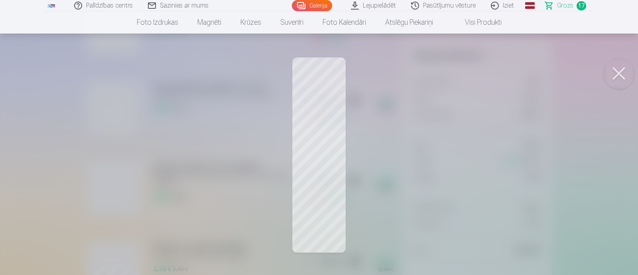
click at [565, 68] on button at bounding box center [619, 73] width 32 height 32
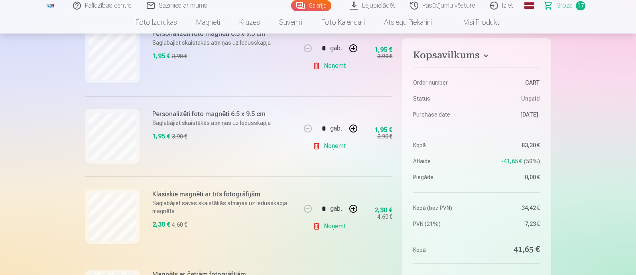
scroll to position [398, 0]
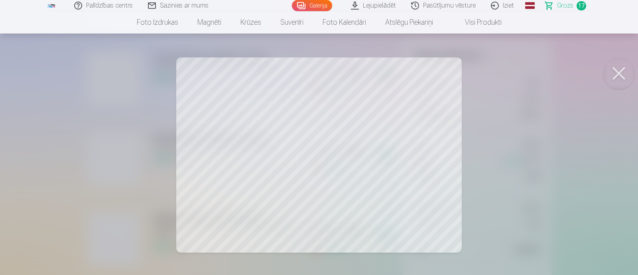
click at [565, 78] on button at bounding box center [619, 73] width 32 height 32
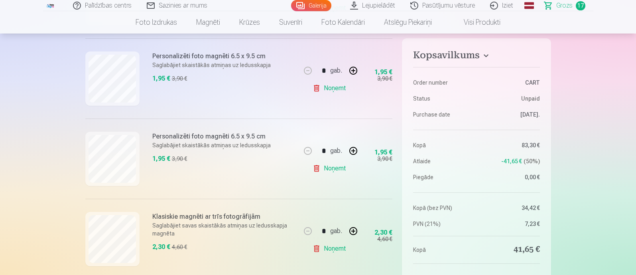
scroll to position [299, 0]
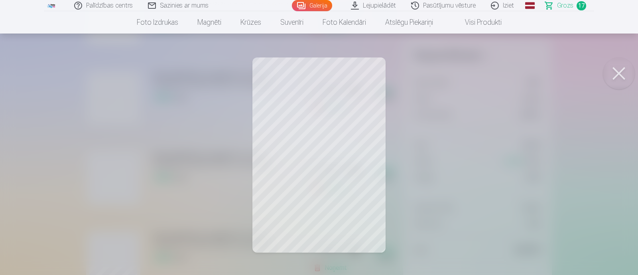
click at [565, 73] on button at bounding box center [619, 73] width 32 height 32
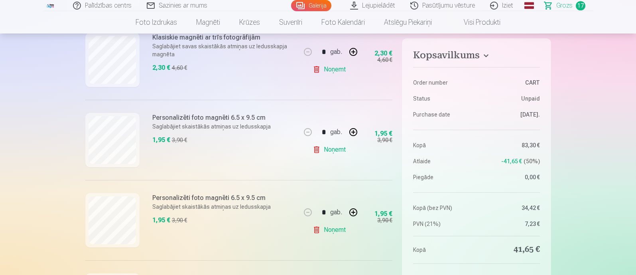
scroll to position [199, 0]
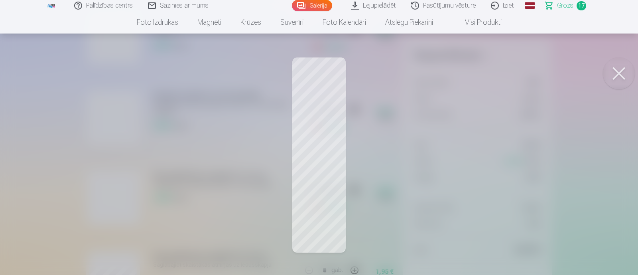
click at [565, 77] on button at bounding box center [619, 73] width 32 height 32
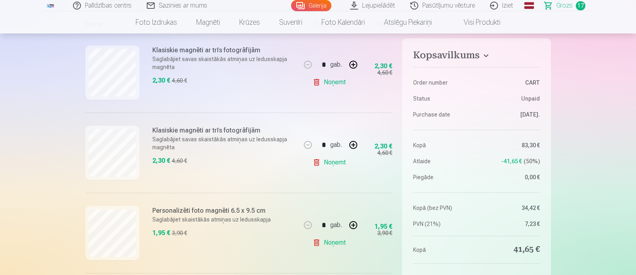
scroll to position [150, 0]
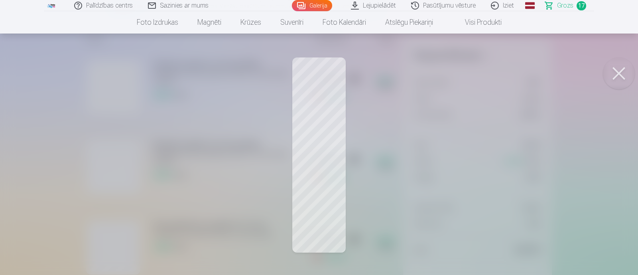
click at [565, 73] on button at bounding box center [619, 73] width 32 height 32
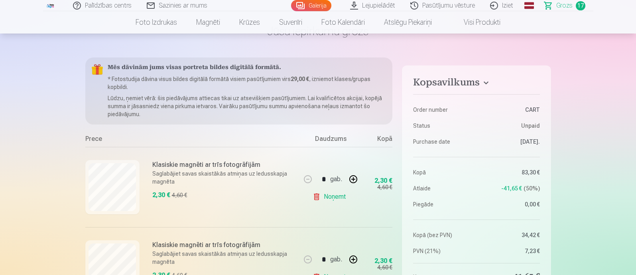
scroll to position [99, 0]
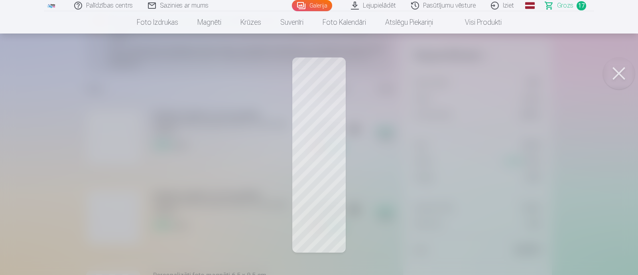
click at [565, 77] on button at bounding box center [619, 73] width 32 height 32
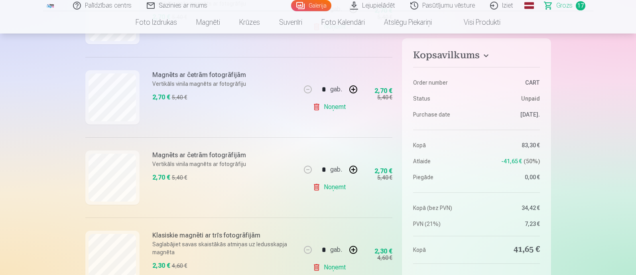
scroll to position [1246, 0]
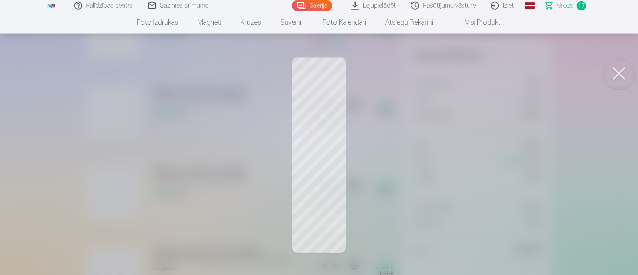
click at [565, 84] on button at bounding box center [619, 73] width 32 height 32
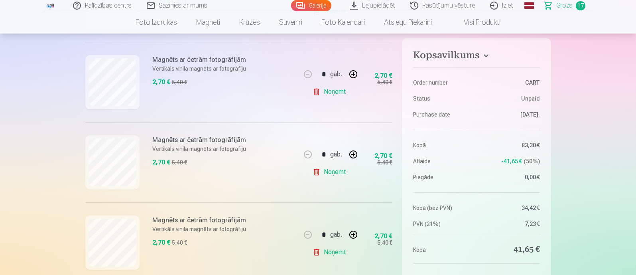
scroll to position [1147, 0]
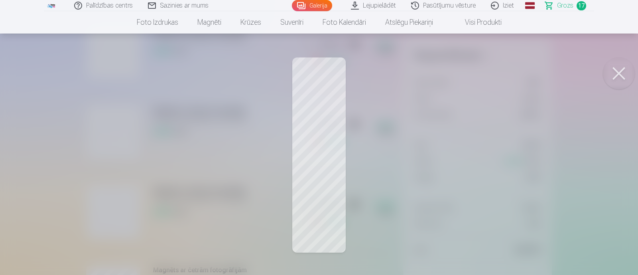
click at [565, 73] on button at bounding box center [619, 73] width 32 height 32
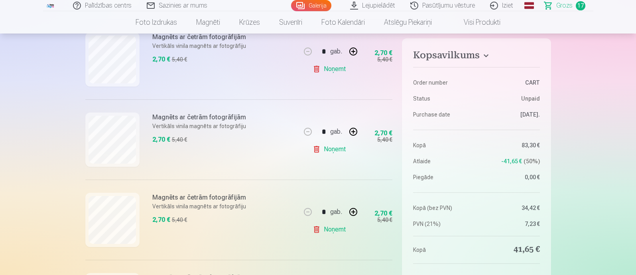
scroll to position [1047, 0]
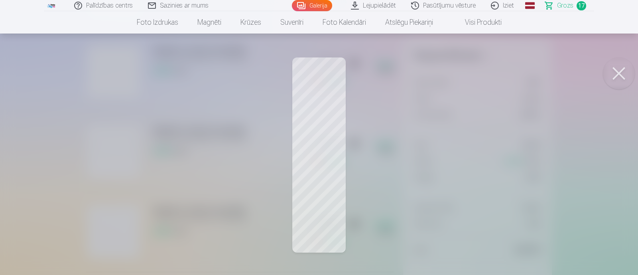
click at [565, 76] on button at bounding box center [619, 73] width 32 height 32
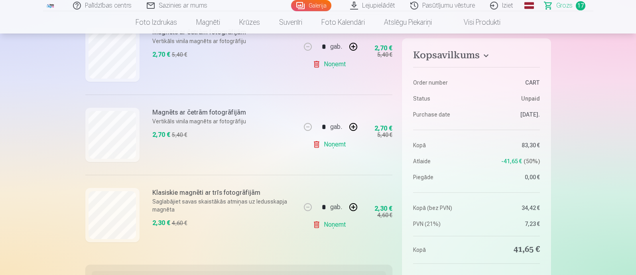
scroll to position [1346, 0]
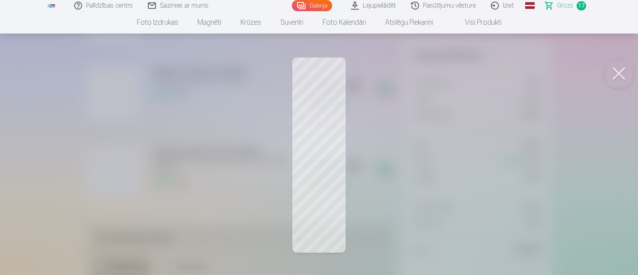
click at [565, 80] on button at bounding box center [619, 73] width 32 height 32
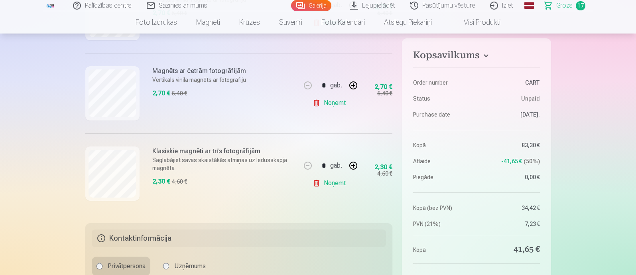
scroll to position [1296, 0]
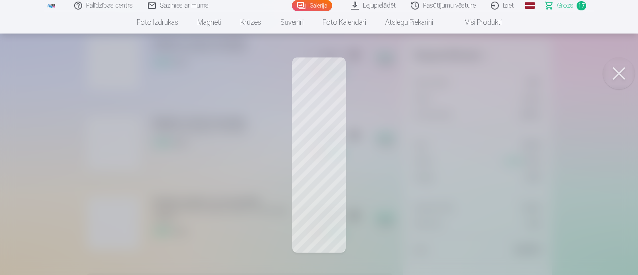
click at [565, 80] on button at bounding box center [619, 73] width 32 height 32
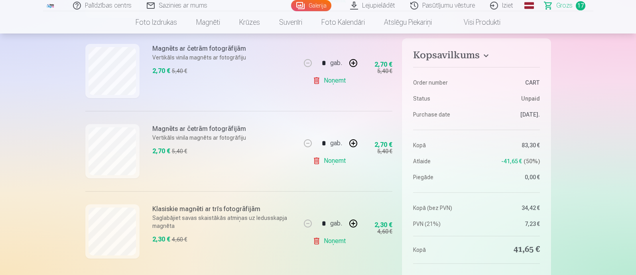
scroll to position [1197, 0]
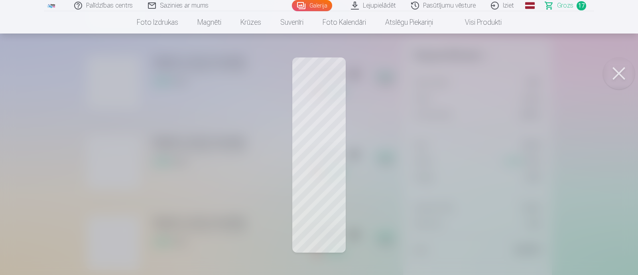
click at [565, 75] on button at bounding box center [619, 73] width 32 height 32
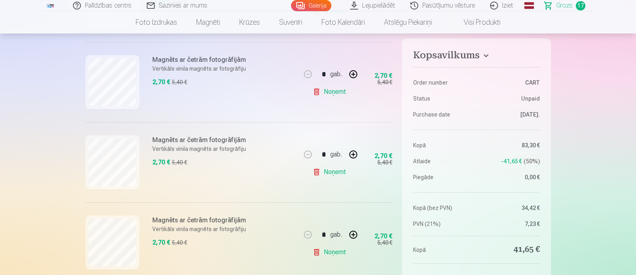
scroll to position [1097, 0]
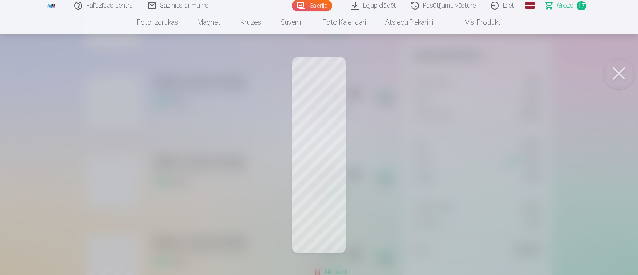
click at [565, 69] on button at bounding box center [619, 73] width 32 height 32
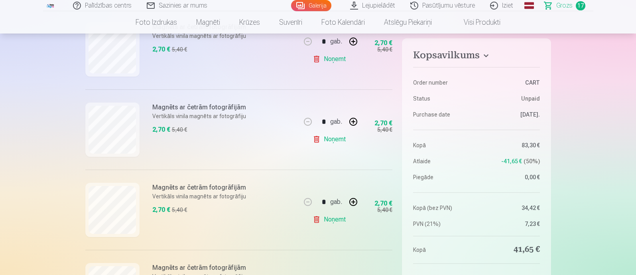
scroll to position [1047, 0]
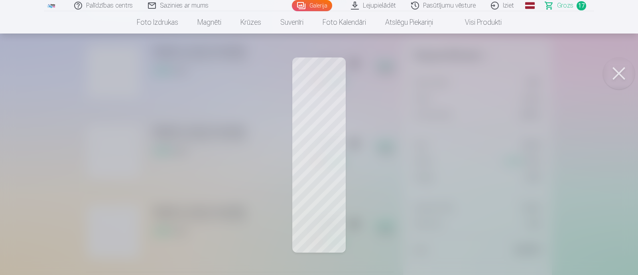
click at [565, 77] on button at bounding box center [619, 73] width 32 height 32
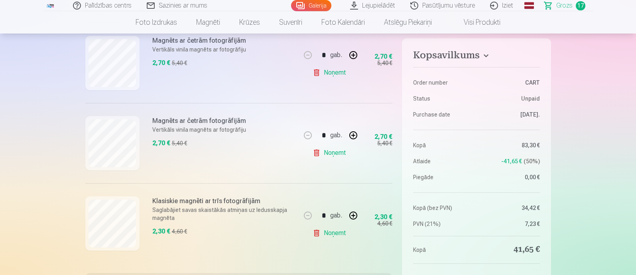
scroll to position [1246, 0]
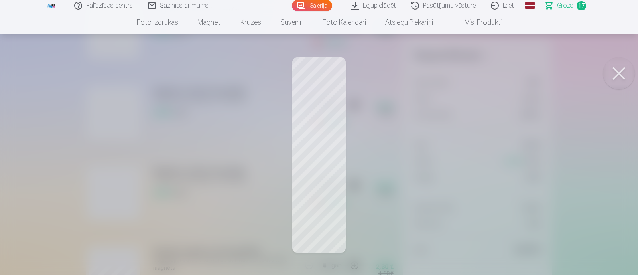
click at [565, 67] on button at bounding box center [619, 73] width 32 height 32
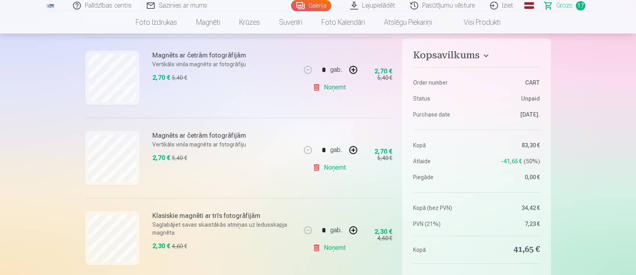
scroll to position [1296, 0]
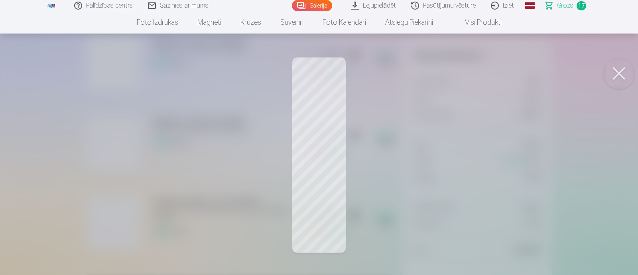
click at [565, 76] on button at bounding box center [619, 73] width 32 height 32
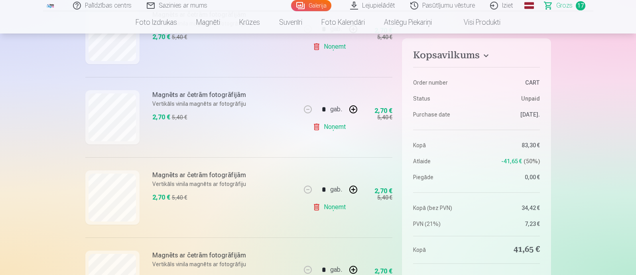
scroll to position [1147, 0]
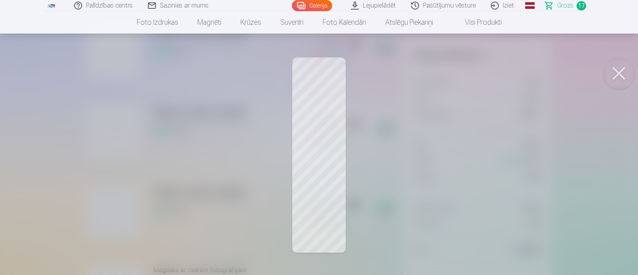
click at [565, 69] on button at bounding box center [619, 73] width 32 height 32
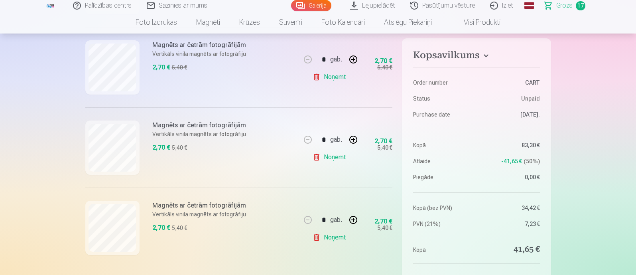
scroll to position [1047, 0]
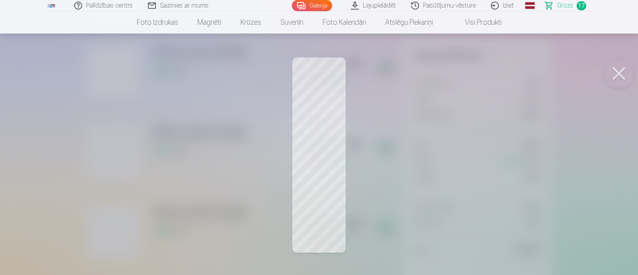
click at [565, 80] on button at bounding box center [619, 73] width 32 height 32
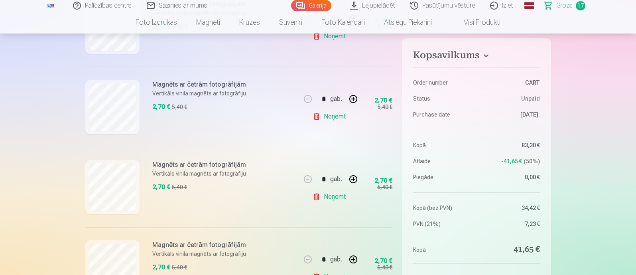
scroll to position [997, 0]
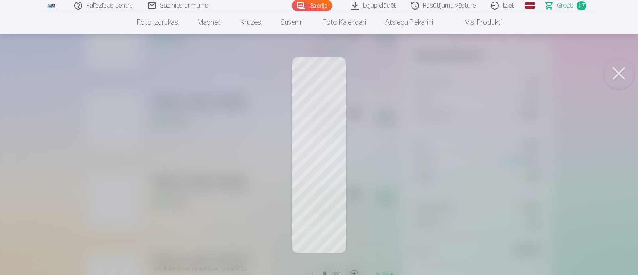
click at [565, 74] on button at bounding box center [619, 73] width 32 height 32
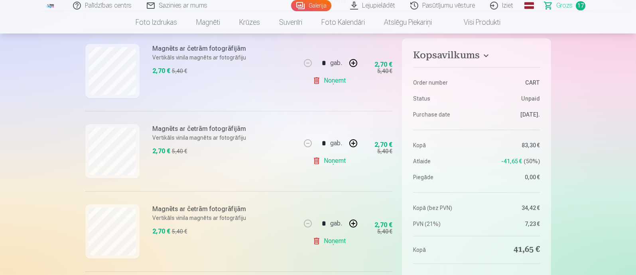
scroll to position [947, 0]
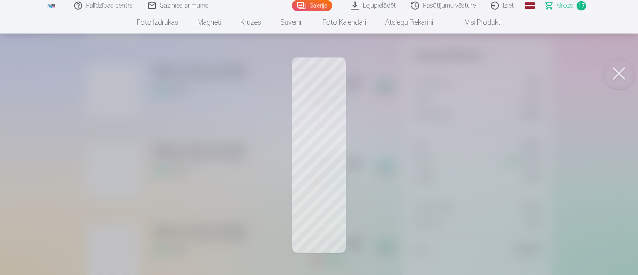
click at [444, 244] on div at bounding box center [319, 137] width 638 height 275
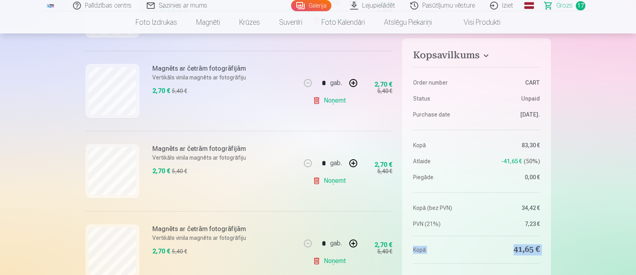
click at [444, 244] on aside "Kopsavilkums Order number CART Status Unpaid Purchase date [DATE]. Kopā 83,30 €…" at bounding box center [476, 199] width 149 height 322
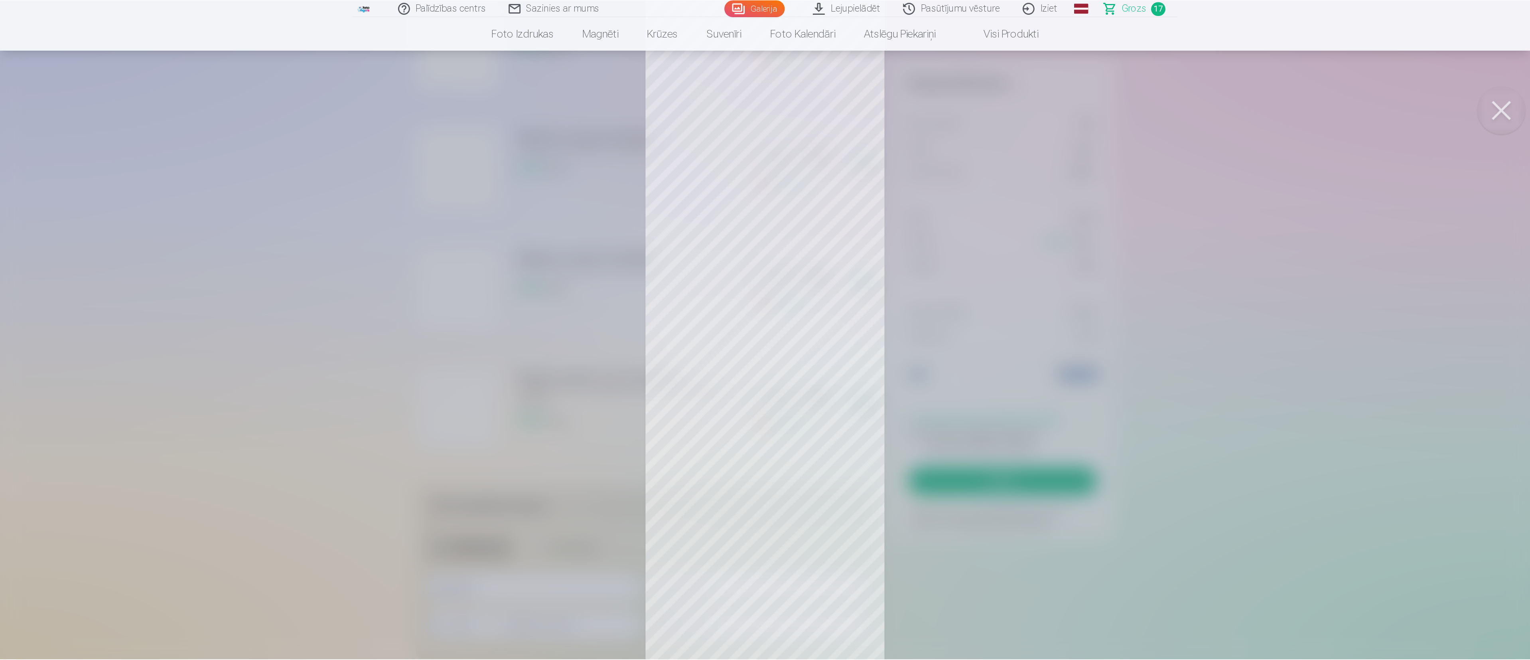
scroll to position [1247, 0]
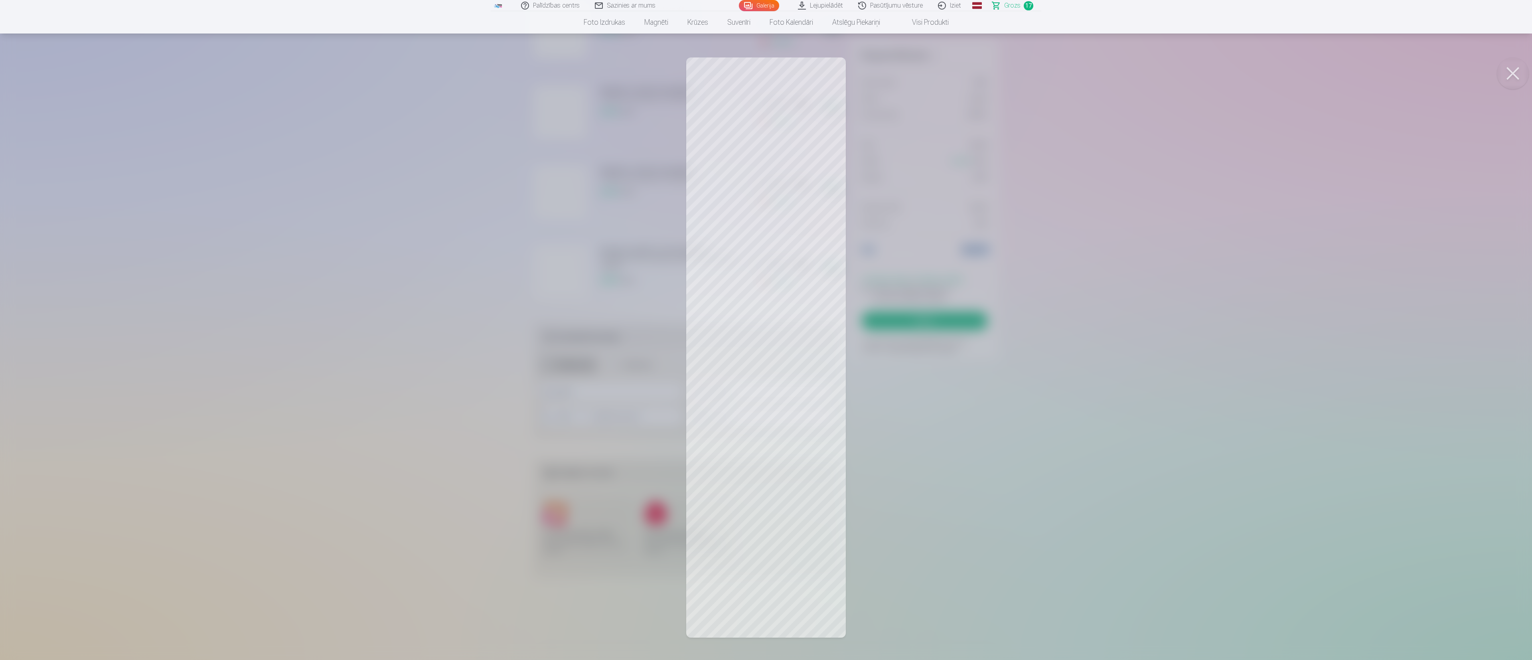
click at [565, 72] on button at bounding box center [1513, 73] width 32 height 32
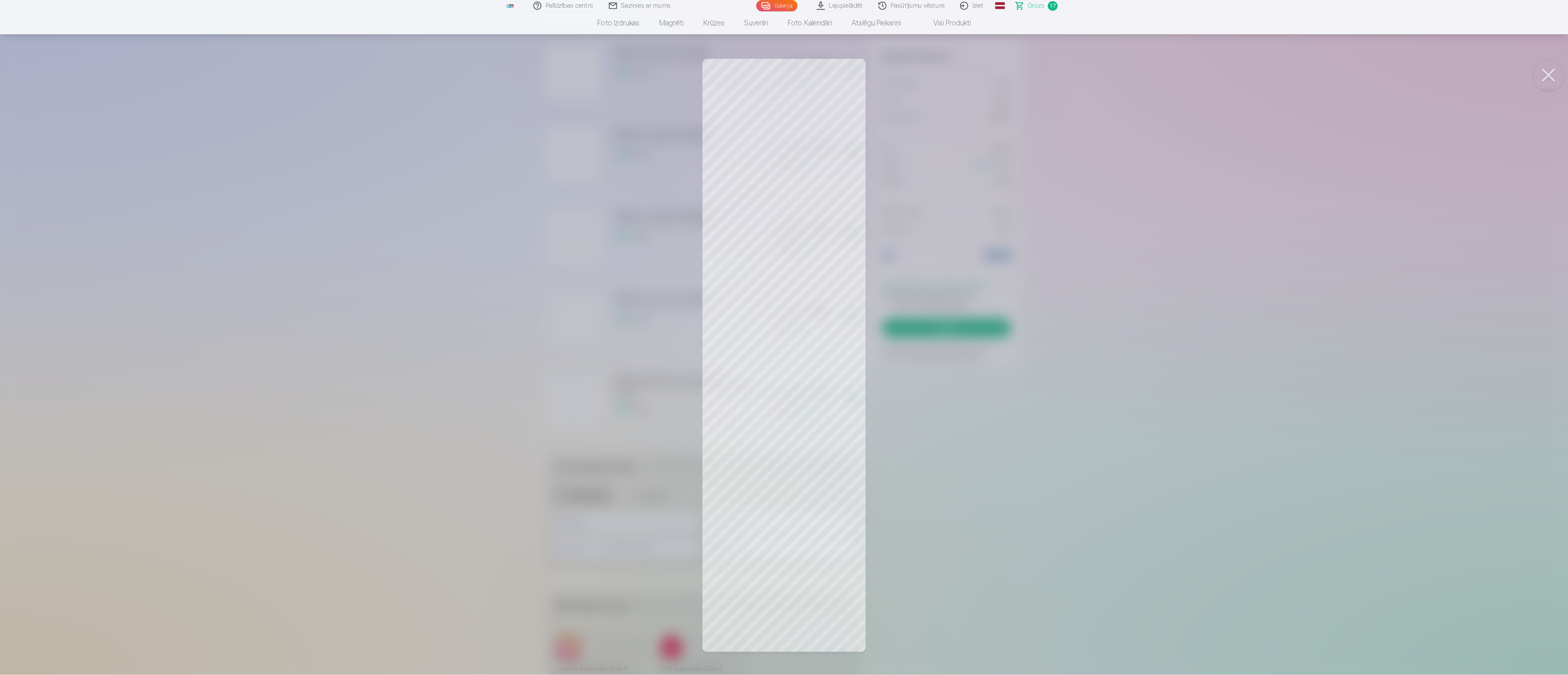
scroll to position [865, 0]
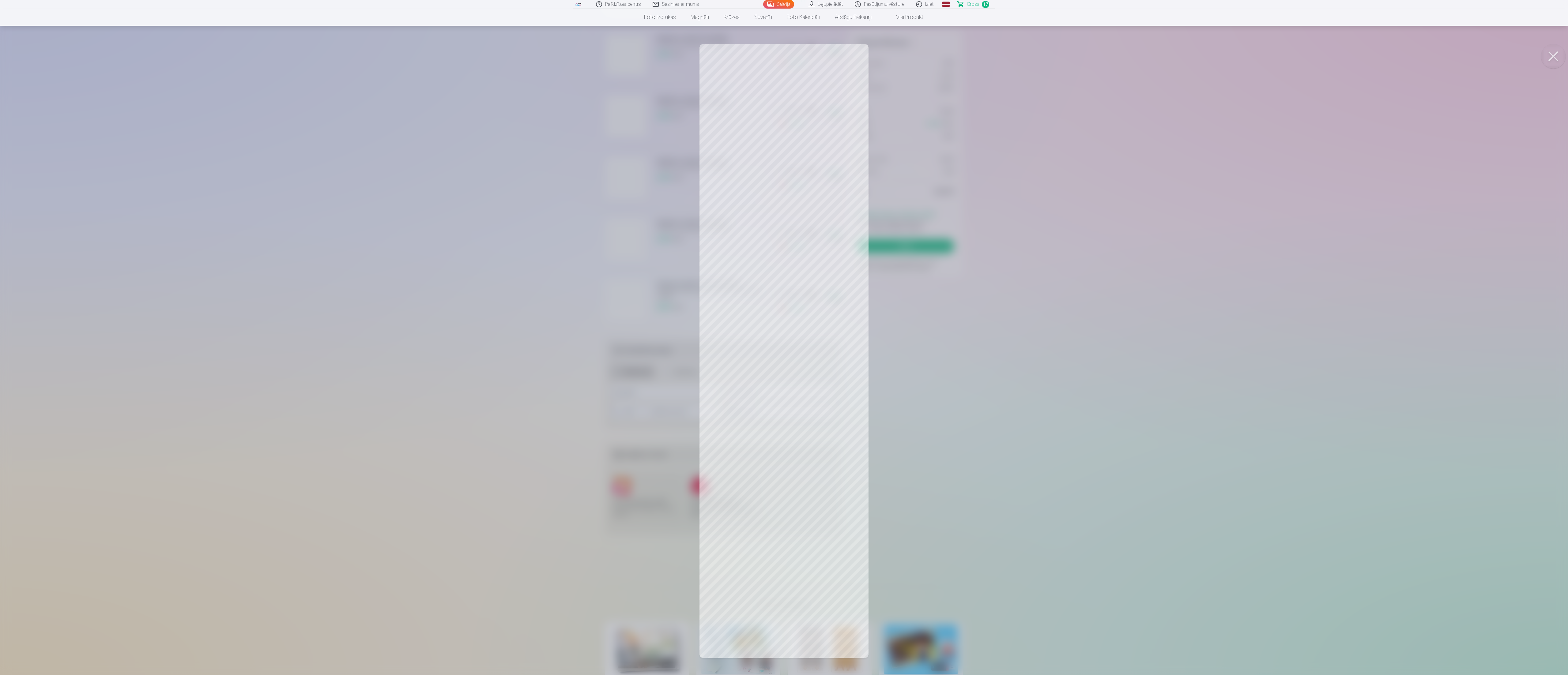
drag, startPoint x: 1156, startPoint y: 439, endPoint x: 1181, endPoint y: 333, distance: 108.9
click at [434, 187] on div at bounding box center [784, 337] width 1568 height 675
click at [434, 51] on button at bounding box center [1553, 56] width 25 height 25
click at [434, 48] on button at bounding box center [1553, 56] width 25 height 25
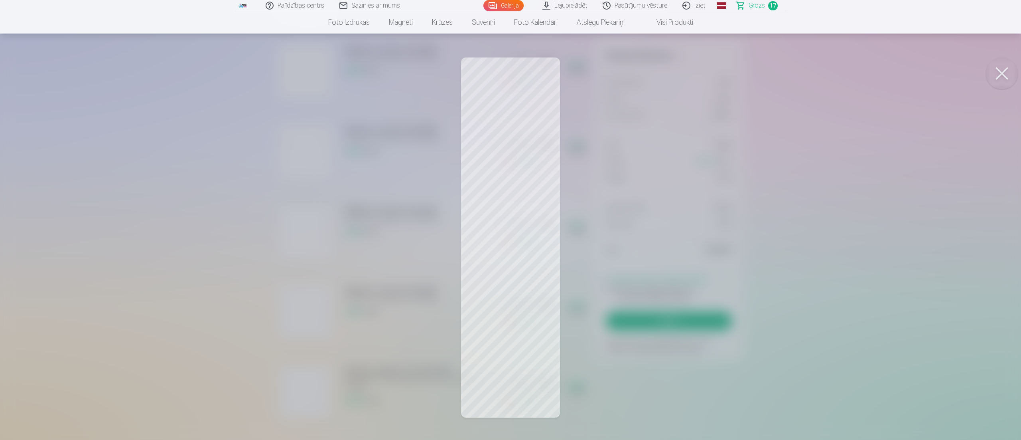
click at [565, 81] on button at bounding box center [1002, 73] width 32 height 32
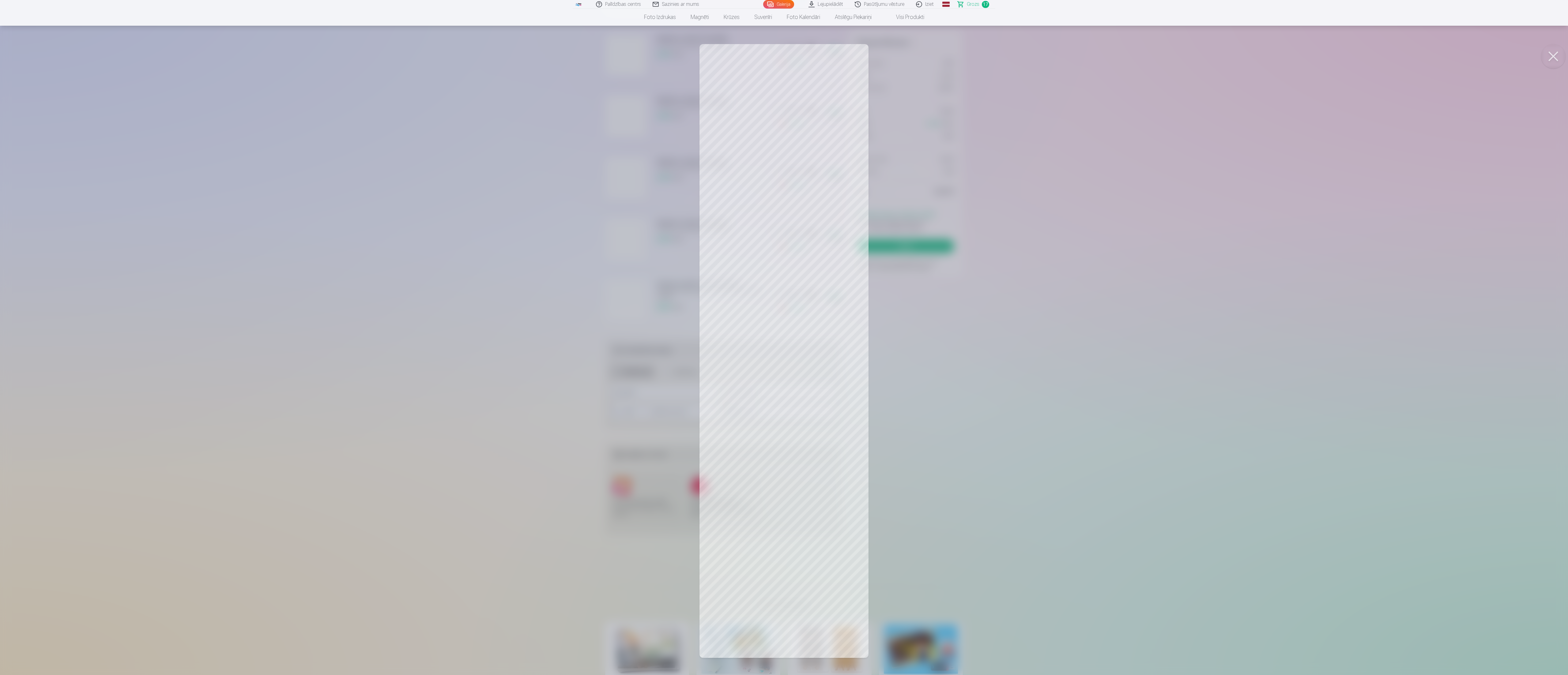
click at [434, 57] on button at bounding box center [1553, 56] width 25 height 25
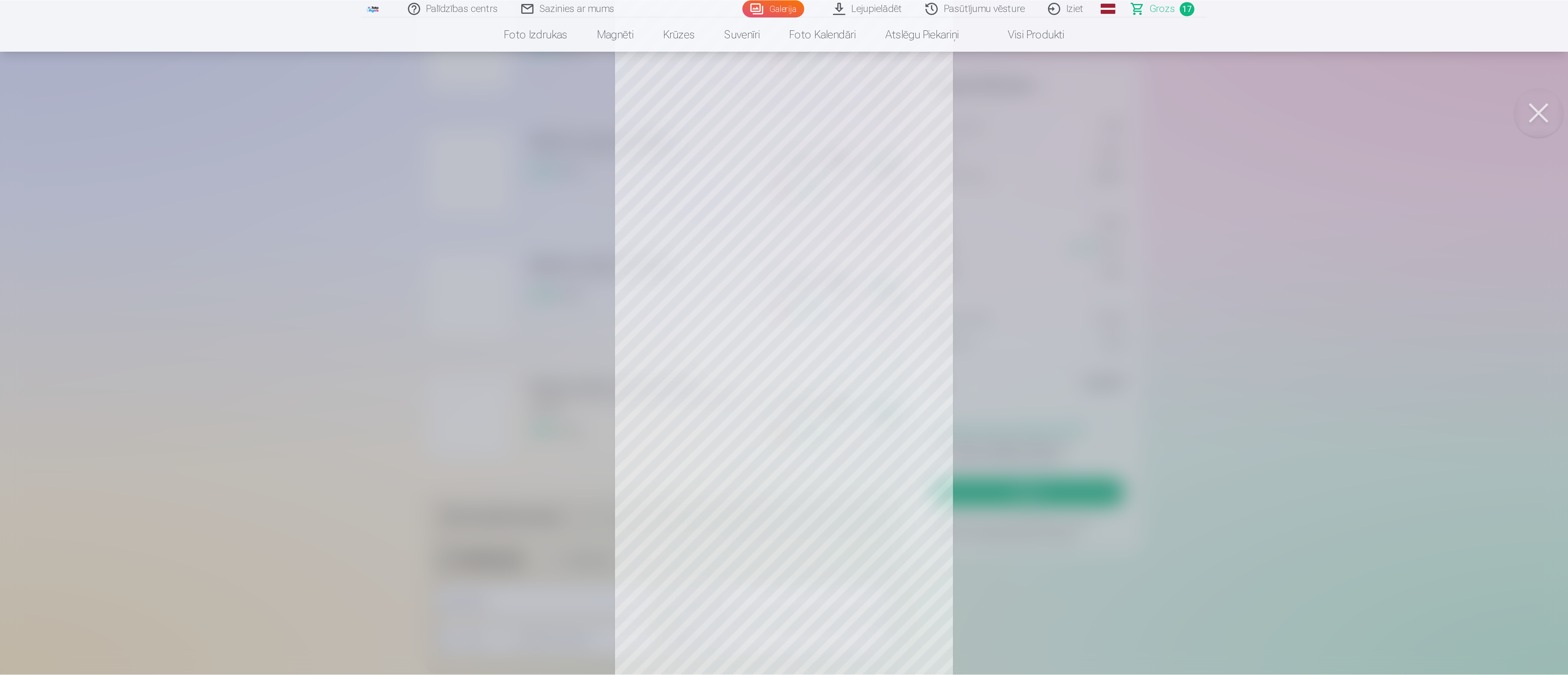
scroll to position [957, 0]
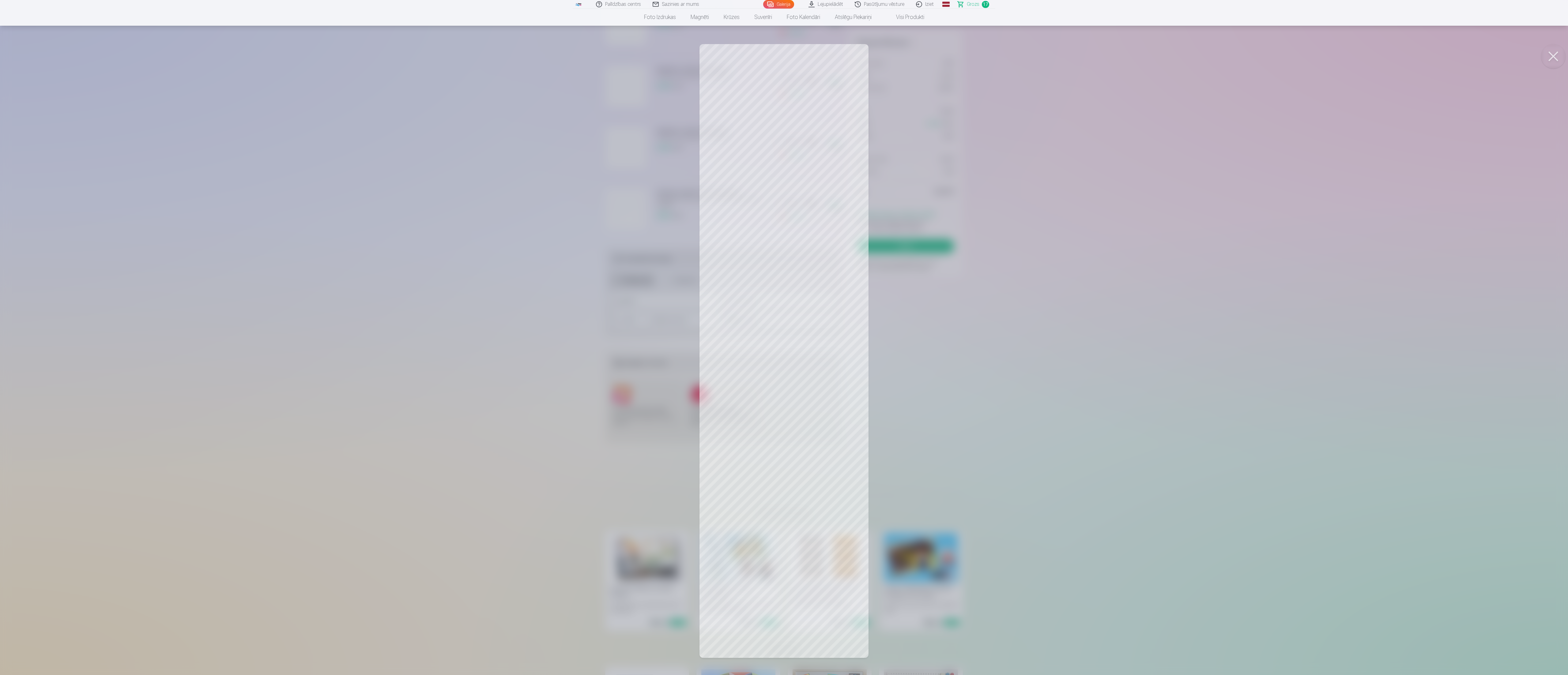
click at [434, 55] on button at bounding box center [1553, 56] width 25 height 25
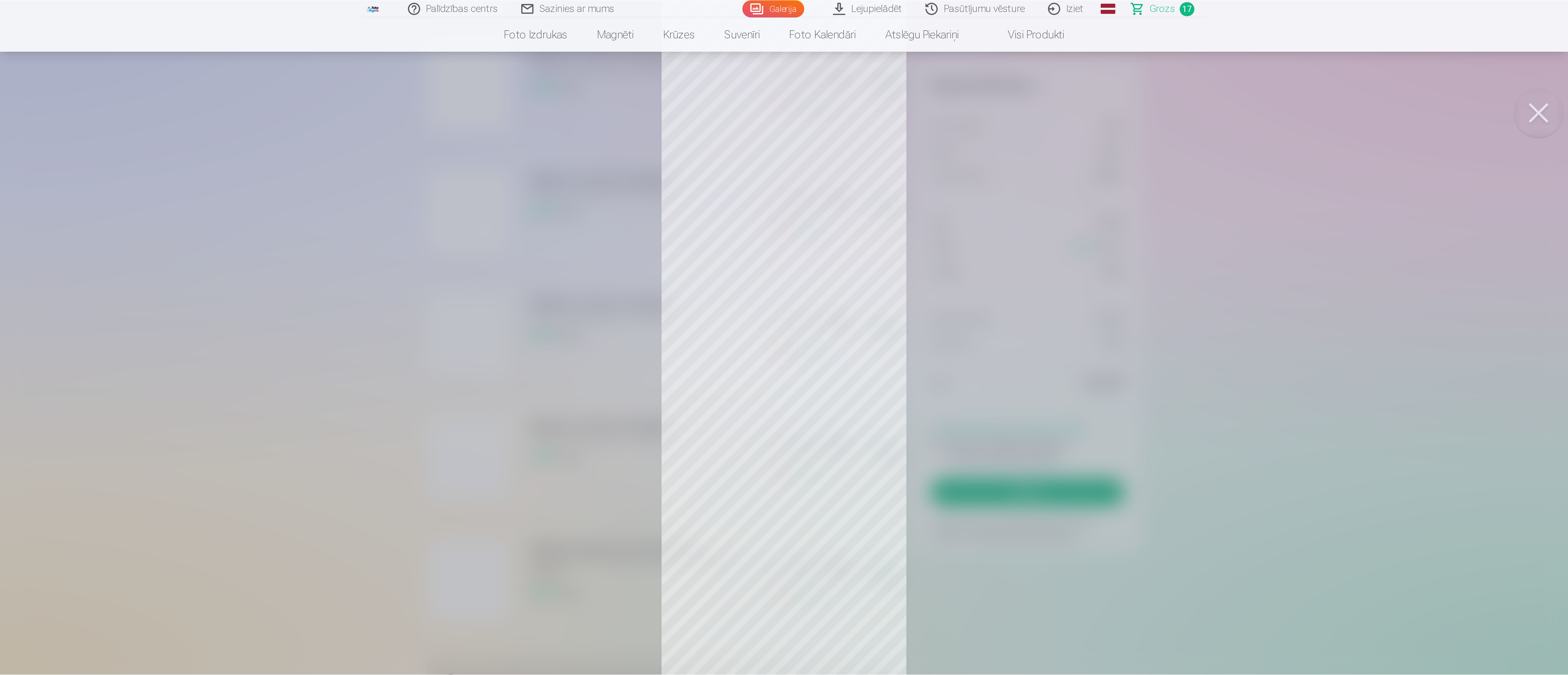
scroll to position [876, 0]
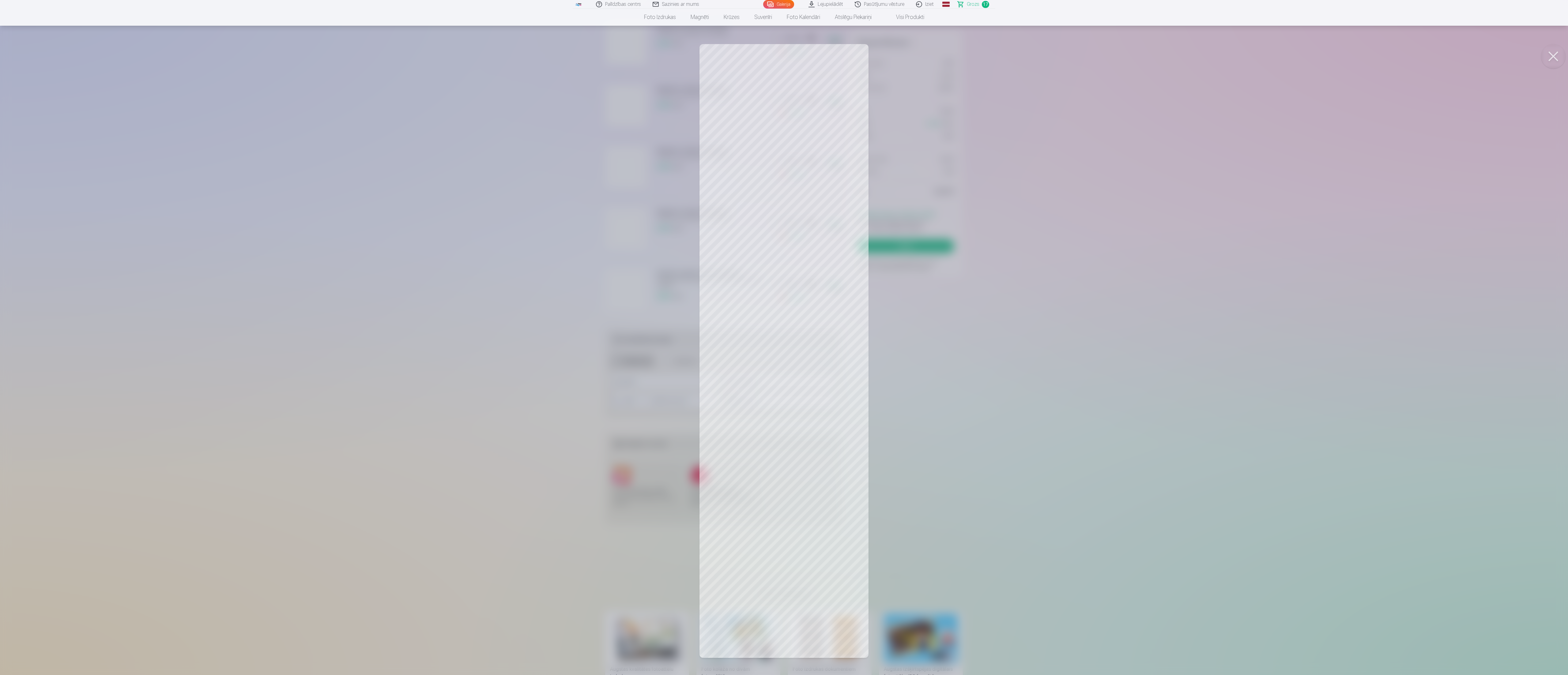
click at [434, 48] on button at bounding box center [1553, 56] width 25 height 25
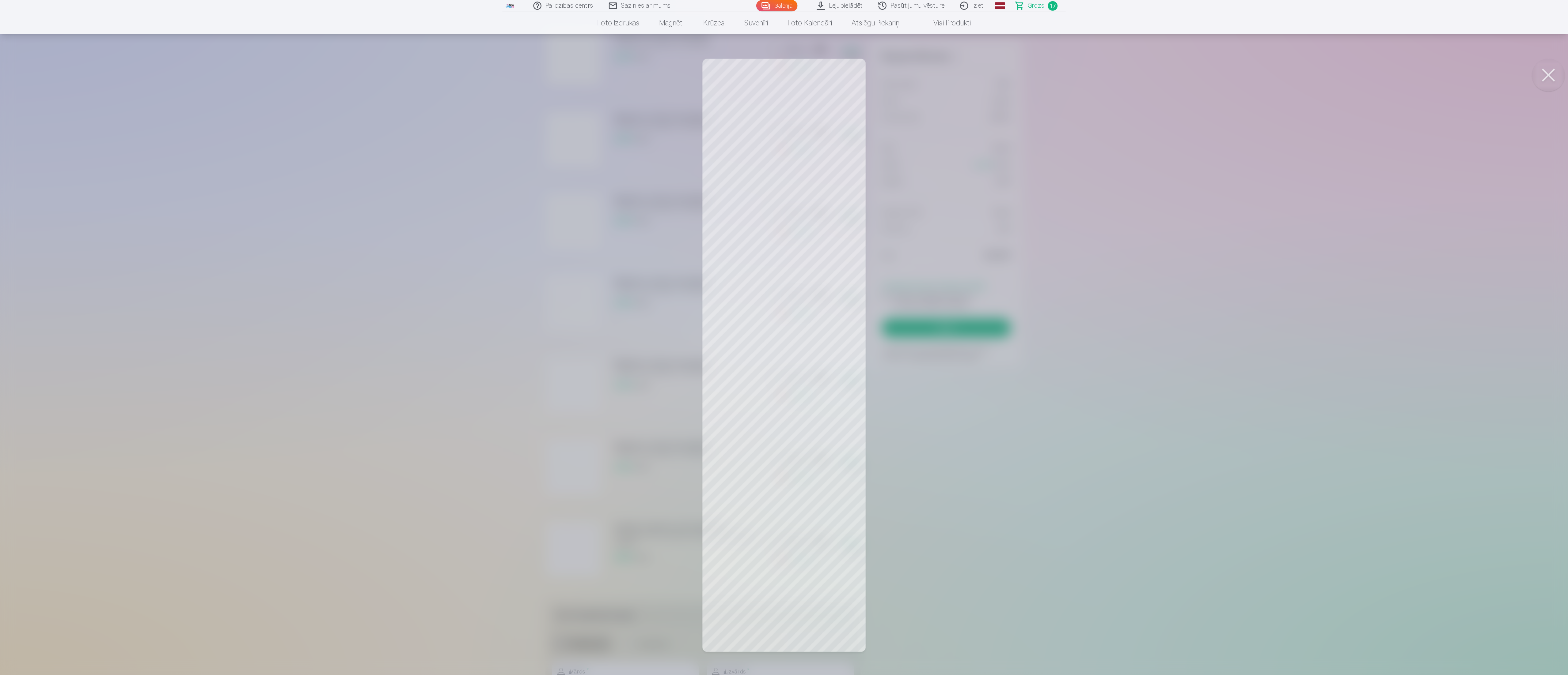
scroll to position [754, 0]
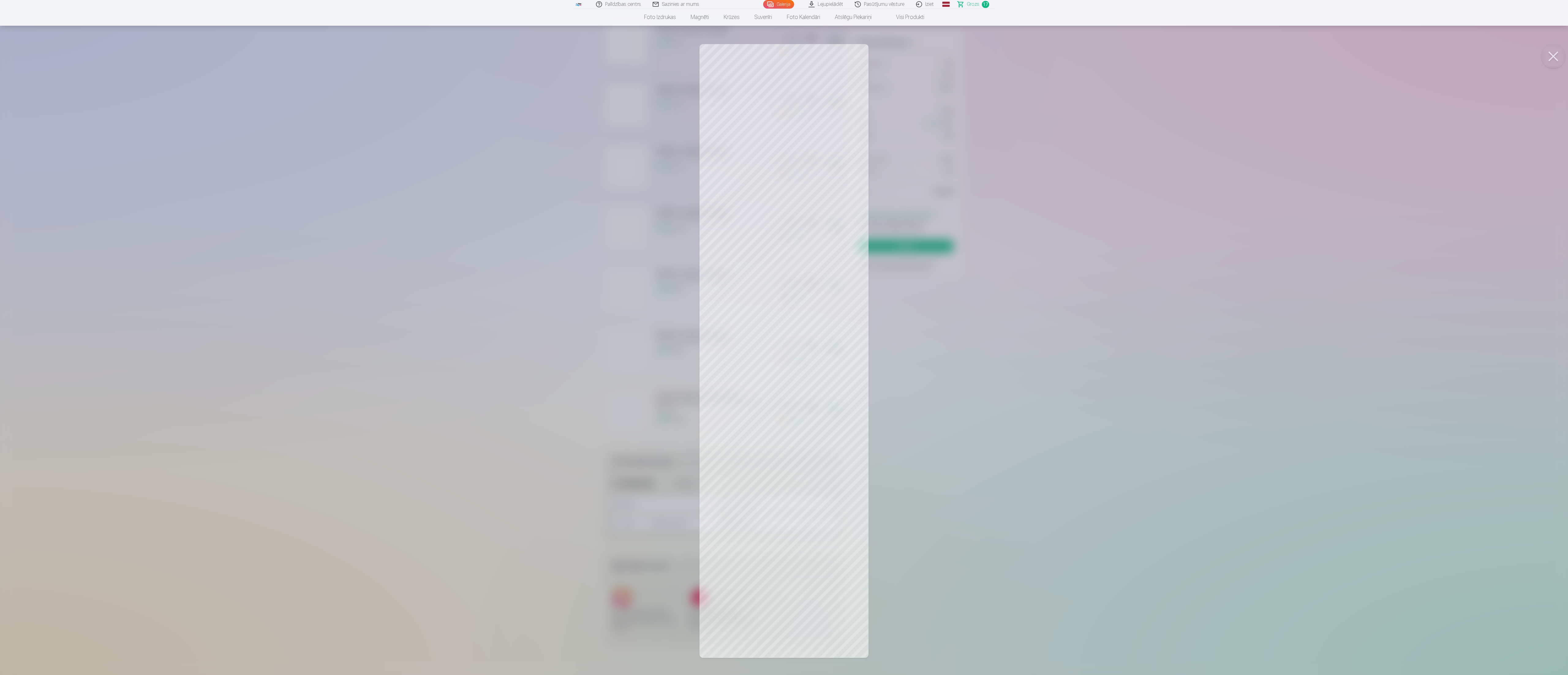
click at [434, 45] on div at bounding box center [784, 337] width 1568 height 675
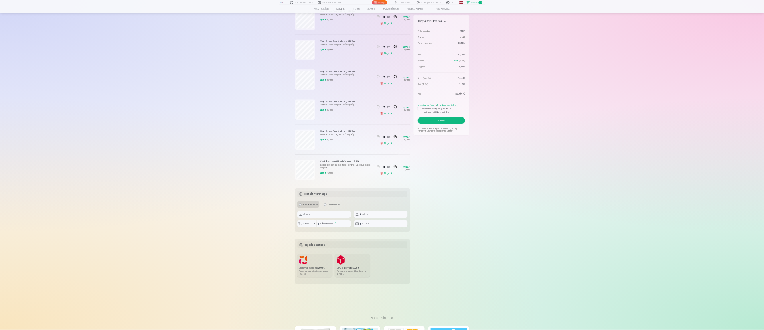
scroll to position [1117, 0]
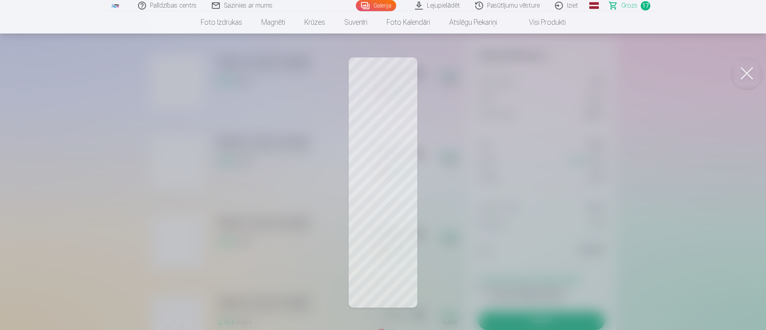
click at [565, 70] on button at bounding box center [747, 73] width 32 height 32
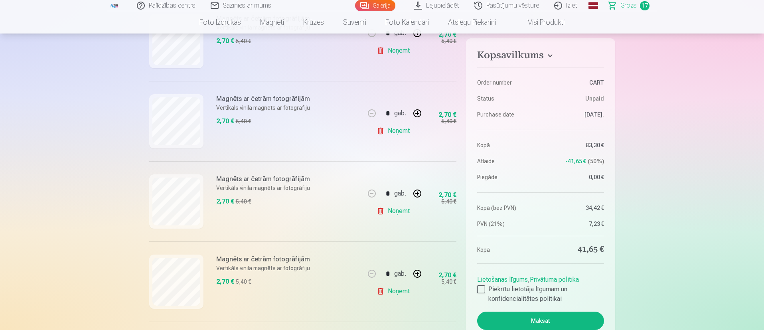
scroll to position [937, 0]
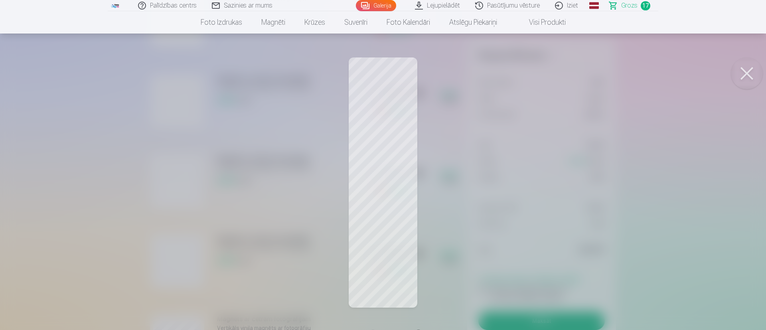
click at [565, 71] on button at bounding box center [747, 73] width 32 height 32
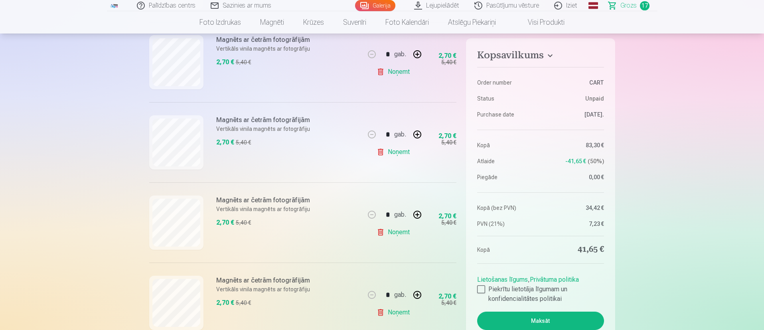
scroll to position [877, 0]
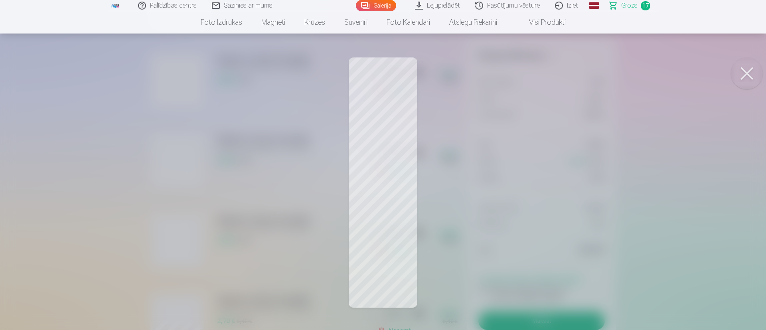
click at [565, 72] on button at bounding box center [747, 73] width 32 height 32
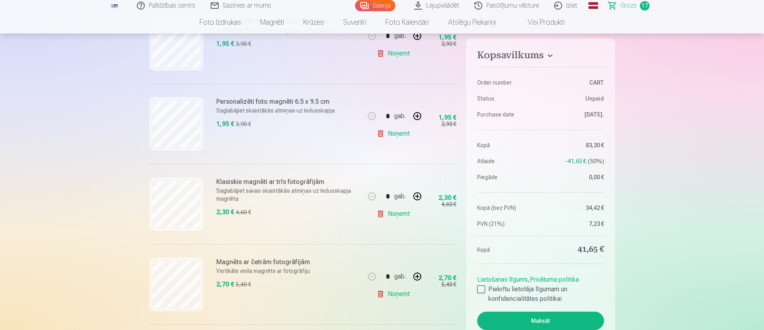
scroll to position [459, 0]
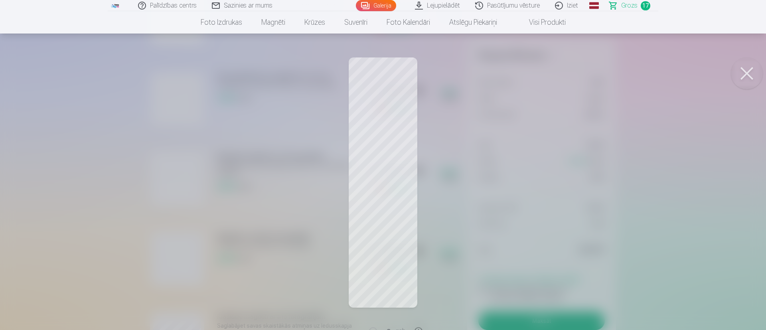
click at [565, 71] on button at bounding box center [747, 73] width 32 height 32
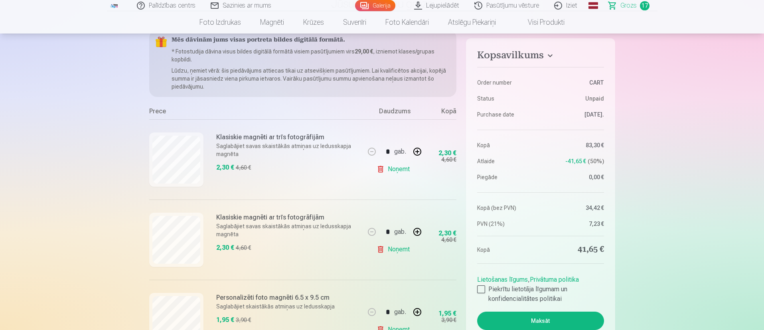
scroll to position [120, 0]
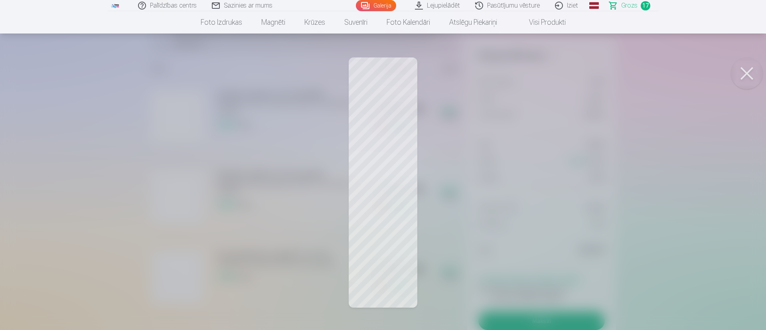
click at [565, 74] on button at bounding box center [747, 73] width 32 height 32
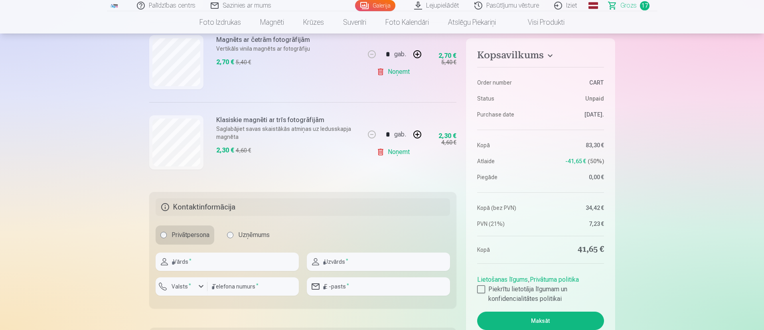
scroll to position [1376, 0]
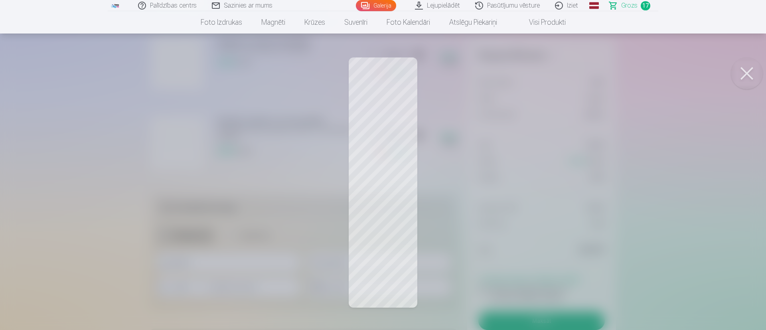
click at [565, 71] on button at bounding box center [747, 73] width 32 height 32
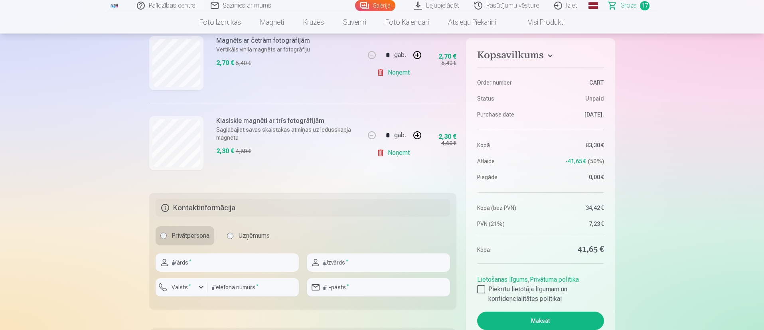
click at [402, 154] on link "Noņemt" at bounding box center [395, 153] width 36 height 16
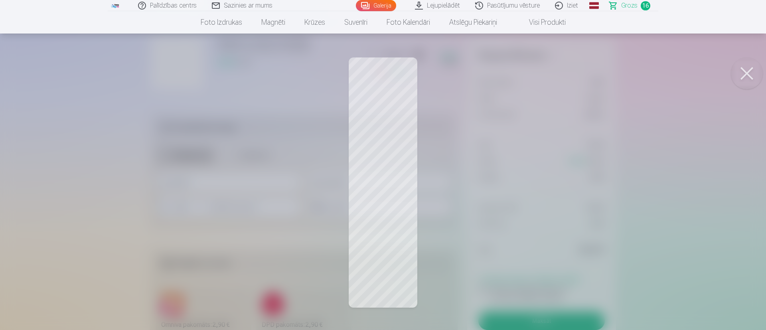
click at [565, 77] on button at bounding box center [747, 73] width 32 height 32
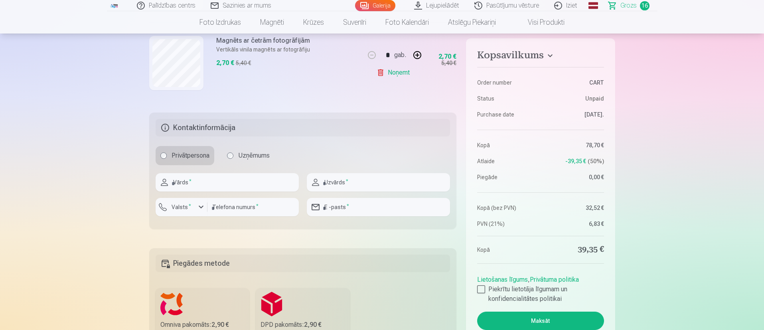
click at [400, 73] on link "Noņemt" at bounding box center [395, 73] width 36 height 16
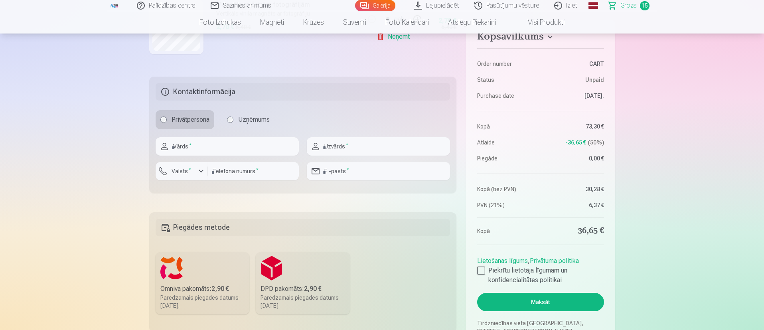
scroll to position [1256, 0]
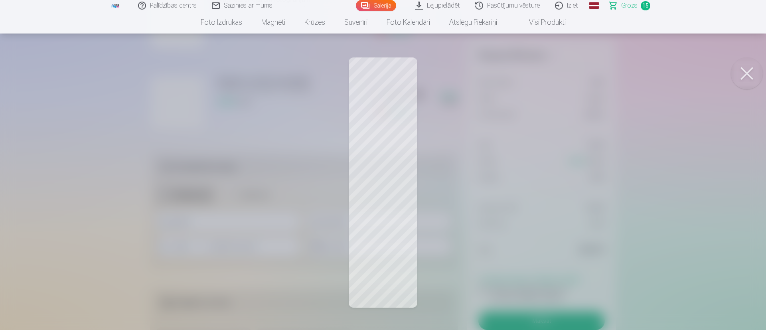
click at [565, 76] on button at bounding box center [747, 73] width 32 height 32
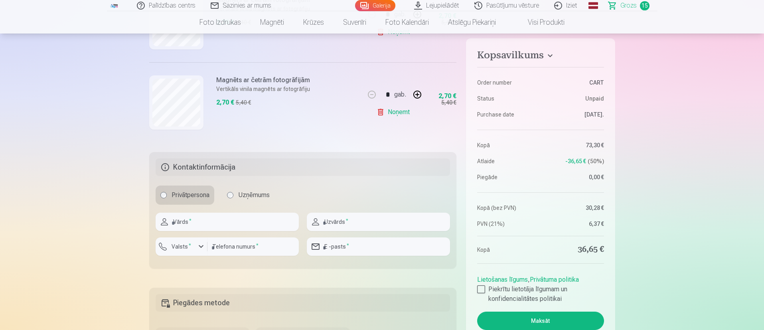
scroll to position [1137, 0]
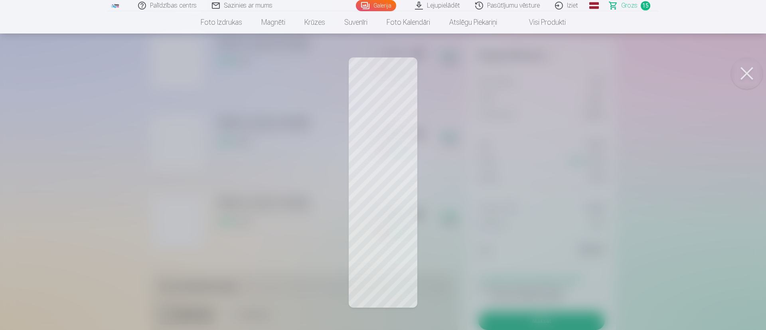
click at [565, 73] on button at bounding box center [747, 73] width 32 height 32
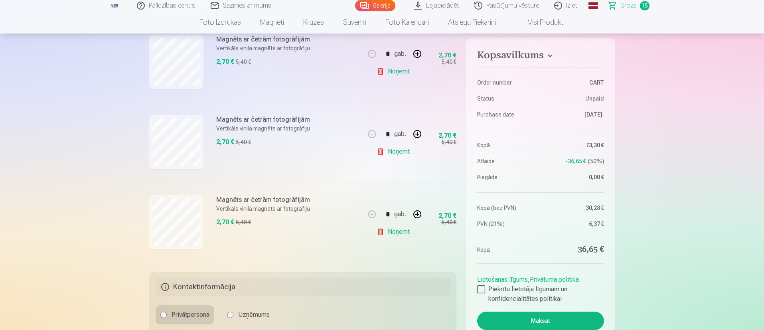
scroll to position [1077, 0]
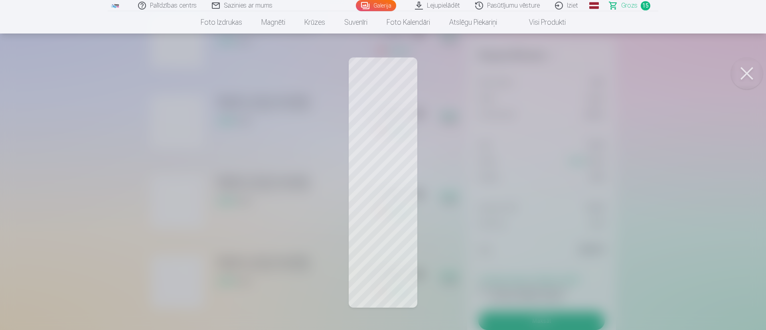
click at [565, 62] on button at bounding box center [747, 73] width 32 height 32
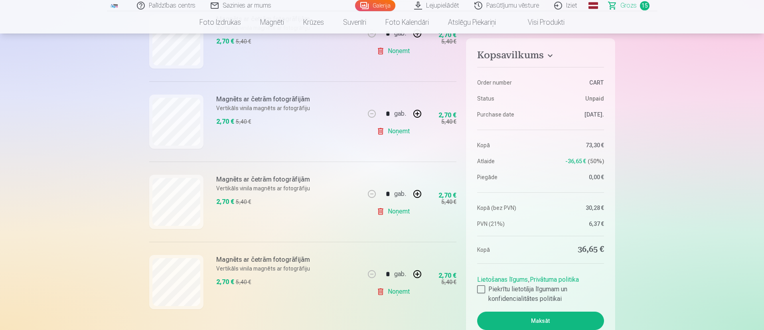
scroll to position [1017, 0]
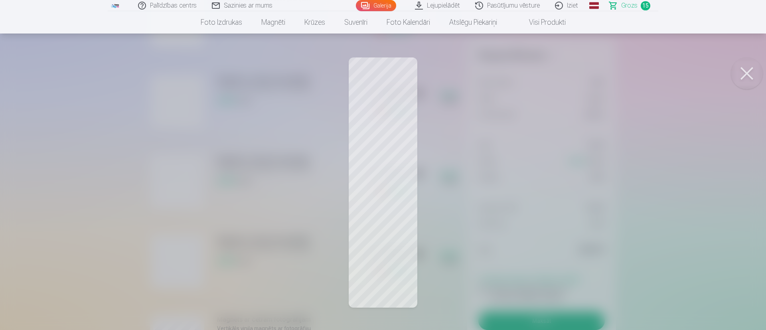
click at [565, 70] on button at bounding box center [747, 73] width 32 height 32
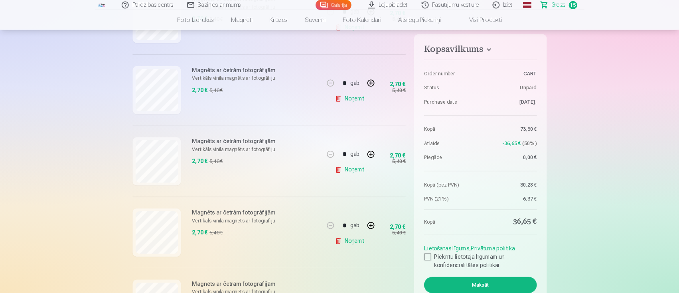
scroll to position [957, 0]
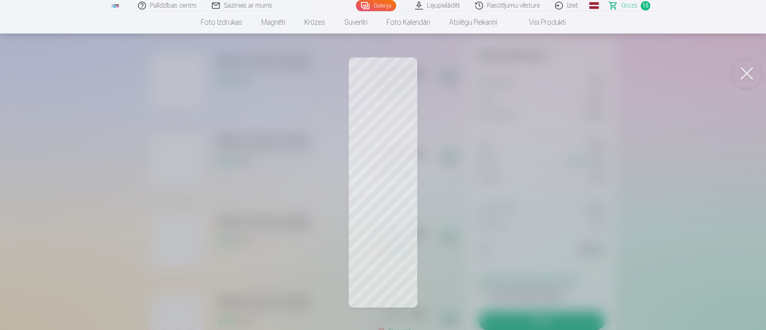
click at [565, 77] on button at bounding box center [747, 73] width 32 height 32
click at [565, 67] on button at bounding box center [747, 73] width 32 height 32
click at [565, 73] on button at bounding box center [747, 73] width 32 height 32
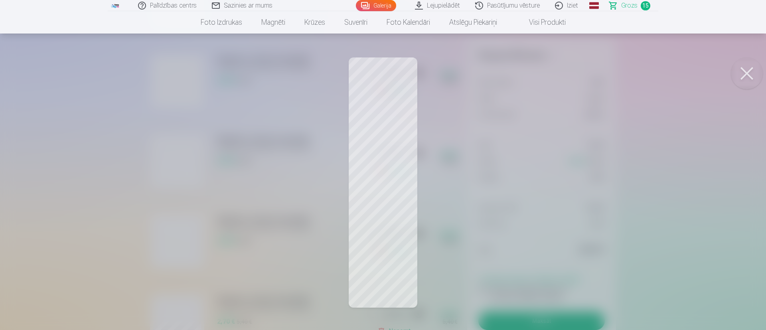
click at [565, 73] on button at bounding box center [747, 73] width 32 height 32
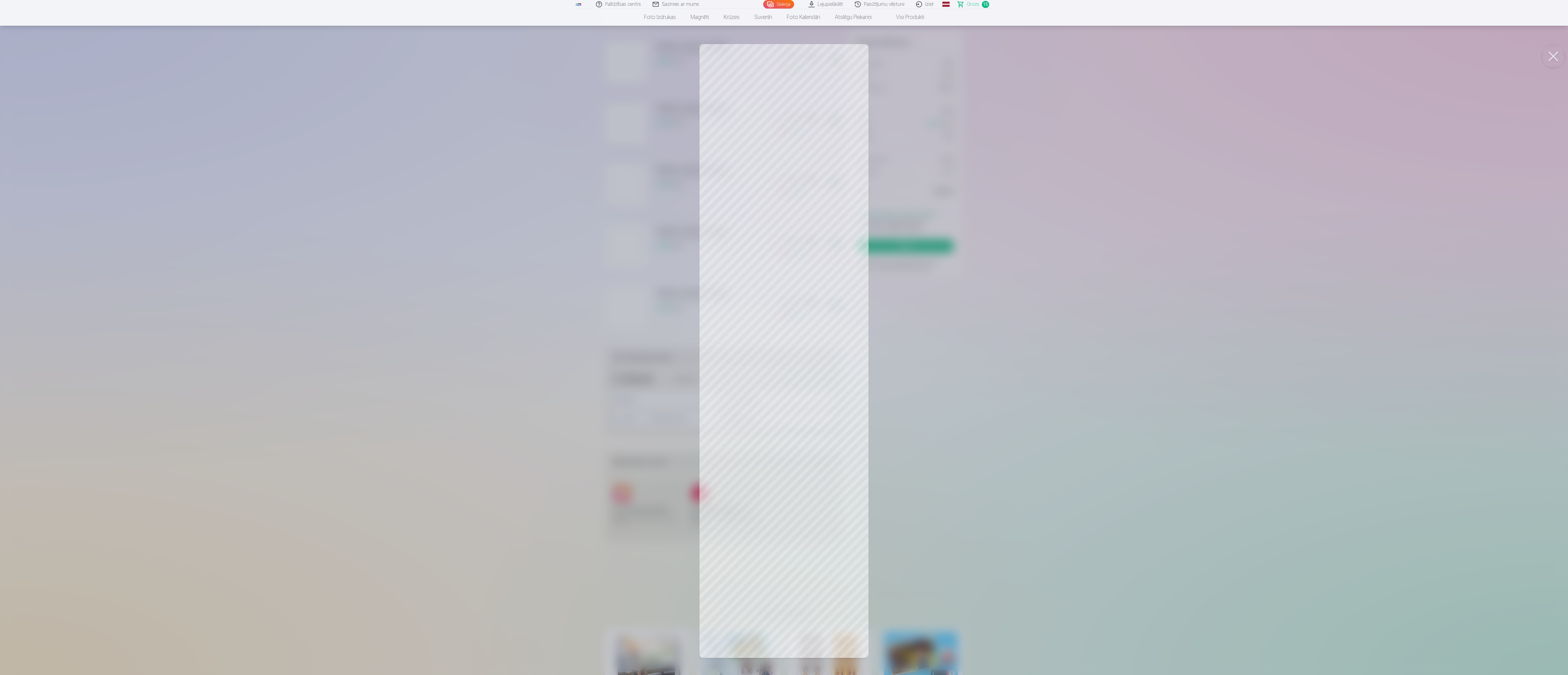
click at [434, 187] on div at bounding box center [784, 337] width 1568 height 675
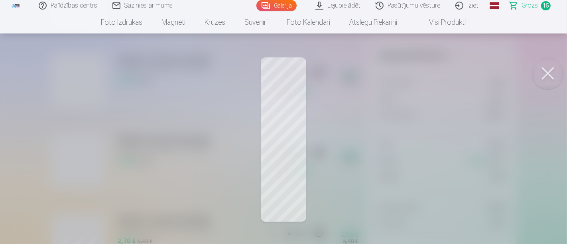
click at [542, 75] on button at bounding box center [548, 73] width 32 height 32
click at [538, 77] on button at bounding box center [548, 73] width 32 height 32
click at [546, 70] on button at bounding box center [548, 73] width 32 height 32
click at [554, 73] on button at bounding box center [548, 73] width 32 height 32
click at [541, 77] on button at bounding box center [548, 73] width 32 height 32
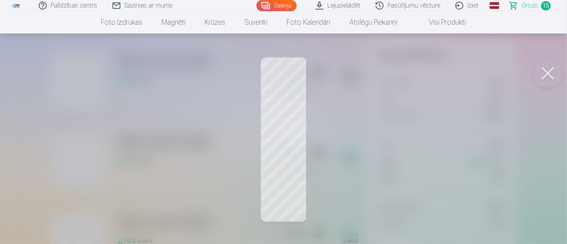
click at [542, 69] on button at bounding box center [548, 73] width 32 height 32
click at [547, 73] on button at bounding box center [548, 73] width 32 height 32
click at [554, 65] on button at bounding box center [548, 73] width 32 height 32
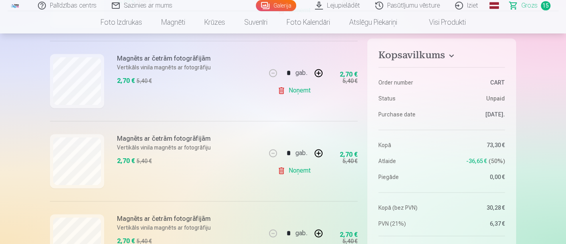
click at [301, 165] on link "Noņemt" at bounding box center [295, 171] width 36 height 16
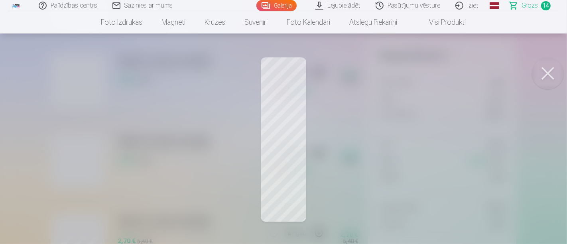
click at [550, 80] on button at bounding box center [548, 73] width 32 height 32
click at [540, 77] on button at bounding box center [548, 73] width 32 height 32
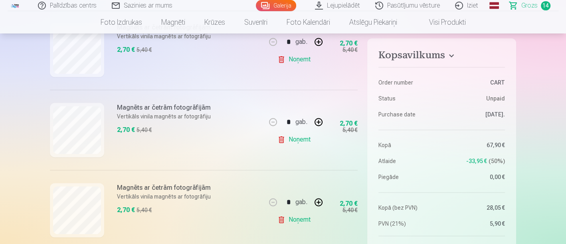
scroll to position [824, 0]
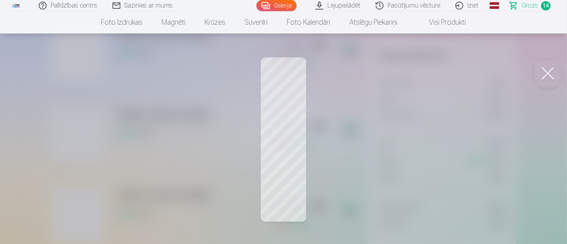
click at [551, 72] on button at bounding box center [548, 73] width 32 height 32
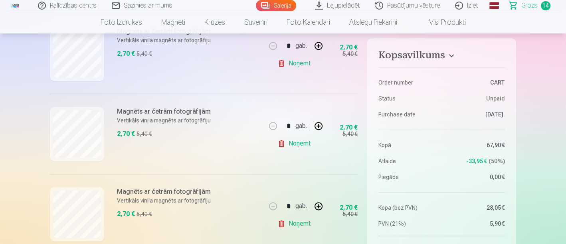
click at [297, 142] on link "Noņemt" at bounding box center [295, 144] width 36 height 16
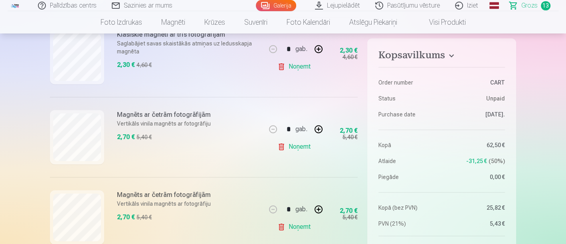
scroll to position [736, 0]
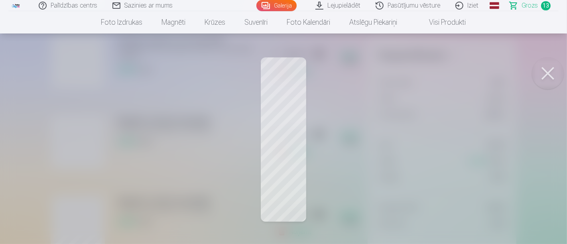
click at [542, 75] on button at bounding box center [548, 73] width 32 height 32
click at [547, 79] on button at bounding box center [548, 73] width 32 height 32
click at [553, 78] on button at bounding box center [548, 73] width 32 height 32
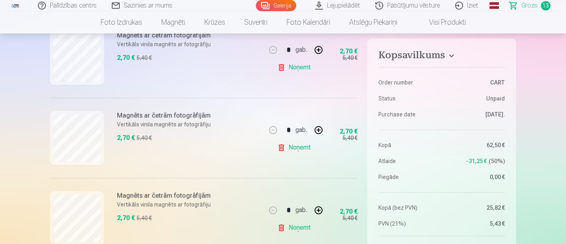
scroll to position [868, 0]
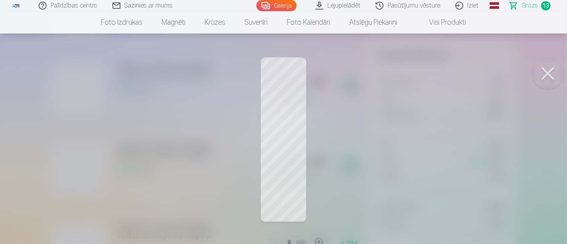
click at [552, 75] on button at bounding box center [548, 73] width 32 height 32
click at [547, 78] on button at bounding box center [548, 73] width 32 height 32
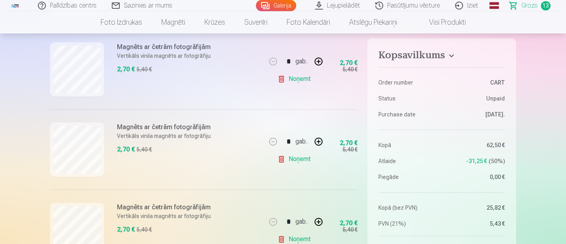
scroll to position [780, 0]
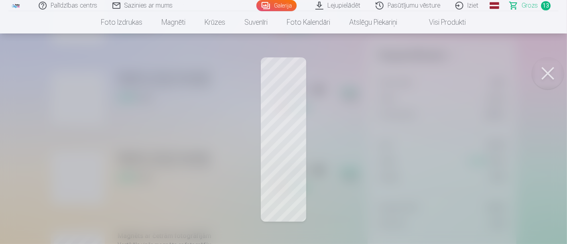
click at [549, 70] on button at bounding box center [548, 73] width 32 height 32
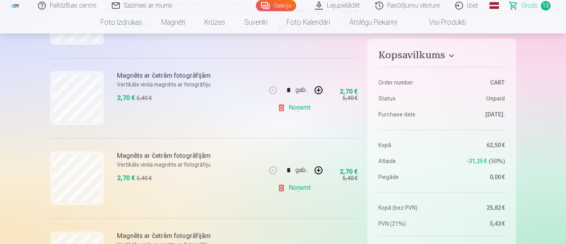
click at [304, 105] on link "Noņemt" at bounding box center [295, 108] width 36 height 16
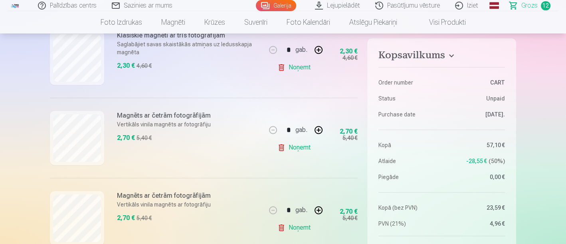
scroll to position [736, 0]
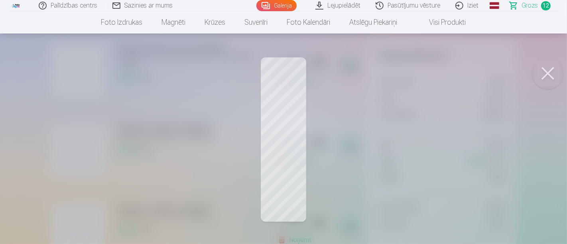
click at [548, 73] on button at bounding box center [548, 73] width 32 height 32
click at [551, 71] on button at bounding box center [548, 73] width 32 height 32
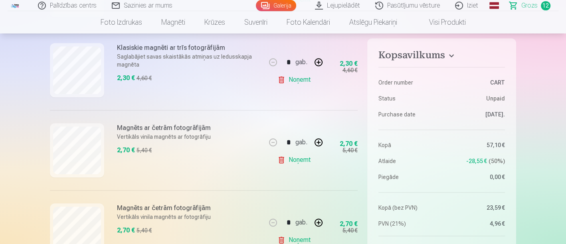
click at [298, 76] on link "Noņemt" at bounding box center [295, 80] width 36 height 16
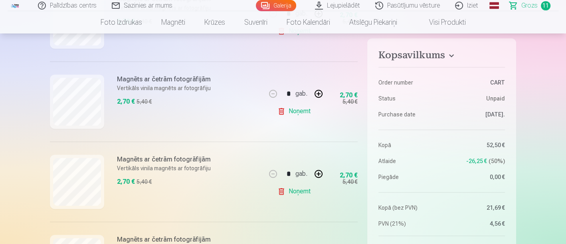
scroll to position [691, 0]
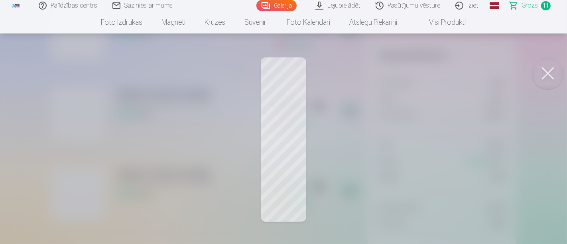
click at [546, 78] on button at bounding box center [548, 73] width 32 height 32
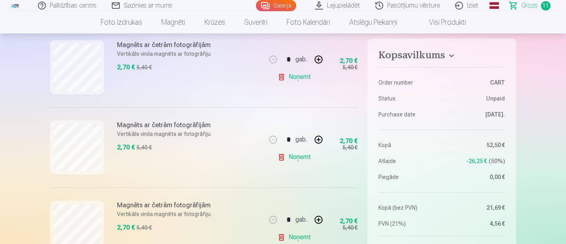
scroll to position [603, 0]
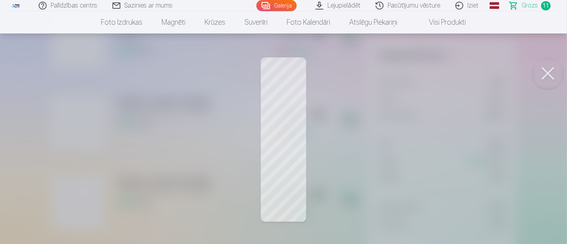
click at [551, 75] on button at bounding box center [548, 73] width 32 height 32
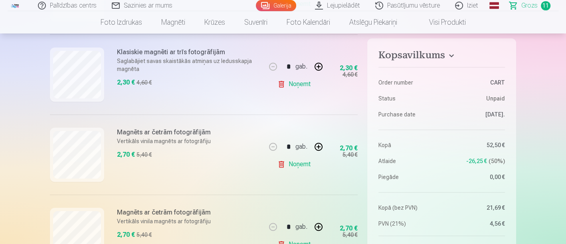
scroll to position [558, 0]
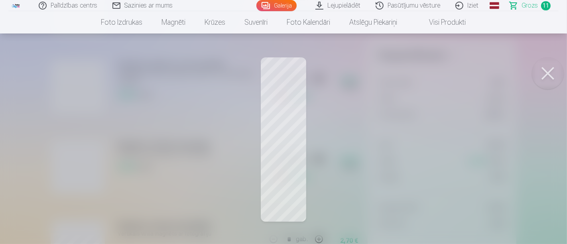
click at [554, 73] on button at bounding box center [548, 73] width 32 height 32
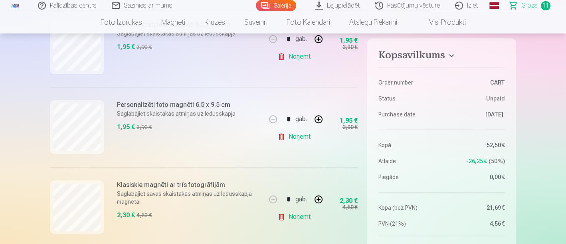
scroll to position [425, 0]
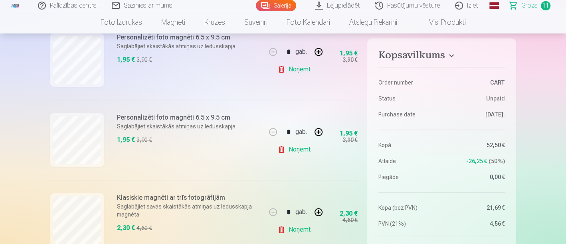
click at [298, 149] on link "Noņemt" at bounding box center [295, 150] width 36 height 16
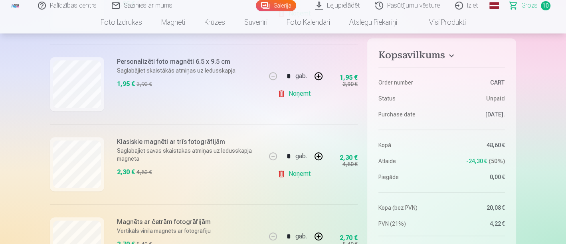
scroll to position [381, 0]
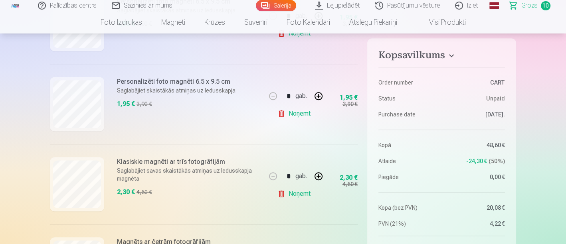
click at [302, 112] on link "Noņemt" at bounding box center [295, 114] width 36 height 16
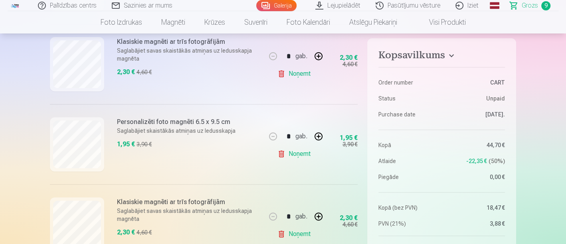
scroll to position [248, 0]
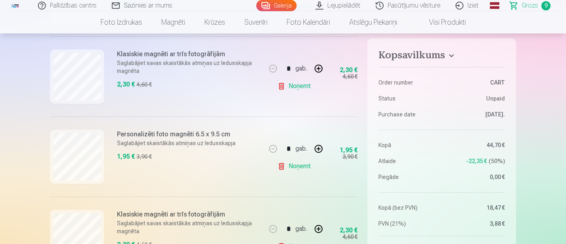
click at [308, 167] on link "Noņemt" at bounding box center [295, 166] width 36 height 16
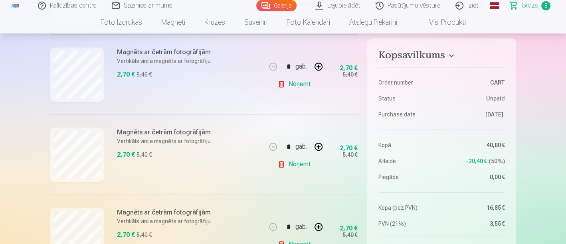
scroll to position [603, 0]
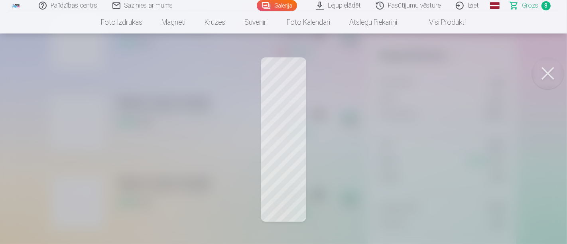
click at [542, 77] on button at bounding box center [548, 73] width 32 height 32
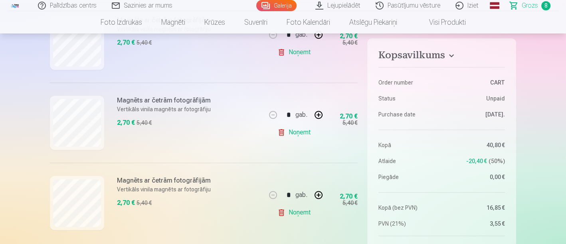
scroll to position [558, 0]
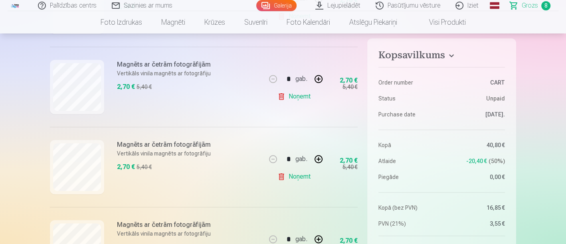
click at [308, 175] on link "Noņemt" at bounding box center [295, 177] width 36 height 16
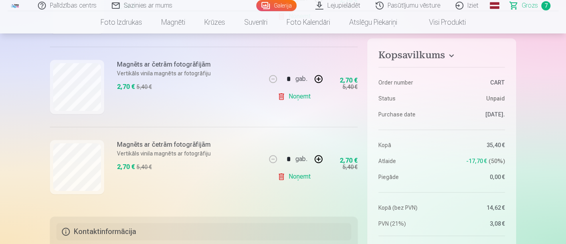
click at [307, 97] on link "Noņemt" at bounding box center [295, 97] width 36 height 16
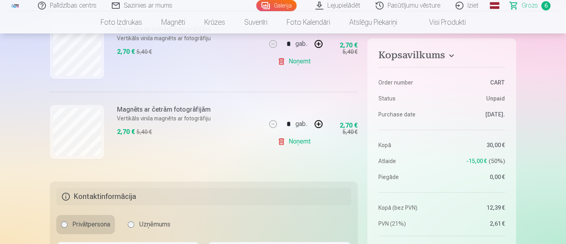
scroll to position [469, 0]
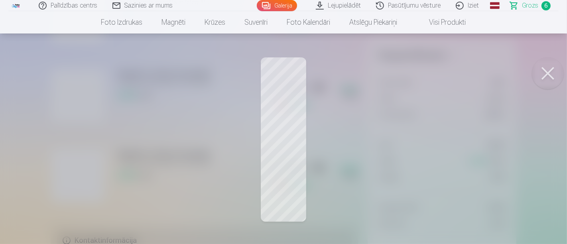
click at [544, 80] on button at bounding box center [548, 73] width 32 height 32
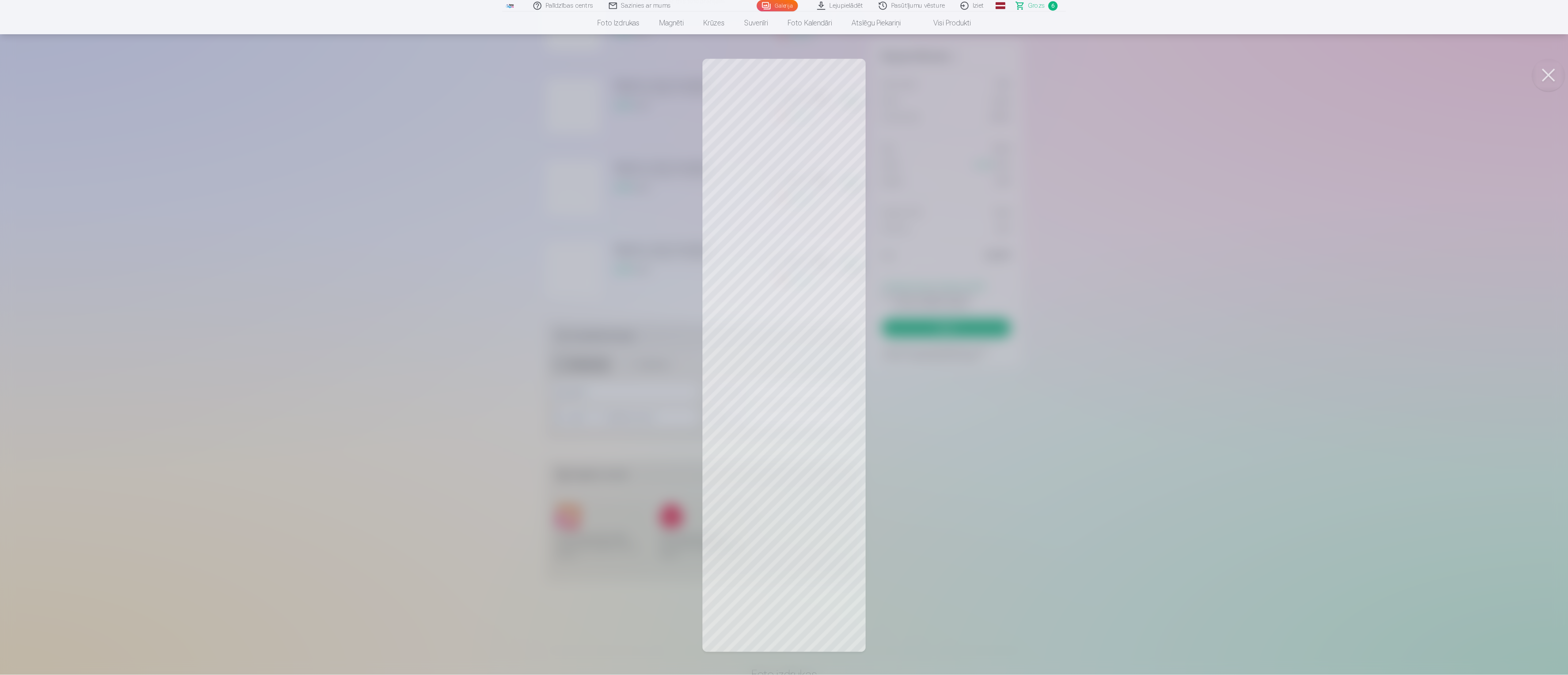
scroll to position [293, 0]
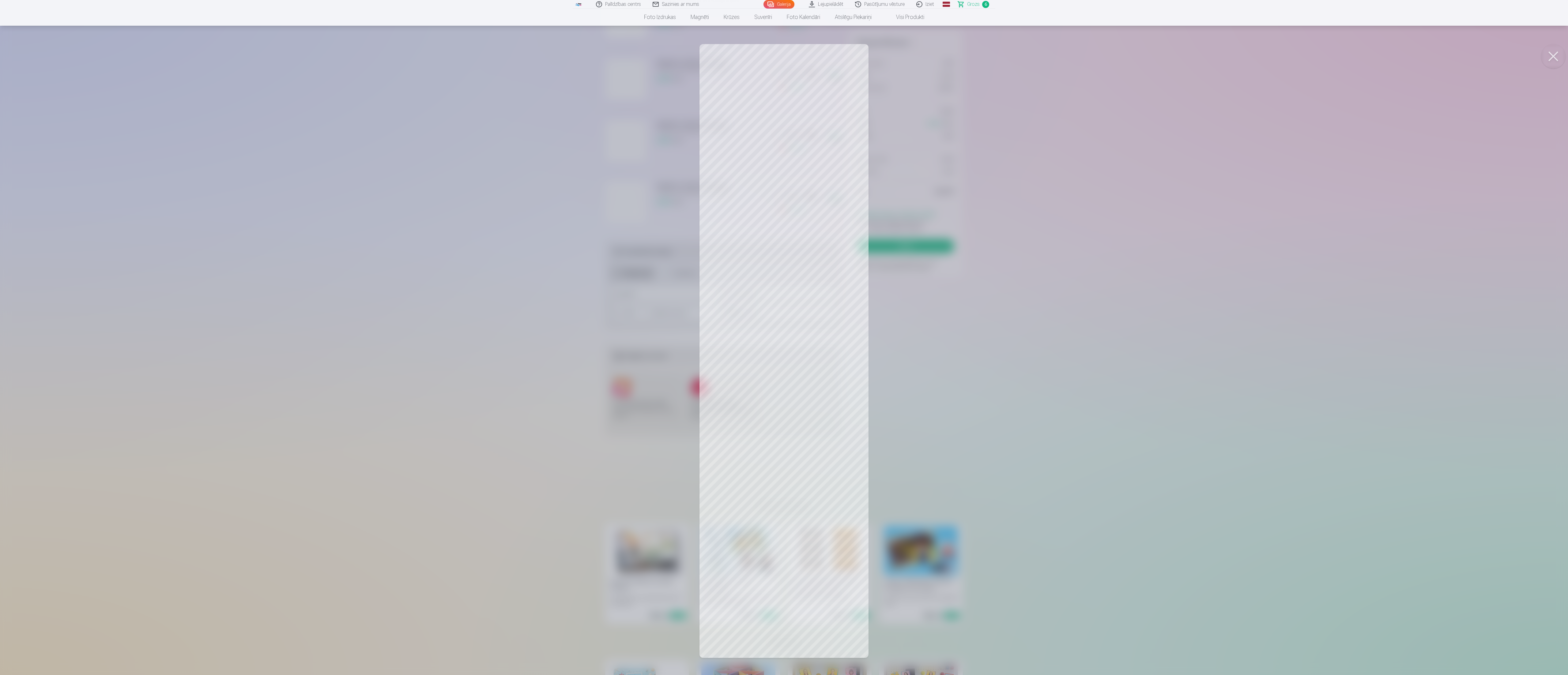
click at [434, 47] on button at bounding box center [1553, 56] width 25 height 25
click at [434, 59] on button at bounding box center [1553, 56] width 25 height 25
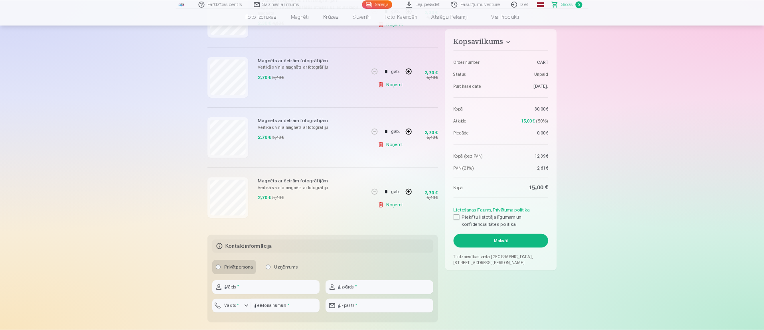
scroll to position [383, 0]
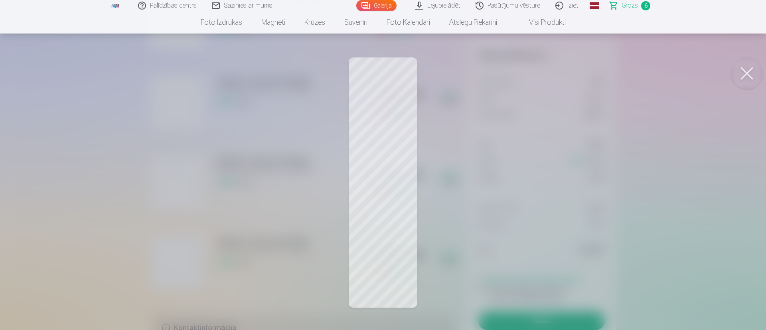
click at [565, 74] on button at bounding box center [747, 73] width 32 height 32
click at [565, 75] on button at bounding box center [747, 73] width 32 height 32
click at [565, 73] on button at bounding box center [747, 73] width 32 height 32
click at [565, 77] on button at bounding box center [747, 73] width 32 height 32
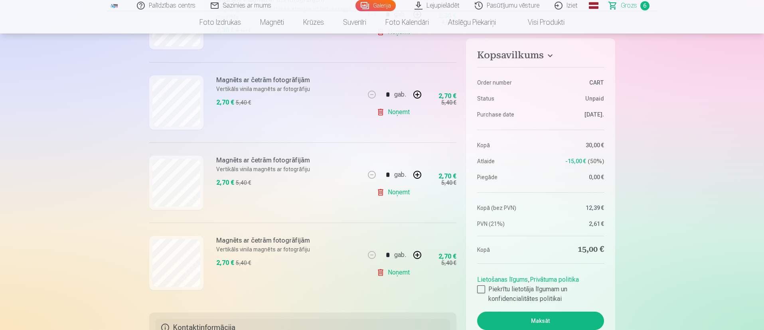
click at [402, 194] on link "Noņemt" at bounding box center [395, 192] width 36 height 16
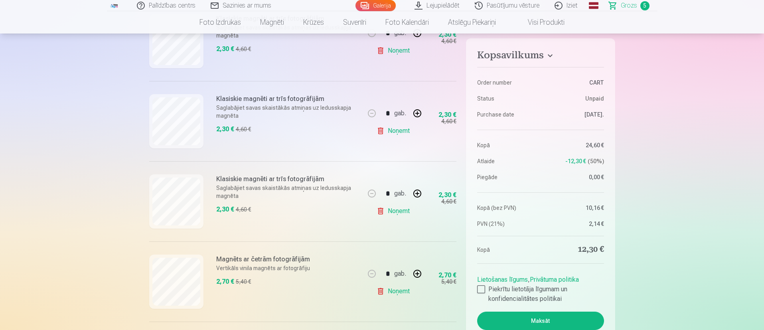
scroll to position [203, 0]
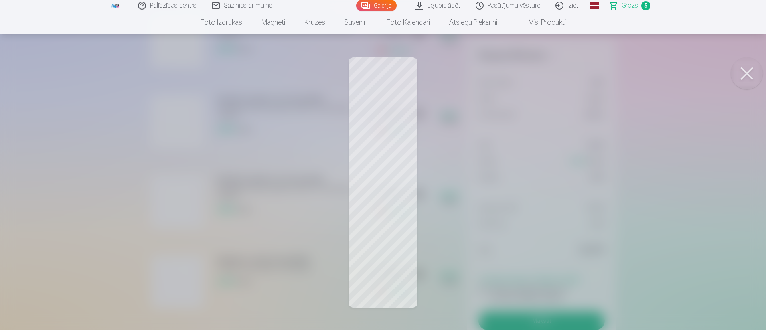
click at [565, 71] on button at bounding box center [747, 73] width 32 height 32
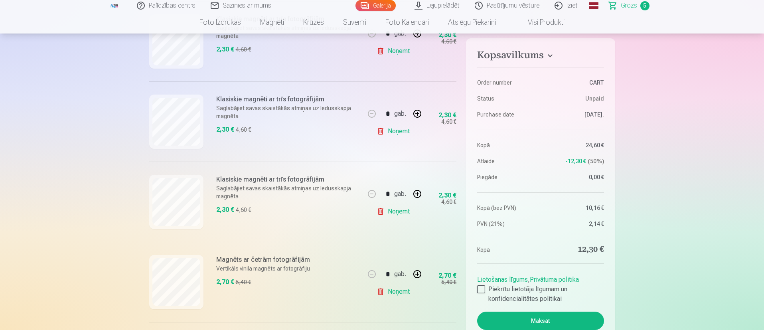
click at [395, 210] on link "Noņemt" at bounding box center [395, 211] width 36 height 16
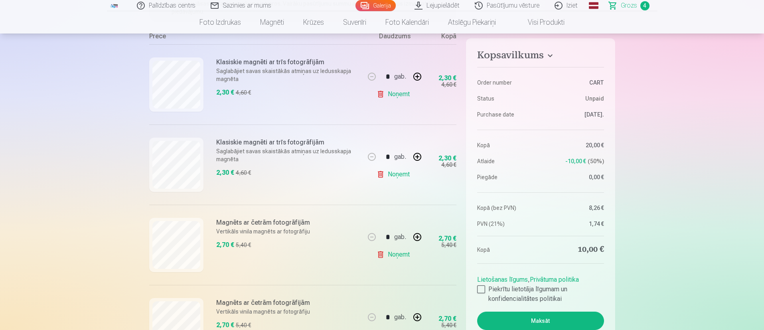
scroll to position [143, 0]
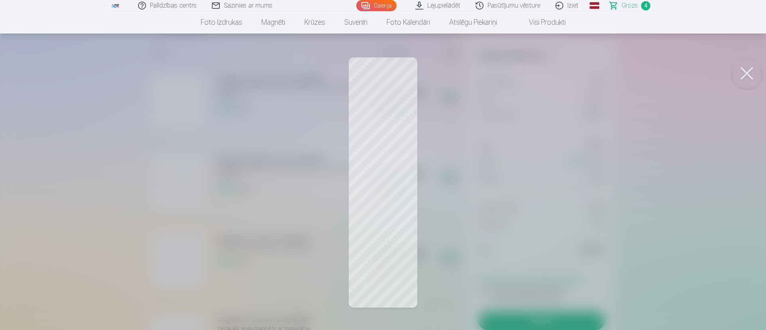
click at [565, 69] on button at bounding box center [747, 73] width 32 height 32
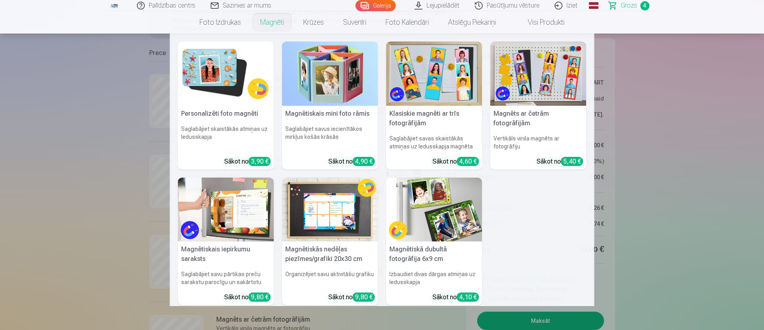
click at [274, 26] on link "Magnēti" at bounding box center [271, 22] width 43 height 22
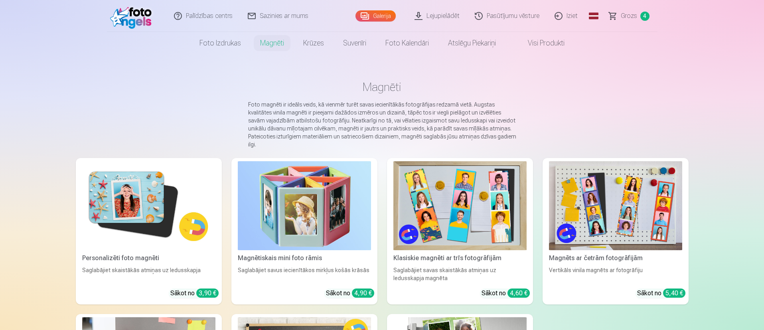
click at [443, 213] on img at bounding box center [459, 205] width 133 height 89
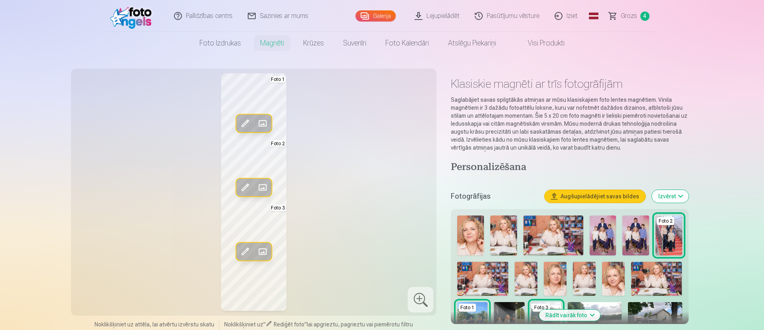
click at [263, 244] on span at bounding box center [262, 251] width 13 height 13
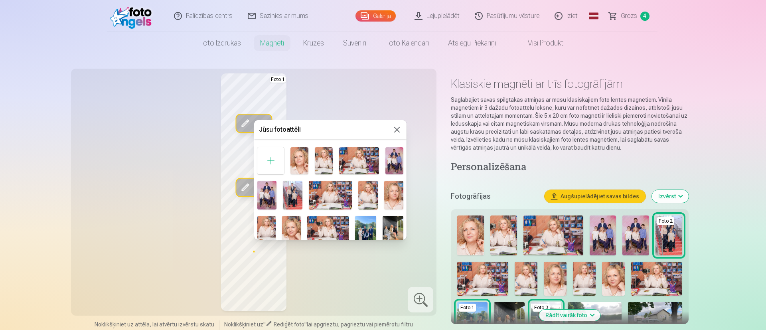
click at [392, 157] on img at bounding box center [394, 160] width 18 height 27
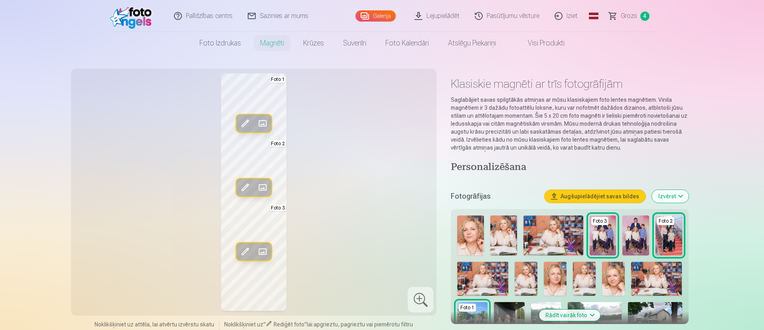
click at [259, 187] on span at bounding box center [262, 187] width 13 height 13
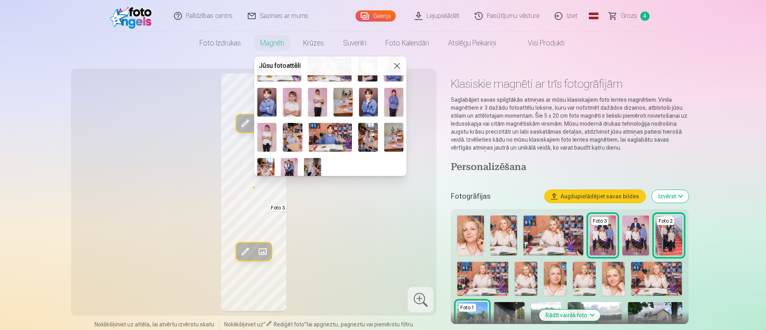
scroll to position [359, 0]
click at [294, 164] on img at bounding box center [289, 171] width 17 height 26
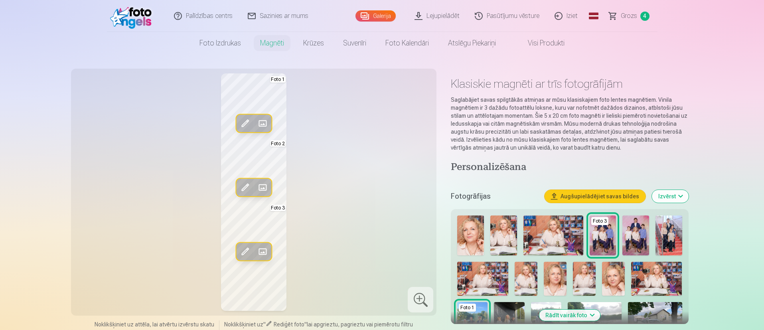
click at [258, 125] on span at bounding box center [262, 123] width 13 height 13
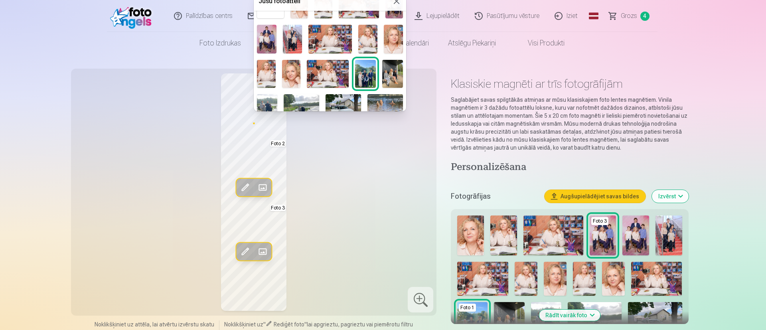
scroll to position [0, 0]
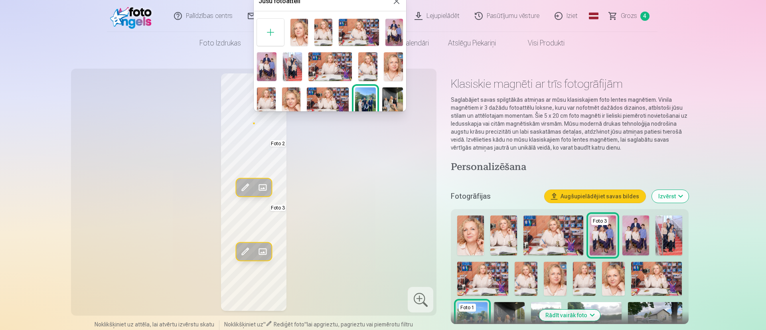
click at [287, 63] on img at bounding box center [292, 66] width 19 height 29
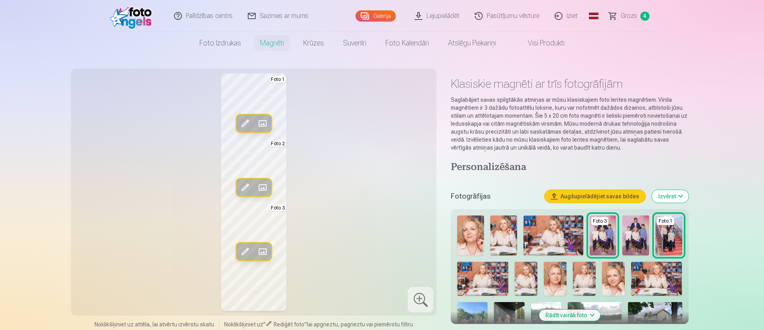
click at [266, 244] on span at bounding box center [262, 251] width 13 height 13
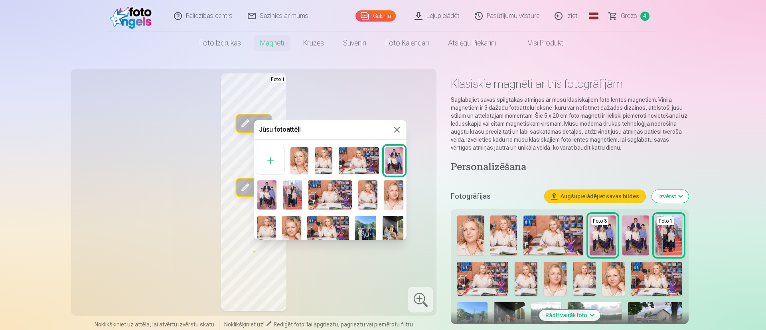
click at [360, 99] on div at bounding box center [383, 165] width 766 height 330
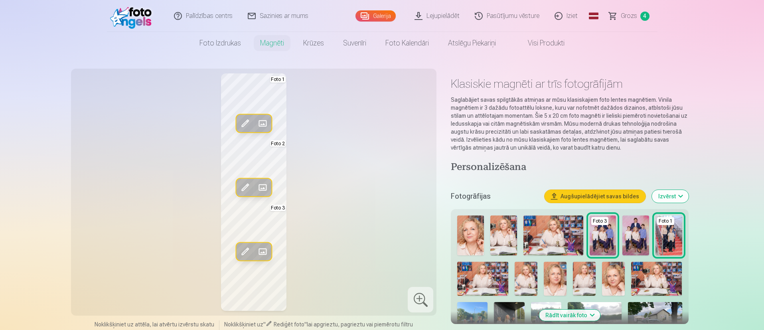
click at [260, 121] on span at bounding box center [262, 123] width 13 height 13
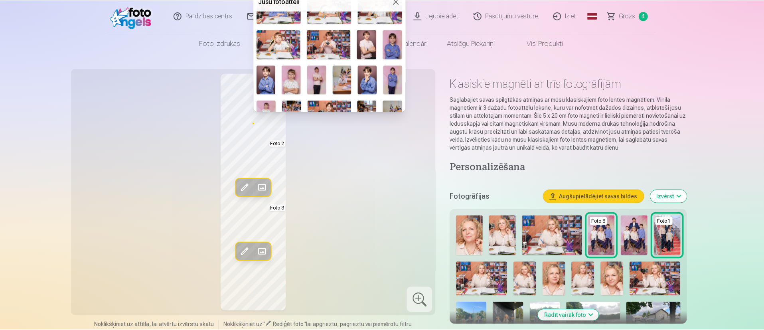
scroll to position [359, 0]
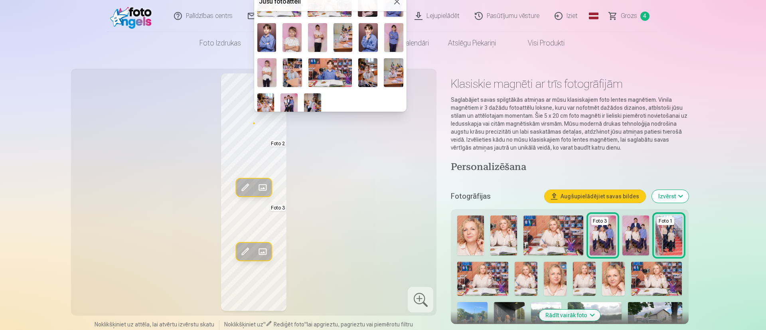
click at [288, 94] on img at bounding box center [288, 106] width 17 height 26
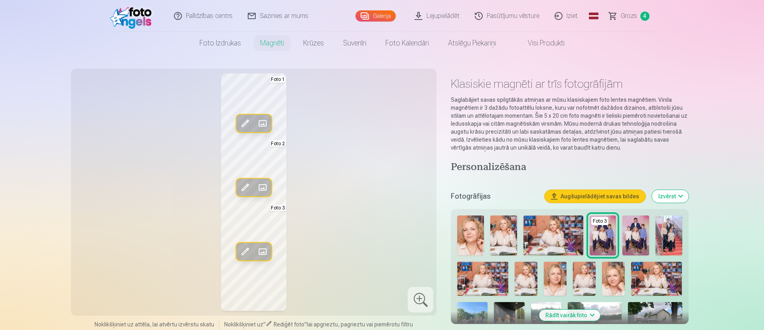
click at [266, 187] on span at bounding box center [262, 187] width 13 height 13
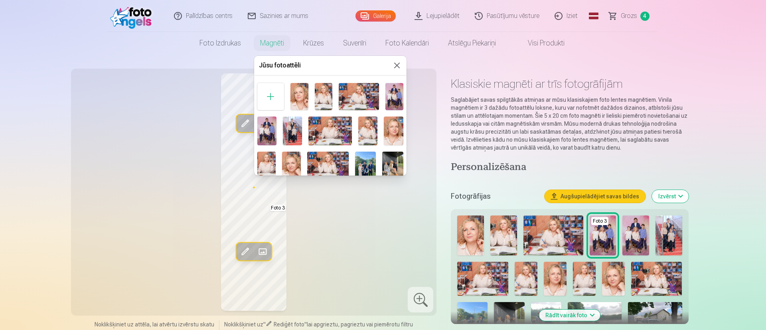
click at [396, 91] on img at bounding box center [394, 96] width 18 height 27
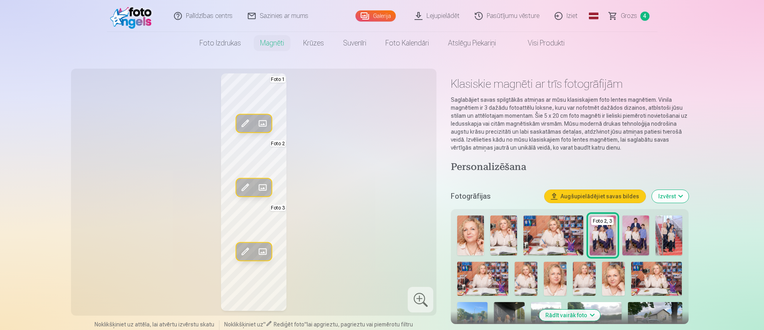
click at [268, 244] on span at bounding box center [262, 251] width 13 height 13
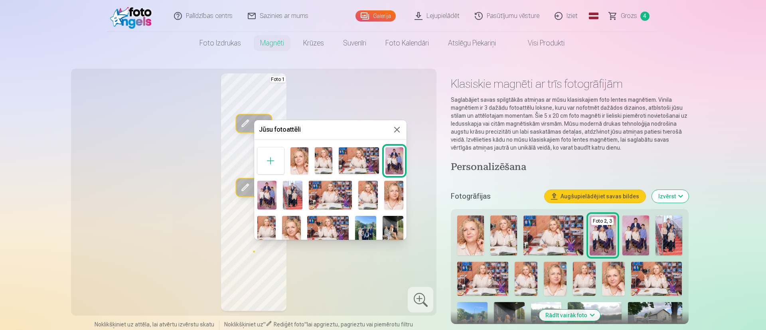
click at [341, 99] on div at bounding box center [383, 165] width 766 height 330
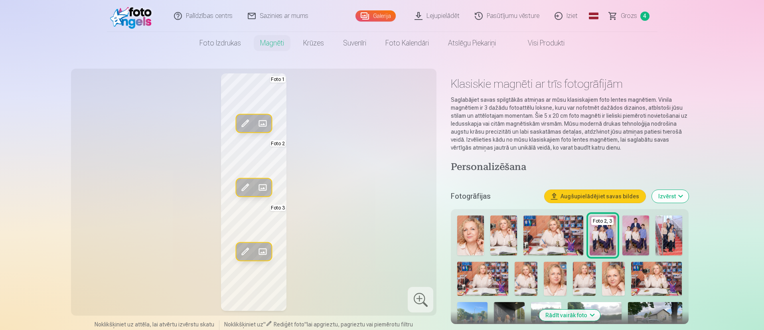
click at [263, 184] on span at bounding box center [262, 187] width 13 height 13
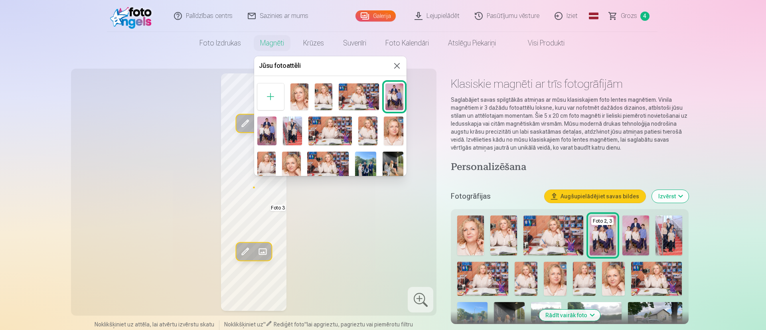
click at [298, 128] on img at bounding box center [292, 130] width 19 height 29
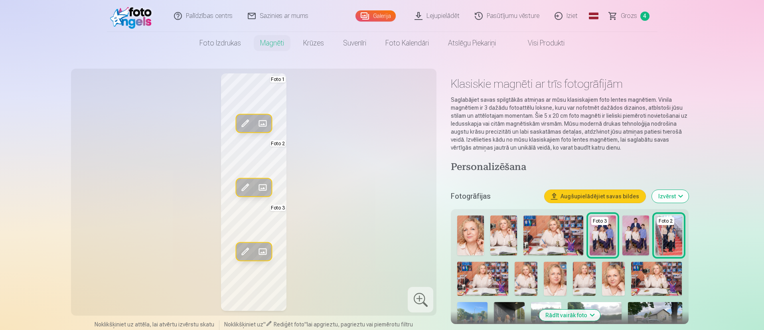
click at [265, 244] on span at bounding box center [262, 251] width 13 height 13
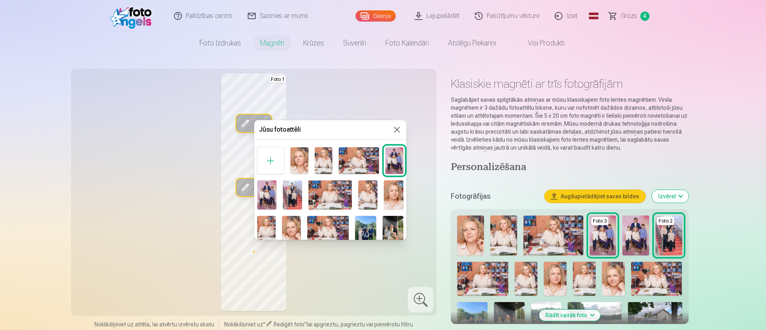
click at [322, 244] on div at bounding box center [383, 165] width 766 height 330
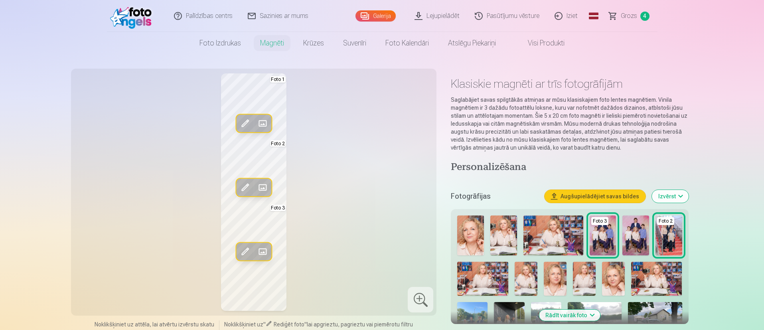
click at [244, 244] on span at bounding box center [245, 251] width 13 height 13
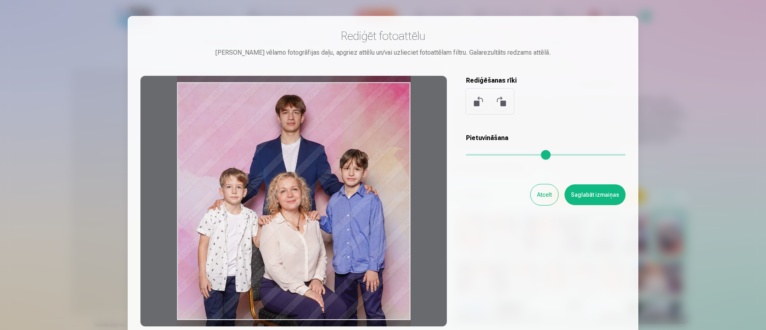
drag, startPoint x: 364, startPoint y: 238, endPoint x: 366, endPoint y: 244, distance: 6.3
click at [366, 244] on div at bounding box center [293, 201] width 306 height 250
click at [565, 196] on button "Saglabāt izmaiņas" at bounding box center [594, 194] width 61 height 21
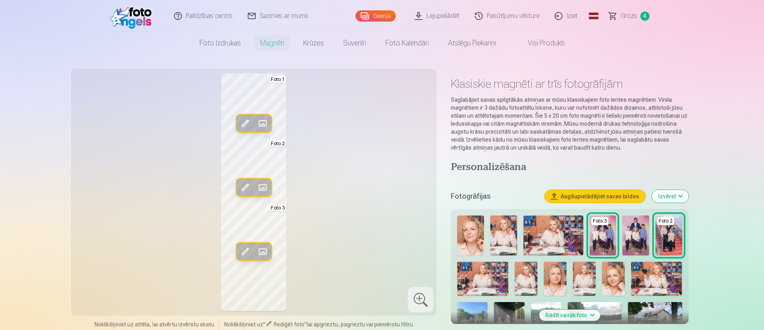
click at [245, 183] on span at bounding box center [245, 187] width 13 height 13
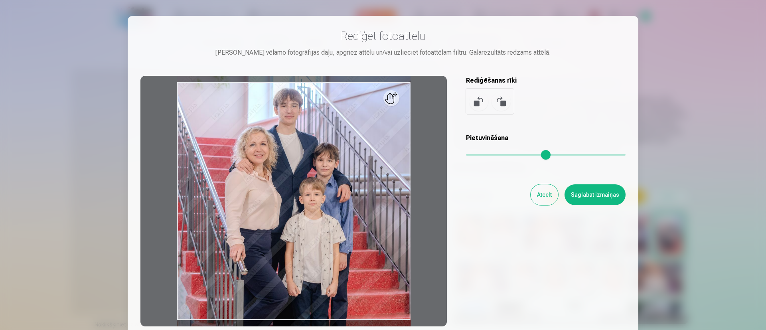
click at [565, 194] on button "Saglabāt izmaiņas" at bounding box center [594, 194] width 61 height 21
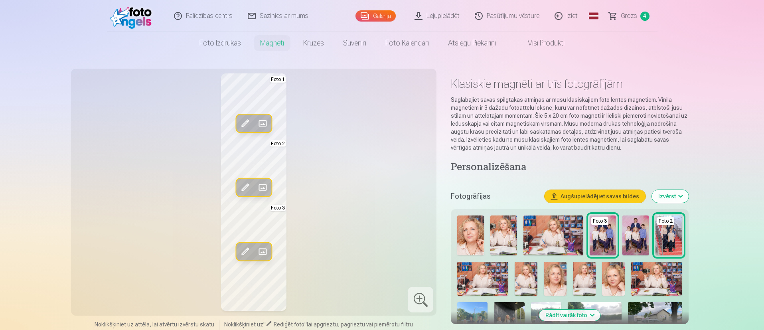
click at [245, 185] on span at bounding box center [245, 187] width 13 height 13
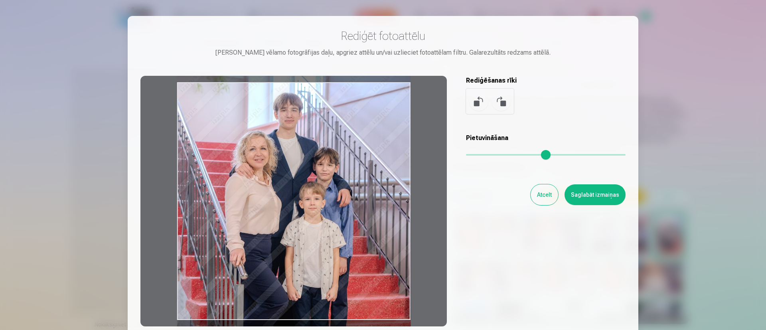
click at [343, 159] on div at bounding box center [293, 201] width 306 height 250
click at [565, 198] on button "Saglabāt izmaiņas" at bounding box center [594, 194] width 61 height 21
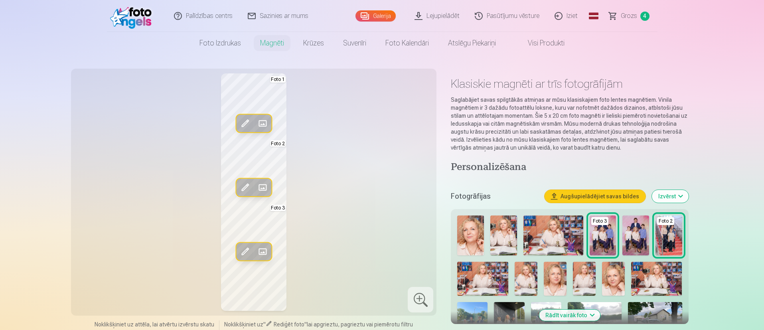
click at [241, 187] on span at bounding box center [245, 187] width 13 height 13
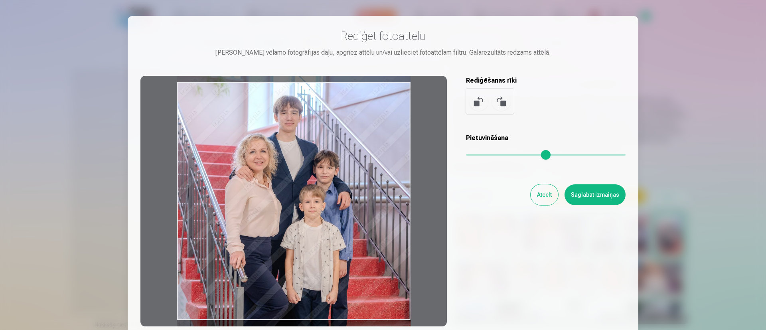
click at [367, 181] on div at bounding box center [293, 201] width 306 height 250
click at [565, 193] on button "Saglabāt izmaiņas" at bounding box center [594, 194] width 61 height 21
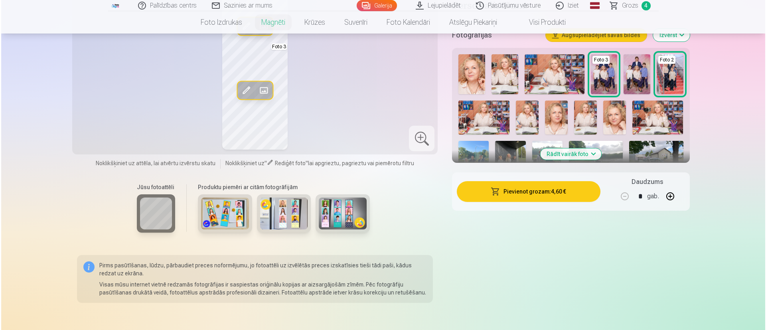
scroll to position [179, 0]
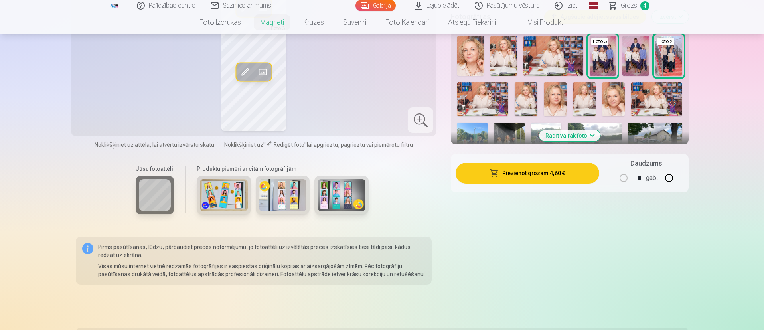
click at [516, 177] on button "Pievienot grozam : 4,60 €" at bounding box center [527, 173] width 143 height 21
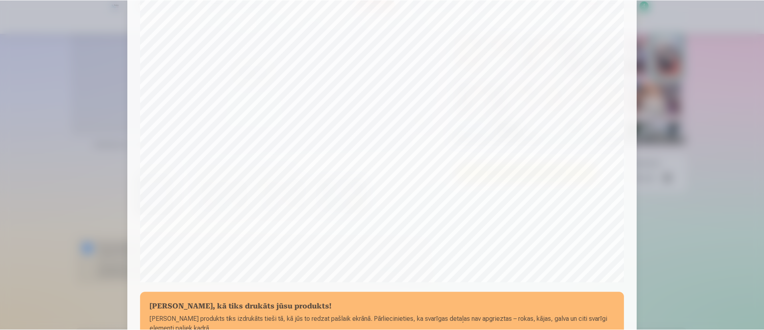
scroll to position [245, 0]
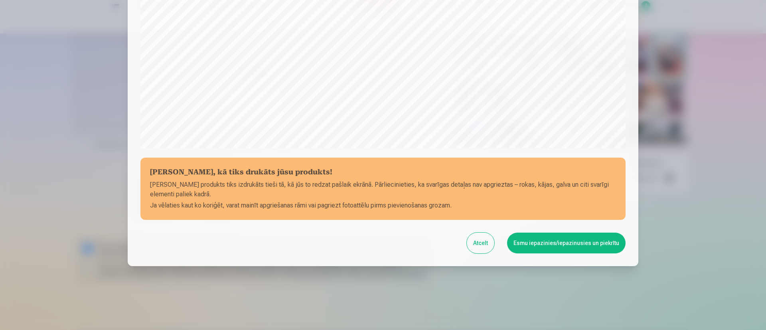
click at [538, 239] on button "Esmu iepazinies/iepazinusies un piekrītu" at bounding box center [566, 243] width 118 height 21
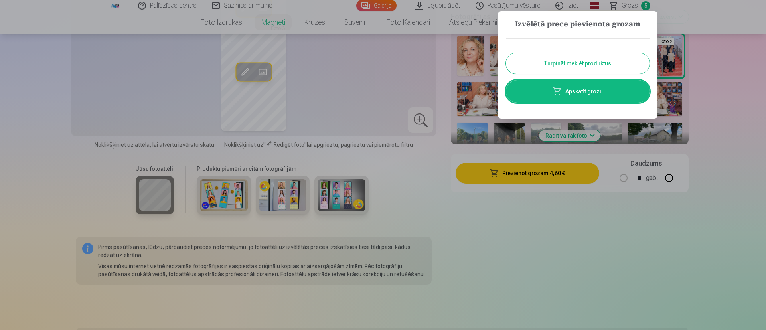
click at [560, 65] on button "Turpināt meklēt produktus" at bounding box center [578, 63] width 144 height 21
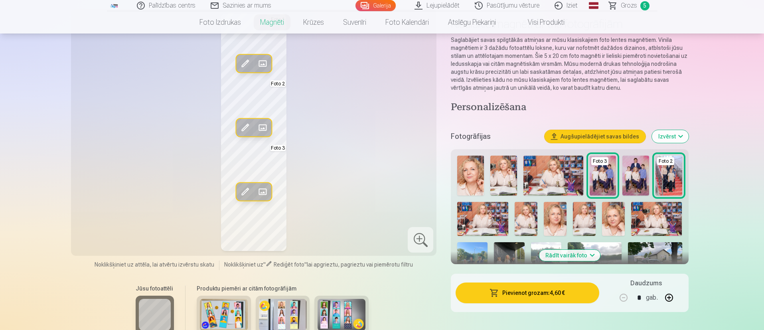
scroll to position [0, 0]
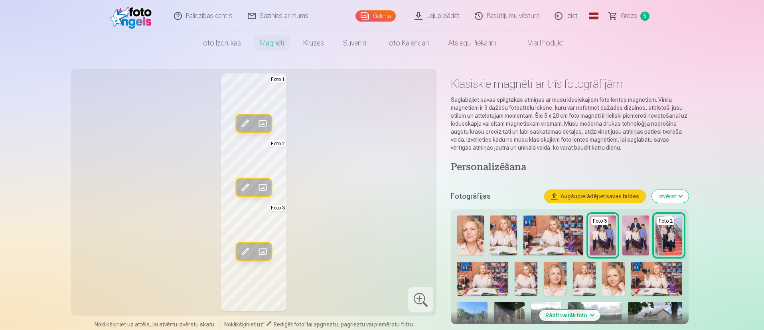
click at [565, 10] on link "Grozs 5" at bounding box center [629, 16] width 56 height 32
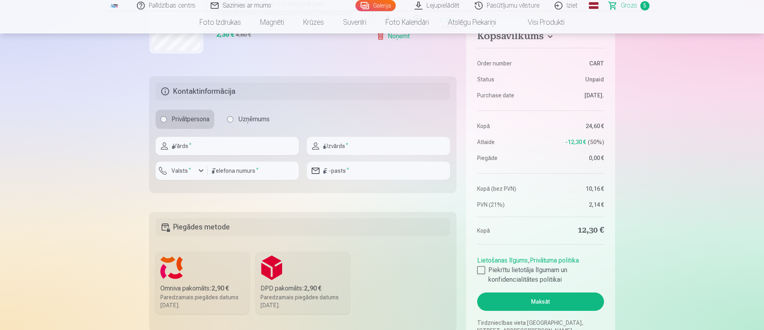
scroll to position [419, 0]
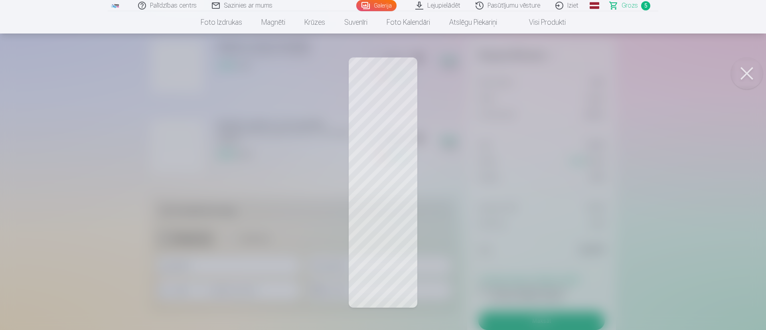
click at [565, 76] on button at bounding box center [747, 73] width 32 height 32
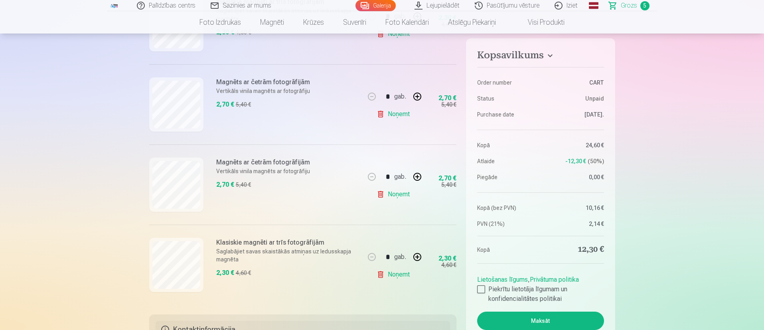
scroll to position [299, 0]
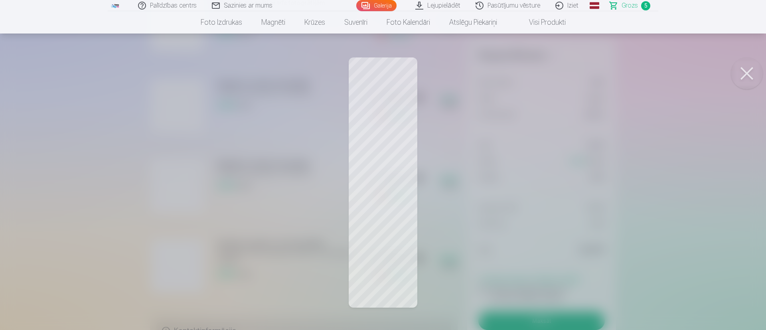
click at [565, 79] on button at bounding box center [747, 73] width 32 height 32
click at [565, 75] on button at bounding box center [747, 73] width 32 height 32
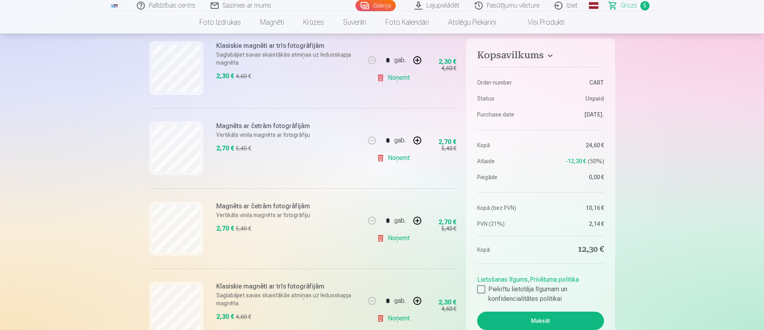
scroll to position [239, 0]
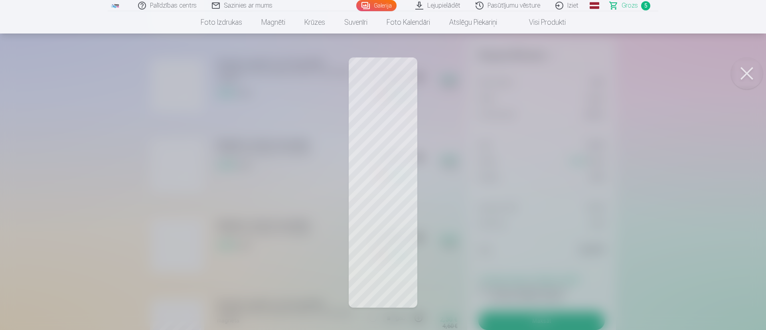
click at [565, 71] on button at bounding box center [747, 73] width 32 height 32
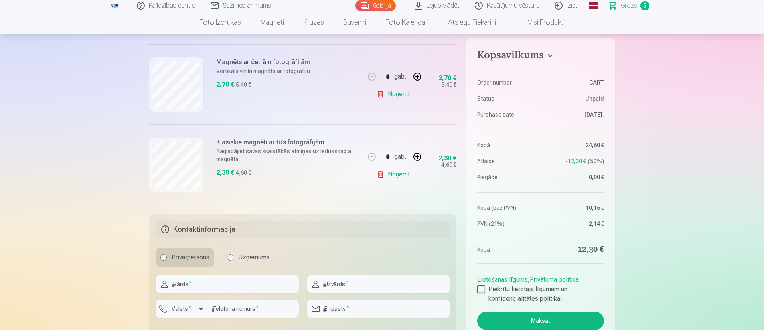
scroll to position [419, 0]
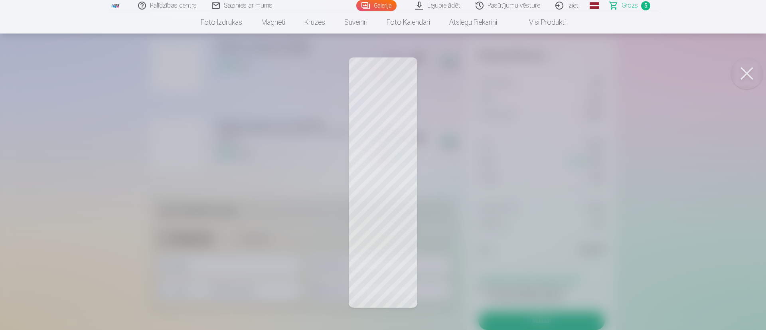
click at [565, 66] on button at bounding box center [747, 73] width 32 height 32
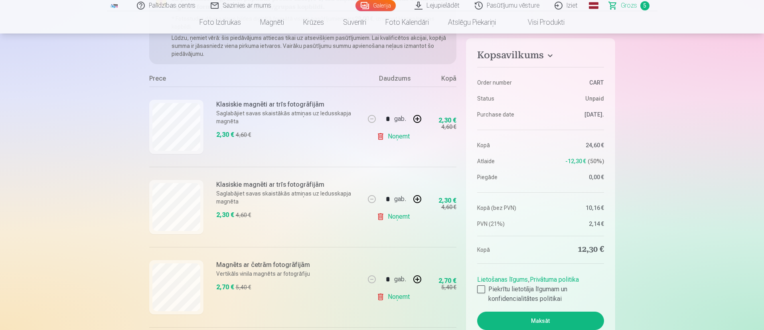
scroll to position [60, 0]
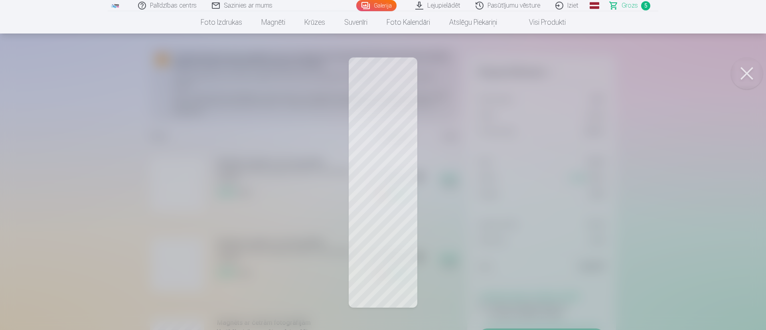
click at [565, 75] on button at bounding box center [747, 73] width 32 height 32
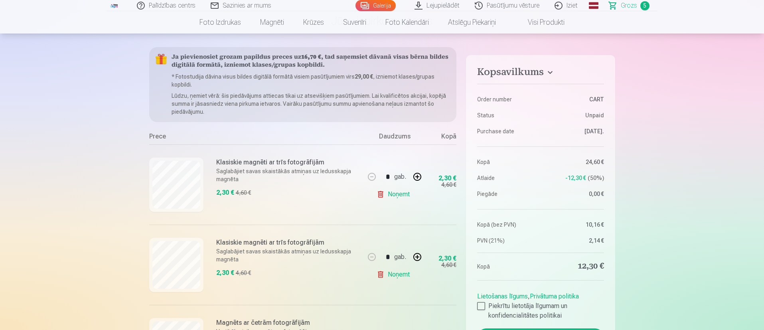
click at [399, 196] on link "Noņemt" at bounding box center [395, 194] width 36 height 16
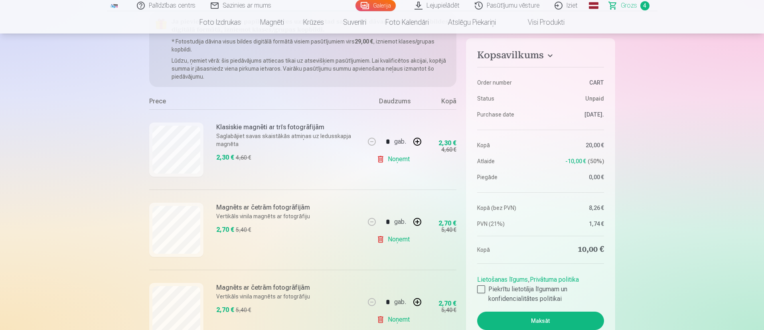
scroll to position [120, 0]
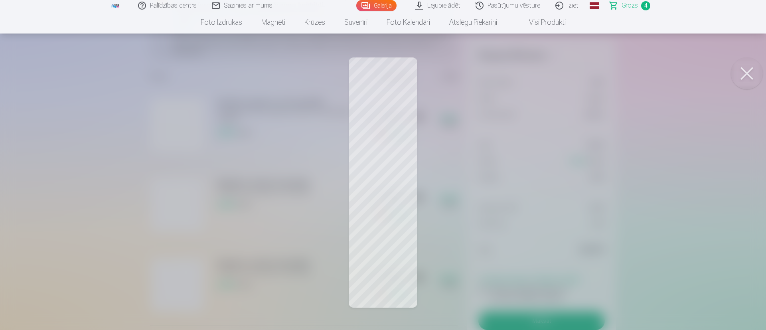
click at [565, 73] on button at bounding box center [747, 73] width 32 height 32
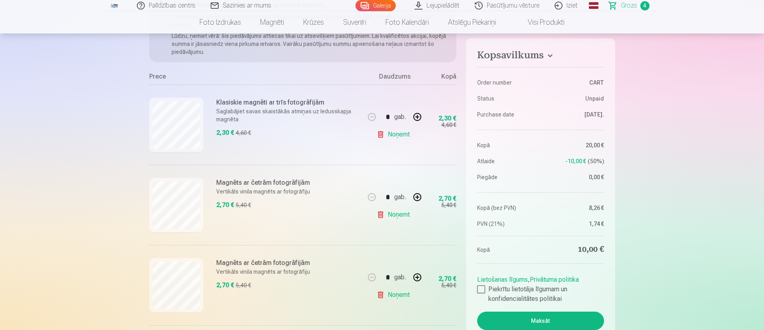
scroll to position [239, 0]
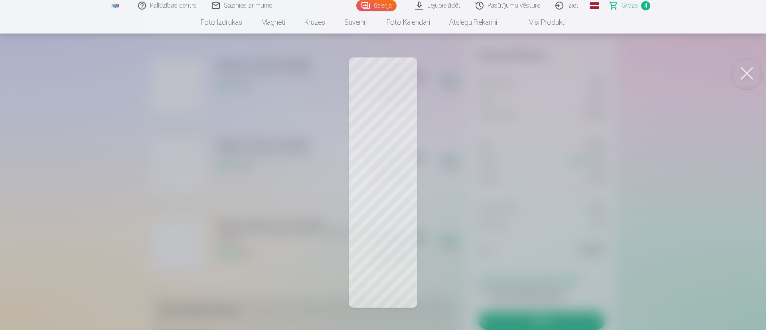
click at [412, 226] on div at bounding box center [383, 165] width 766 height 330
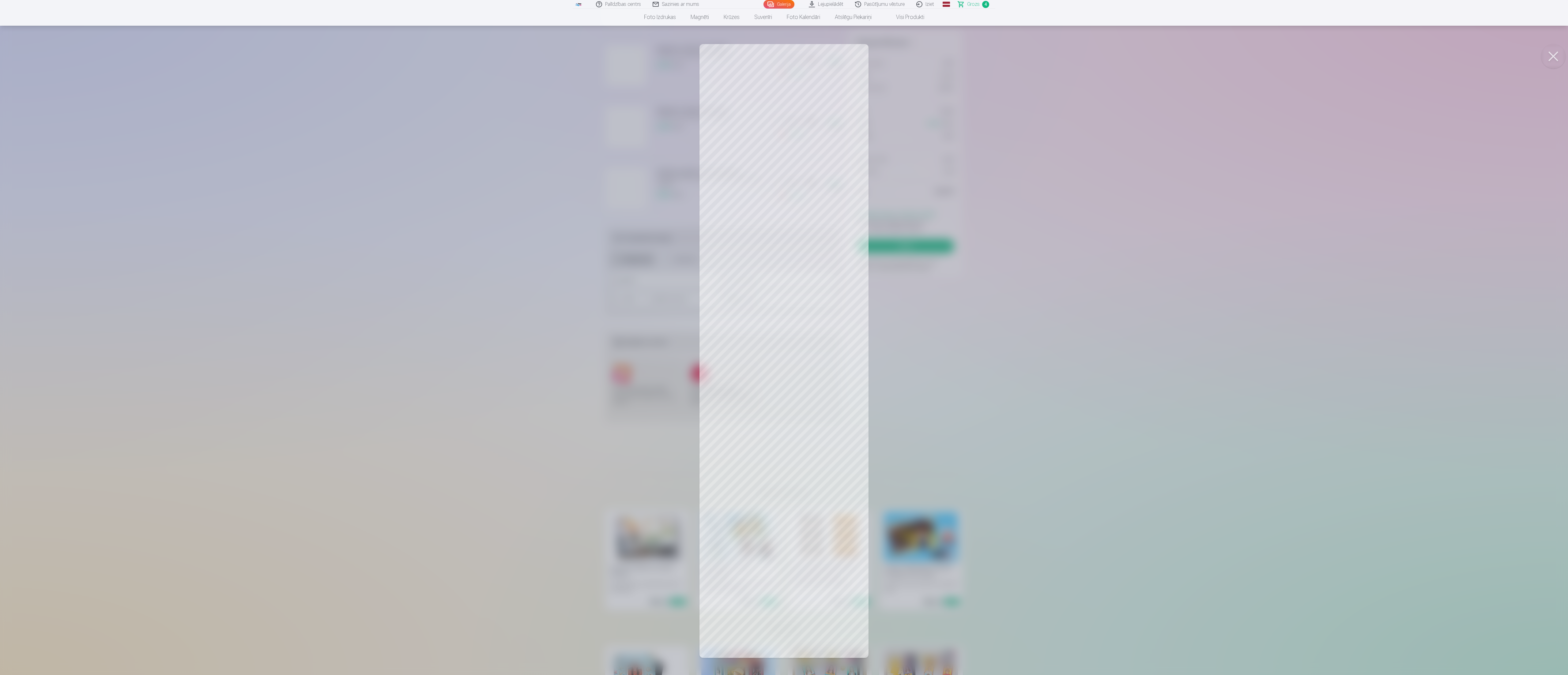
click at [434, 50] on button at bounding box center [1553, 56] width 25 height 25
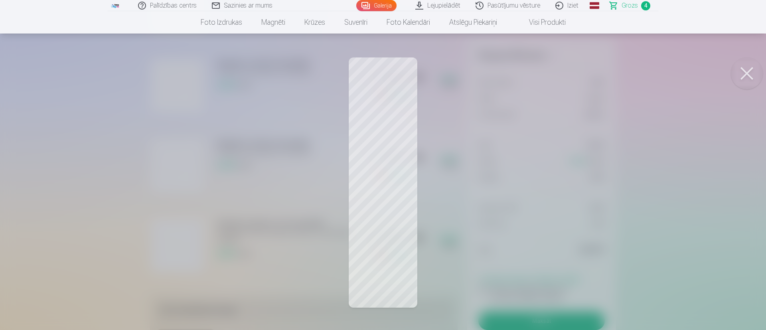
click at [565, 71] on button at bounding box center [747, 73] width 32 height 32
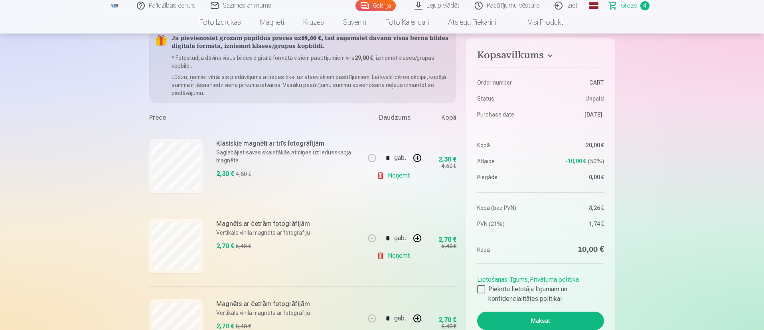
scroll to position [60, 0]
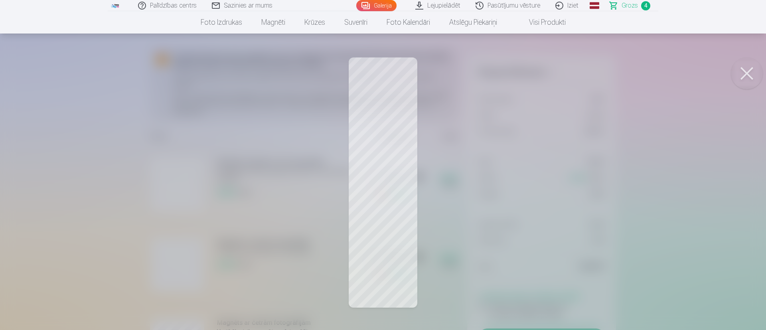
click at [565, 79] on button at bounding box center [747, 73] width 32 height 32
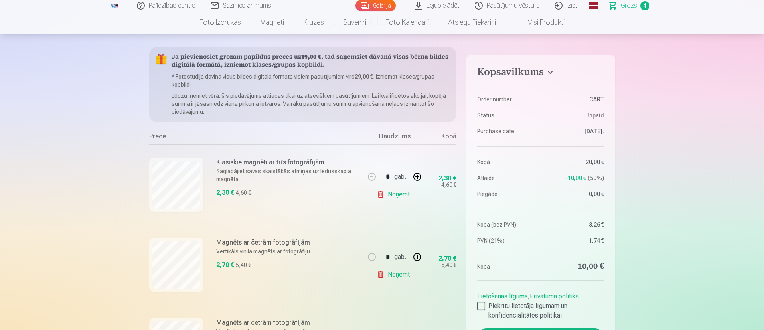
click at [396, 196] on link "Noņemt" at bounding box center [395, 194] width 36 height 16
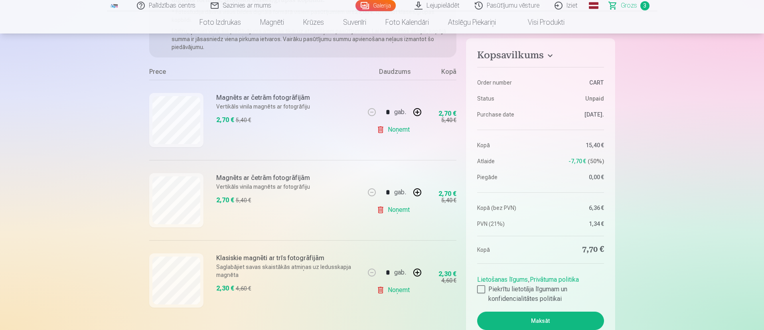
scroll to position [179, 0]
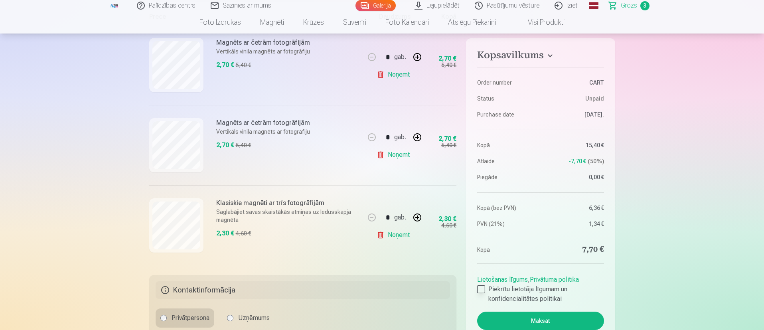
click at [481, 244] on div at bounding box center [481, 289] width 8 height 8
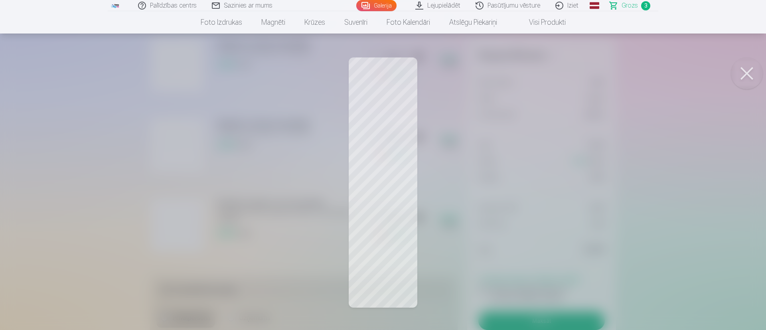
click at [565, 70] on button at bounding box center [747, 73] width 32 height 32
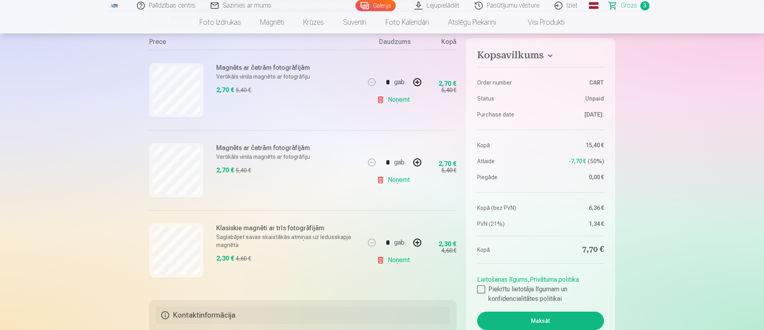
scroll to position [120, 0]
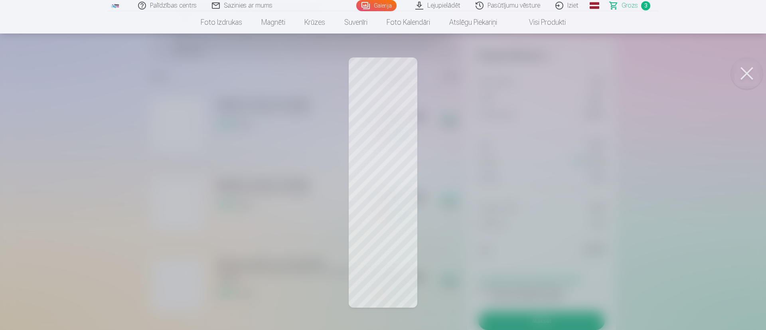
click at [565, 72] on button at bounding box center [747, 73] width 32 height 32
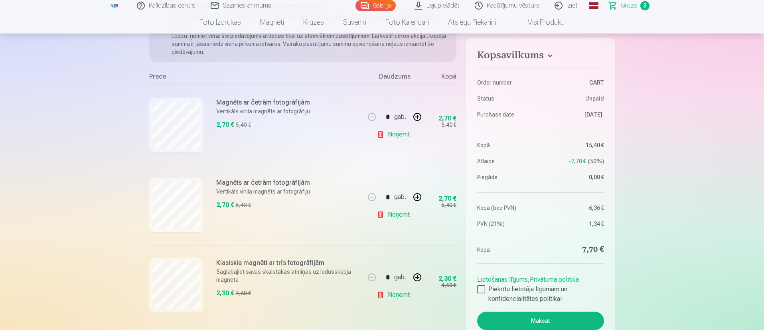
scroll to position [0, 0]
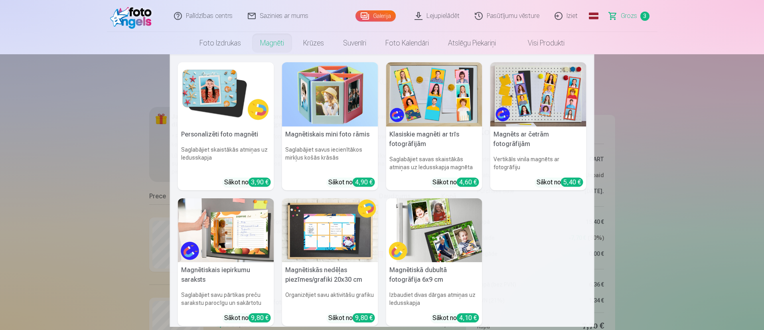
click at [217, 97] on img at bounding box center [226, 94] width 96 height 64
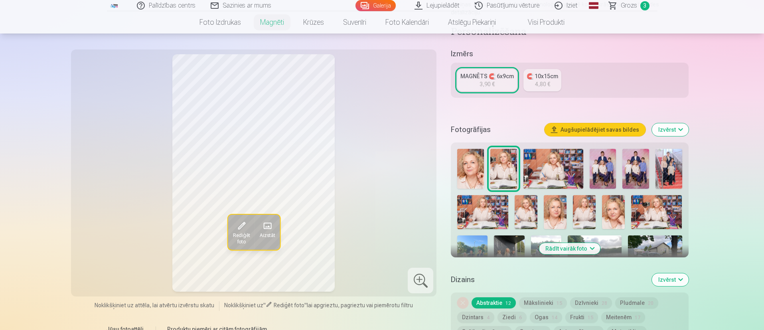
scroll to position [179, 0]
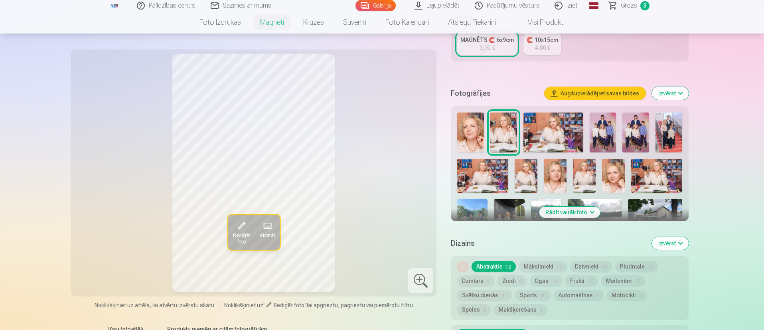
click at [565, 207] on button "Rādīt vairāk foto" at bounding box center [569, 212] width 61 height 11
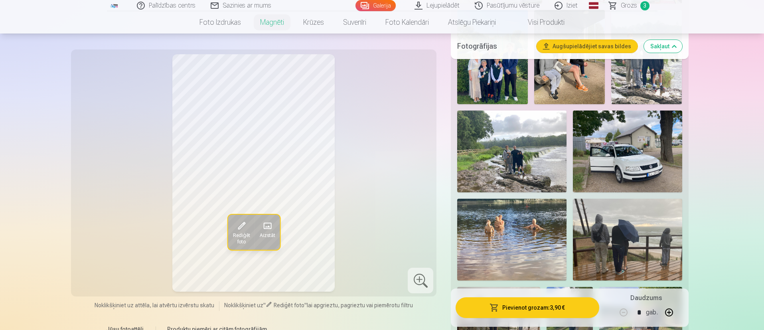
scroll to position [419, 0]
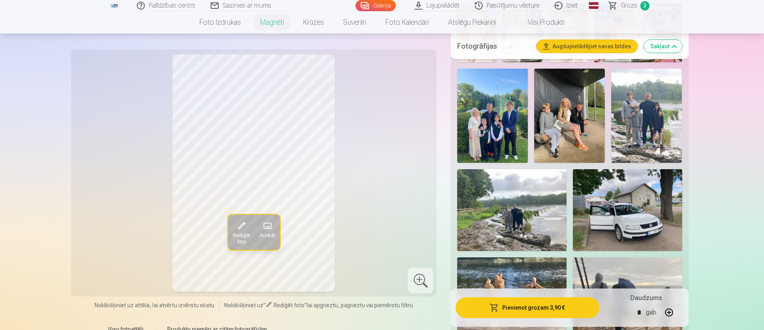
click at [565, 99] on img at bounding box center [646, 116] width 71 height 94
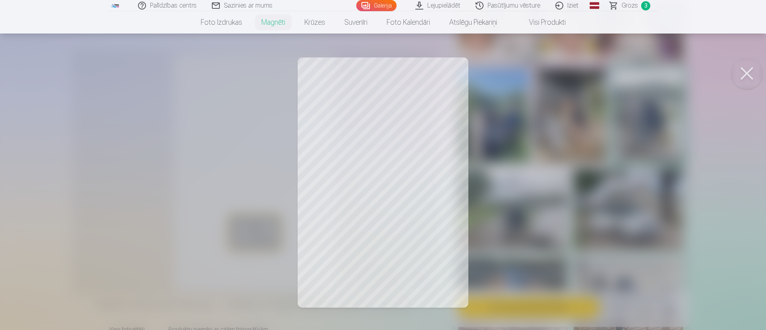
click at [565, 75] on button at bounding box center [747, 73] width 32 height 32
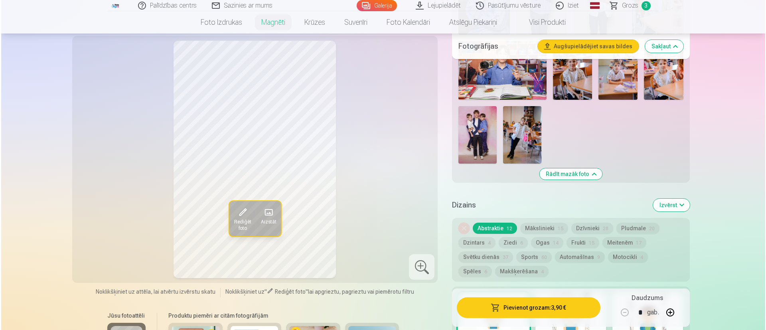
scroll to position [1316, 0]
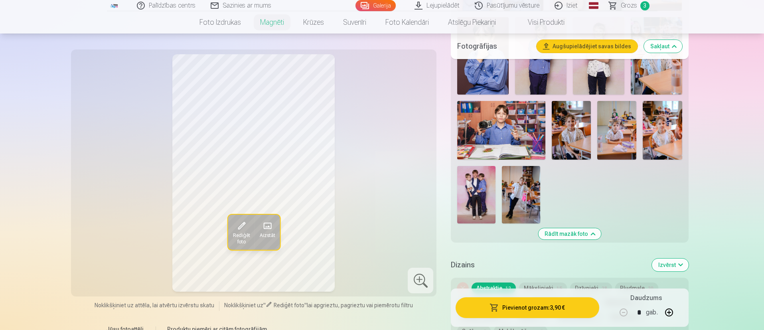
click at [524, 244] on button "Pievienot grozam : 3,90 €" at bounding box center [527, 307] width 143 height 21
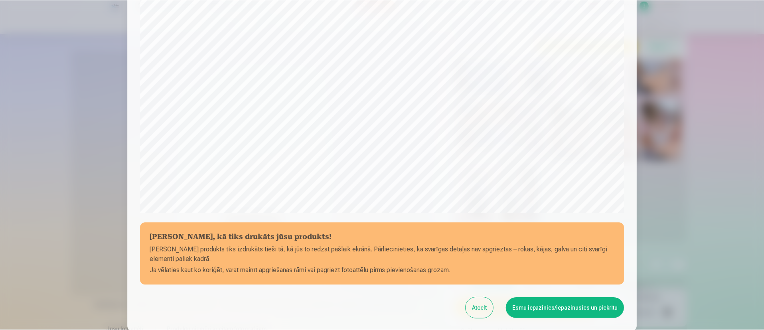
scroll to position [239, 0]
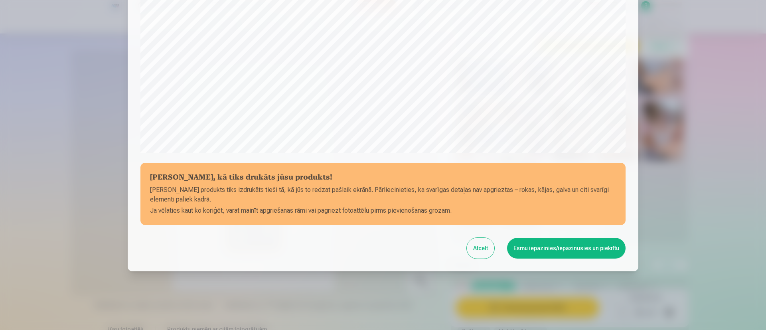
click at [553, 244] on button "Esmu iepazinies/iepazinusies un piekrītu" at bounding box center [566, 248] width 118 height 21
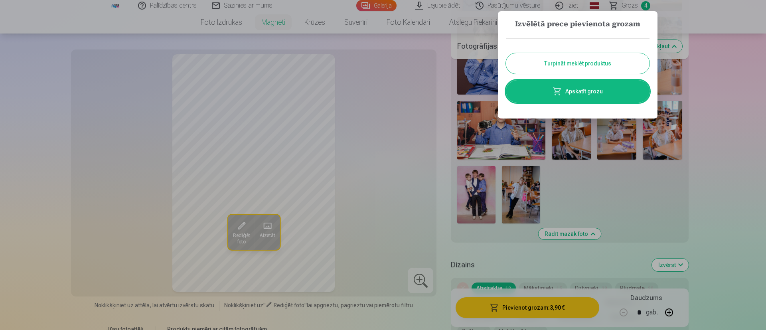
click at [565, 64] on button "Turpināt meklēt produktus" at bounding box center [578, 63] width 144 height 21
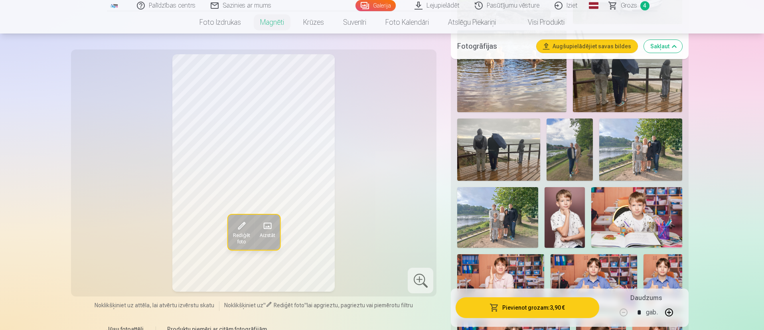
scroll to position [598, 0]
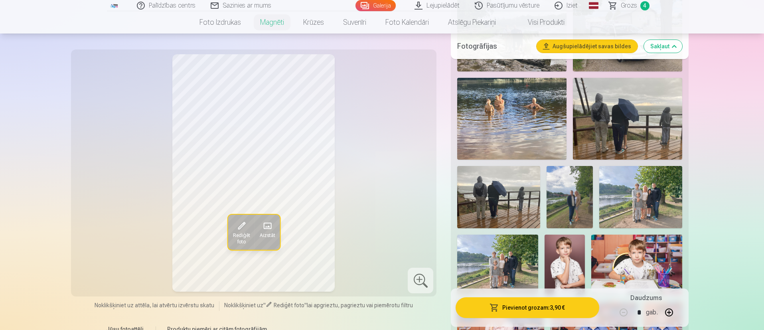
click at [565, 191] on img at bounding box center [569, 197] width 47 height 62
click at [270, 225] on span at bounding box center [266, 225] width 13 height 13
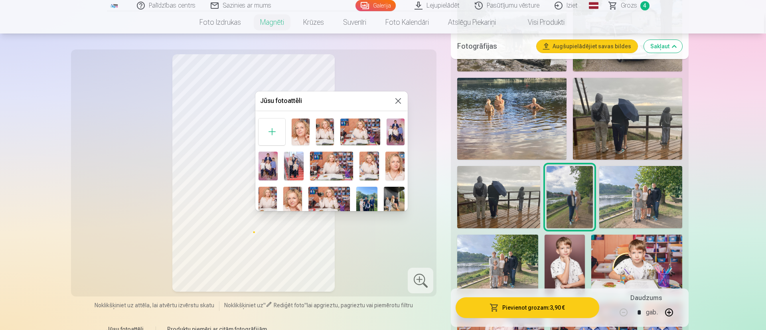
click at [397, 244] on div at bounding box center [383, 165] width 766 height 330
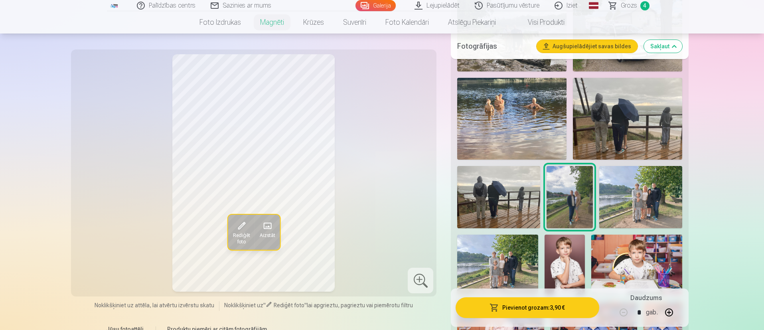
click at [252, 223] on button "Rediģēt foto" at bounding box center [241, 232] width 27 height 35
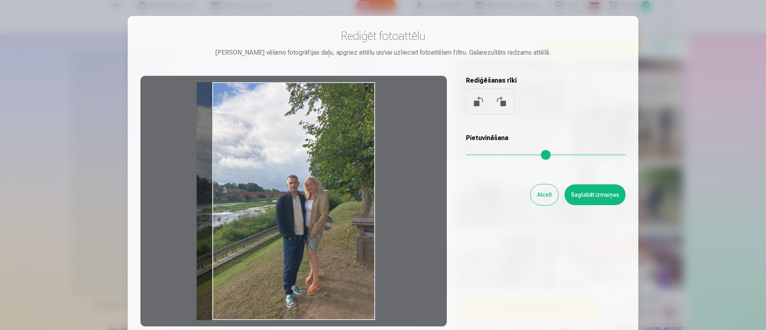
drag, startPoint x: 328, startPoint y: 243, endPoint x: 272, endPoint y: 240, distance: 56.3
click at [272, 240] on div at bounding box center [293, 201] width 306 height 250
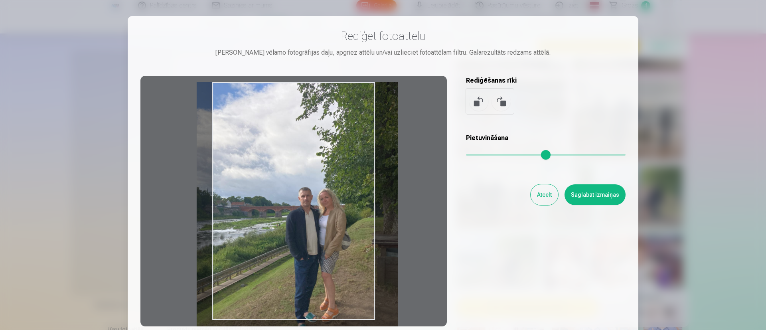
drag, startPoint x: 472, startPoint y: 158, endPoint x: 477, endPoint y: 158, distance: 5.2
click at [477, 156] on input "range" at bounding box center [546, 155] width 160 height 2
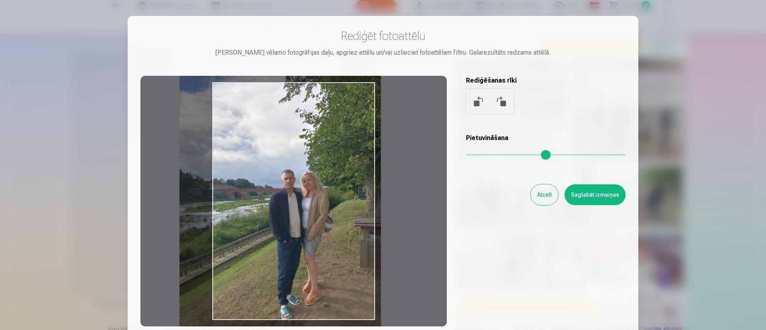
type input "****"
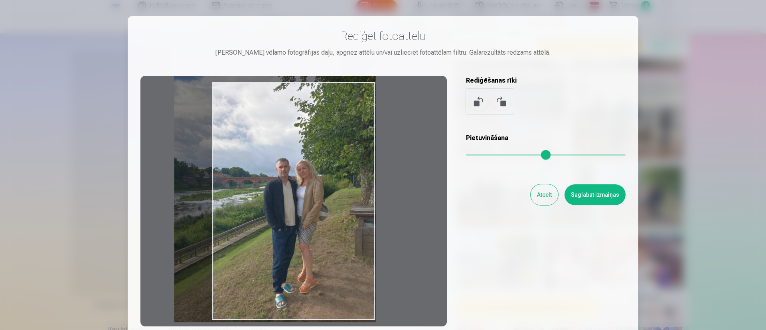
drag, startPoint x: 317, startPoint y: 225, endPoint x: 294, endPoint y: 195, distance: 37.0
click at [294, 195] on div at bounding box center [293, 201] width 306 height 250
click at [550, 194] on button "Atcelt" at bounding box center [544, 194] width 28 height 21
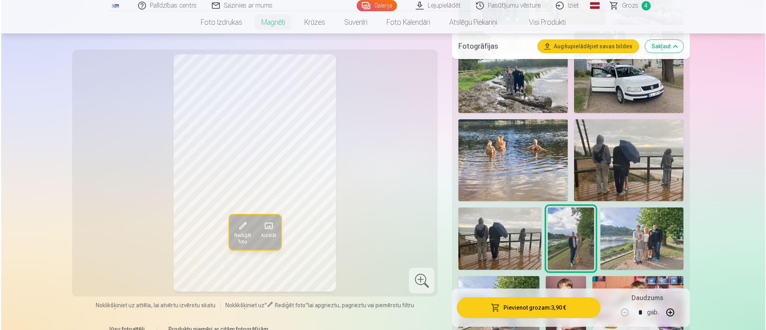
scroll to position [538, 0]
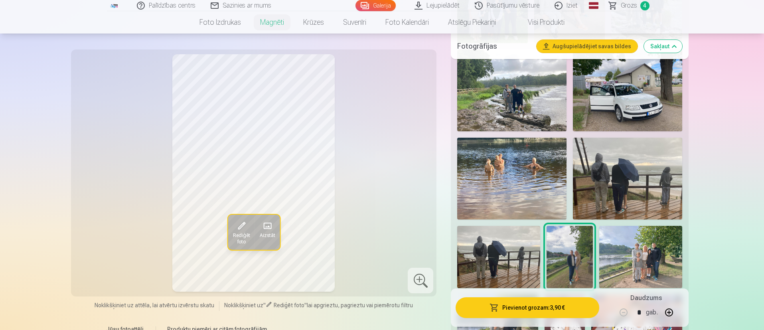
click at [244, 225] on span at bounding box center [241, 225] width 13 height 13
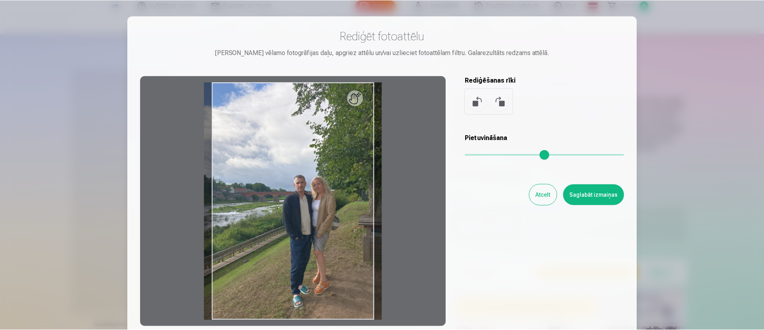
scroll to position [538, 0]
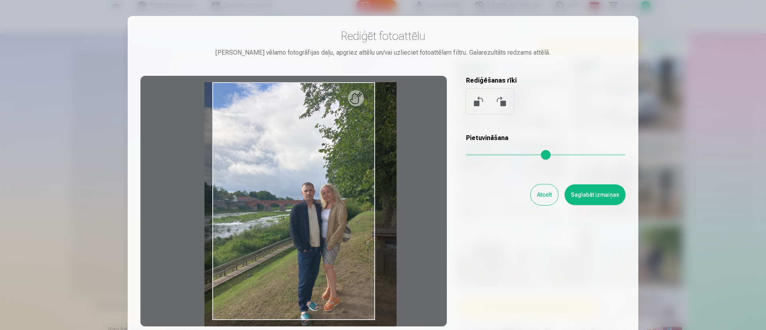
drag, startPoint x: 469, startPoint y: 156, endPoint x: 474, endPoint y: 157, distance: 5.2
click at [474, 156] on input "range" at bounding box center [546, 155] width 160 height 2
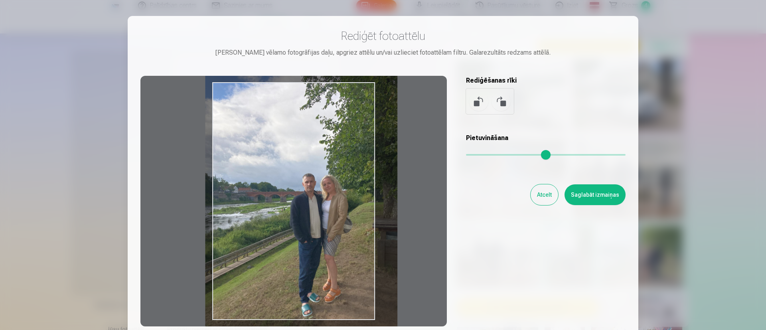
type input "****"
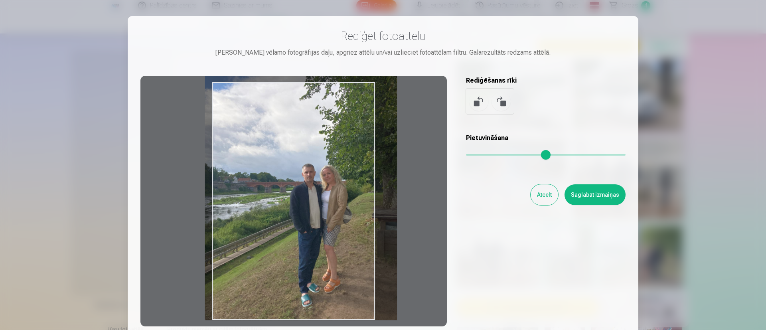
drag, startPoint x: 360, startPoint y: 224, endPoint x: 360, endPoint y: 200, distance: 23.9
click at [360, 200] on div at bounding box center [293, 201] width 306 height 250
click at [596, 196] on button "Saglabāt izmaiņas" at bounding box center [594, 194] width 61 height 21
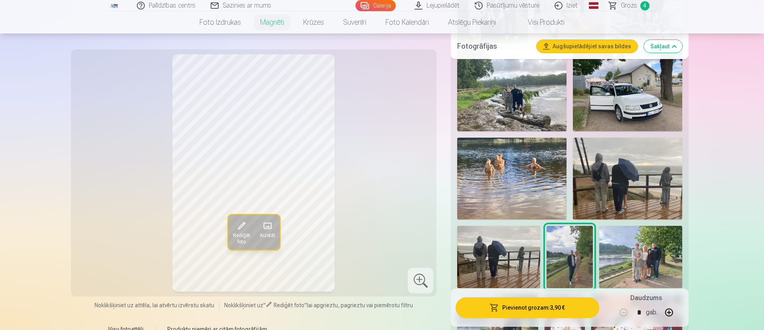
click at [241, 229] on span at bounding box center [241, 225] width 13 height 13
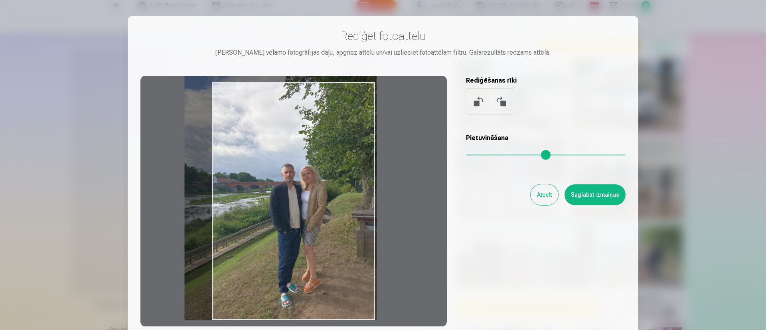
drag, startPoint x: 339, startPoint y: 231, endPoint x: 319, endPoint y: 226, distance: 20.8
click at [319, 226] on div at bounding box center [293, 201] width 306 height 250
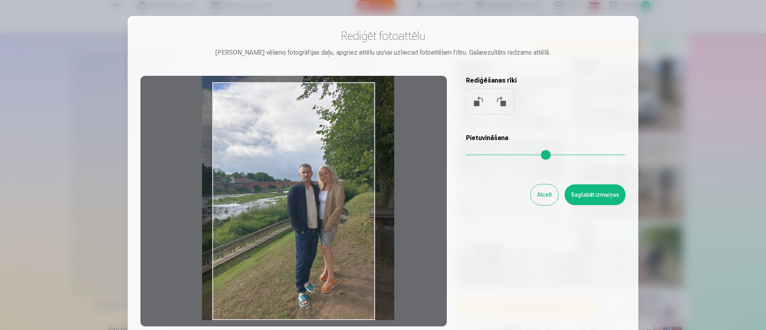
drag, startPoint x: 323, startPoint y: 225, endPoint x: 341, endPoint y: 224, distance: 17.6
click at [341, 224] on div at bounding box center [293, 201] width 306 height 250
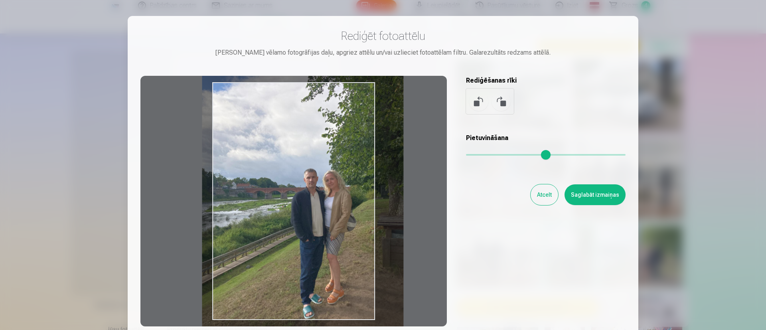
click at [477, 154] on input "range" at bounding box center [546, 155] width 160 height 2
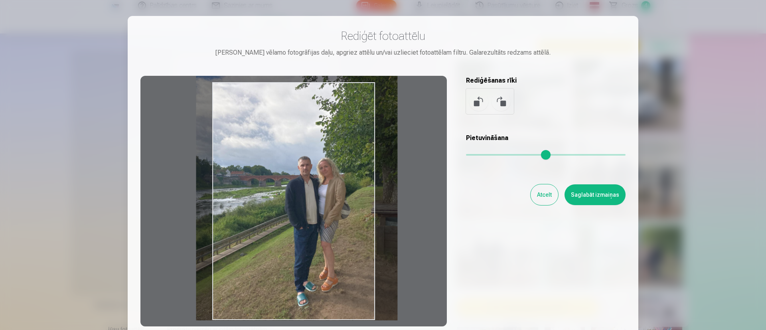
drag, startPoint x: 338, startPoint y: 237, endPoint x: 332, endPoint y: 221, distance: 16.7
click at [332, 221] on div at bounding box center [293, 201] width 306 height 250
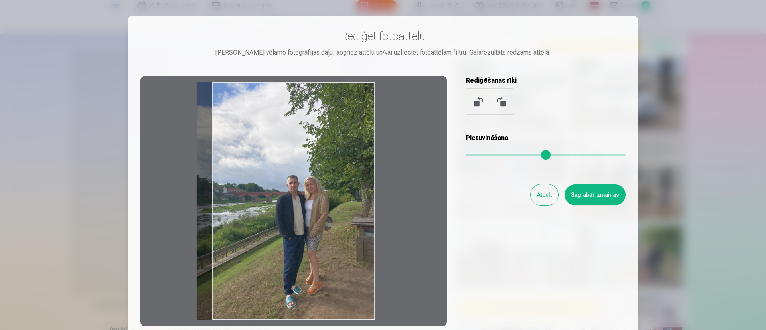
drag, startPoint x: 477, startPoint y: 153, endPoint x: 461, endPoint y: 154, distance: 15.2
type input "*"
click at [466, 154] on input "range" at bounding box center [546, 155] width 160 height 2
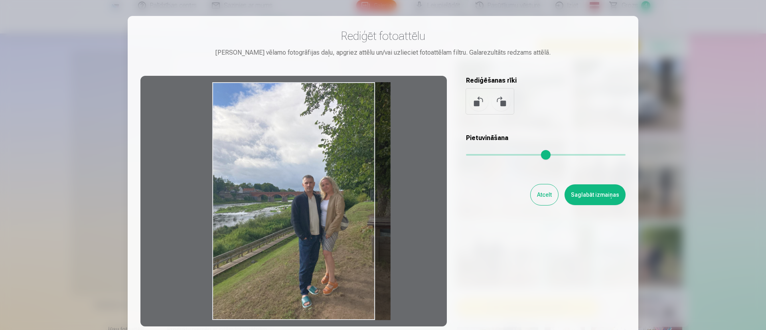
drag, startPoint x: 347, startPoint y: 225, endPoint x: 372, endPoint y: 218, distance: 26.0
click at [372, 218] on div at bounding box center [293, 201] width 306 height 250
click at [605, 197] on button "Saglabāt izmaiņas" at bounding box center [594, 194] width 61 height 21
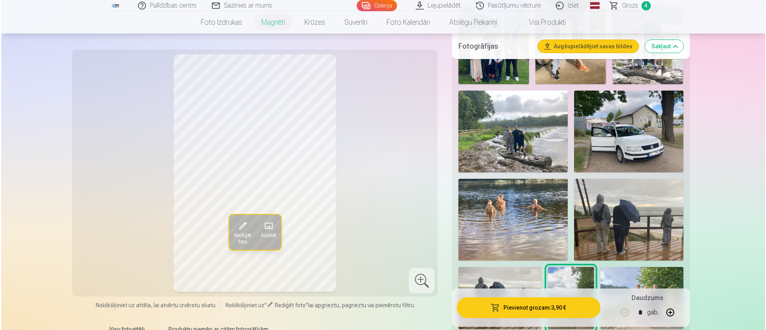
scroll to position [479, 0]
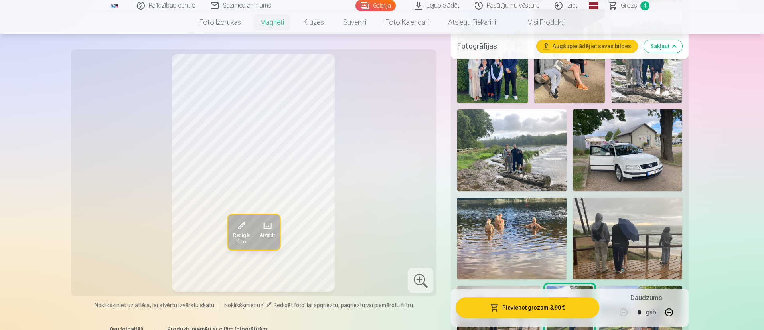
click at [544, 308] on button "Pievienot grozam : 3,90 €" at bounding box center [527, 307] width 143 height 21
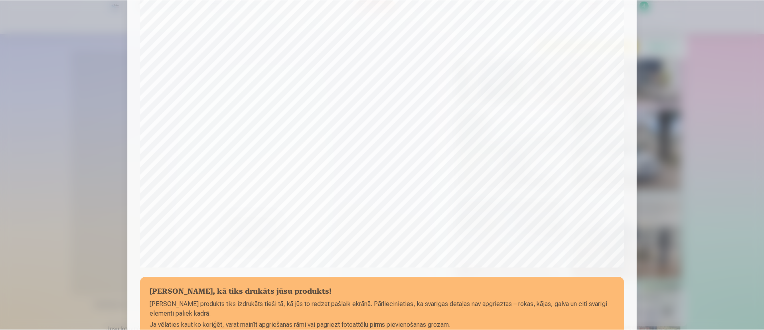
scroll to position [245, 0]
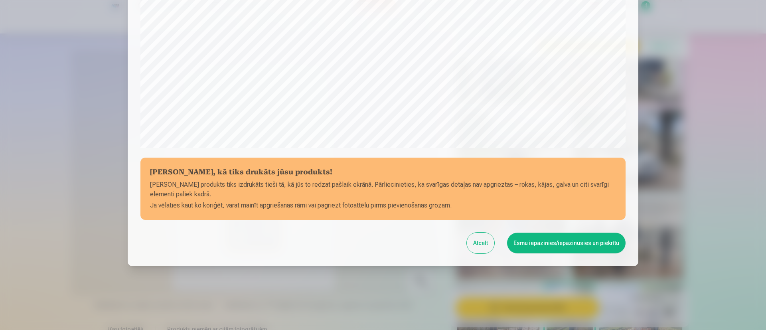
click at [564, 240] on button "Esmu iepazinies/iepazinusies un piekrītu" at bounding box center [566, 243] width 118 height 21
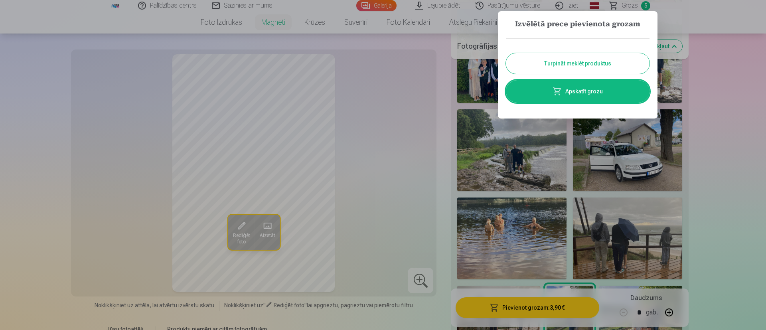
click at [568, 66] on button "Turpināt meklēt produktus" at bounding box center [578, 63] width 144 height 21
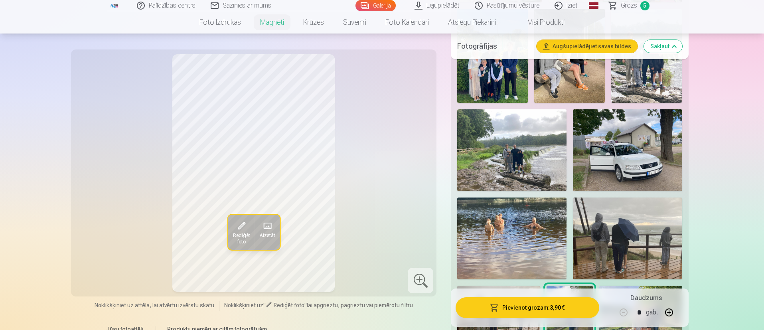
click at [623, 3] on span "Grozs" at bounding box center [629, 6] width 16 height 10
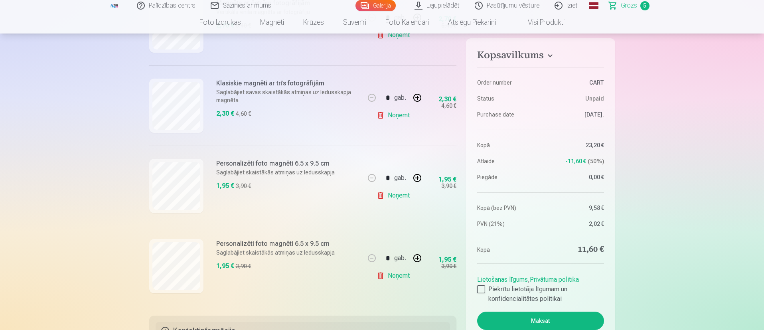
scroll to position [359, 0]
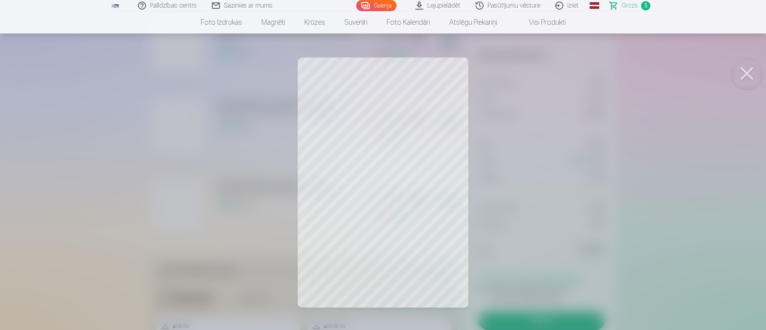
click at [745, 73] on button at bounding box center [747, 73] width 32 height 32
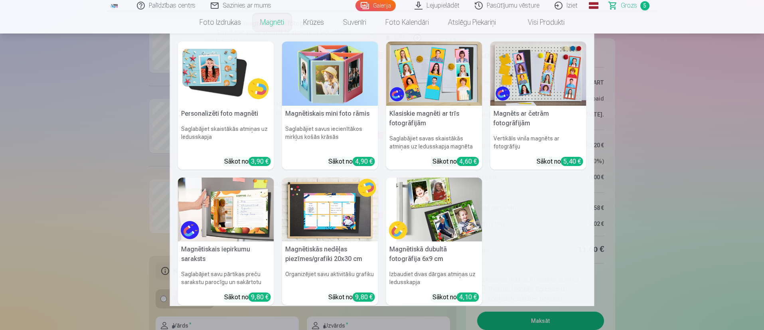
click at [263, 21] on link "Magnēti" at bounding box center [271, 22] width 43 height 22
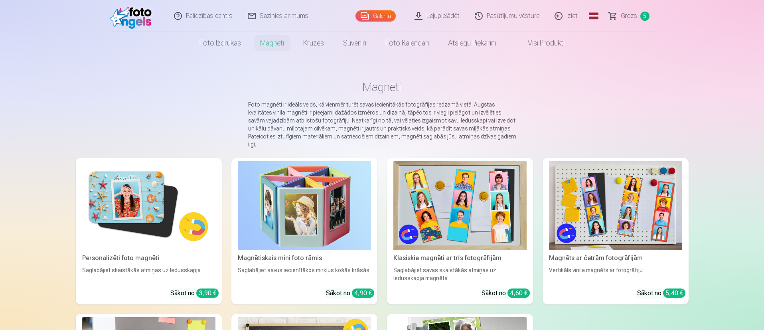
click at [144, 199] on img at bounding box center [148, 205] width 133 height 89
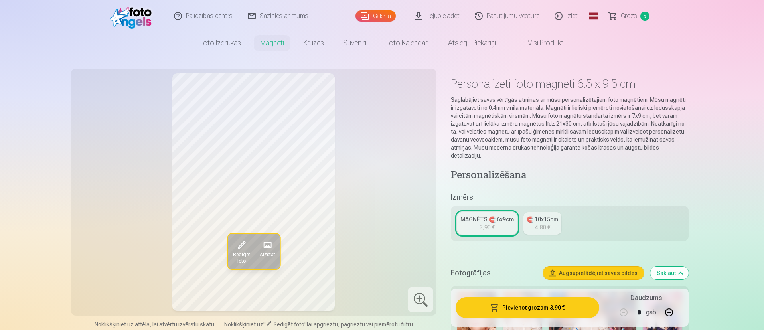
click at [246, 251] on span "Rediģēt foto" at bounding box center [241, 257] width 17 height 13
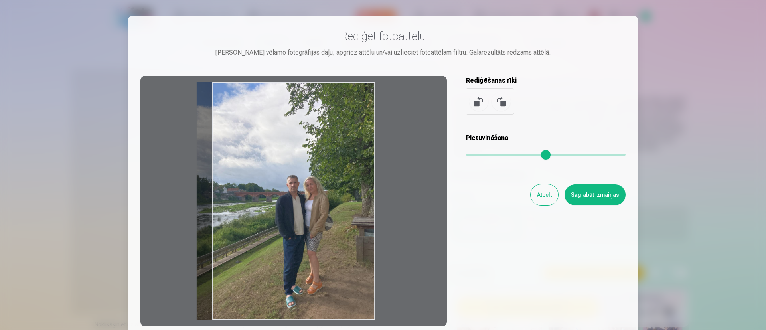
drag, startPoint x: 334, startPoint y: 256, endPoint x: 291, endPoint y: 252, distance: 43.7
click at [291, 252] on div at bounding box center [293, 201] width 306 height 250
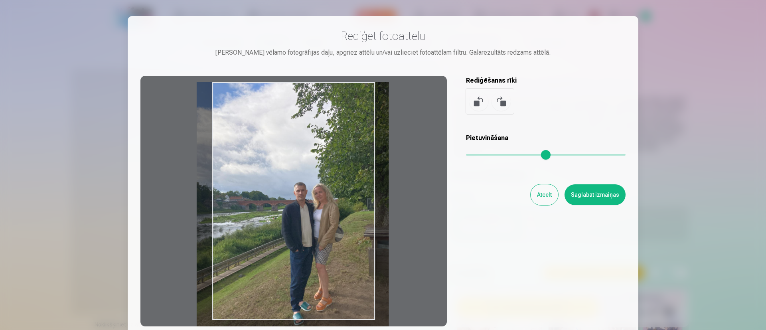
click at [474, 154] on input "range" at bounding box center [546, 155] width 160 height 2
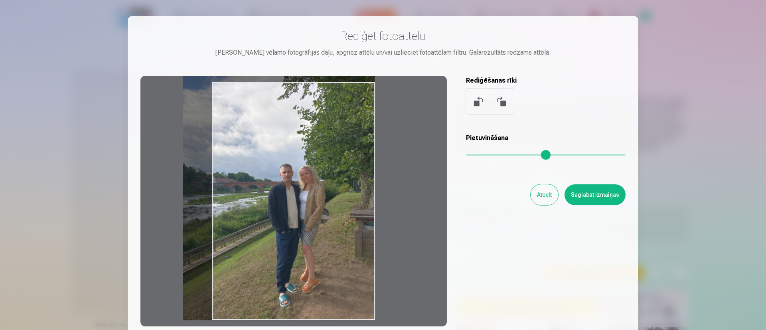
drag, startPoint x: 316, startPoint y: 246, endPoint x: 288, endPoint y: 203, distance: 51.4
click at [288, 203] on div at bounding box center [293, 201] width 306 height 250
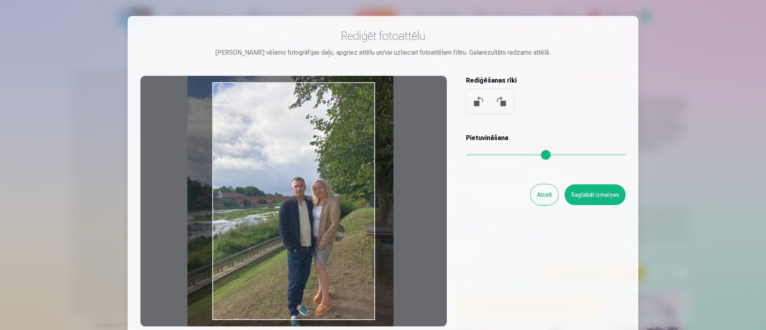
drag, startPoint x: 473, startPoint y: 156, endPoint x: 477, endPoint y: 161, distance: 6.2
click at [478, 156] on input "range" at bounding box center [546, 155] width 160 height 2
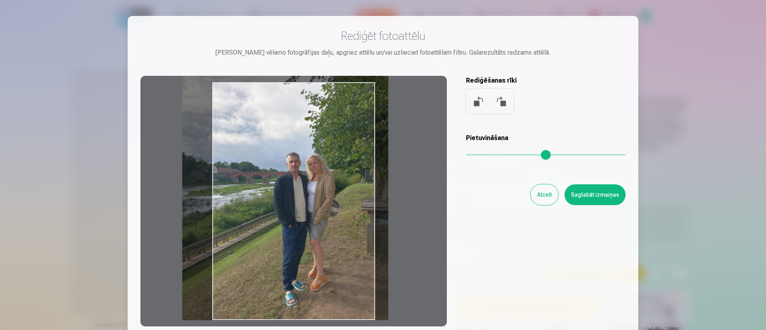
drag, startPoint x: 357, startPoint y: 206, endPoint x: 355, endPoint y: 159, distance: 47.1
click at [355, 159] on div at bounding box center [293, 201] width 306 height 250
type input "****"
click at [590, 189] on button "Saglabāt izmaiņas" at bounding box center [594, 194] width 61 height 21
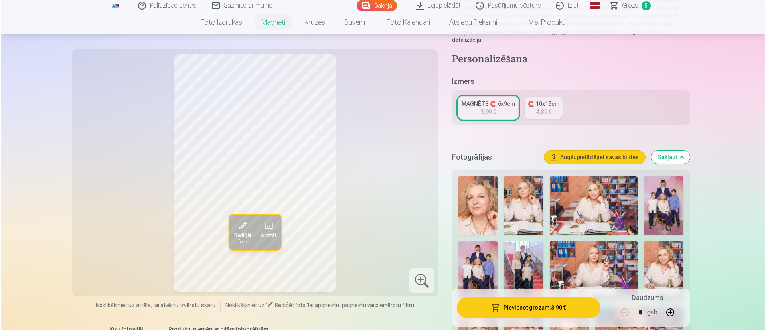
scroll to position [120, 0]
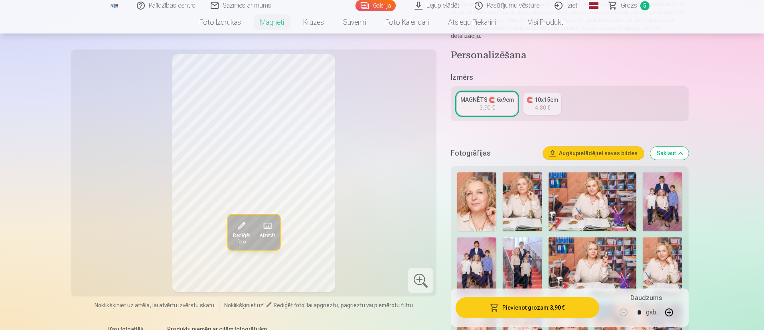
click at [544, 311] on button "Pievienot grozam : 3,90 €" at bounding box center [527, 307] width 143 height 21
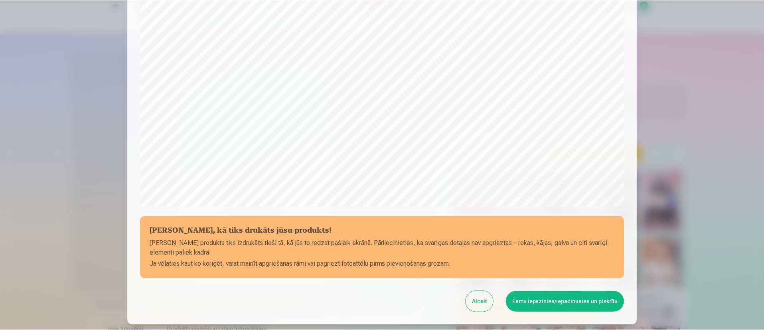
scroll to position [245, 0]
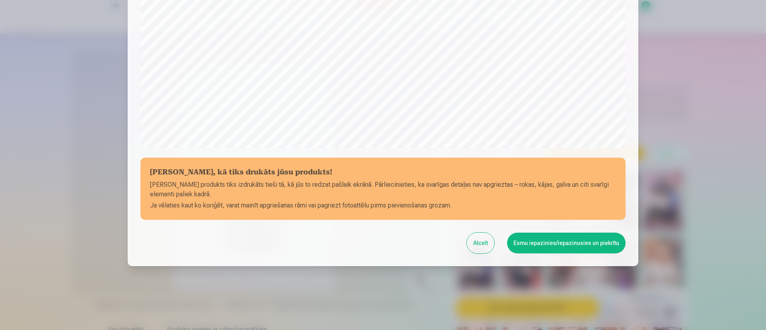
click at [555, 241] on button "Esmu iepazinies/iepazinusies un piekrītu" at bounding box center [566, 243] width 118 height 21
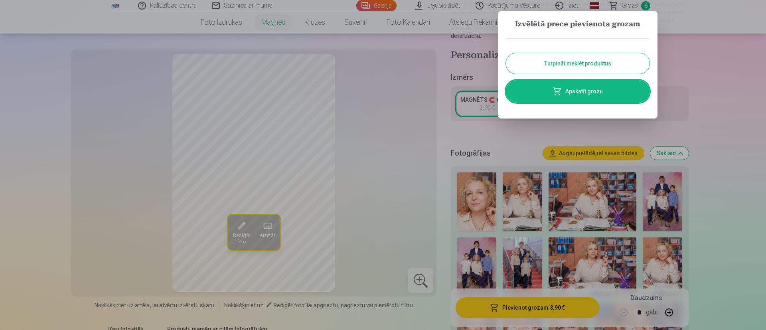
click at [596, 61] on button "Turpināt meklēt produktus" at bounding box center [578, 63] width 144 height 21
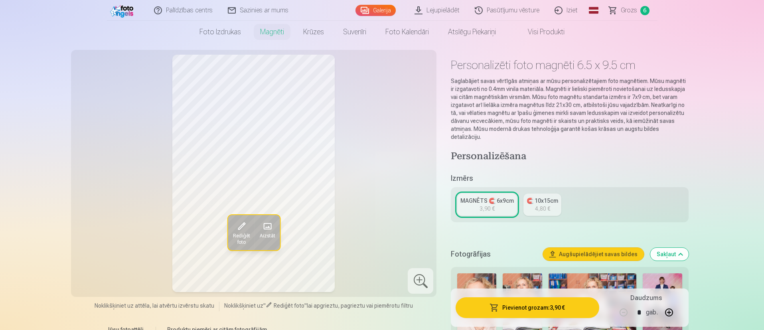
scroll to position [0, 0]
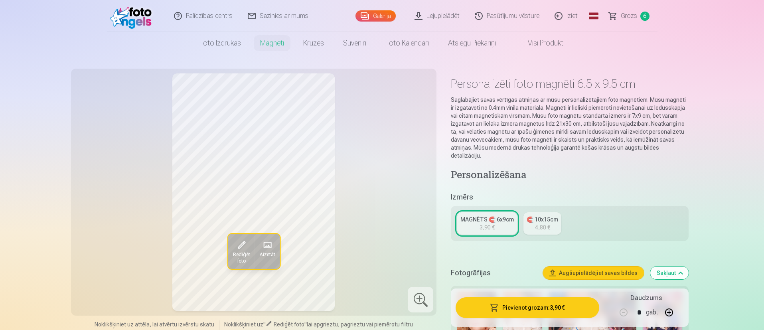
click at [629, 7] on link "Grozs 6" at bounding box center [629, 16] width 56 height 32
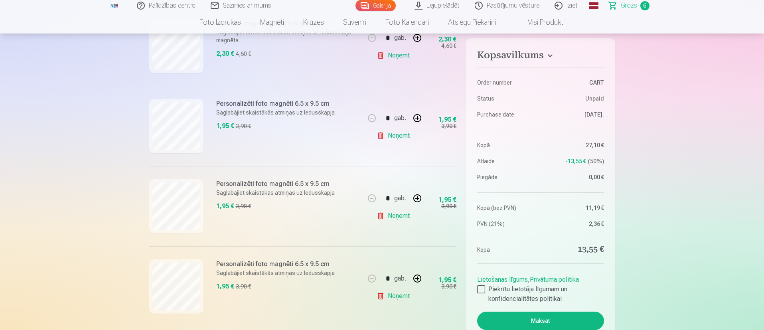
scroll to position [419, 0]
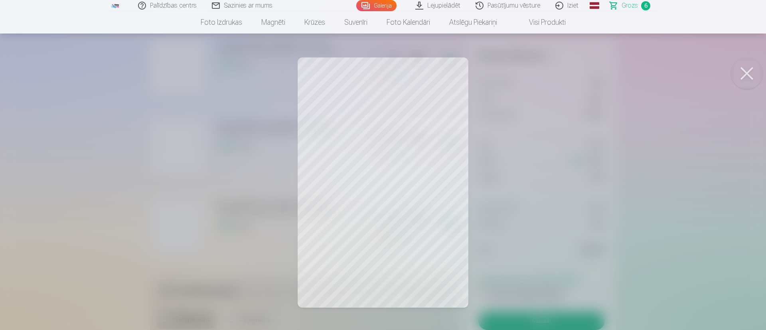
click at [746, 75] on button at bounding box center [747, 73] width 32 height 32
click at [747, 70] on button at bounding box center [747, 73] width 32 height 32
click at [765, 62] on div at bounding box center [383, 165] width 766 height 330
click at [750, 63] on button at bounding box center [747, 73] width 32 height 32
click at [746, 77] on button at bounding box center [747, 73] width 32 height 32
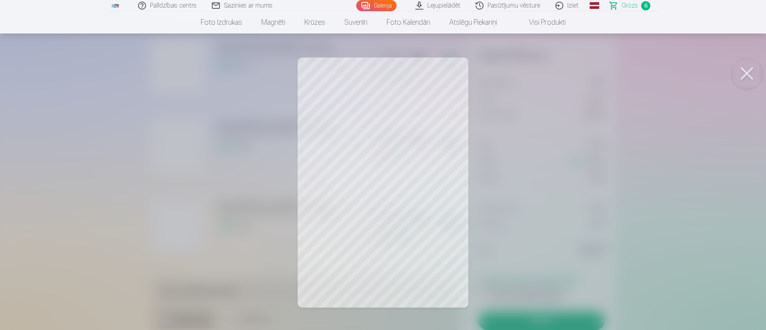
click at [744, 71] on button at bounding box center [747, 73] width 32 height 32
click at [746, 75] on button at bounding box center [747, 73] width 32 height 32
click at [738, 75] on button at bounding box center [747, 73] width 32 height 32
click at [746, 75] on button at bounding box center [747, 73] width 32 height 32
click at [746, 69] on button at bounding box center [747, 73] width 32 height 32
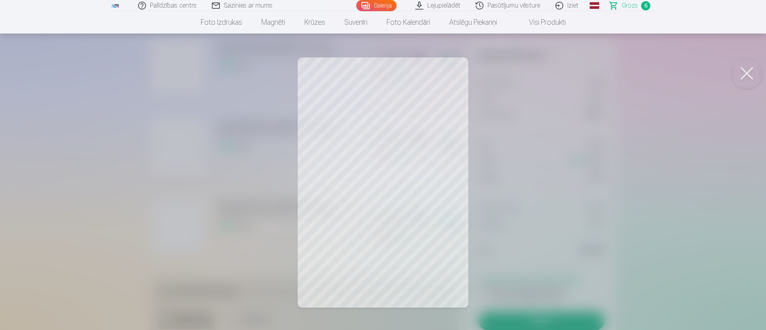
click at [738, 71] on button at bounding box center [747, 73] width 32 height 32
click at [748, 75] on button at bounding box center [747, 73] width 32 height 32
click at [751, 72] on button at bounding box center [747, 73] width 32 height 32
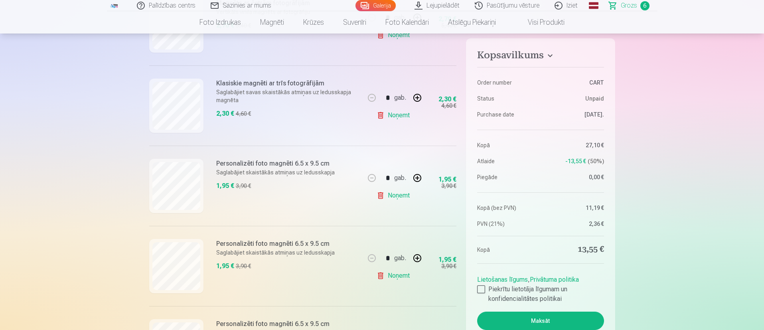
scroll to position [120, 0]
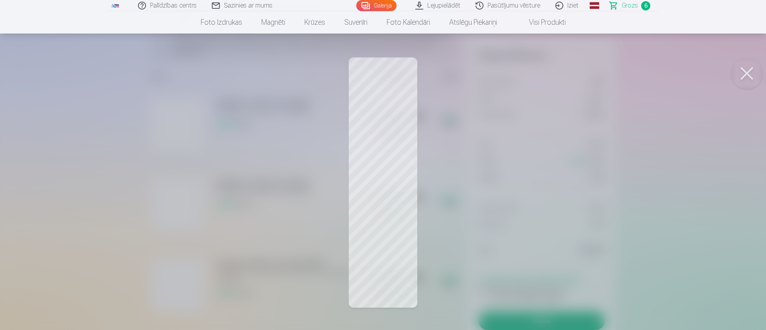
click at [749, 76] on button at bounding box center [747, 73] width 32 height 32
click at [749, 70] on button at bounding box center [747, 73] width 32 height 32
click at [757, 73] on button at bounding box center [747, 73] width 32 height 32
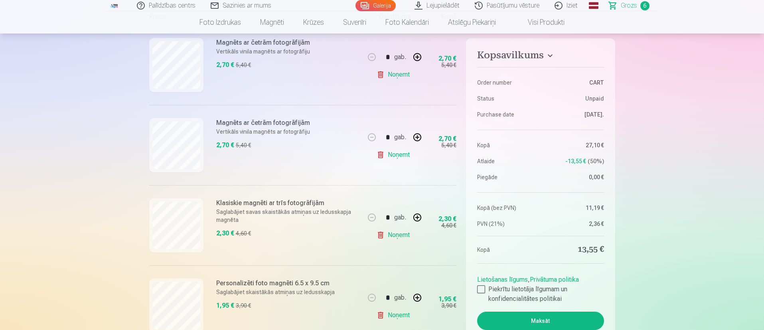
scroll to position [299, 0]
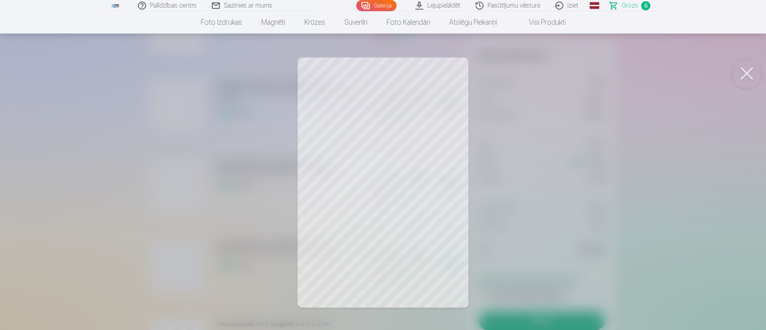
click at [740, 83] on button at bounding box center [747, 73] width 32 height 32
click at [742, 73] on button at bounding box center [747, 73] width 32 height 32
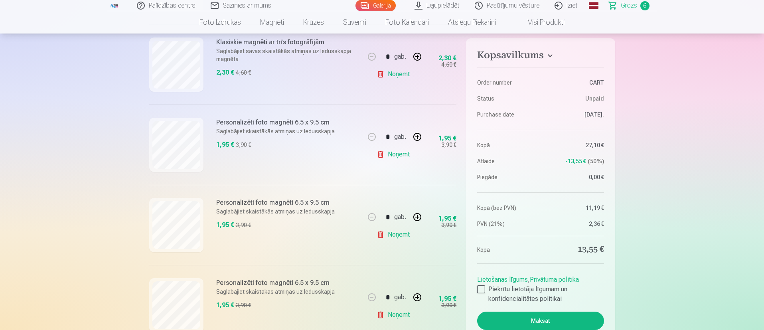
scroll to position [359, 0]
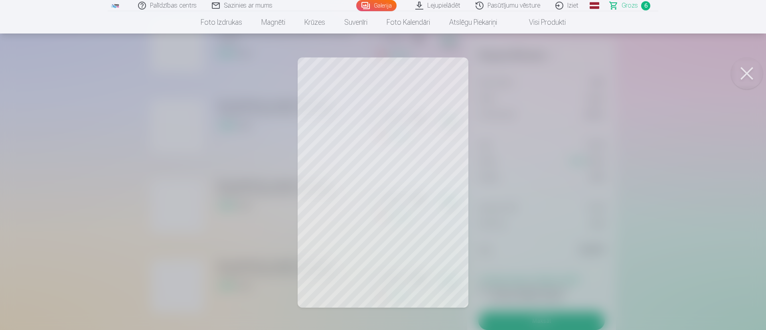
click at [745, 75] on button at bounding box center [747, 73] width 32 height 32
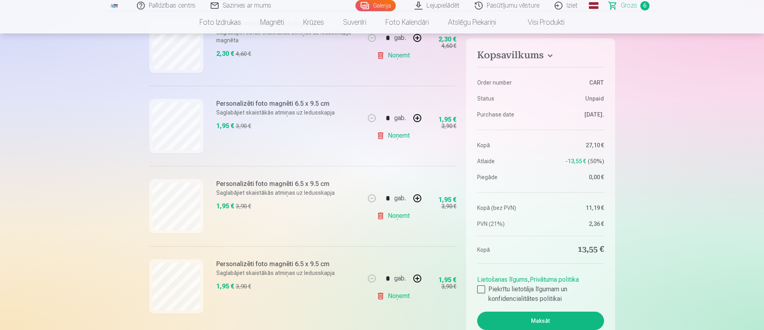
click at [399, 292] on link "Noņemt" at bounding box center [395, 296] width 36 height 16
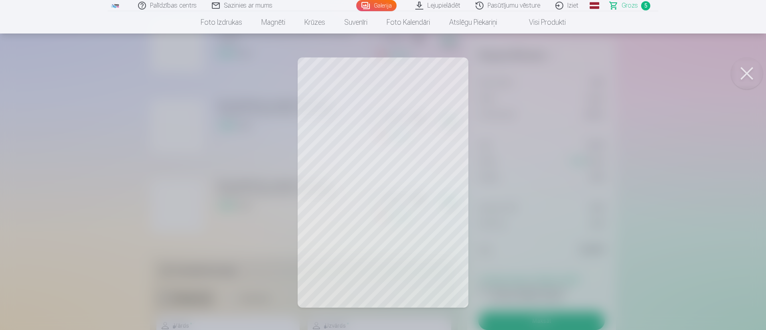
click at [739, 77] on button at bounding box center [747, 73] width 32 height 32
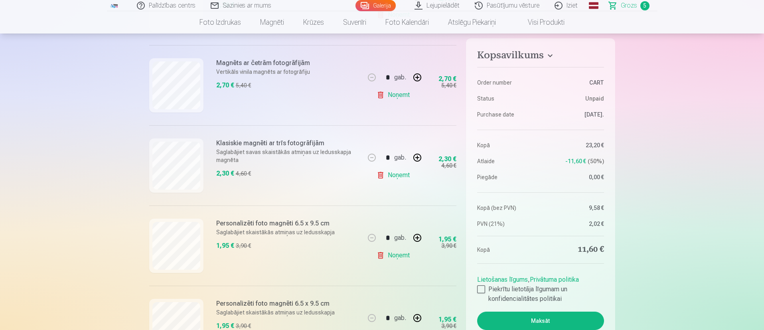
scroll to position [299, 0]
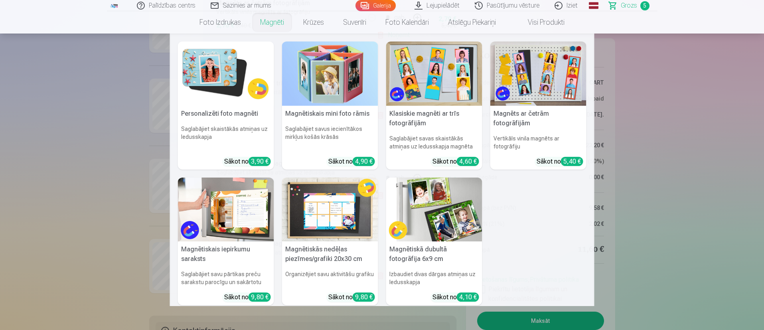
click at [274, 19] on link "Magnēti" at bounding box center [271, 22] width 43 height 22
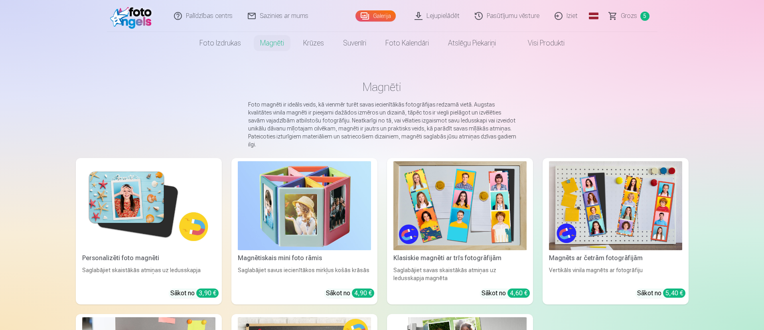
click at [302, 211] on img at bounding box center [304, 205] width 133 height 89
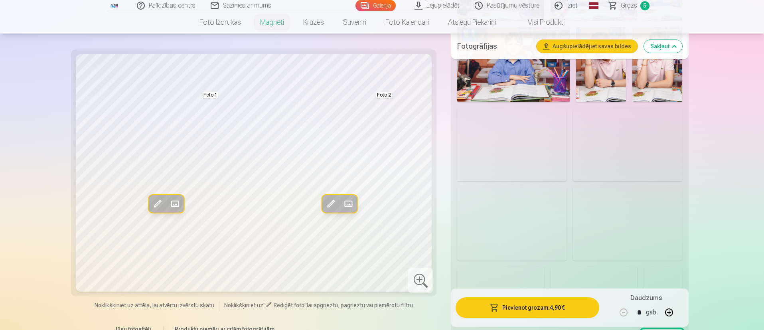
scroll to position [778, 0]
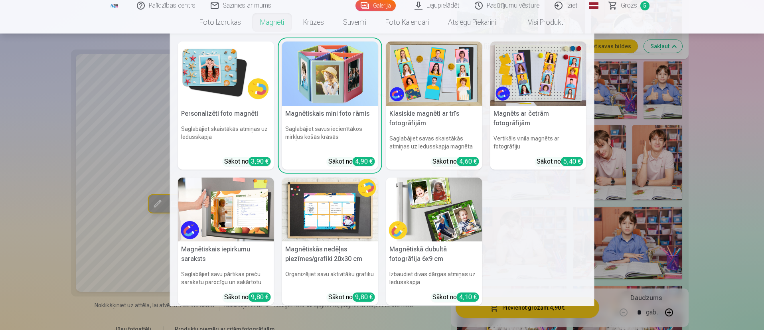
click at [283, 23] on link "Magnēti" at bounding box center [271, 22] width 43 height 22
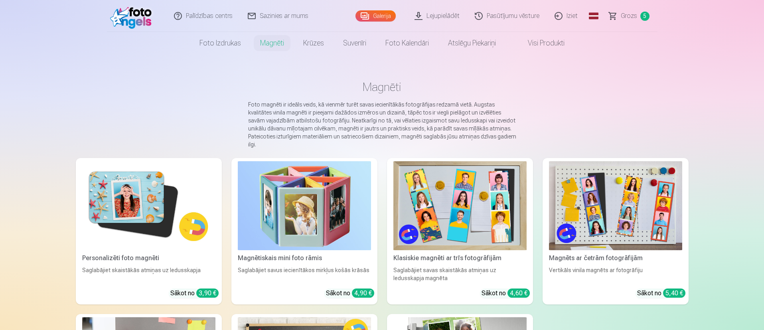
click at [155, 201] on img at bounding box center [148, 205] width 133 height 89
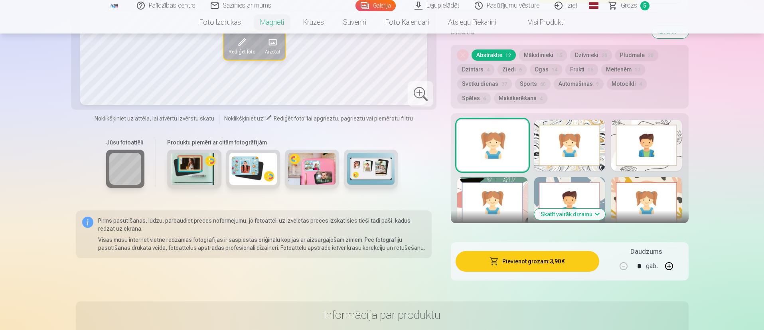
scroll to position [1615, 0]
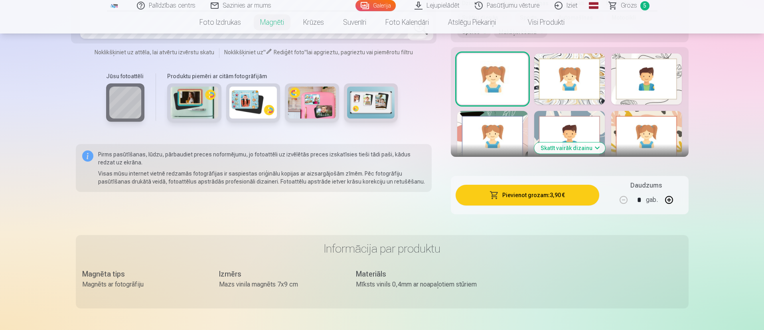
click at [485, 71] on div at bounding box center [492, 78] width 71 height 51
click at [560, 64] on div at bounding box center [569, 78] width 71 height 51
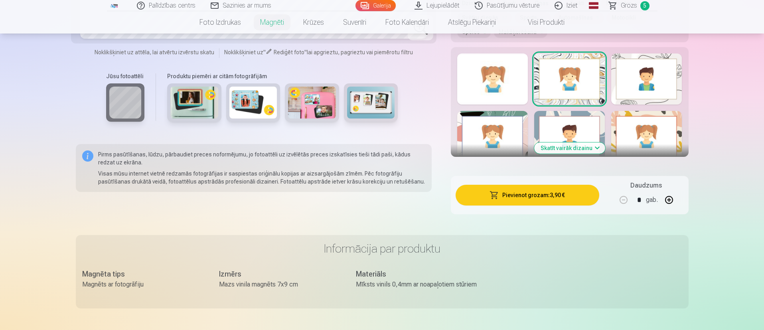
click at [663, 125] on div at bounding box center [646, 136] width 71 height 51
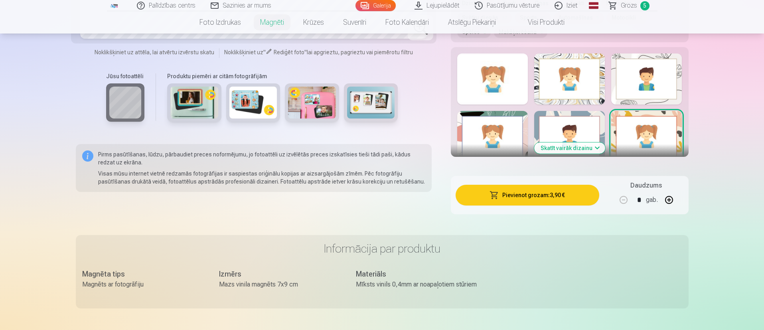
click at [587, 143] on button "Skatīt vairāk dizainu" at bounding box center [569, 147] width 71 height 11
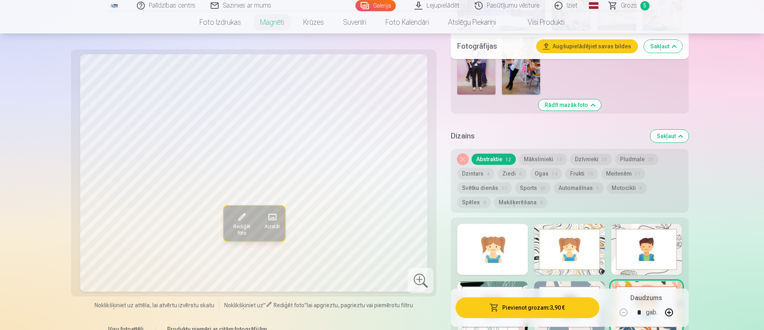
scroll to position [1436, 0]
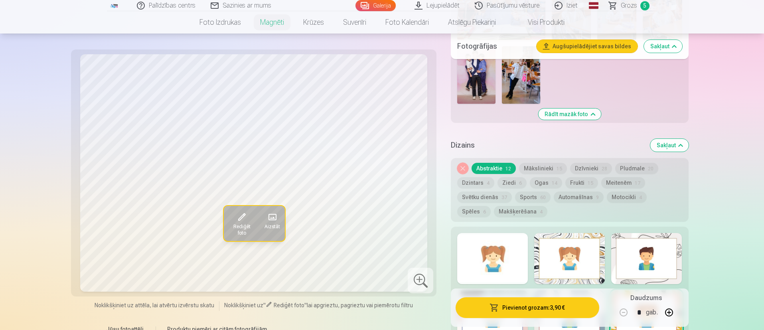
click at [617, 191] on button "Motocikli 4" at bounding box center [627, 196] width 40 height 11
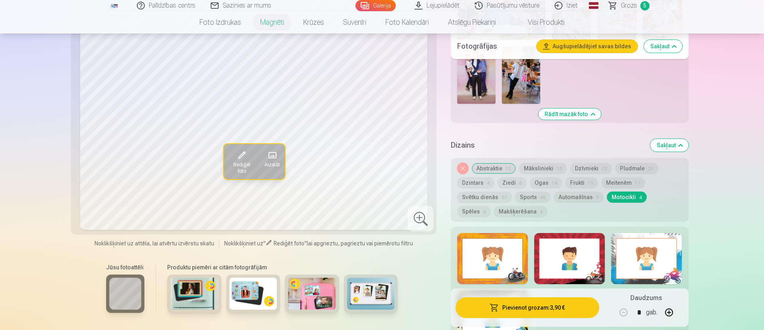
click at [491, 206] on button "Spēles 6" at bounding box center [474, 211] width 34 height 11
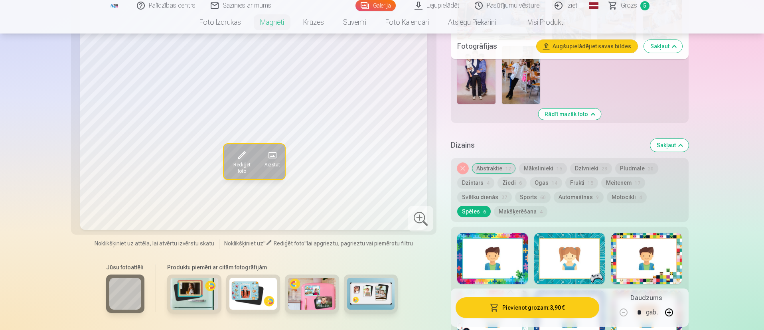
click at [494, 206] on button "Makšķerēšana 4" at bounding box center [520, 211] width 53 height 11
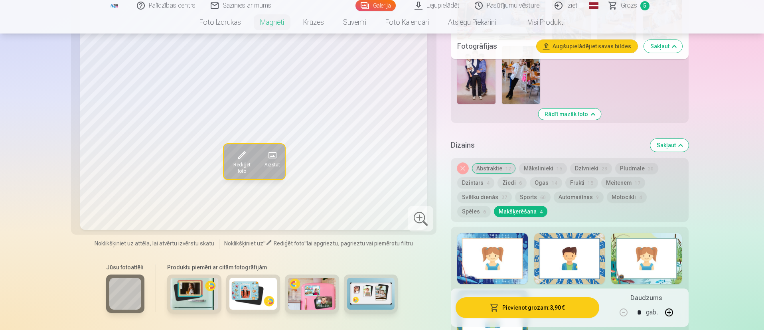
click at [539, 177] on button "Ogas 14" at bounding box center [546, 182] width 32 height 11
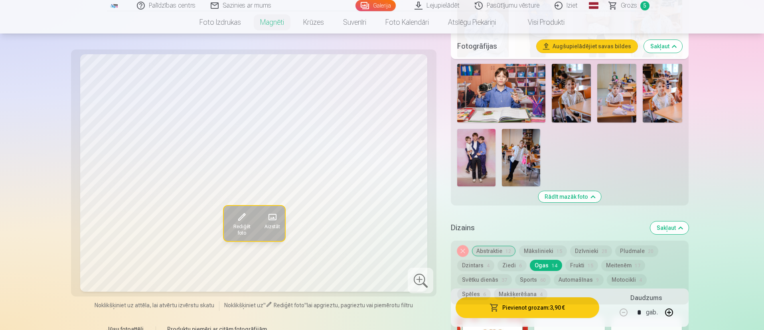
scroll to position [1256, 0]
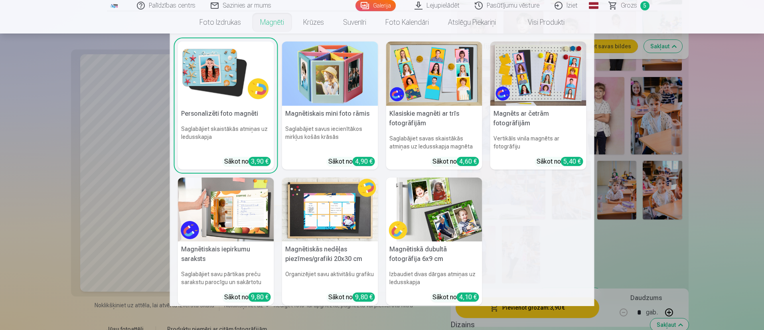
click at [268, 26] on link "Magnēti" at bounding box center [271, 22] width 43 height 22
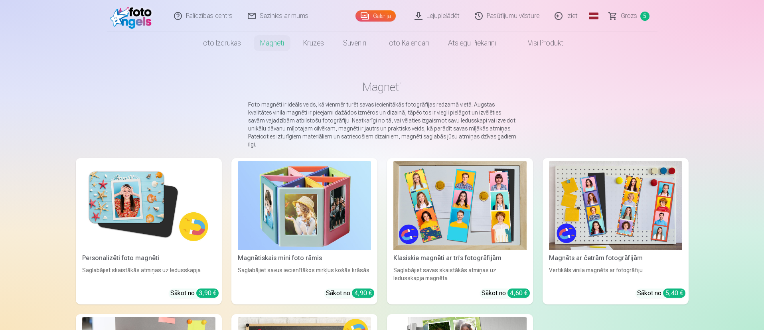
click at [626, 115] on main "Magnēti Foto magnēti ir ideāls veids, kā vienmēr turēt savas iecienītākās fotog…" at bounding box center [382, 272] width 613 height 436
click at [623, 75] on main "Magnēti Foto magnēti ir ideāls veids, kā vienmēr turēt savas iecienītākās fotog…" at bounding box center [382, 272] width 613 height 436
click at [622, 13] on span "Grozs" at bounding box center [629, 16] width 16 height 10
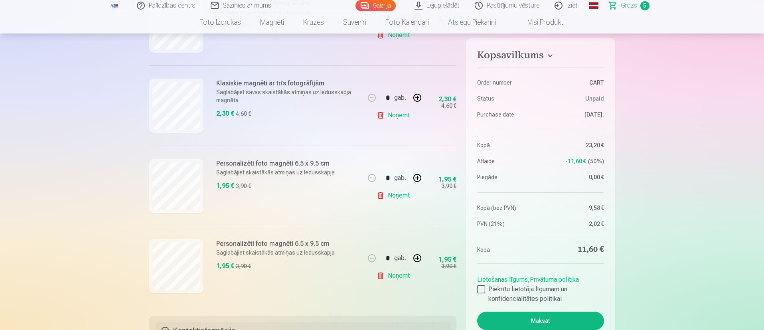
scroll to position [359, 0]
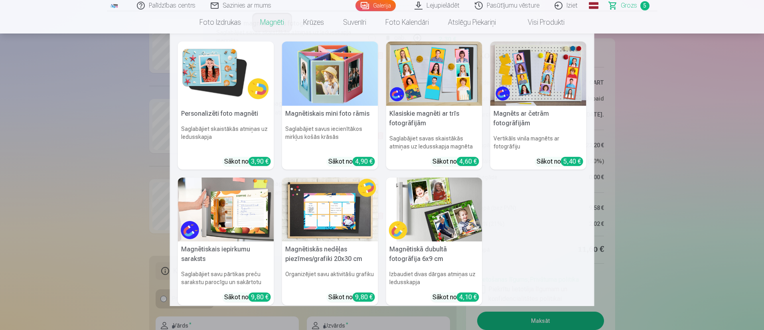
click at [260, 22] on link "Magnēti" at bounding box center [271, 22] width 43 height 22
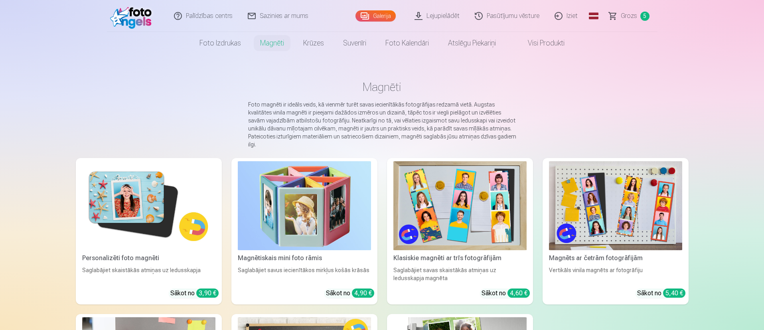
click at [634, 11] on link "Grozs 5" at bounding box center [629, 16] width 56 height 32
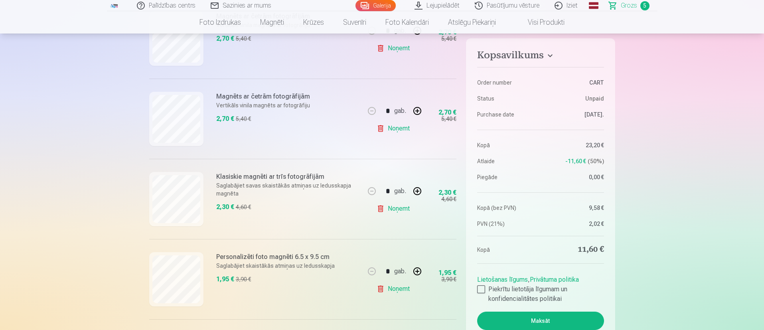
scroll to position [179, 0]
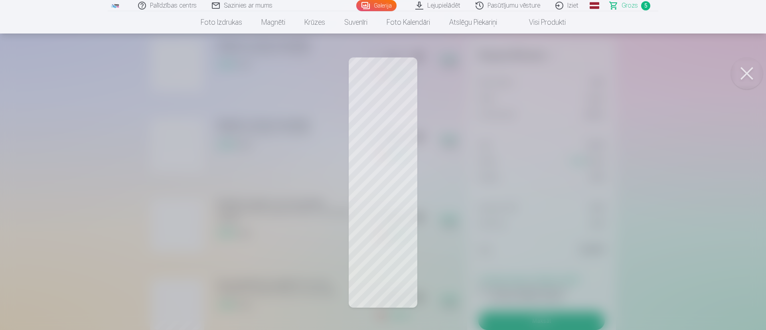
click at [754, 71] on button at bounding box center [747, 73] width 32 height 32
click at [741, 71] on button at bounding box center [747, 73] width 32 height 32
click at [753, 69] on button at bounding box center [747, 73] width 32 height 32
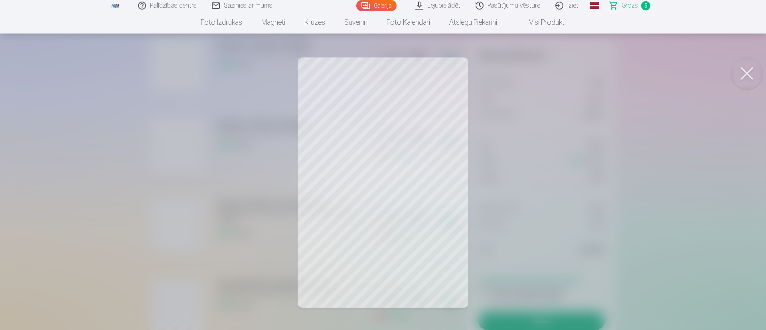
click at [750, 73] on button at bounding box center [747, 73] width 32 height 32
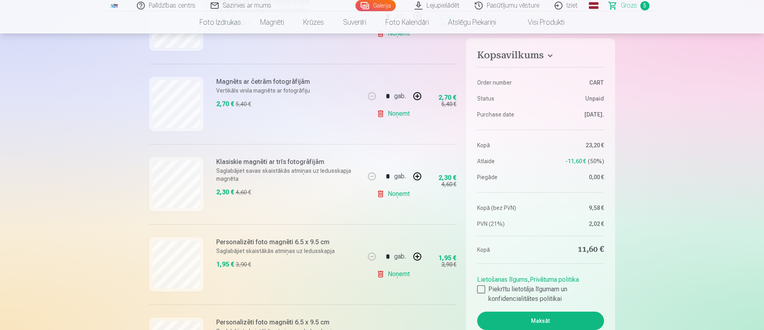
scroll to position [239, 0]
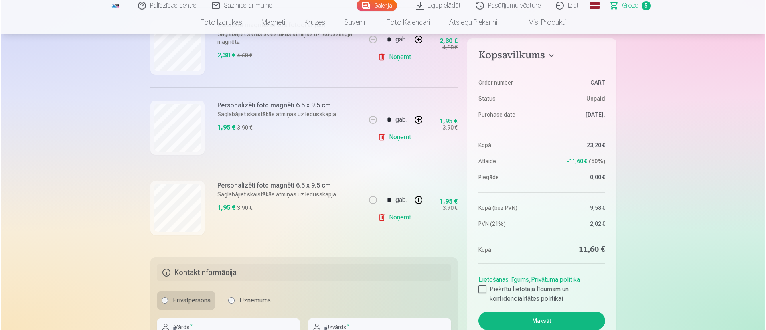
scroll to position [359, 0]
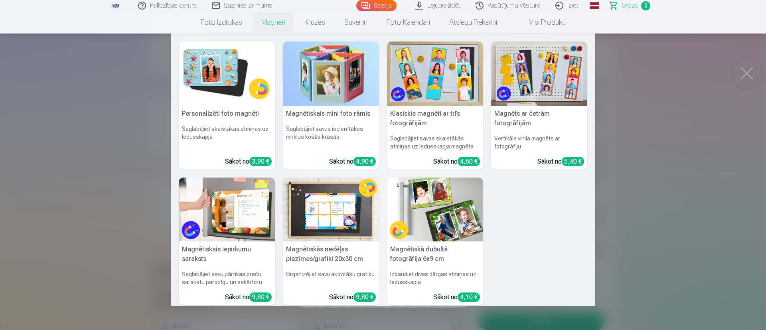
click at [273, 24] on link "Magnēti" at bounding box center [273, 22] width 43 height 22
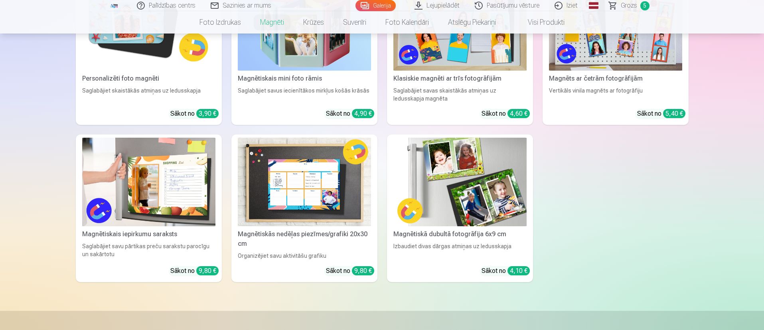
scroll to position [120, 0]
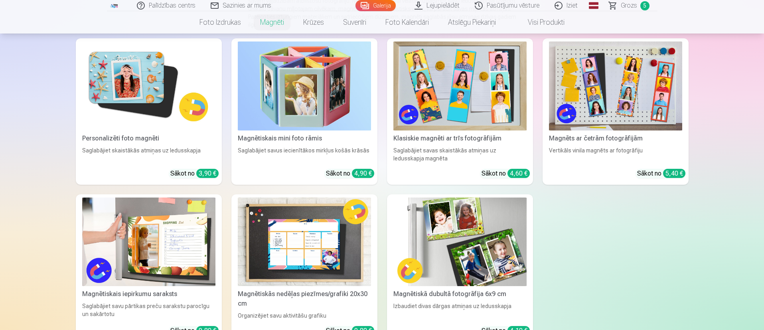
click at [626, 4] on span "Grozs" at bounding box center [629, 6] width 16 height 10
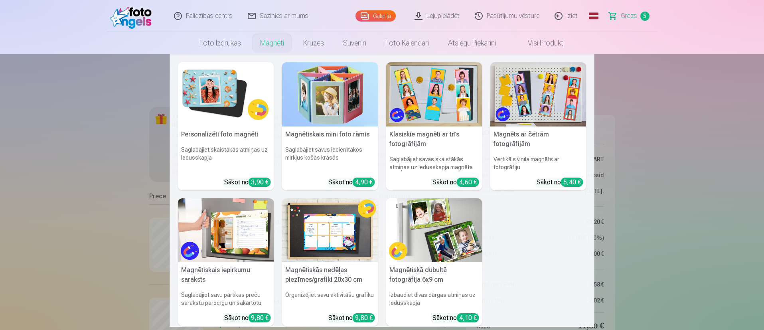
click at [273, 42] on link "Magnēti" at bounding box center [271, 43] width 43 height 22
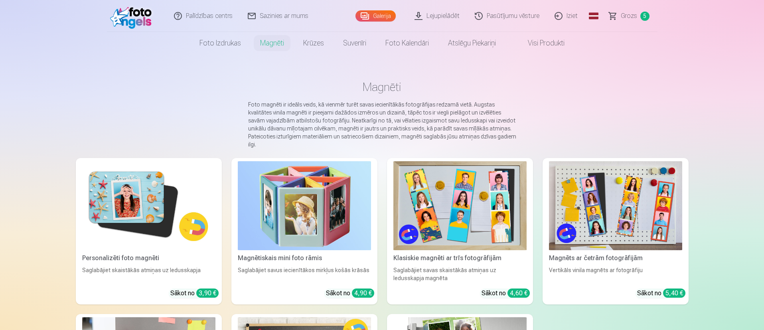
click at [149, 213] on img at bounding box center [148, 205] width 133 height 89
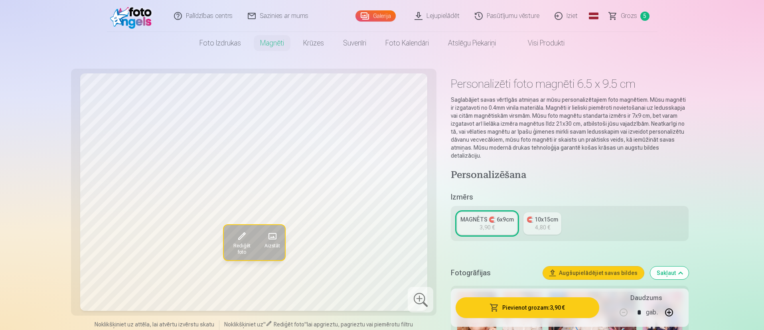
click at [629, 20] on span "Grozs" at bounding box center [629, 16] width 16 height 10
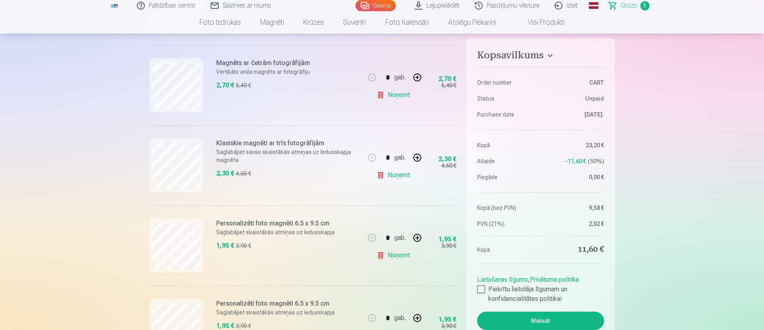
scroll to position [179, 0]
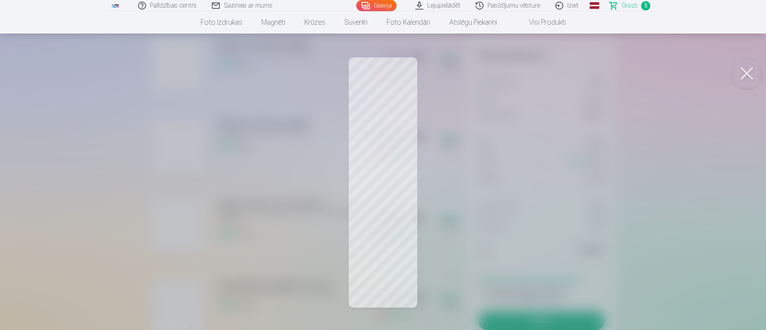
click at [744, 75] on button at bounding box center [747, 73] width 32 height 32
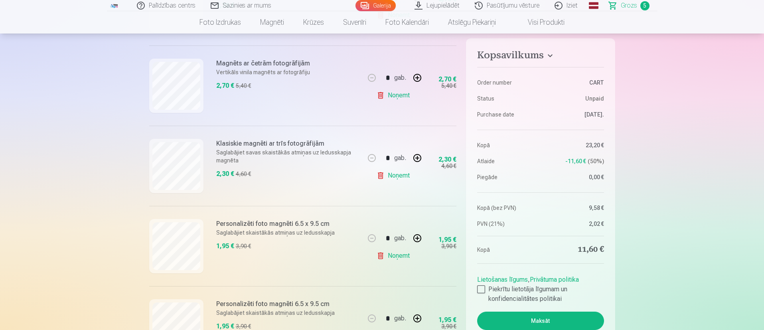
scroll to position [239, 0]
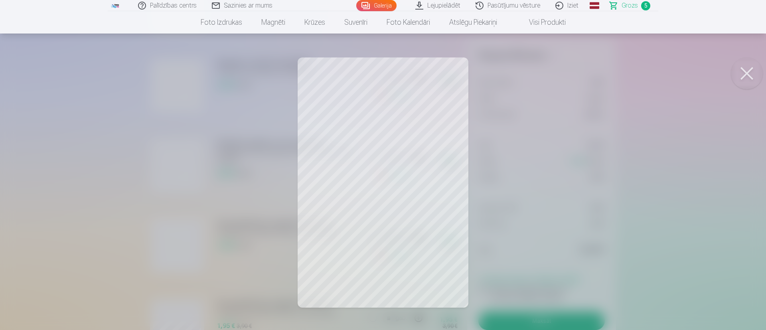
click at [753, 76] on button at bounding box center [747, 73] width 32 height 32
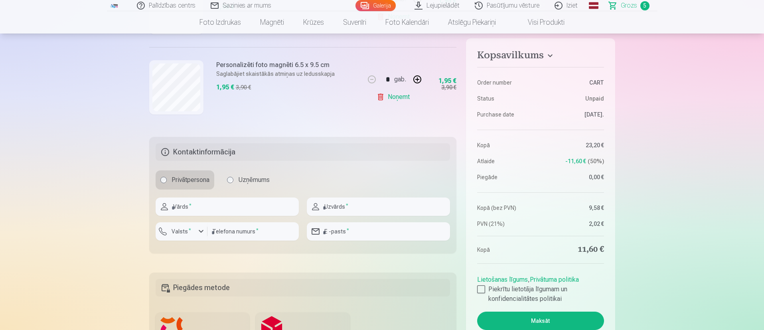
scroll to position [479, 0]
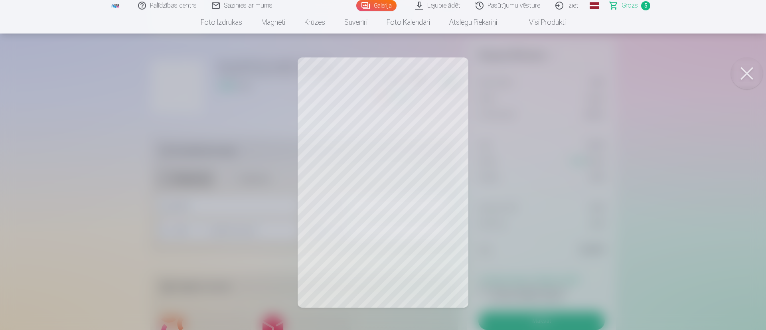
click at [753, 65] on button at bounding box center [747, 73] width 32 height 32
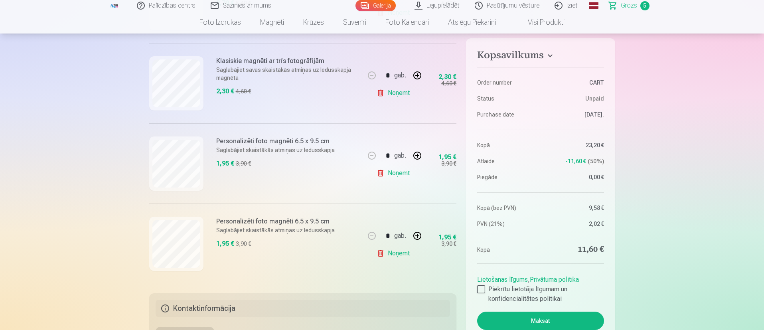
scroll to position [299, 0]
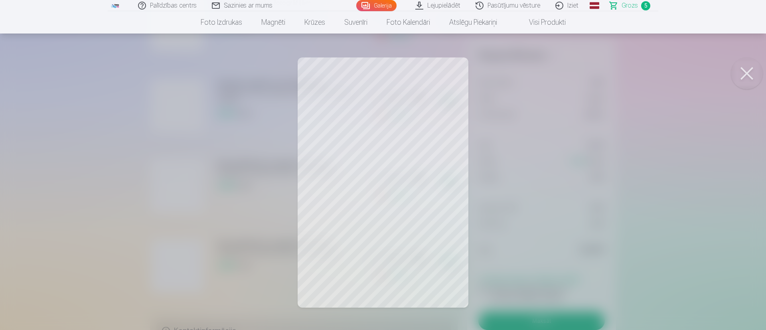
click at [751, 80] on button at bounding box center [747, 73] width 32 height 32
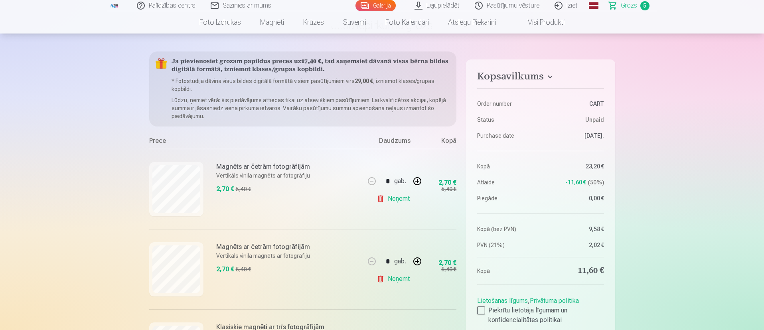
scroll to position [0, 0]
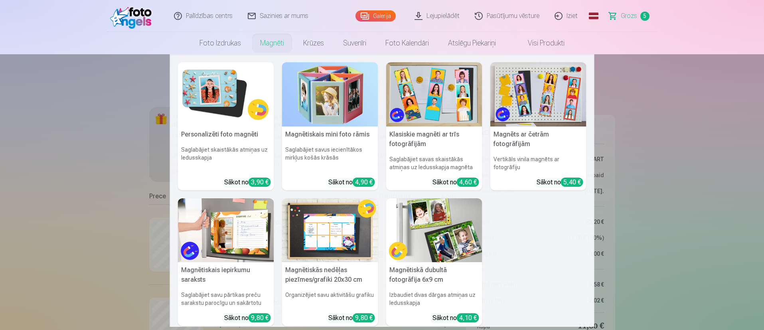
click at [271, 42] on link "Magnēti" at bounding box center [271, 43] width 43 height 22
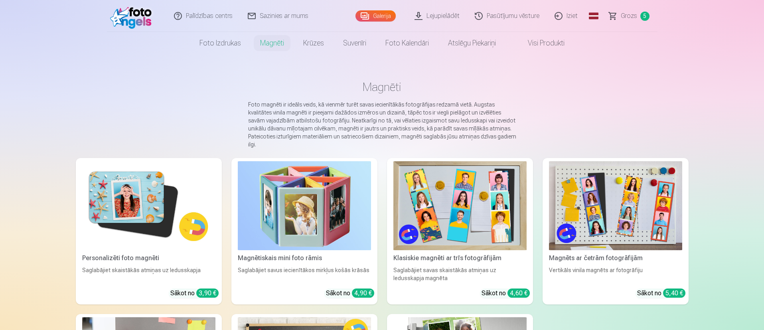
click at [150, 197] on img at bounding box center [148, 205] width 133 height 89
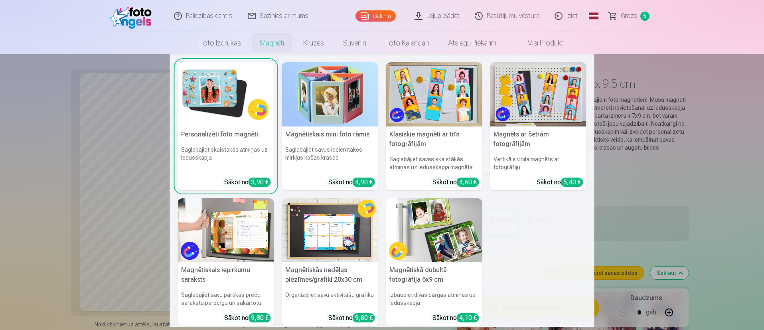
click at [273, 45] on link "Magnēti" at bounding box center [271, 43] width 43 height 22
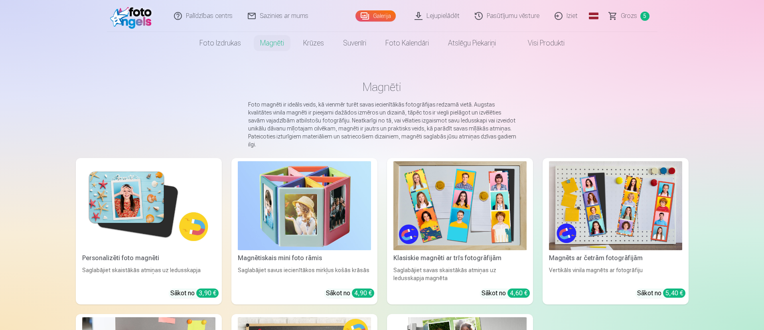
click at [272, 42] on link "Magnēti" at bounding box center [271, 43] width 43 height 22
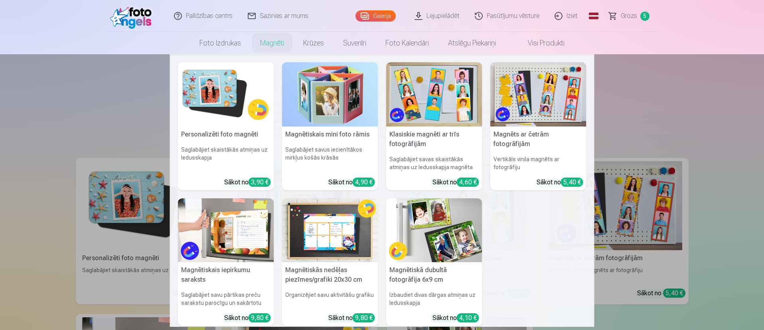
click at [277, 45] on link "Magnēti" at bounding box center [271, 43] width 43 height 22
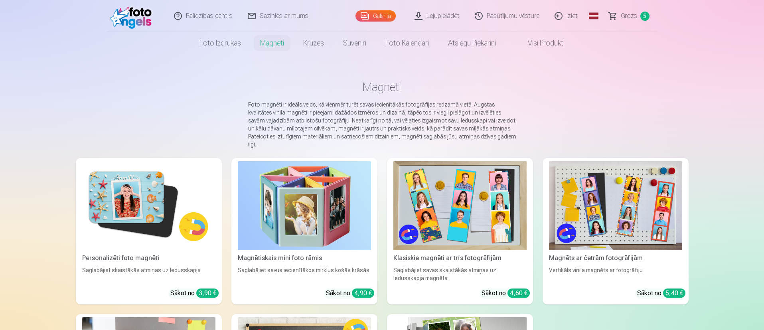
click at [272, 43] on link "Magnēti" at bounding box center [271, 43] width 43 height 22
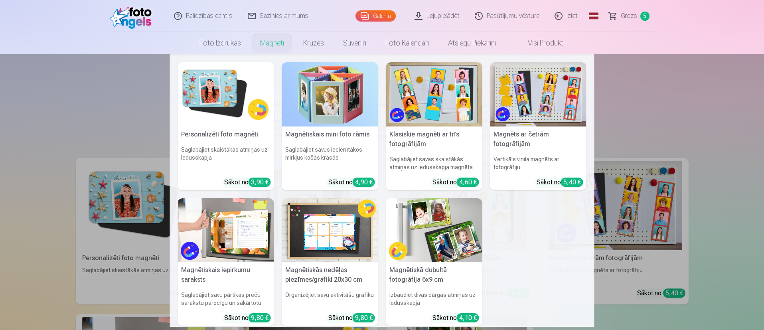
click at [210, 105] on img at bounding box center [226, 94] width 96 height 64
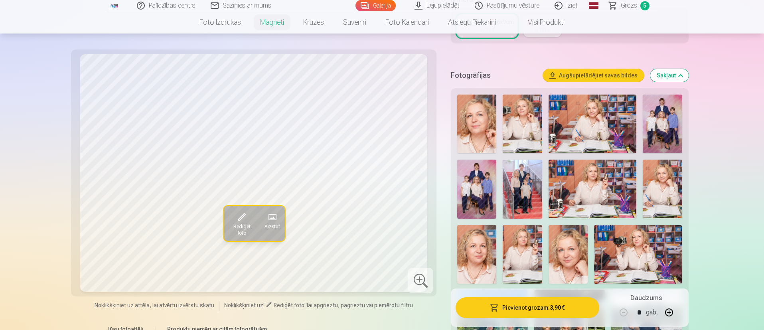
scroll to position [239, 0]
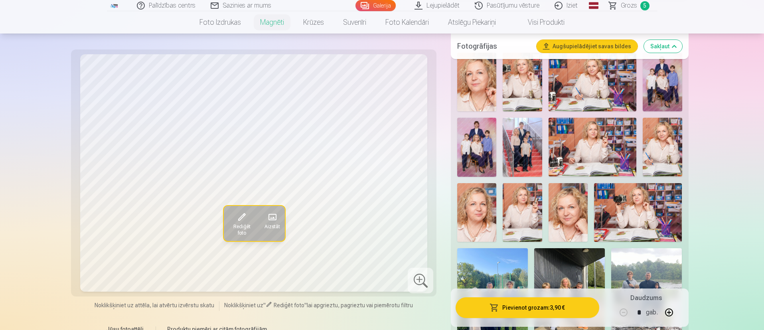
click at [480, 133] on img at bounding box center [476, 147] width 39 height 59
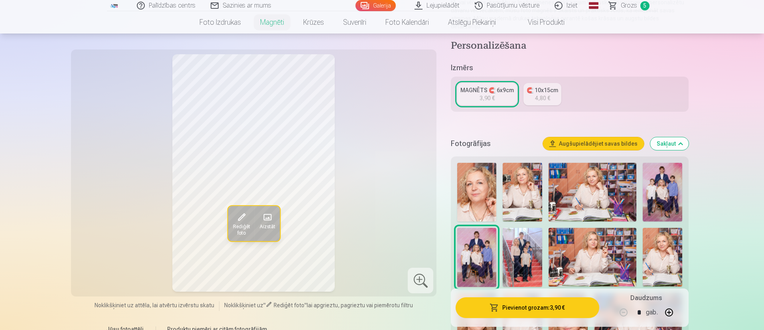
scroll to position [120, 0]
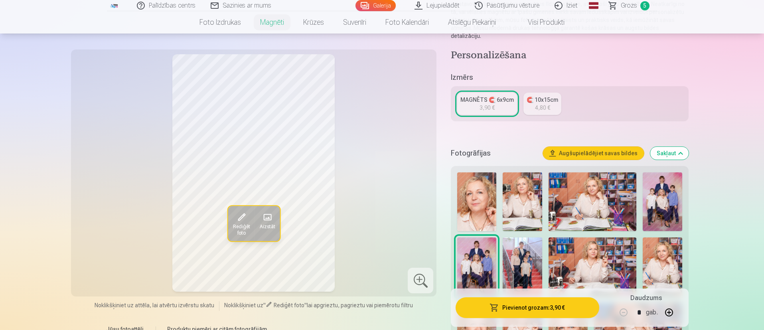
click at [670, 196] on img at bounding box center [662, 201] width 39 height 59
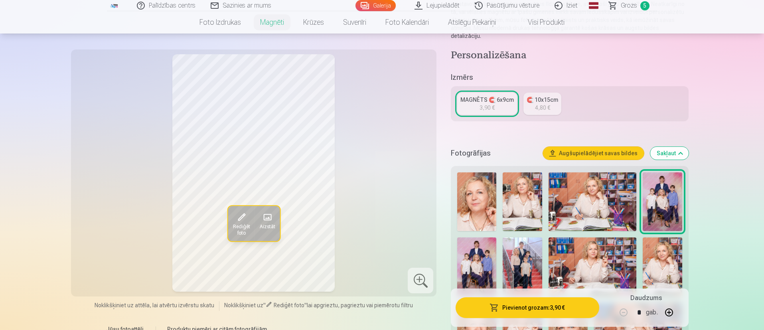
click at [475, 255] on img at bounding box center [476, 266] width 39 height 59
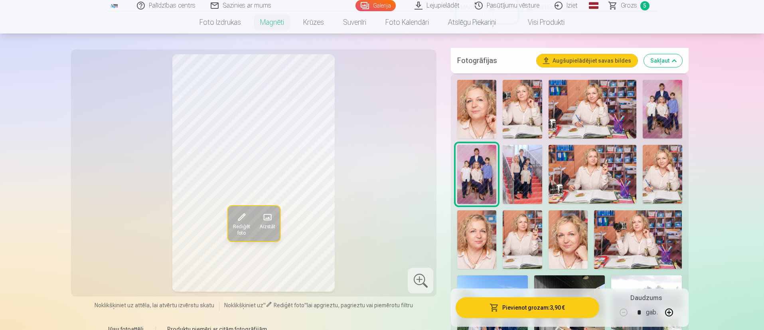
scroll to position [239, 0]
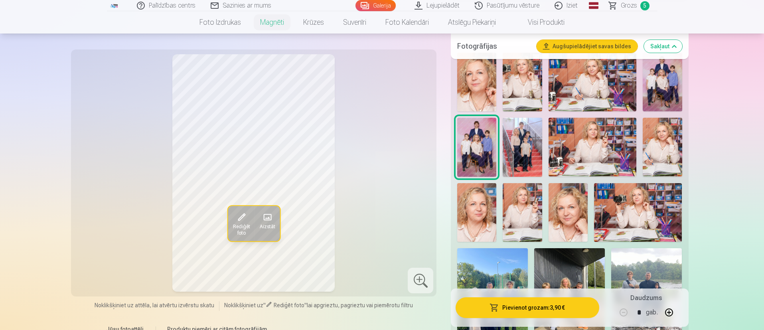
click at [239, 223] on span "Rediģēt foto" at bounding box center [241, 229] width 17 height 13
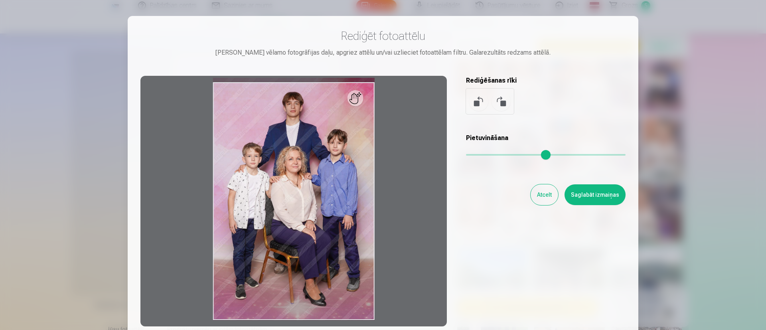
click at [575, 195] on button "Saglabāt izmaiņas" at bounding box center [594, 194] width 61 height 21
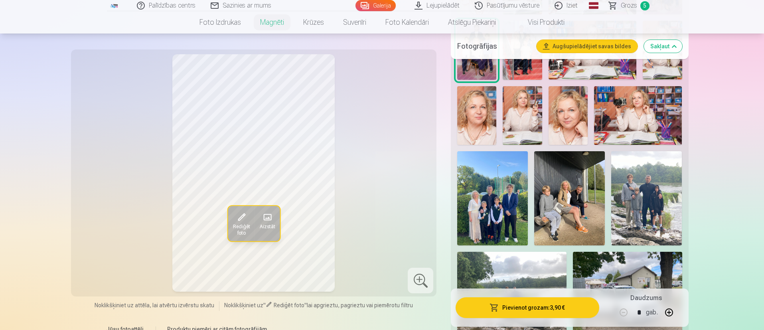
scroll to position [359, 0]
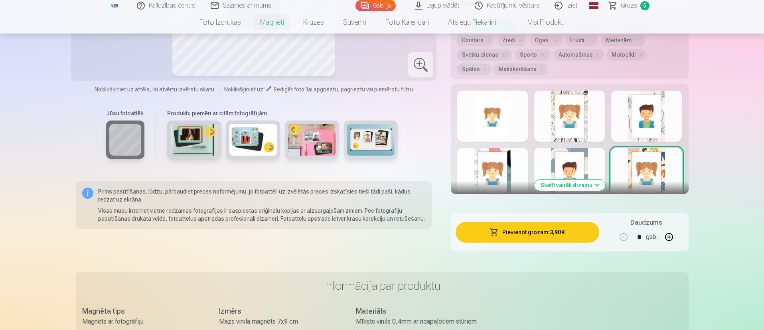
scroll to position [1604, 0]
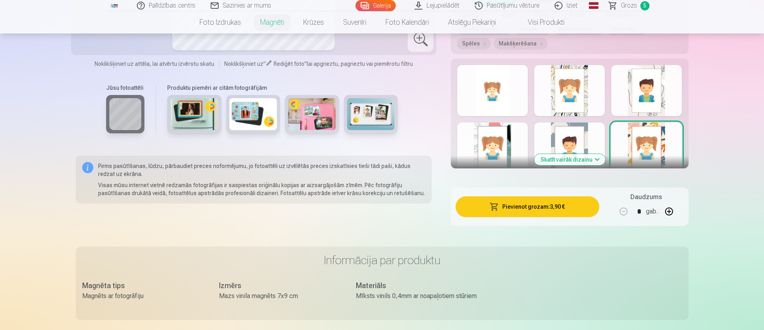
click at [508, 79] on div at bounding box center [492, 90] width 71 height 51
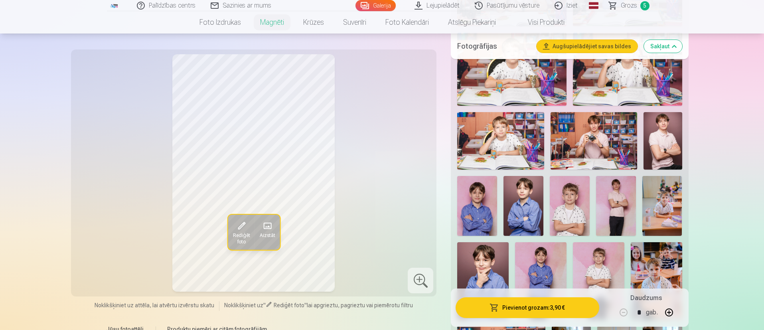
scroll to position [1065, 0]
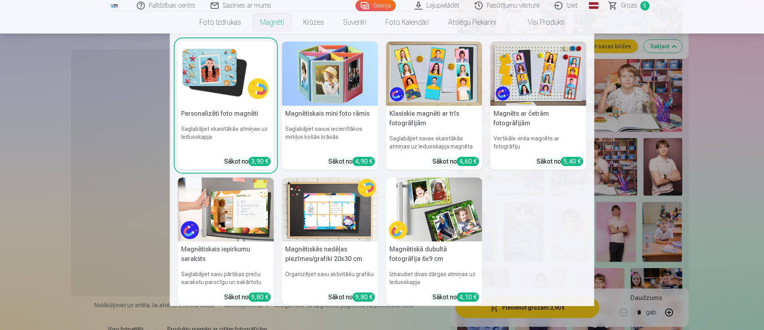
click at [261, 24] on link "Magnēti" at bounding box center [271, 22] width 43 height 22
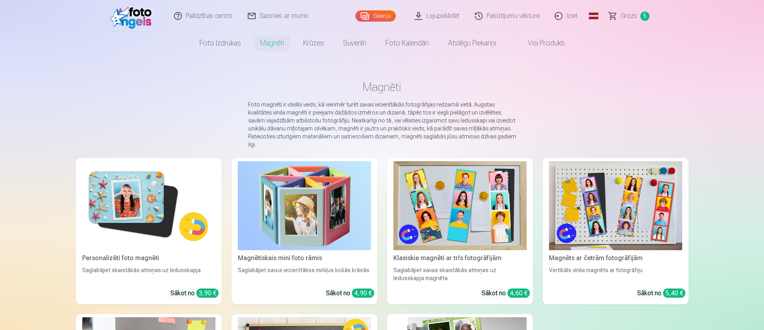
click at [451, 204] on img at bounding box center [459, 205] width 133 height 89
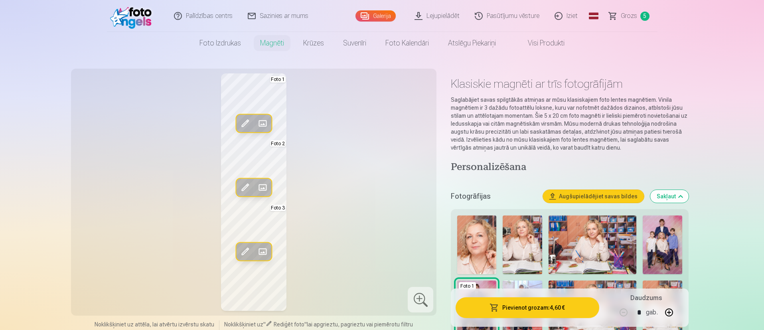
click at [262, 248] on span at bounding box center [262, 251] width 13 height 13
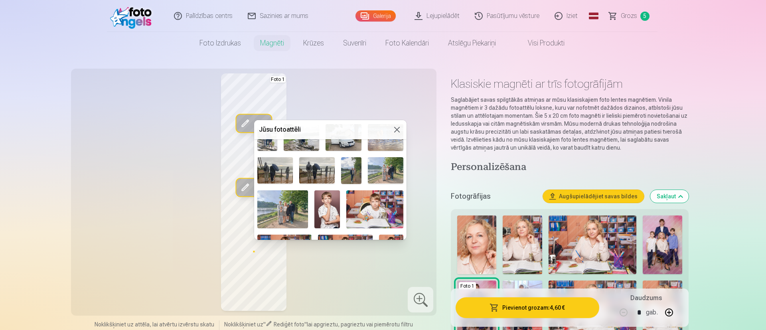
scroll to position [125, 0]
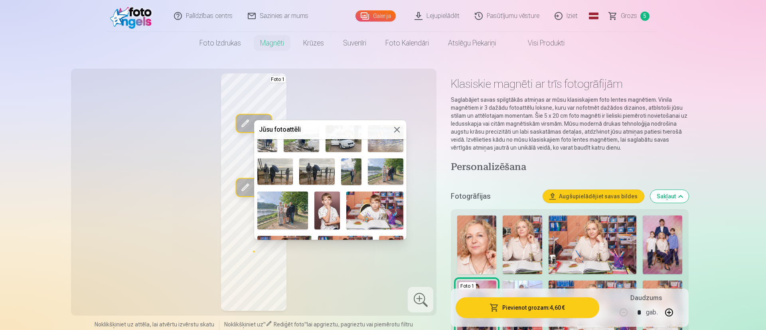
click at [355, 170] on img at bounding box center [351, 171] width 20 height 27
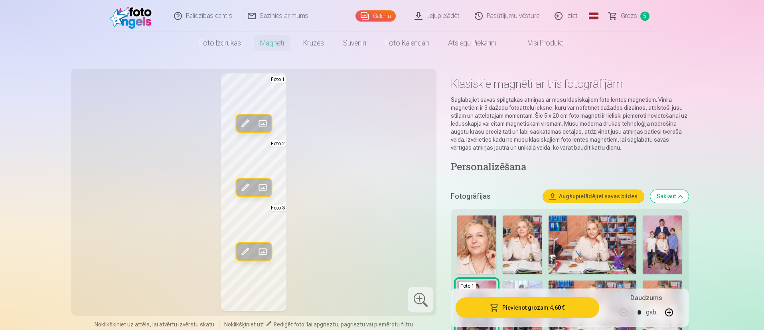
click at [245, 250] on span at bounding box center [245, 251] width 13 height 13
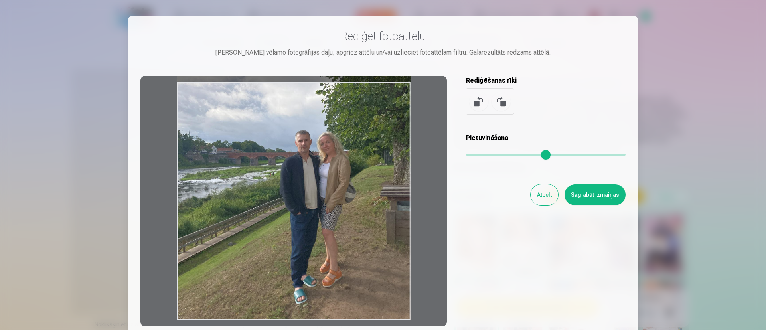
drag, startPoint x: 340, startPoint y: 234, endPoint x: 327, endPoint y: 144, distance: 91.2
click at [327, 144] on div at bounding box center [293, 201] width 306 height 250
drag, startPoint x: 346, startPoint y: 189, endPoint x: 425, endPoint y: 168, distance: 81.9
click at [323, 187] on div at bounding box center [293, 201] width 306 height 250
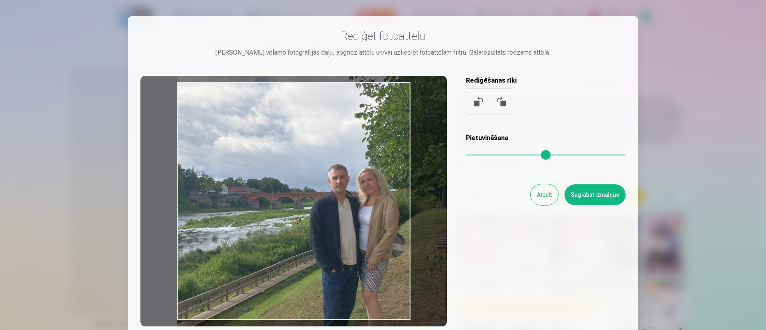
click at [480, 156] on input "range" at bounding box center [546, 155] width 160 height 2
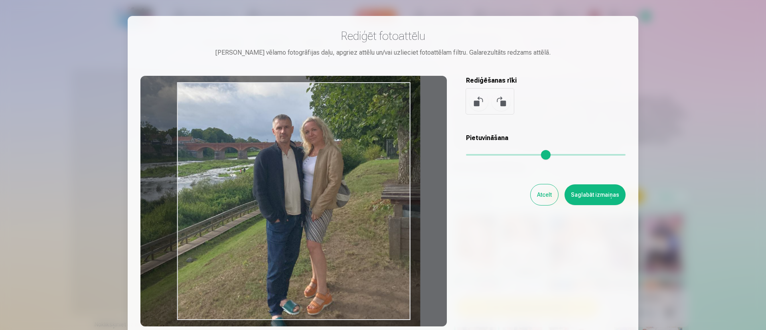
drag, startPoint x: 365, startPoint y: 214, endPoint x: 310, endPoint y: 165, distance: 73.7
click at [310, 165] on div at bounding box center [293, 201] width 306 height 250
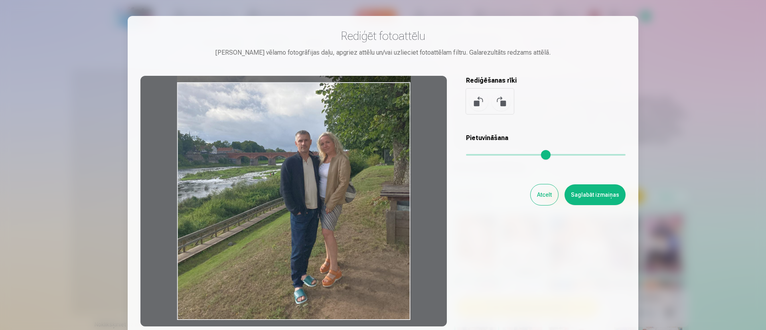
drag, startPoint x: 476, startPoint y: 154, endPoint x: 470, endPoint y: 153, distance: 6.2
click at [470, 154] on input "range" at bounding box center [546, 155] width 160 height 2
drag, startPoint x: 348, startPoint y: 220, endPoint x: 377, endPoint y: 215, distance: 29.1
click at [377, 215] on div at bounding box center [293, 201] width 306 height 250
drag, startPoint x: 349, startPoint y: 217, endPoint x: 358, endPoint y: 209, distance: 12.0
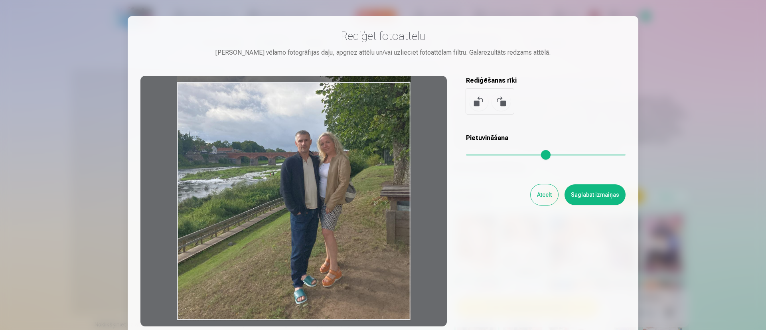
click at [374, 213] on div at bounding box center [293, 201] width 306 height 250
drag, startPoint x: 349, startPoint y: 203, endPoint x: 315, endPoint y: 206, distance: 34.0
click at [315, 204] on div at bounding box center [293, 201] width 306 height 250
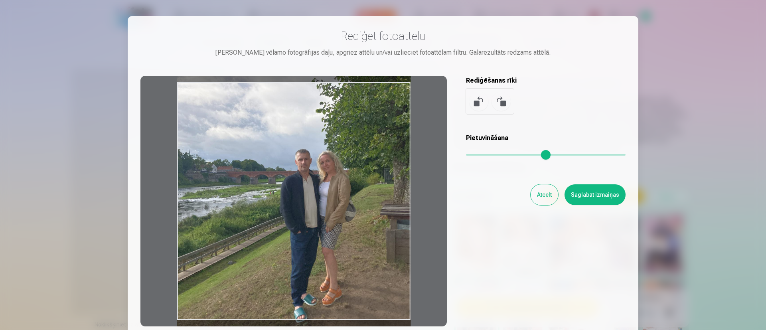
drag, startPoint x: 313, startPoint y: 181, endPoint x: 254, endPoint y: 201, distance: 61.7
click at [254, 201] on div at bounding box center [293, 201] width 306 height 250
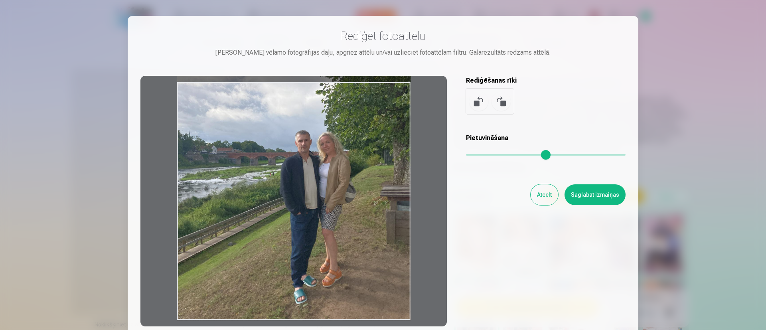
drag, startPoint x: 334, startPoint y: 217, endPoint x: 332, endPoint y: 168, distance: 48.3
click at [323, 160] on div at bounding box center [293, 201] width 306 height 250
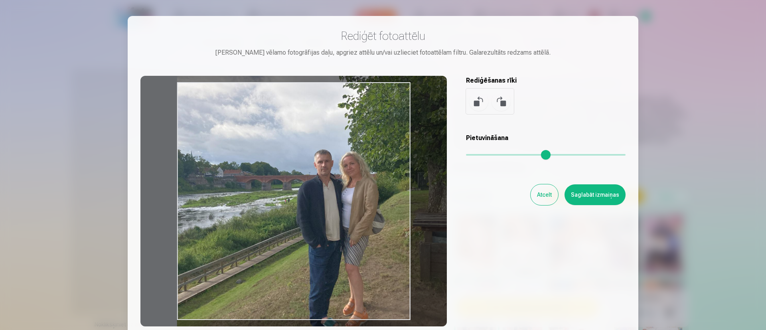
click at [476, 154] on input "range" at bounding box center [546, 155] width 160 height 2
drag, startPoint x: 403, startPoint y: 186, endPoint x: 350, endPoint y: 203, distance: 56.0
click at [412, 187] on div at bounding box center [293, 201] width 306 height 250
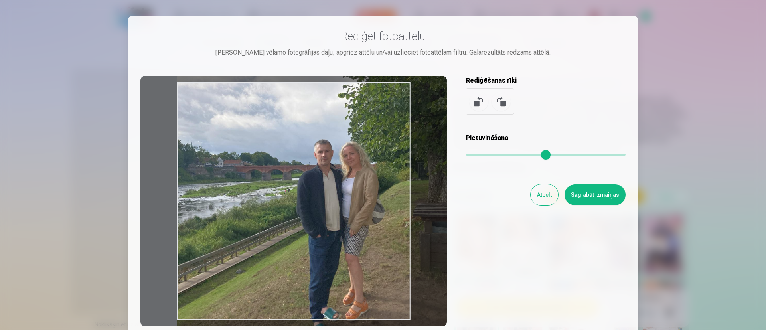
drag, startPoint x: 351, startPoint y: 199, endPoint x: 440, endPoint y: 184, distance: 90.6
click at [356, 188] on div at bounding box center [293, 201] width 306 height 250
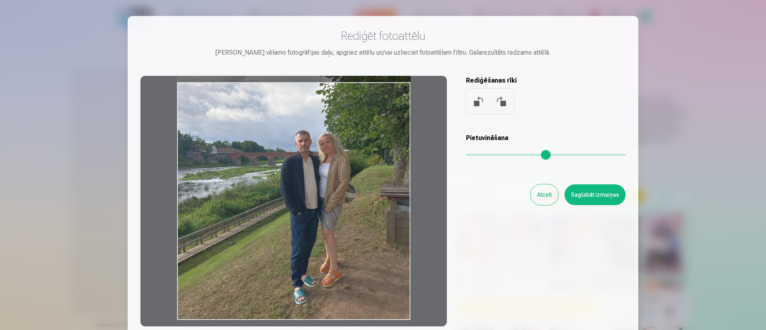
drag, startPoint x: 474, startPoint y: 154, endPoint x: 463, endPoint y: 152, distance: 10.9
type input "*"
click at [466, 154] on input "range" at bounding box center [546, 155] width 160 height 2
drag, startPoint x: 468, startPoint y: 149, endPoint x: 448, endPoint y: 151, distance: 20.4
click at [466, 154] on input "range" at bounding box center [546, 155] width 160 height 2
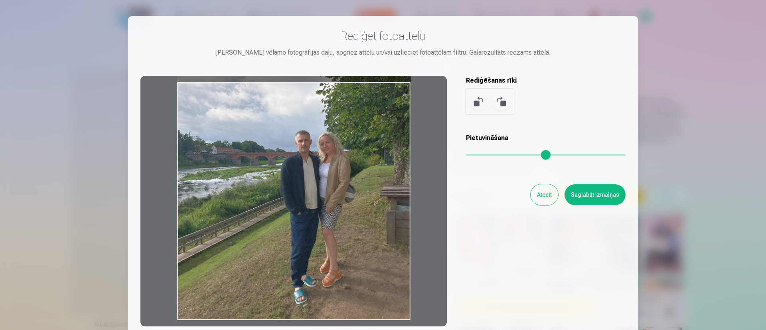
drag, startPoint x: 385, startPoint y: 234, endPoint x: 399, endPoint y: 232, distance: 15.0
click at [399, 232] on div at bounding box center [293, 201] width 306 height 250
click at [605, 202] on button "Saglabāt izmaiņas" at bounding box center [594, 194] width 61 height 21
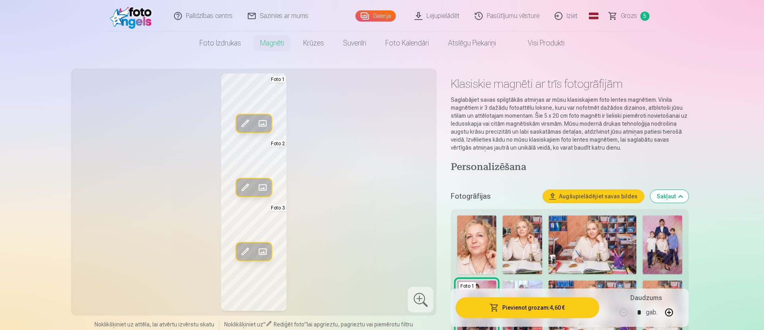
click at [245, 247] on span at bounding box center [245, 251] width 13 height 13
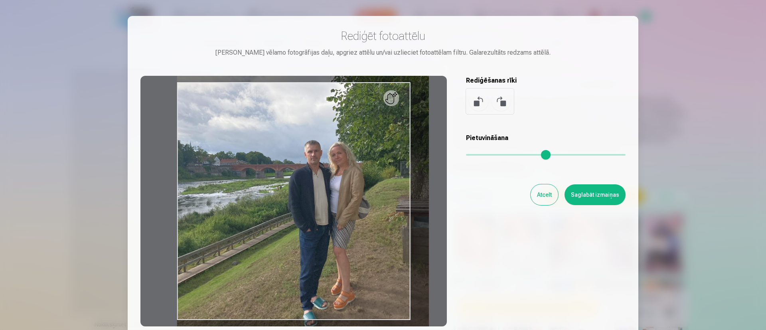
click at [473, 154] on input "range" at bounding box center [546, 155] width 160 height 2
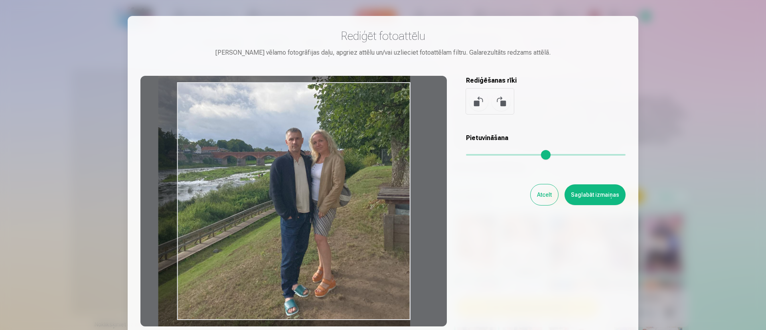
drag, startPoint x: 333, startPoint y: 224, endPoint x: 306, endPoint y: 211, distance: 30.7
click at [306, 211] on div at bounding box center [293, 201] width 306 height 250
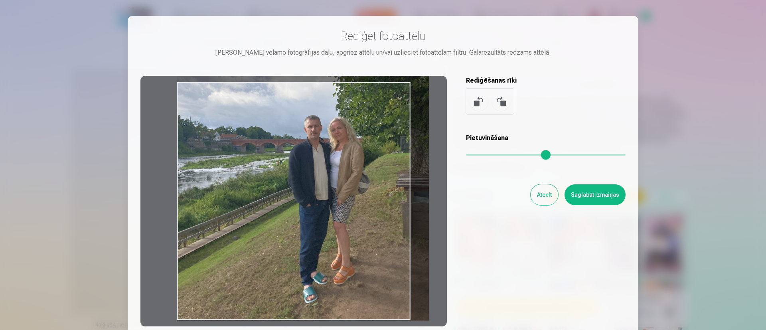
drag, startPoint x: 319, startPoint y: 211, endPoint x: 371, endPoint y: 196, distance: 53.8
click at [371, 196] on div at bounding box center [293, 201] width 306 height 250
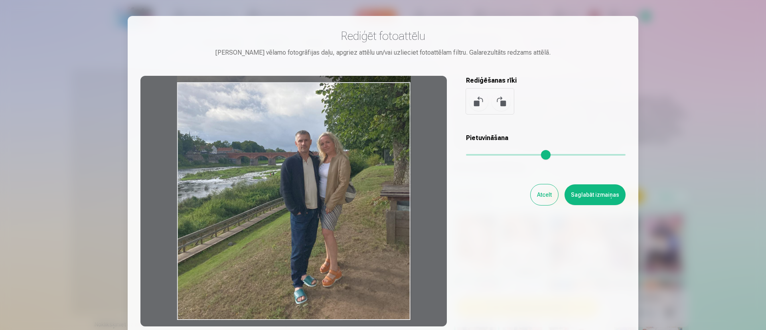
drag, startPoint x: 469, startPoint y: 153, endPoint x: 452, endPoint y: 151, distance: 17.6
type input "*"
click at [466, 154] on input "range" at bounding box center [546, 155] width 160 height 2
click at [597, 192] on button "Saglabāt izmaiņas" at bounding box center [594, 194] width 61 height 21
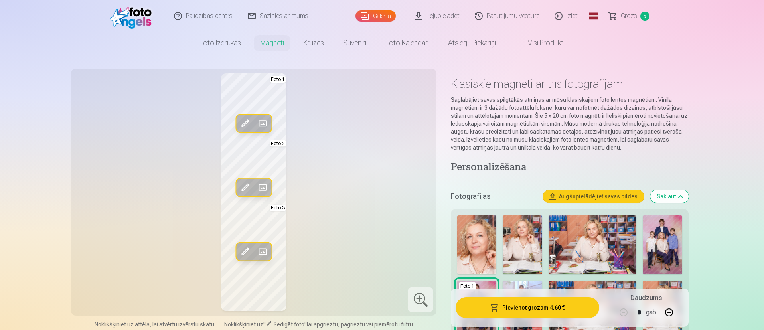
click at [262, 185] on span at bounding box center [262, 187] width 13 height 13
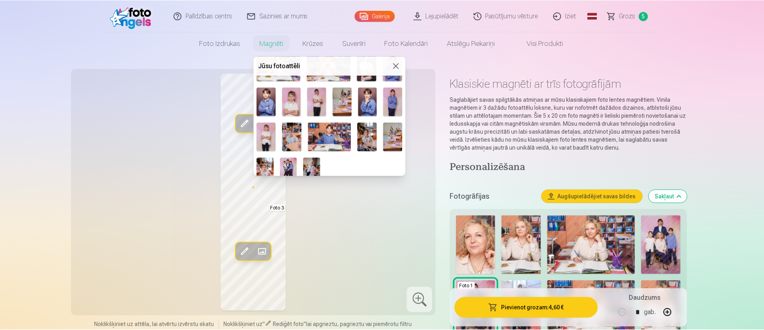
scroll to position [364, 0]
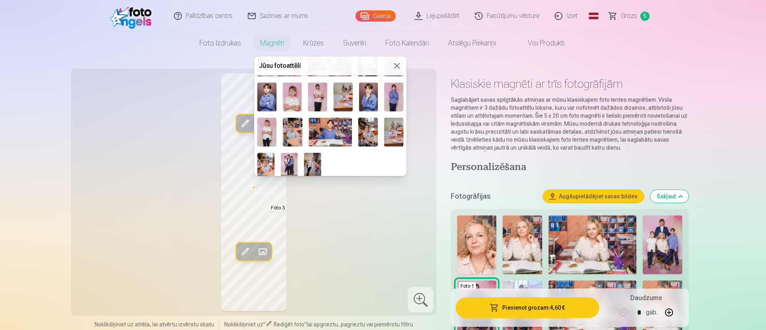
click at [287, 164] on img at bounding box center [289, 166] width 17 height 26
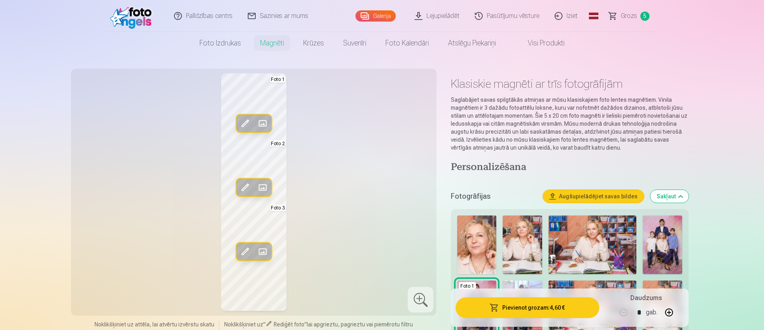
click at [245, 185] on span at bounding box center [245, 187] width 13 height 13
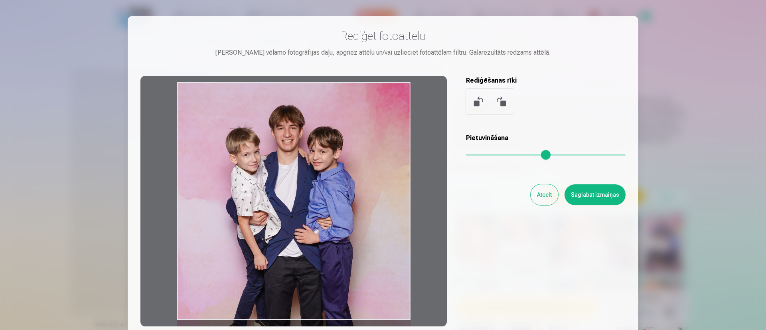
drag, startPoint x: 363, startPoint y: 196, endPoint x: 348, endPoint y: 215, distance: 24.4
click at [348, 204] on div at bounding box center [293, 201] width 306 height 250
click at [544, 196] on button "Atcelt" at bounding box center [544, 194] width 28 height 21
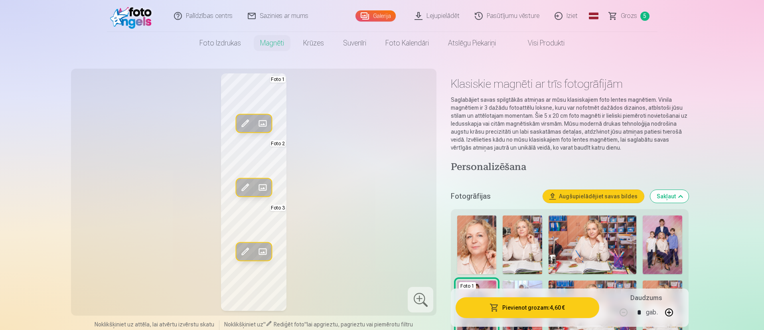
click at [633, 22] on link "Grozs 5" at bounding box center [629, 16] width 56 height 32
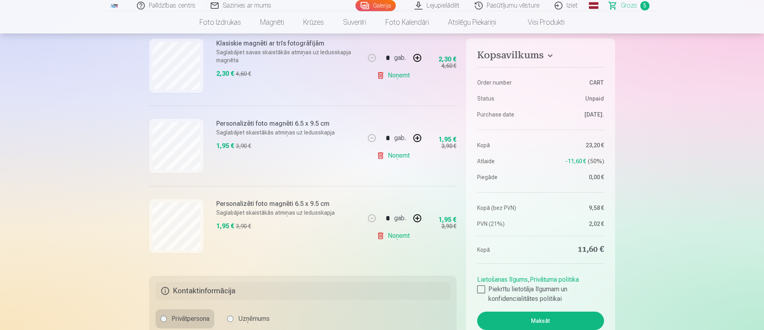
scroll to position [359, 0]
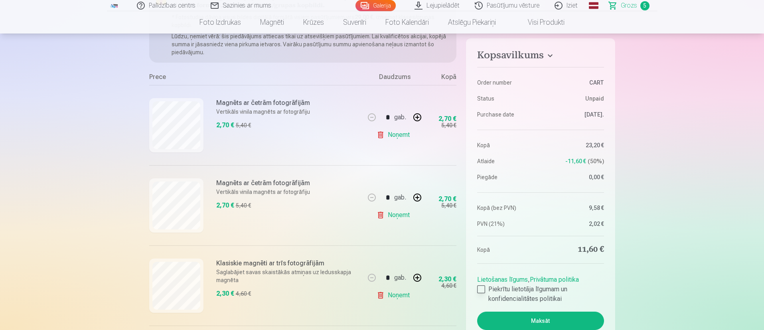
scroll to position [120, 0]
click at [483, 290] on div at bounding box center [481, 289] width 8 height 8
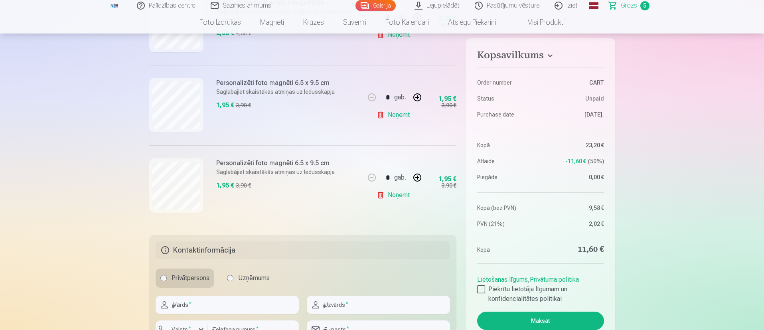
scroll to position [419, 0]
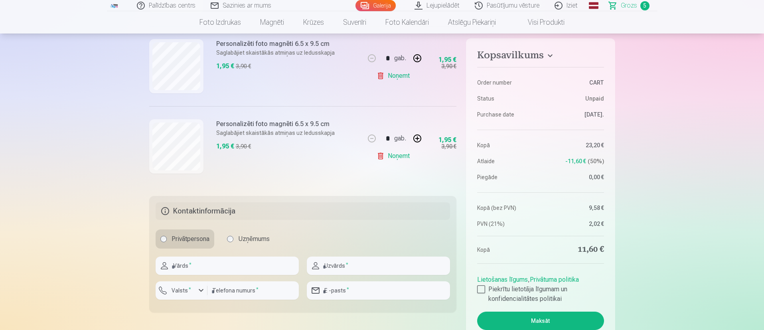
click at [387, 155] on link "Noņemt" at bounding box center [395, 156] width 36 height 16
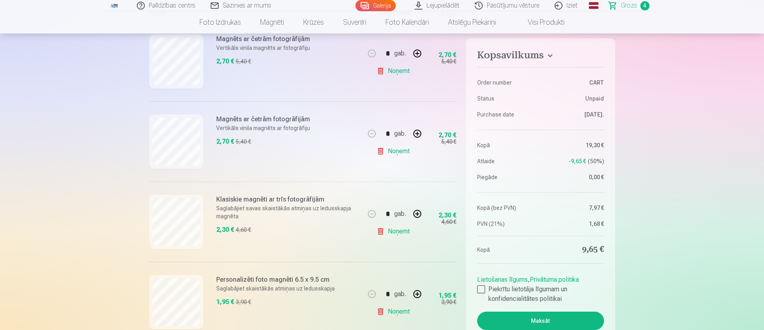
scroll to position [60, 0]
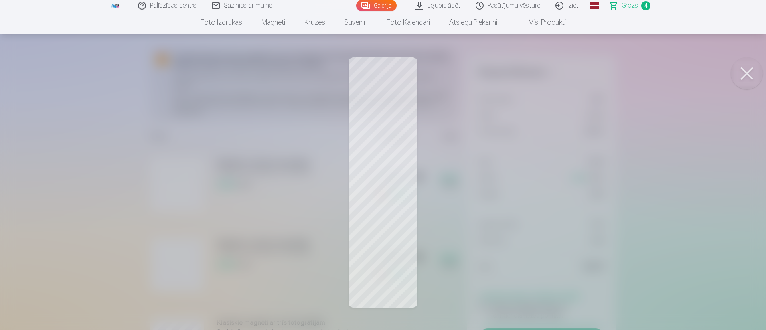
click at [750, 67] on button at bounding box center [747, 73] width 32 height 32
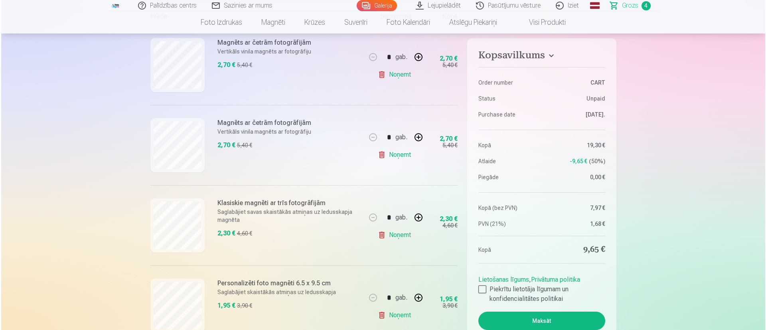
scroll to position [120, 0]
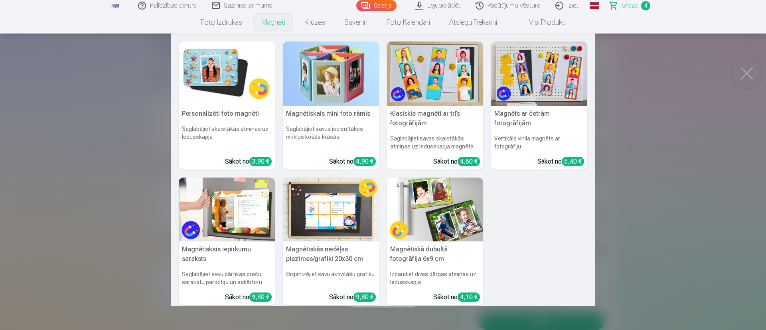
click at [266, 23] on link "Magnēti" at bounding box center [273, 22] width 43 height 22
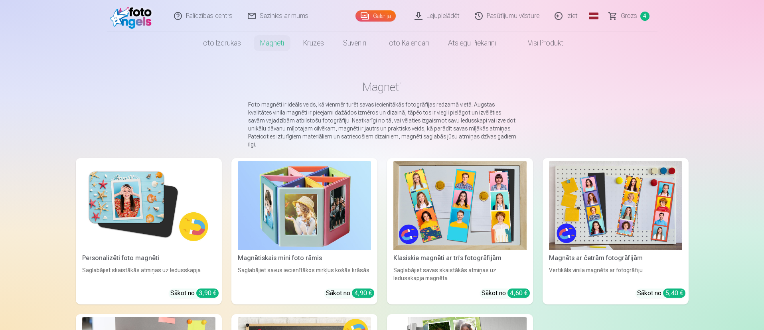
click at [385, 16] on link "Galerija" at bounding box center [375, 15] width 40 height 11
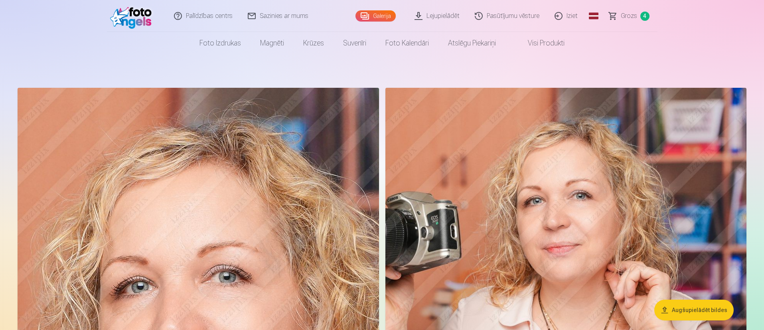
click at [694, 310] on button "Augšupielādēt bildes" at bounding box center [693, 310] width 79 height 21
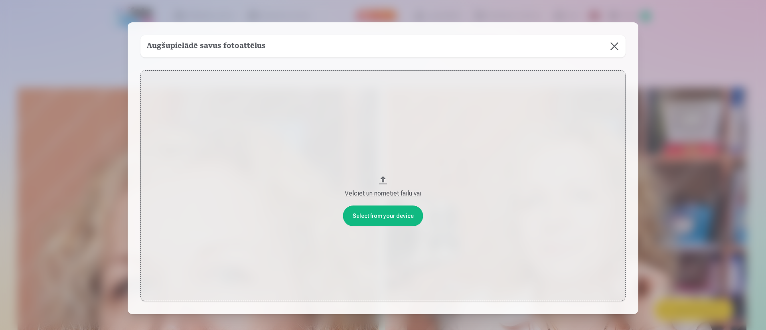
click at [367, 193] on div "Velciet un nometiet failu vai" at bounding box center [382, 194] width 469 height 10
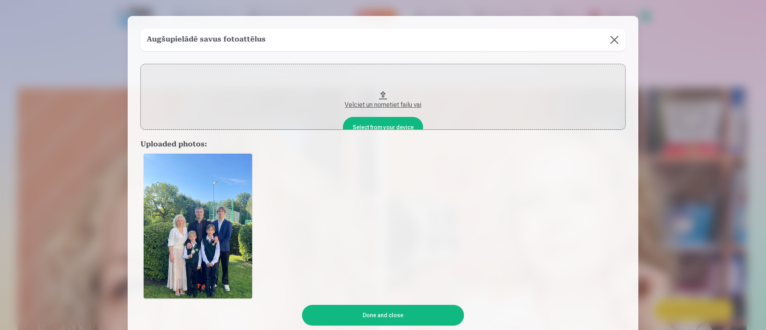
click at [384, 312] on button "Done and close" at bounding box center [383, 315] width 162 height 21
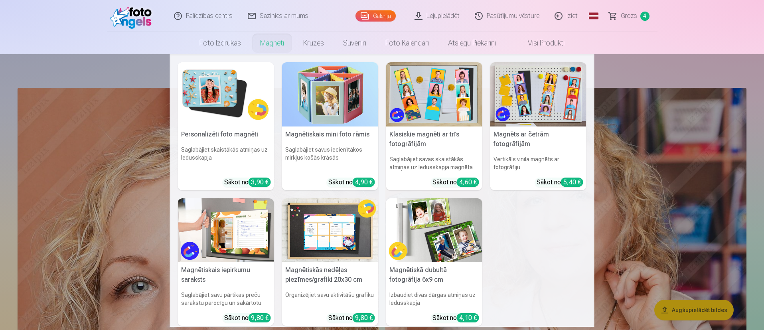
click at [275, 47] on link "Magnēti" at bounding box center [271, 43] width 43 height 22
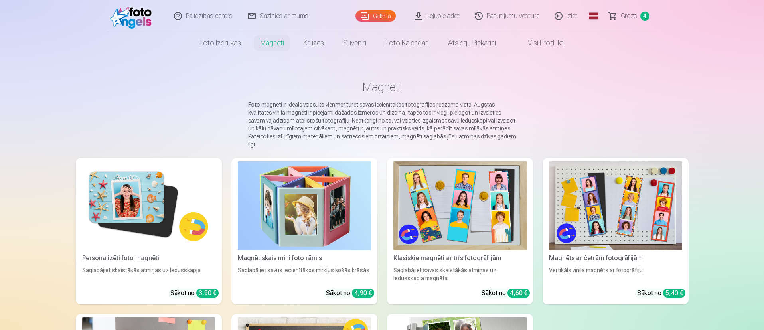
click at [600, 192] on img at bounding box center [615, 205] width 133 height 89
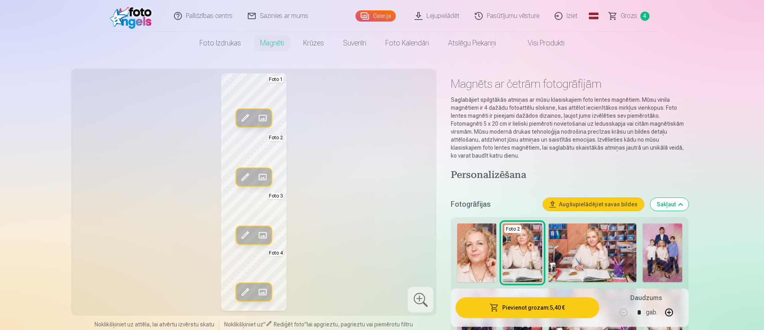
click at [265, 290] on span at bounding box center [262, 292] width 13 height 13
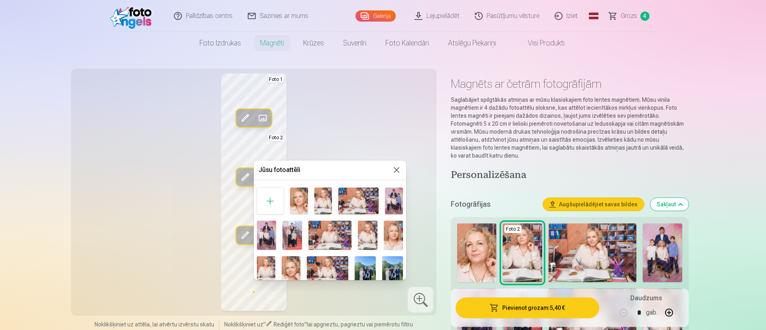
click at [369, 265] on img at bounding box center [365, 270] width 21 height 28
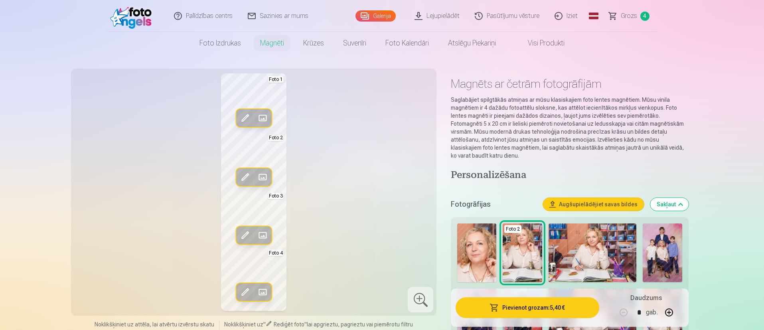
click at [246, 292] on span at bounding box center [245, 292] width 13 height 13
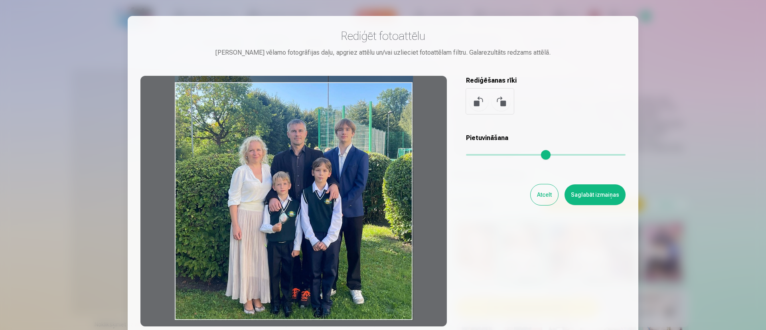
drag, startPoint x: 346, startPoint y: 251, endPoint x: 343, endPoint y: 121, distance: 130.1
click at [343, 122] on div at bounding box center [293, 201] width 306 height 250
click at [598, 195] on button "Saglabāt izmaiņas" at bounding box center [594, 194] width 61 height 21
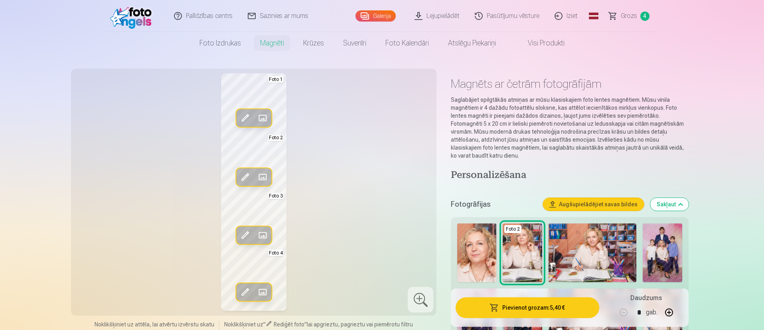
click at [263, 230] on span at bounding box center [262, 235] width 13 height 13
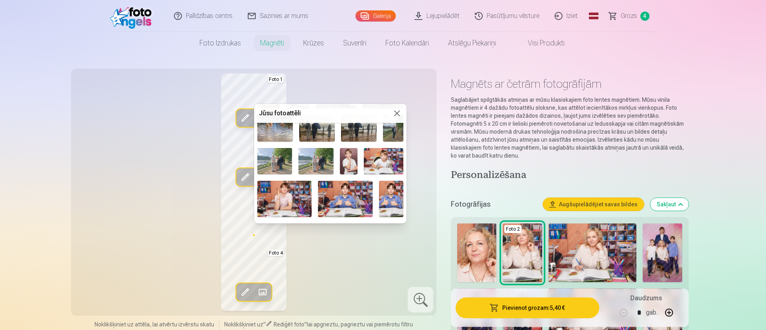
scroll to position [179, 0]
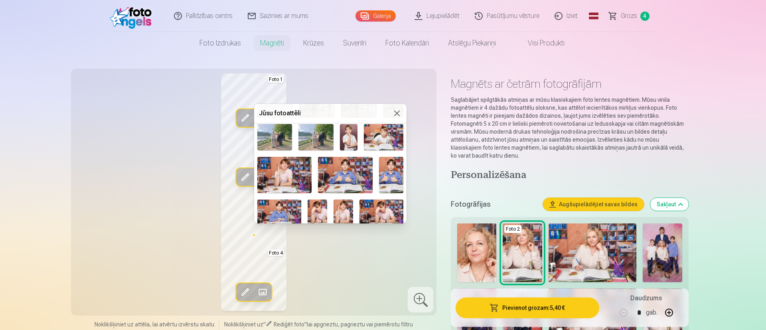
click at [275, 168] on img at bounding box center [284, 175] width 55 height 36
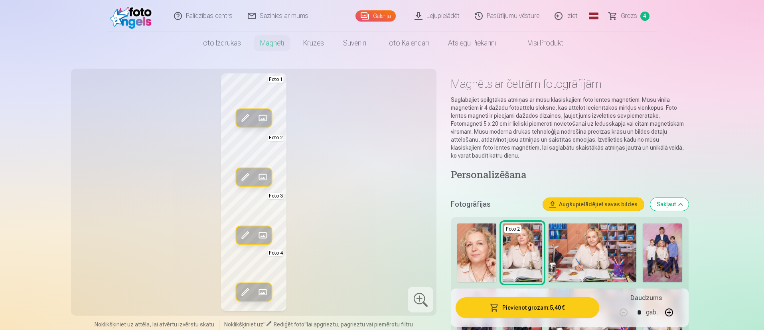
click at [247, 229] on span at bounding box center [245, 235] width 13 height 13
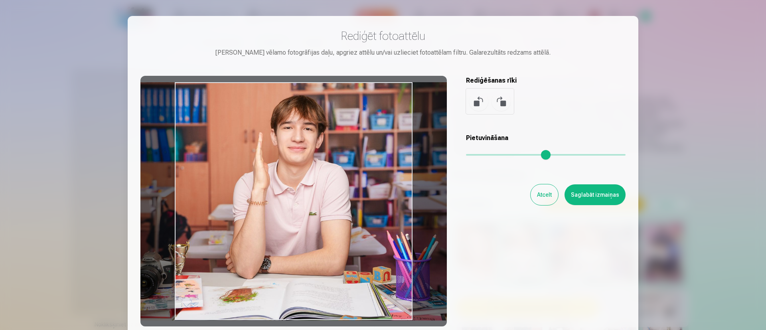
drag, startPoint x: 400, startPoint y: 253, endPoint x: 404, endPoint y: 253, distance: 4.0
click at [404, 253] on div at bounding box center [293, 201] width 306 height 250
click at [608, 200] on button "Saglabāt izmaiņas" at bounding box center [594, 194] width 61 height 21
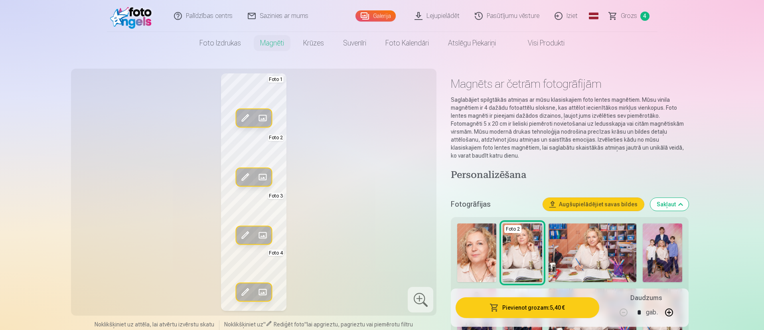
click at [264, 174] on span at bounding box center [262, 177] width 13 height 13
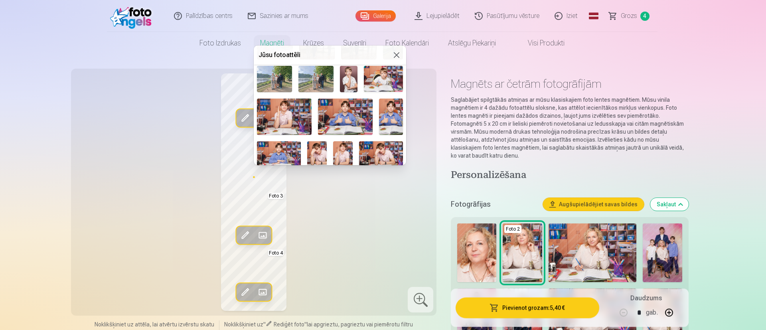
click at [341, 113] on img at bounding box center [345, 117] width 55 height 36
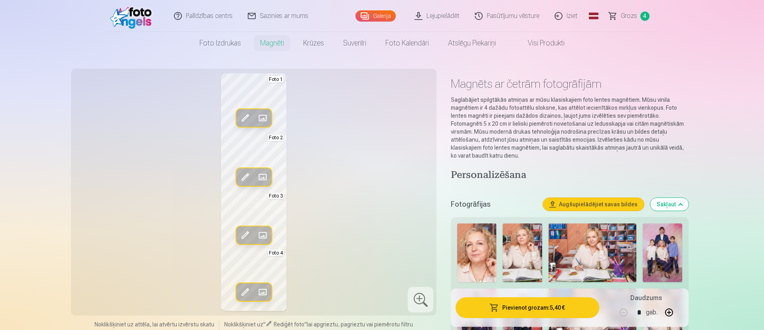
click at [245, 171] on span at bounding box center [245, 177] width 13 height 13
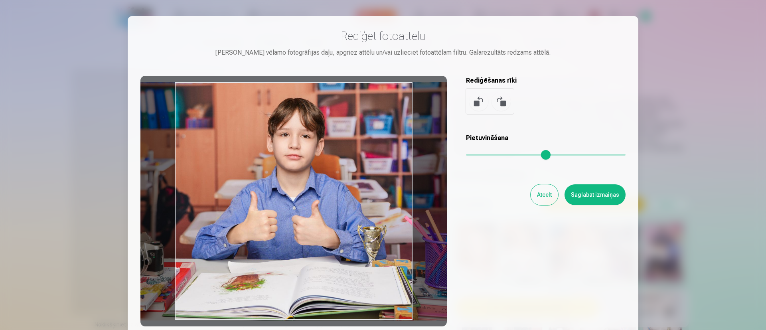
click at [402, 248] on div at bounding box center [293, 201] width 306 height 250
click at [590, 192] on button "Saglabāt izmaiņas" at bounding box center [594, 194] width 61 height 21
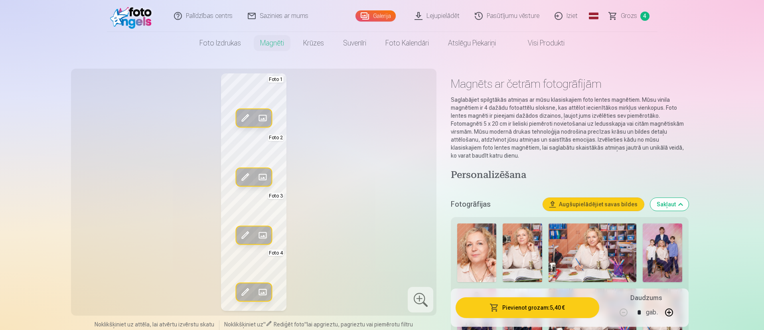
click at [267, 119] on span at bounding box center [262, 118] width 13 height 13
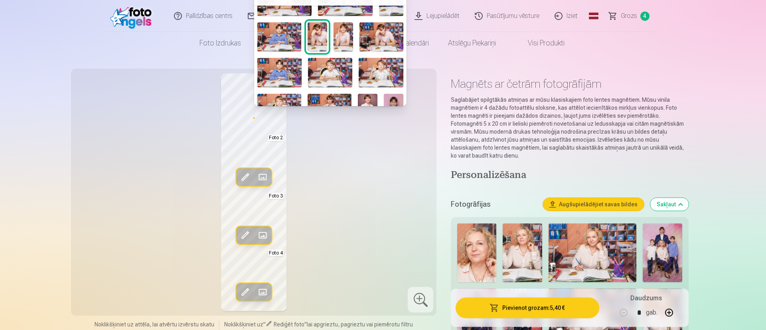
scroll to position [299, 0]
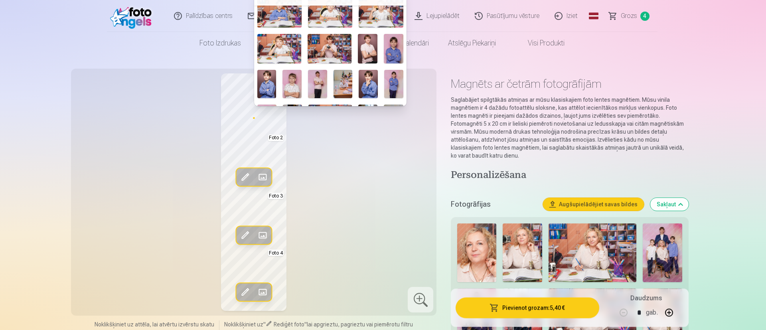
click at [278, 36] on img at bounding box center [279, 48] width 44 height 29
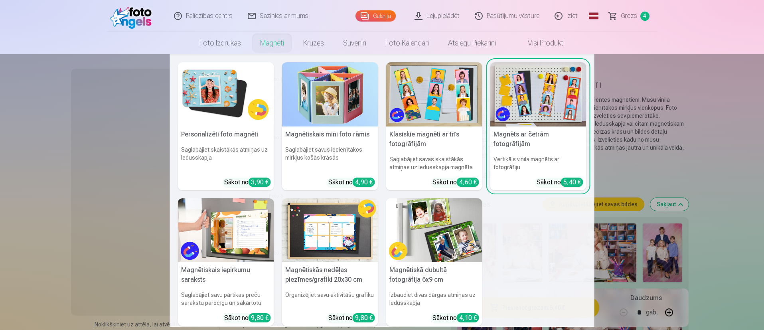
click at [715, 162] on nav "Personalizēti foto magnēti Saglabājiet skaistākās atmiņas uz ledusskapja Sākot …" at bounding box center [382, 190] width 764 height 272
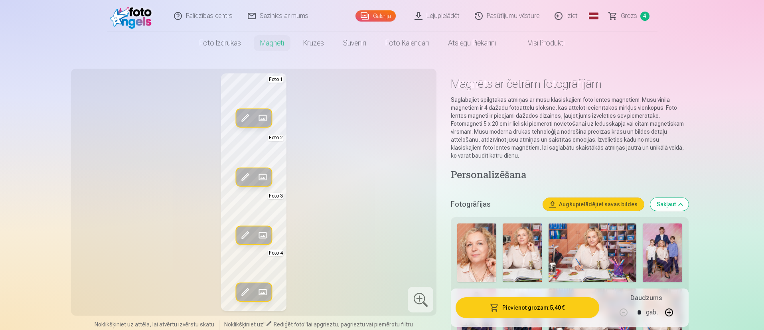
click at [248, 116] on span at bounding box center [245, 118] width 13 height 13
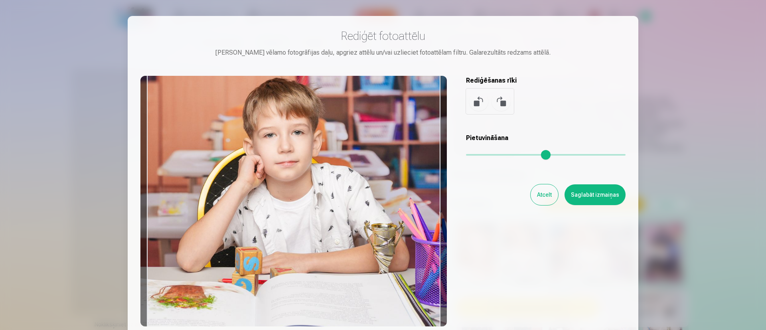
drag, startPoint x: 339, startPoint y: 217, endPoint x: 329, endPoint y: 198, distance: 20.7
click at [329, 198] on div at bounding box center [293, 201] width 306 height 250
click at [608, 194] on button "Saglabāt izmaiņas" at bounding box center [594, 194] width 61 height 21
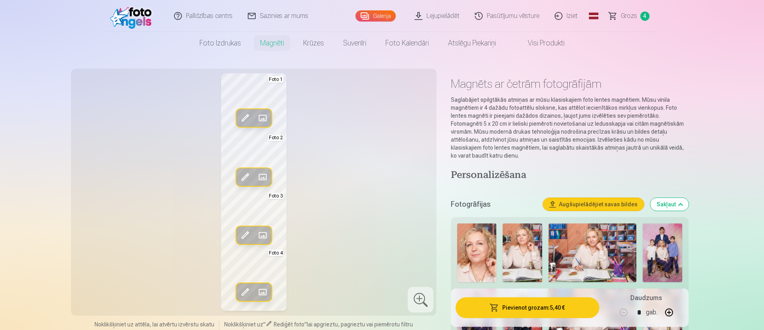
click at [423, 299] on div at bounding box center [421, 300] width 26 height 26
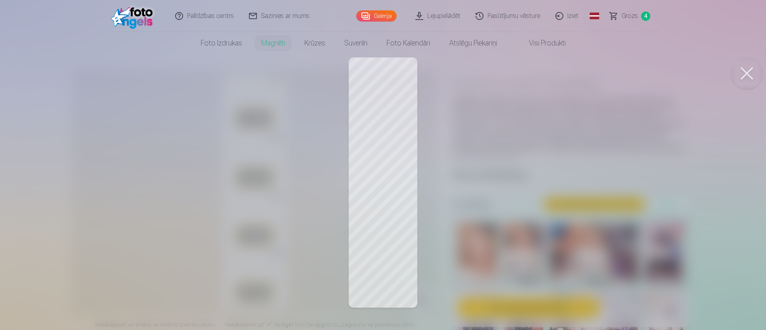
click at [743, 72] on button at bounding box center [747, 73] width 32 height 32
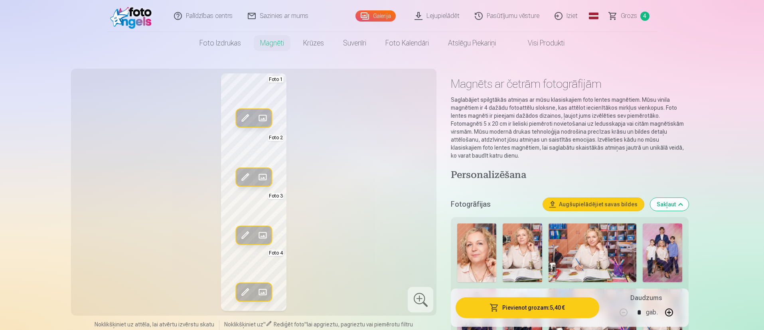
click at [520, 313] on button "Pievienot grozam : 5,40 €" at bounding box center [527, 307] width 143 height 21
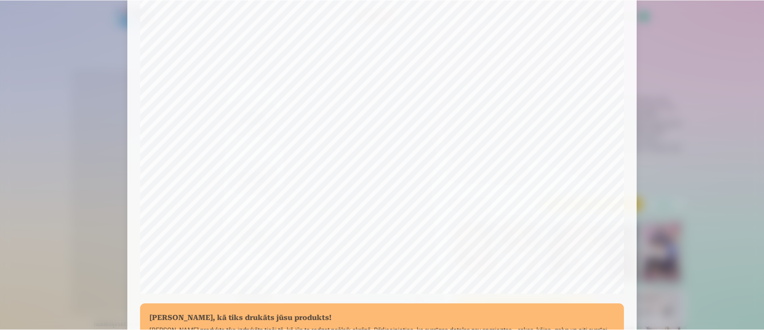
scroll to position [185, 0]
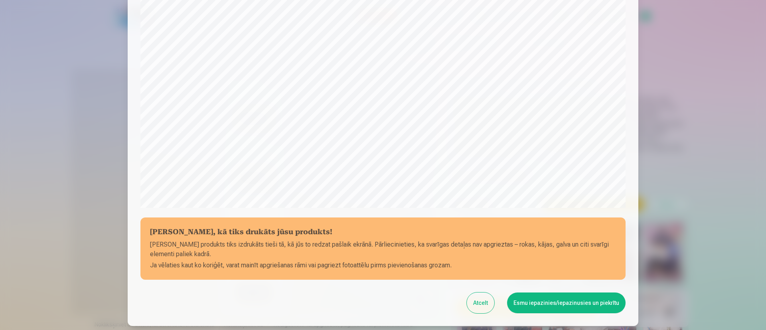
click at [558, 301] on button "Esmu iepazinies/iepazinusies un piekrītu" at bounding box center [566, 302] width 118 height 21
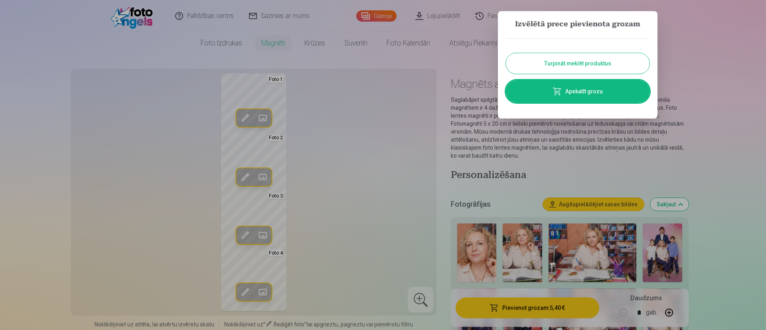
click at [573, 63] on button "Turpināt meklēt produktus" at bounding box center [578, 63] width 144 height 21
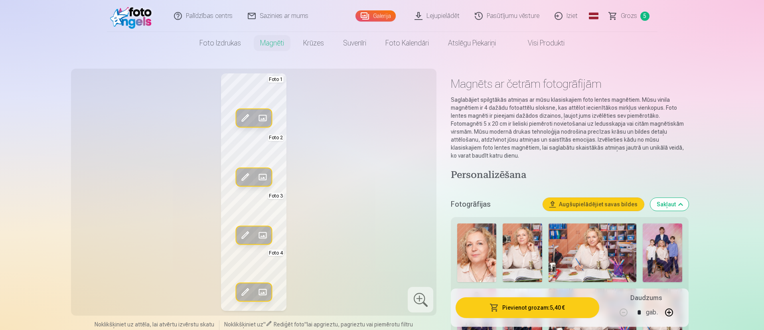
click at [627, 18] on span "Grozs" at bounding box center [629, 16] width 16 height 10
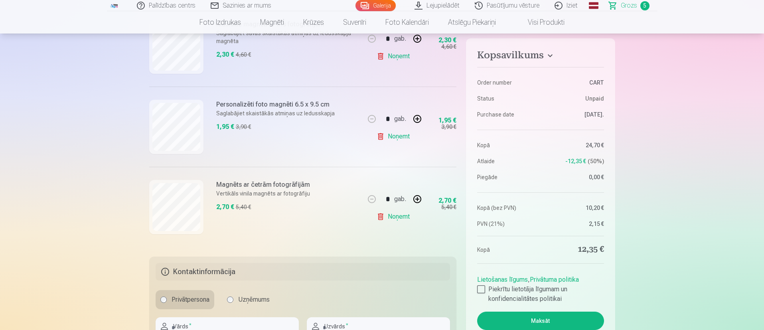
scroll to position [359, 0]
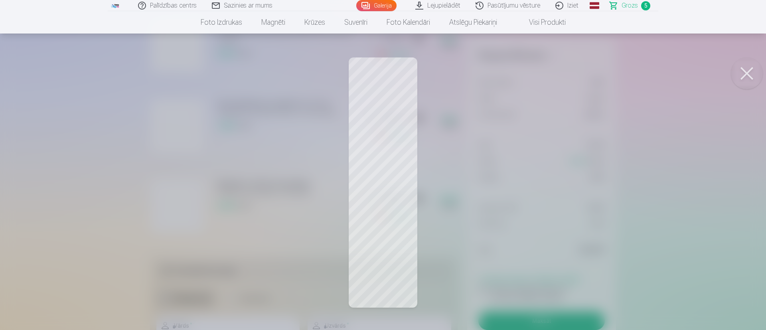
click at [740, 72] on button at bounding box center [747, 73] width 32 height 32
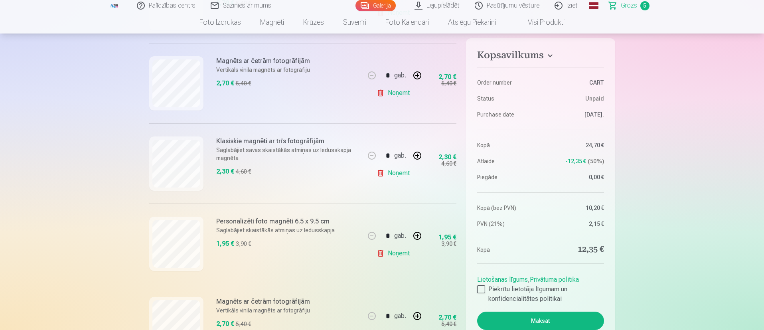
scroll to position [239, 0]
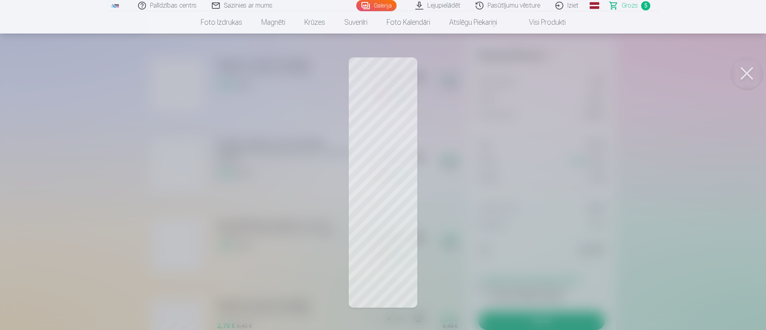
click at [753, 66] on button at bounding box center [747, 73] width 32 height 32
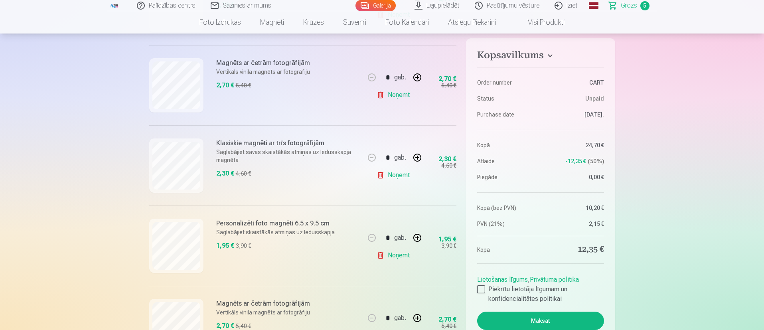
click at [398, 96] on link "Noņemt" at bounding box center [395, 95] width 36 height 16
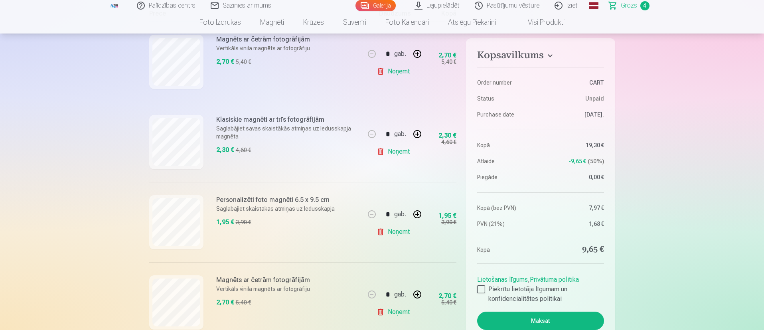
scroll to position [60, 0]
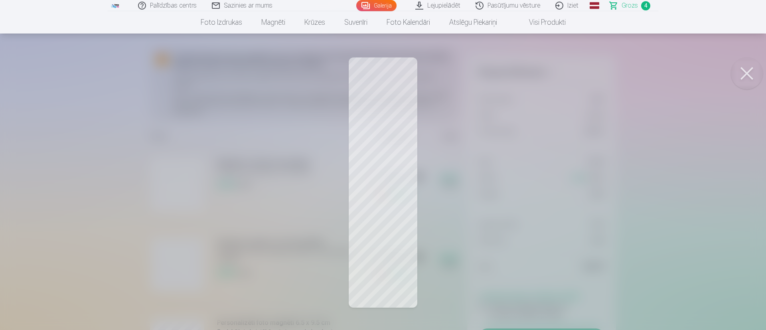
click at [750, 73] on button at bounding box center [747, 73] width 32 height 32
click at [751, 73] on button at bounding box center [747, 73] width 32 height 32
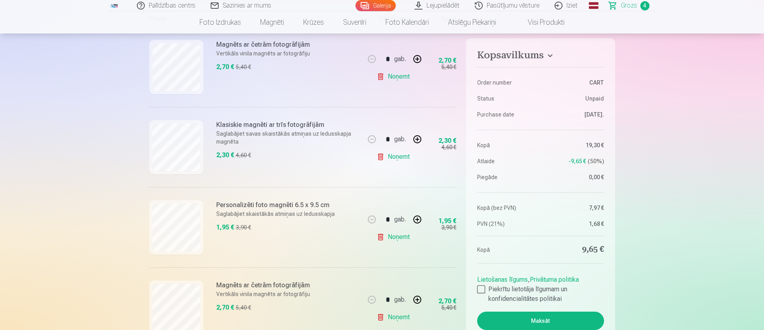
scroll to position [179, 0]
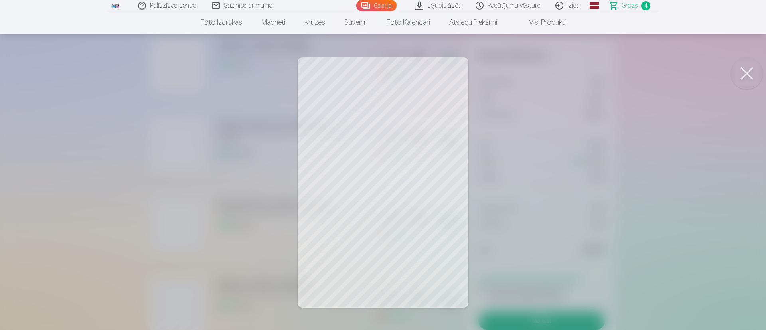
click at [745, 77] on button at bounding box center [747, 73] width 32 height 32
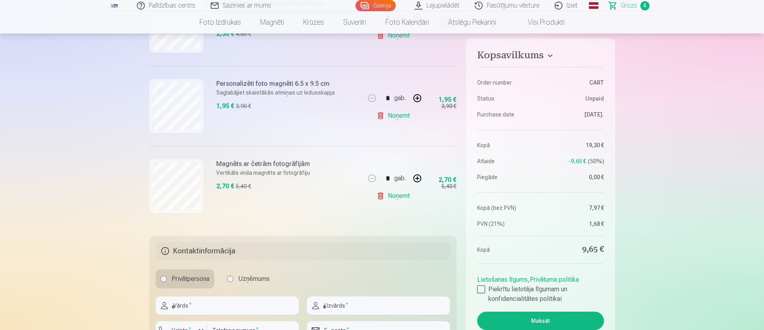
scroll to position [299, 0]
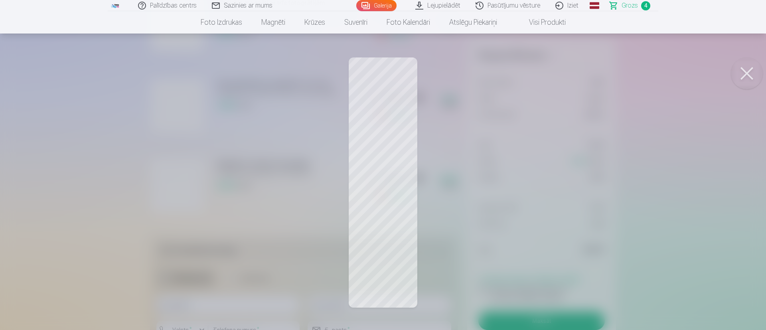
click at [749, 74] on button at bounding box center [747, 73] width 32 height 32
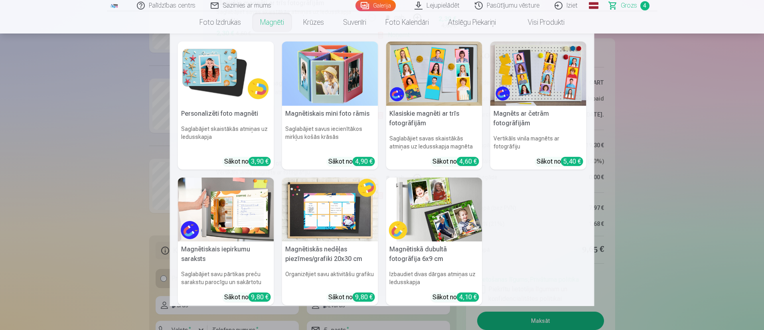
click at [272, 21] on link "Magnēti" at bounding box center [271, 22] width 43 height 22
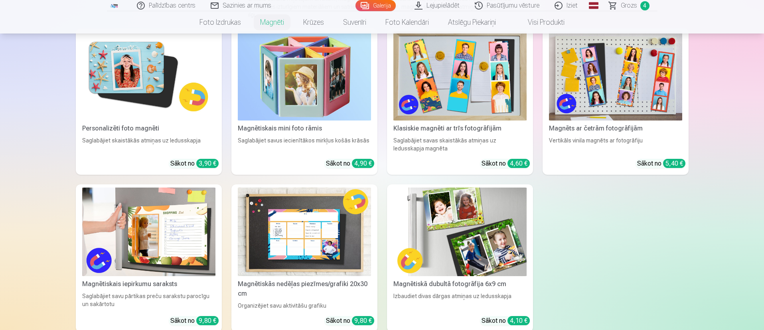
scroll to position [60, 0]
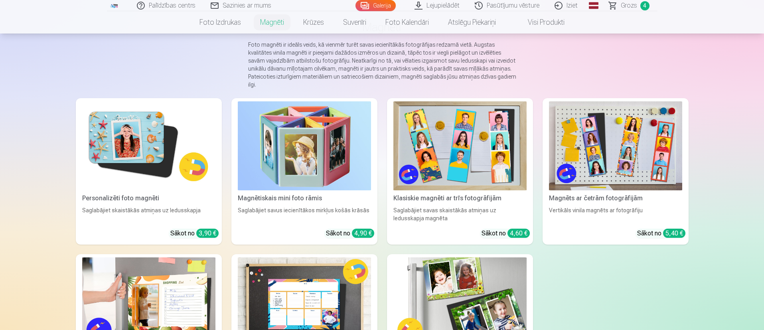
click at [128, 157] on img at bounding box center [148, 145] width 133 height 89
